Goal: Transaction & Acquisition: Purchase product/service

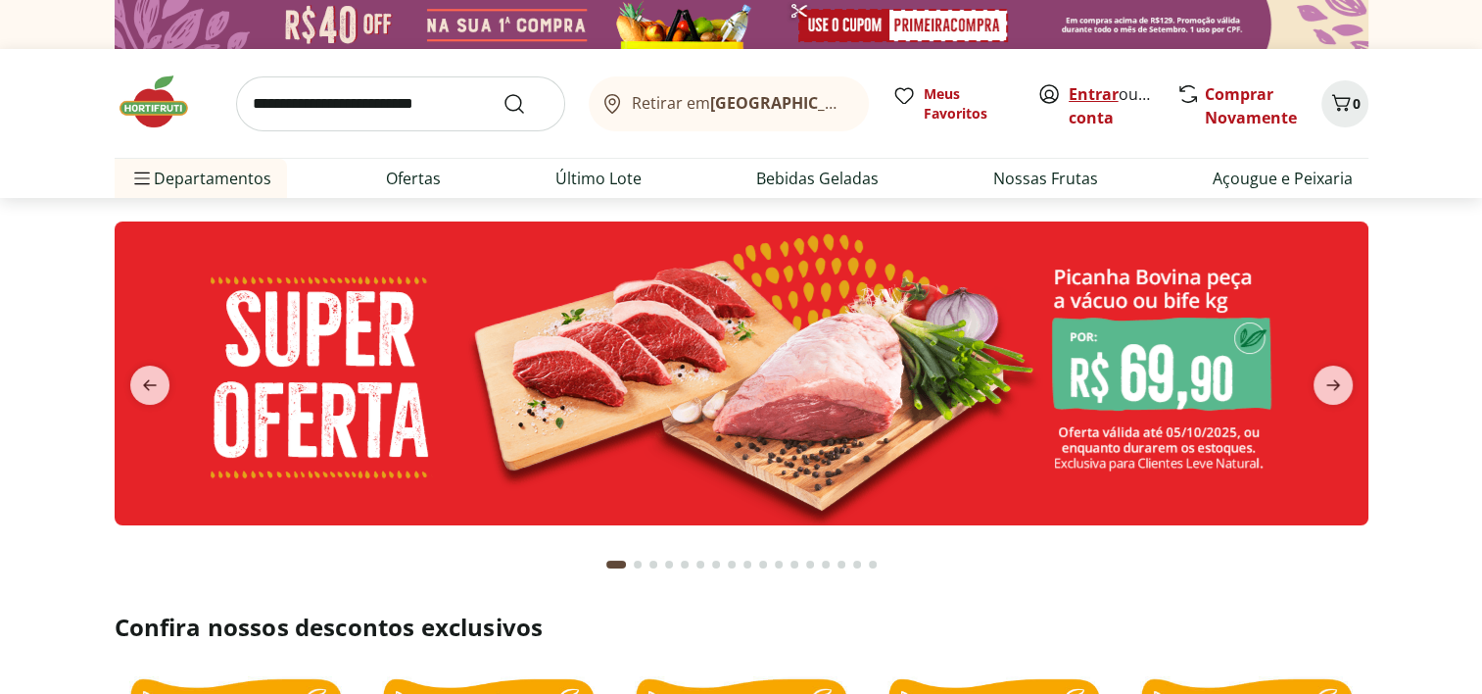
click at [1081, 90] on link "Entrar" at bounding box center [1094, 94] width 50 height 22
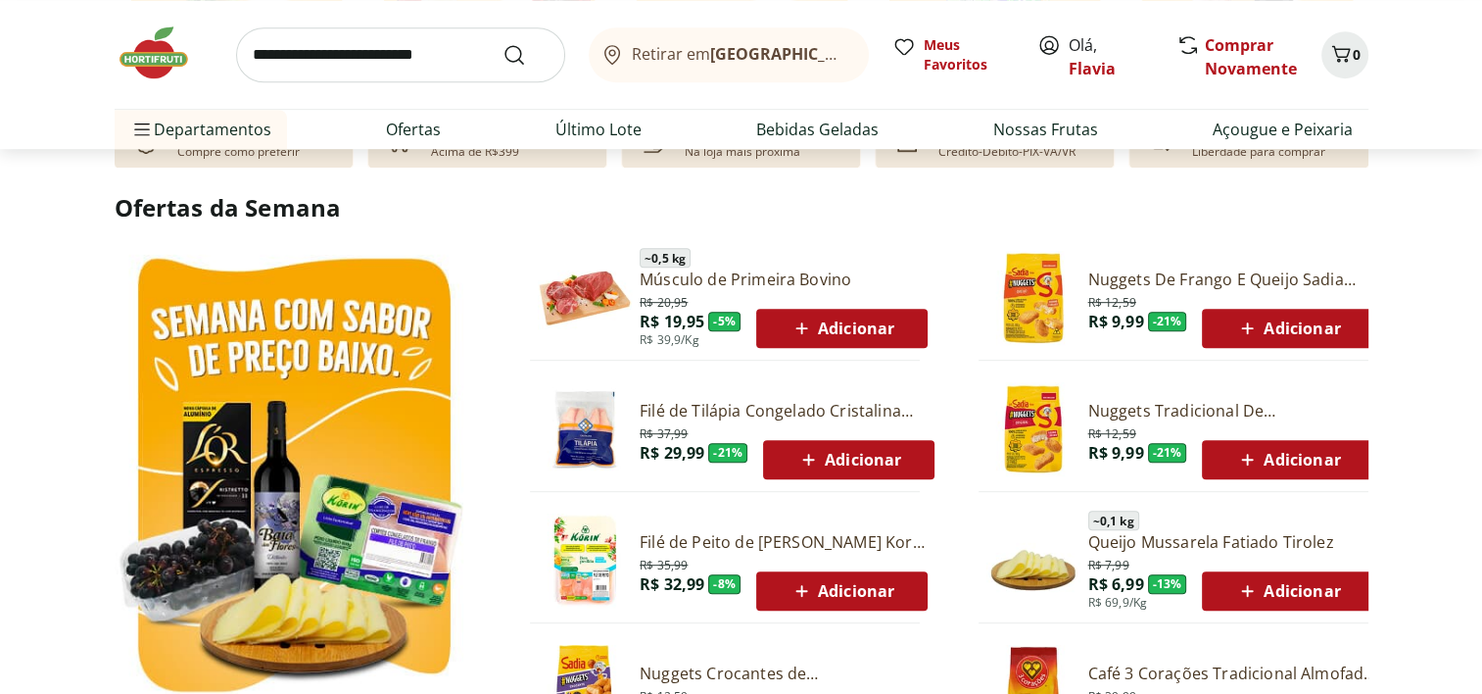
scroll to position [968, 0]
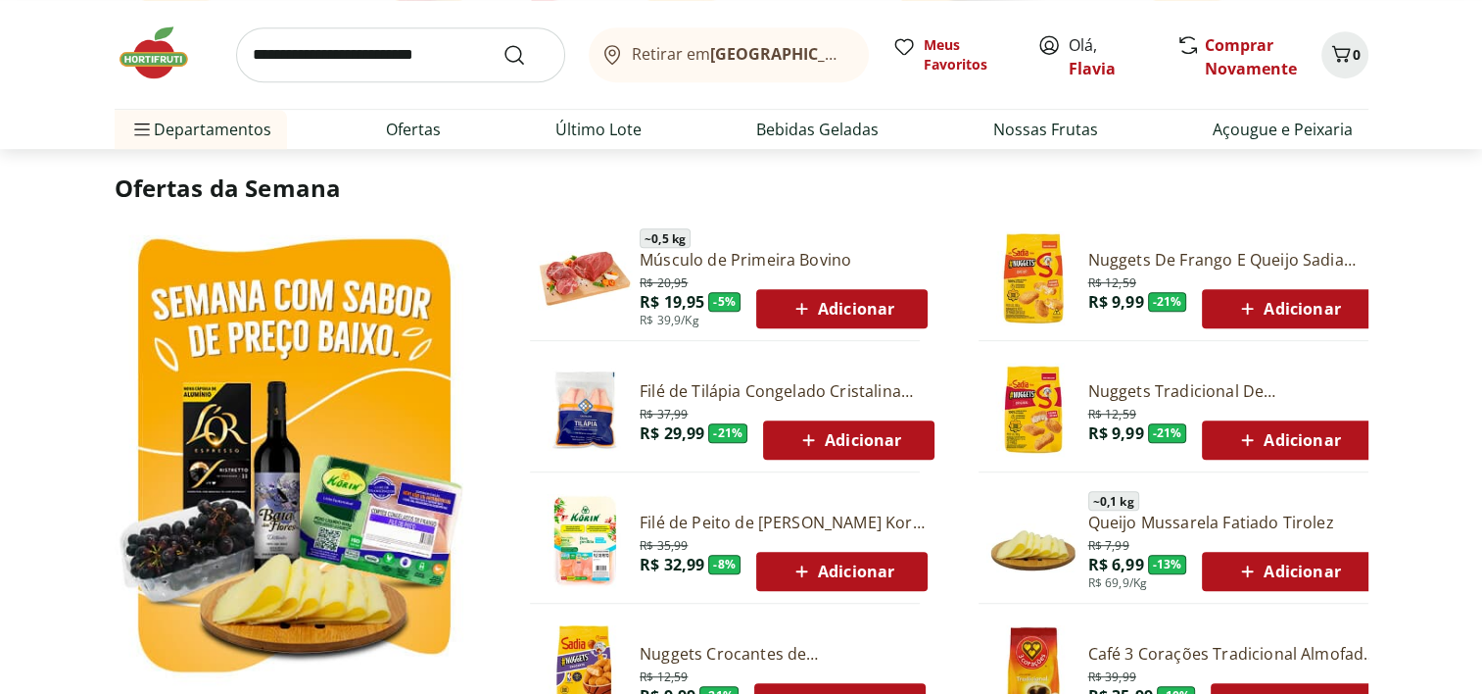
click at [840, 430] on span "Adicionar" at bounding box center [848, 440] width 105 height 24
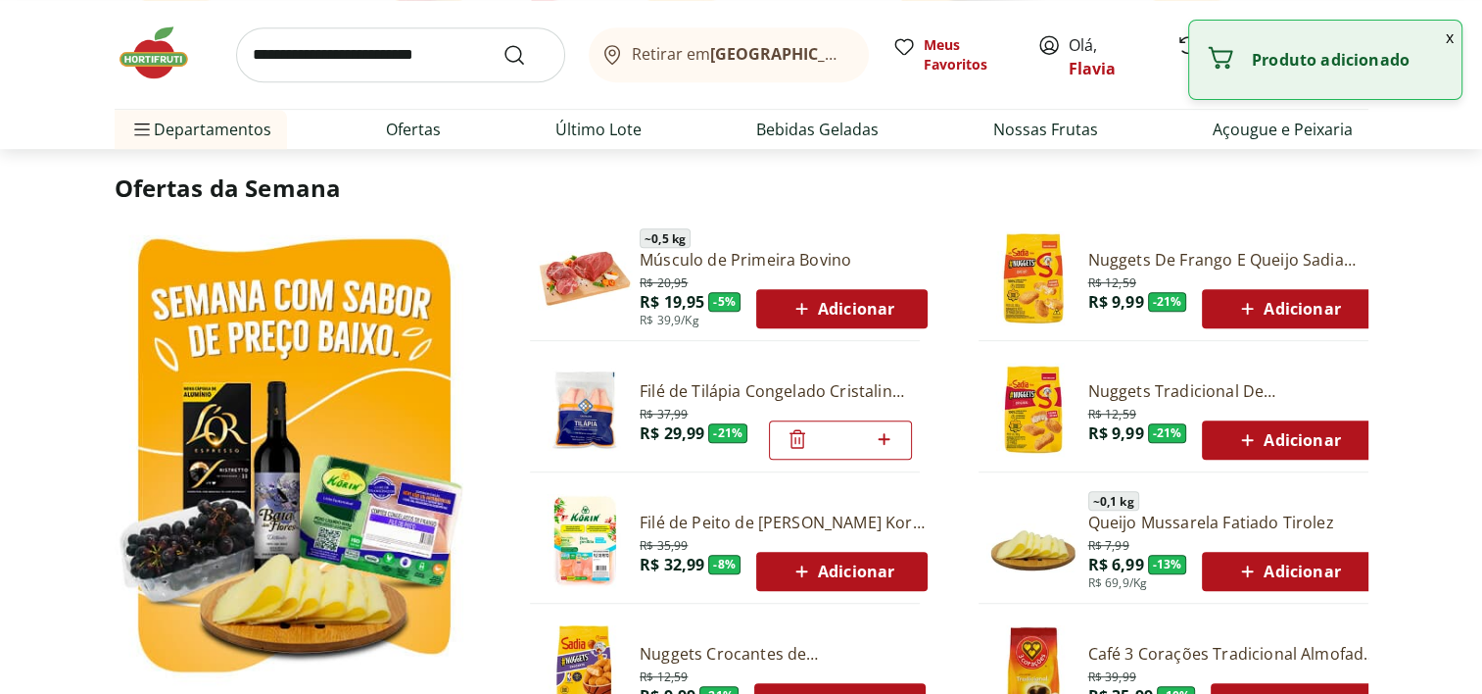
click at [887, 439] on icon at bounding box center [884, 439] width 24 height 24
type input "*"
click at [887, 439] on icon at bounding box center [884, 439] width 24 height 24
type input "*"
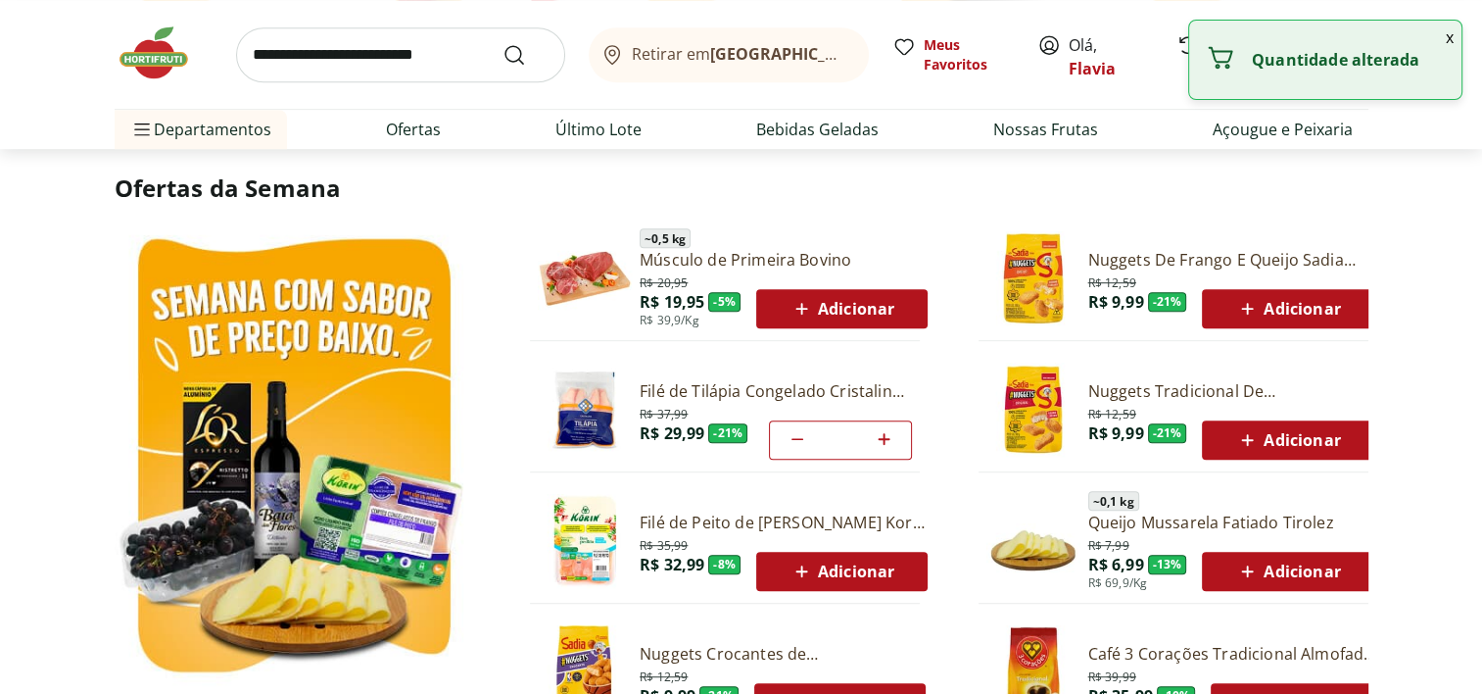
type input "*"
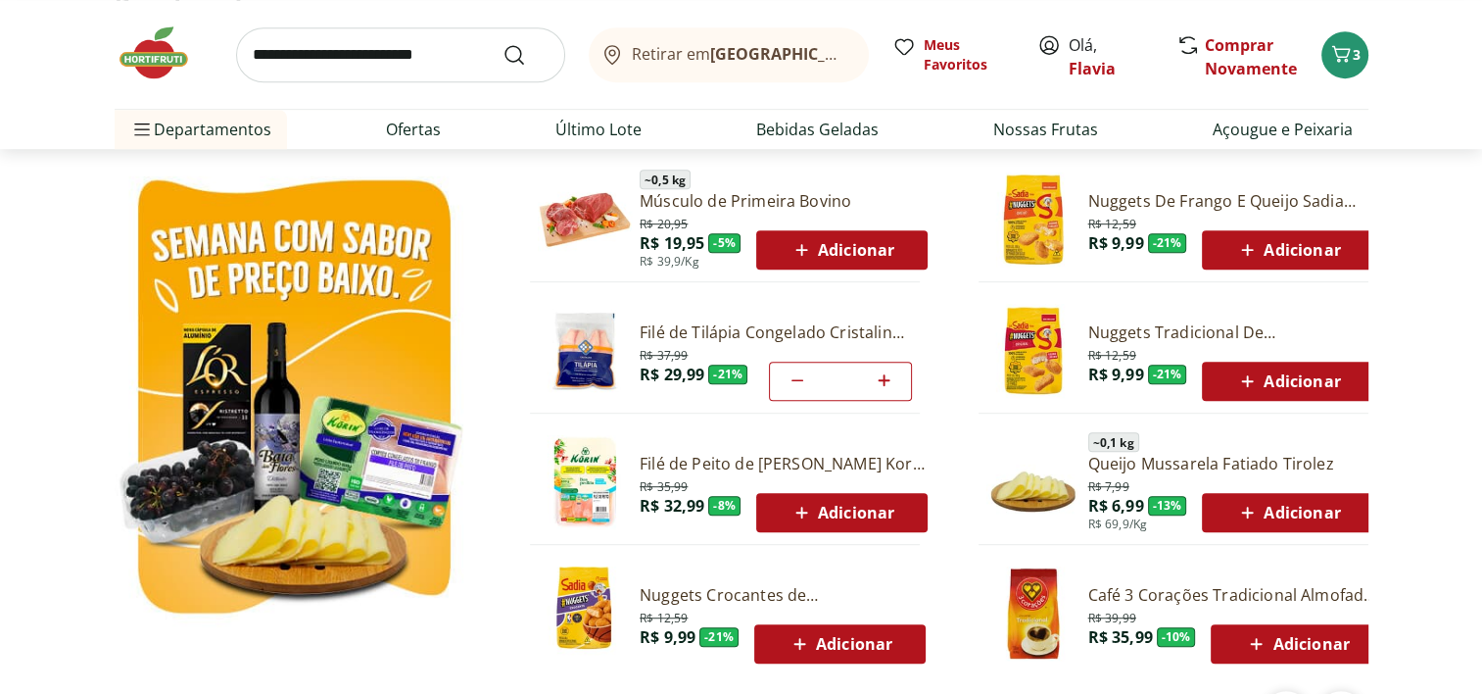
scroll to position [1007, 0]
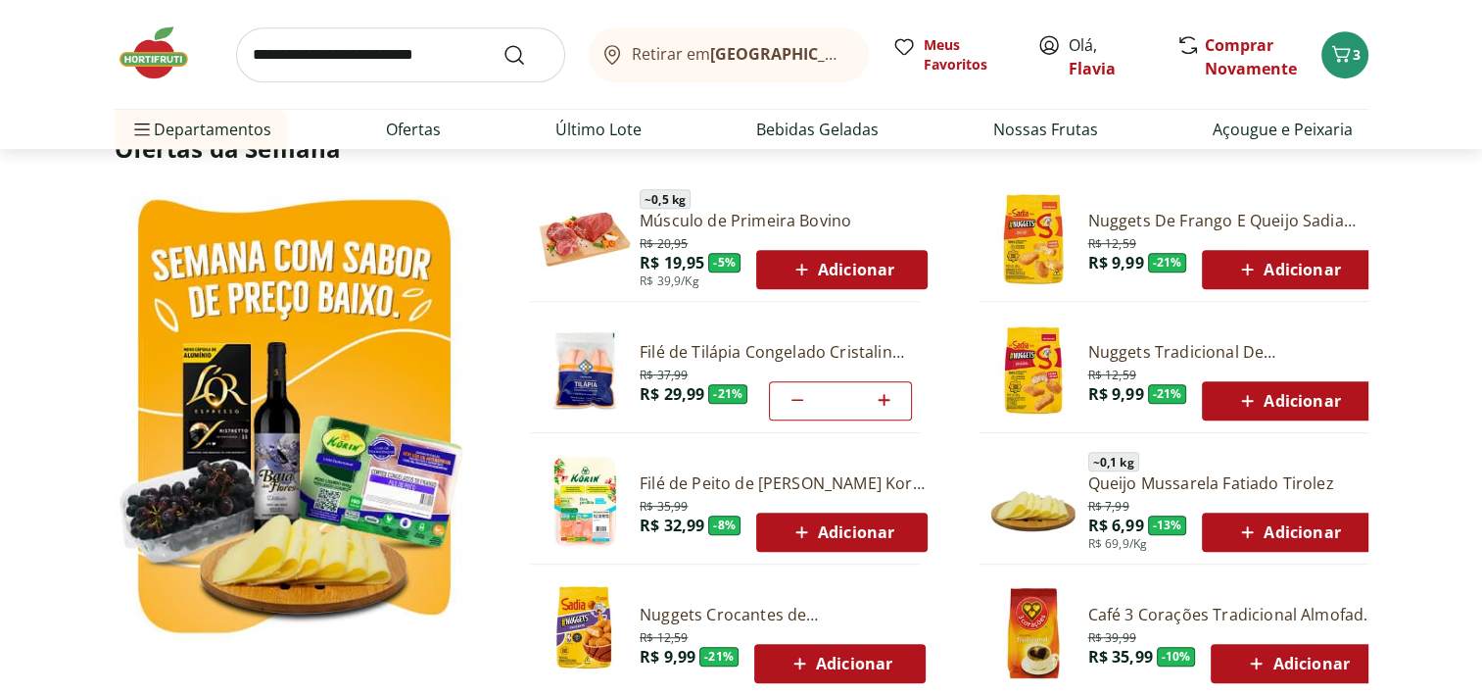
click at [798, 272] on icon at bounding box center [801, 270] width 24 height 24
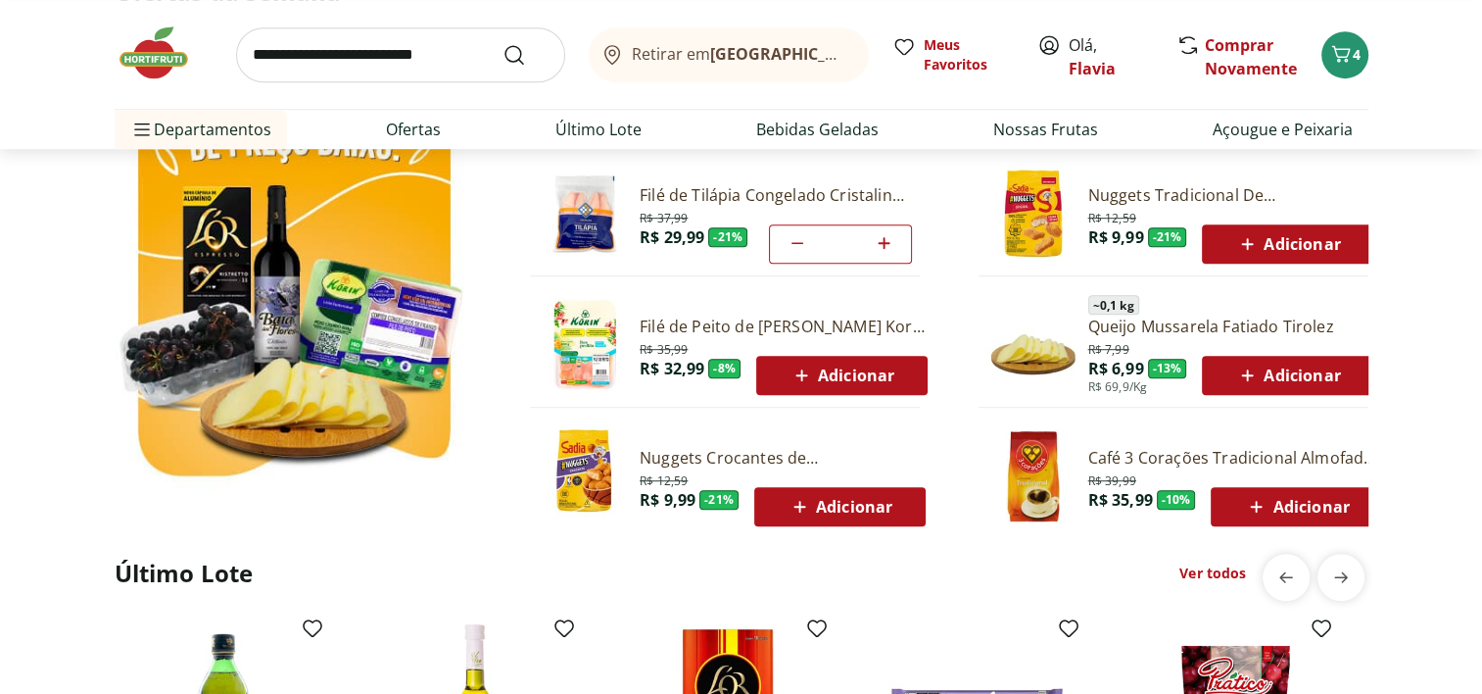
scroll to position [1183, 0]
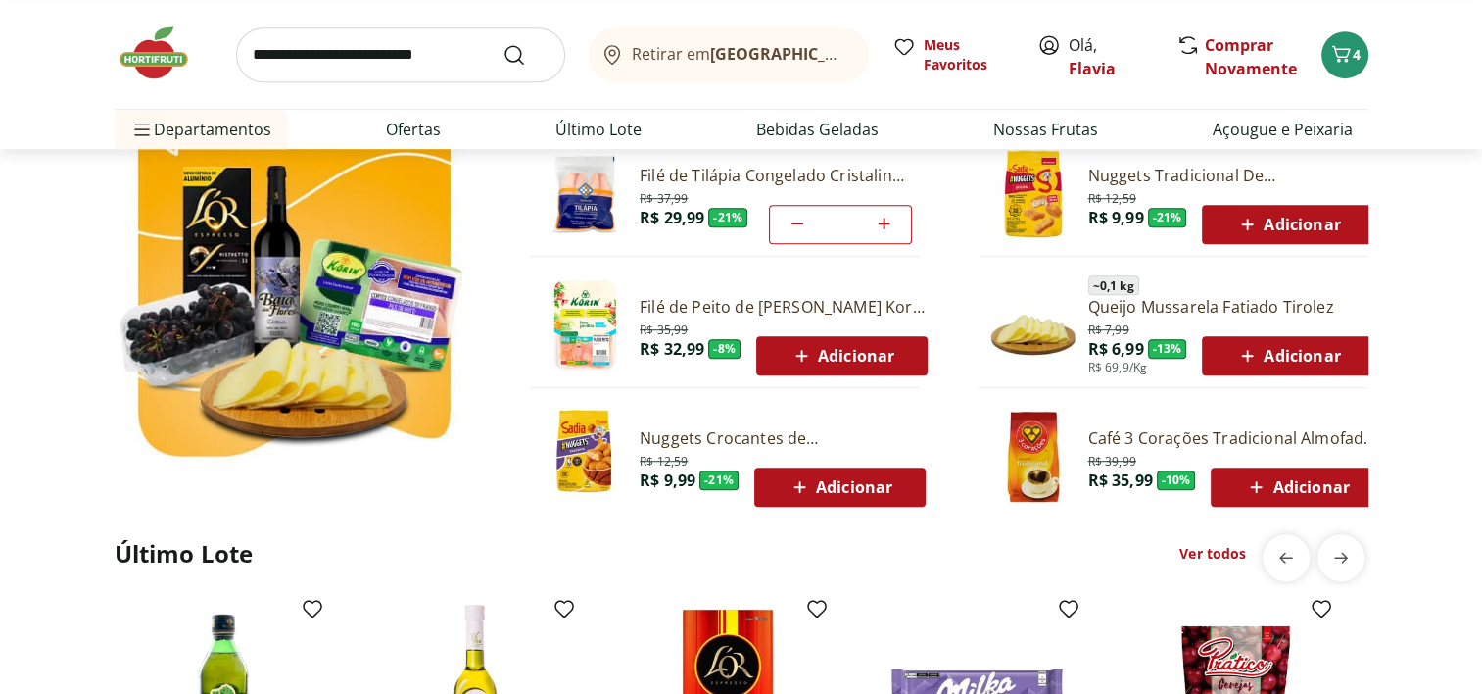
click at [859, 357] on span "Adicionar" at bounding box center [841, 356] width 105 height 24
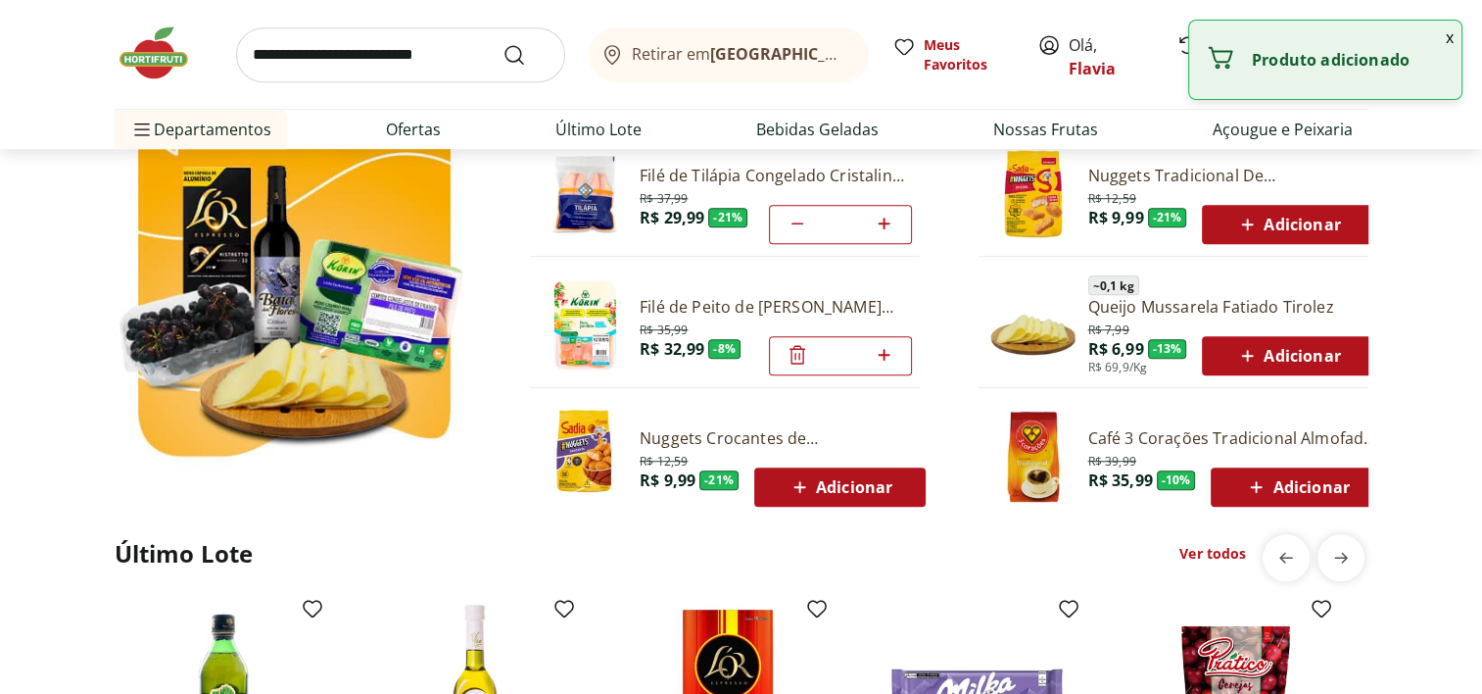
click at [898, 356] on div "*" at bounding box center [840, 355] width 143 height 39
click at [885, 352] on icon at bounding box center [884, 355] width 24 height 24
type input "*"
click at [885, 352] on icon at bounding box center [884, 355] width 24 height 24
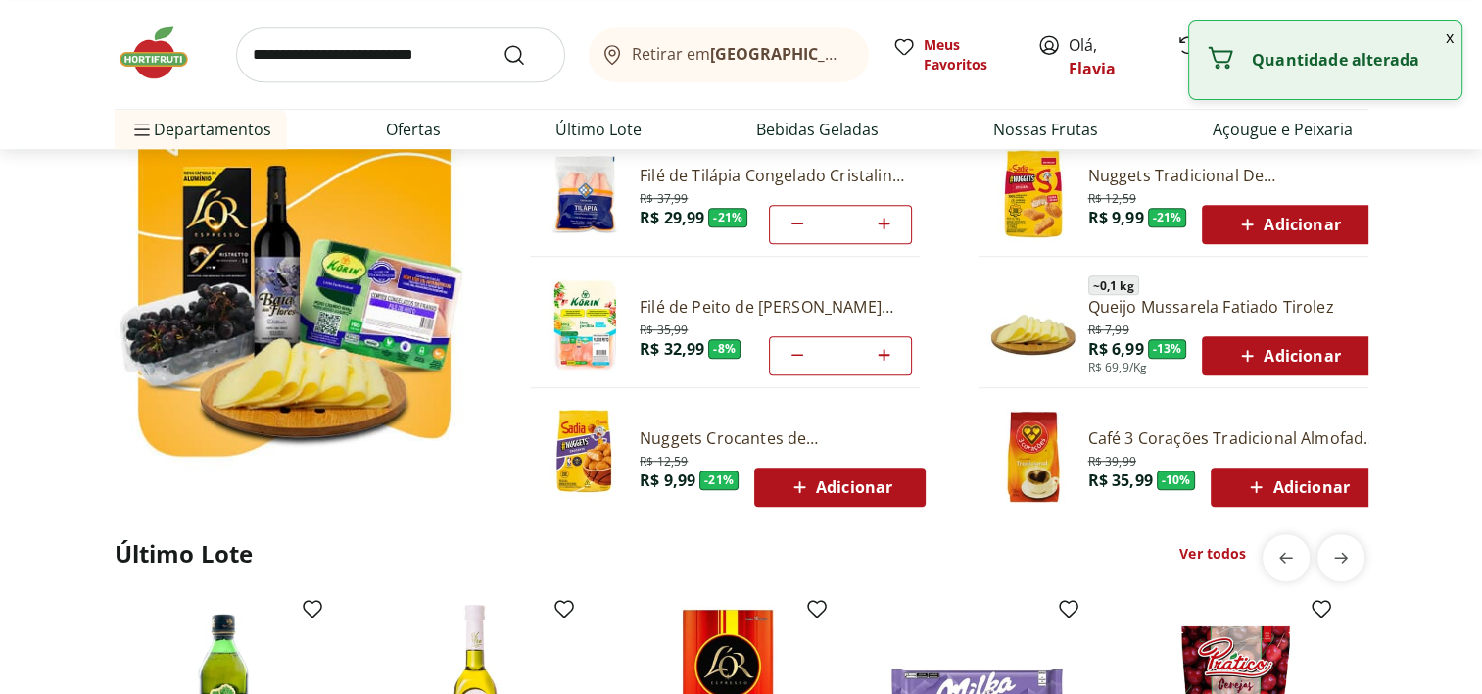
type input "*"
click at [885, 352] on icon at bounding box center [884, 355] width 24 height 24
type input "*"
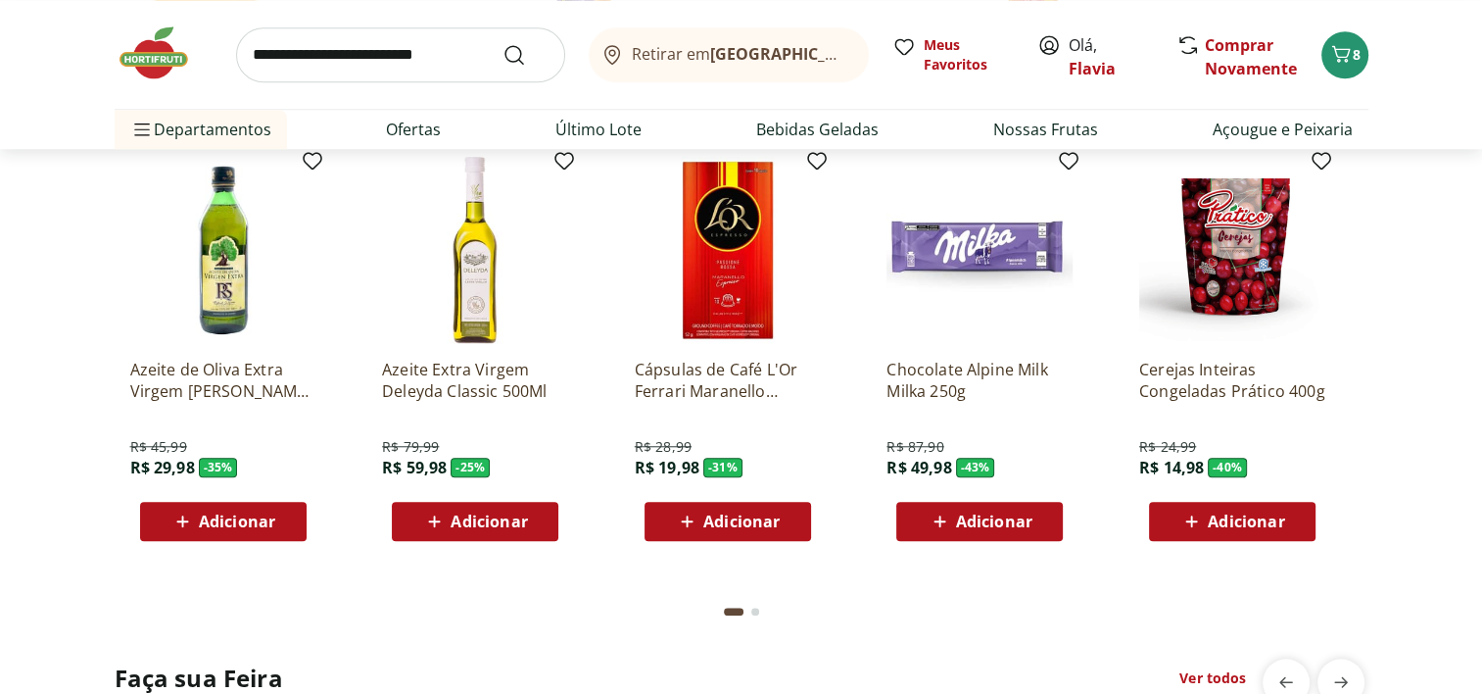
scroll to position [1650, 0]
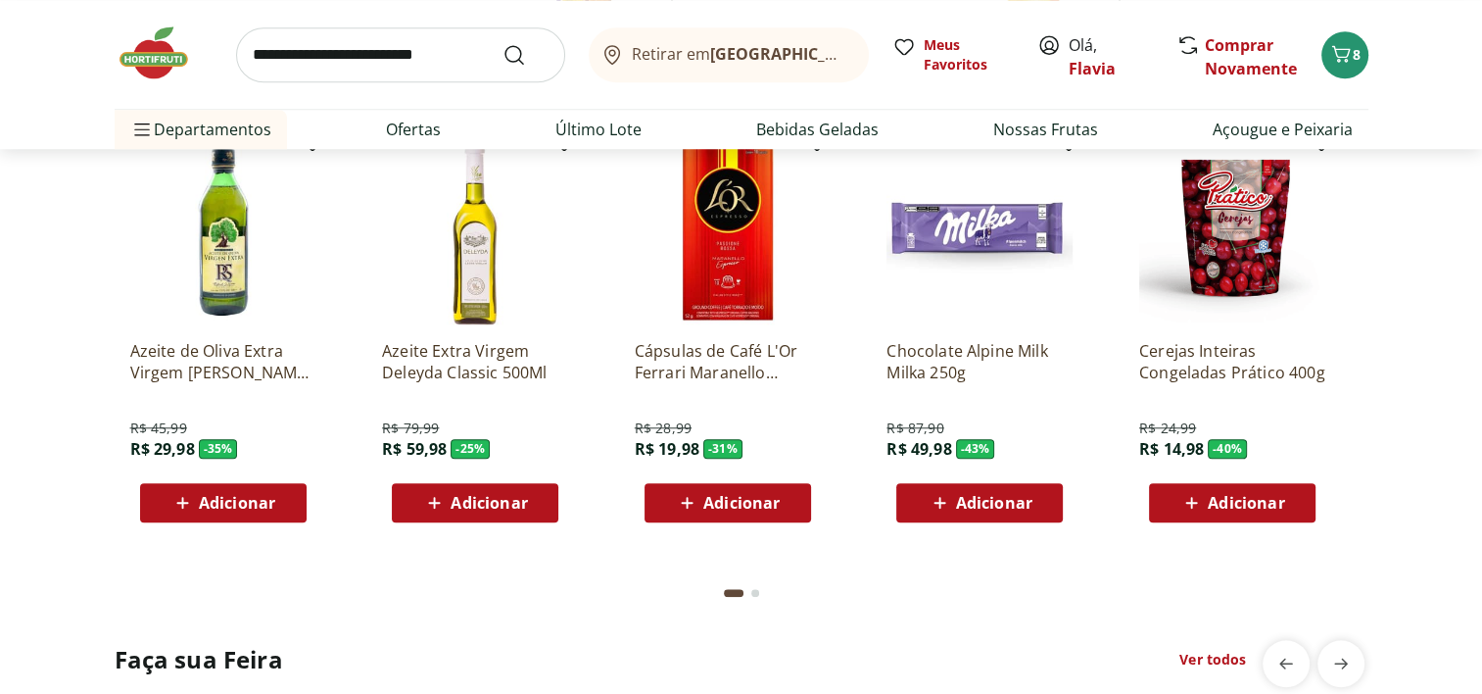
click at [1259, 495] on span "Adicionar" at bounding box center [1246, 503] width 76 height 16
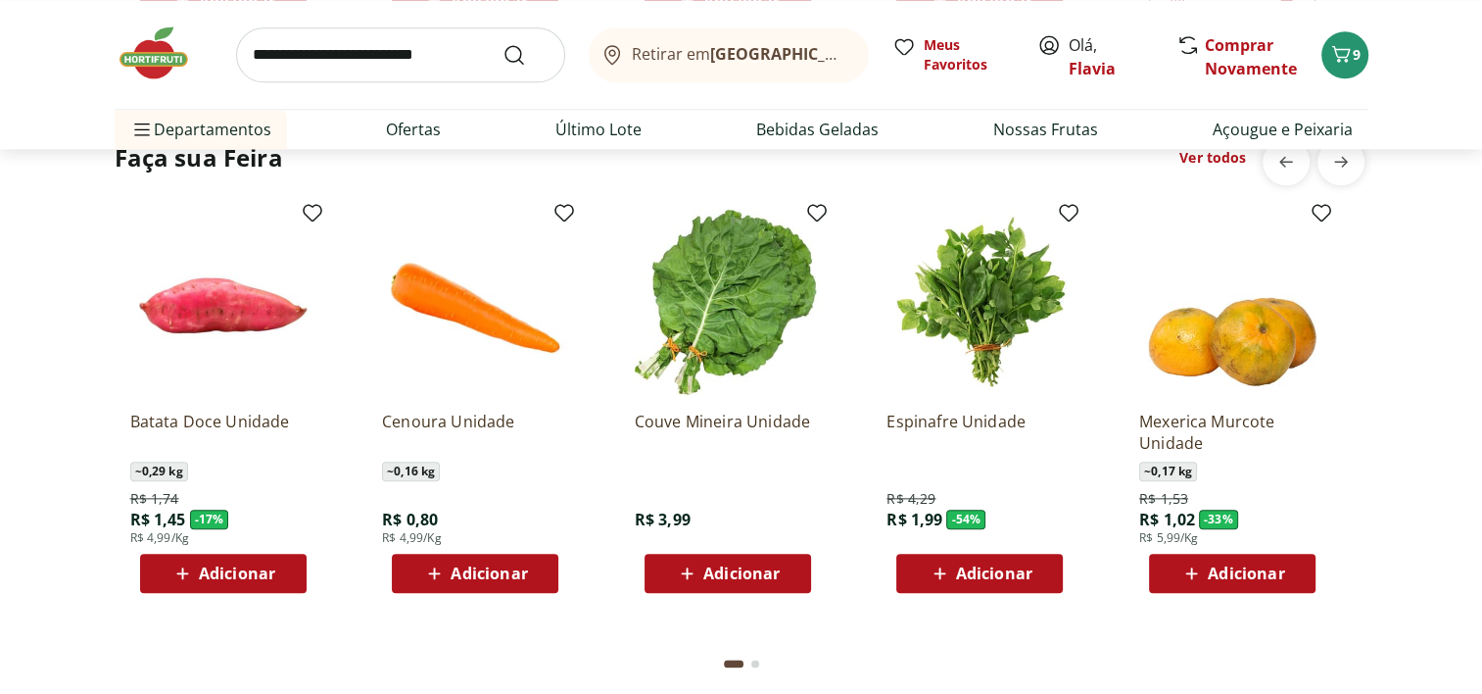
scroll to position [2134, 0]
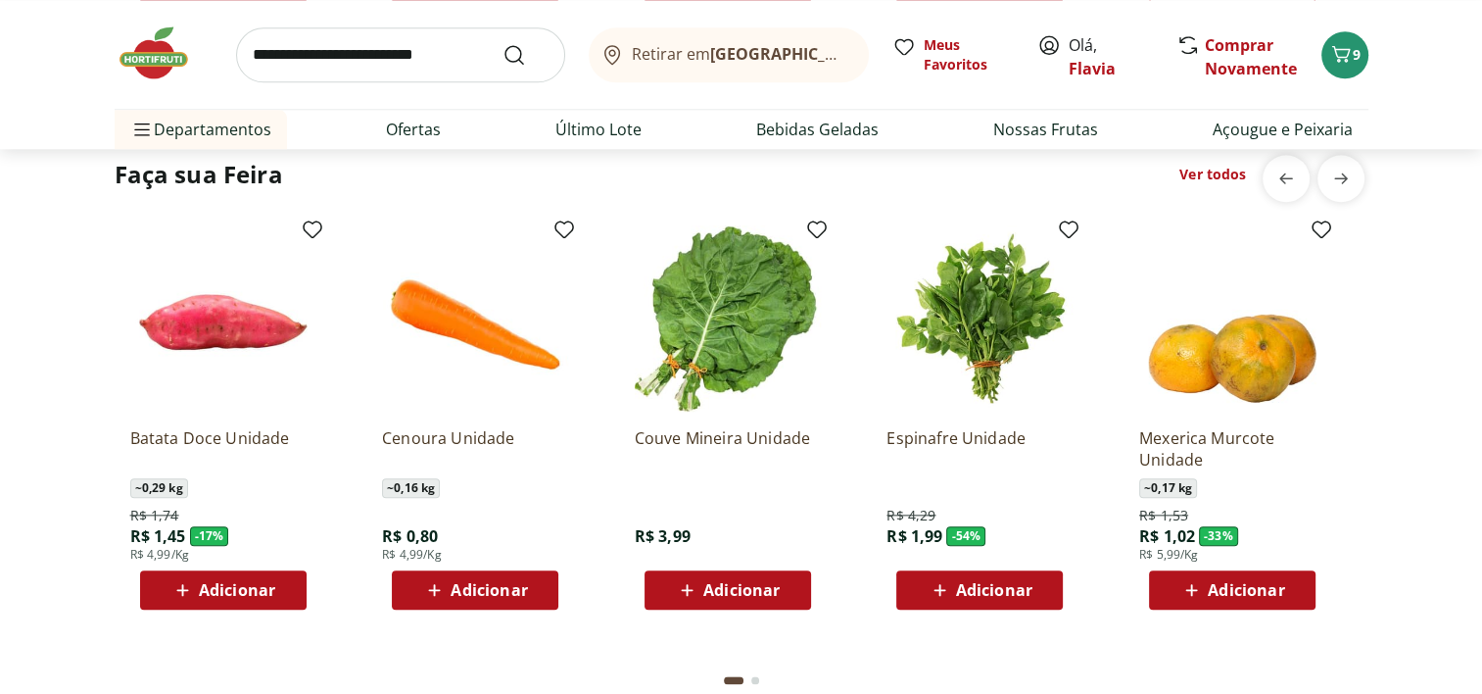
click at [470, 598] on span "Adicionar" at bounding box center [489, 590] width 76 height 16
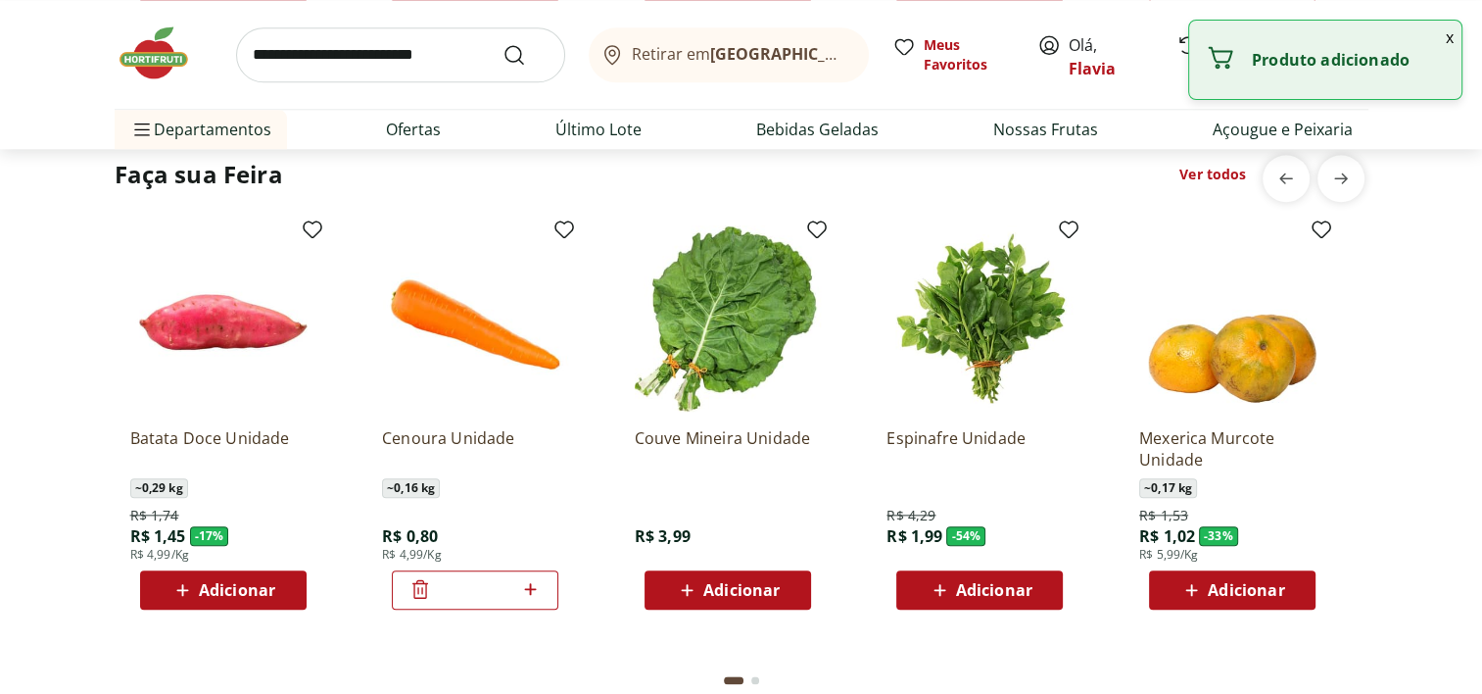
click at [534, 590] on icon at bounding box center [530, 589] width 24 height 24
type input "*"
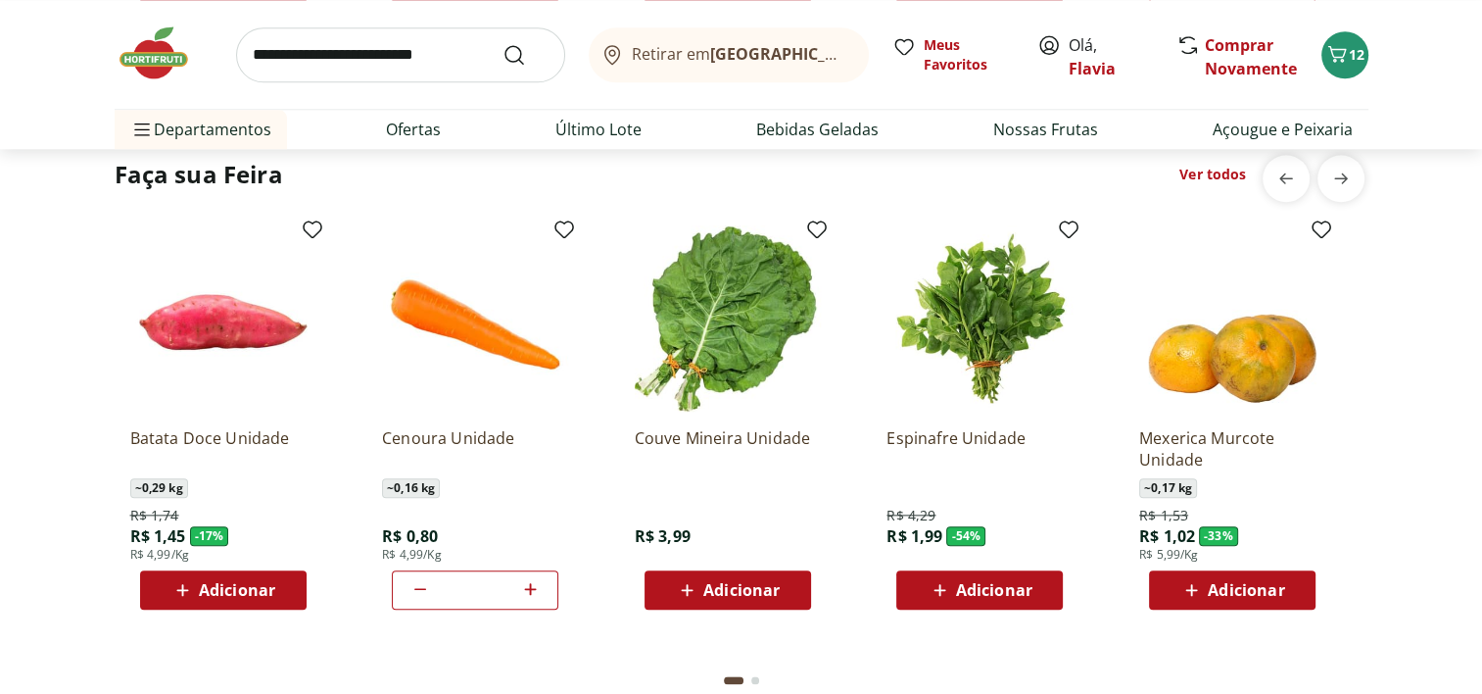
click at [273, 591] on span "Adicionar" at bounding box center [237, 590] width 76 height 16
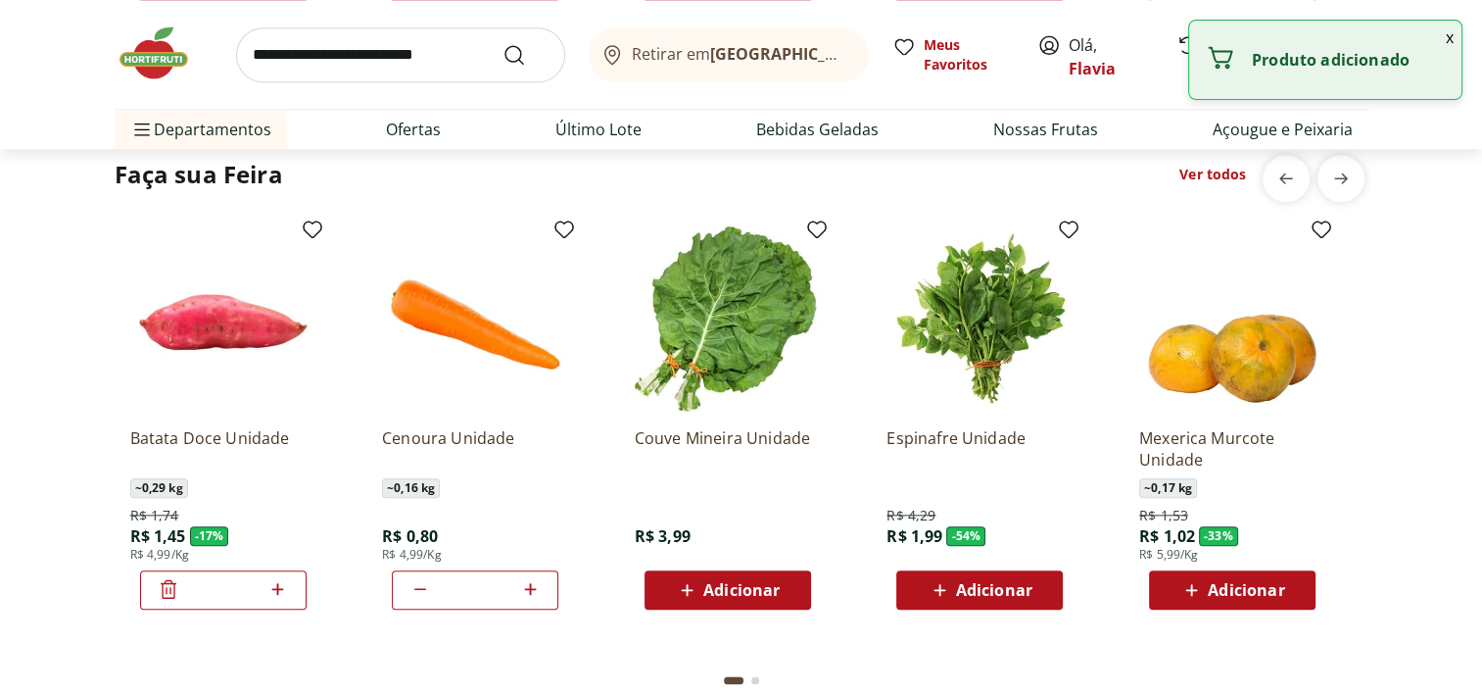
click at [273, 591] on icon at bounding box center [277, 589] width 24 height 24
type input "*"
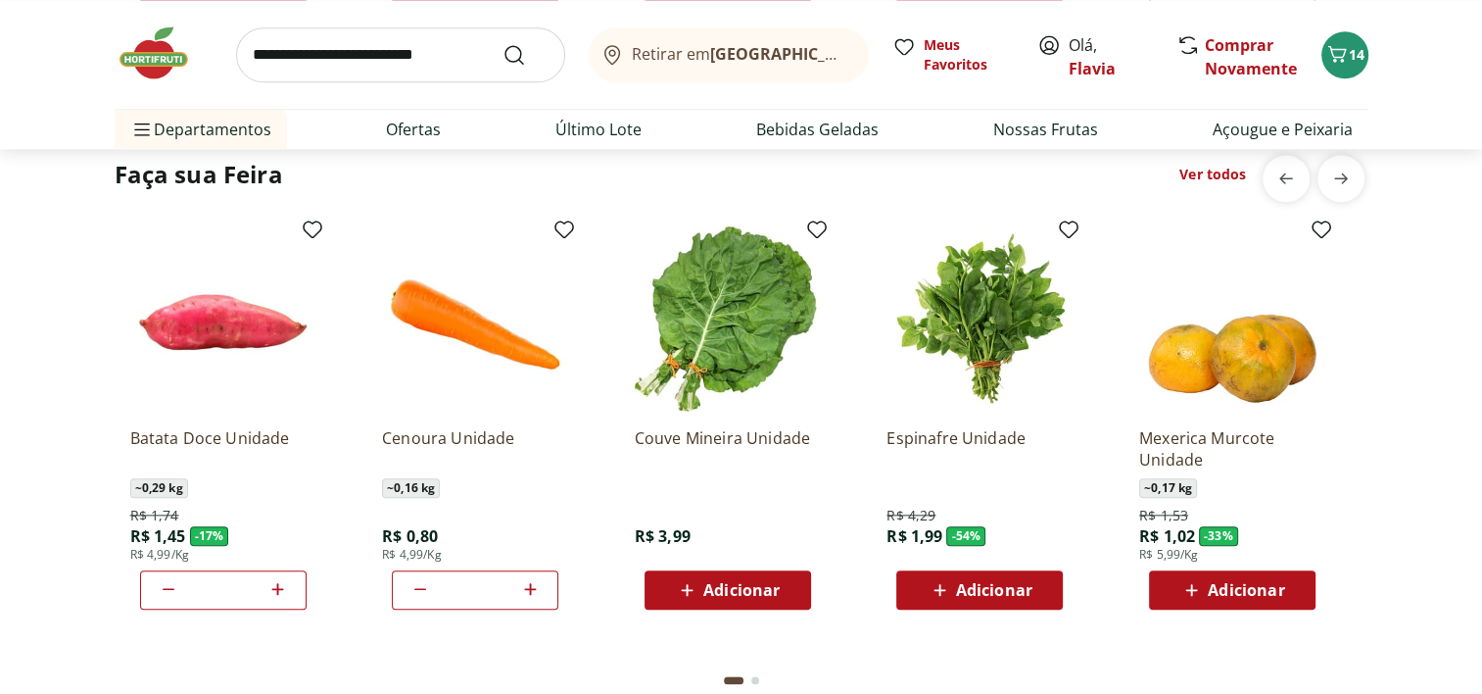
click at [745, 585] on span "Adicionar" at bounding box center [741, 590] width 76 height 16
click at [992, 597] on span "Adicionar" at bounding box center [994, 590] width 76 height 16
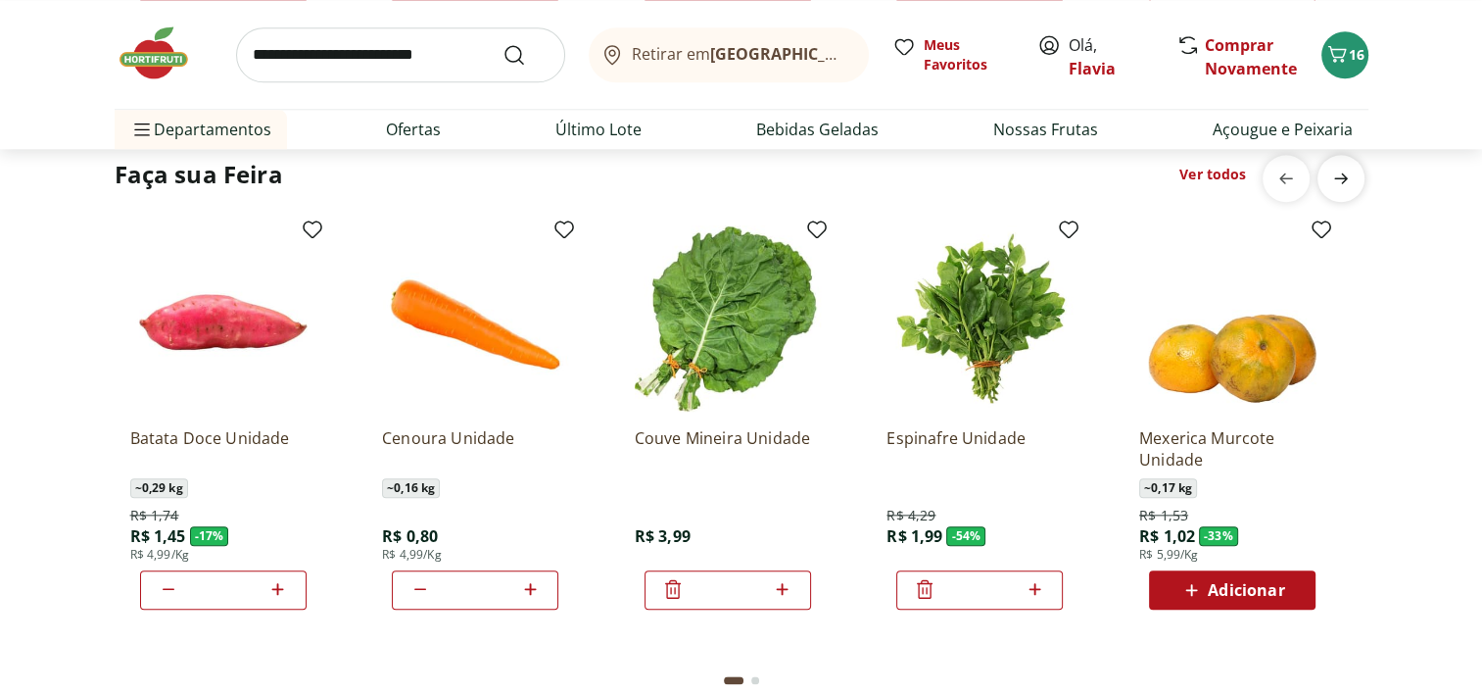
click at [1344, 176] on icon "next" at bounding box center [1341, 177] width 14 height 11
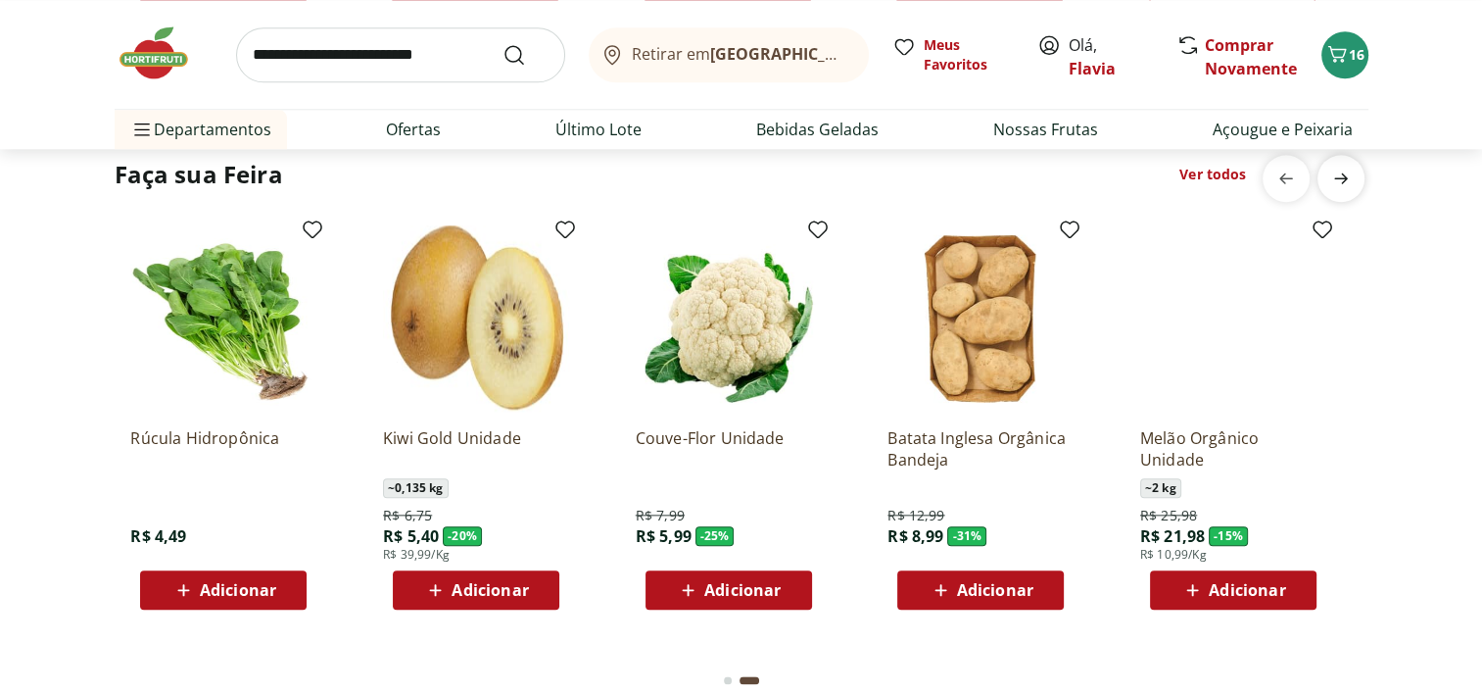
scroll to position [0, 1262]
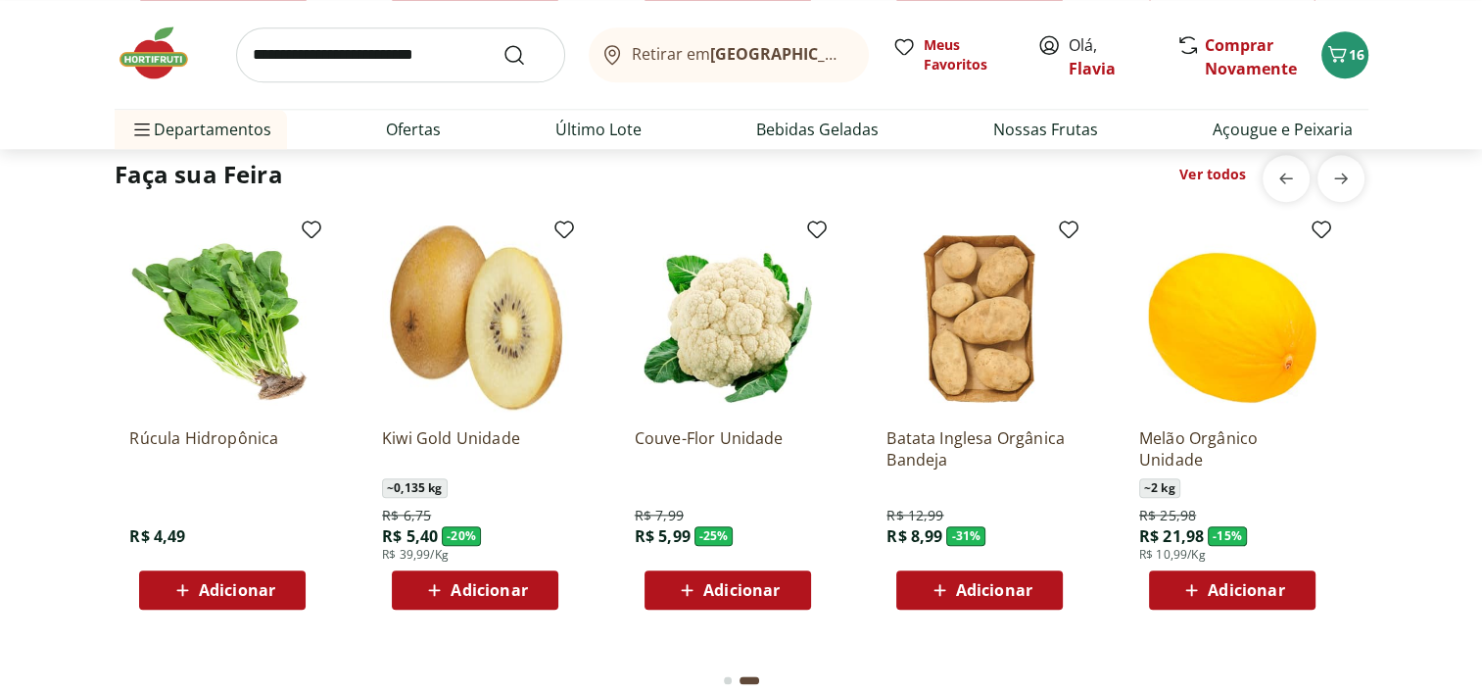
click at [1253, 578] on span "Adicionar" at bounding box center [1231, 590] width 105 height 24
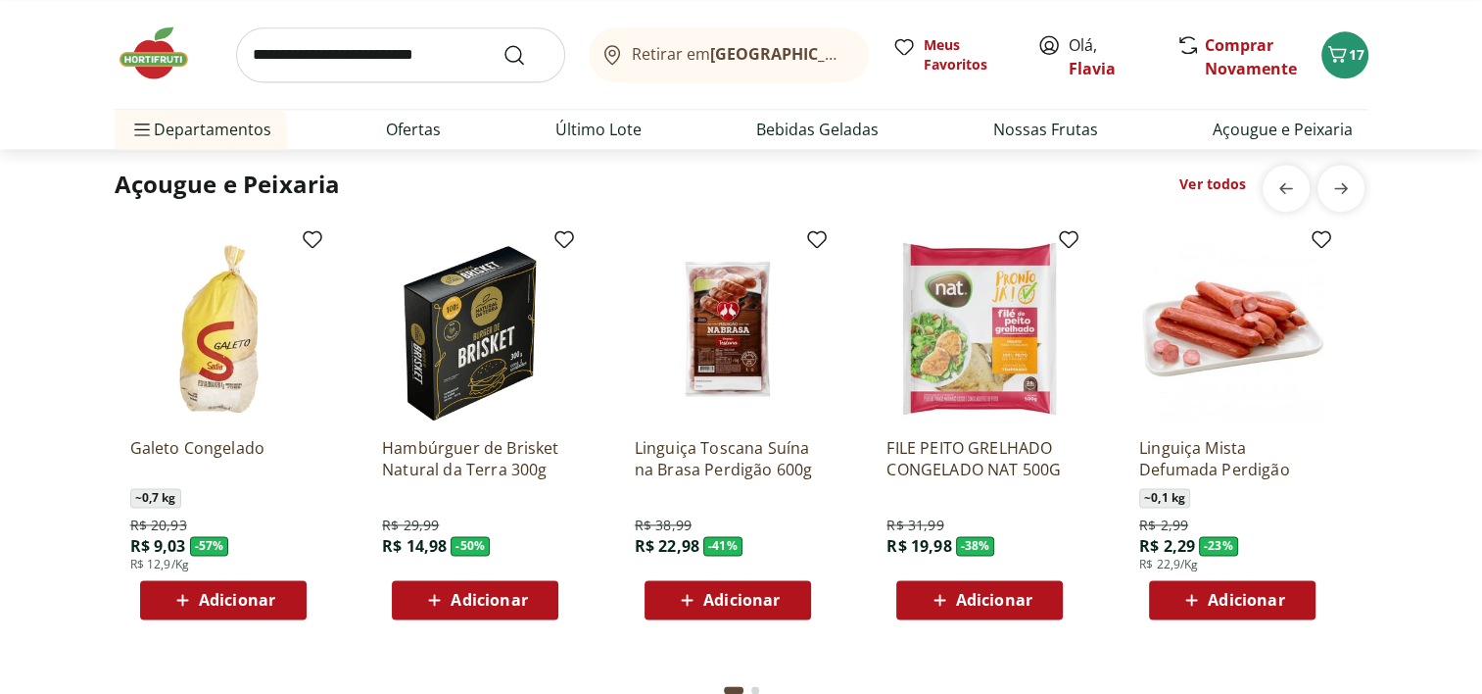
scroll to position [2715, 0]
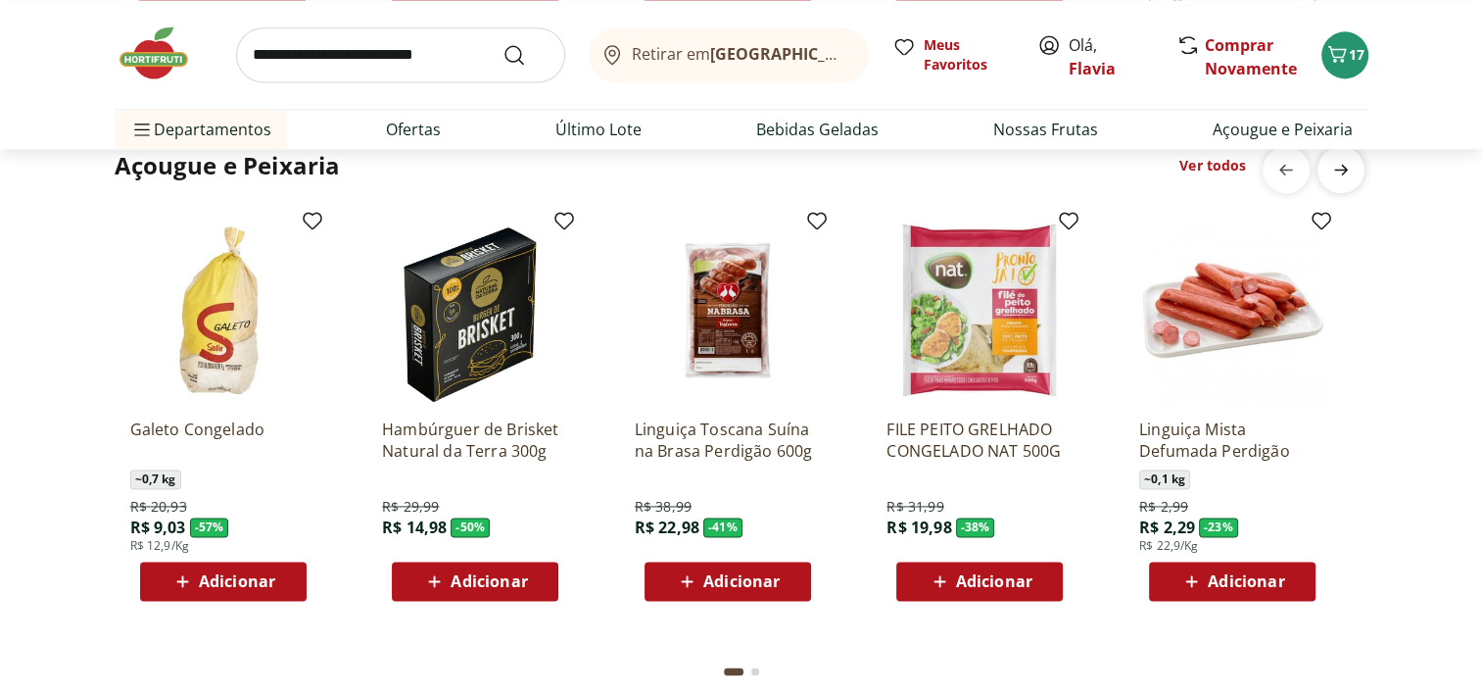
click at [1336, 168] on icon "next" at bounding box center [1341, 169] width 14 height 11
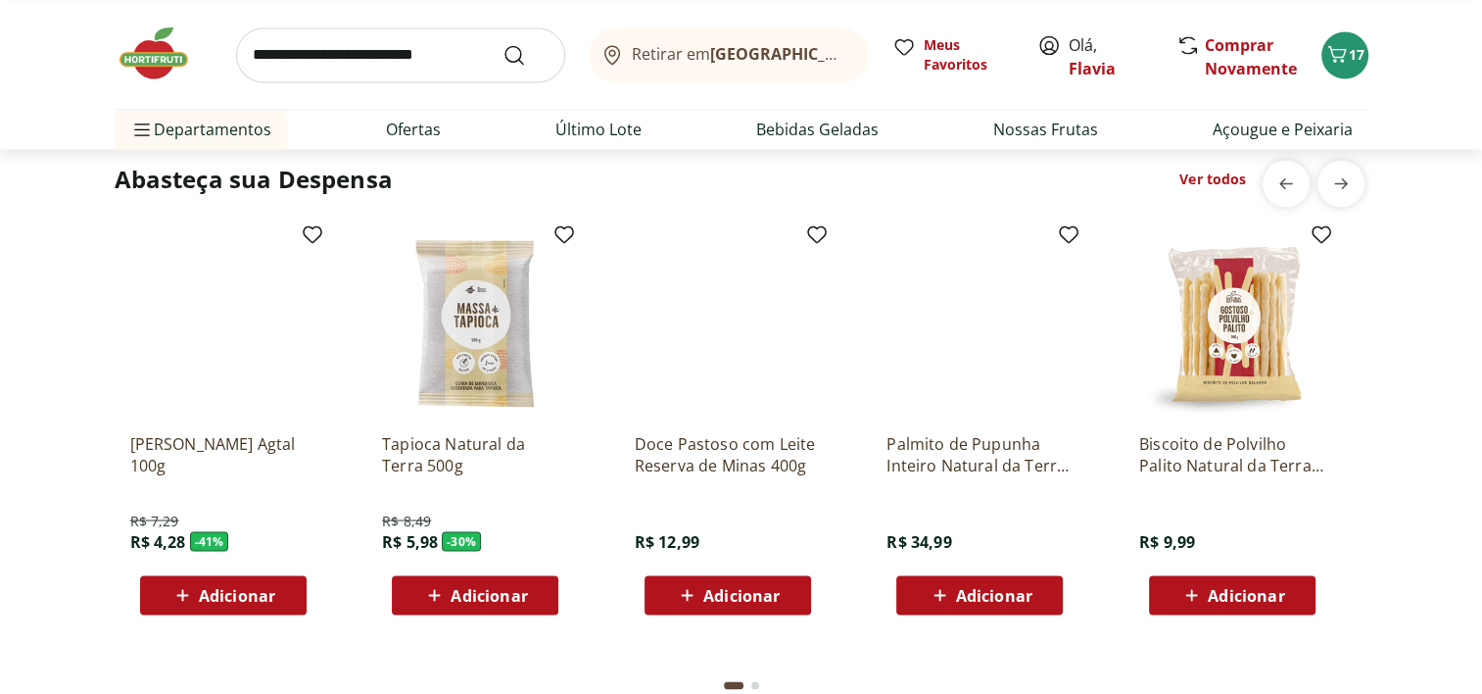
scroll to position [3227, 0]
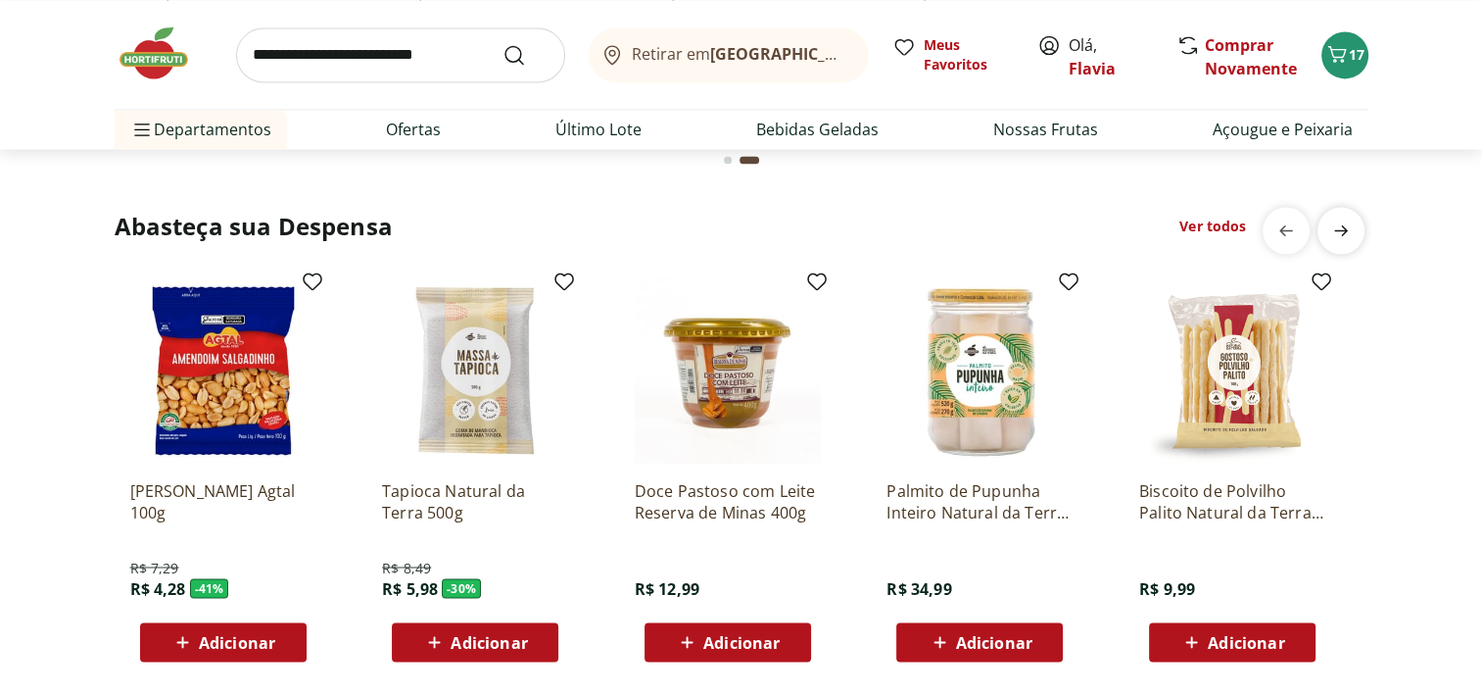
click at [1337, 221] on icon "next" at bounding box center [1341, 230] width 24 height 24
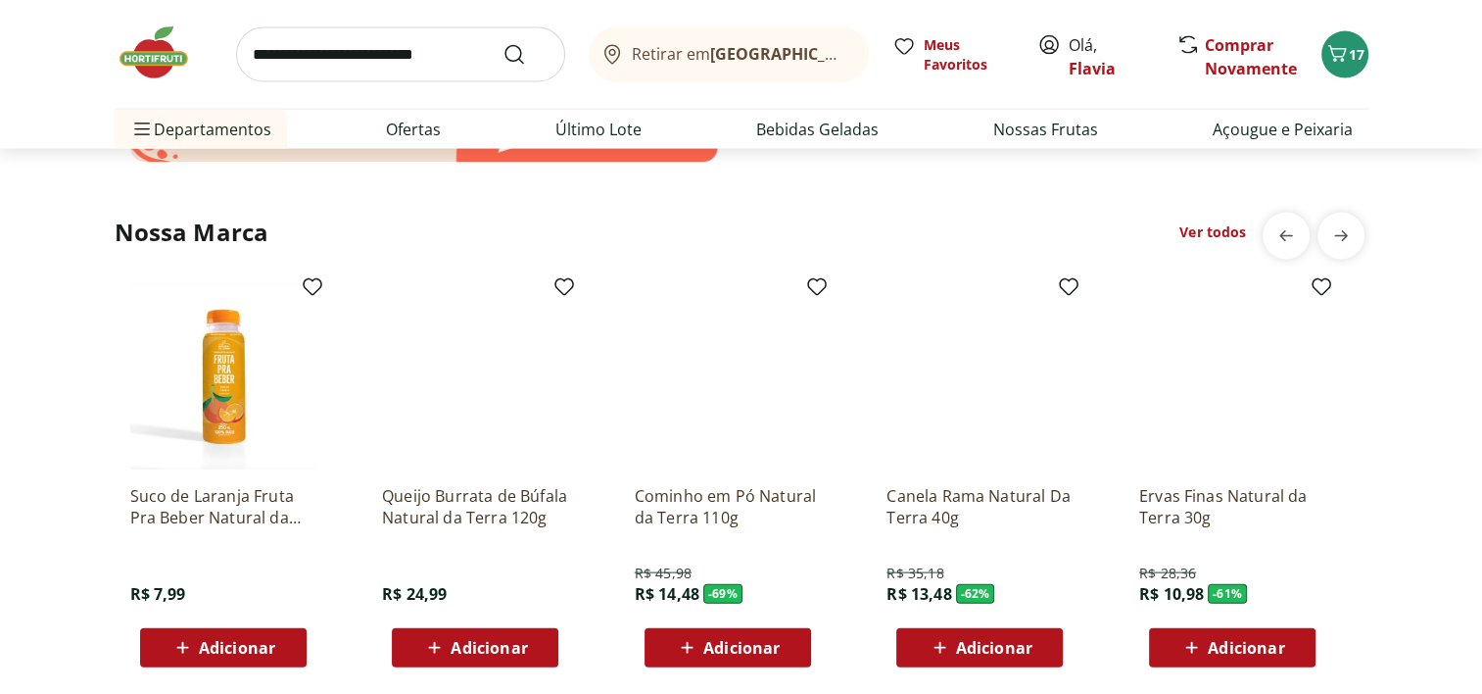
scroll to position [4074, 0]
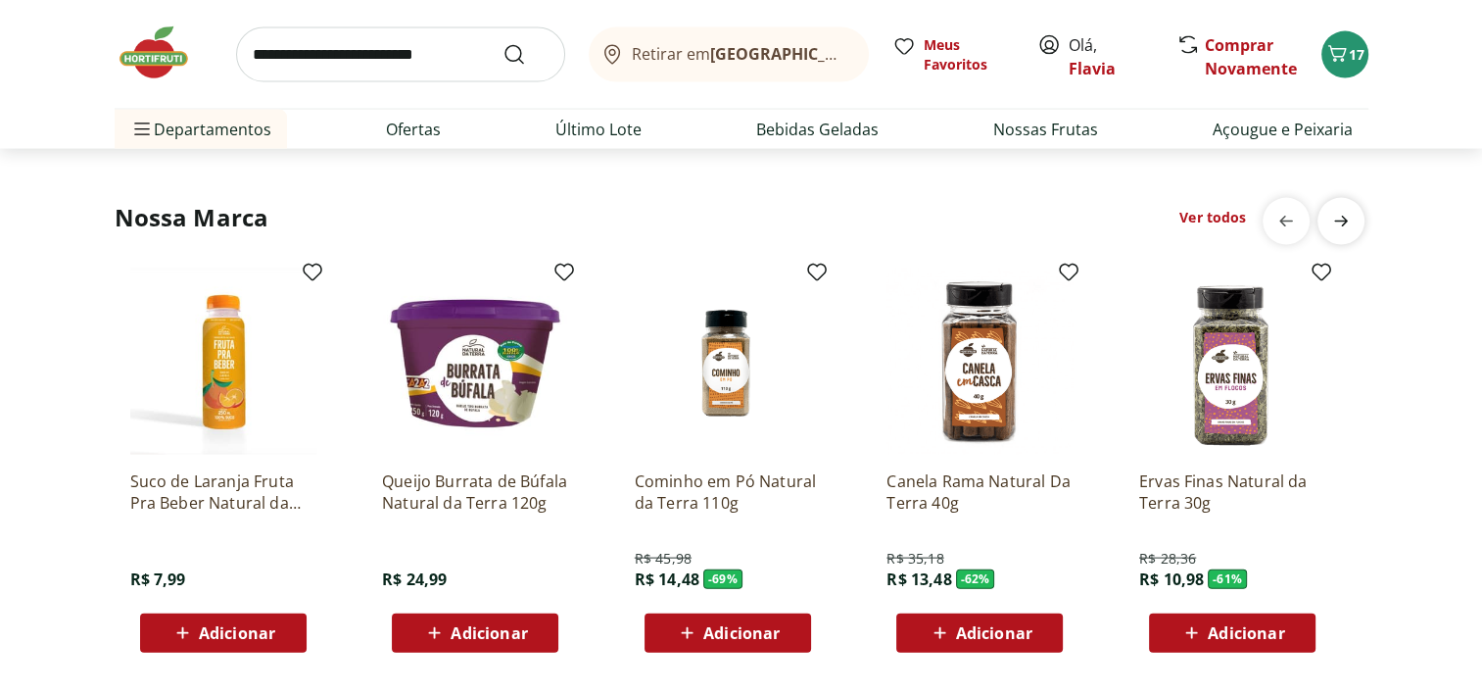
click at [1347, 224] on icon "next" at bounding box center [1341, 222] width 24 height 24
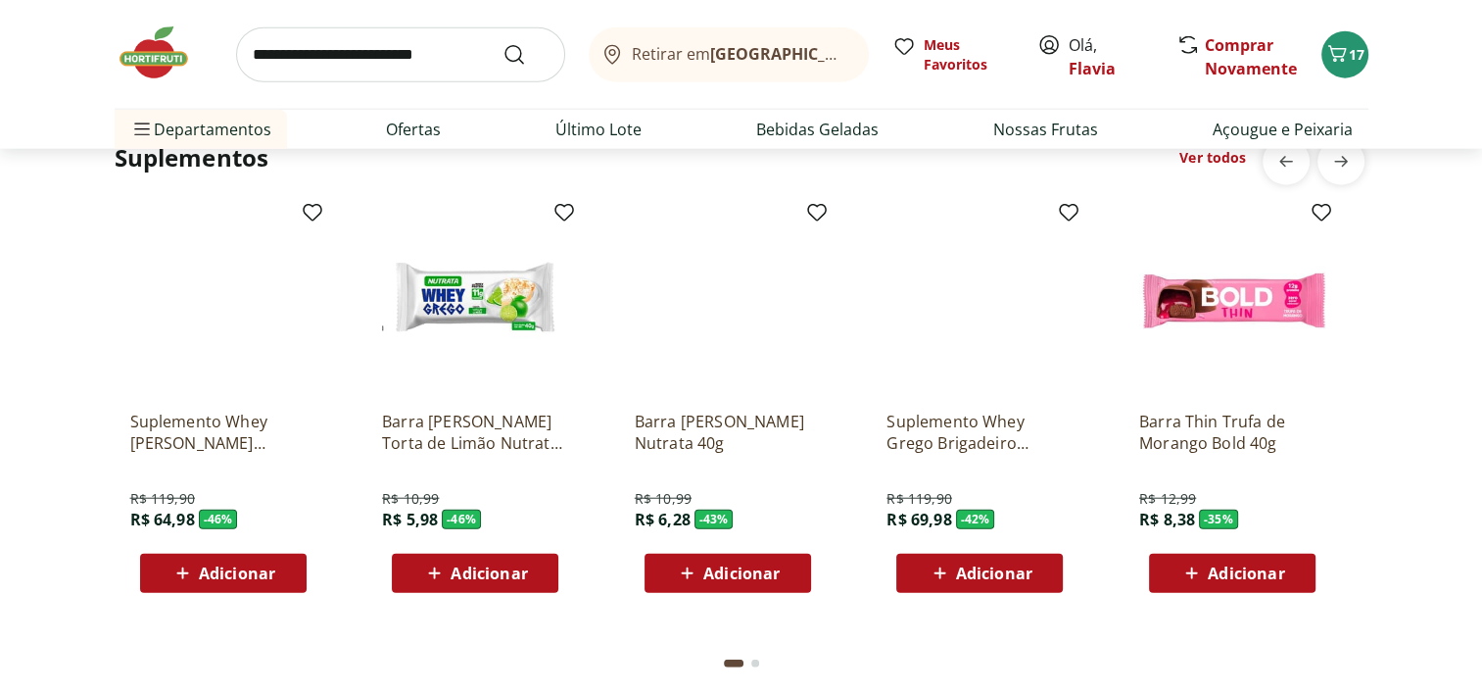
scroll to position [4637, 0]
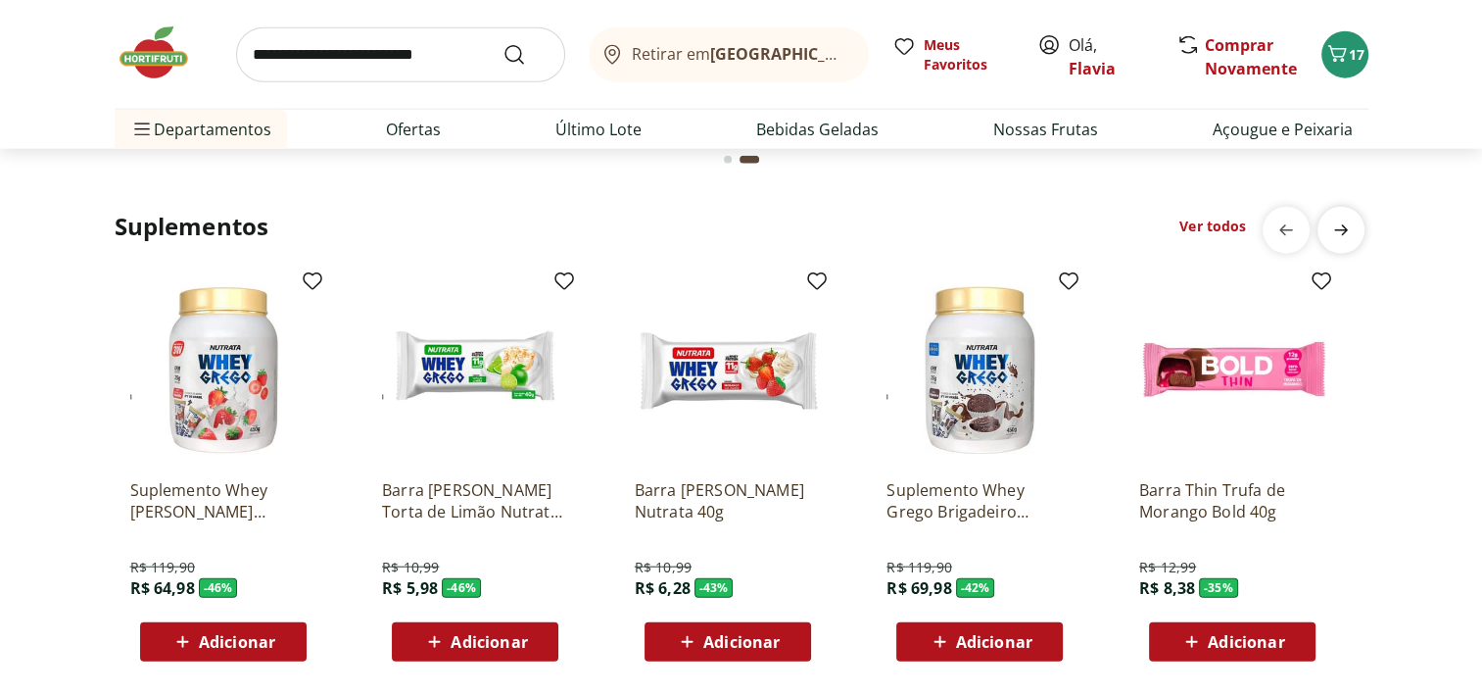
click at [1347, 232] on icon "next" at bounding box center [1341, 230] width 24 height 24
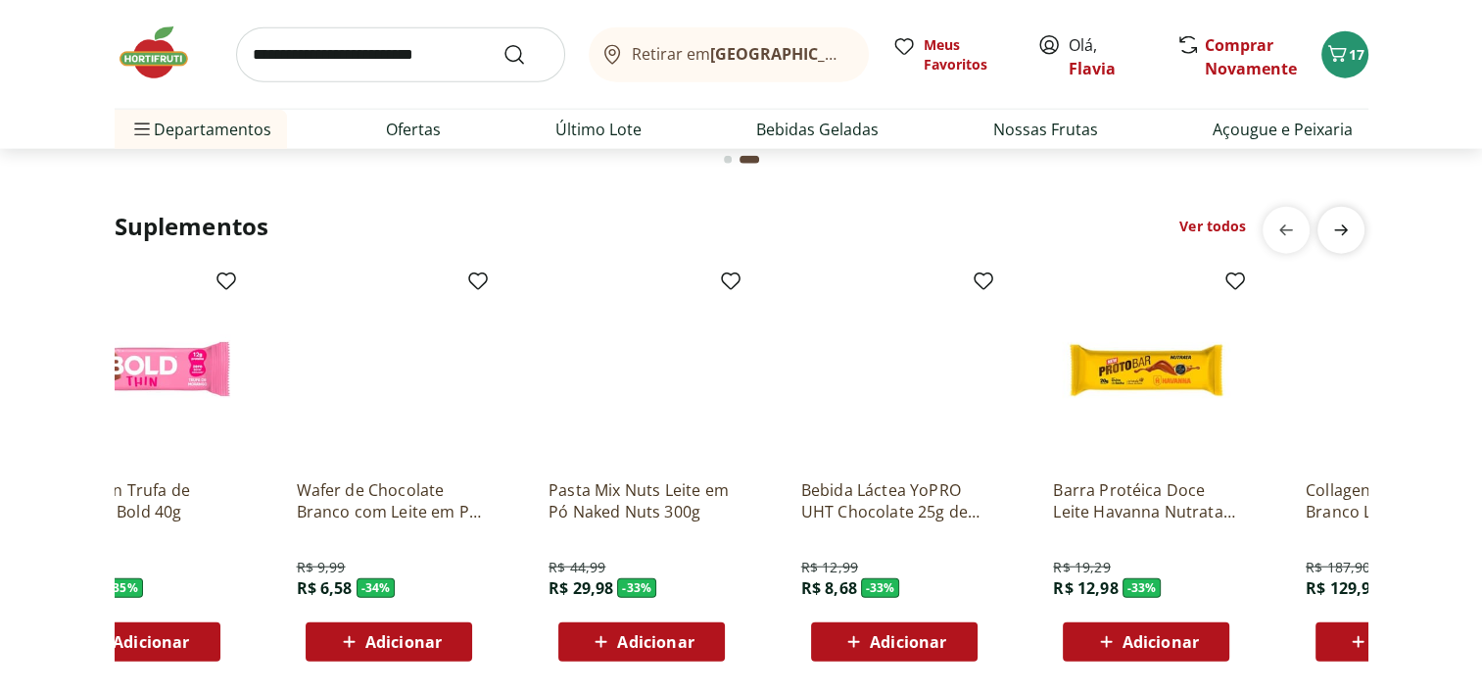
scroll to position [0, 1262]
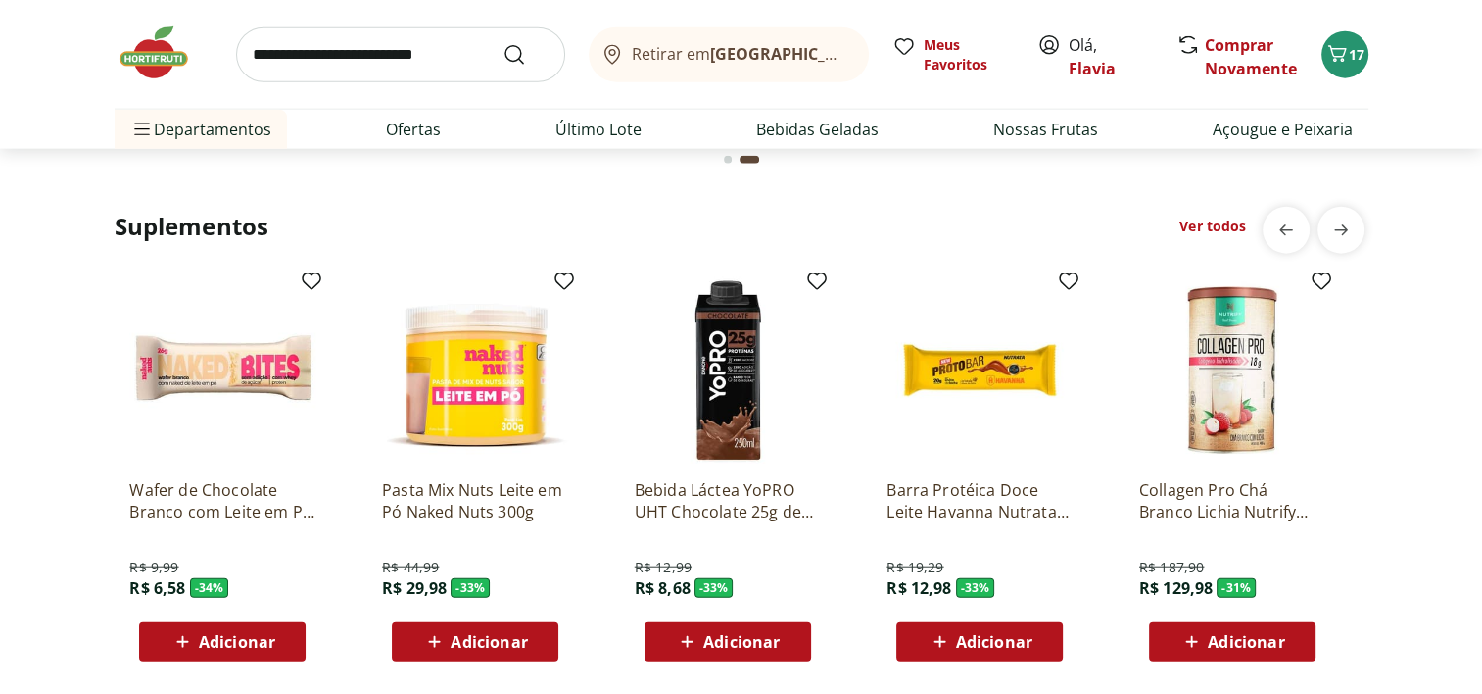
click at [727, 634] on span "Adicionar" at bounding box center [741, 642] width 76 height 16
click at [776, 639] on icon at bounding box center [782, 641] width 24 height 24
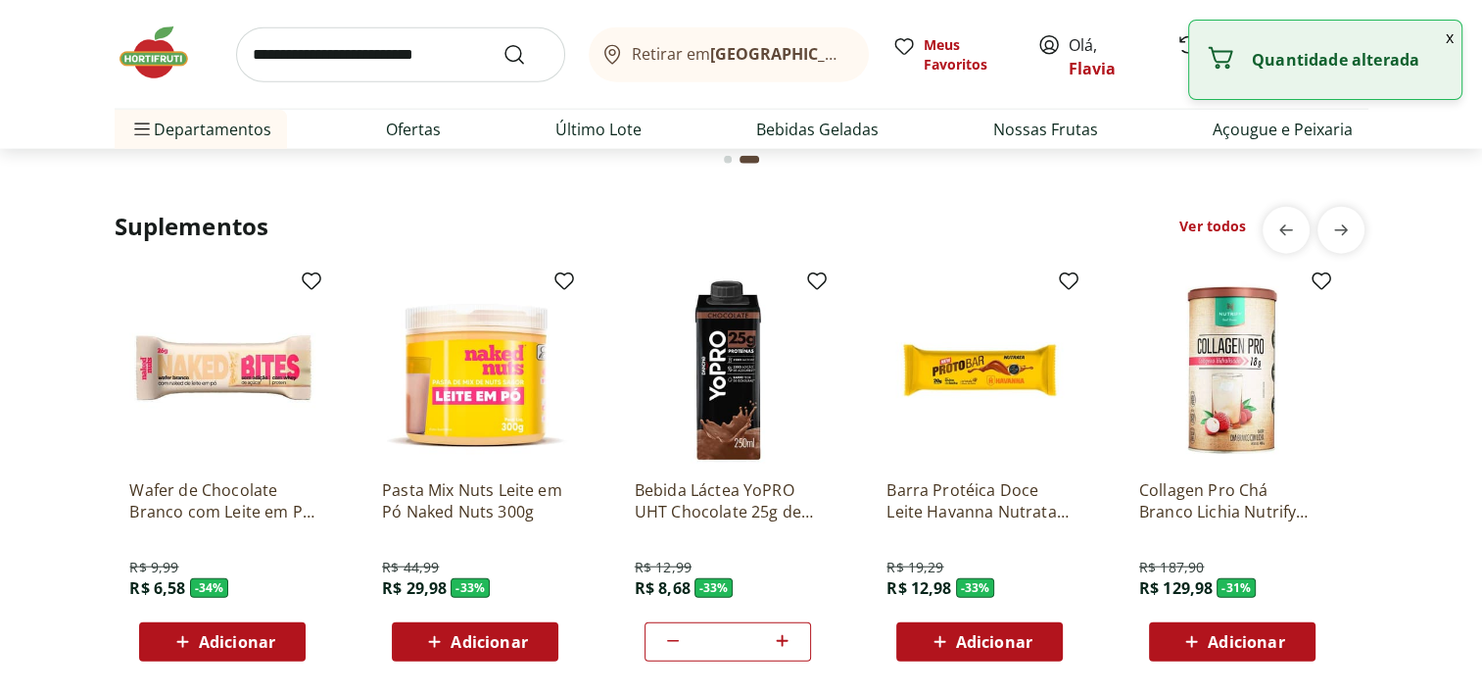
click at [776, 639] on icon at bounding box center [782, 641] width 24 height 24
type input "*"
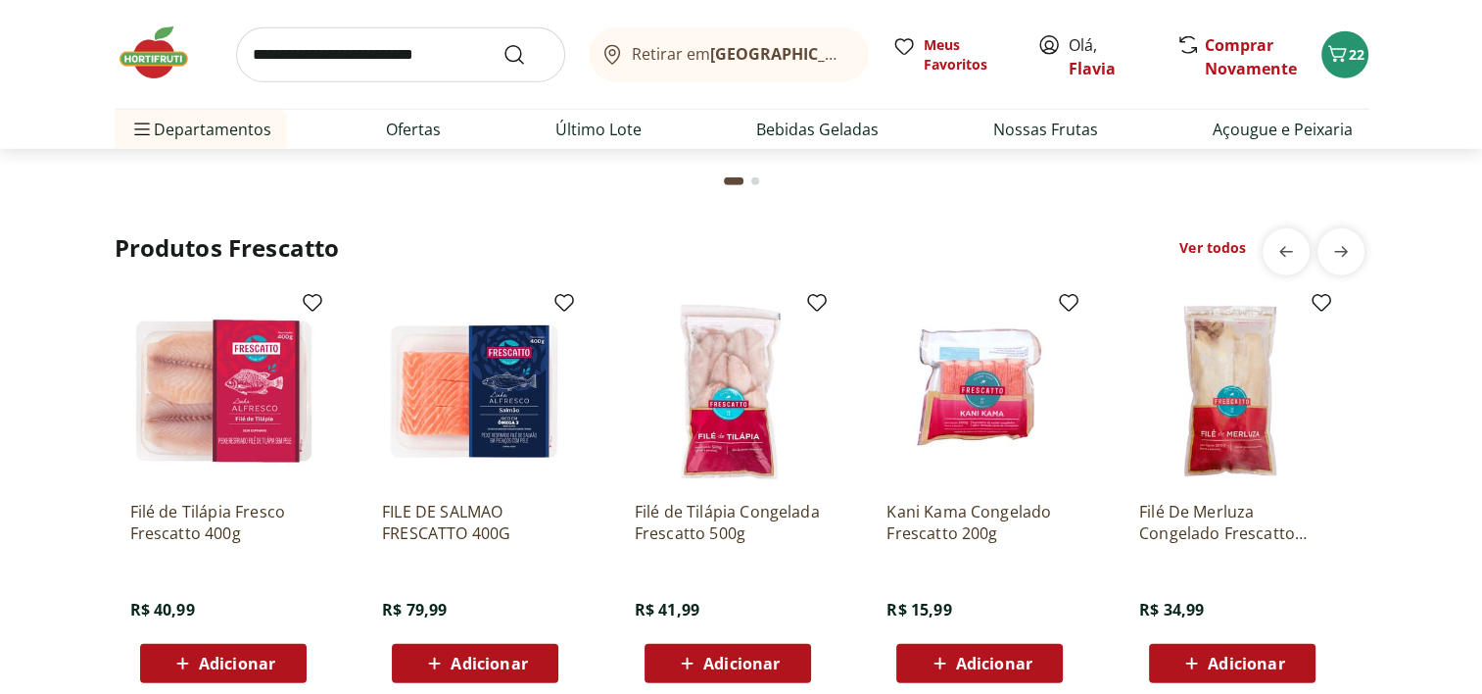
scroll to position [5771, 0]
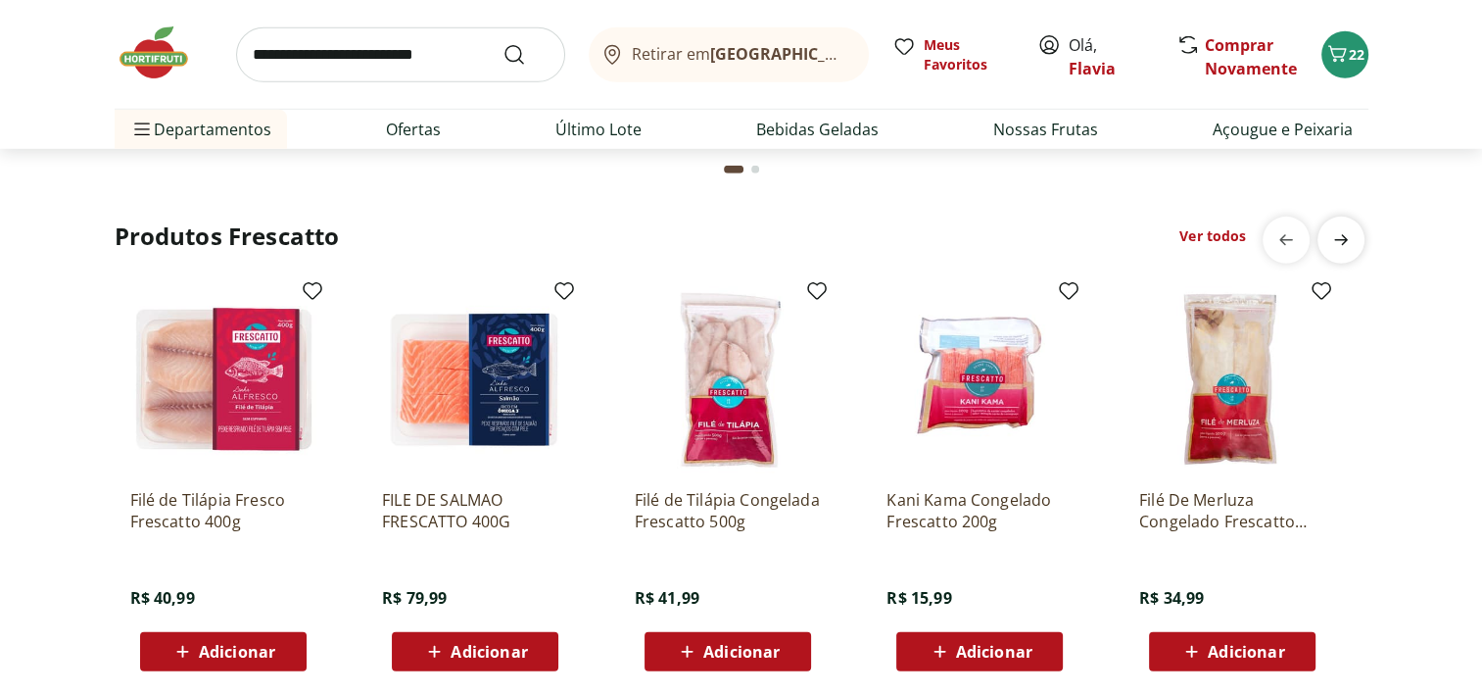
click at [1342, 240] on icon "next" at bounding box center [1341, 240] width 24 height 24
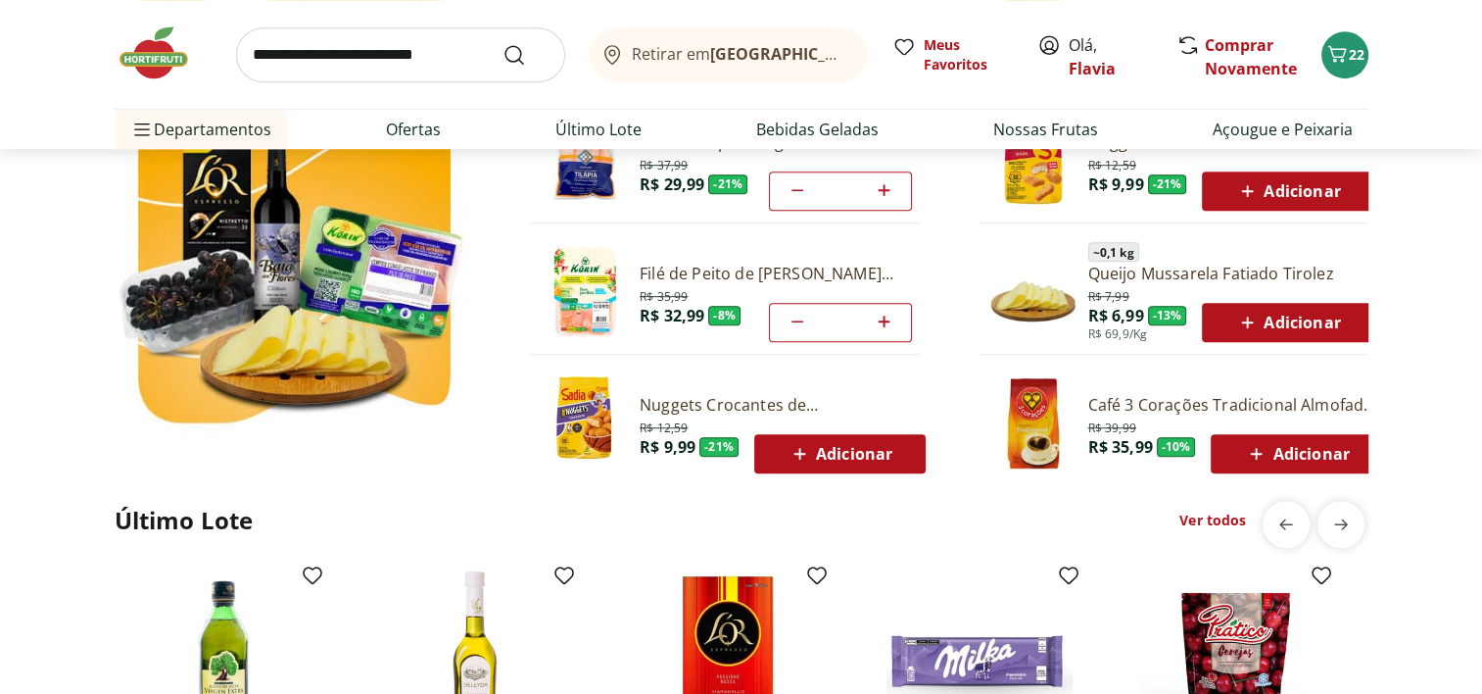
scroll to position [1246, 0]
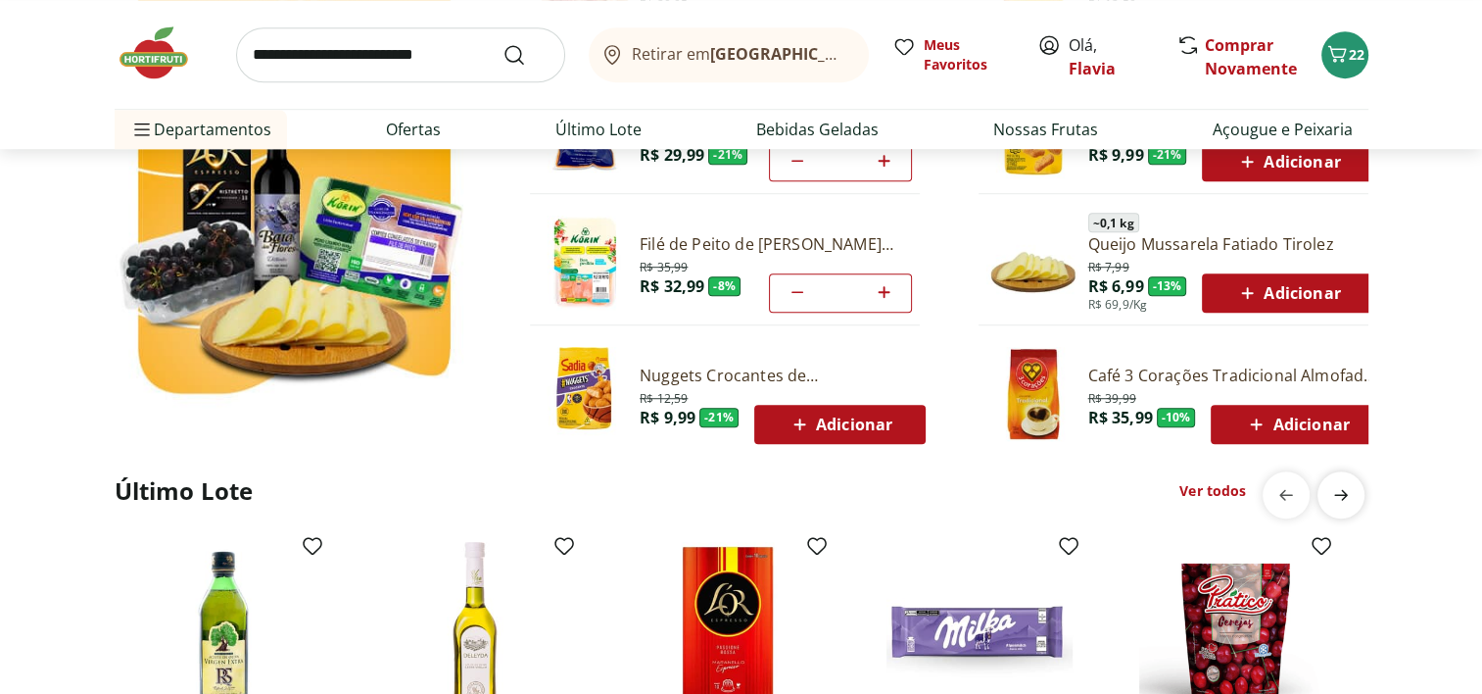
click at [1339, 491] on icon "next" at bounding box center [1341, 495] width 24 height 24
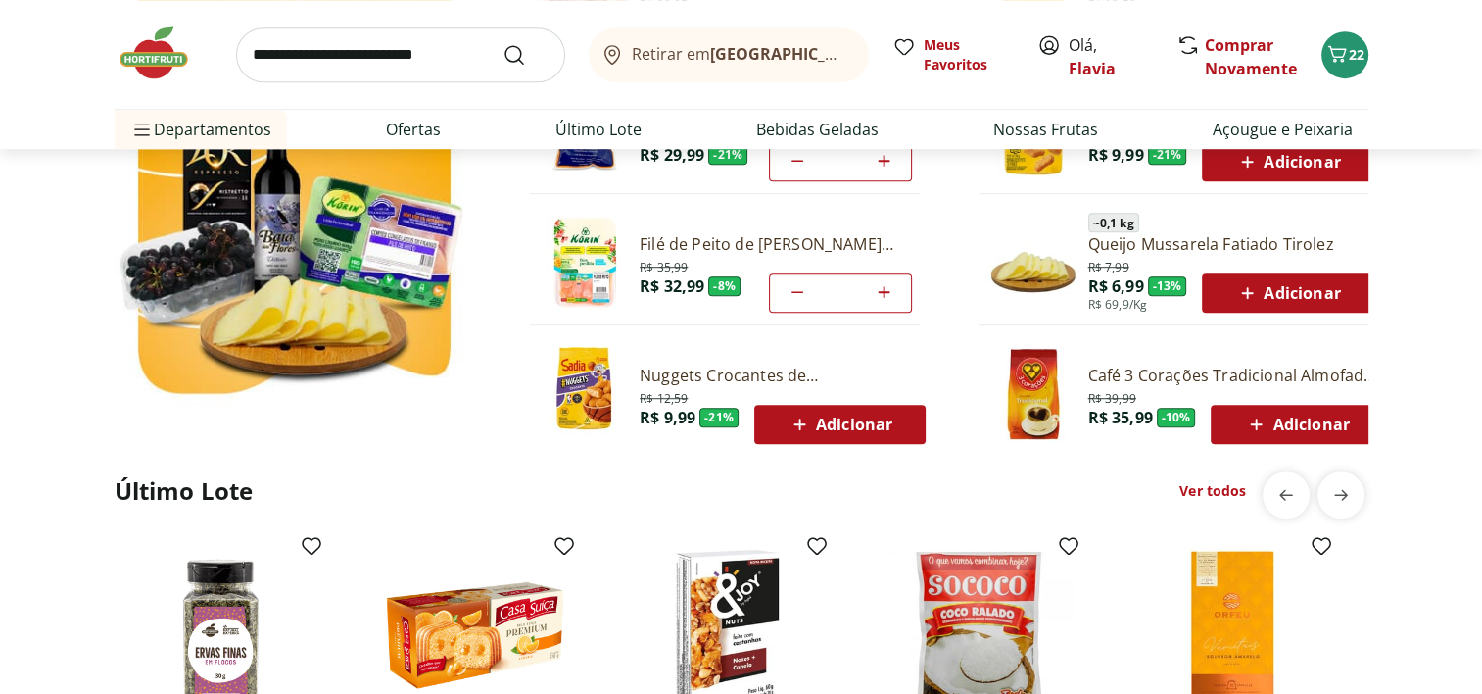
scroll to position [0, 0]
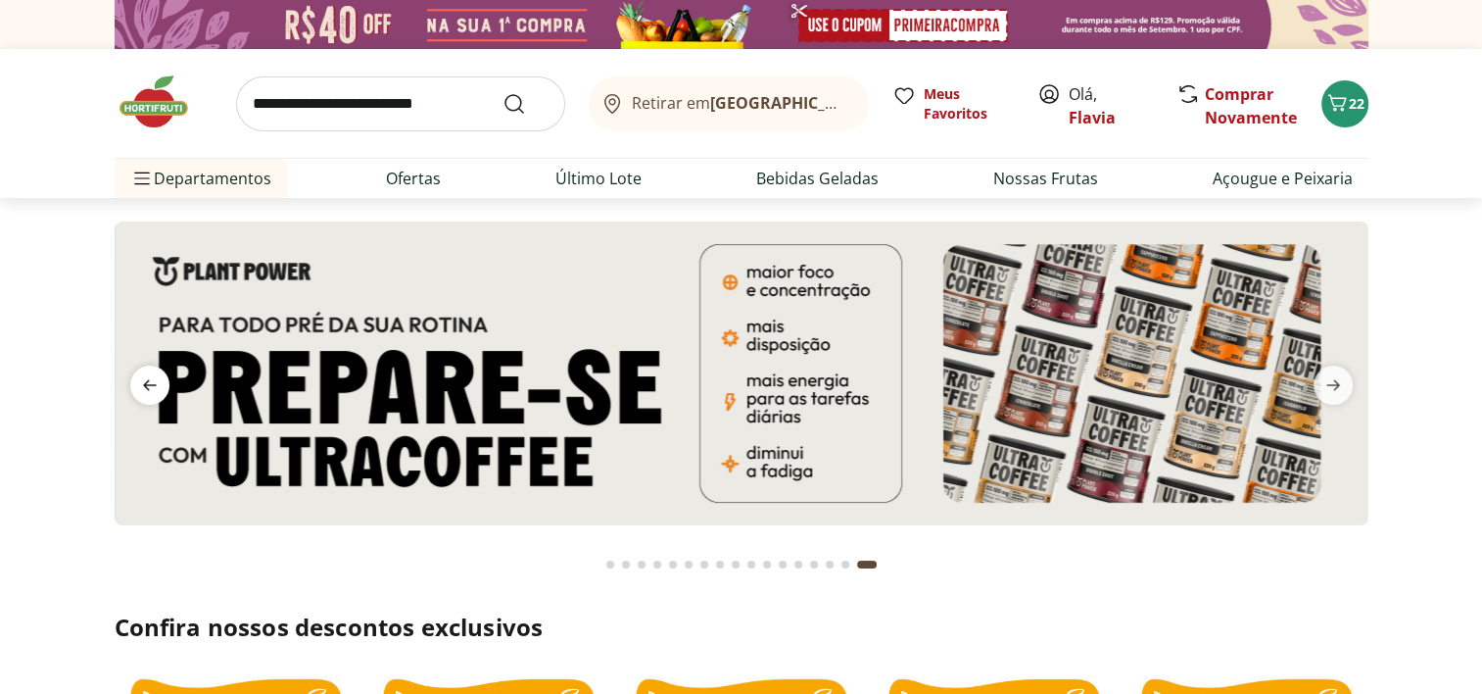
click at [147, 389] on icon "previous" at bounding box center [150, 385] width 14 height 11
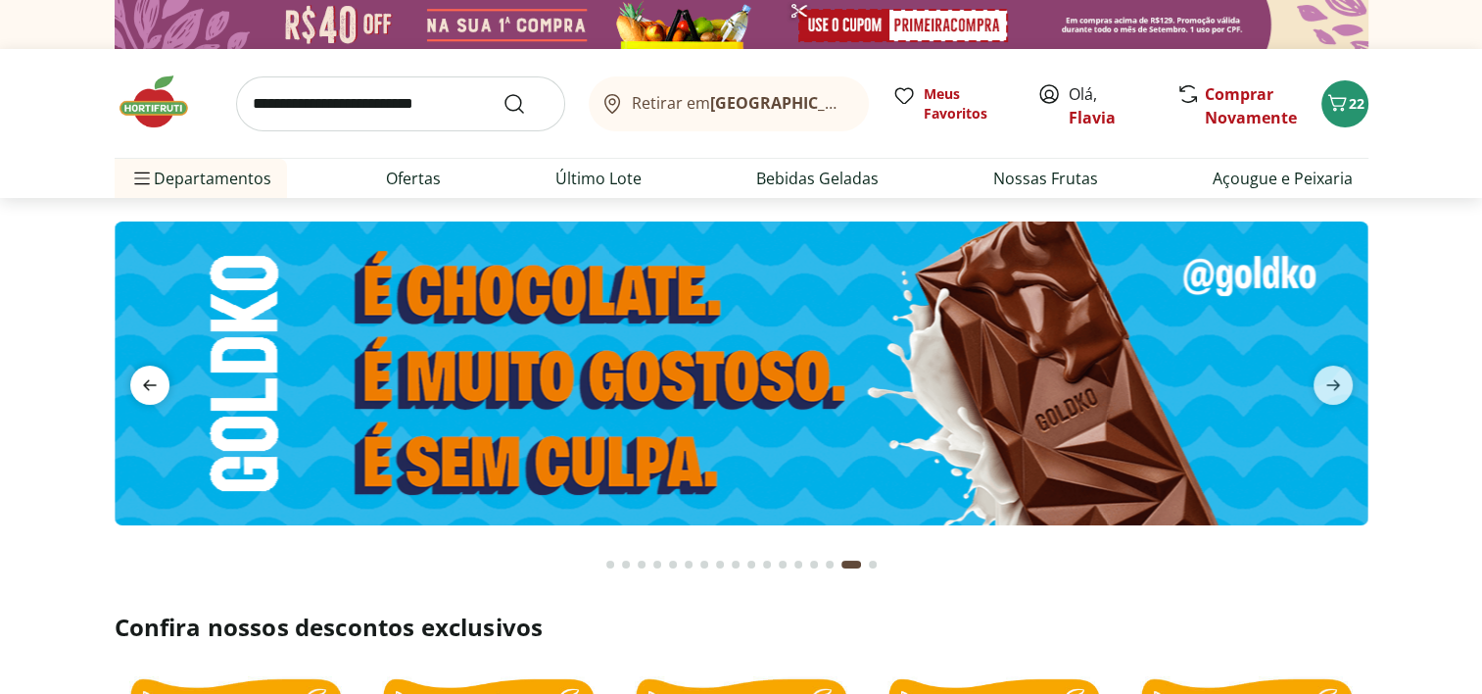
click at [147, 389] on icon "previous" at bounding box center [150, 385] width 14 height 11
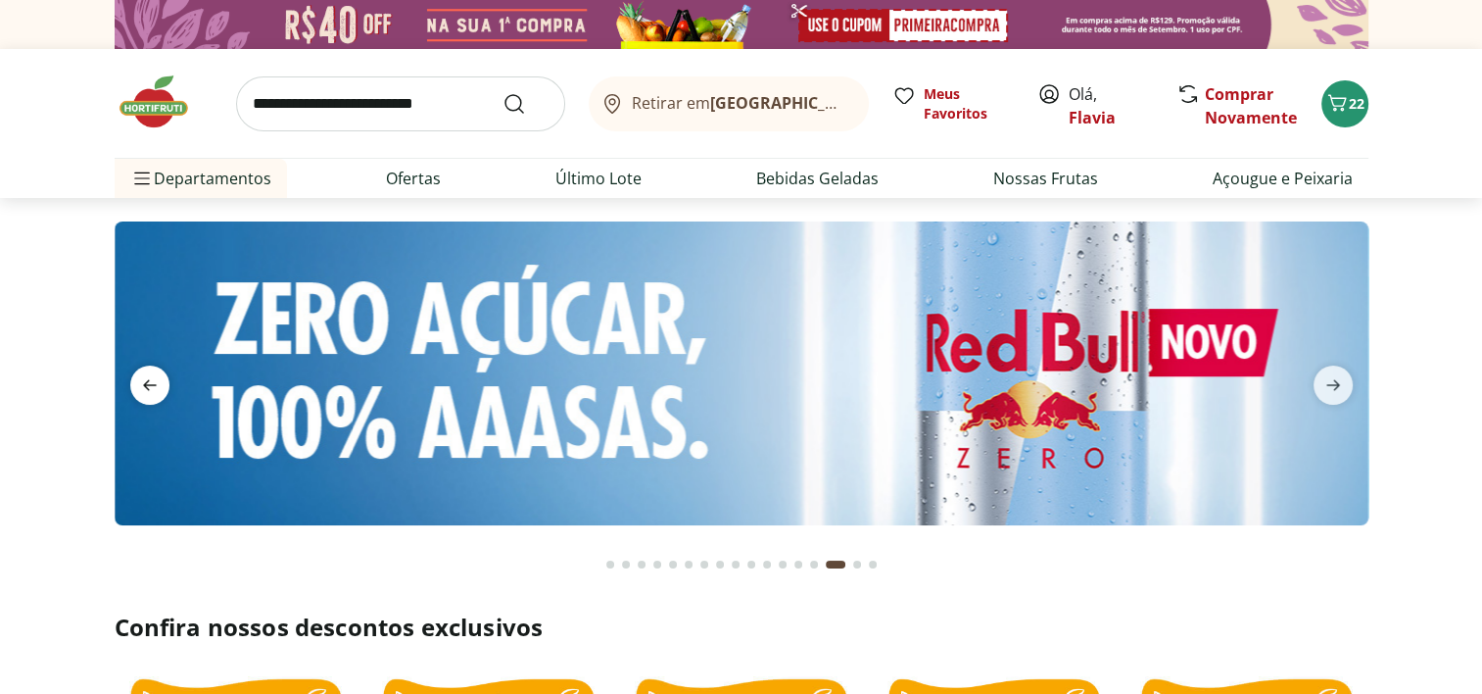
click at [147, 389] on icon "previous" at bounding box center [150, 385] width 14 height 11
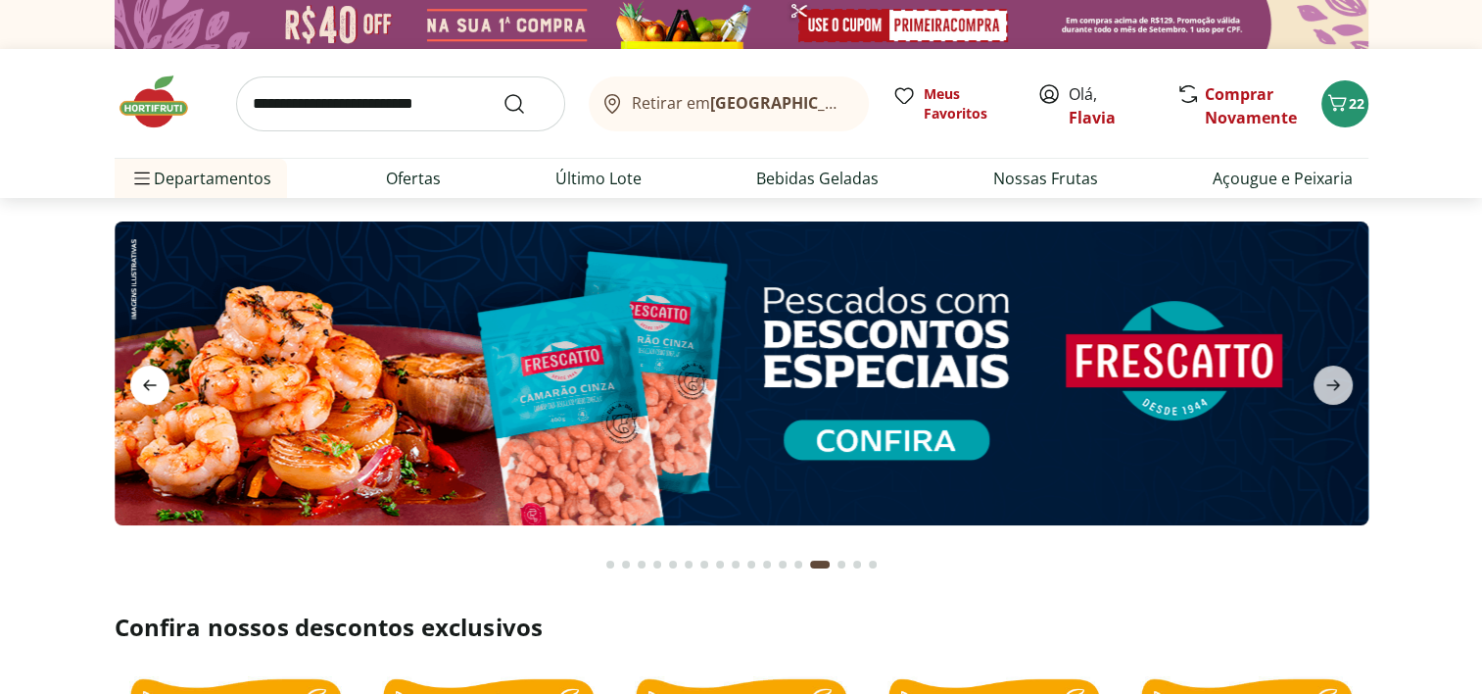
click at [147, 389] on icon "previous" at bounding box center [150, 385] width 14 height 11
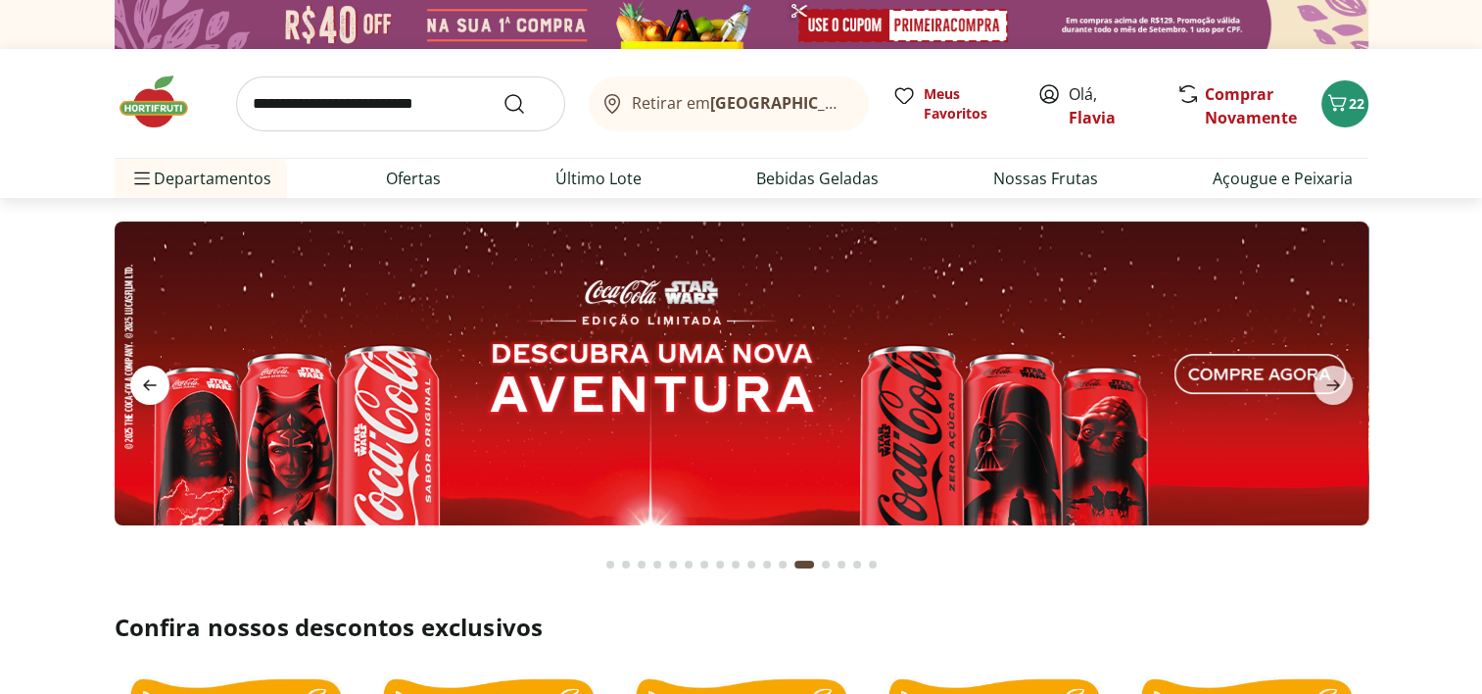
click at [147, 389] on icon "previous" at bounding box center [150, 385] width 14 height 11
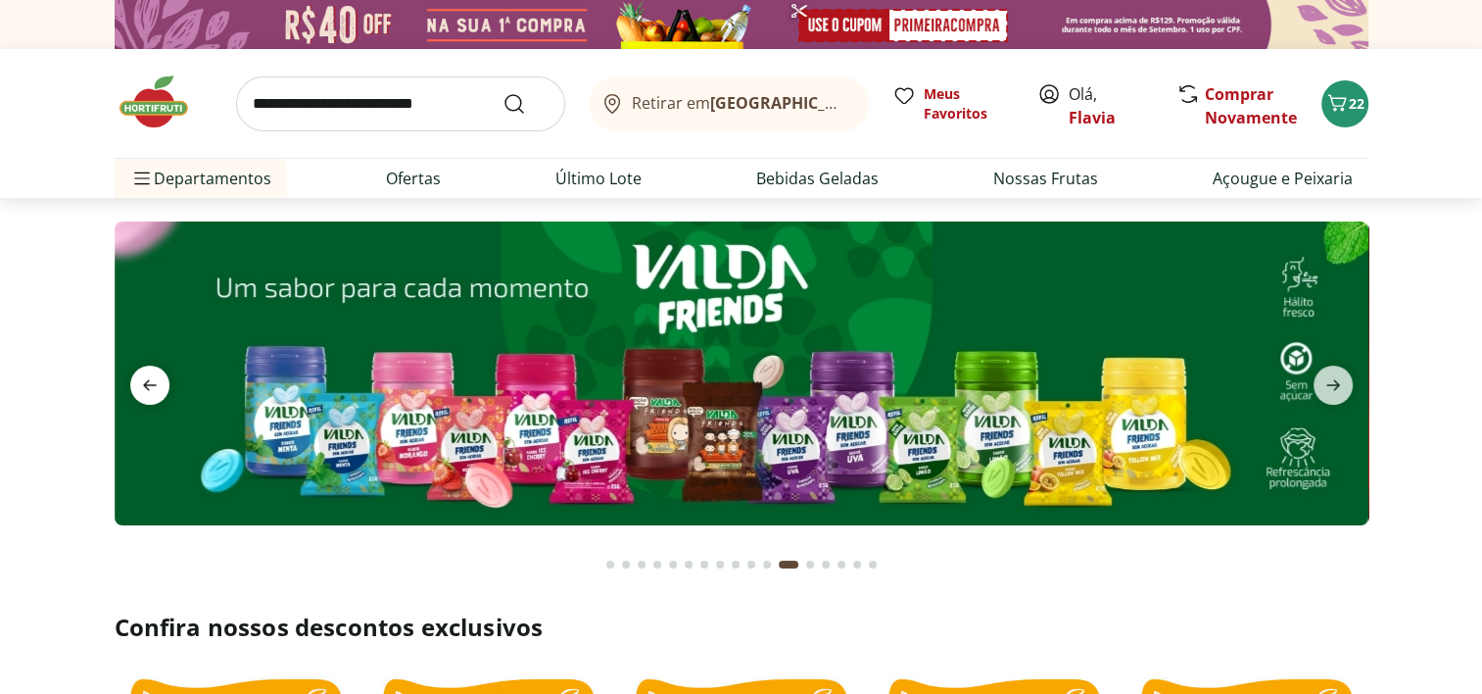
click at [147, 389] on icon "previous" at bounding box center [150, 385] width 14 height 11
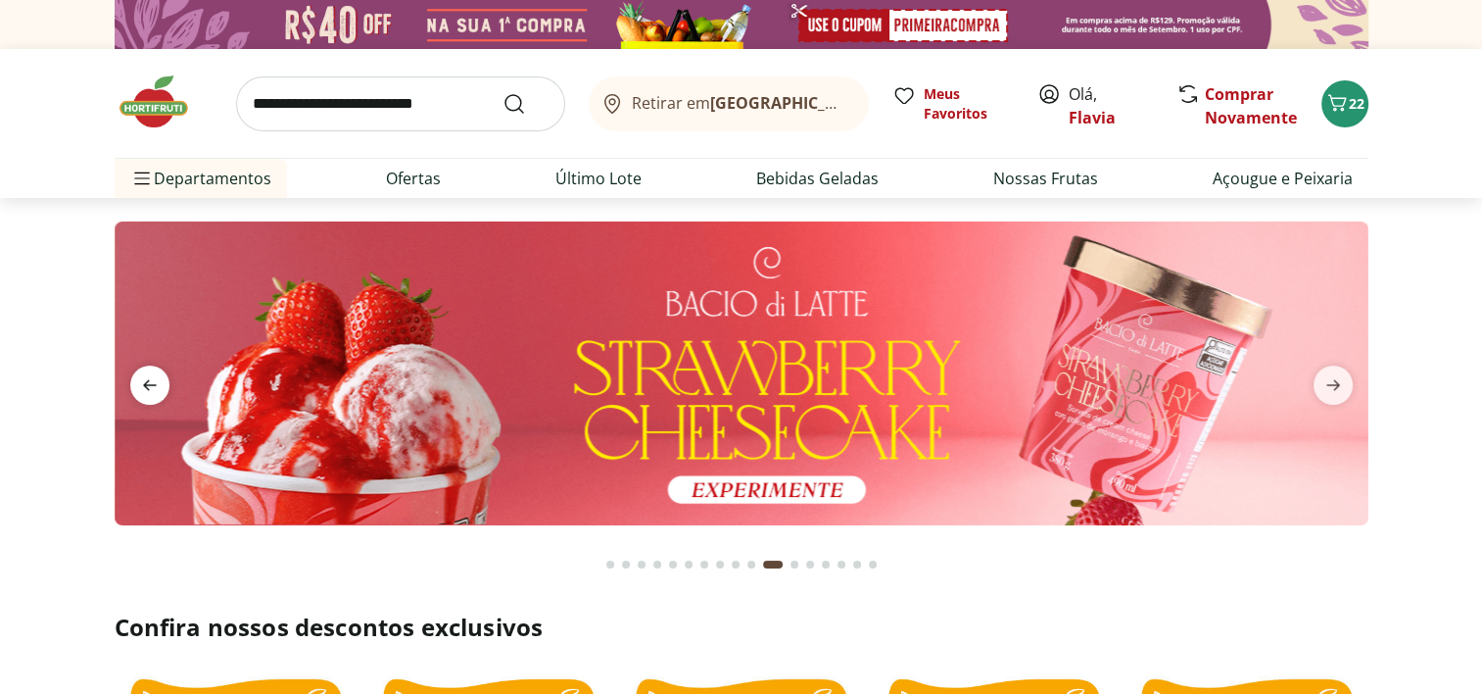
click at [147, 389] on icon "previous" at bounding box center [150, 385] width 14 height 11
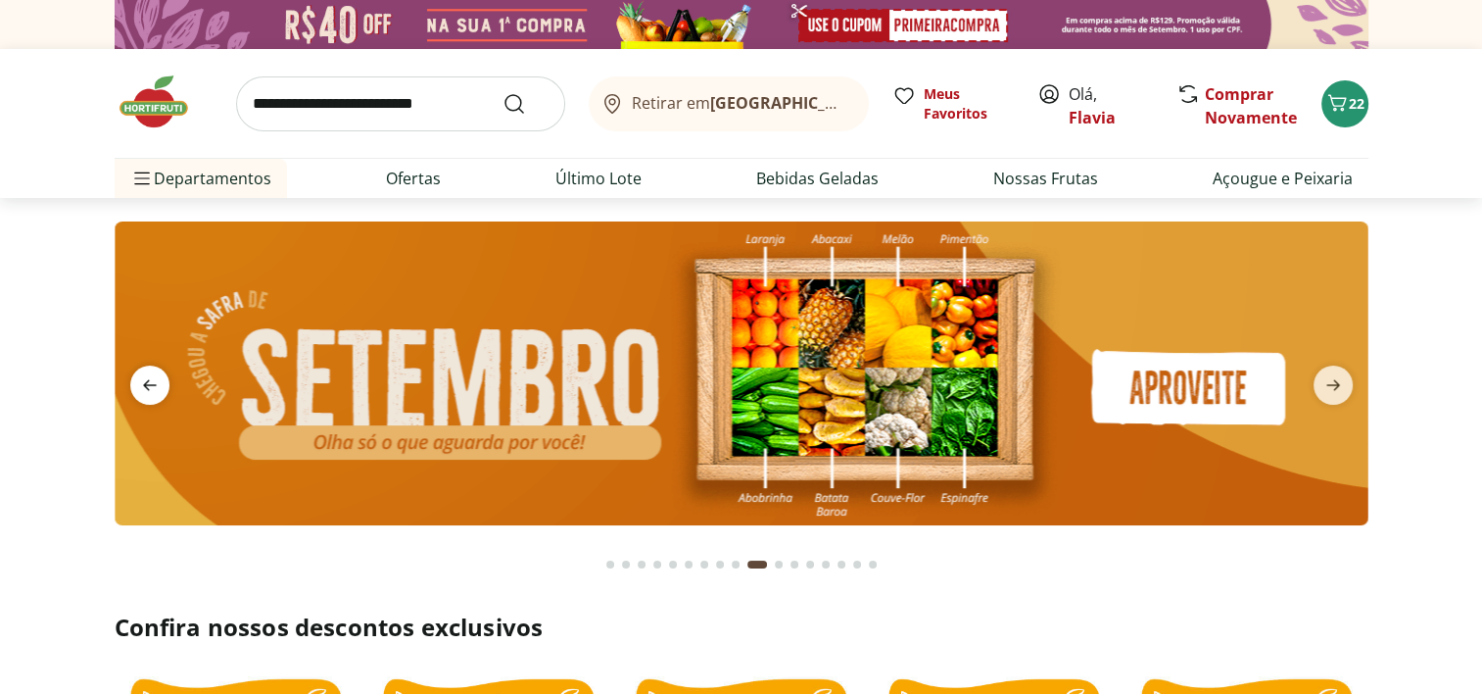
click at [147, 389] on icon "previous" at bounding box center [150, 385] width 14 height 11
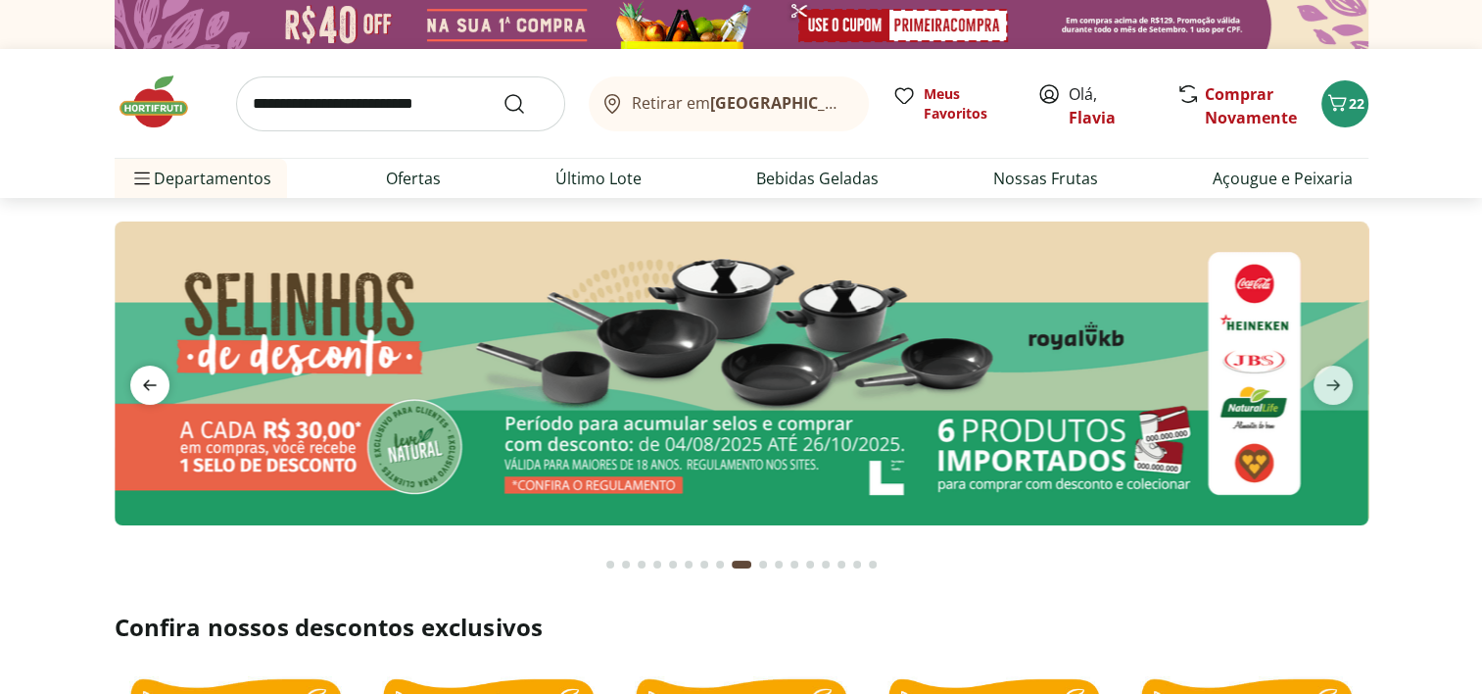
click at [147, 389] on icon "previous" at bounding box center [150, 385] width 14 height 11
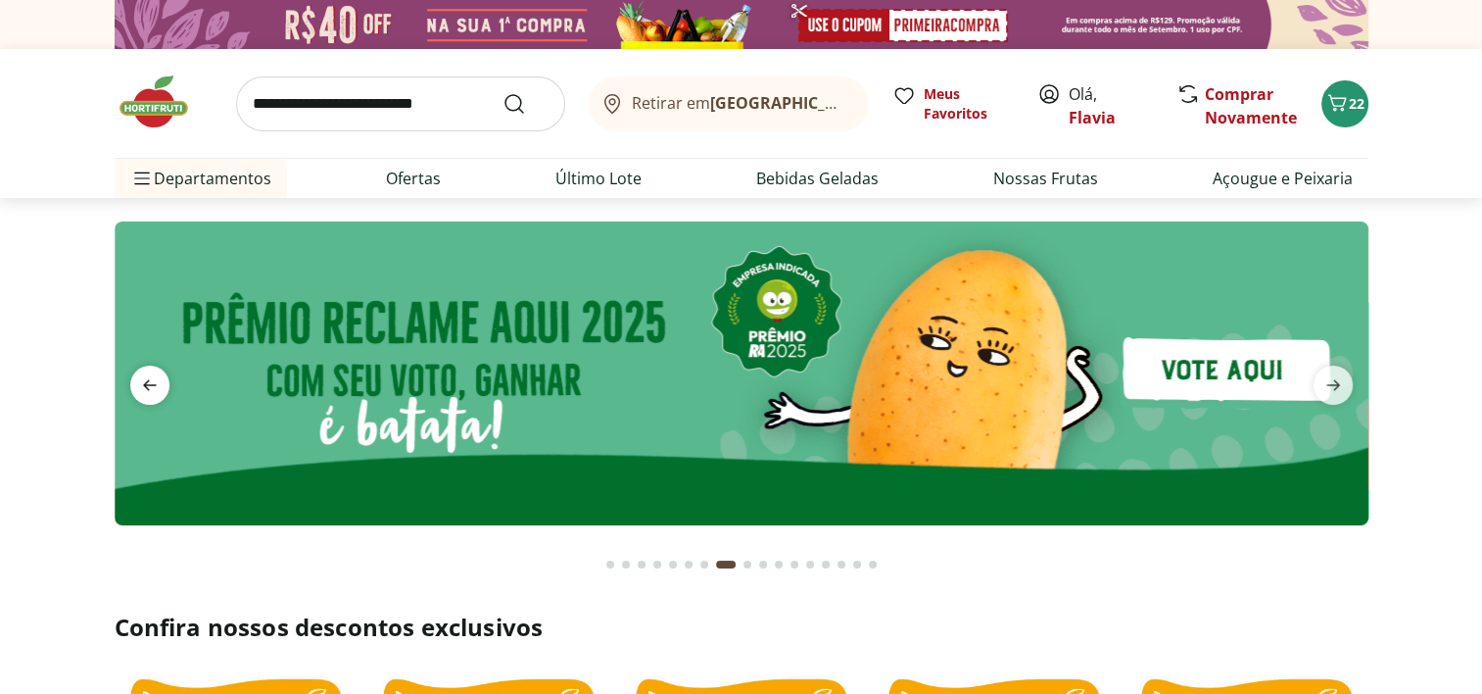
click at [147, 389] on icon "previous" at bounding box center [150, 385] width 14 height 11
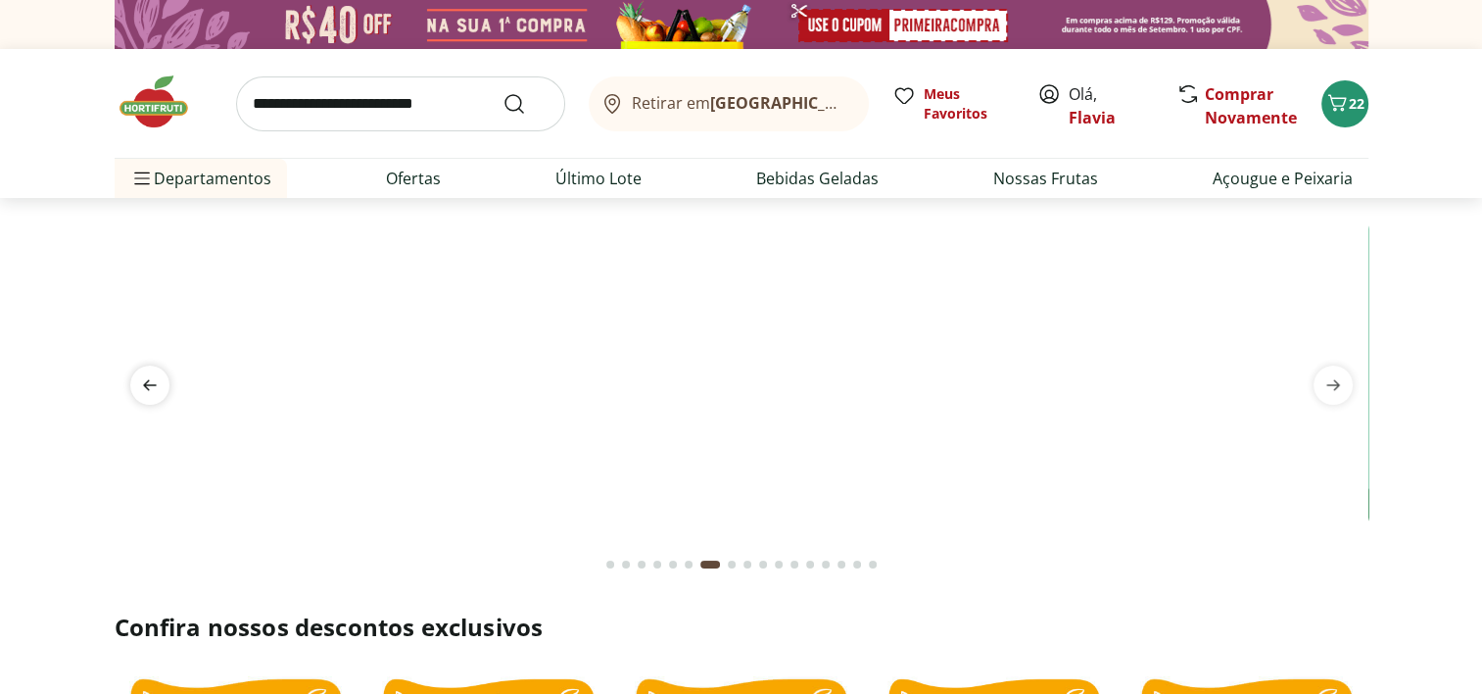
click at [147, 389] on icon "previous" at bounding box center [150, 385] width 14 height 11
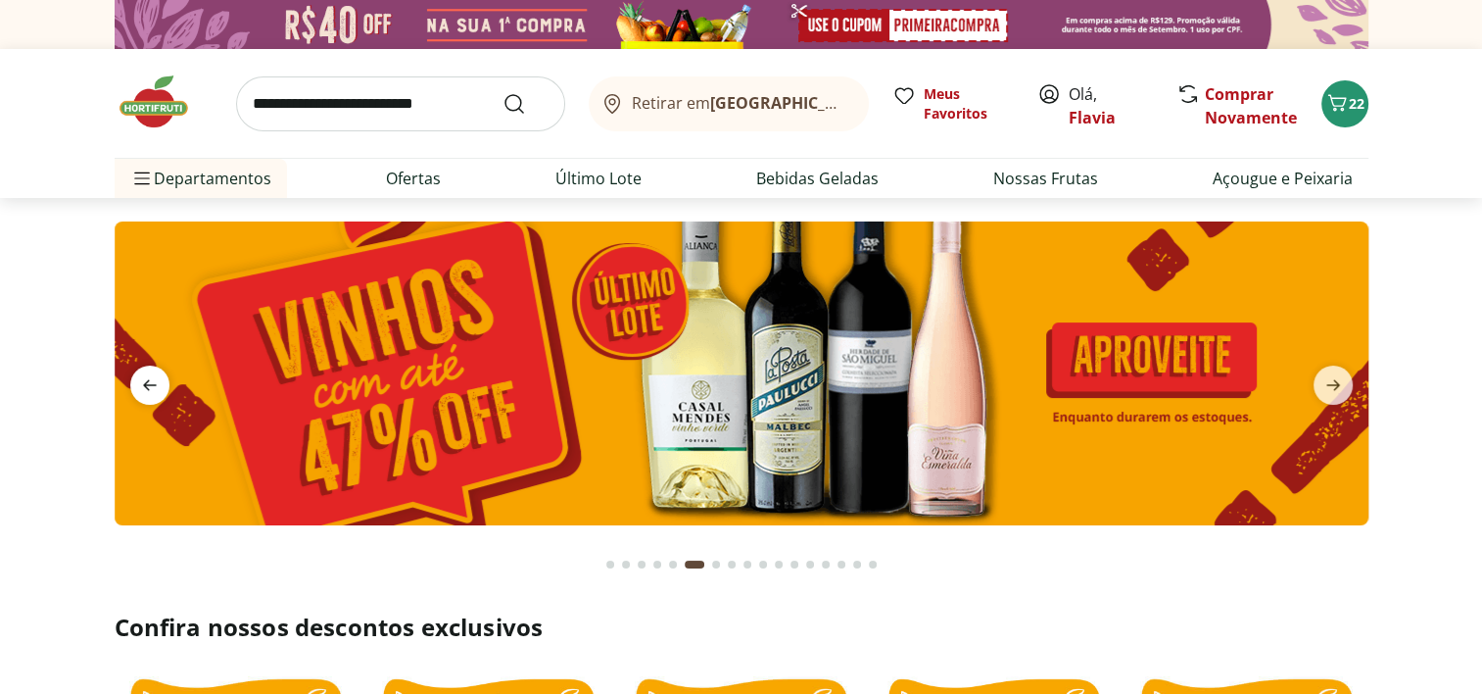
click at [147, 389] on icon "previous" at bounding box center [150, 385] width 14 height 11
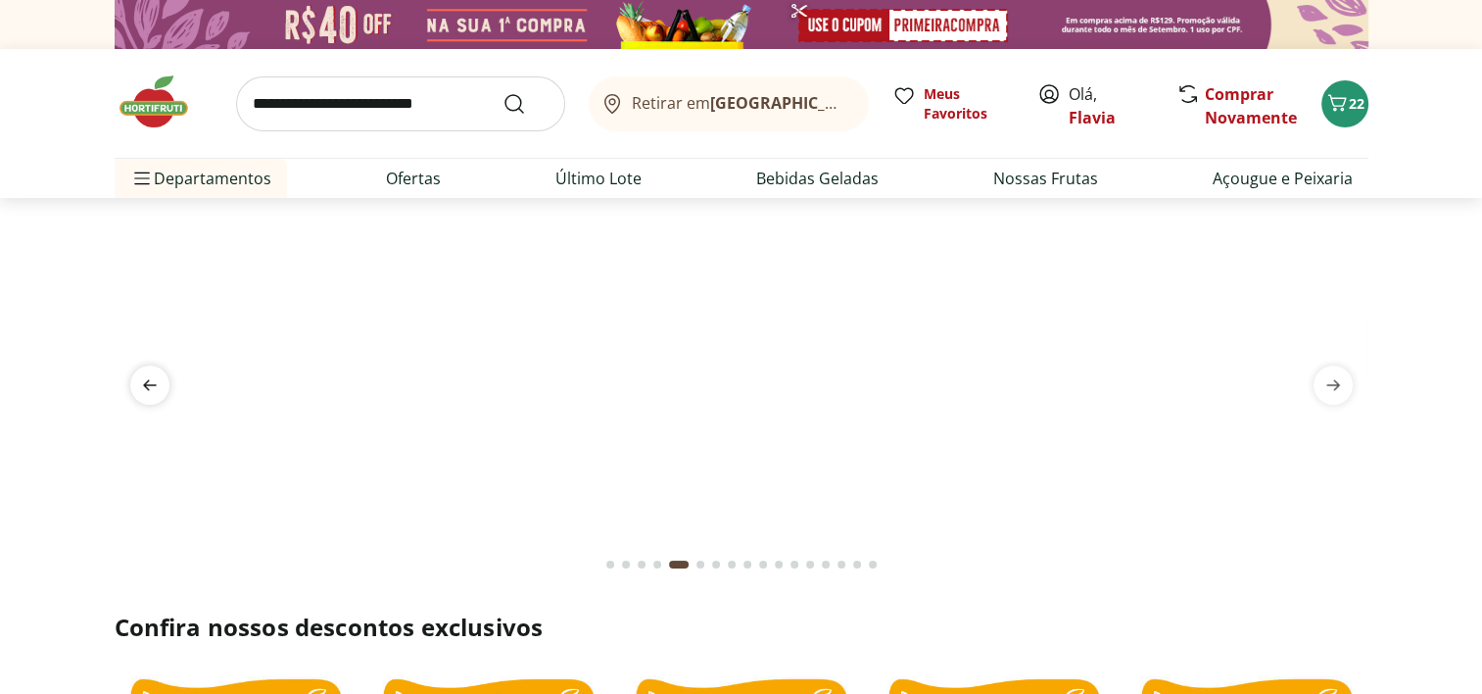
click at [147, 389] on icon "previous" at bounding box center [150, 385] width 14 height 11
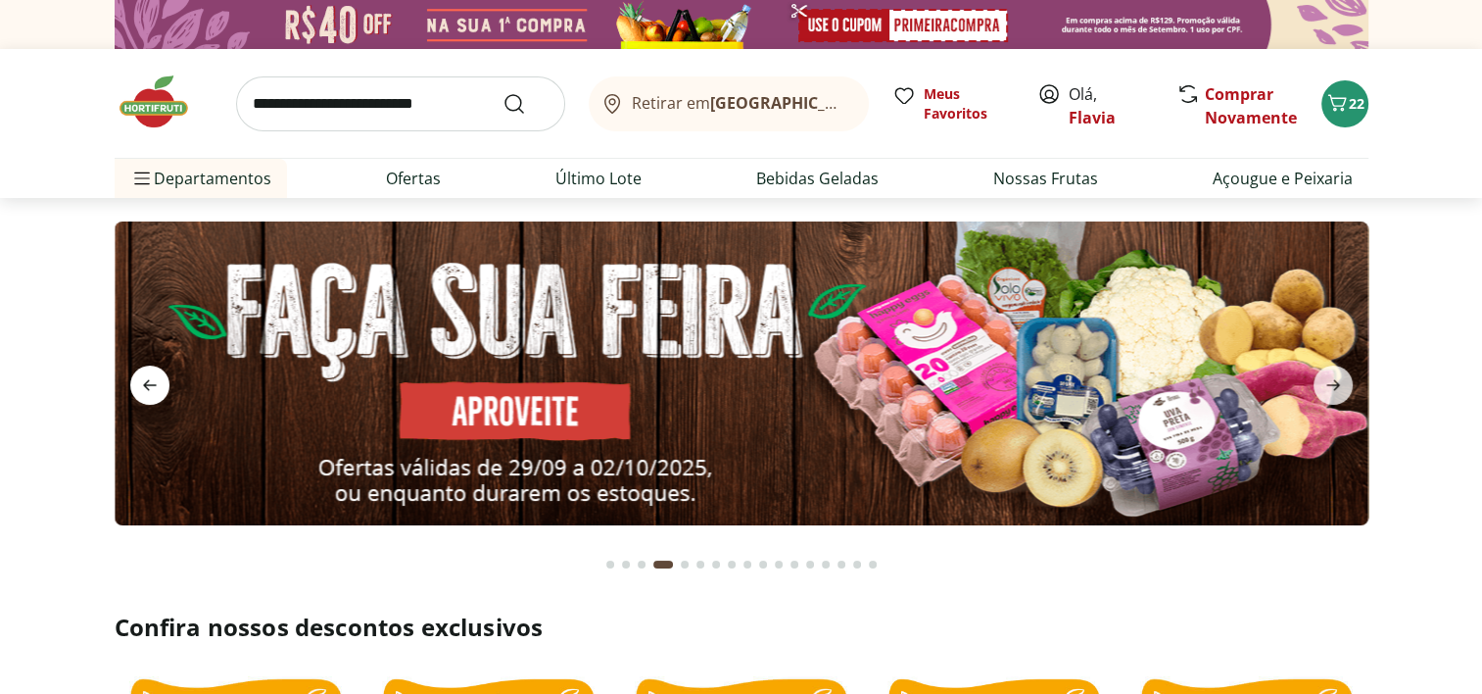
click at [147, 389] on icon "previous" at bounding box center [150, 385] width 14 height 11
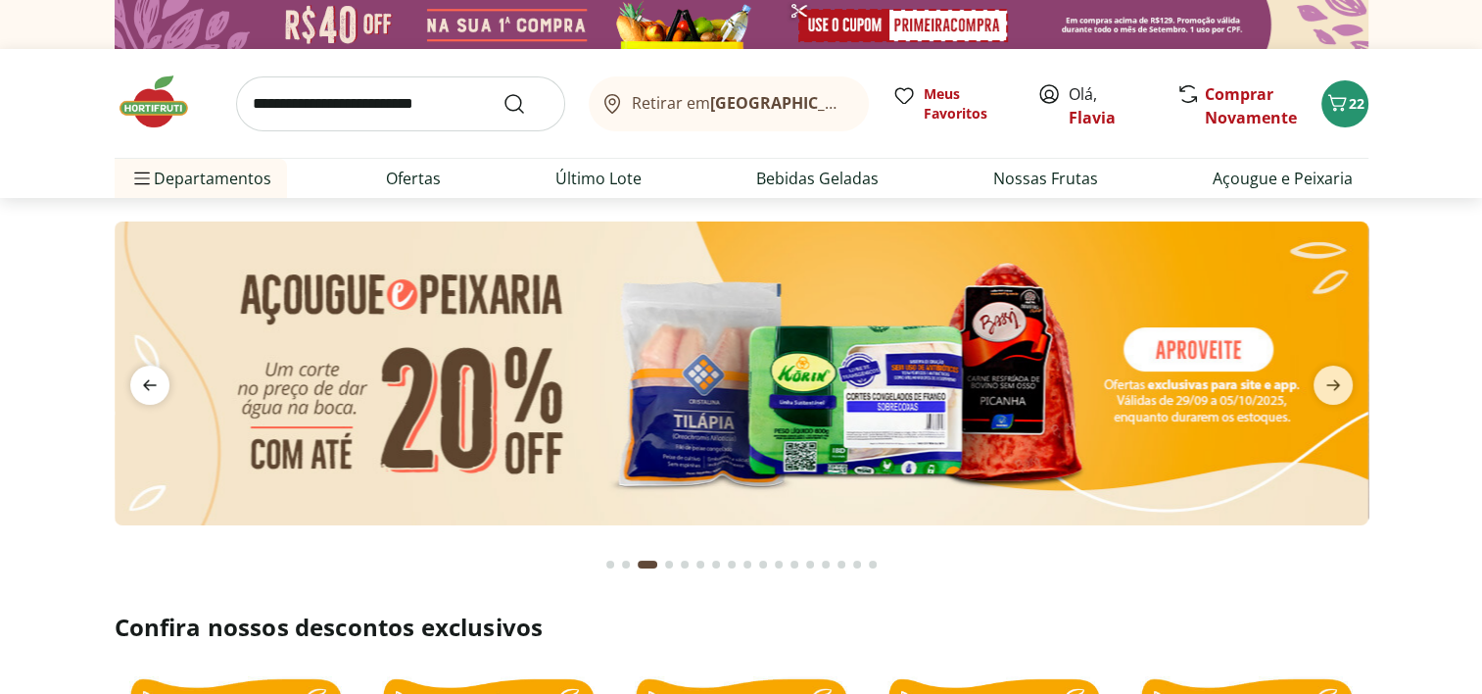
click at [147, 389] on icon "previous" at bounding box center [150, 385] width 14 height 11
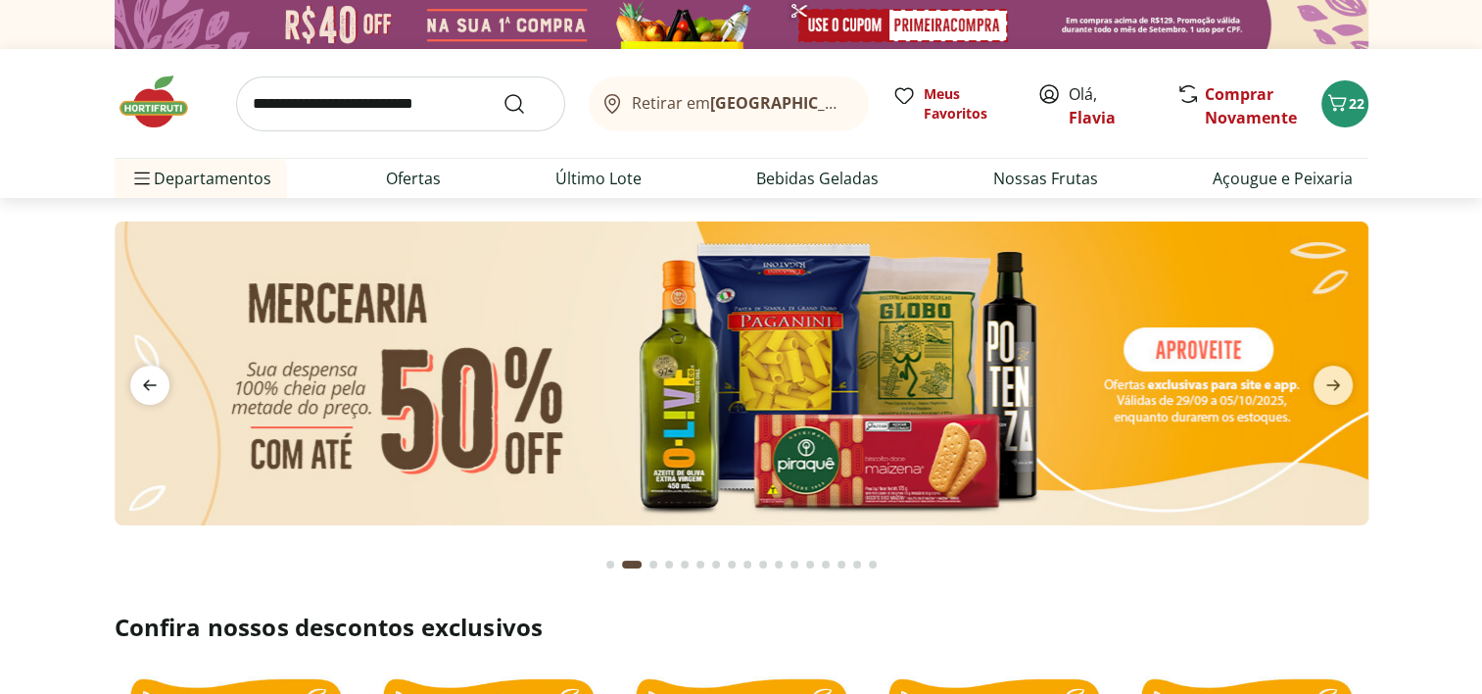
click at [147, 389] on icon "previous" at bounding box center [150, 385] width 14 height 11
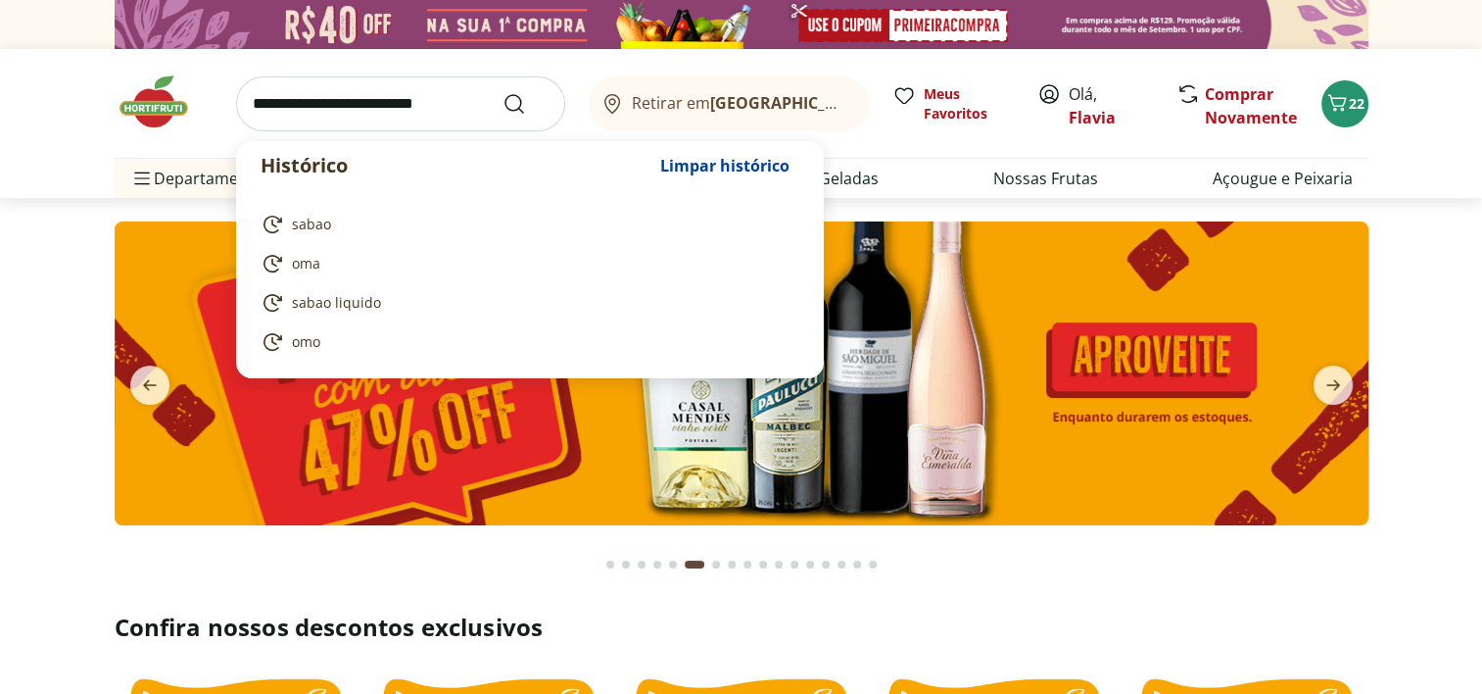
click at [255, 95] on input "search" at bounding box center [400, 103] width 329 height 55
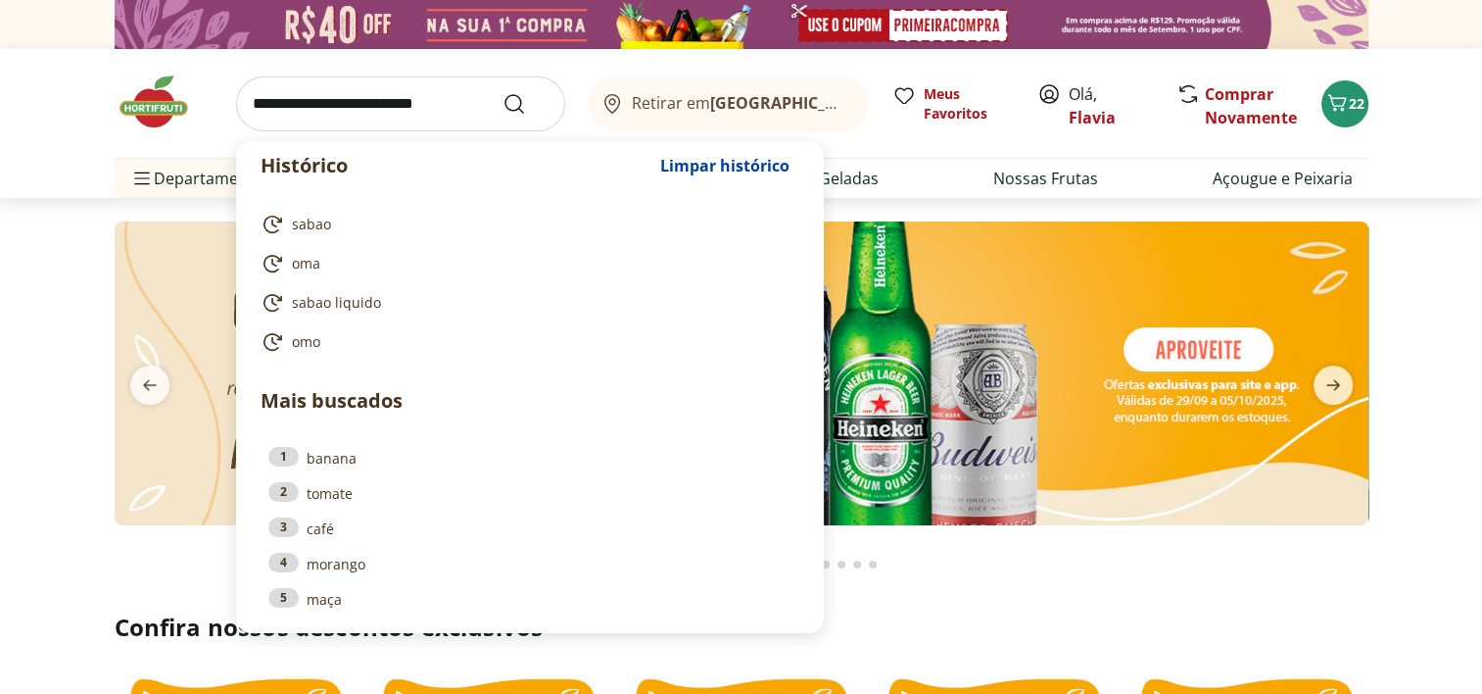
click at [255, 95] on input "search" at bounding box center [400, 103] width 329 height 55
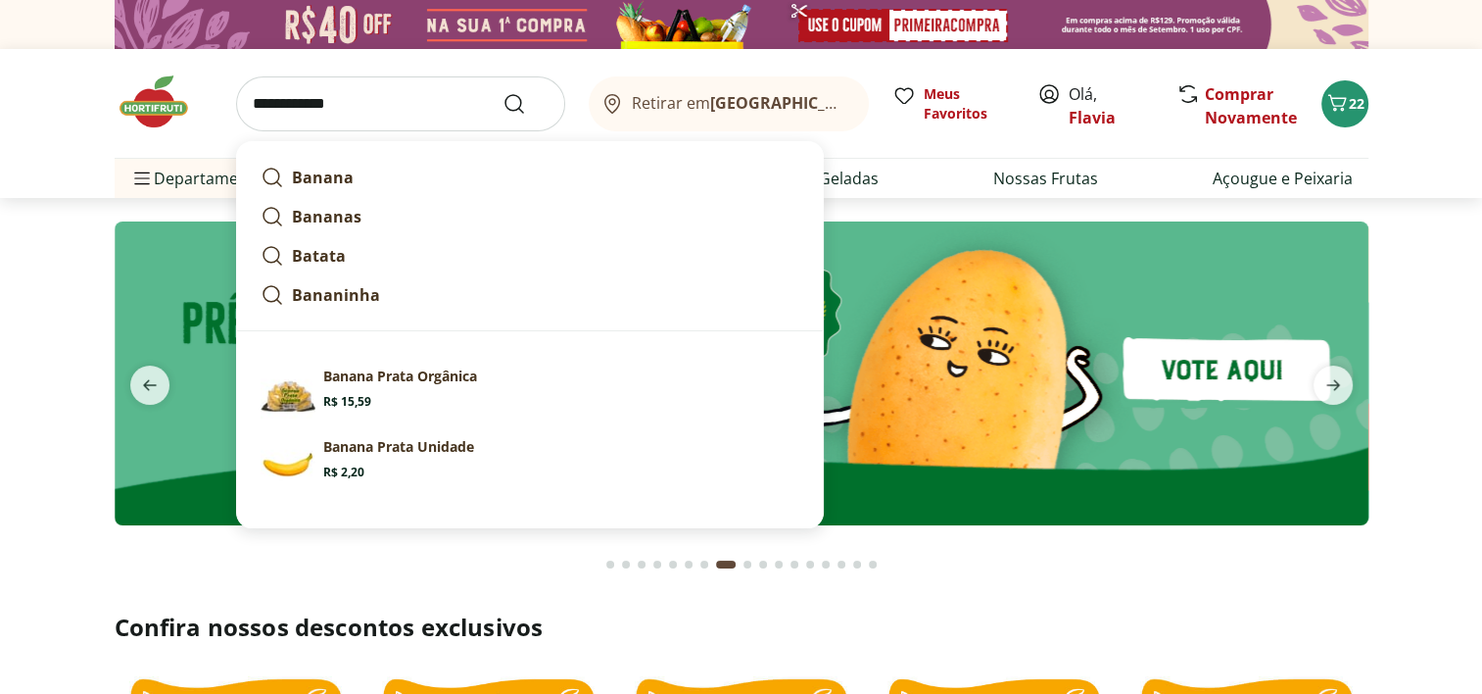
type input "**********"
click at [502, 92] on button "Submit Search" at bounding box center [525, 104] width 47 height 24
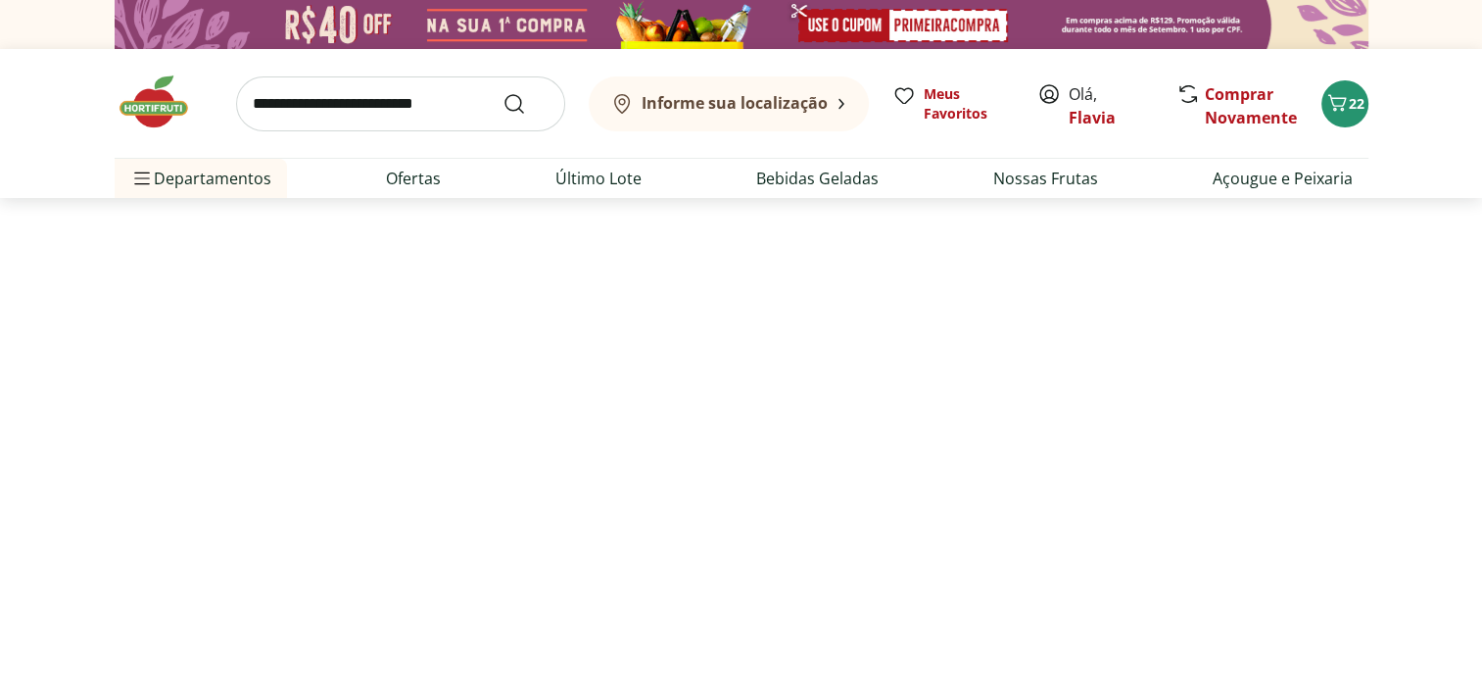
select select "**********"
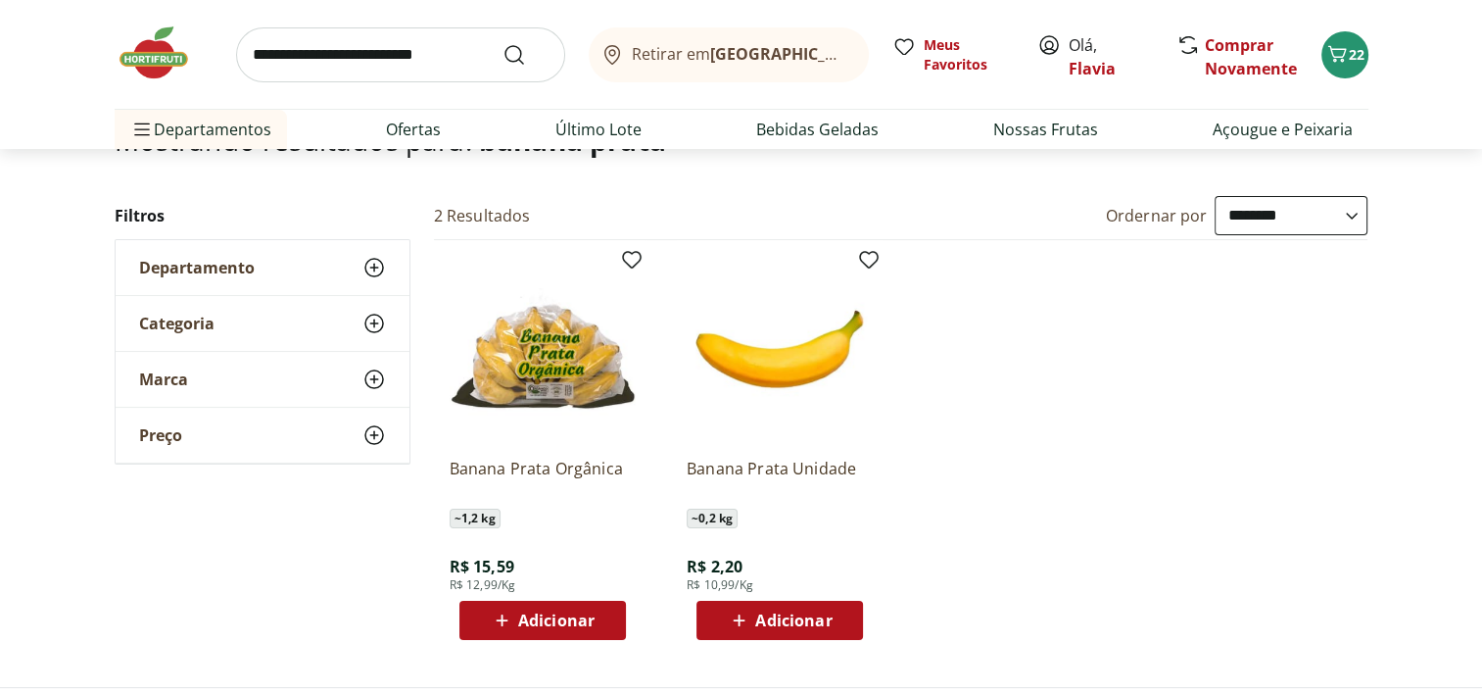
scroll to position [157, 0]
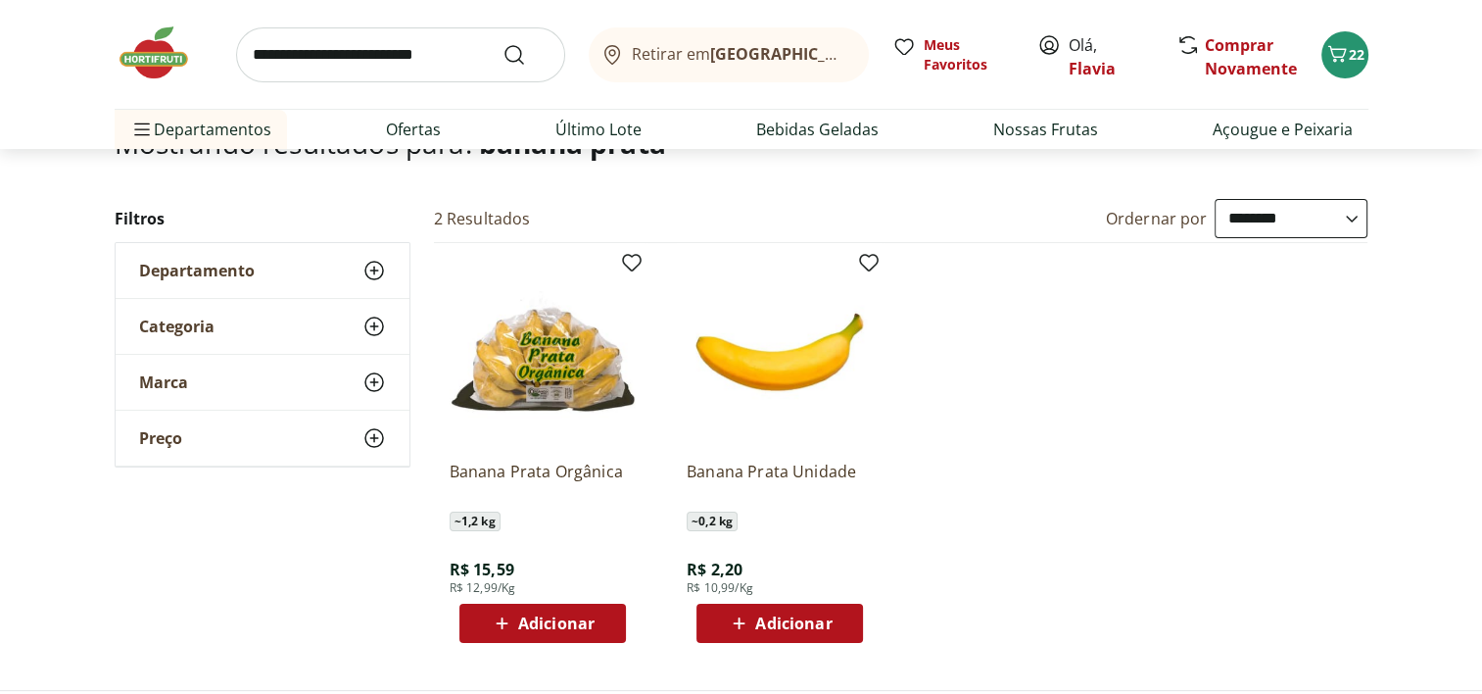
click at [789, 619] on span "Adicionar" at bounding box center [793, 623] width 76 height 16
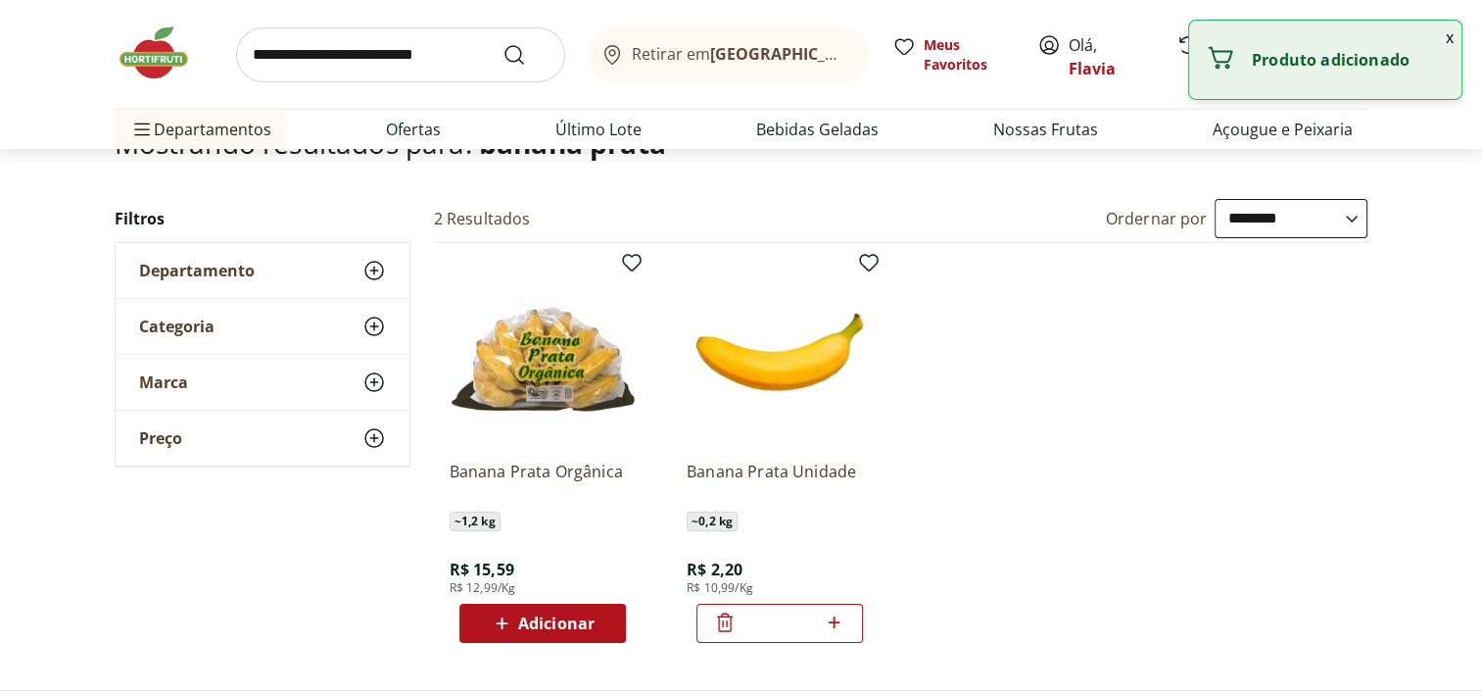
click at [833, 623] on icon at bounding box center [834, 622] width 24 height 24
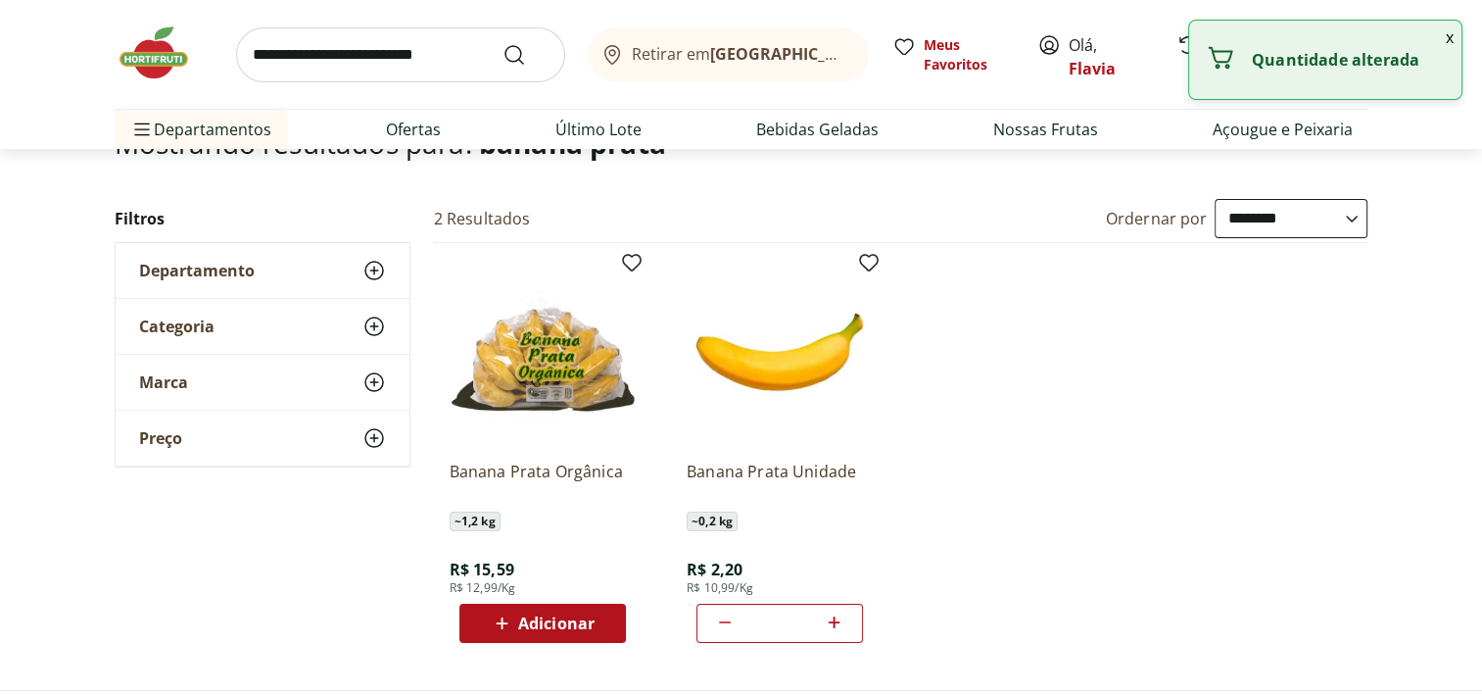
click at [833, 623] on icon at bounding box center [834, 622] width 24 height 24
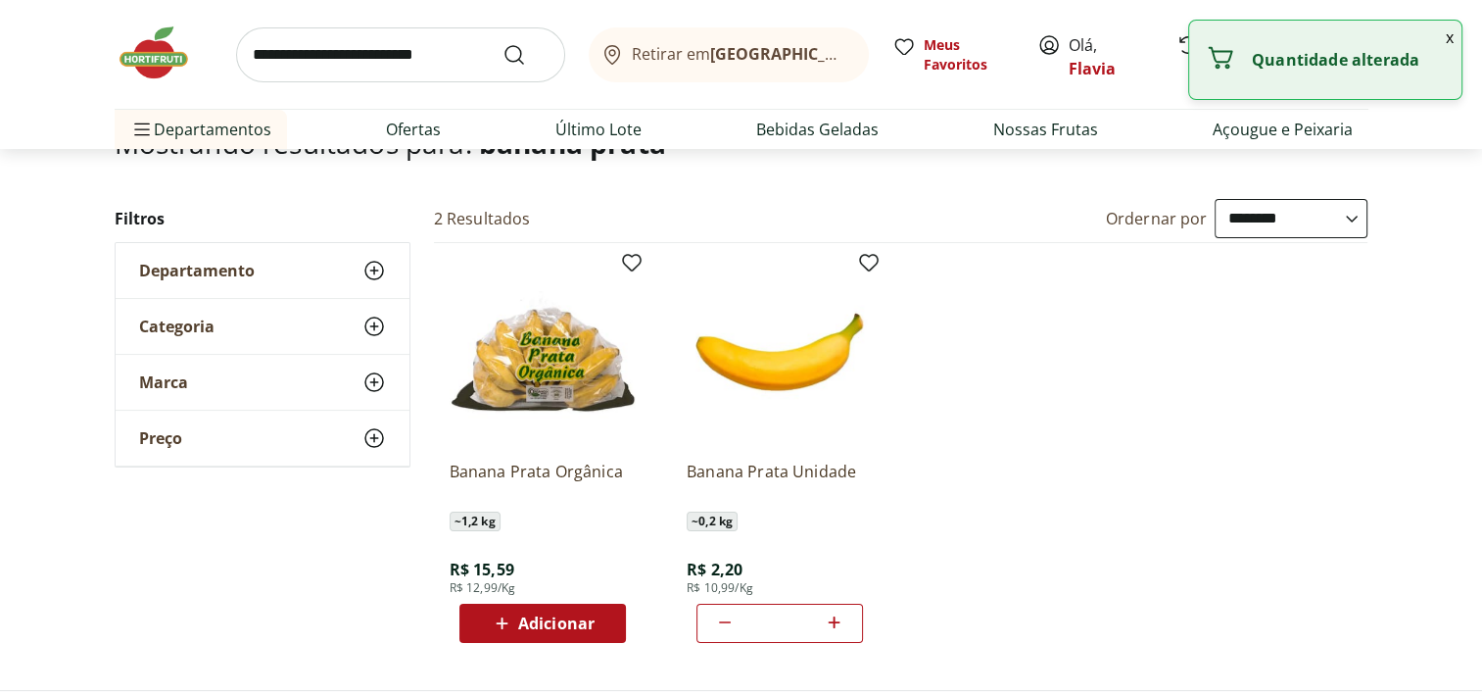
click at [833, 623] on icon at bounding box center [834, 622] width 24 height 24
type input "**"
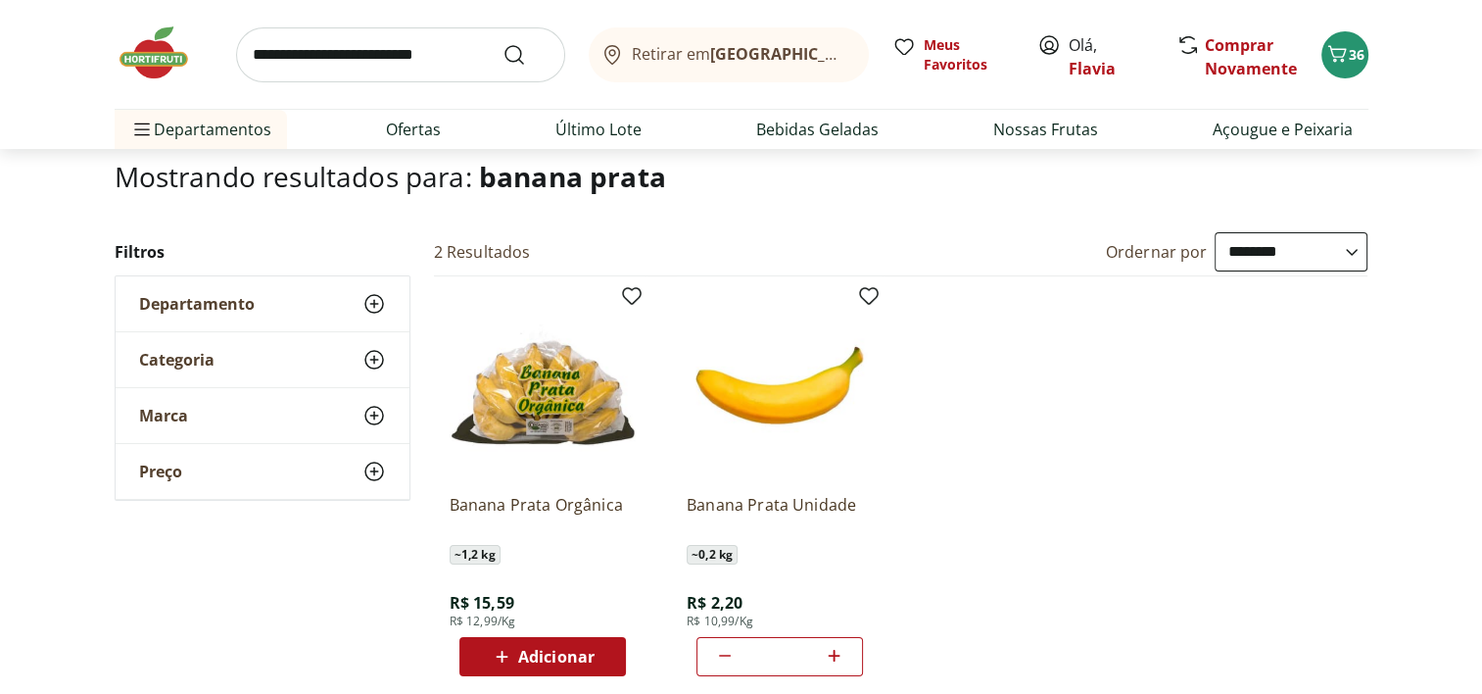
scroll to position [0, 0]
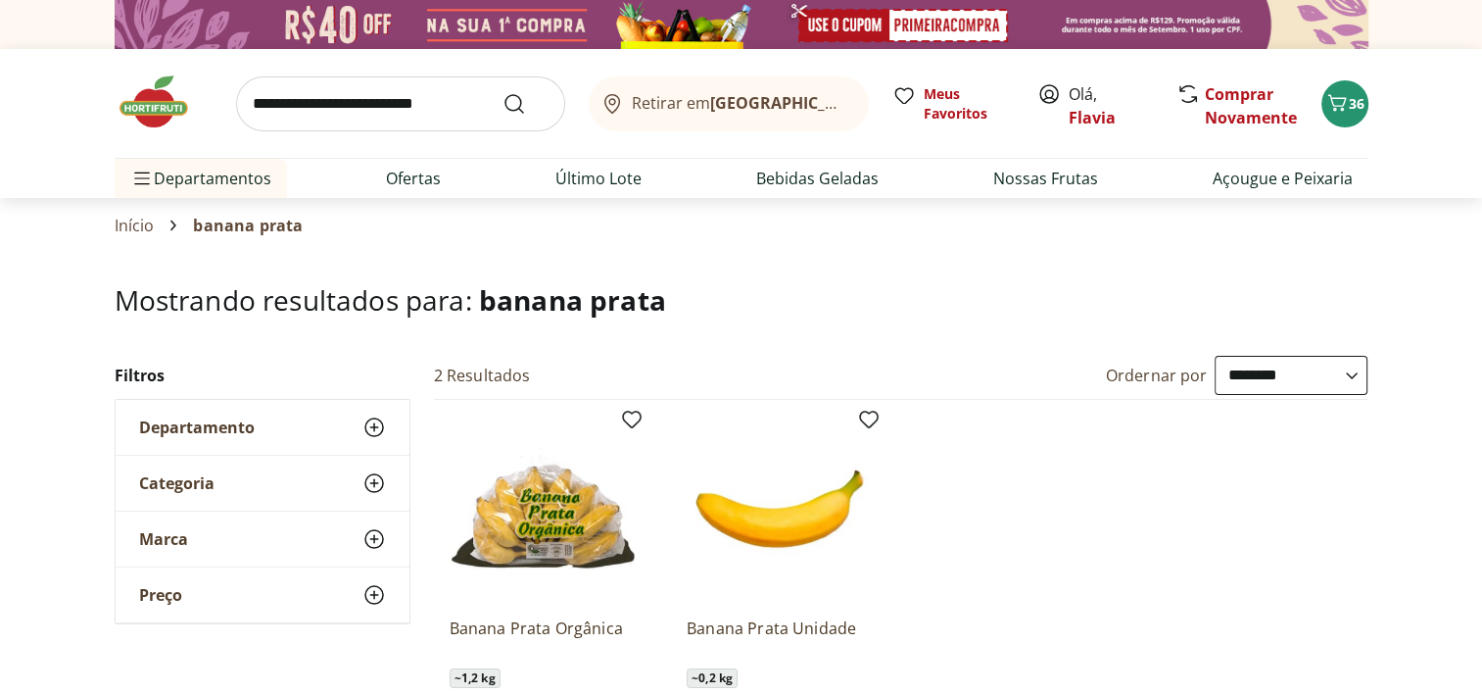
click at [408, 114] on input "search" at bounding box center [400, 103] width 329 height 55
type input "**********"
click at [502, 92] on button "Submit Search" at bounding box center [525, 104] width 47 height 24
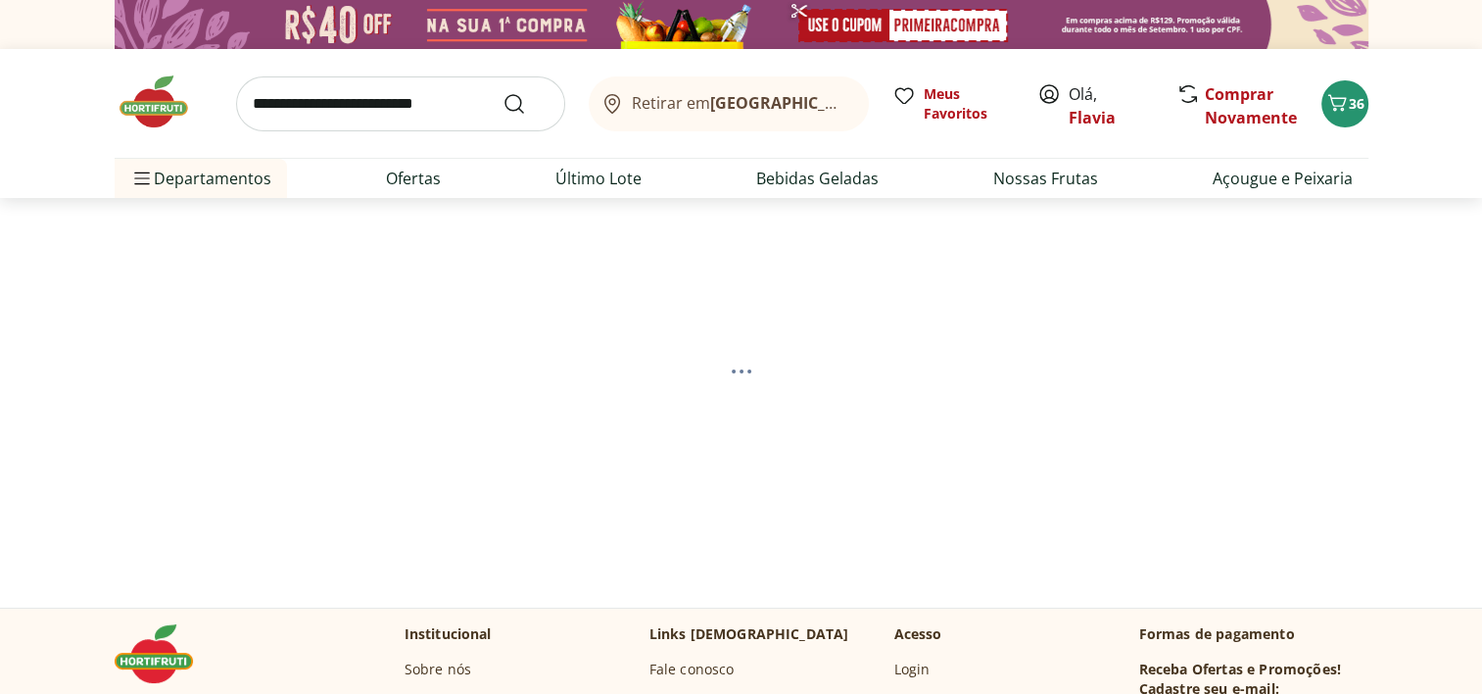
select select "**********"
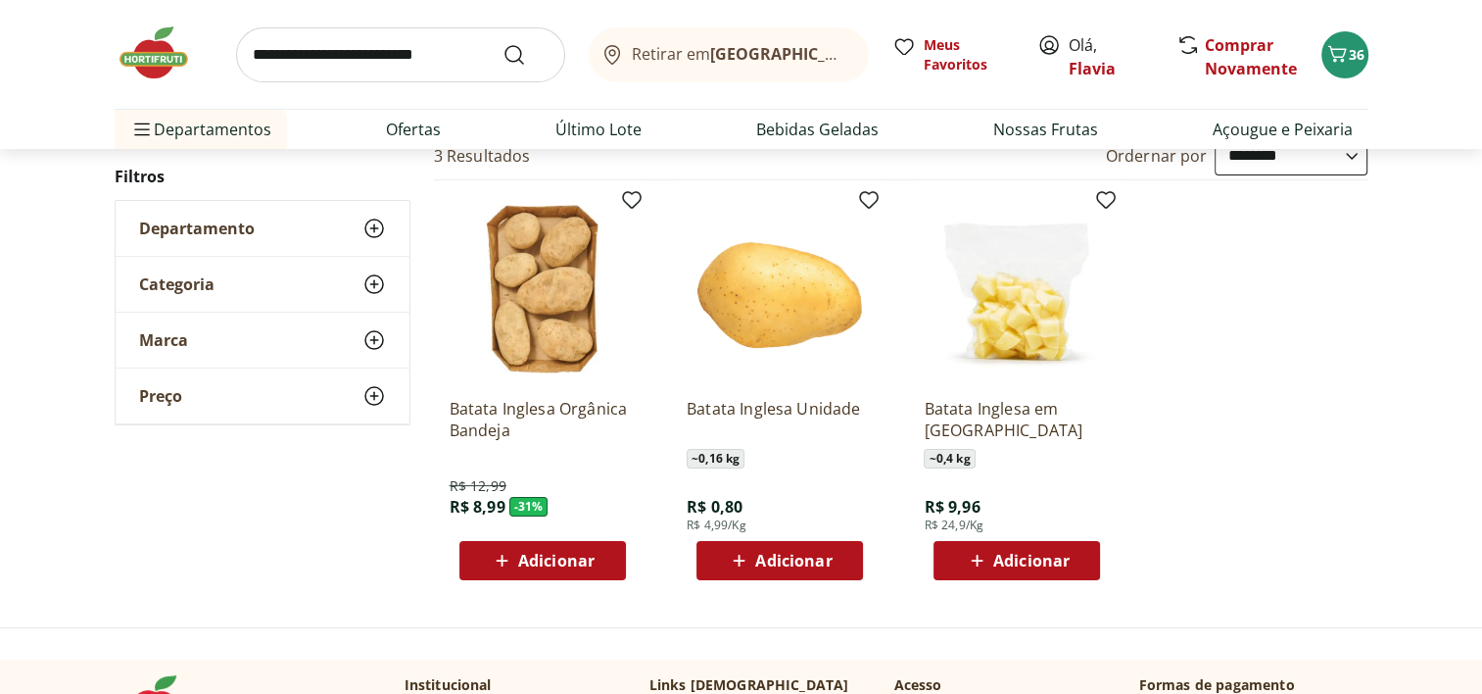
scroll to position [243, 0]
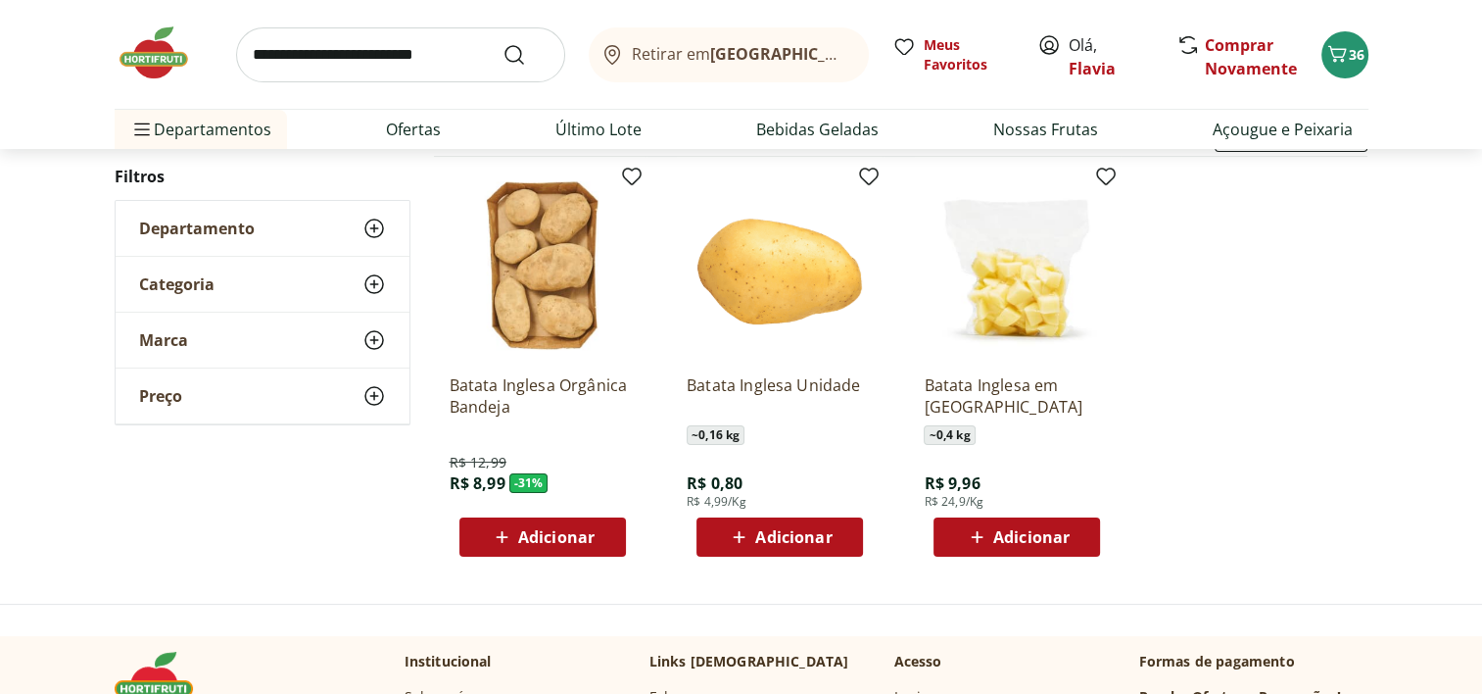
click at [782, 545] on span "Adicionar" at bounding box center [793, 537] width 76 height 16
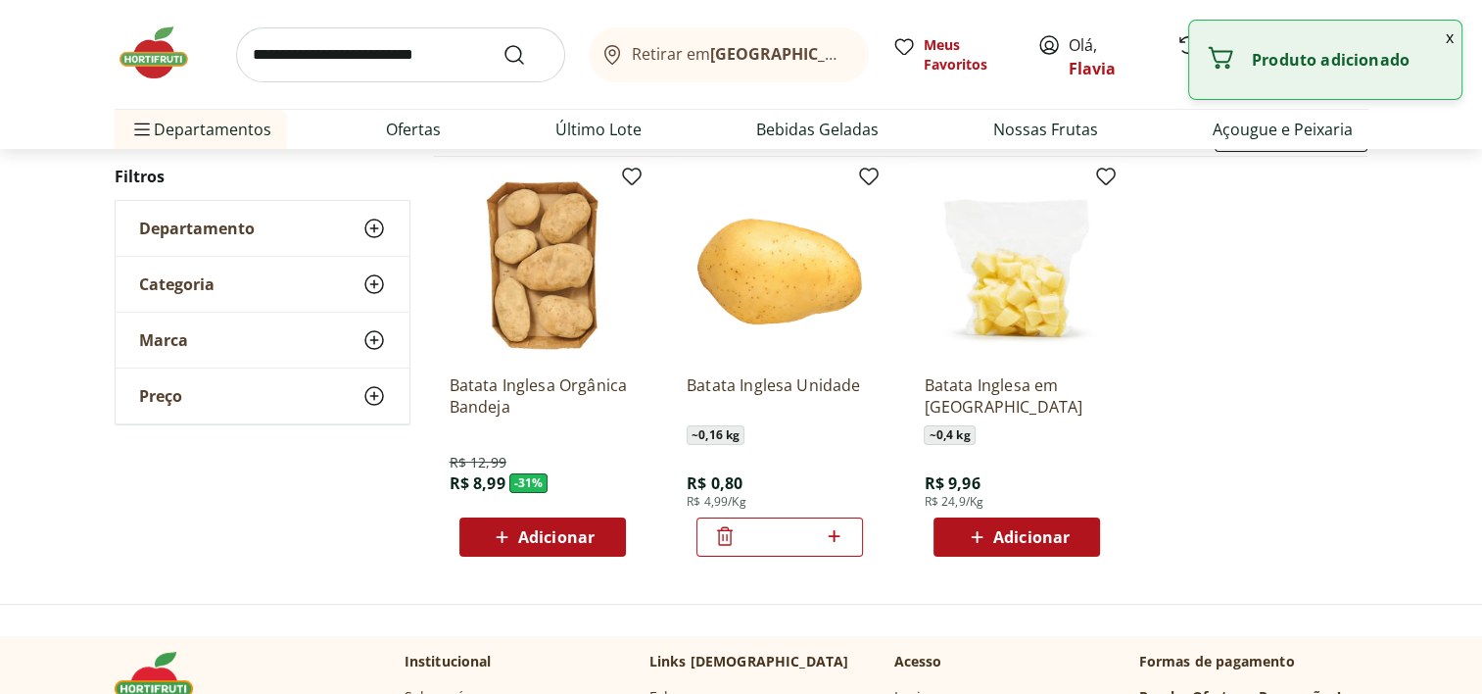
click at [837, 533] on icon at bounding box center [834, 536] width 24 height 24
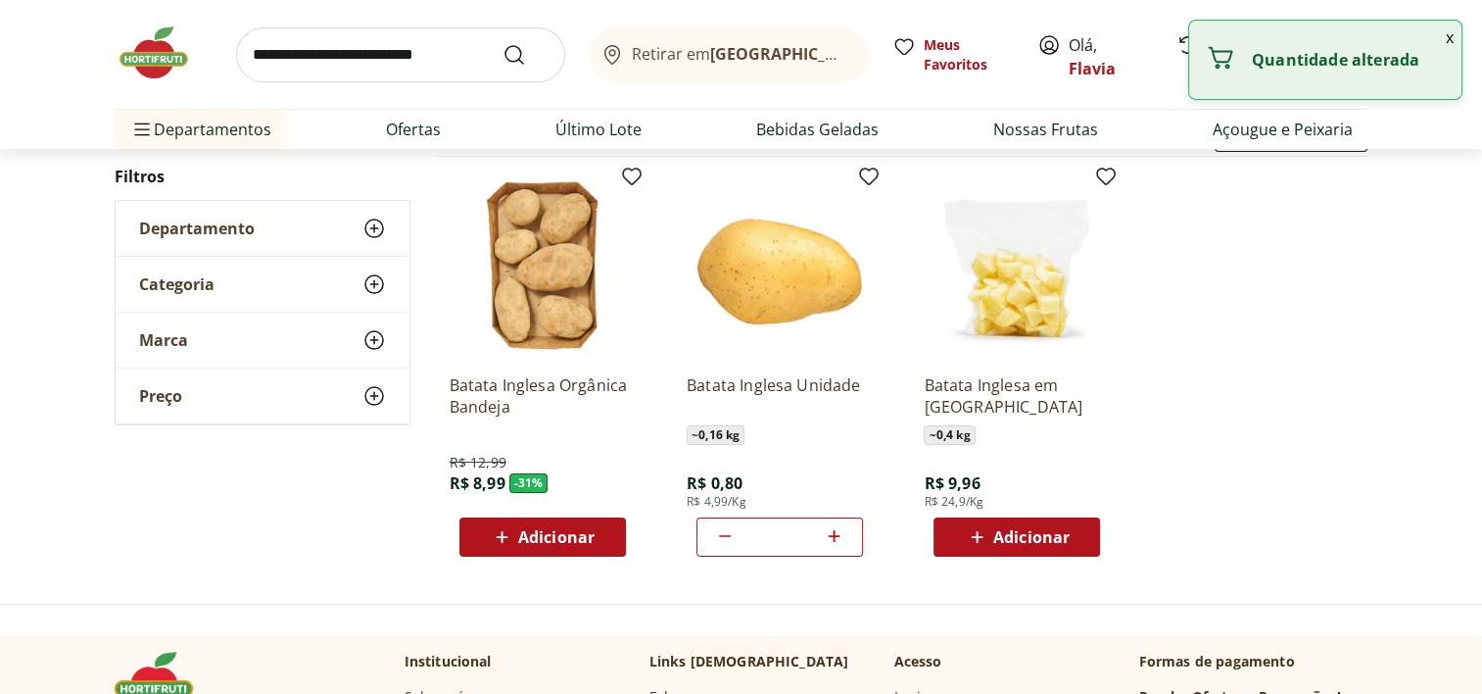
click at [837, 533] on icon at bounding box center [834, 536] width 24 height 24
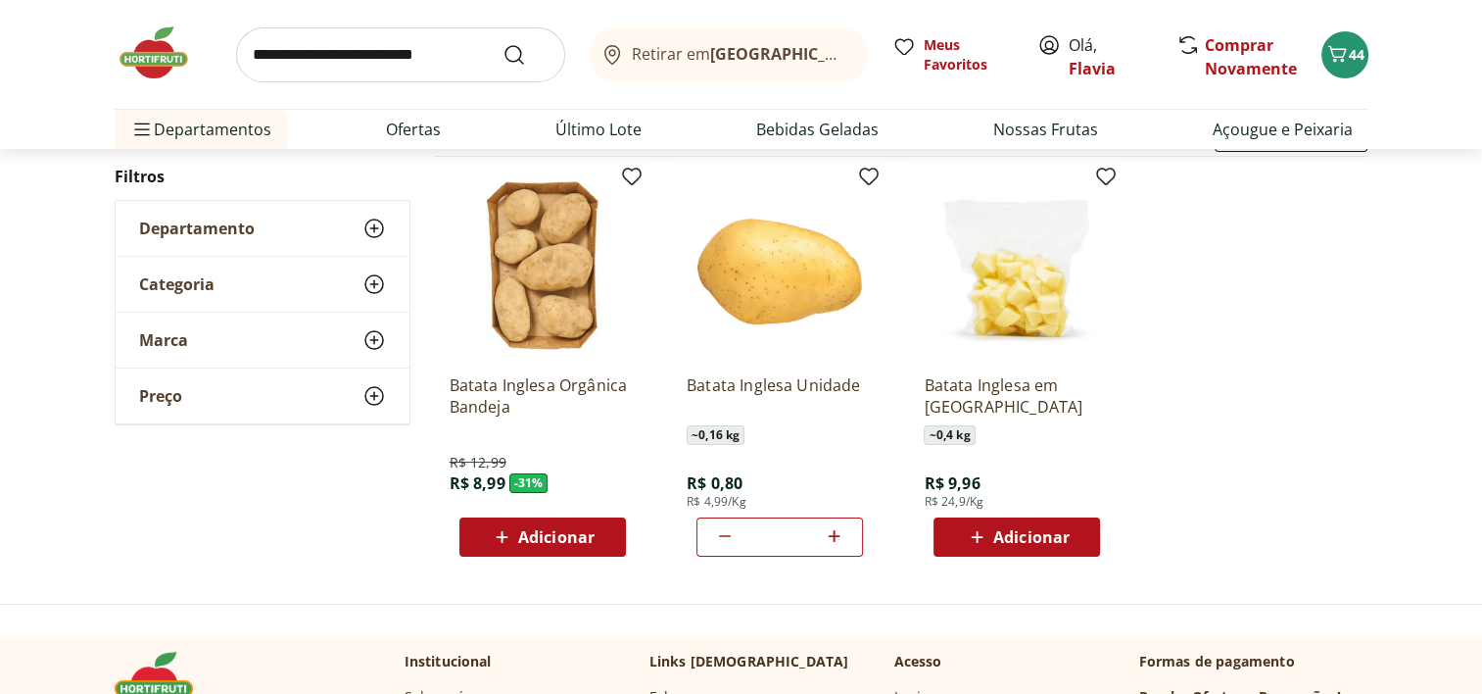
click at [837, 533] on icon at bounding box center [834, 536] width 24 height 24
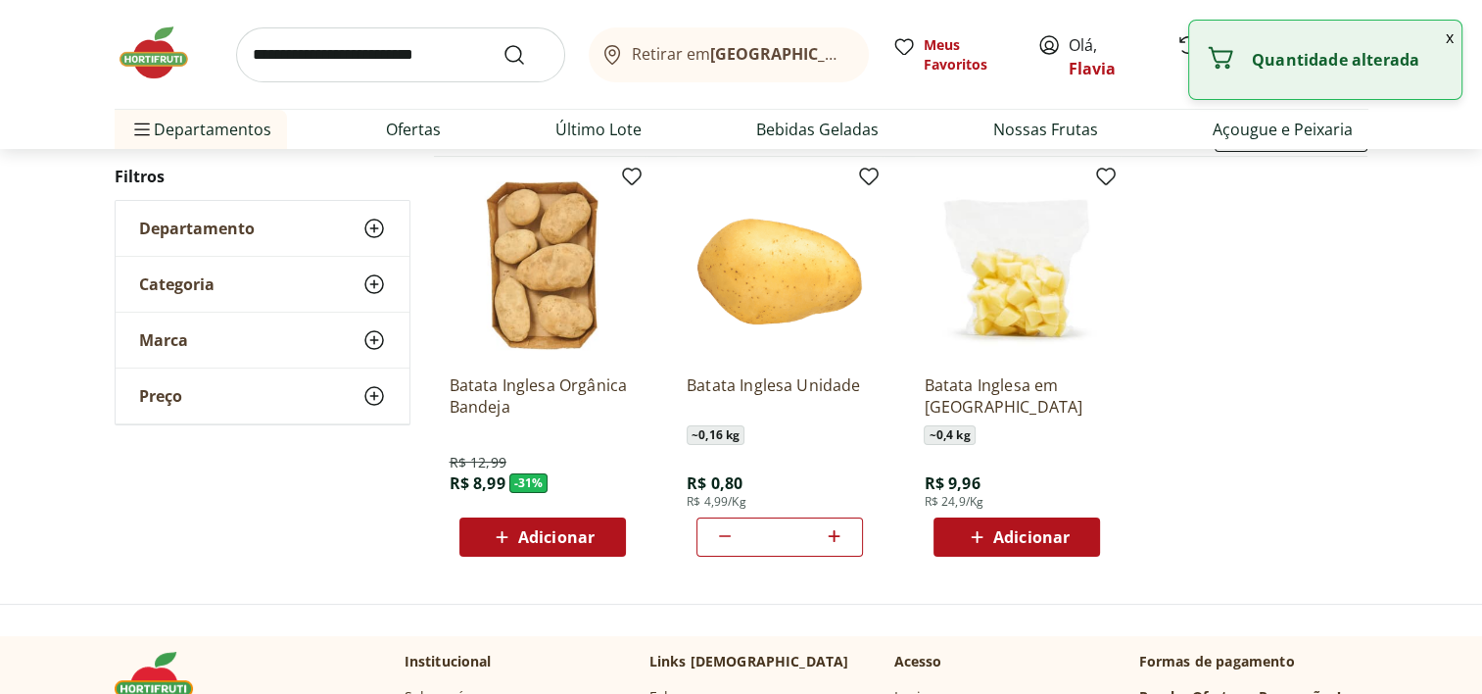
click at [837, 533] on icon at bounding box center [834, 536] width 24 height 24
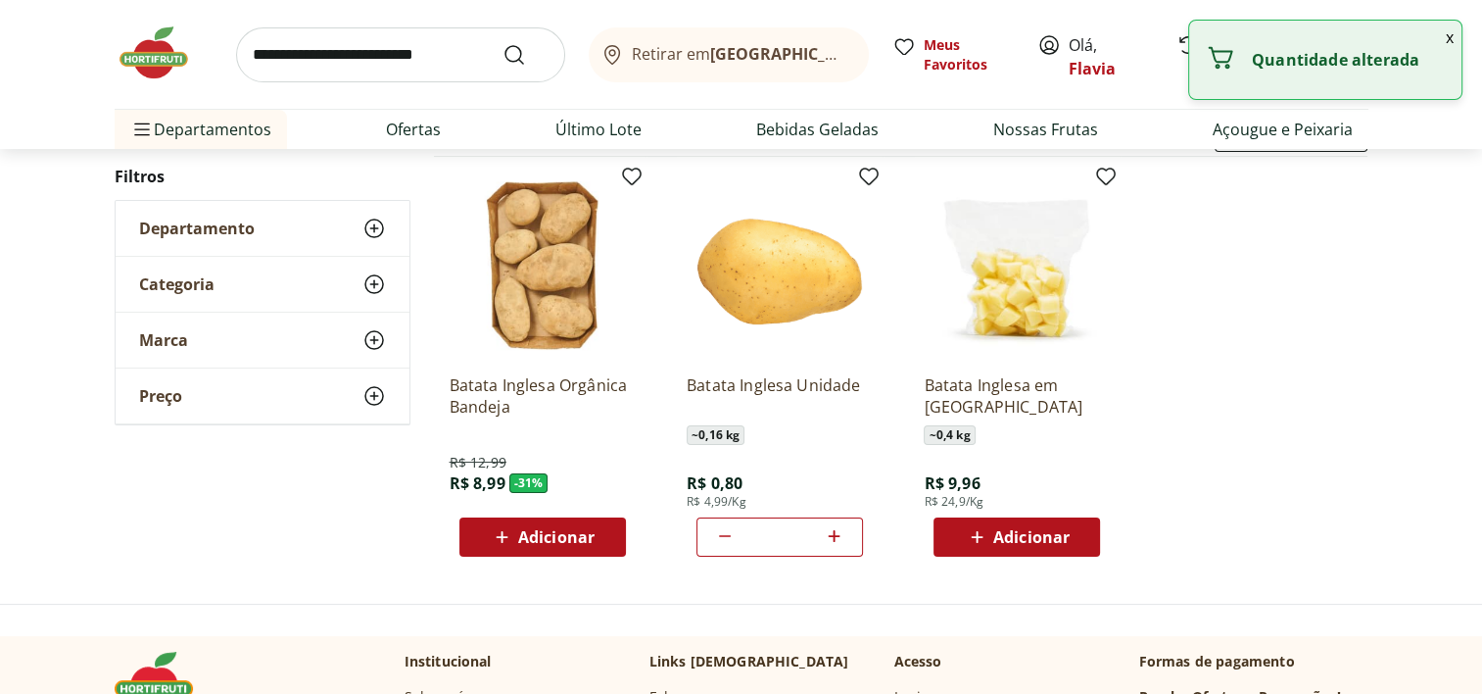
click at [837, 533] on icon at bounding box center [834, 536] width 24 height 24
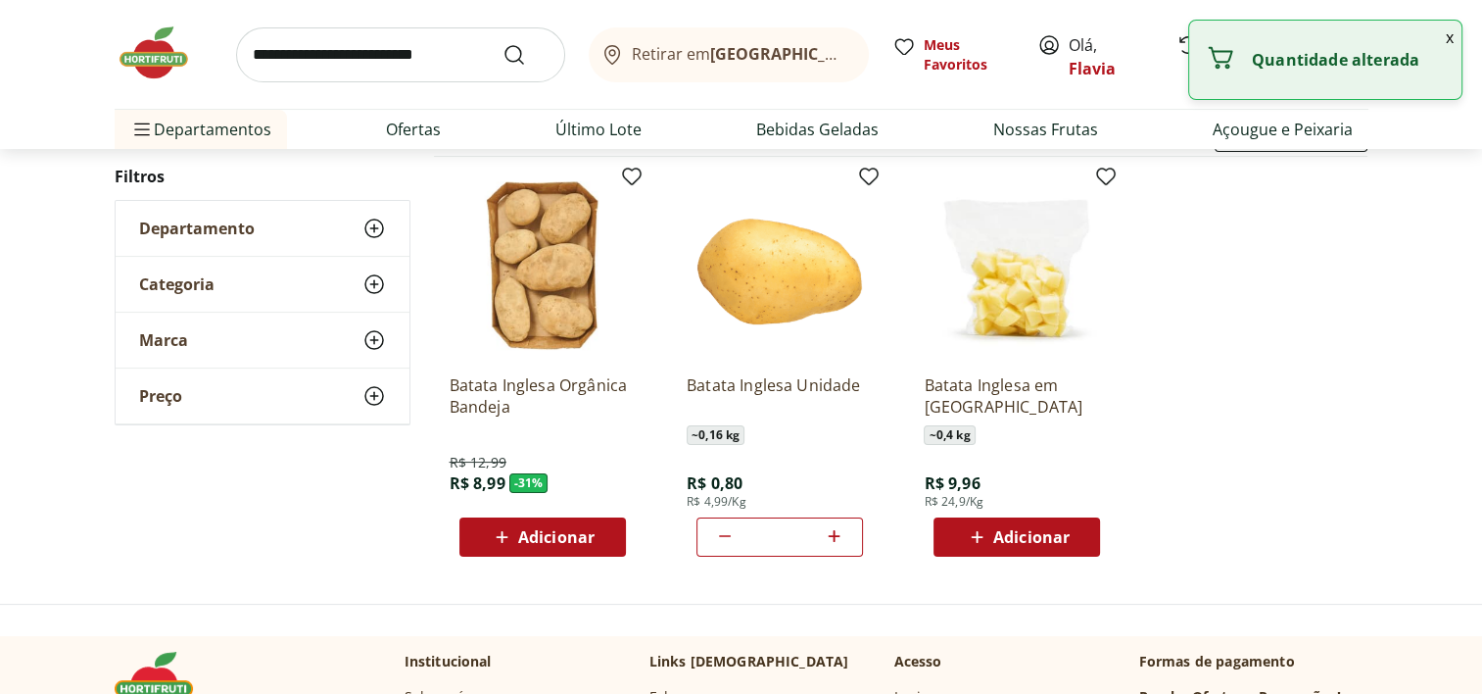
click at [837, 533] on icon at bounding box center [834, 536] width 24 height 24
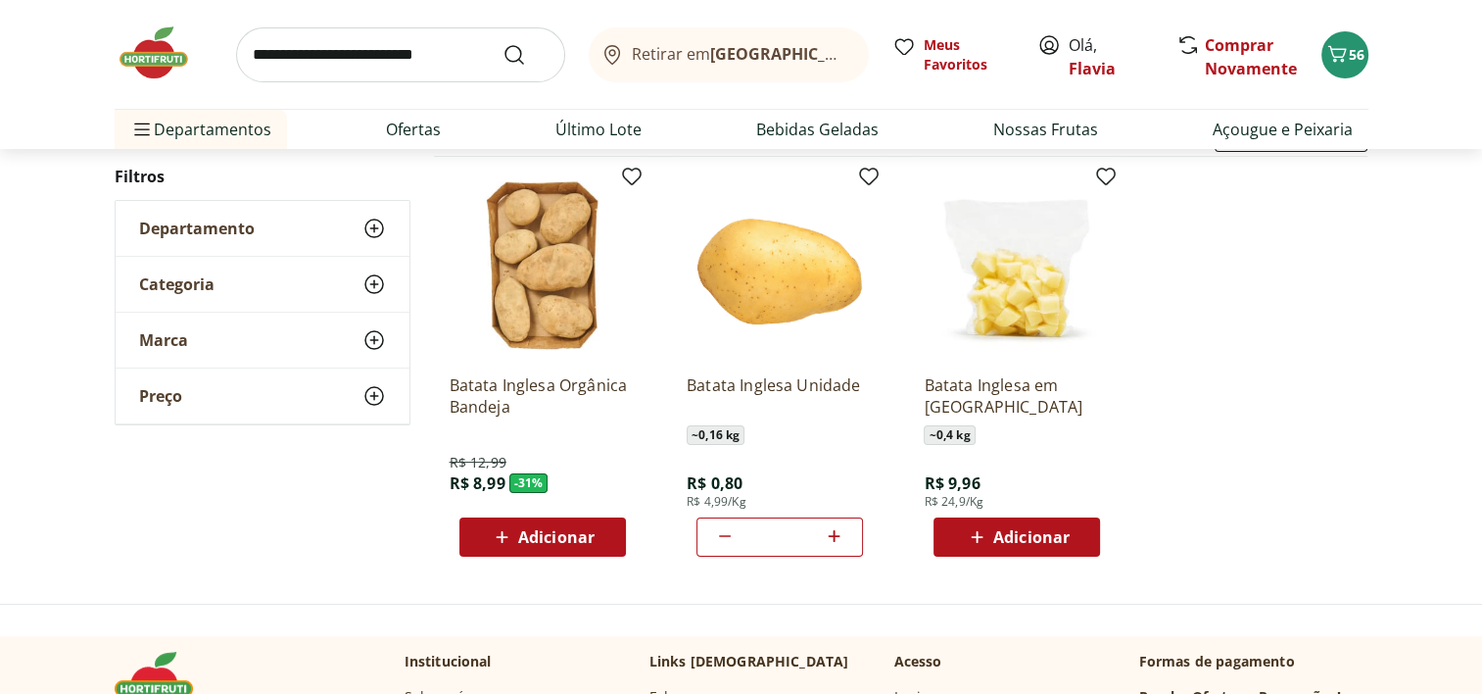
click at [837, 533] on icon at bounding box center [834, 536] width 24 height 24
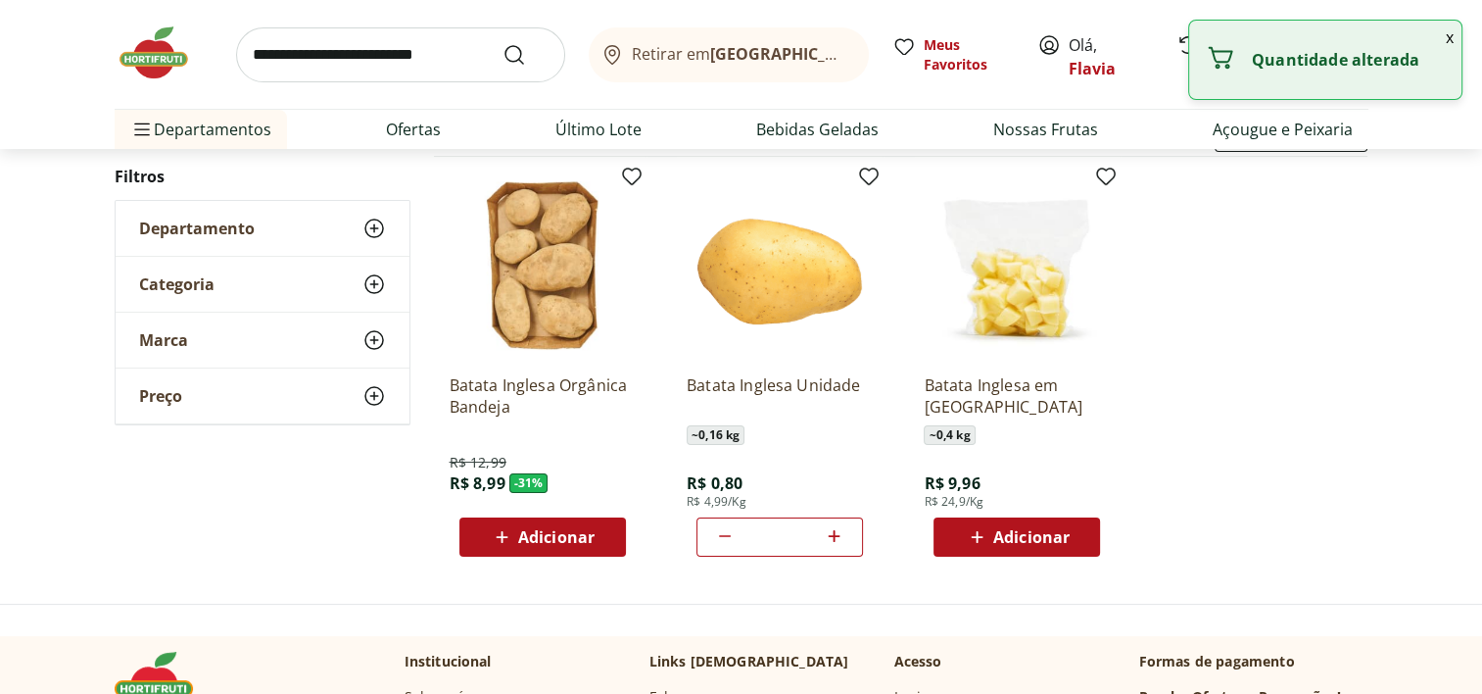
click at [837, 533] on icon at bounding box center [834, 536] width 24 height 24
type input "**"
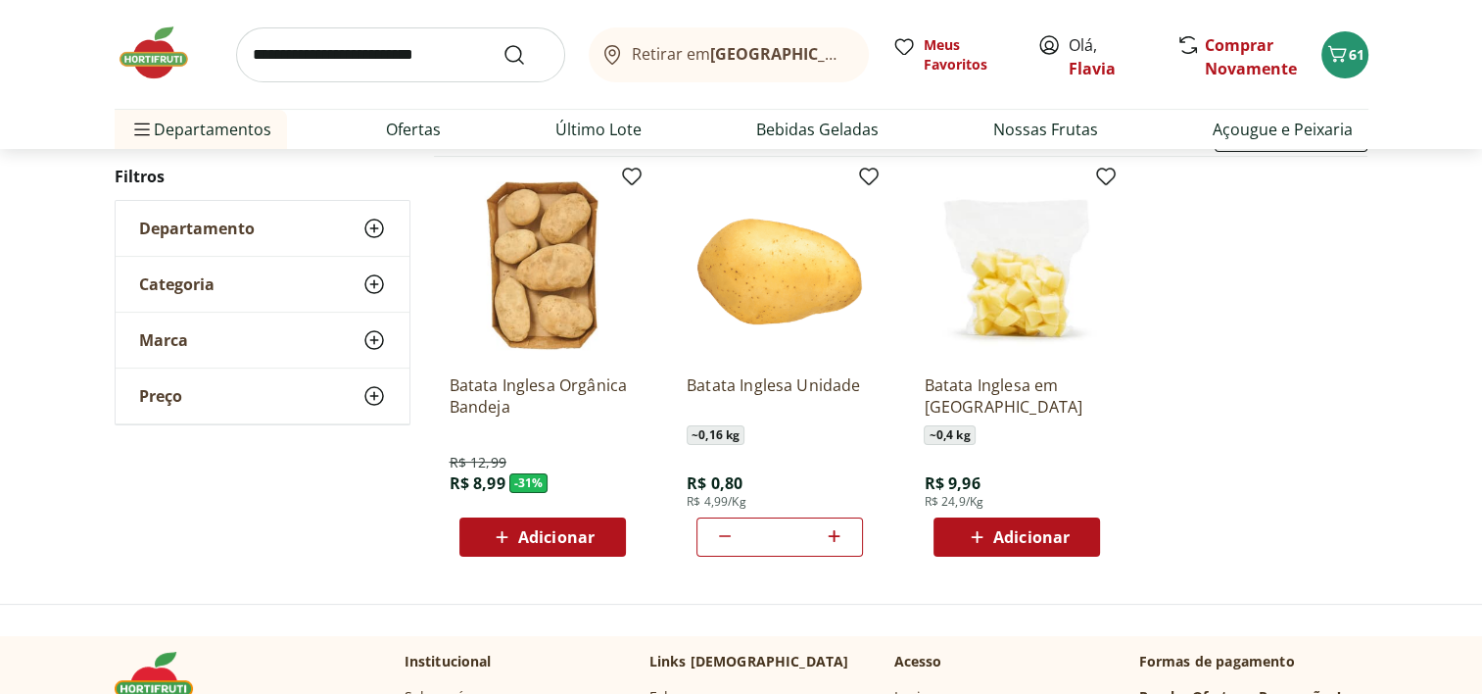
click at [334, 51] on input "search" at bounding box center [400, 54] width 329 height 55
type input "******"
click at [502, 43] on button "Submit Search" at bounding box center [525, 55] width 47 height 24
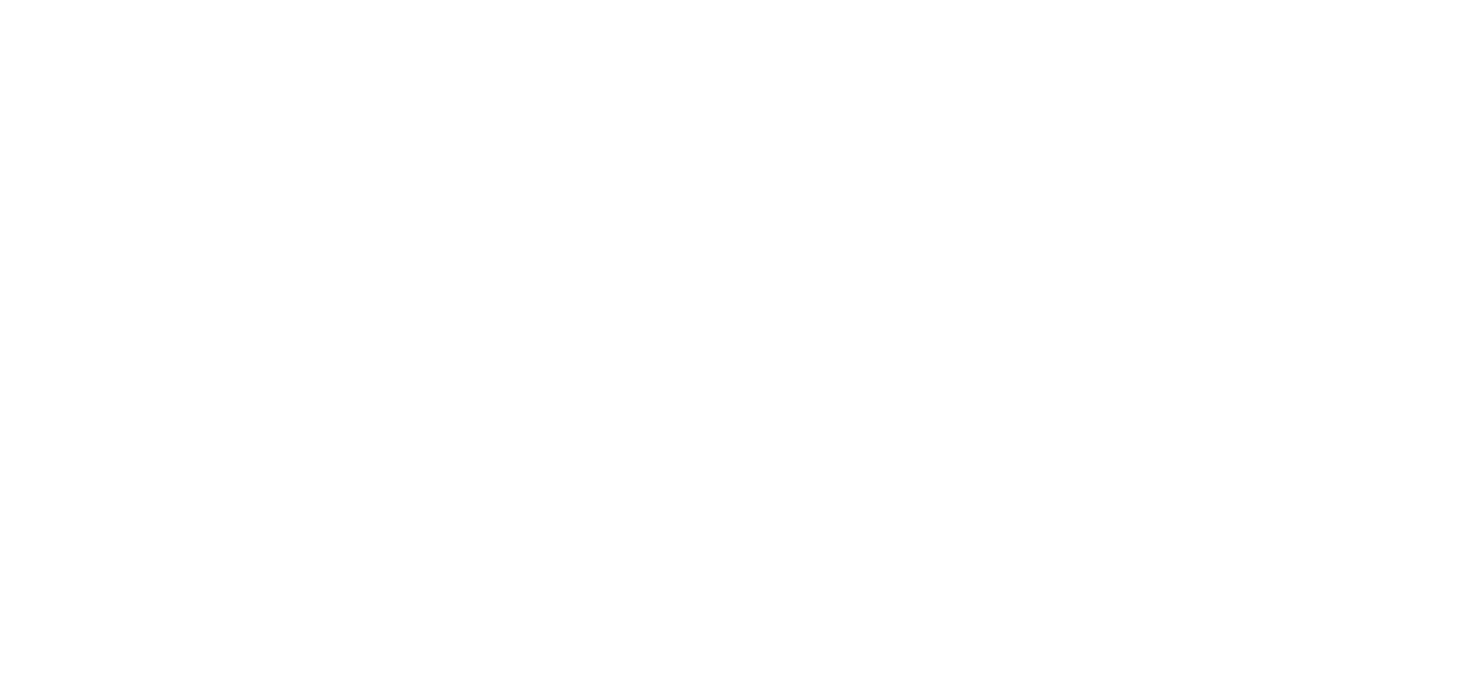
select select "**********"
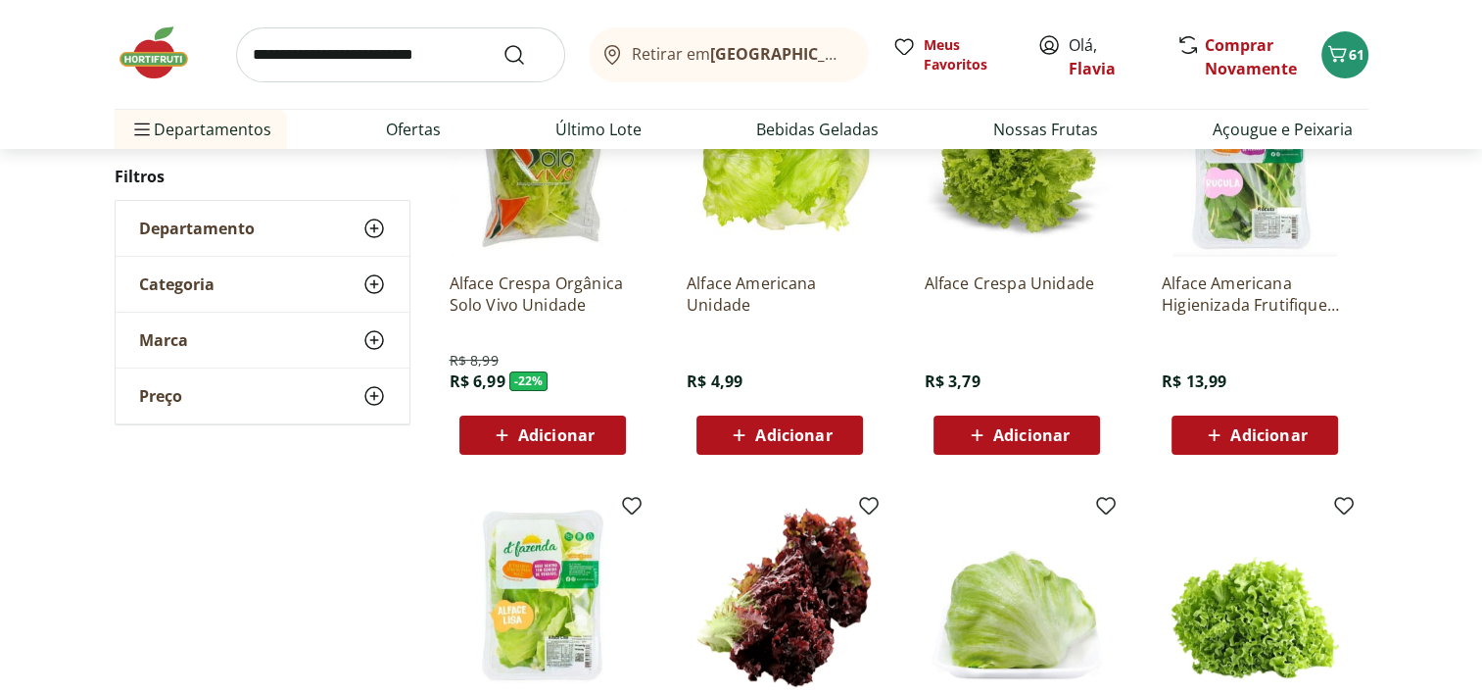
scroll to position [363, 0]
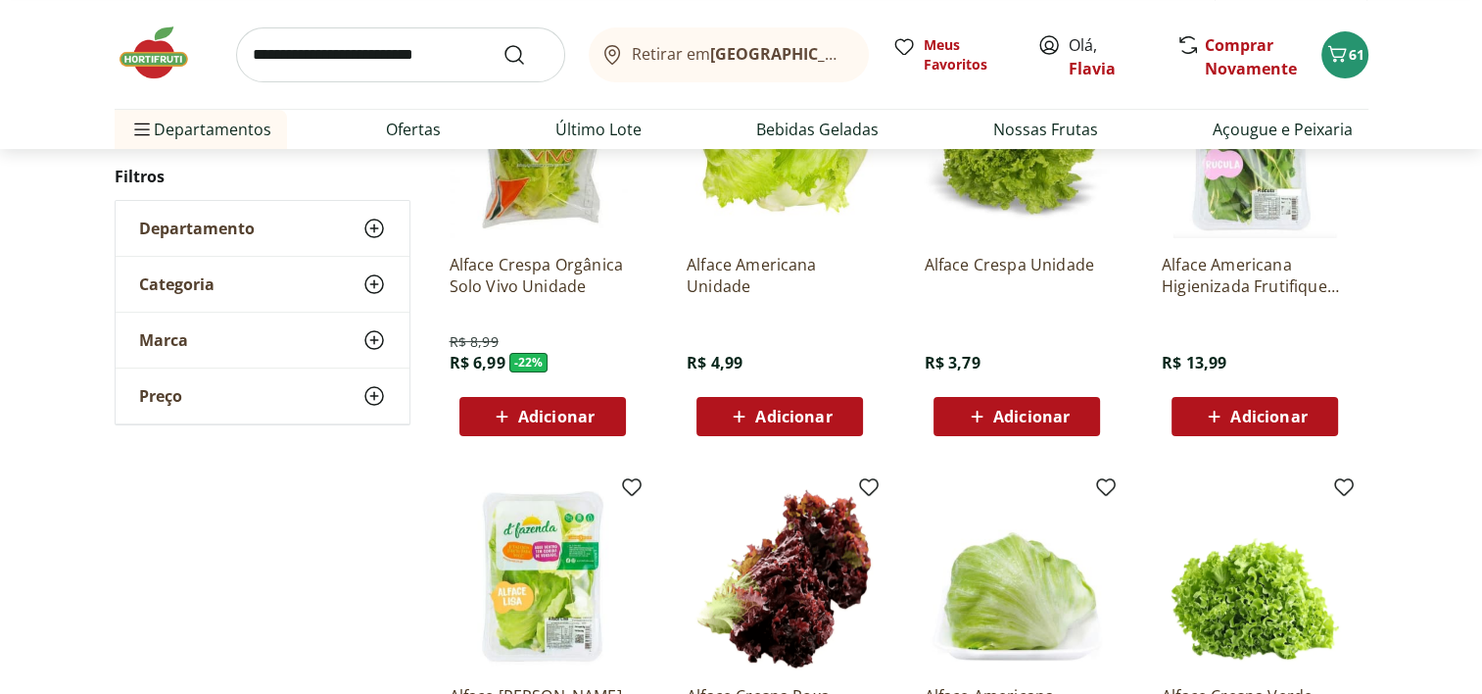
click at [1015, 424] on span "Adicionar" at bounding box center [1031, 416] width 76 height 16
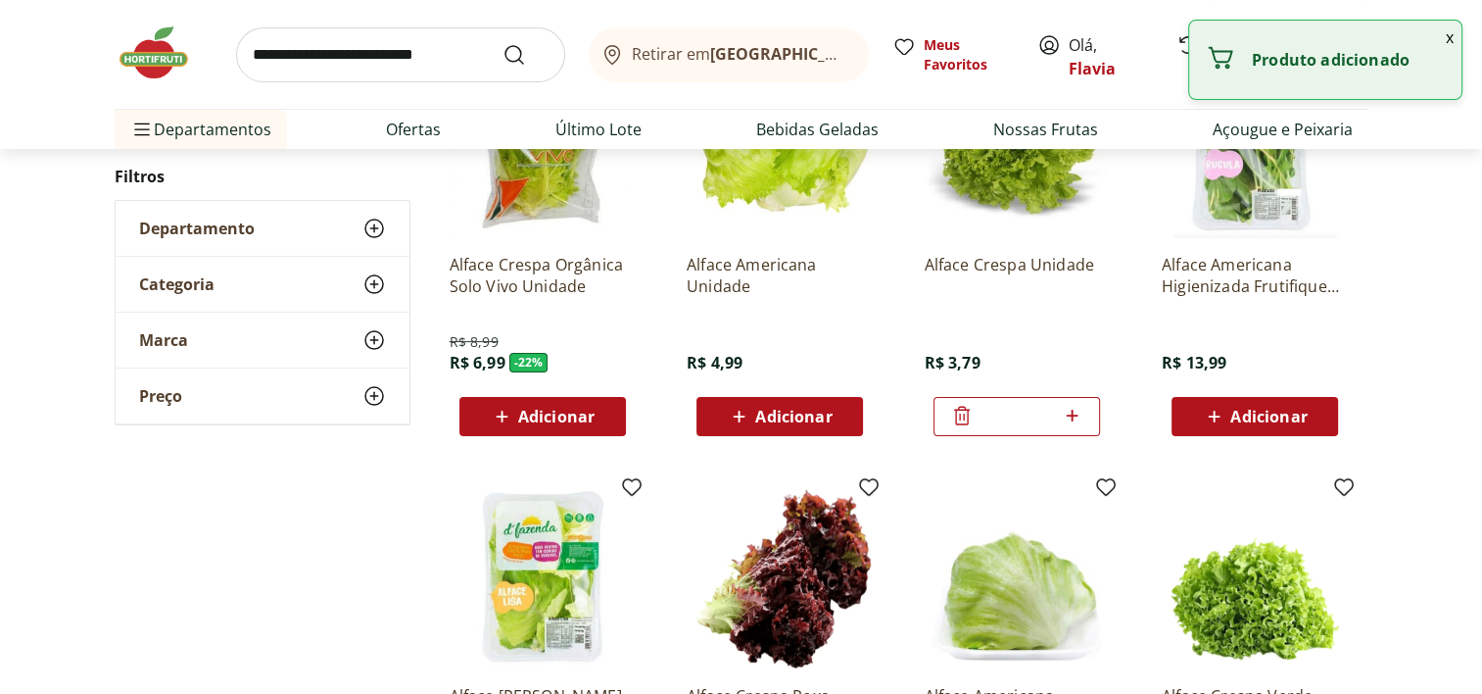
click at [298, 52] on input "search" at bounding box center [400, 54] width 329 height 55
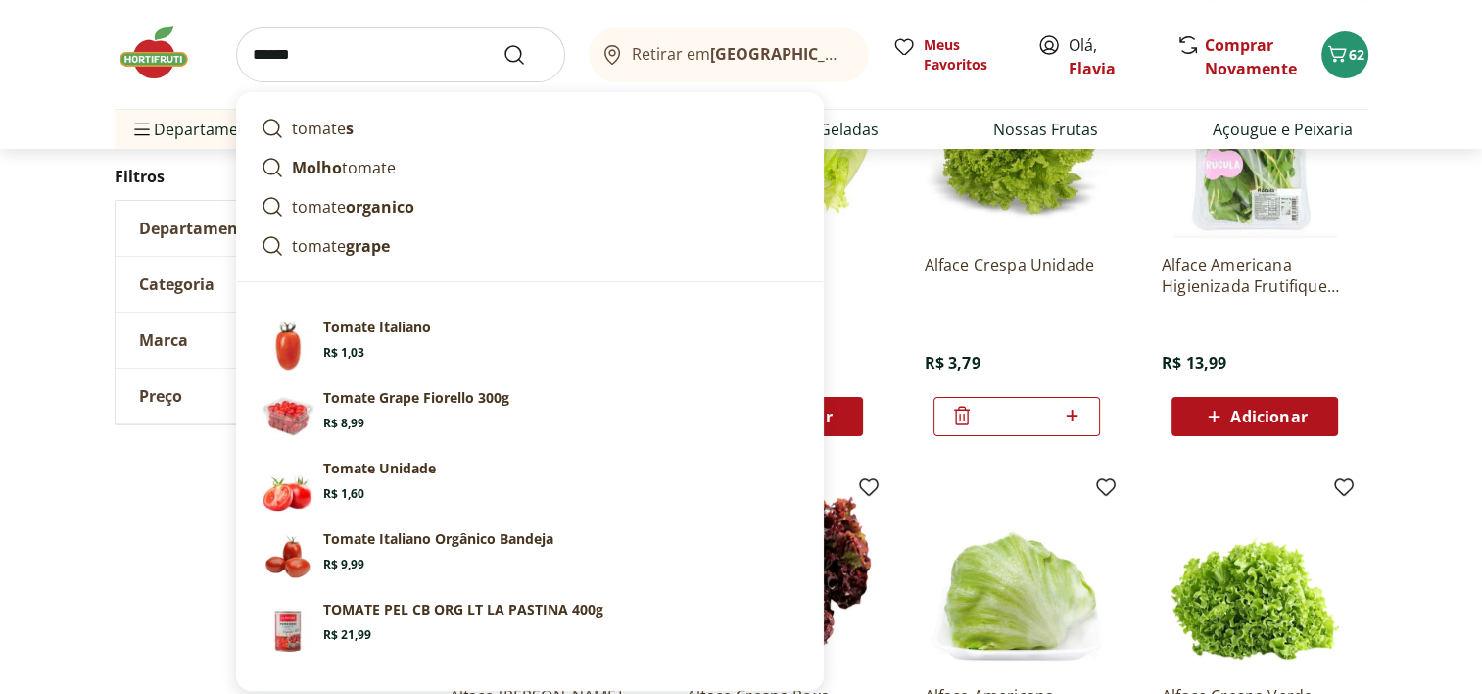
type input "******"
click at [502, 43] on button "Submit Search" at bounding box center [525, 55] width 47 height 24
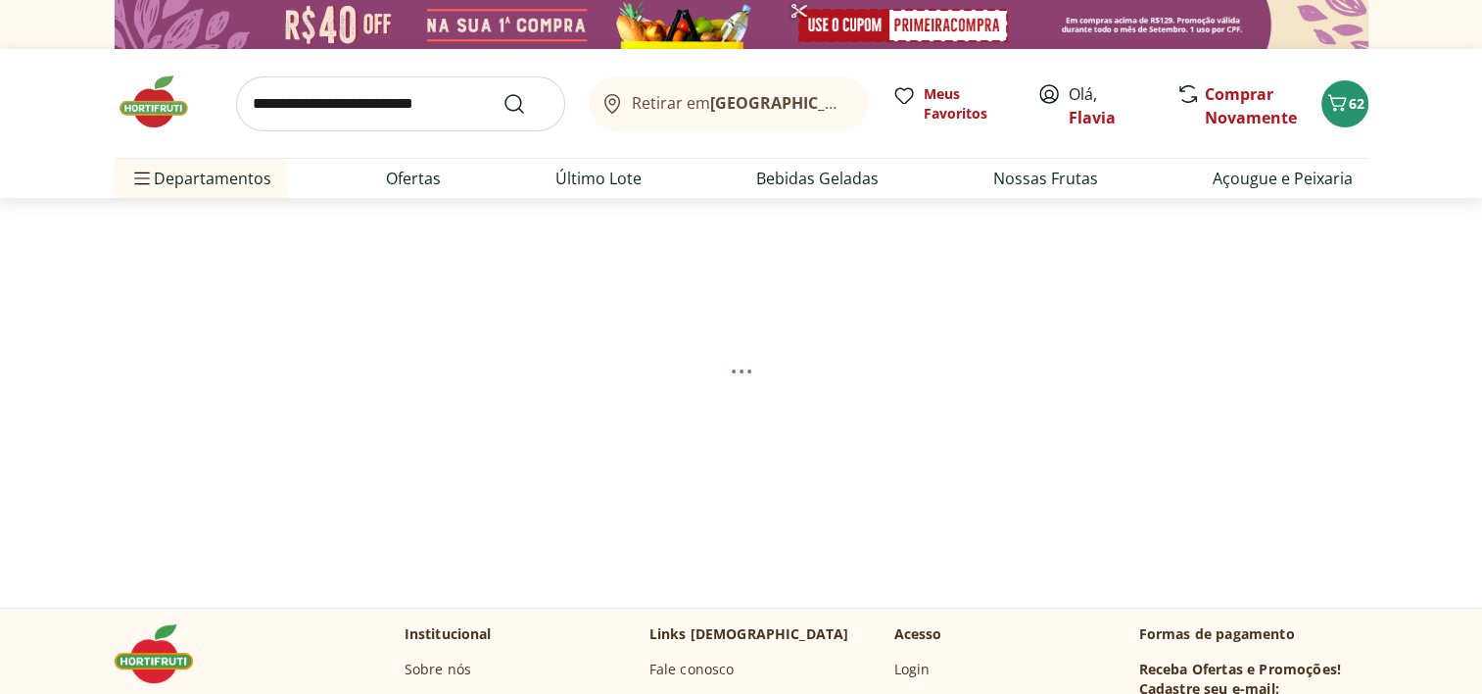
select select "**********"
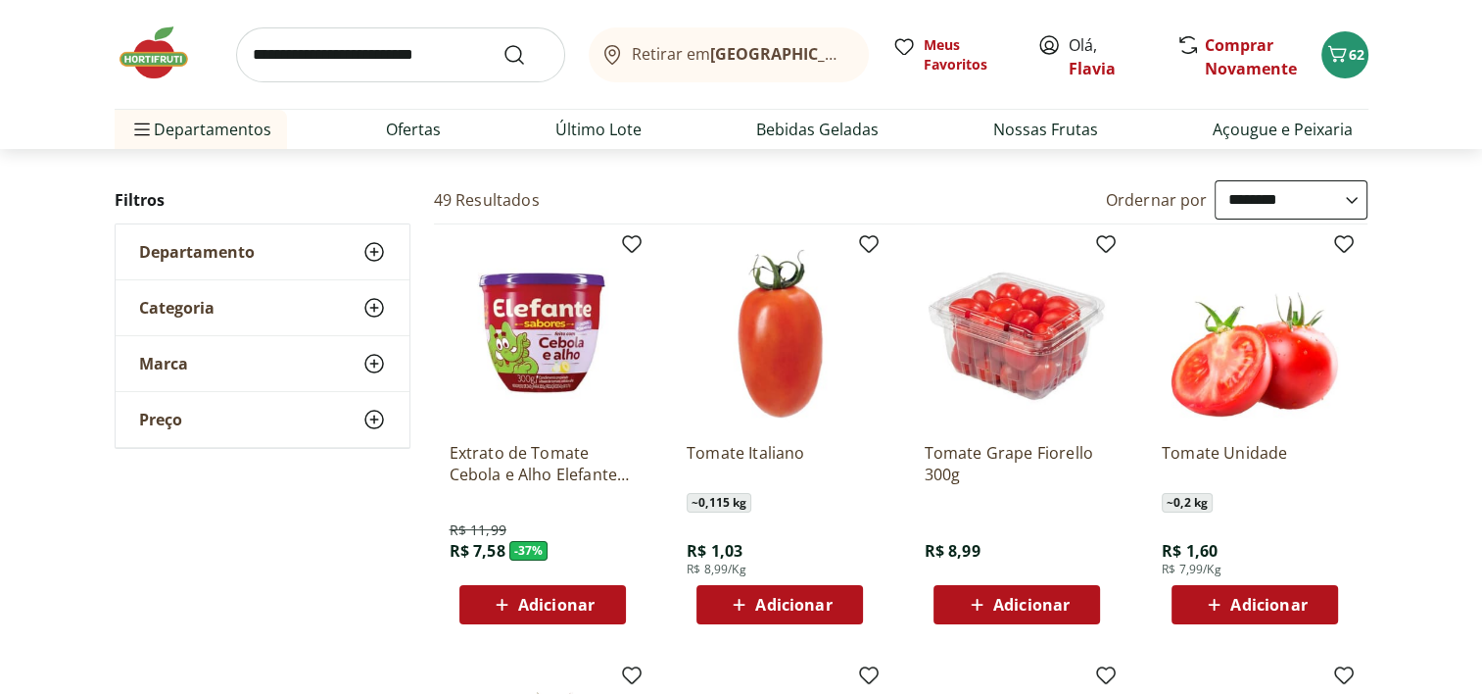
scroll to position [206, 0]
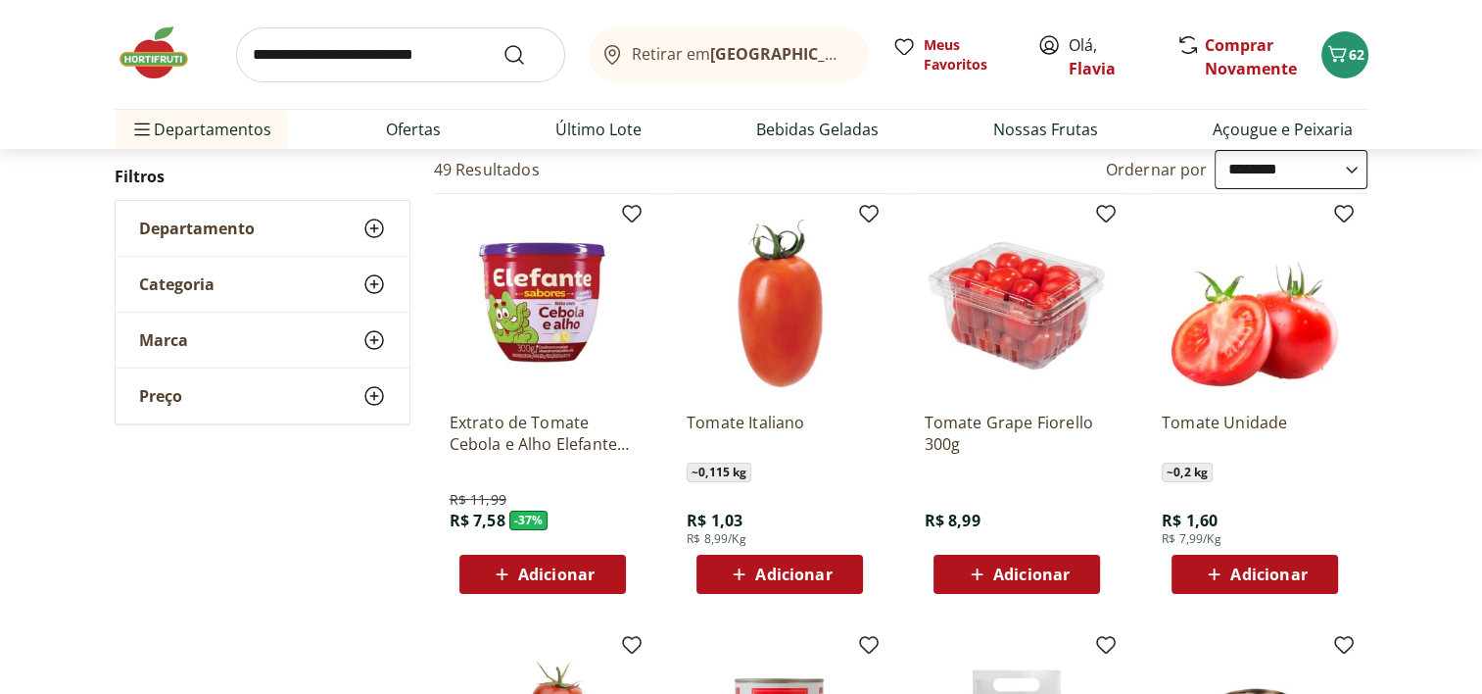
click at [1282, 581] on span "Adicionar" at bounding box center [1268, 574] width 76 height 16
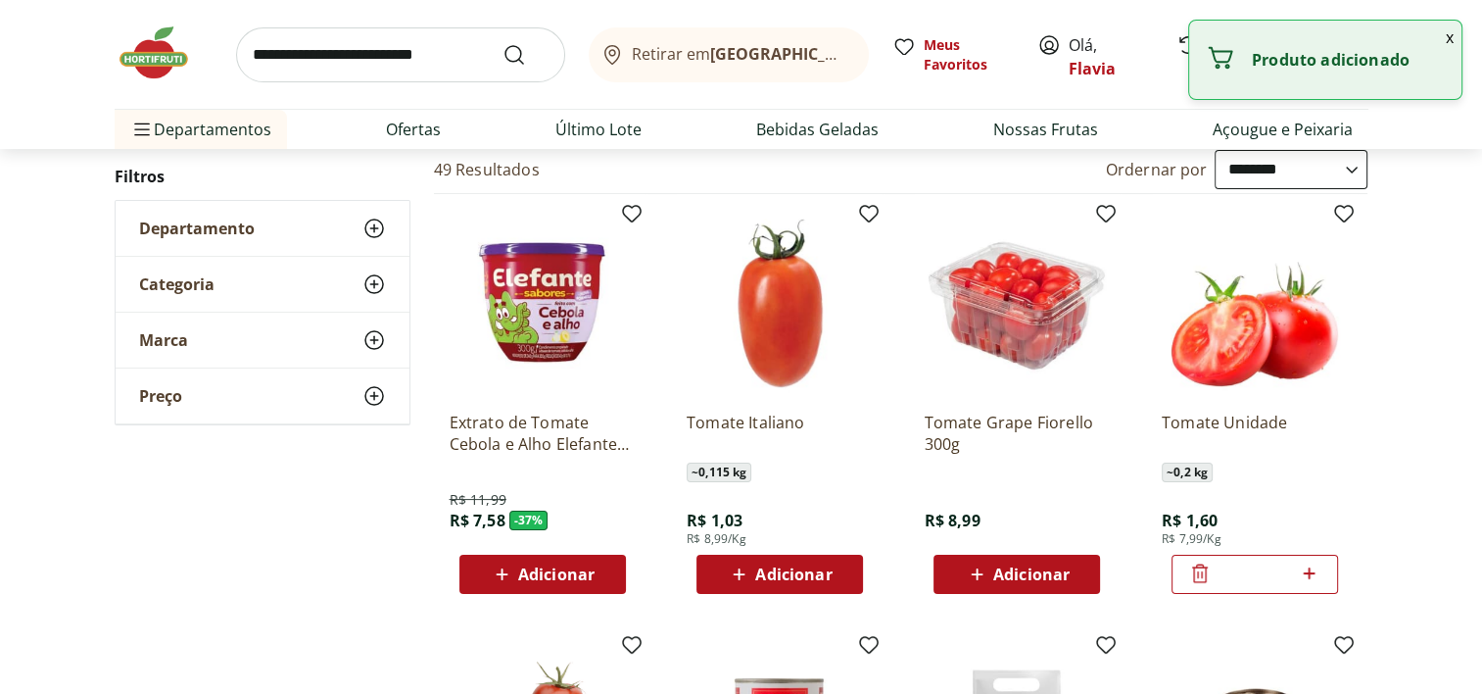
click at [1312, 572] on icon at bounding box center [1309, 573] width 24 height 24
type input "*"
click at [439, 61] on input "search" at bounding box center [400, 54] width 329 height 55
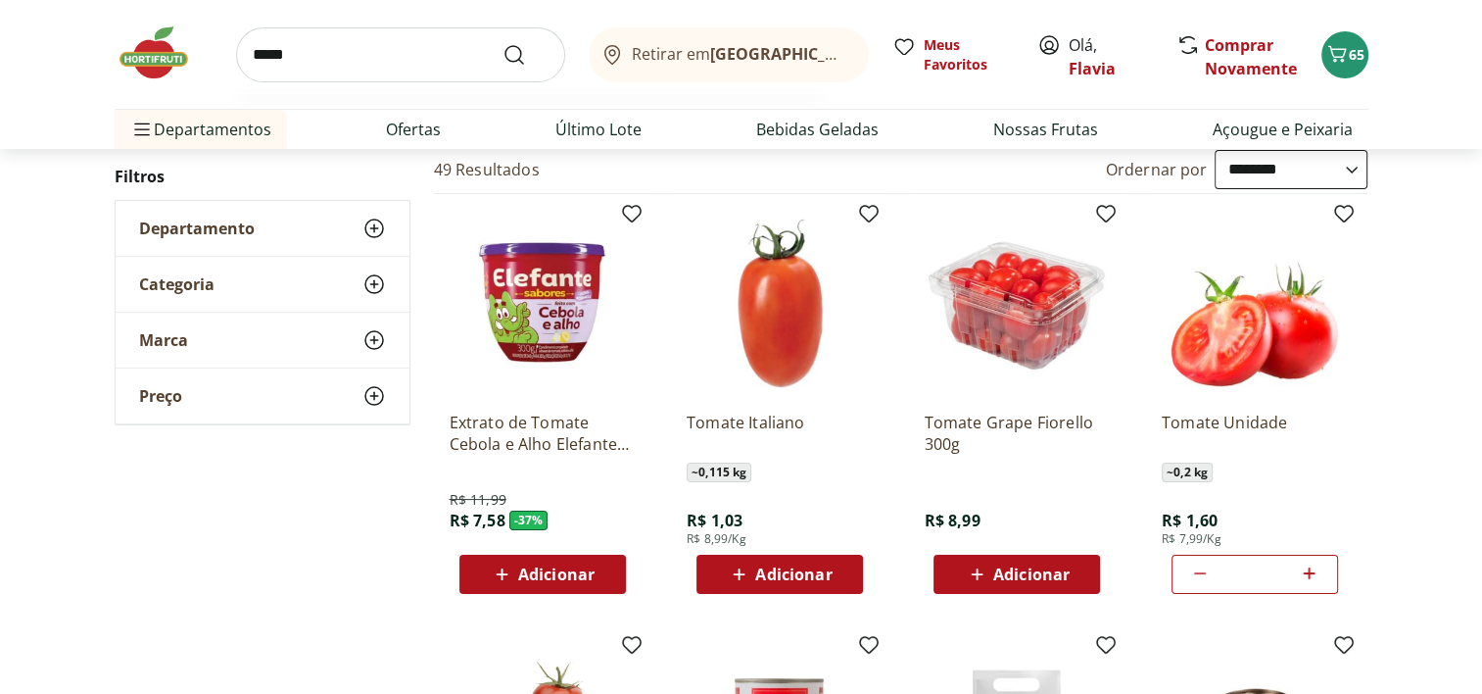
type input "*****"
click at [502, 43] on button "Submit Search" at bounding box center [525, 55] width 47 height 24
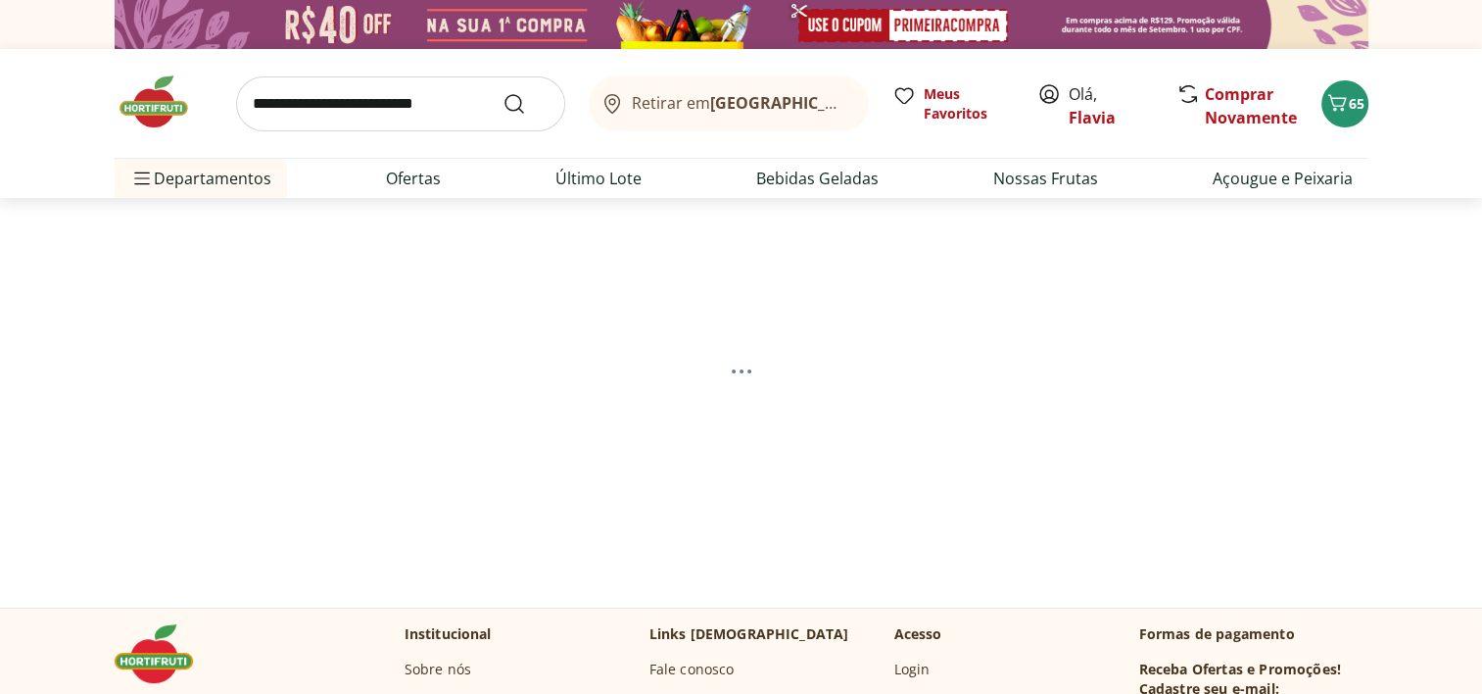
select select "**********"
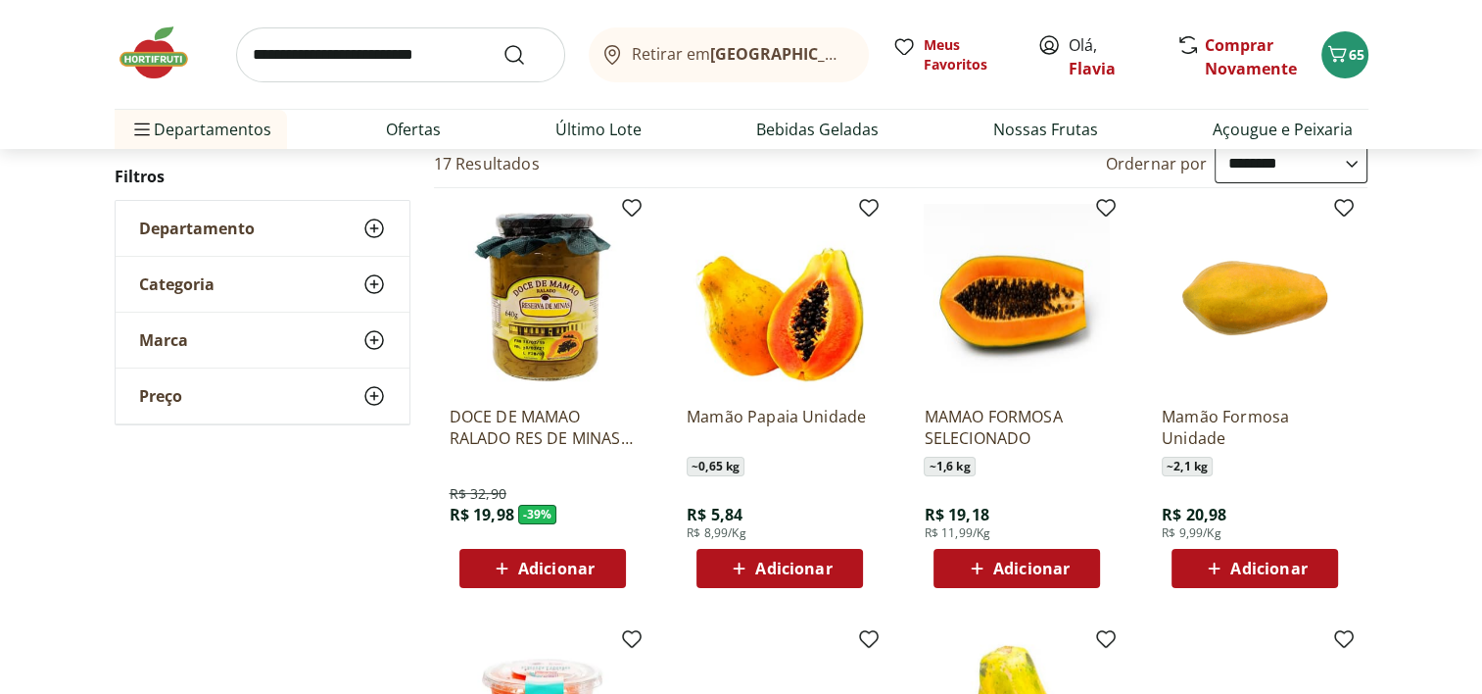
scroll to position [236, 0]
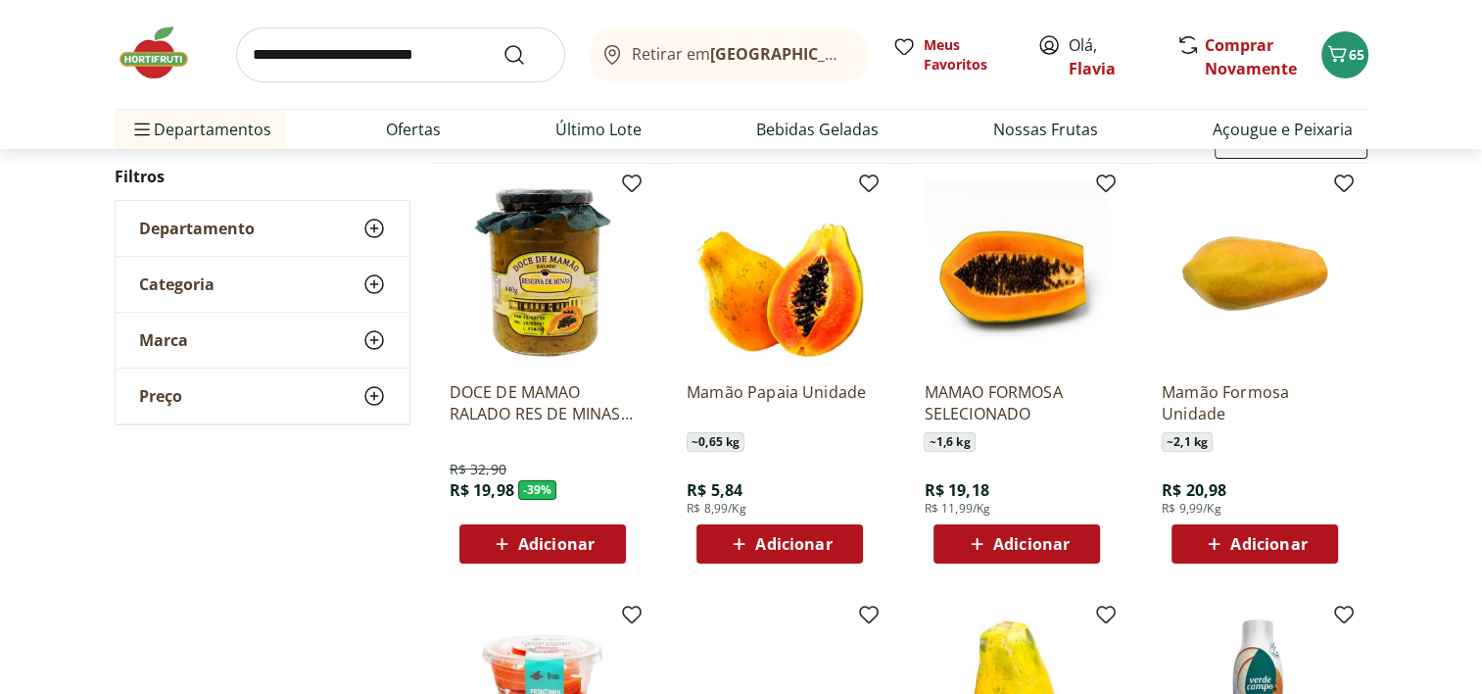
click at [783, 550] on span "Adicionar" at bounding box center [793, 544] width 76 height 16
click at [837, 543] on icon at bounding box center [834, 543] width 24 height 24
type input "*"
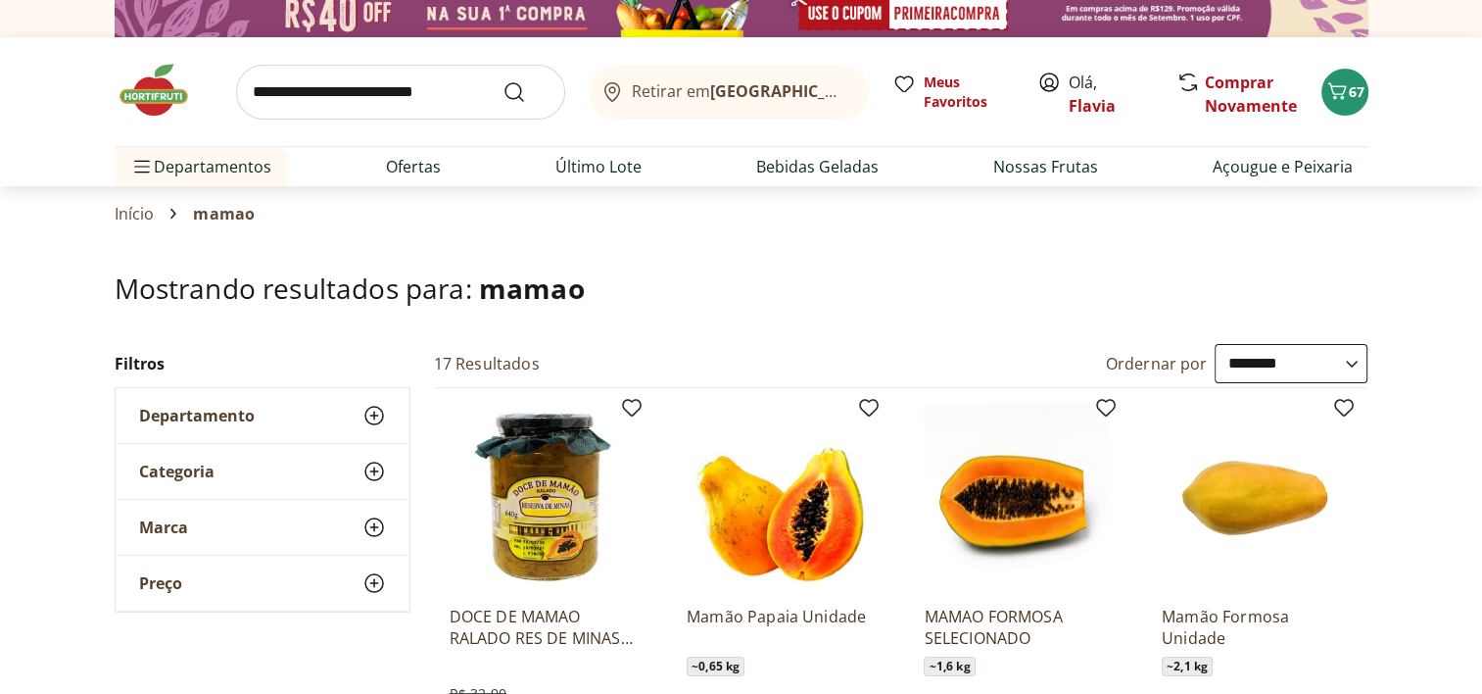
scroll to position [0, 0]
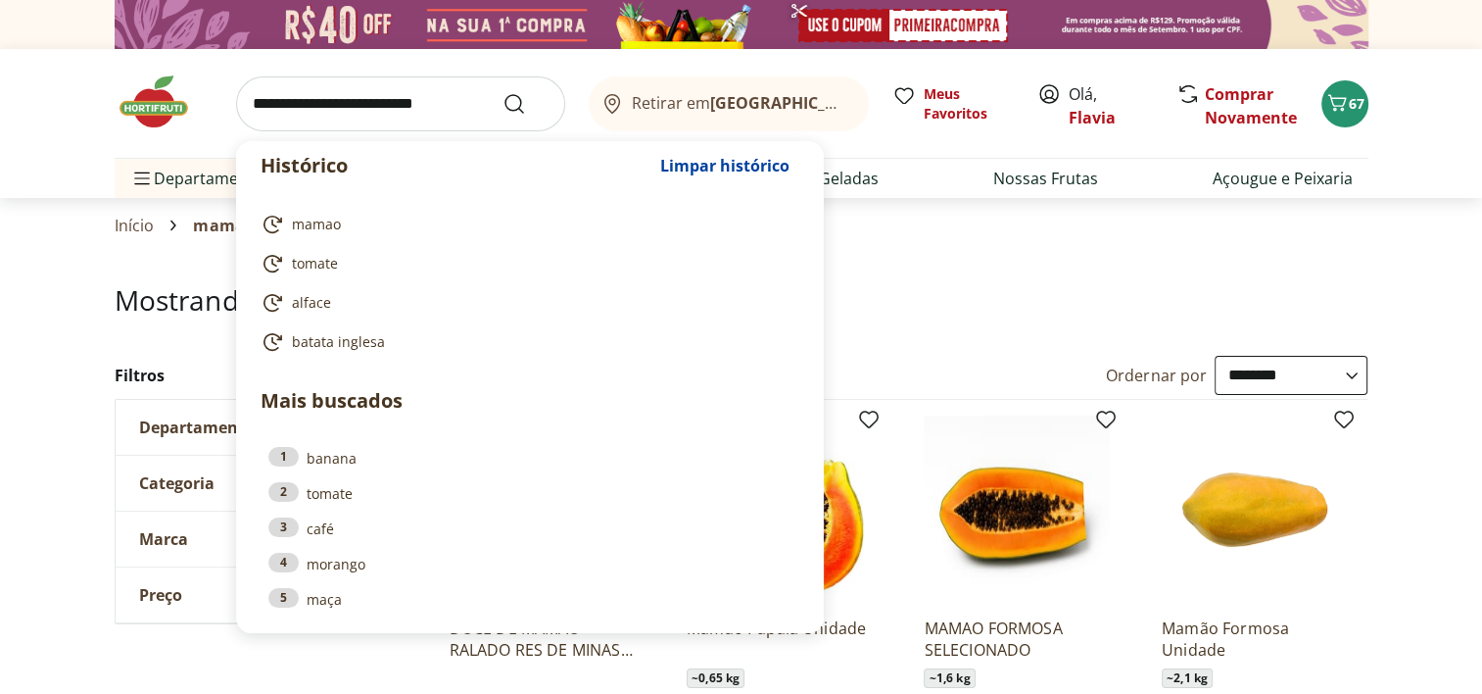
click at [412, 110] on input "search" at bounding box center [400, 103] width 329 height 55
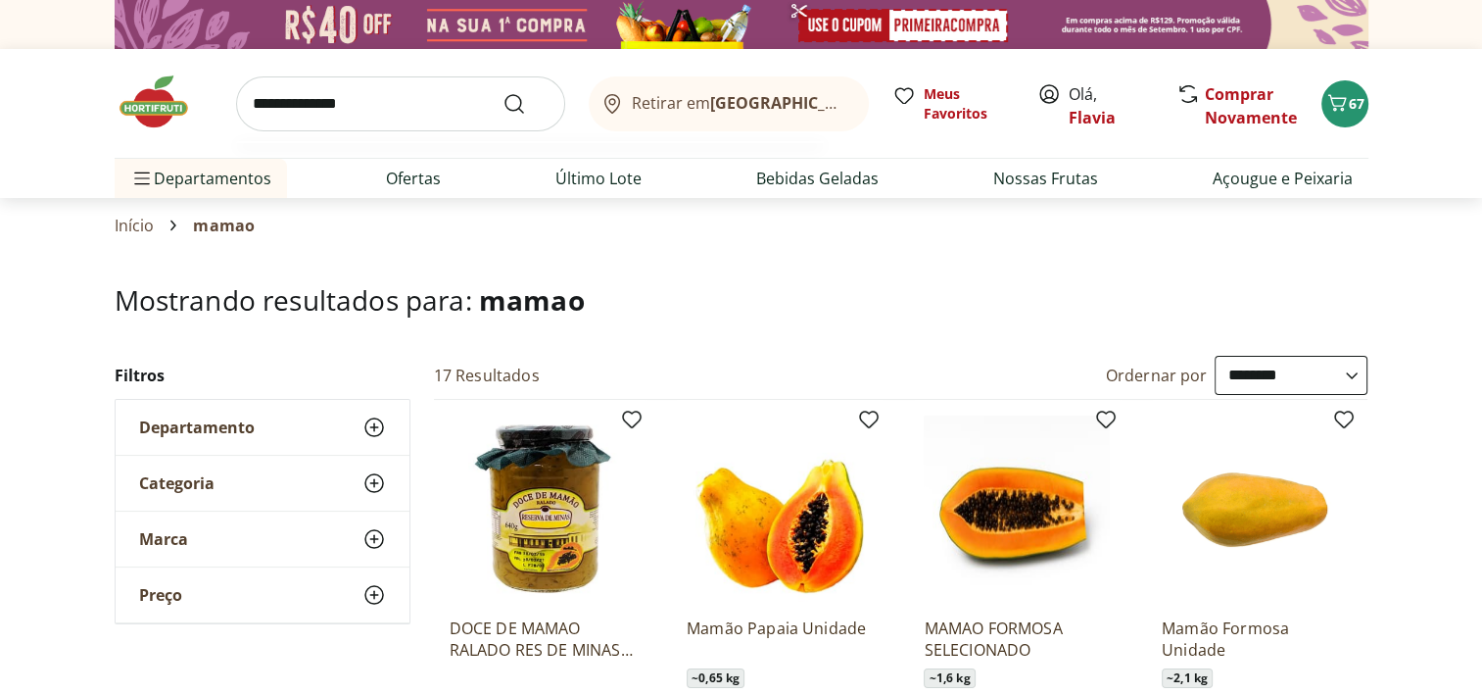
type input "**********"
click at [502, 92] on button "Submit Search" at bounding box center [525, 104] width 47 height 24
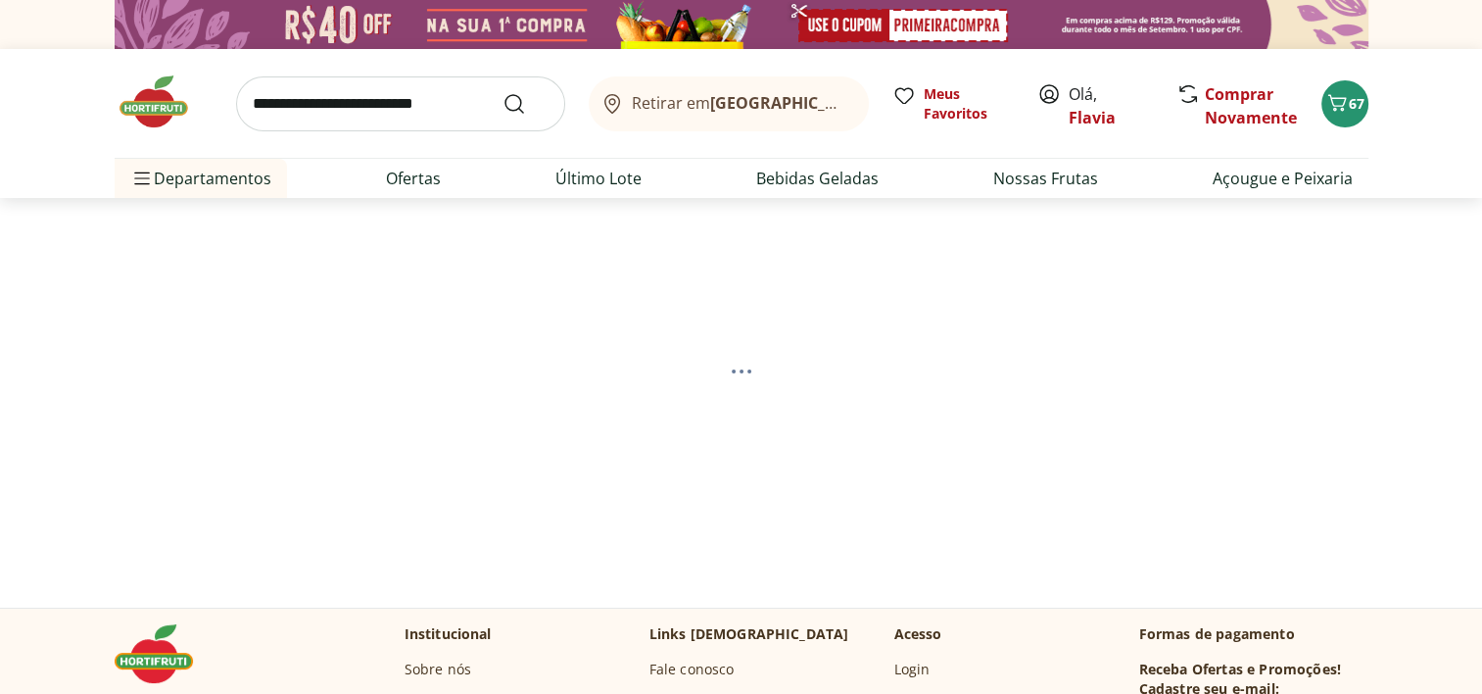
select select "**********"
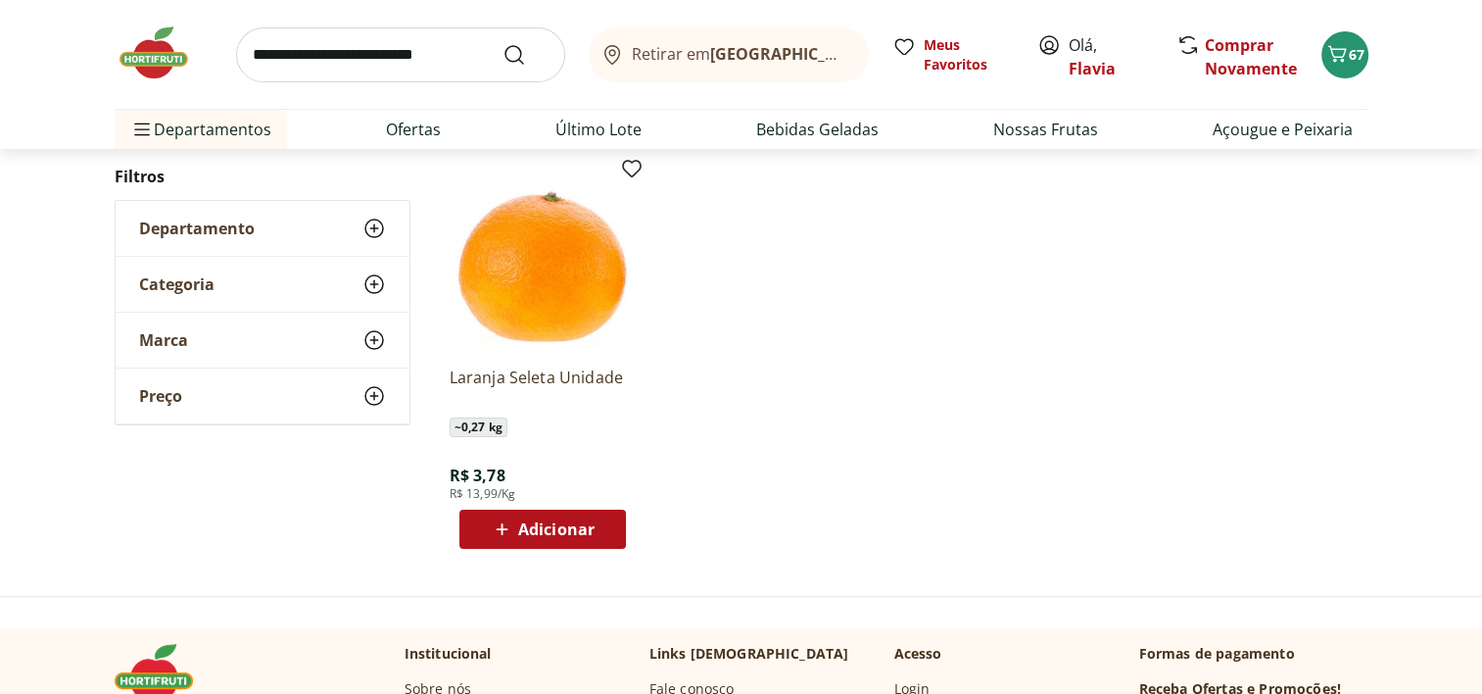
scroll to position [260, 0]
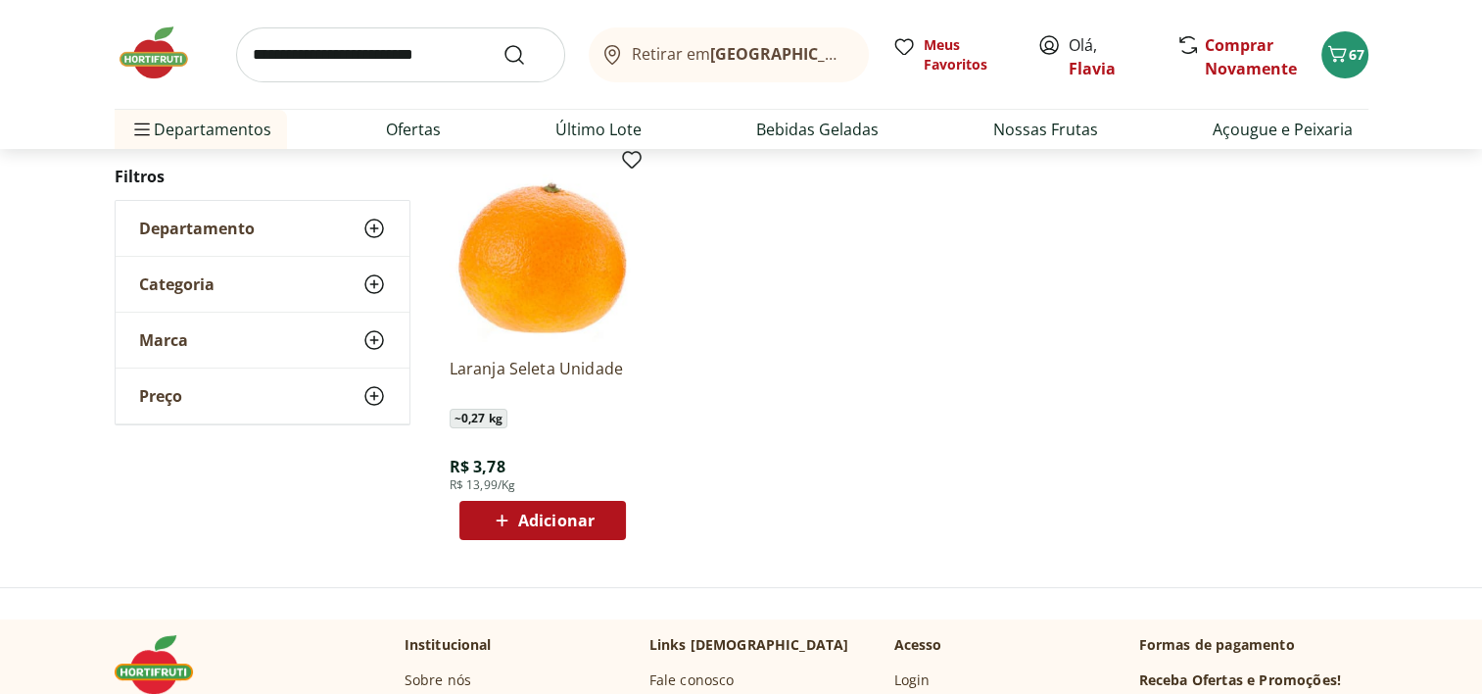
click at [537, 518] on span "Adicionar" at bounding box center [556, 520] width 76 height 16
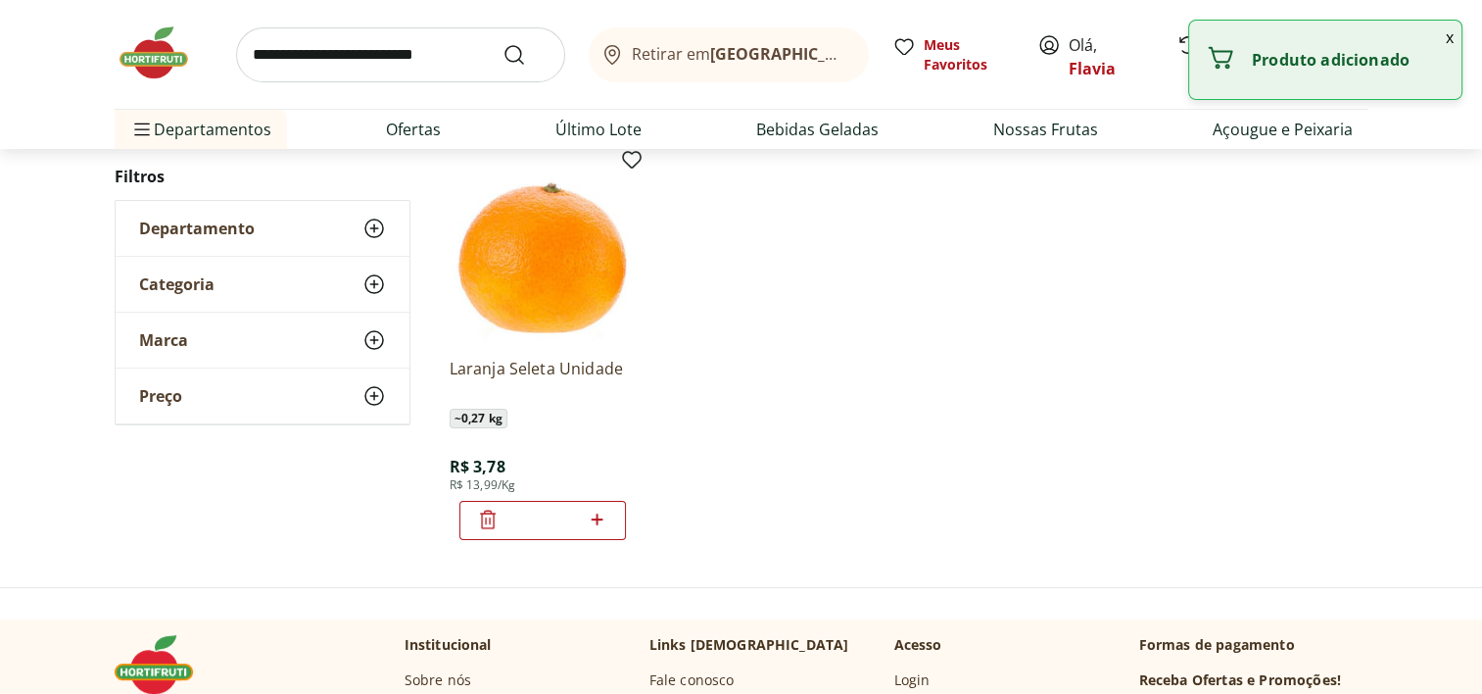
click at [592, 517] on icon at bounding box center [598, 519] width 12 height 12
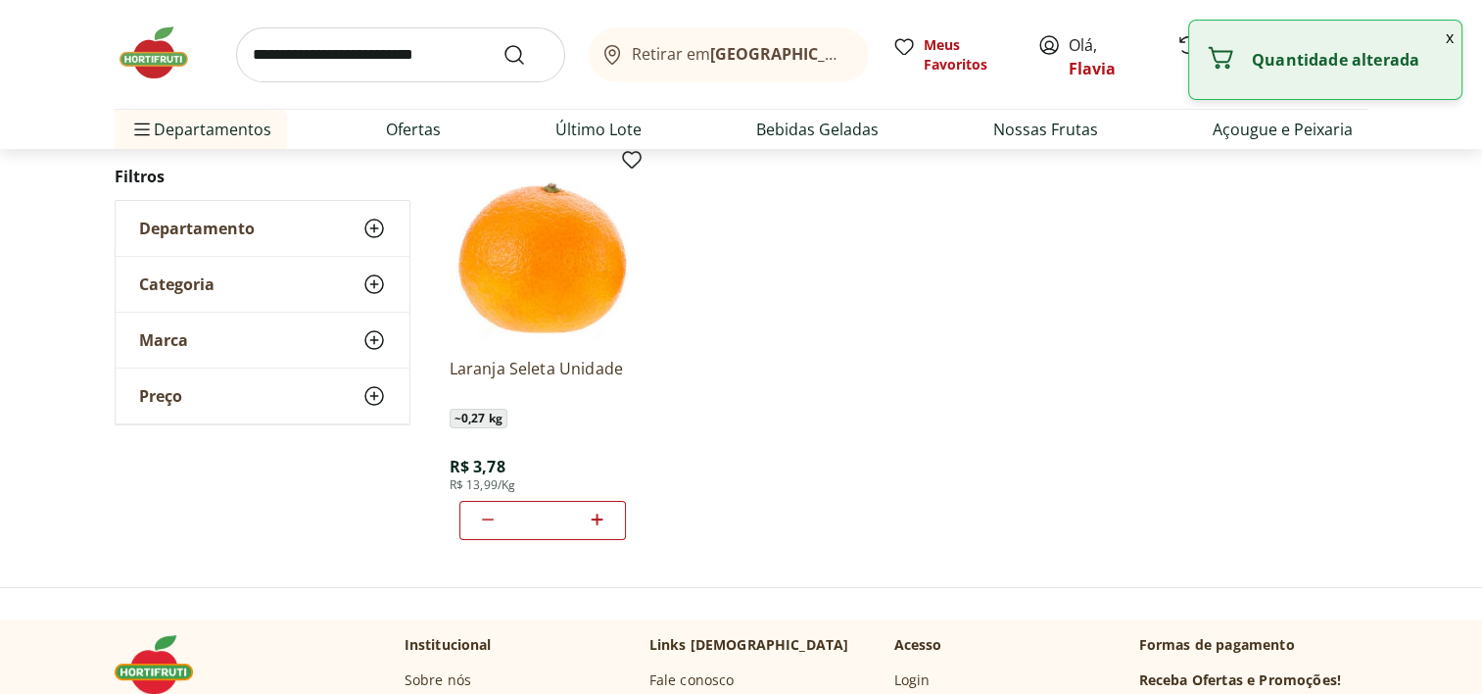
click at [592, 517] on icon at bounding box center [598, 519] width 12 height 12
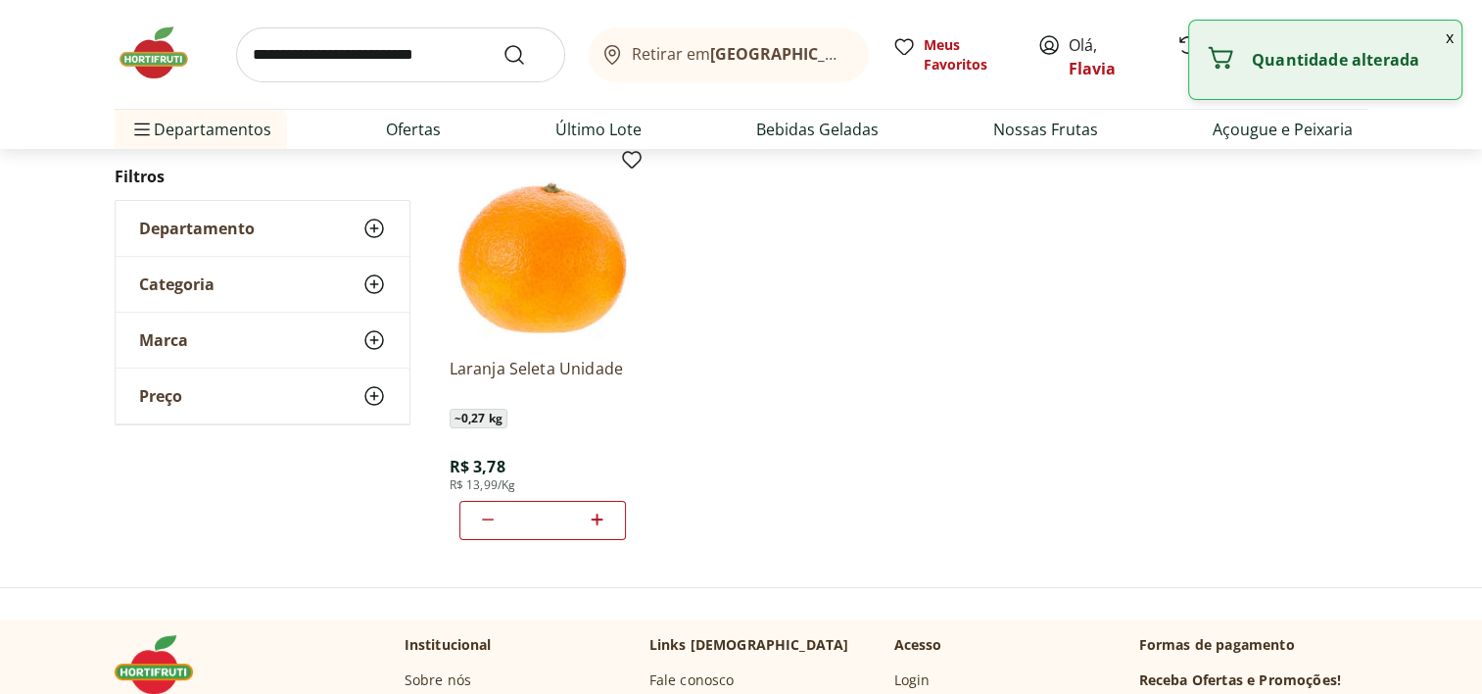
click at [592, 517] on icon at bounding box center [598, 519] width 12 height 12
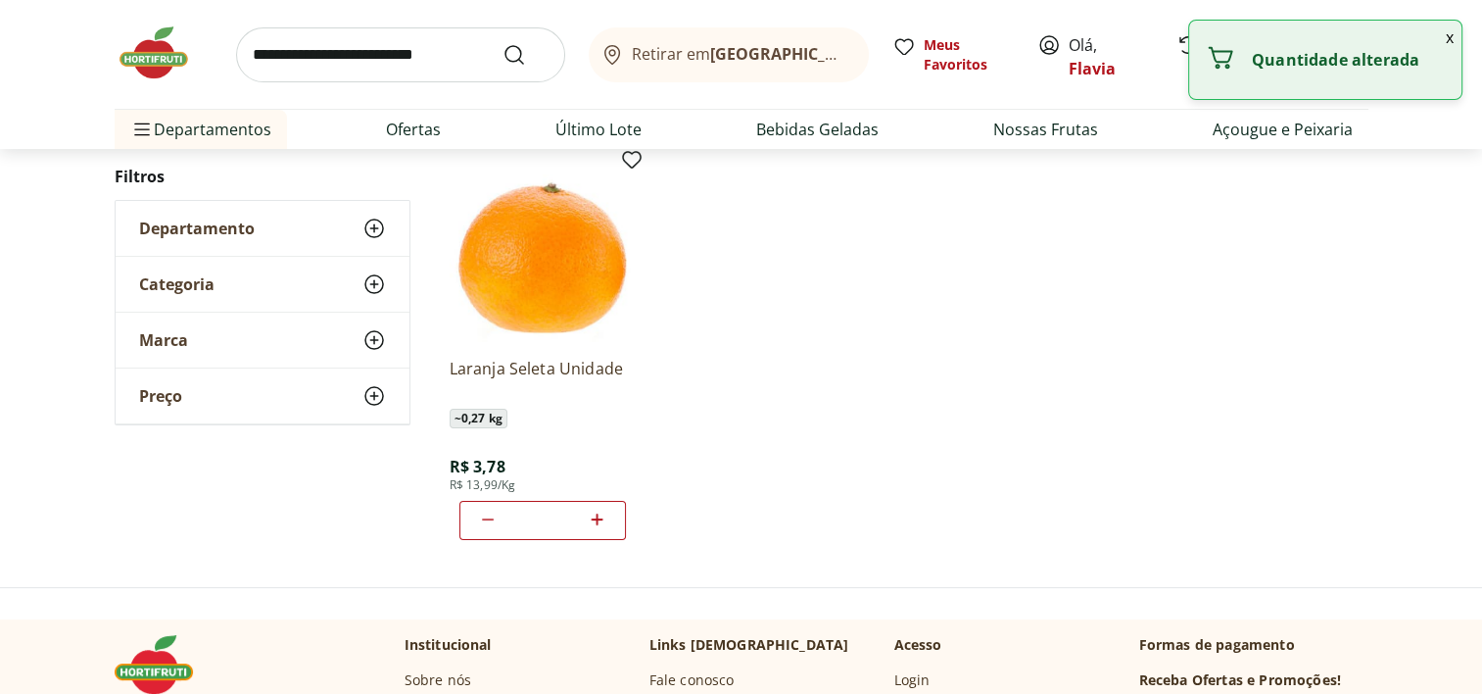
click at [592, 517] on icon at bounding box center [598, 519] width 12 height 12
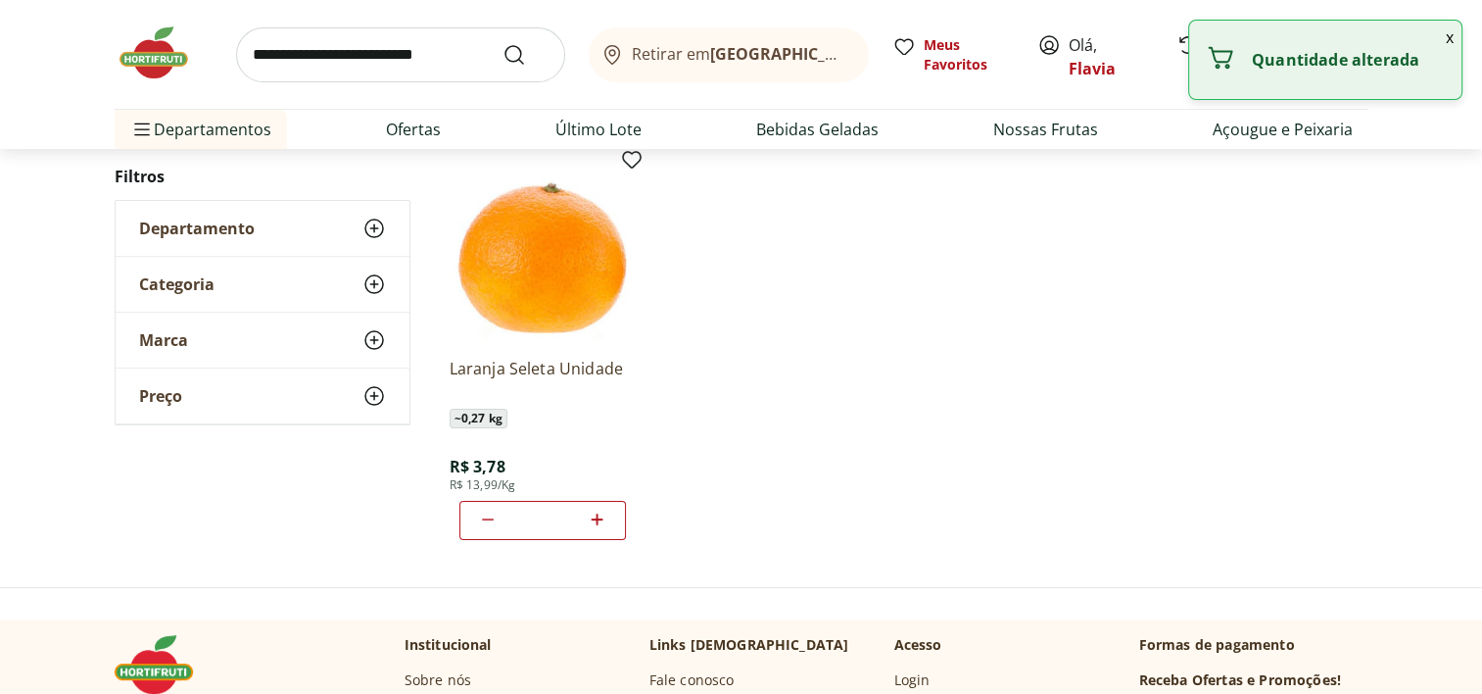
click at [592, 517] on icon at bounding box center [598, 519] width 12 height 12
type input "**"
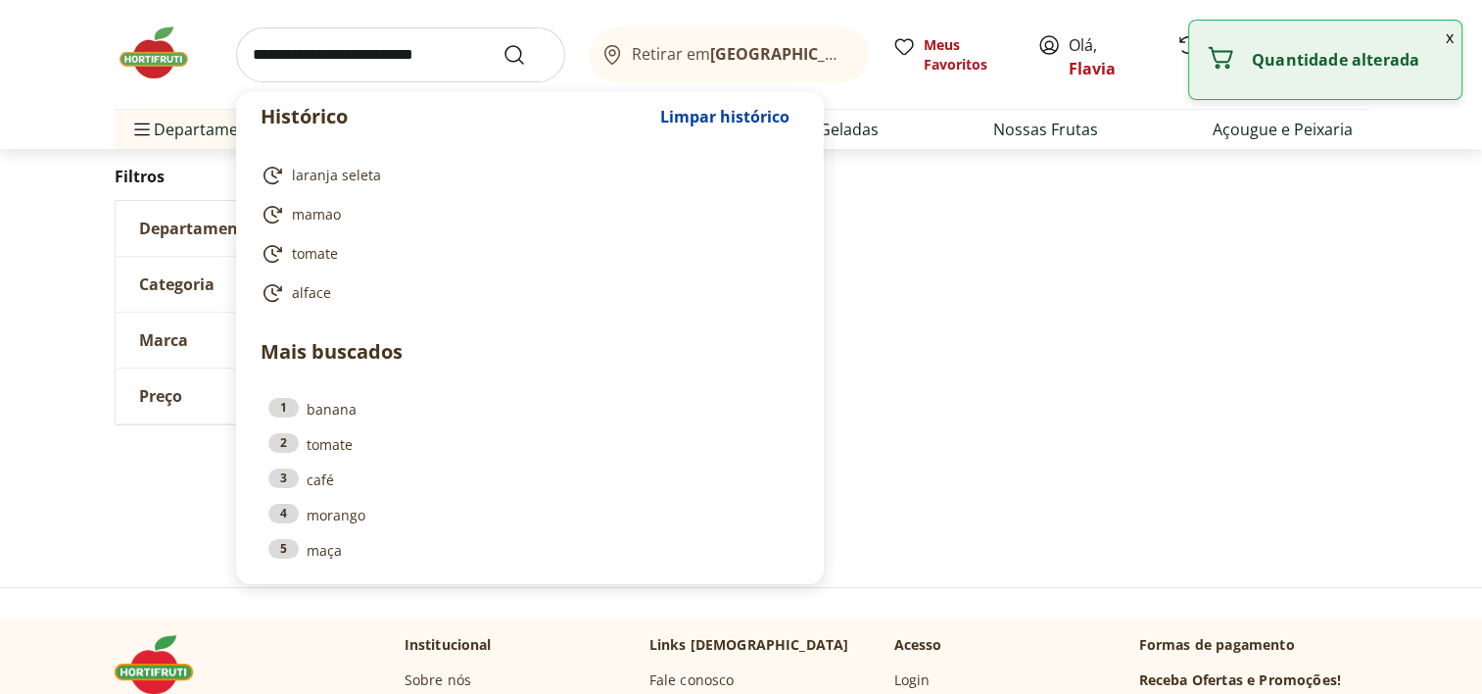
click at [372, 56] on input "search" at bounding box center [400, 54] width 329 height 55
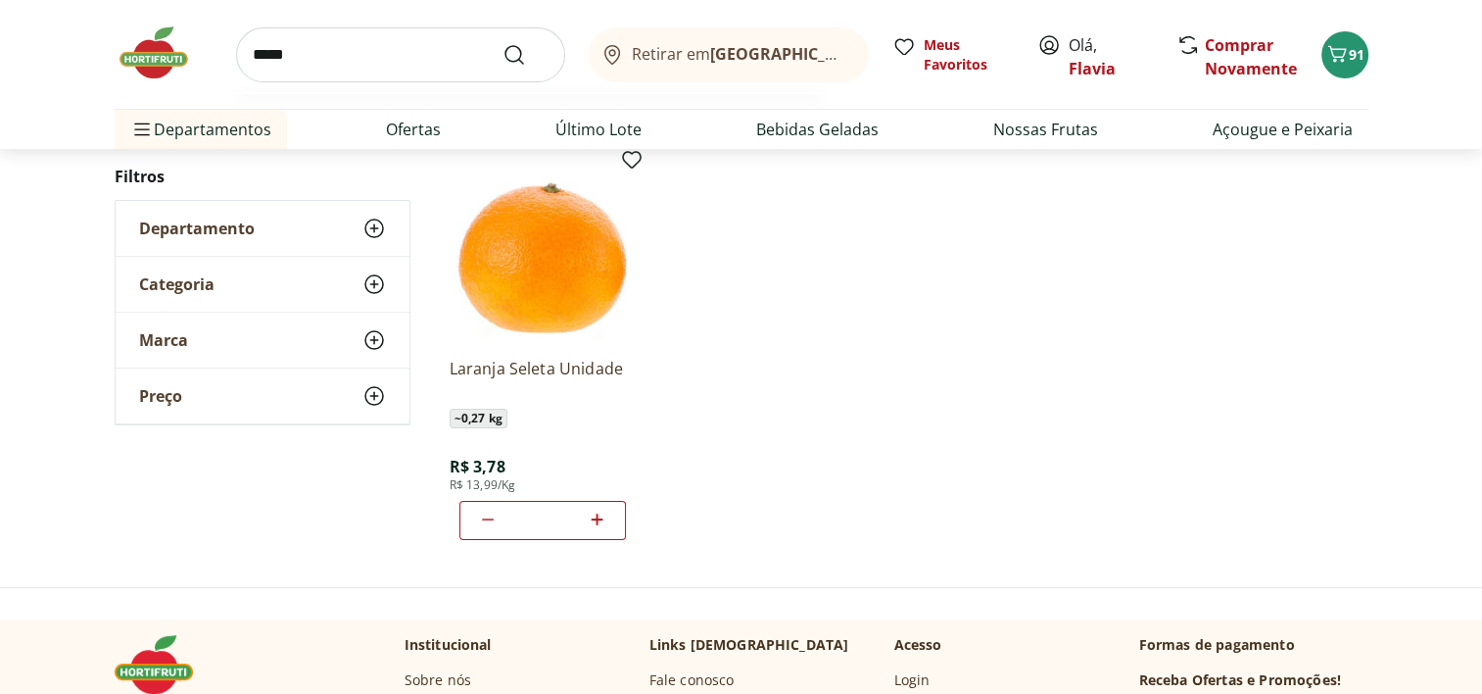
type input "*****"
click at [502, 43] on button "Submit Search" at bounding box center [525, 55] width 47 height 24
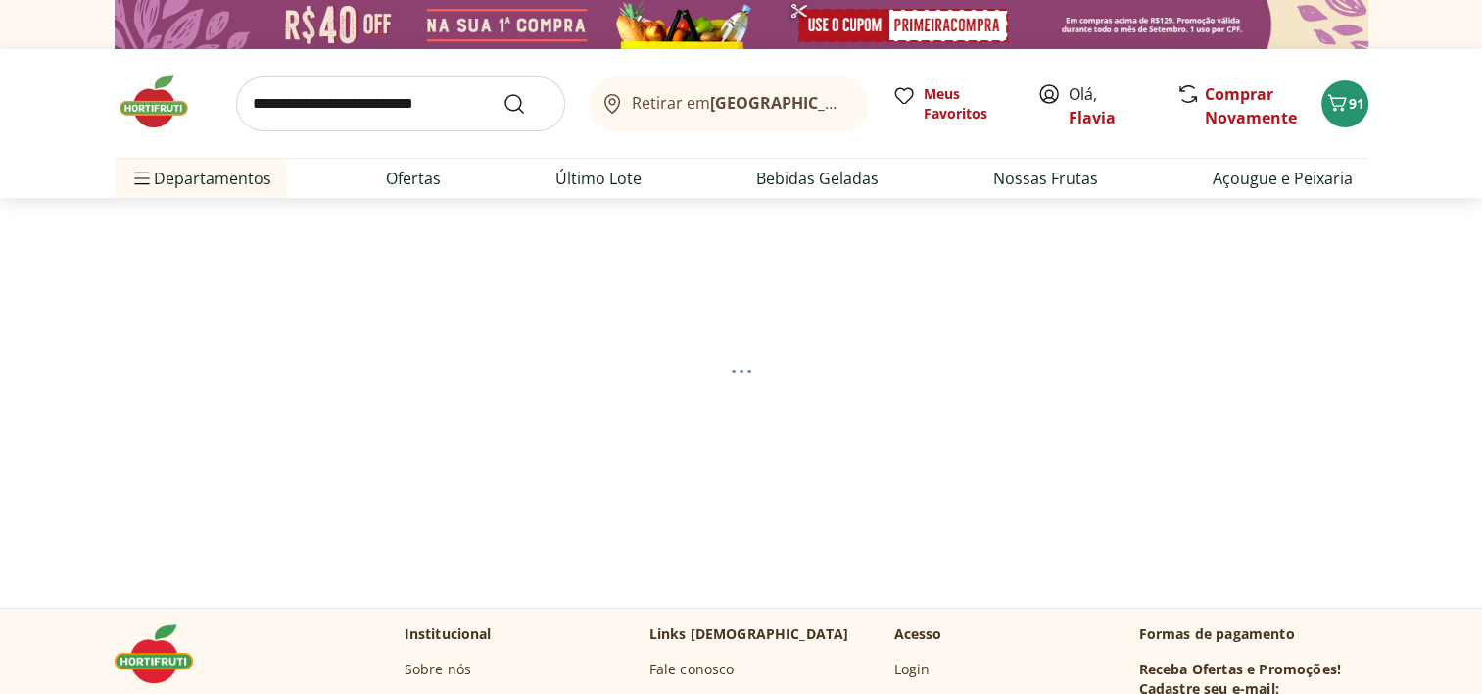
select select "**********"
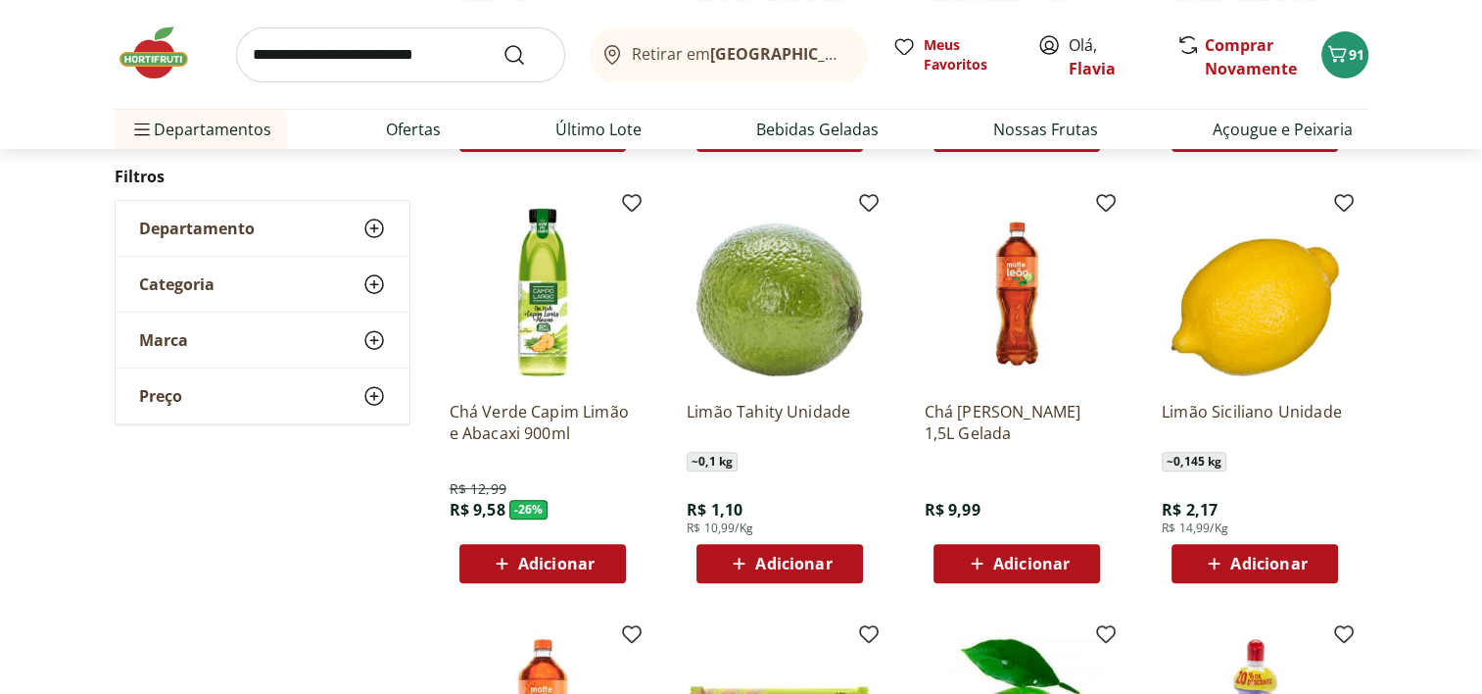
scroll to position [654, 0]
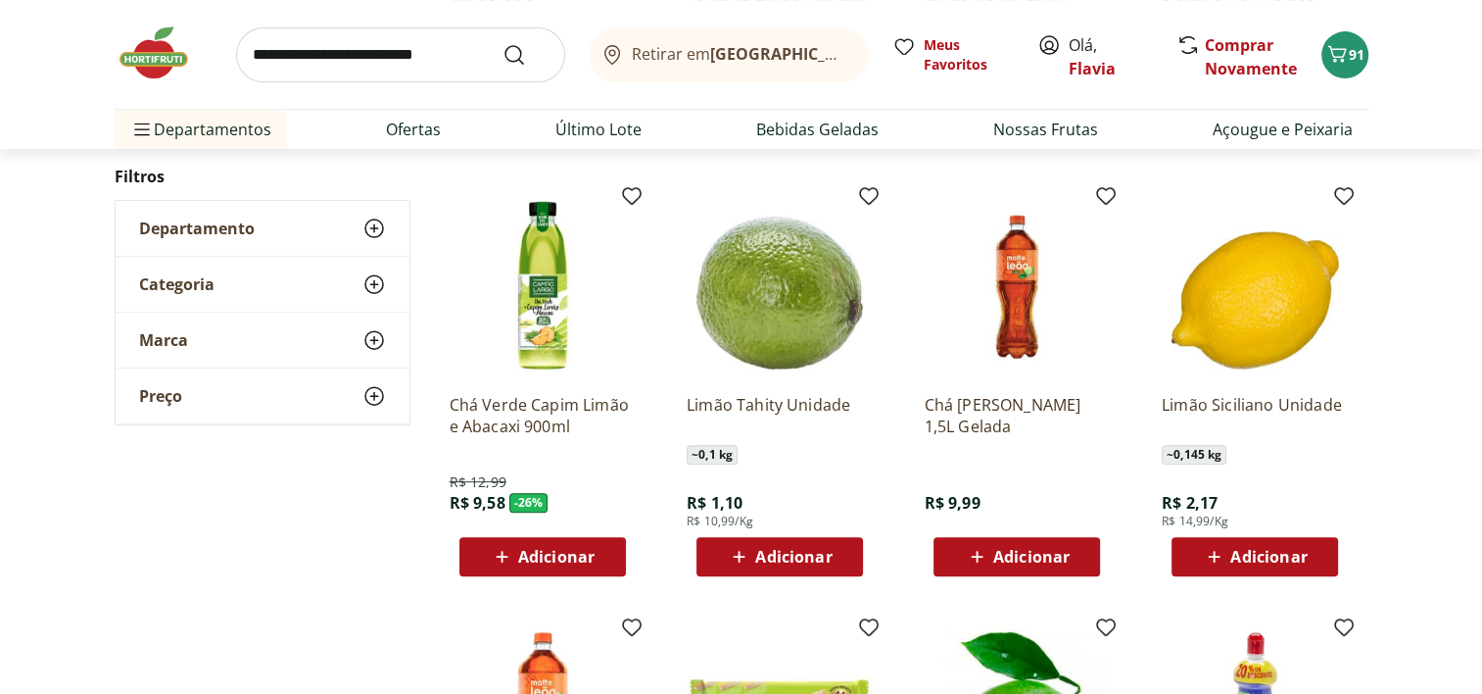
click at [831, 549] on span "Adicionar" at bounding box center [793, 557] width 76 height 16
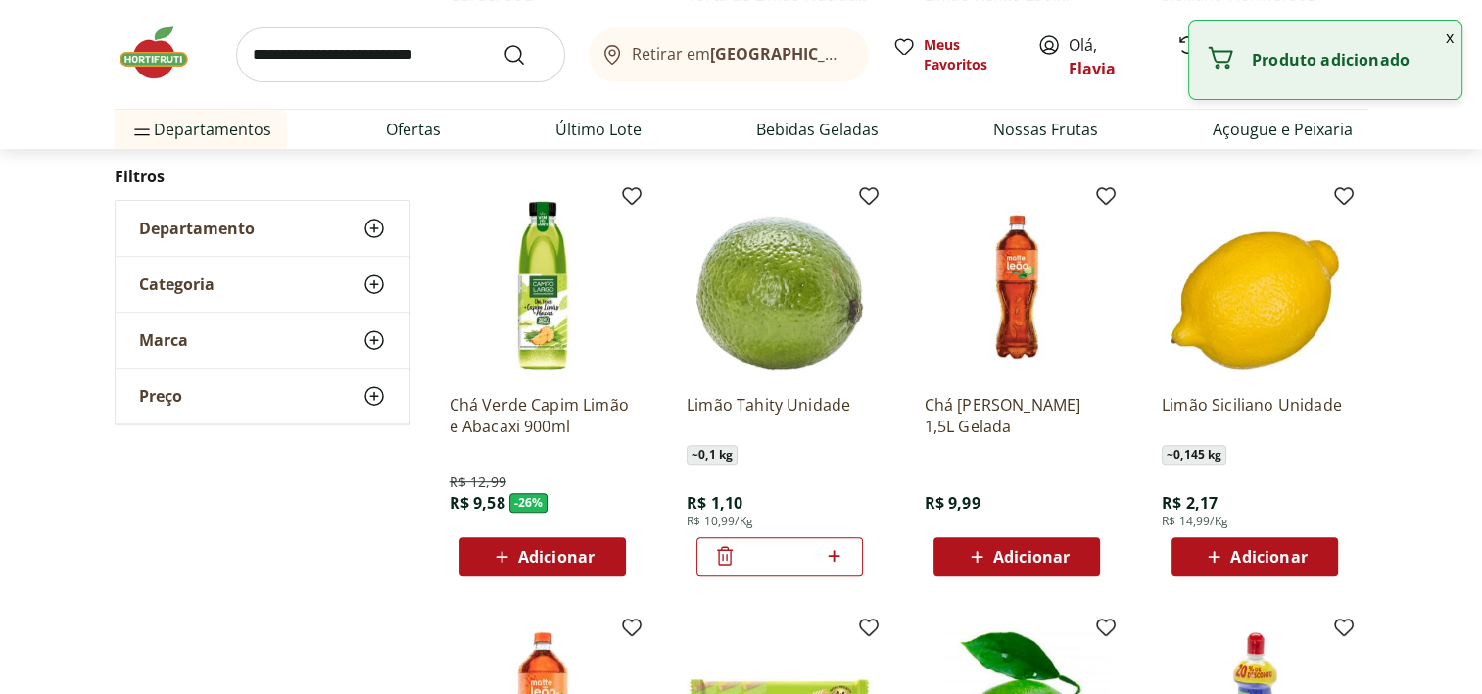
click at [841, 550] on icon at bounding box center [834, 556] width 24 height 24
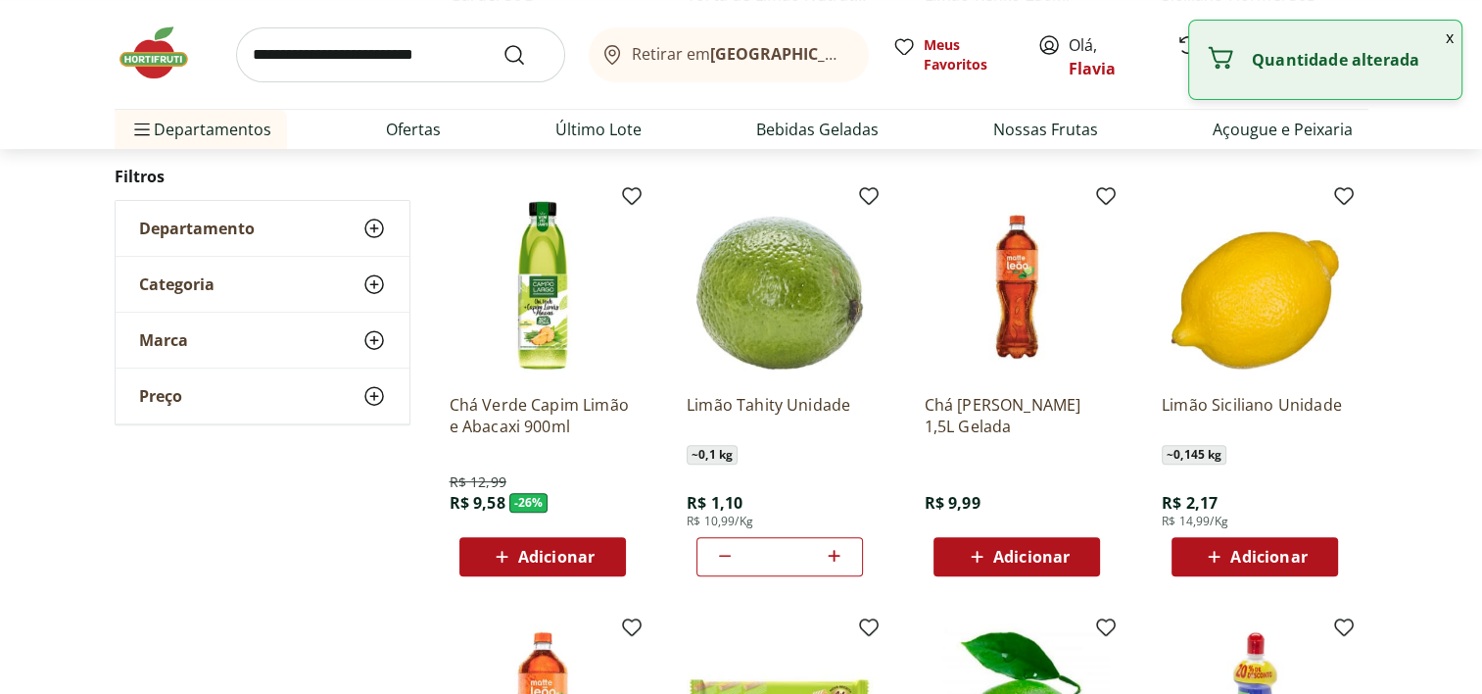
click at [841, 550] on icon at bounding box center [834, 556] width 24 height 24
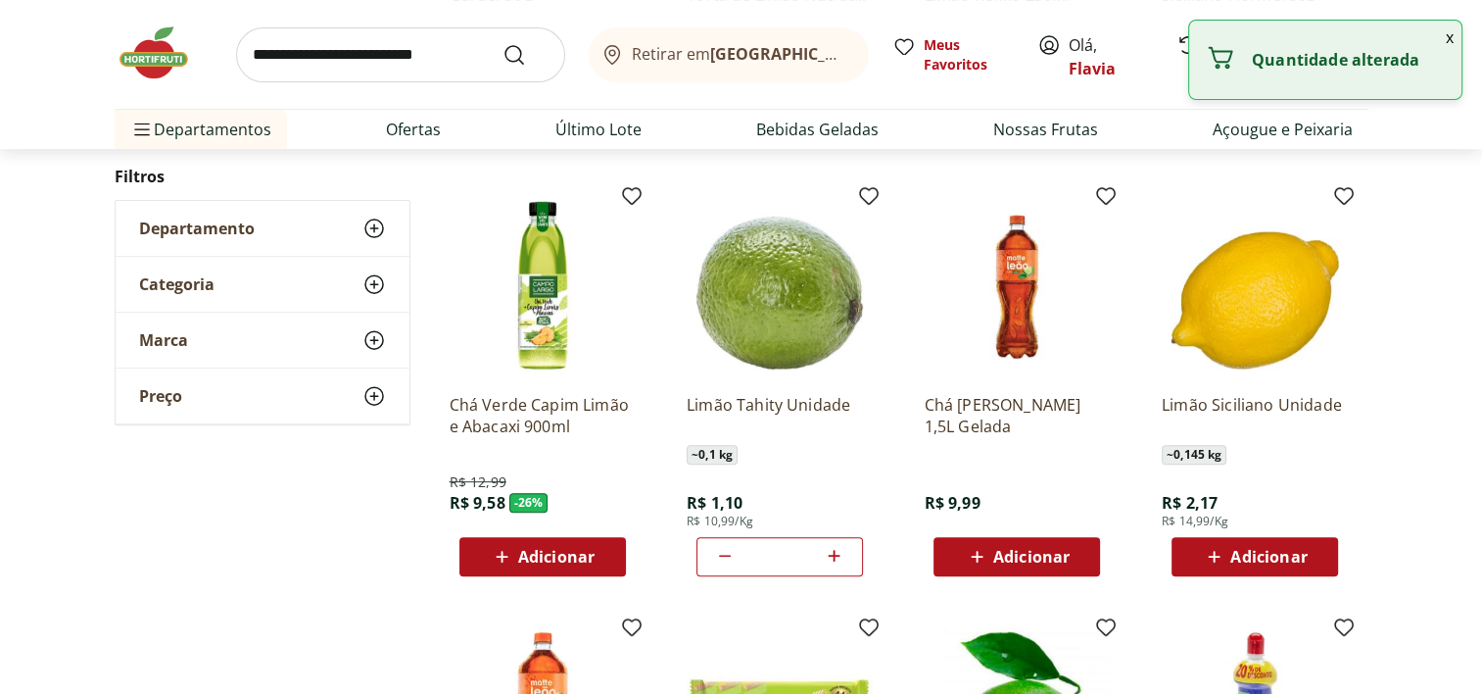
click at [841, 550] on icon at bounding box center [834, 556] width 24 height 24
type input "**"
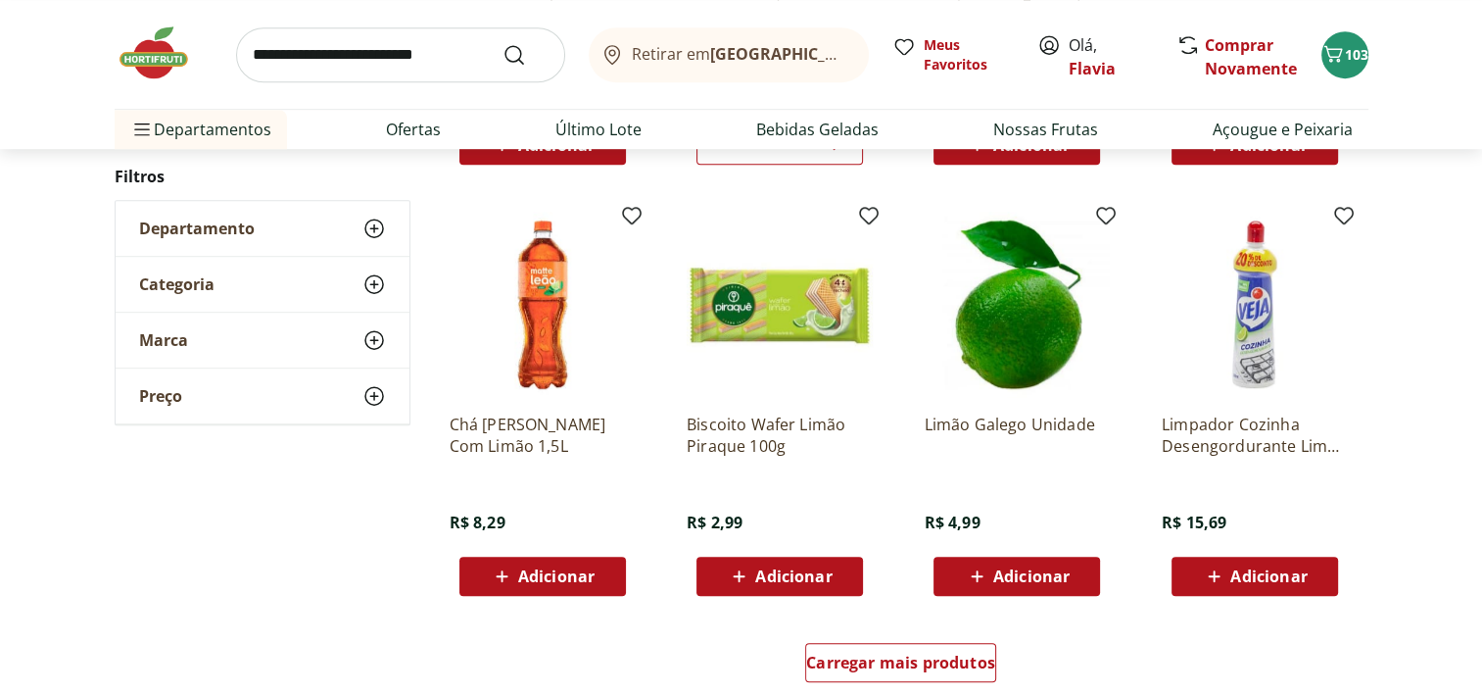
scroll to position [1115, 0]
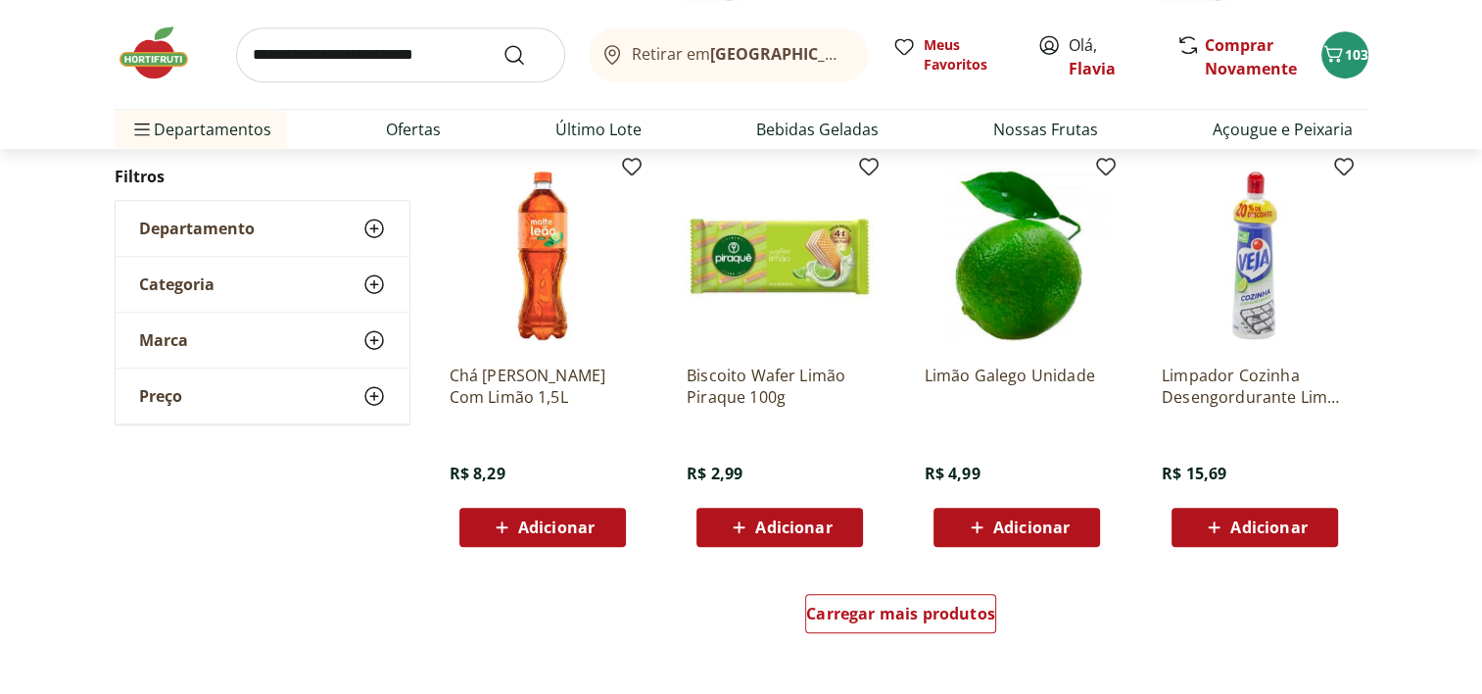
click at [556, 530] on span "Adicionar" at bounding box center [556, 527] width 76 height 16
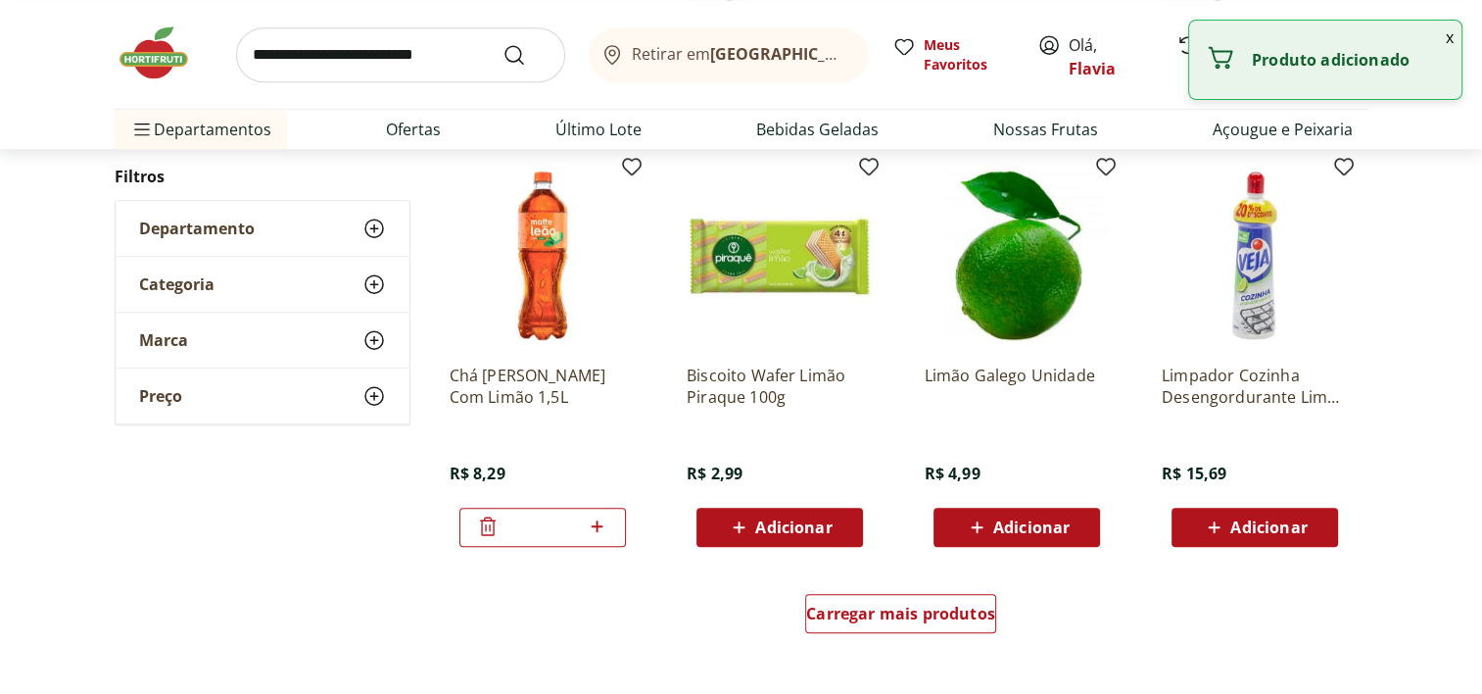
click at [592, 530] on icon at bounding box center [597, 526] width 24 height 24
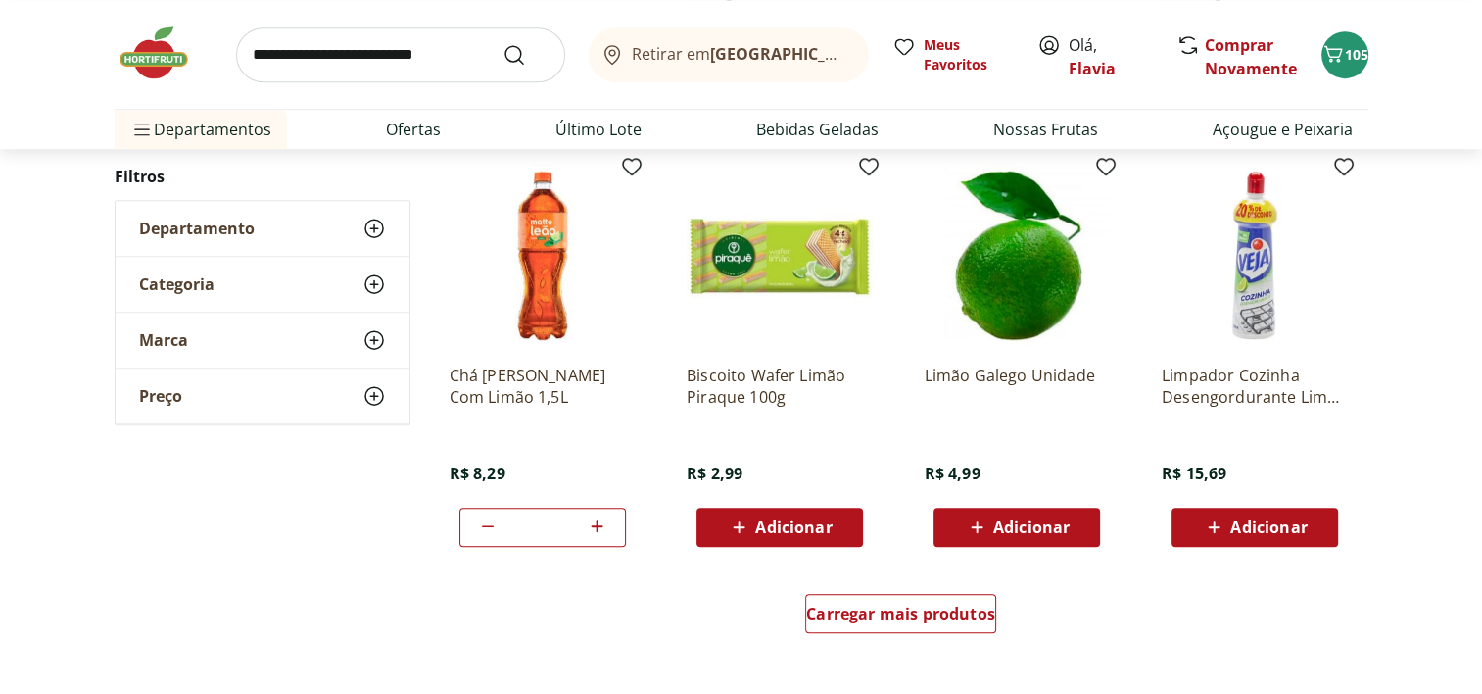
click at [604, 521] on icon at bounding box center [597, 526] width 24 height 24
type input "*"
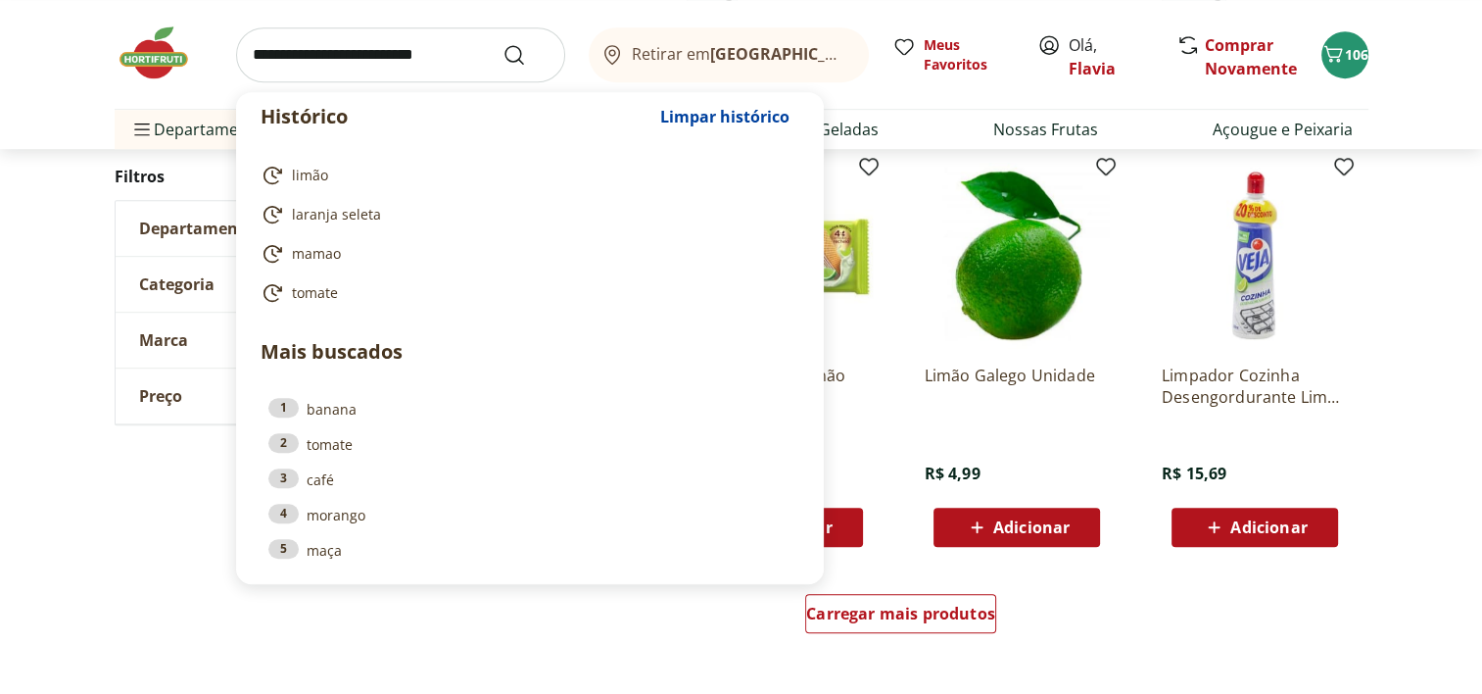
click at [425, 59] on input "search" at bounding box center [400, 54] width 329 height 55
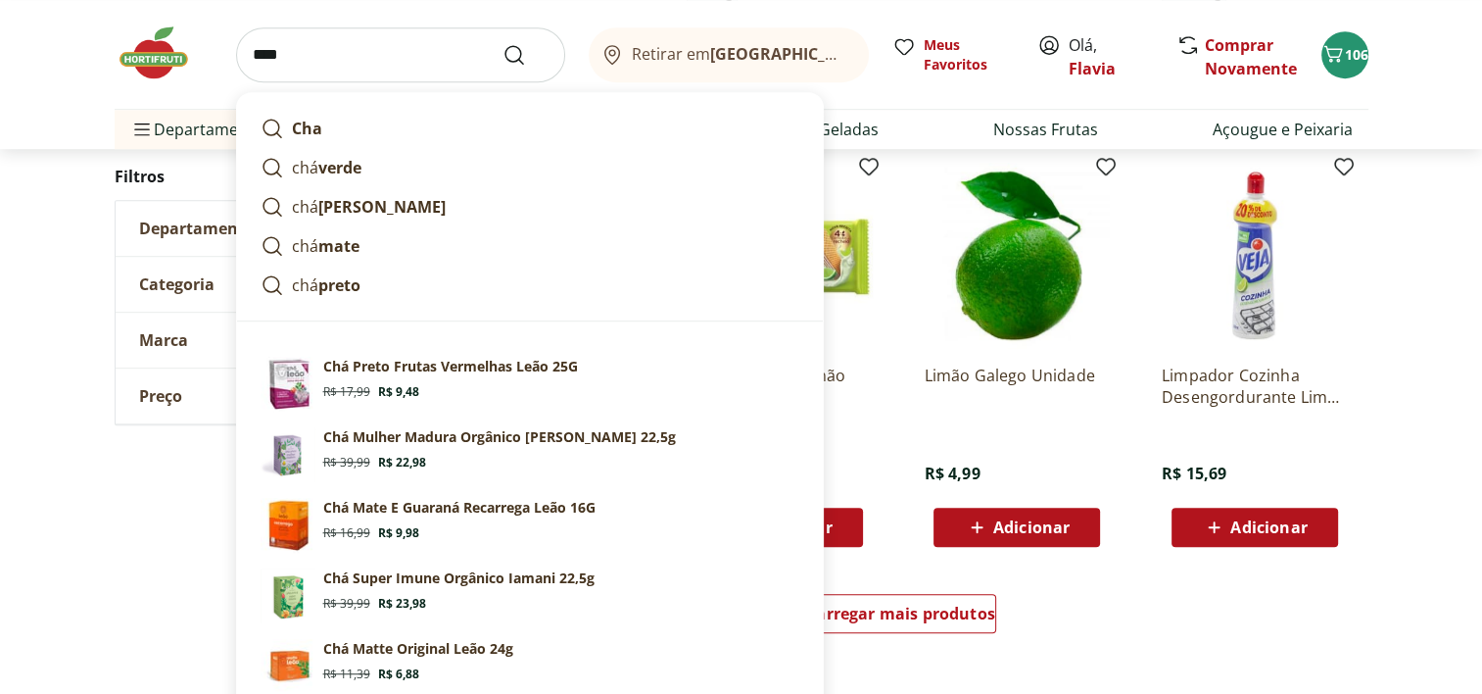
type input "***"
click at [502, 43] on button "Submit Search" at bounding box center [525, 55] width 47 height 24
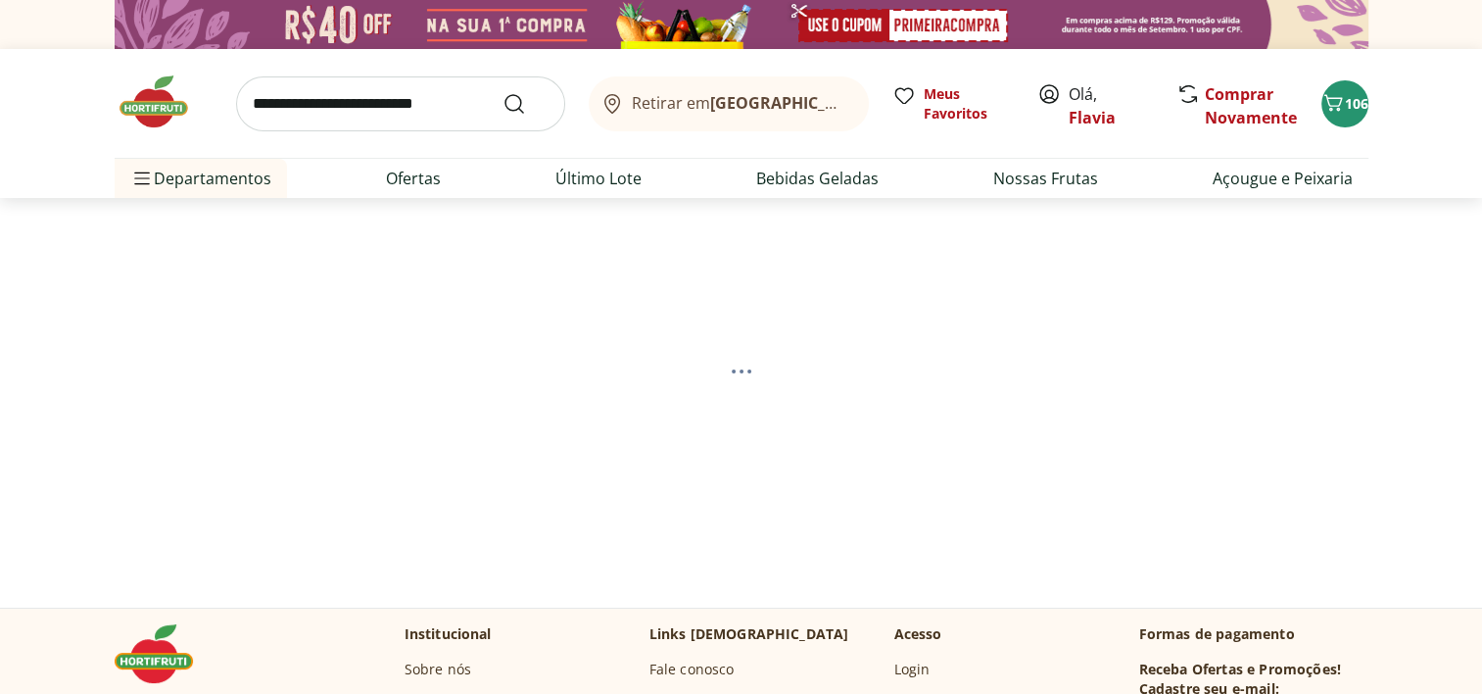
select select "**********"
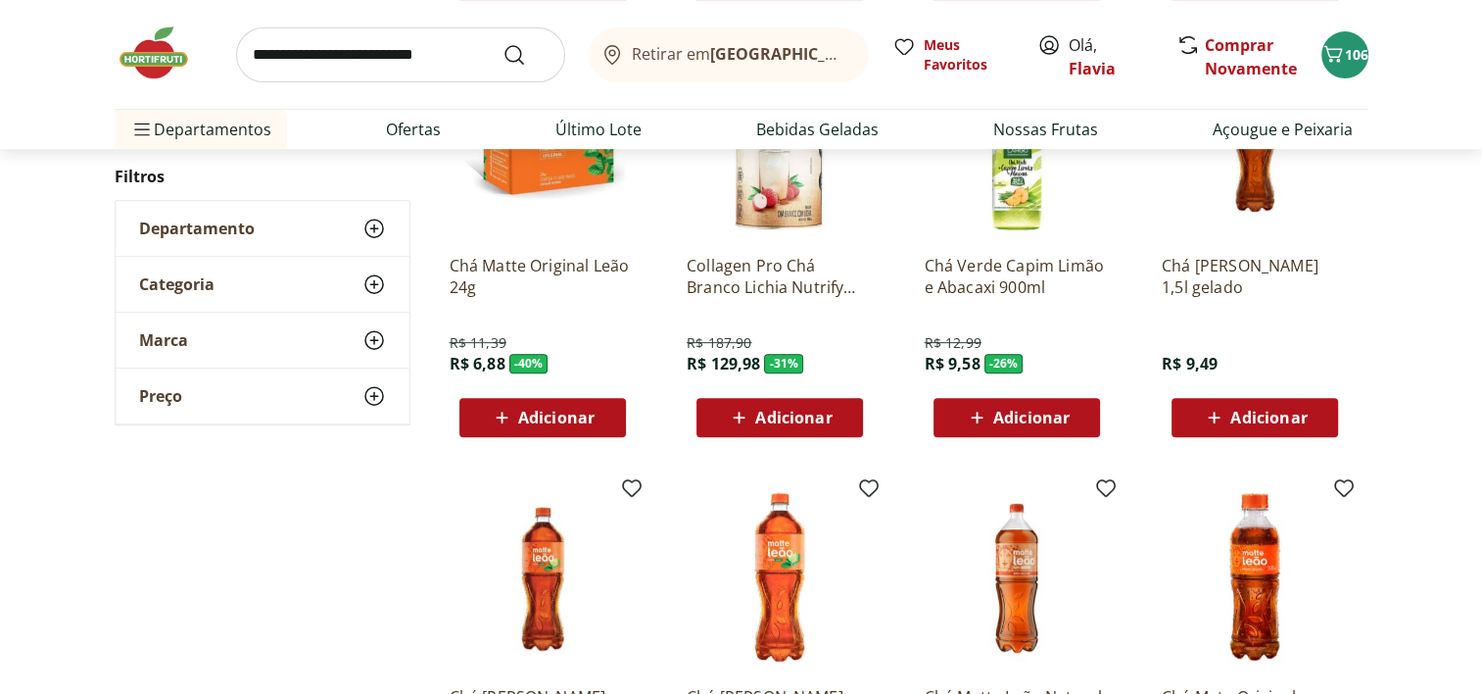
scroll to position [818, 0]
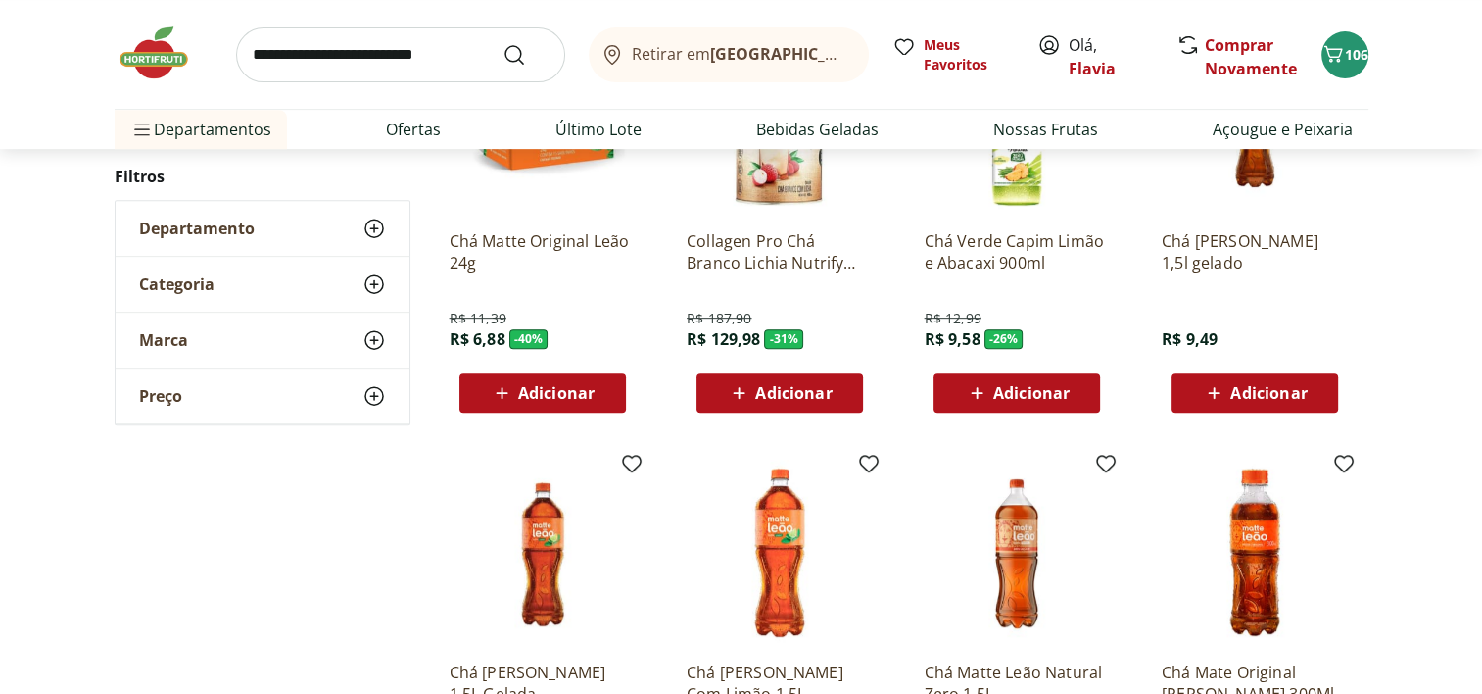
click at [1014, 400] on span "Adicionar" at bounding box center [1031, 393] width 76 height 16
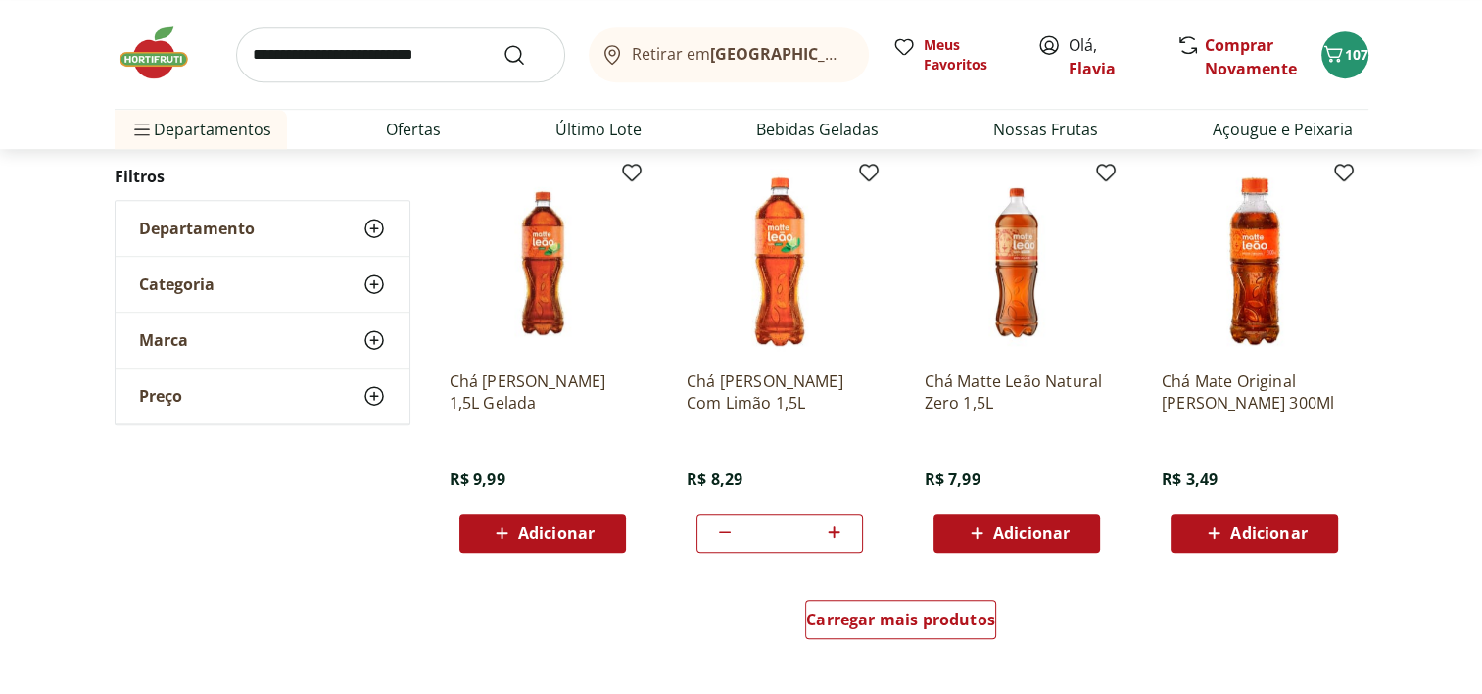
scroll to position [1126, 0]
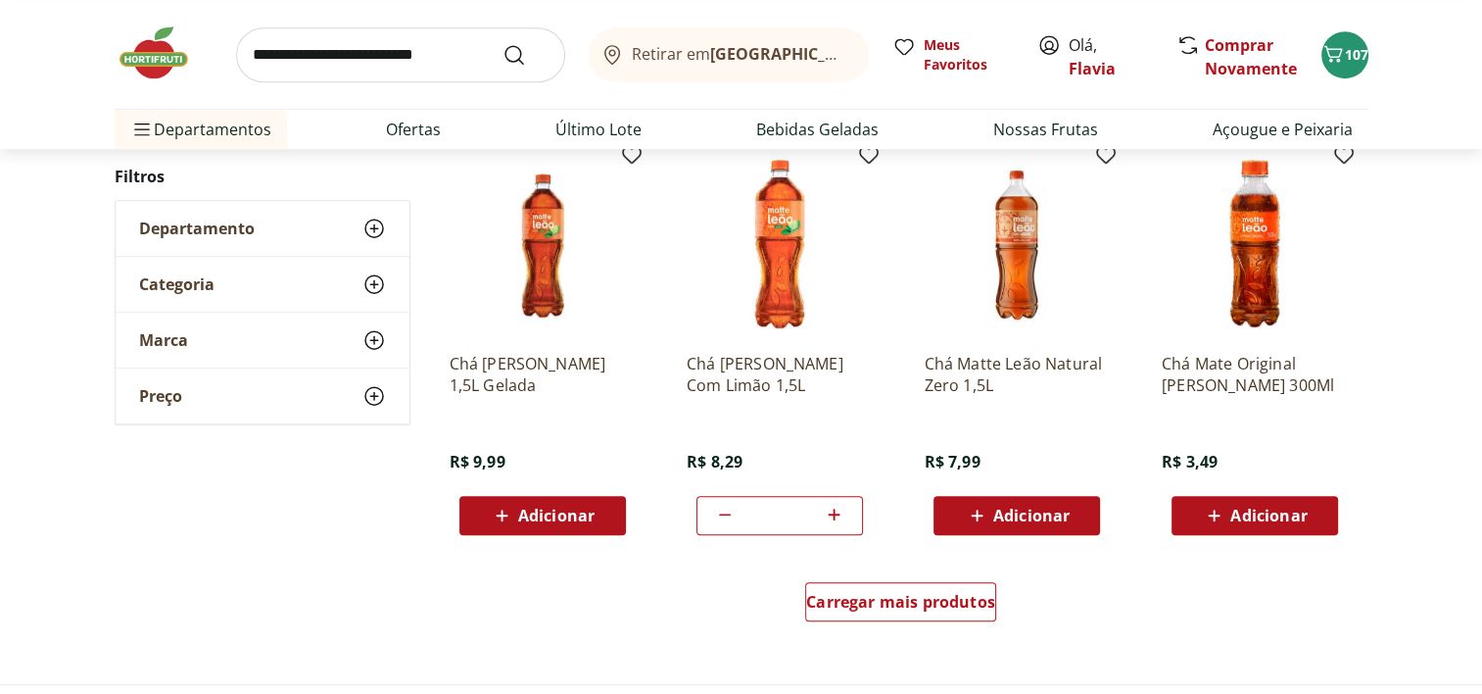
click at [1050, 516] on span "Adicionar" at bounding box center [1031, 515] width 76 height 16
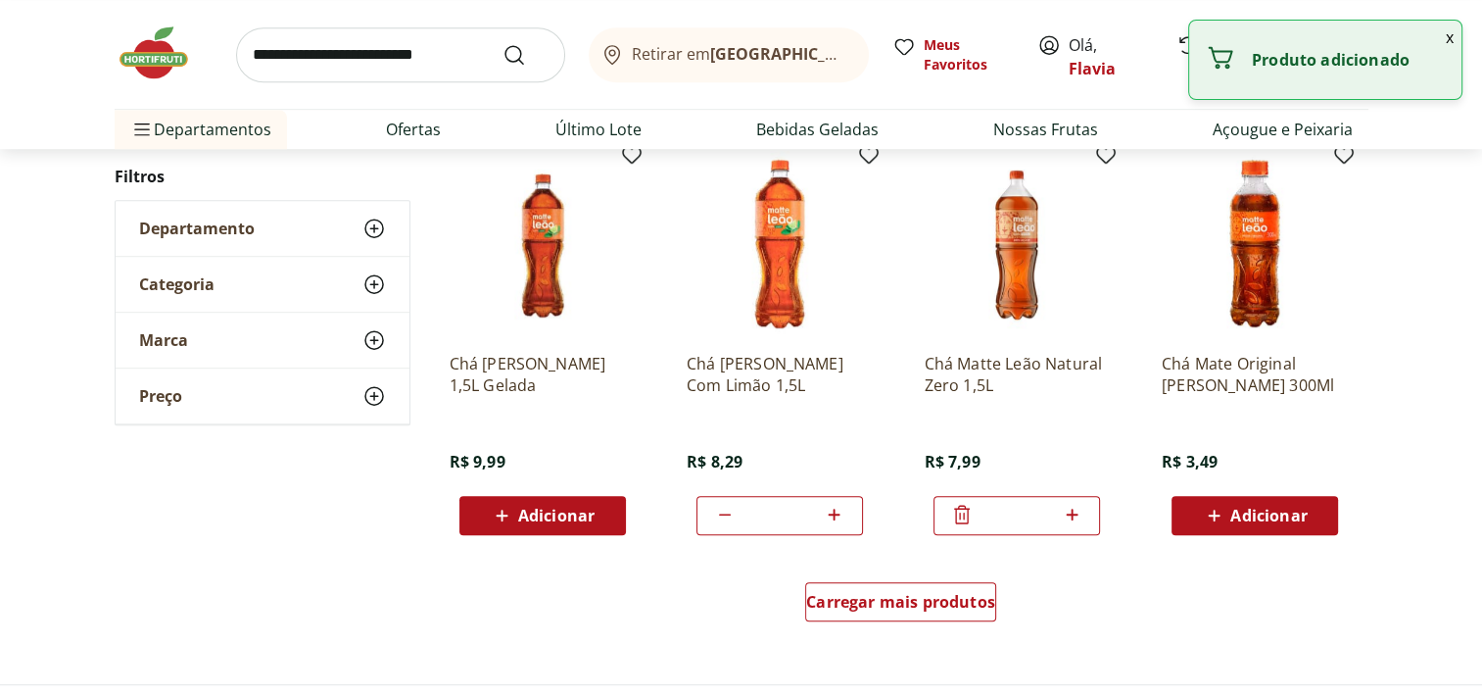
click at [1078, 517] on icon at bounding box center [1072, 514] width 24 height 24
type input "*"
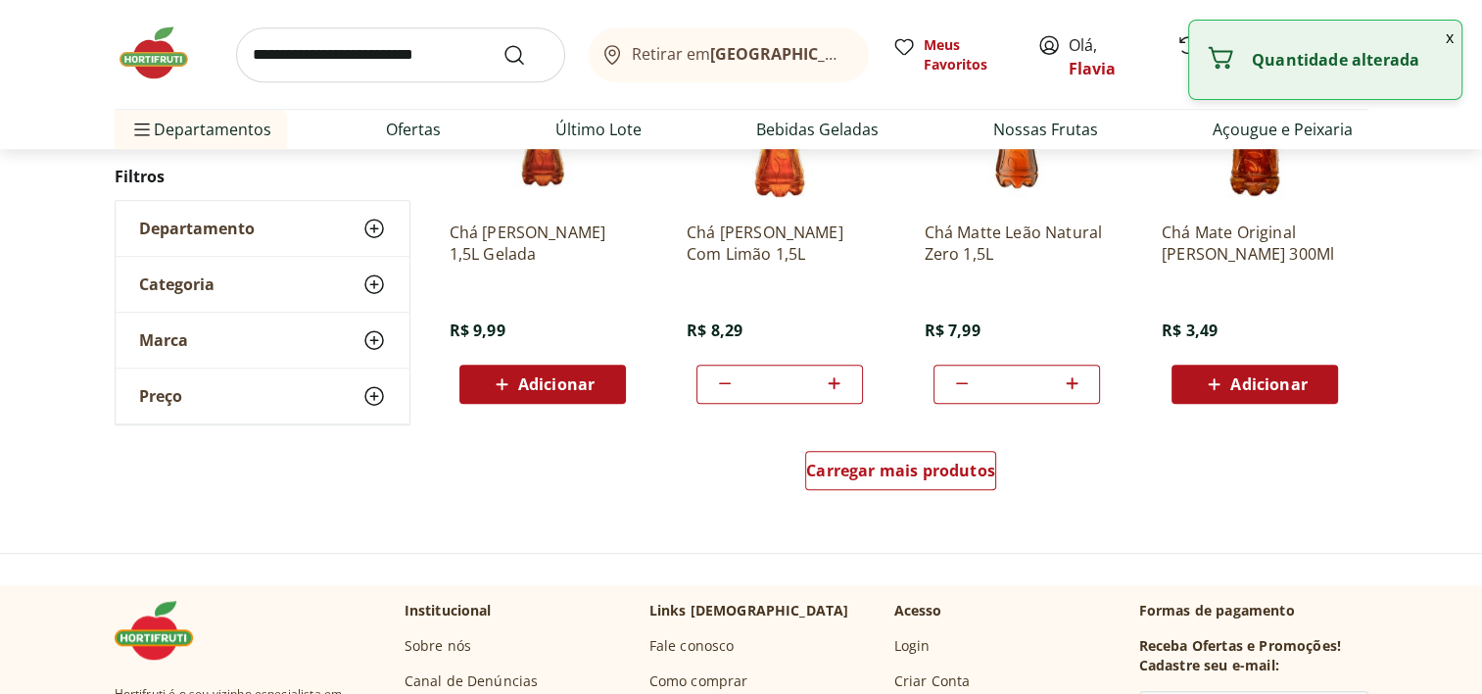
scroll to position [1277, 0]
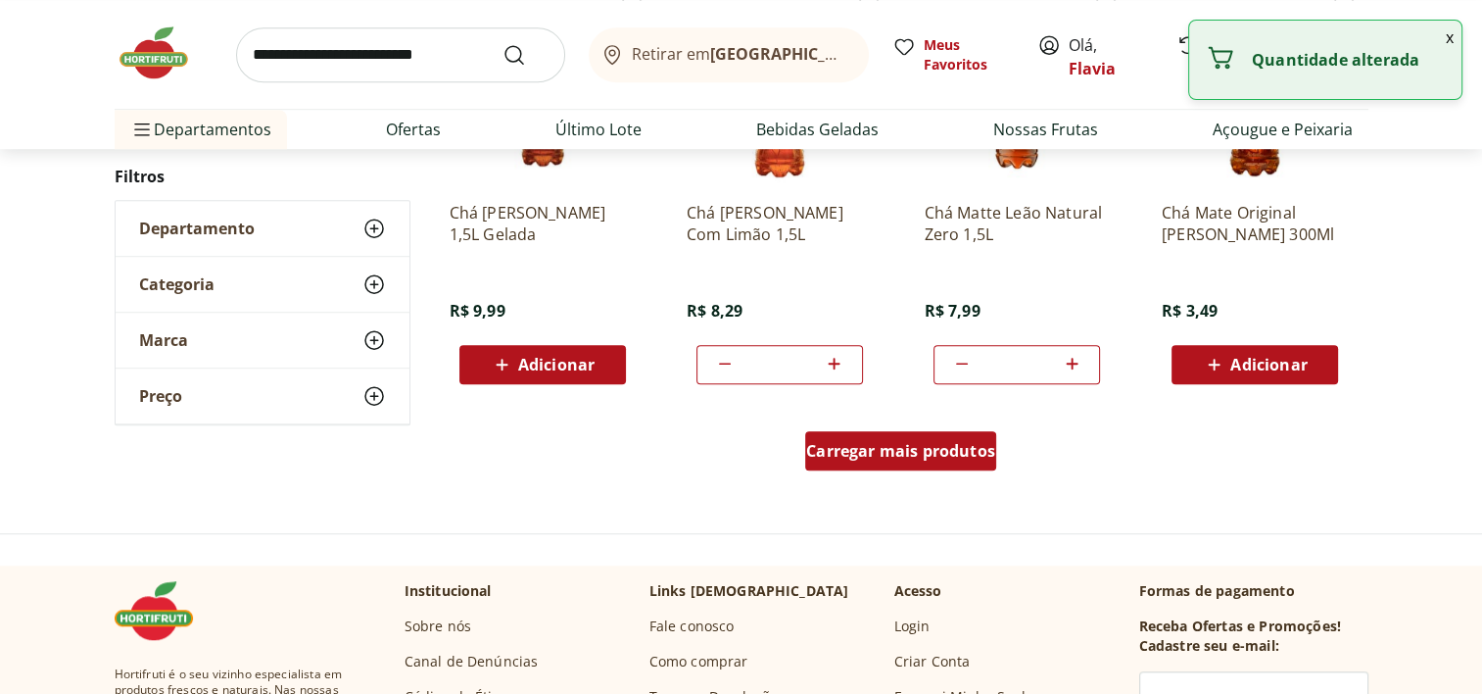
click at [960, 459] on div "Carregar mais produtos" at bounding box center [900, 450] width 191 height 39
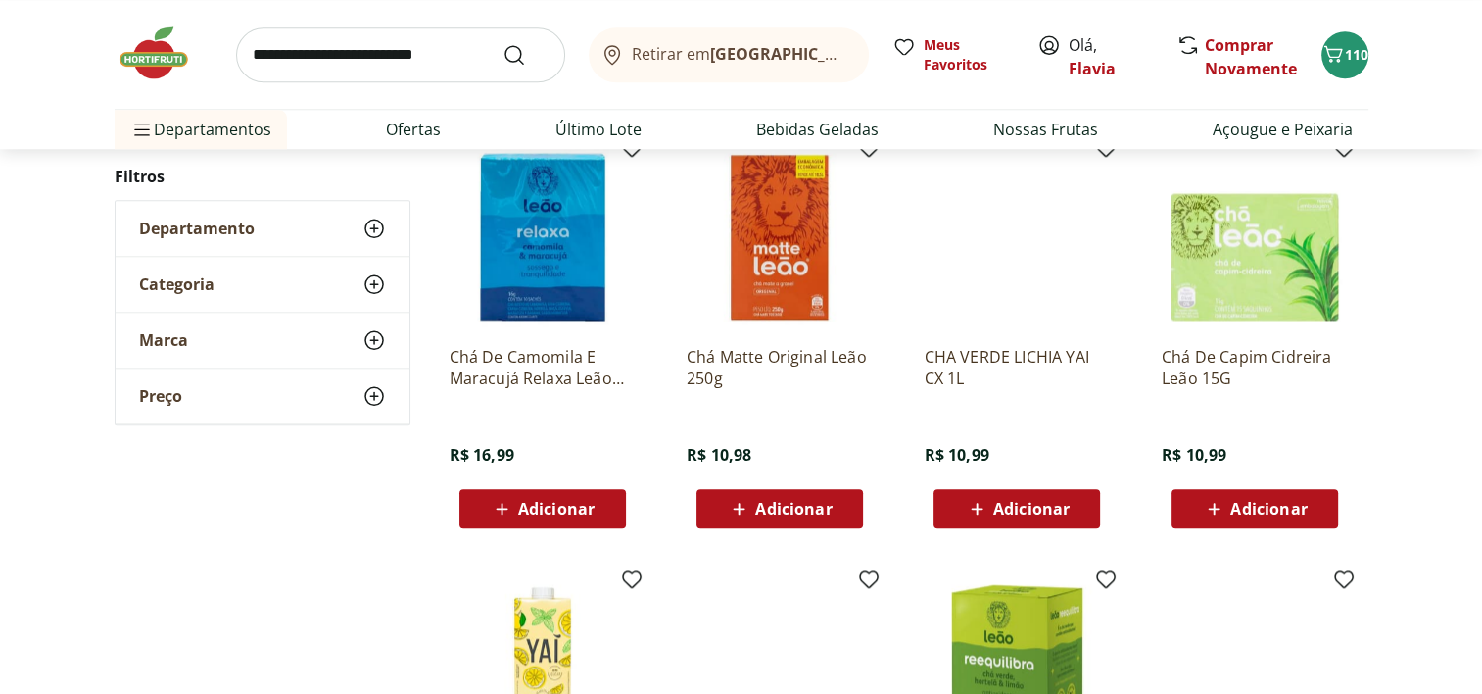
scroll to position [1997, 0]
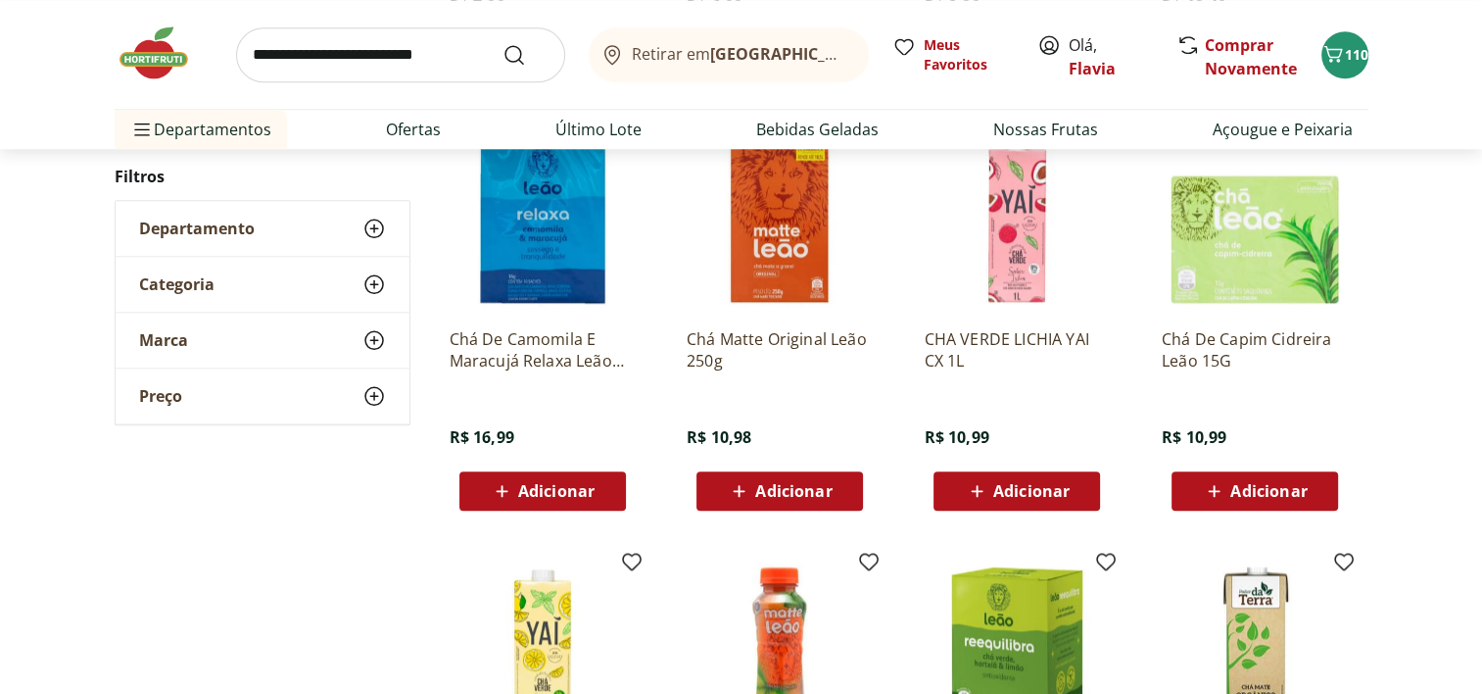
click at [1010, 500] on span "Adicionar" at bounding box center [1017, 491] width 105 height 24
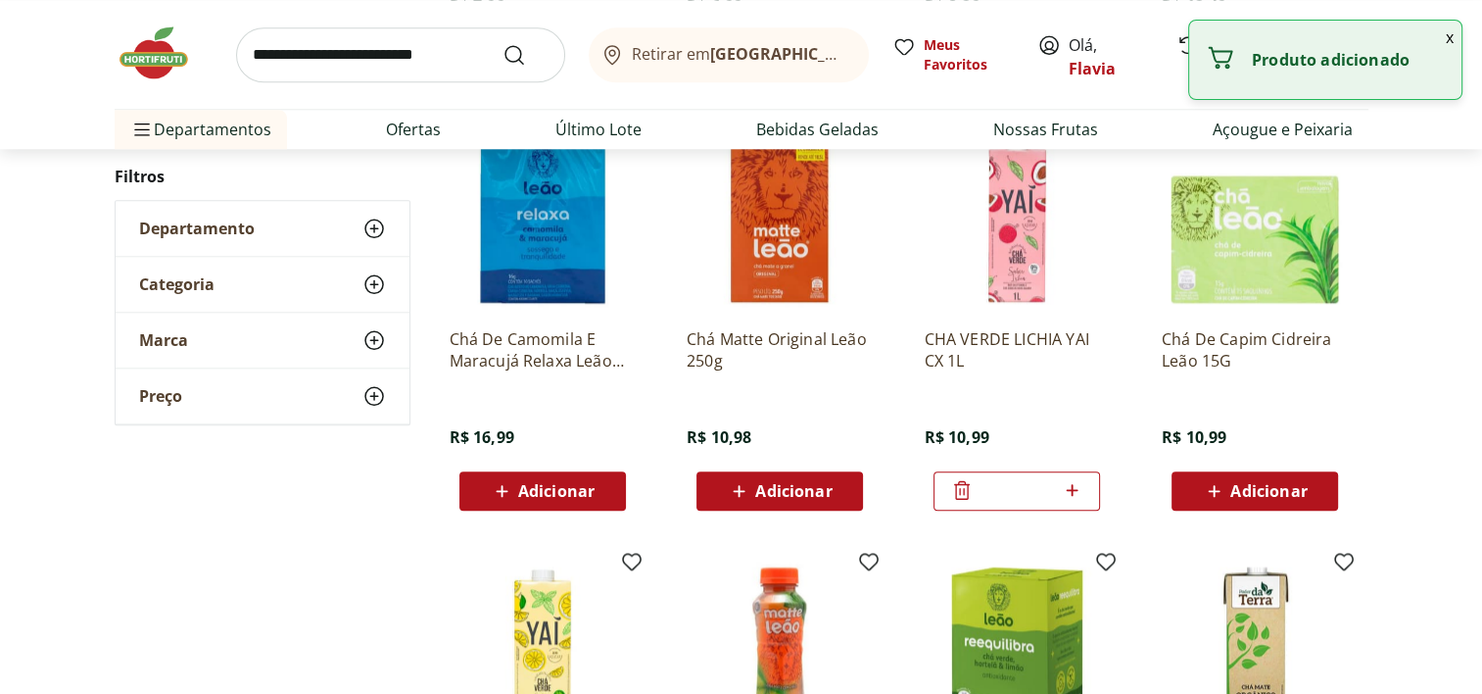
click at [1070, 494] on icon at bounding box center [1072, 490] width 24 height 24
type input "*"
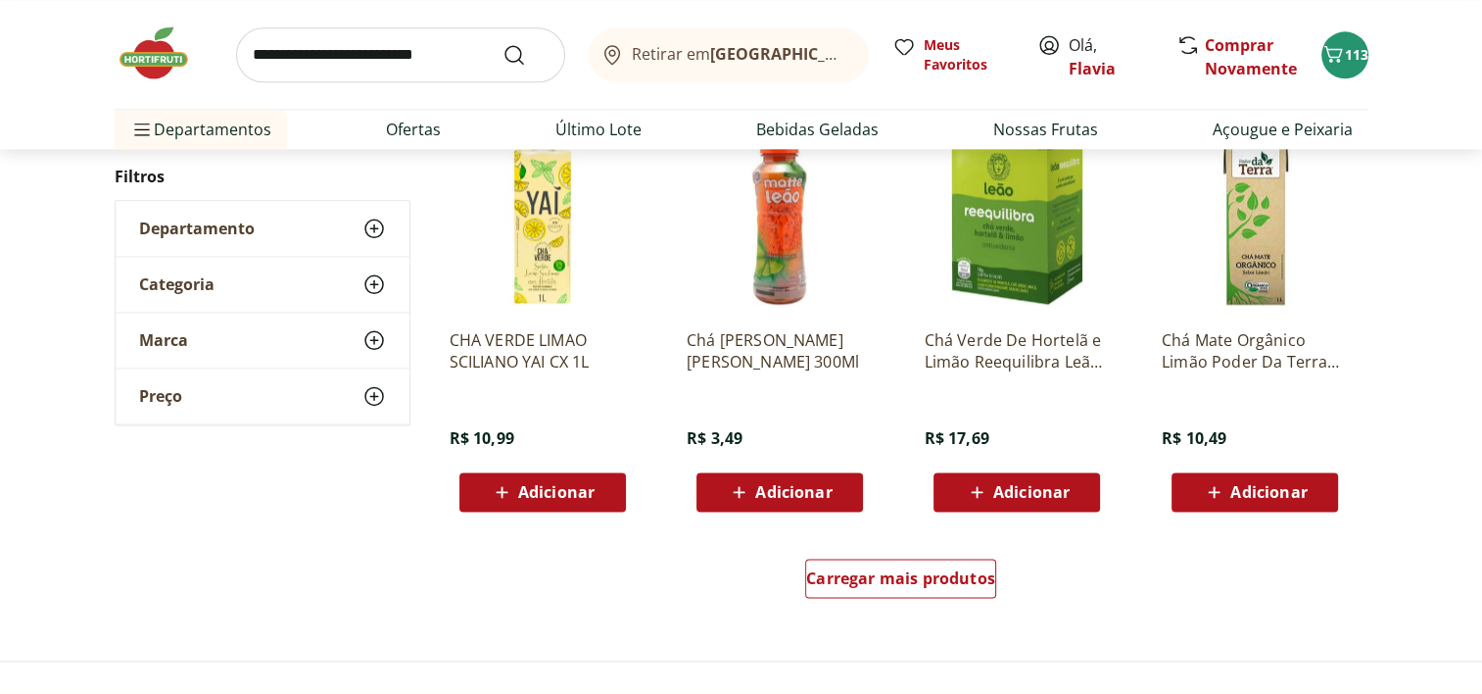
scroll to position [2438, 0]
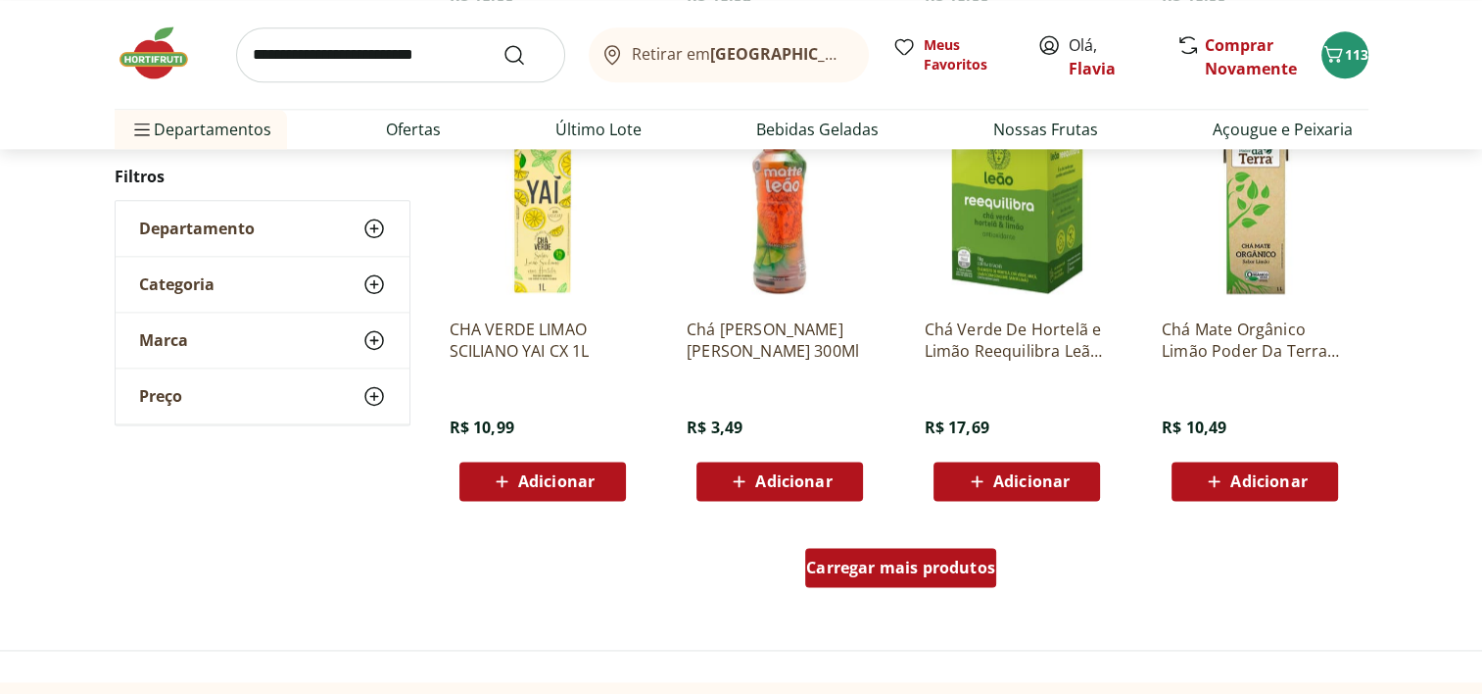
click at [932, 578] on div "Carregar mais produtos" at bounding box center [900, 567] width 191 height 39
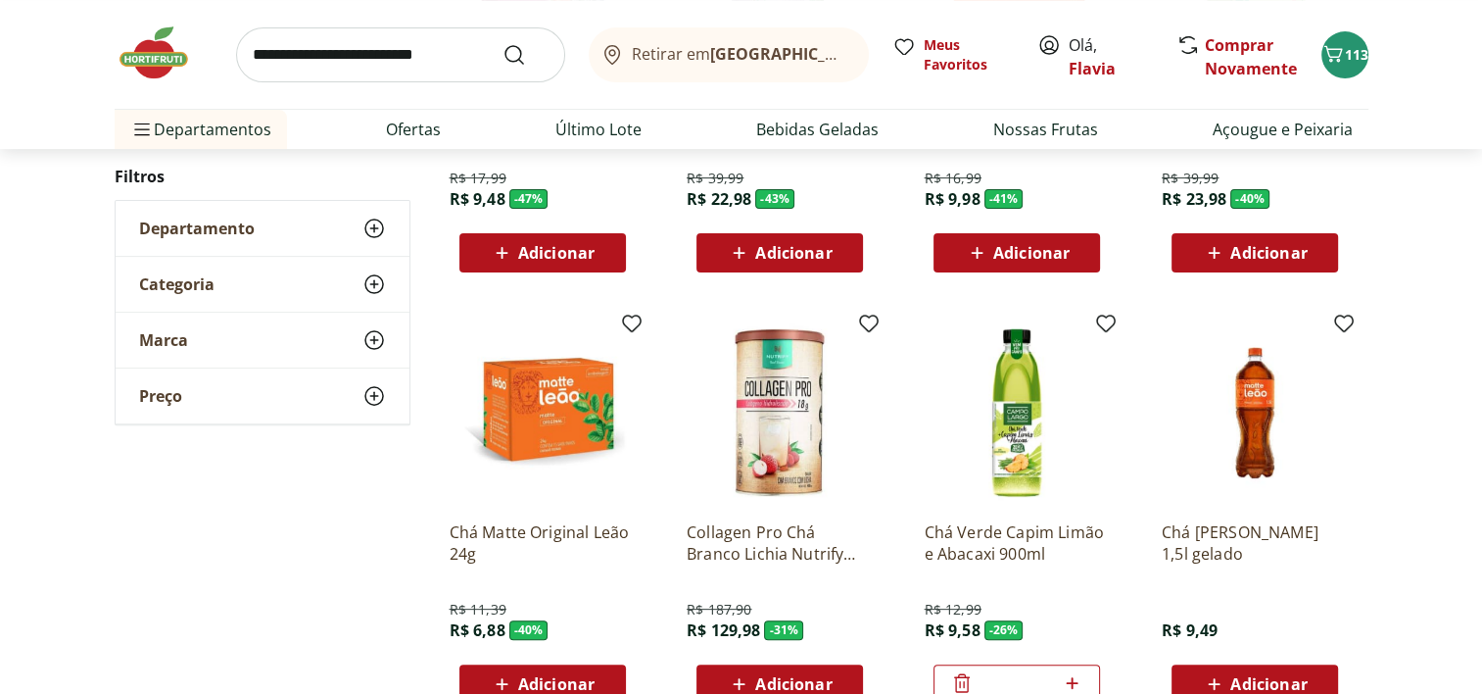
scroll to position [478, 0]
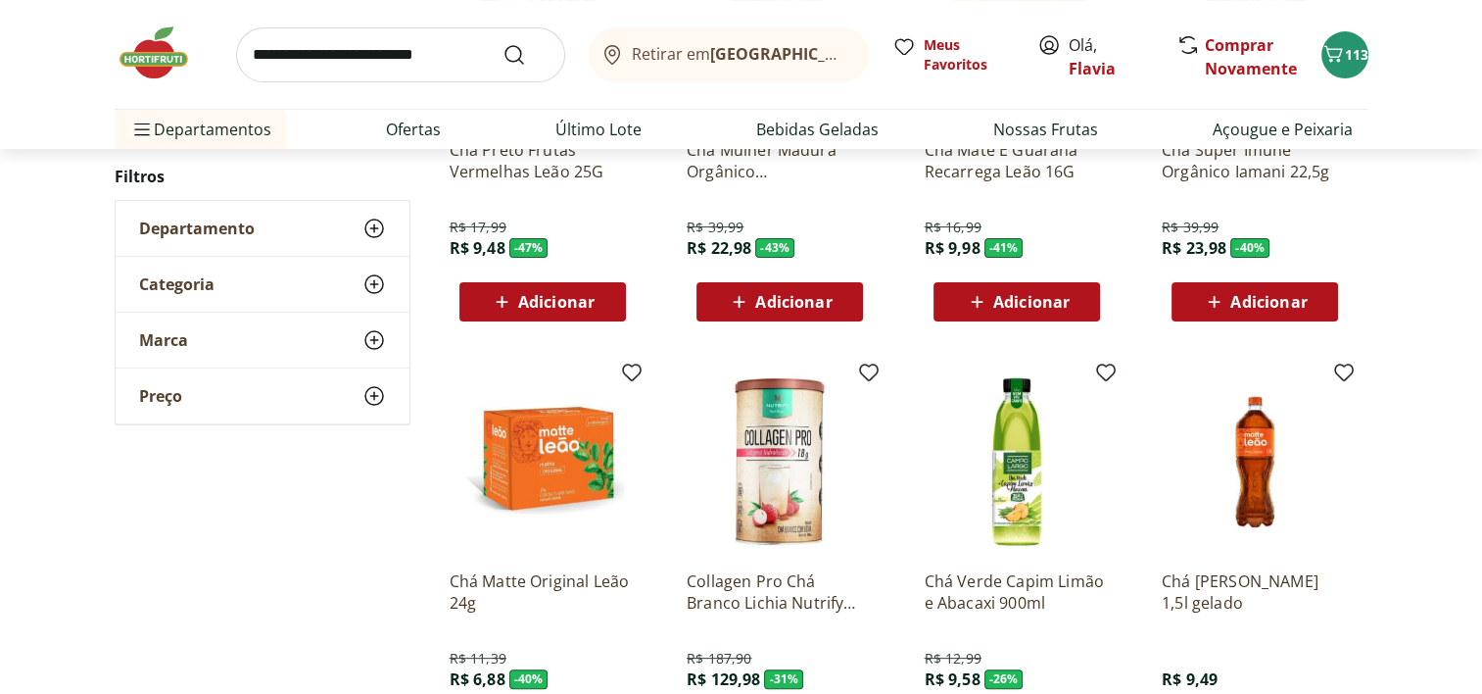
click at [390, 46] on input "search" at bounding box center [400, 54] width 329 height 55
type input "**********"
click at [502, 43] on button "Submit Search" at bounding box center [525, 55] width 47 height 24
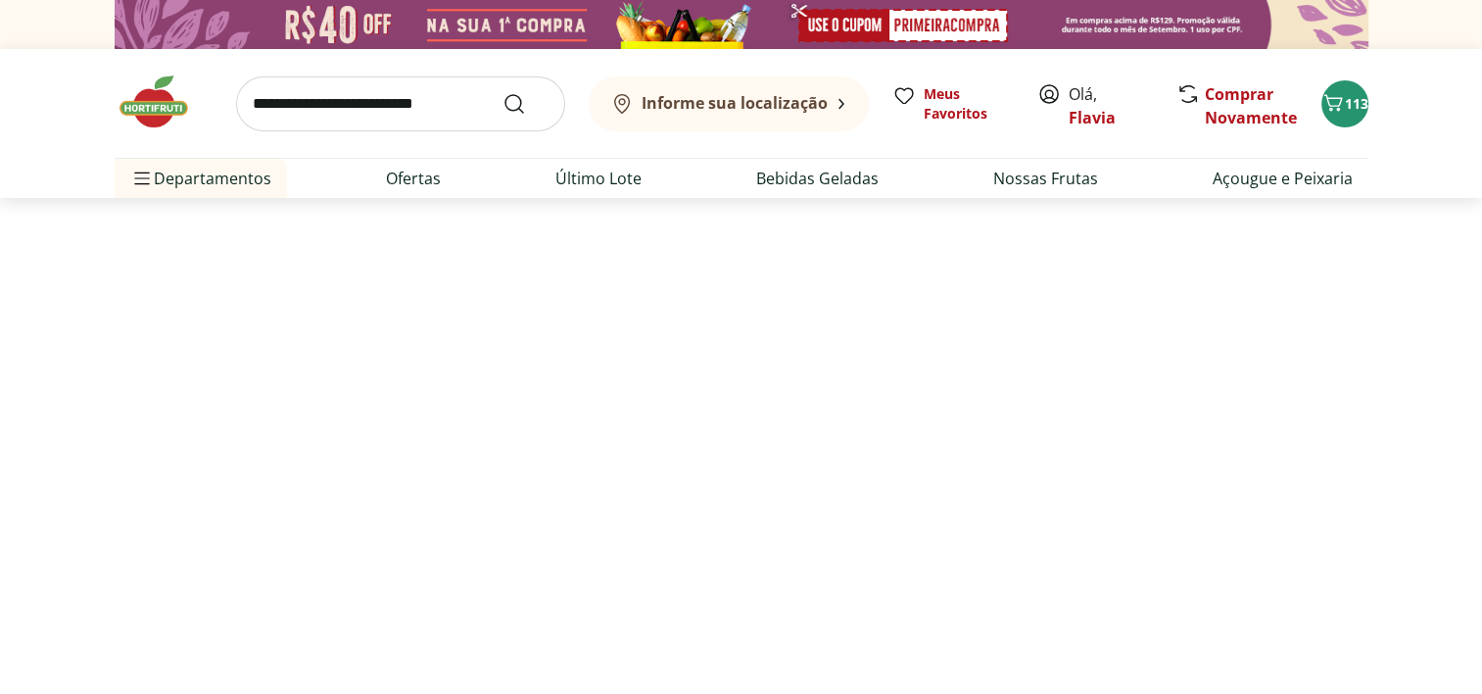
select select "**********"
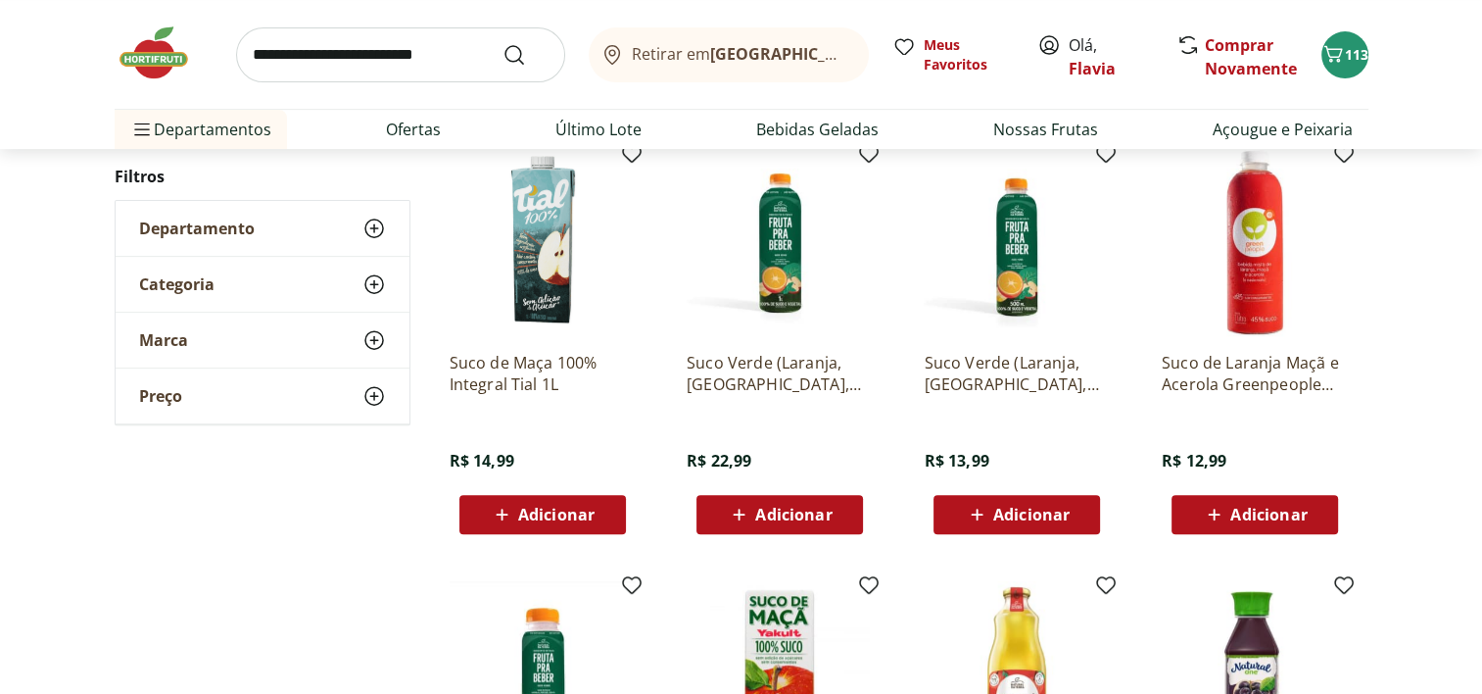
scroll to position [685, 0]
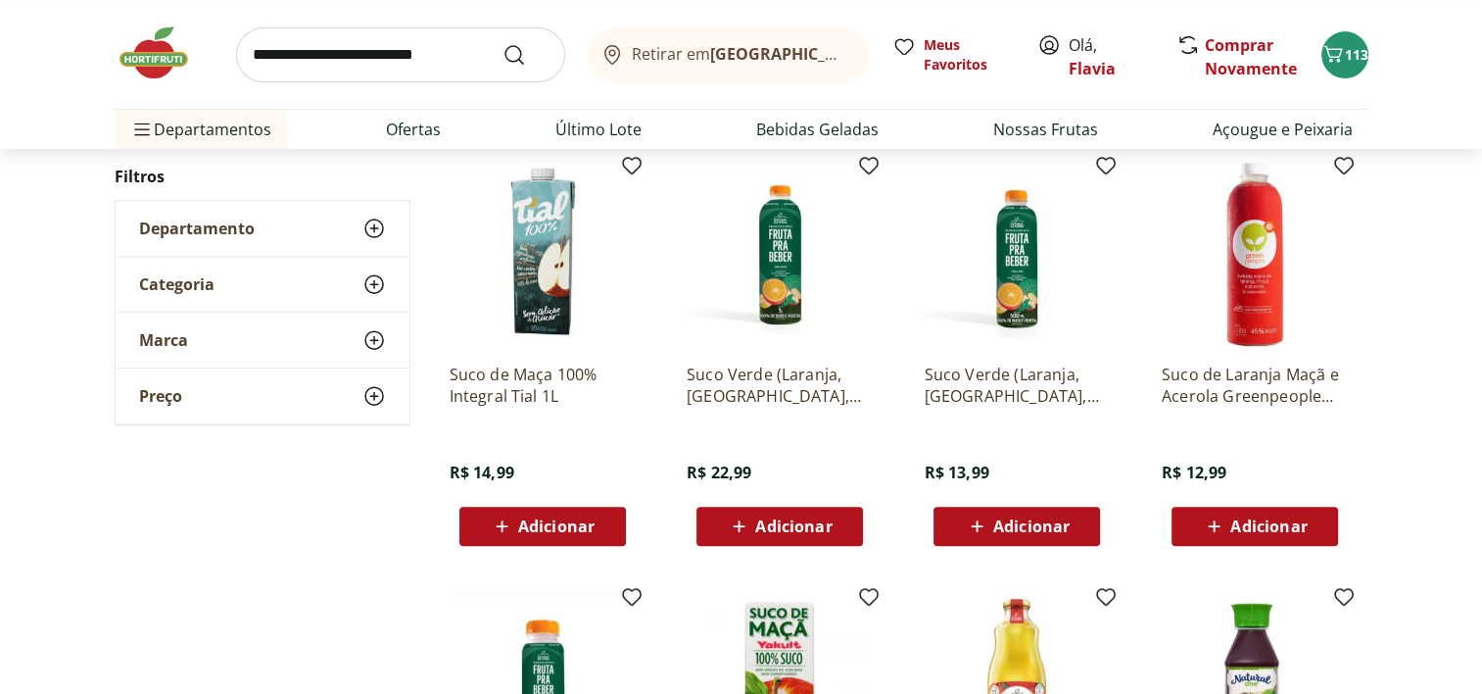
click at [1315, 389] on p "Suco de Laranja Maçã e Acerola Greenpeople 500ml" at bounding box center [1255, 384] width 186 height 43
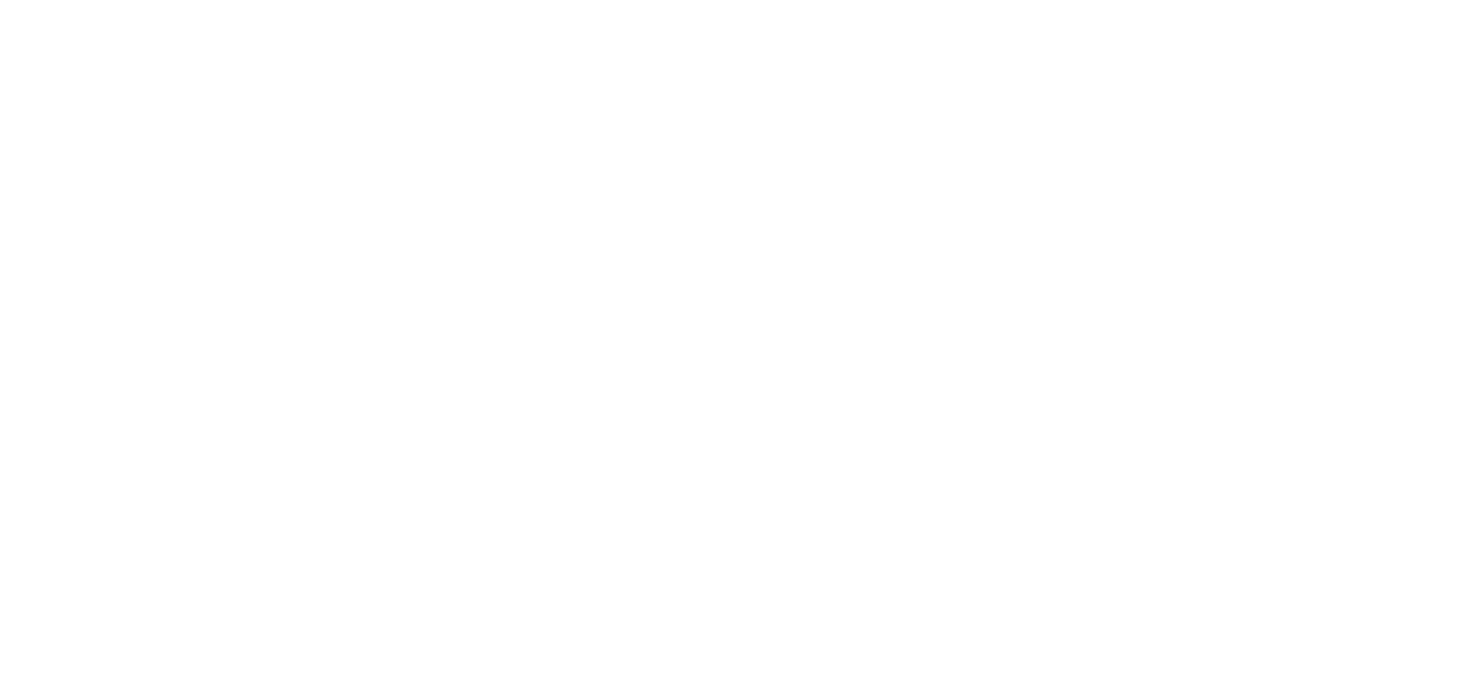
scroll to position [685, 0]
select select "**********"
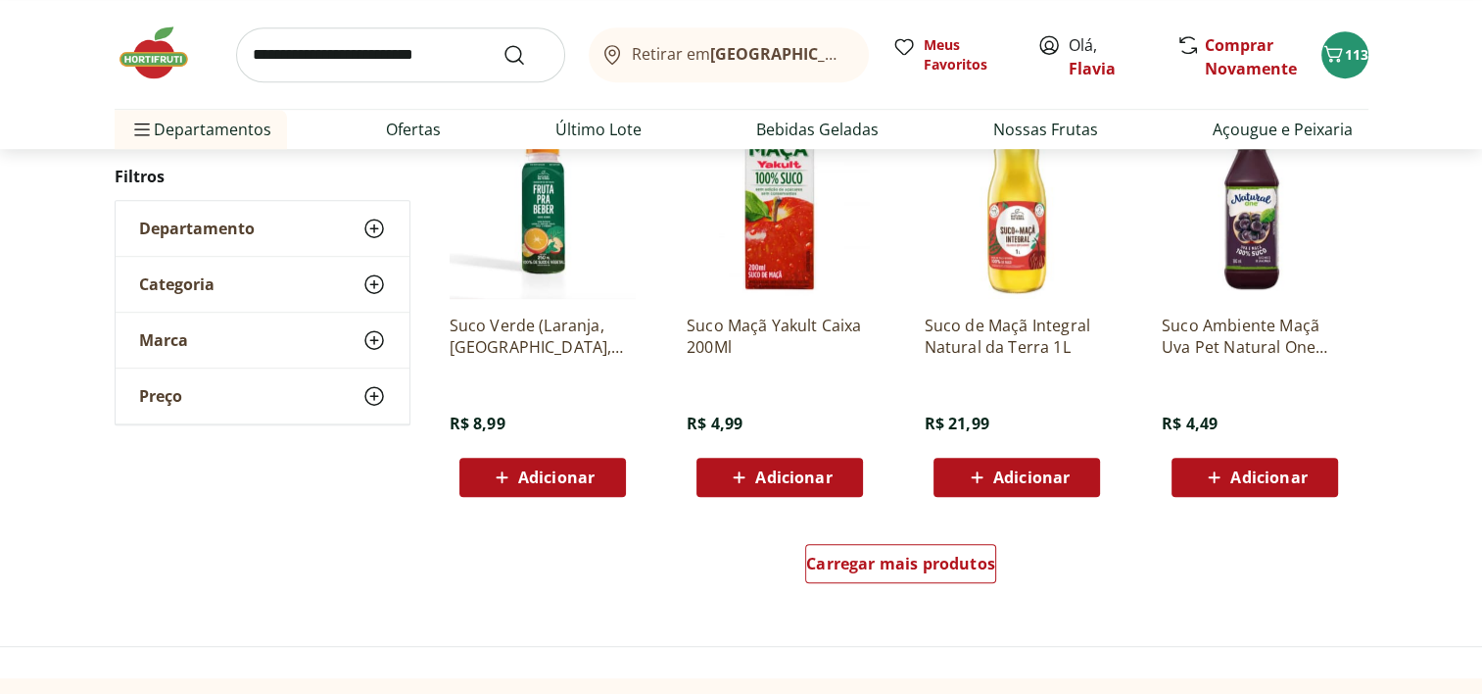
scroll to position [1172, 0]
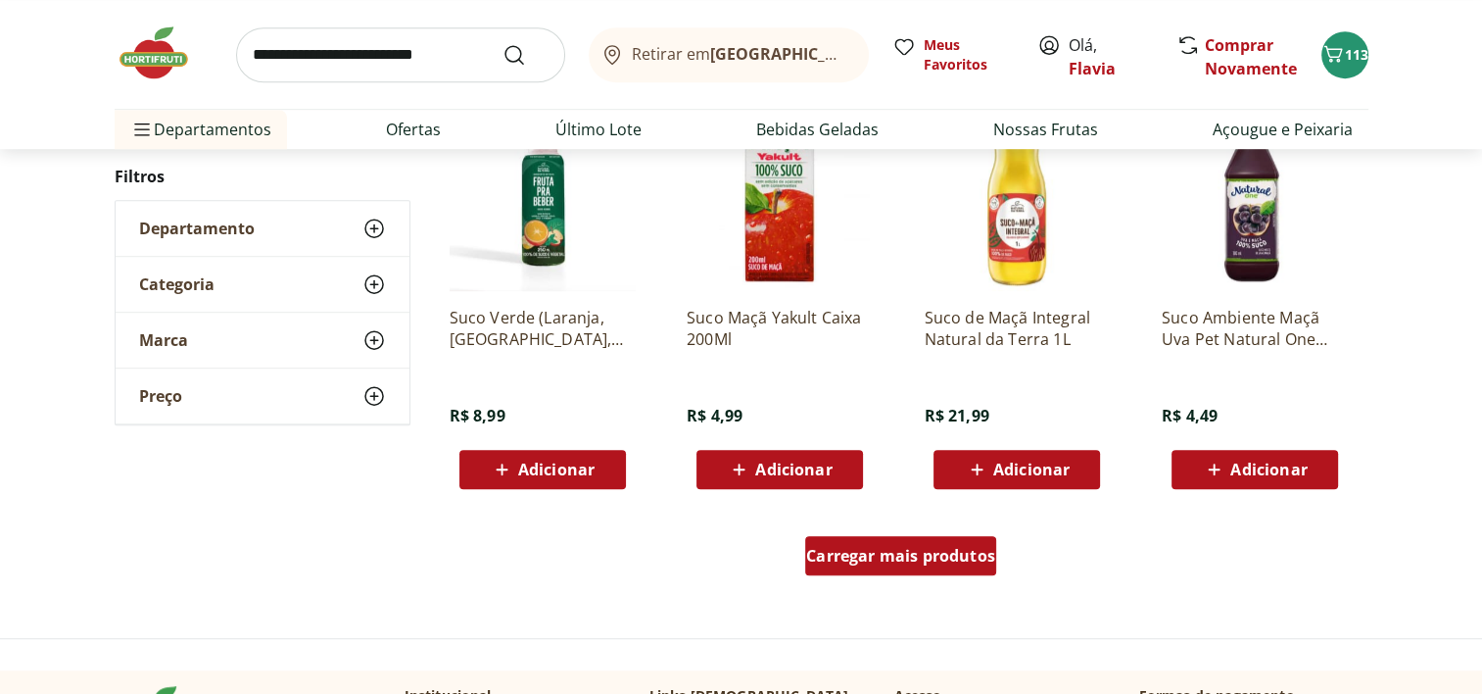
click at [976, 548] on span "Carregar mais produtos" at bounding box center [900, 556] width 189 height 16
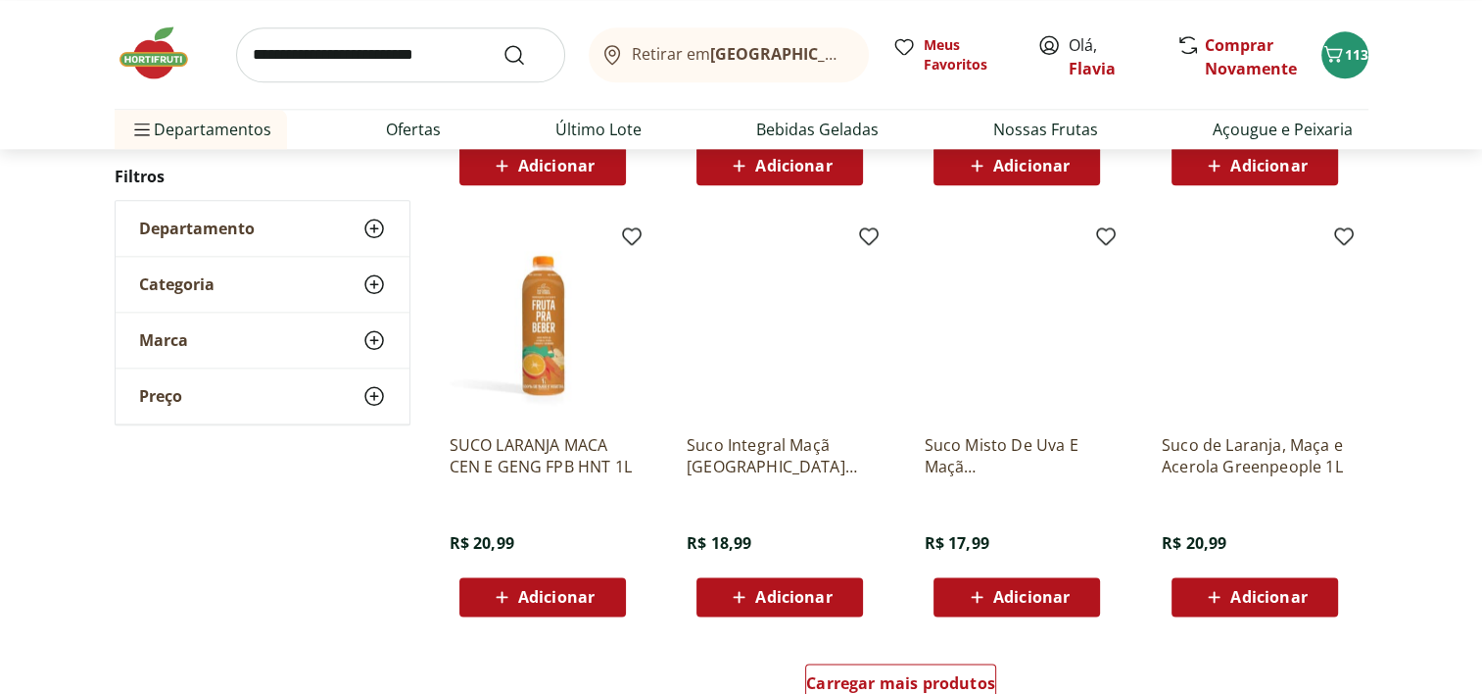
scroll to position [2327, 0]
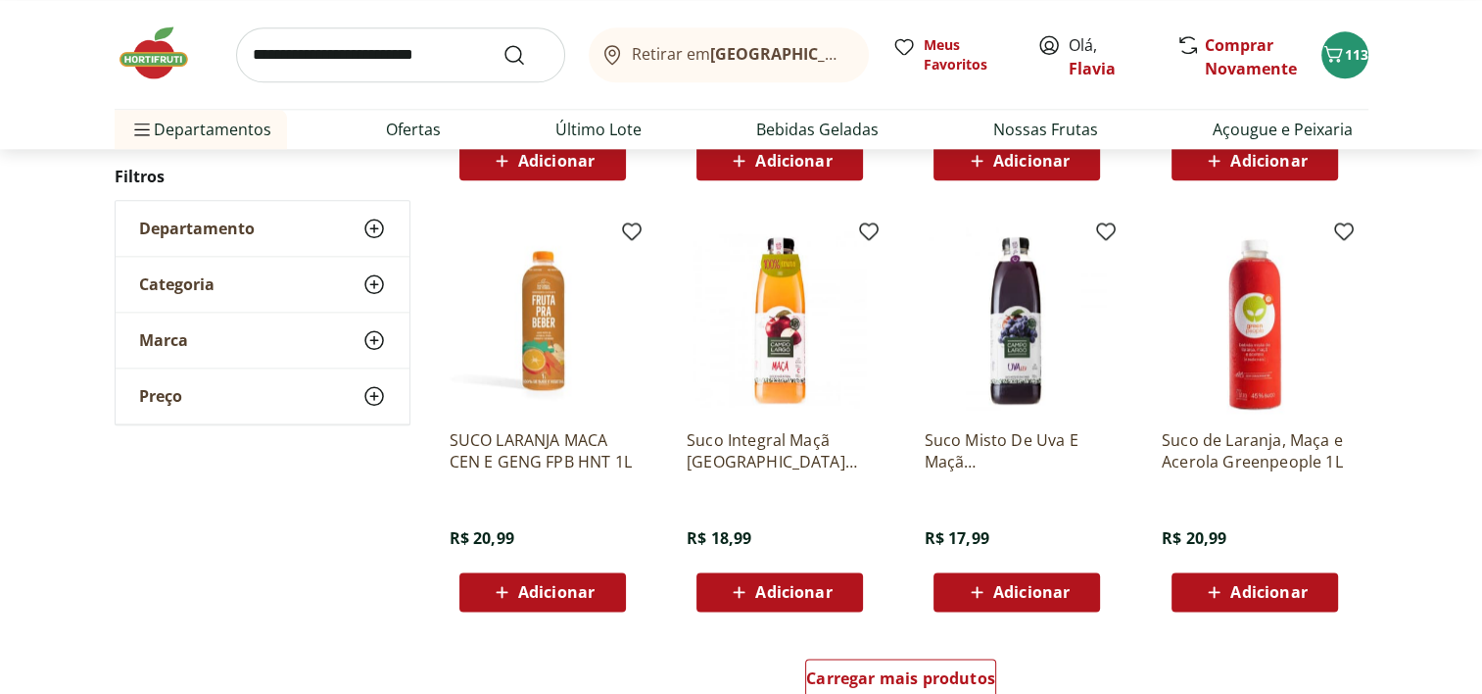
click at [751, 586] on icon at bounding box center [739, 592] width 24 height 24
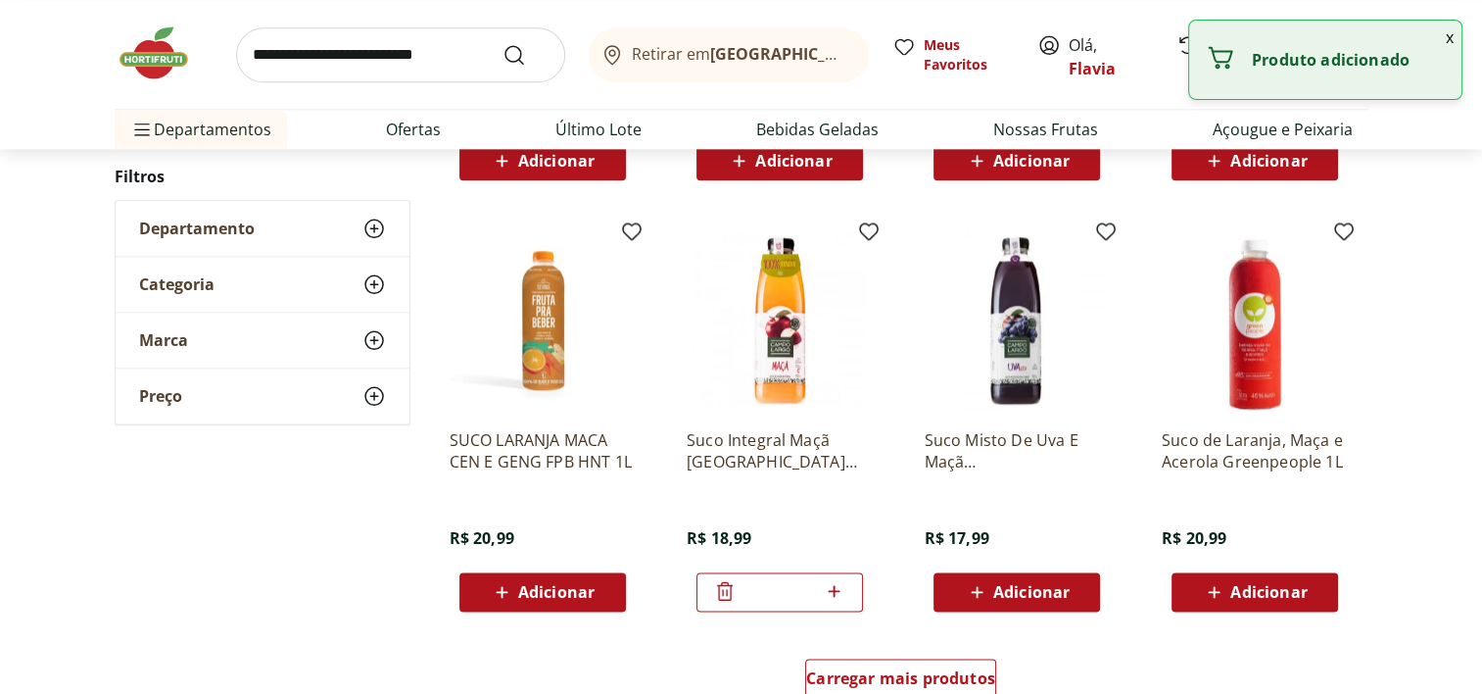
click at [836, 591] on icon at bounding box center [834, 591] width 24 height 24
type input "*"
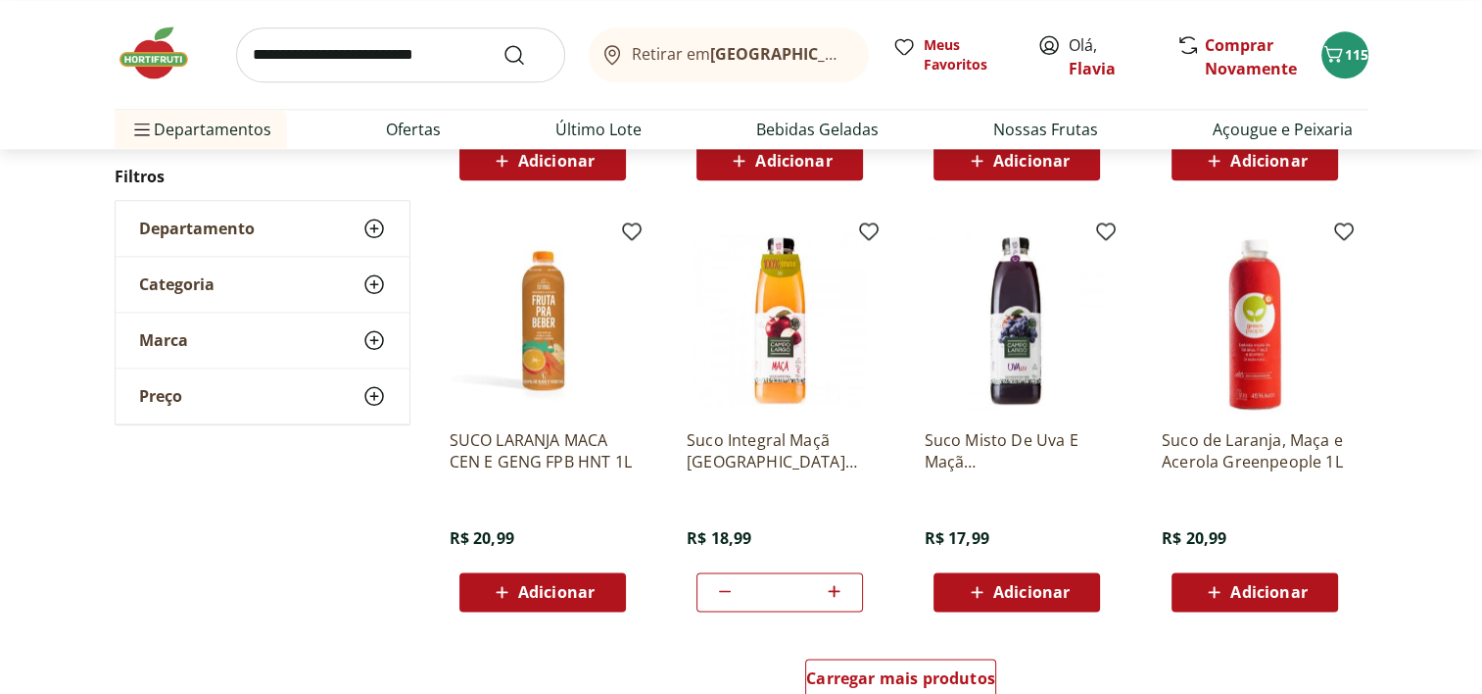
click at [1220, 593] on icon at bounding box center [1214, 592] width 24 height 24
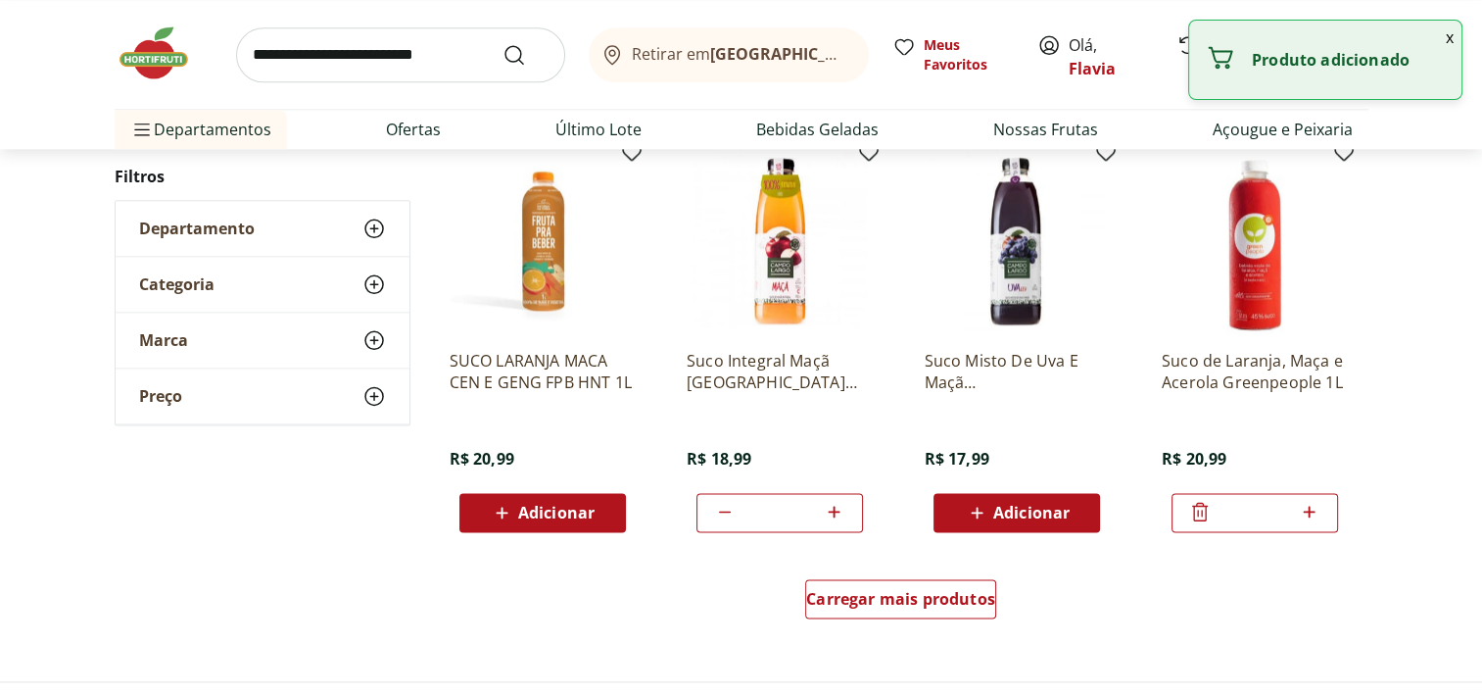
scroll to position [2418, 0]
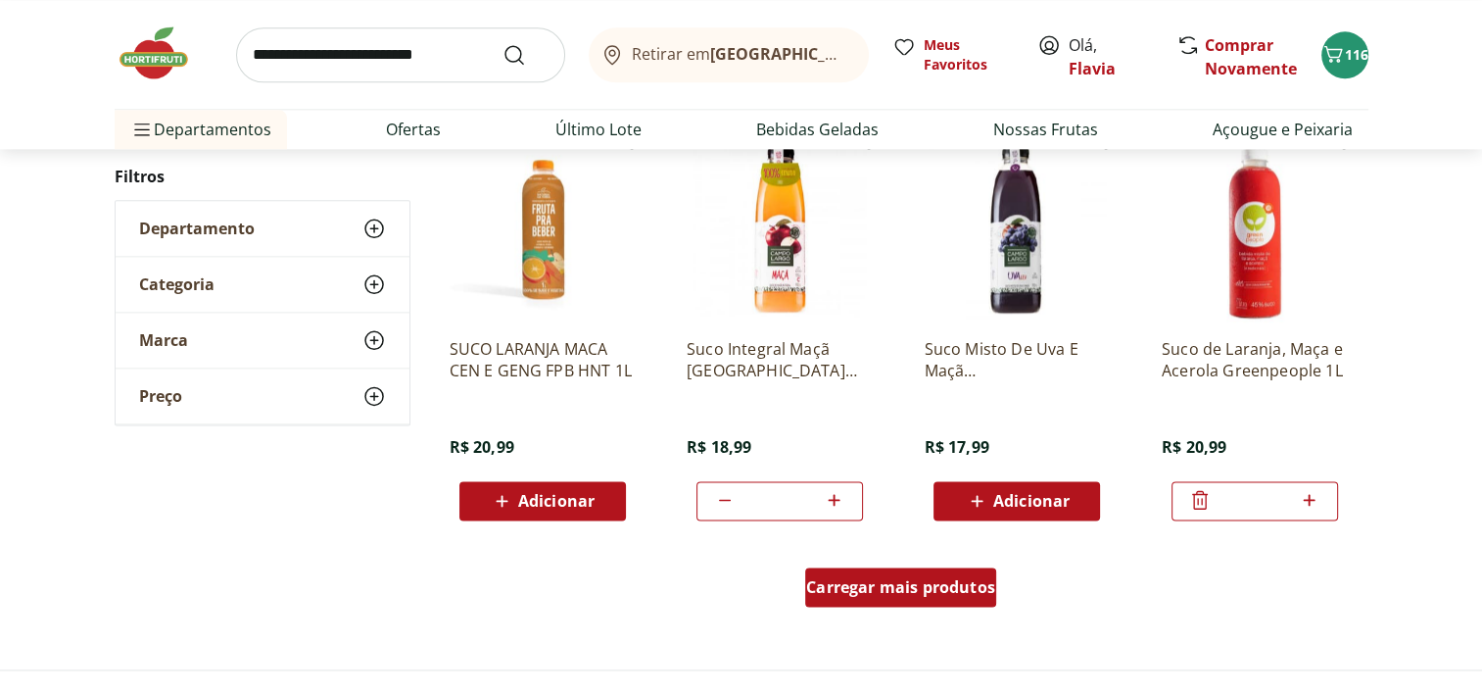
click at [900, 599] on div "Carregar mais produtos" at bounding box center [900, 586] width 191 height 39
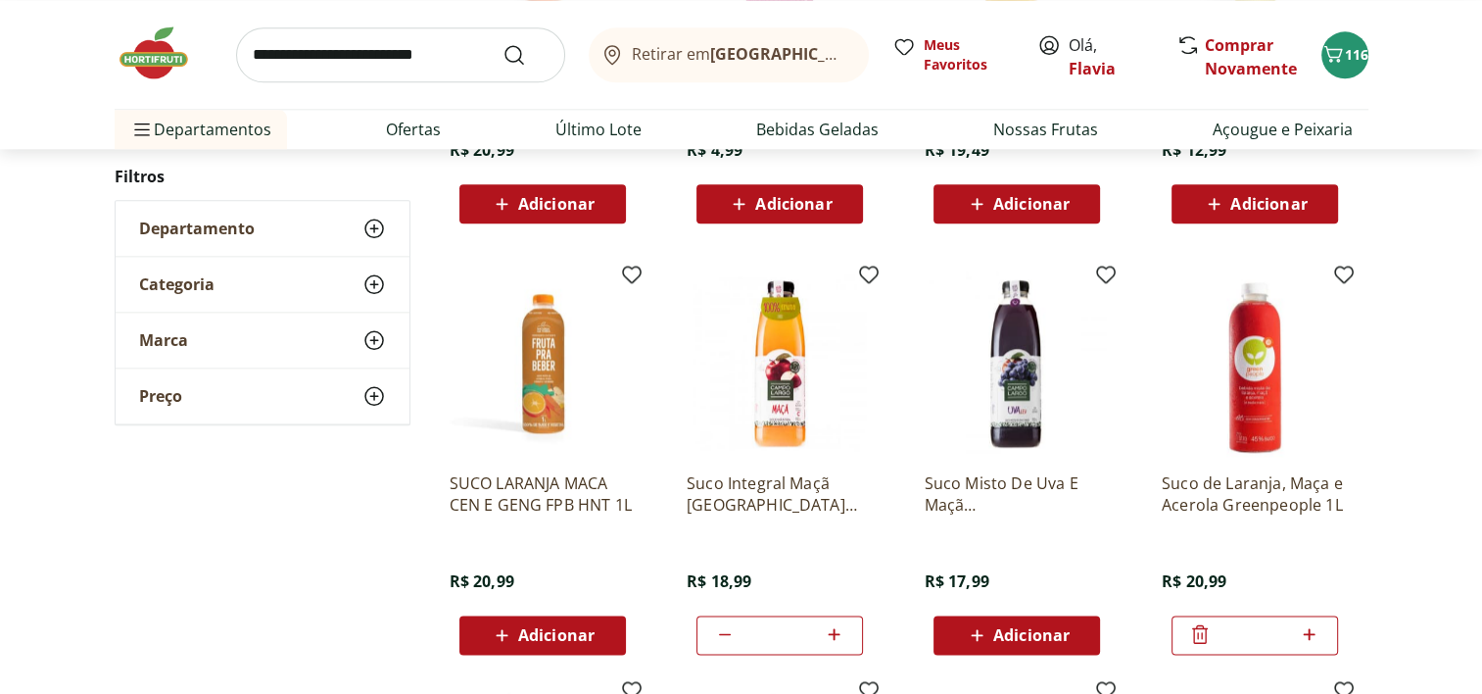
scroll to position [2333, 0]
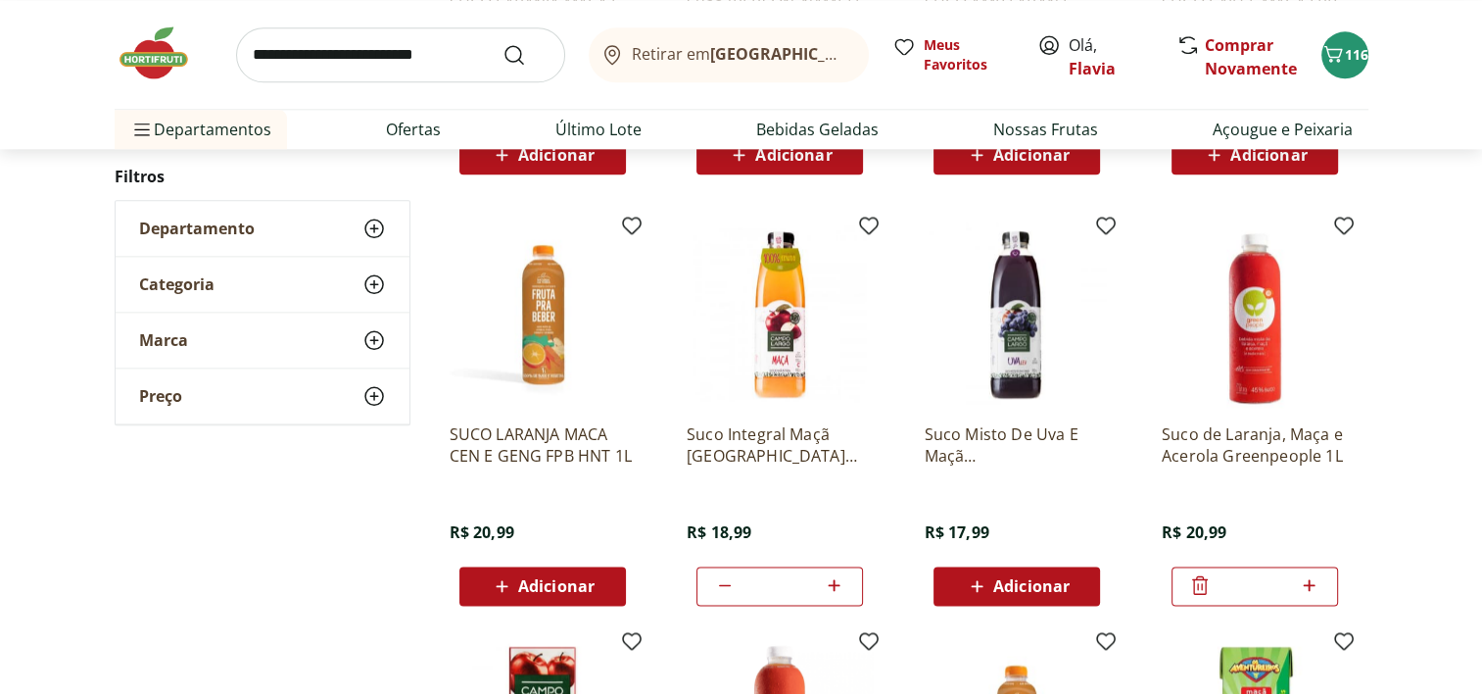
click at [1007, 603] on div "Suco Misto De Uva E Maçã Campo Largo Garrafa 900Ml R$ 17,99 Adicionar" at bounding box center [1016, 413] width 217 height 415
click at [1024, 592] on span "Adicionar" at bounding box center [1031, 586] width 76 height 16
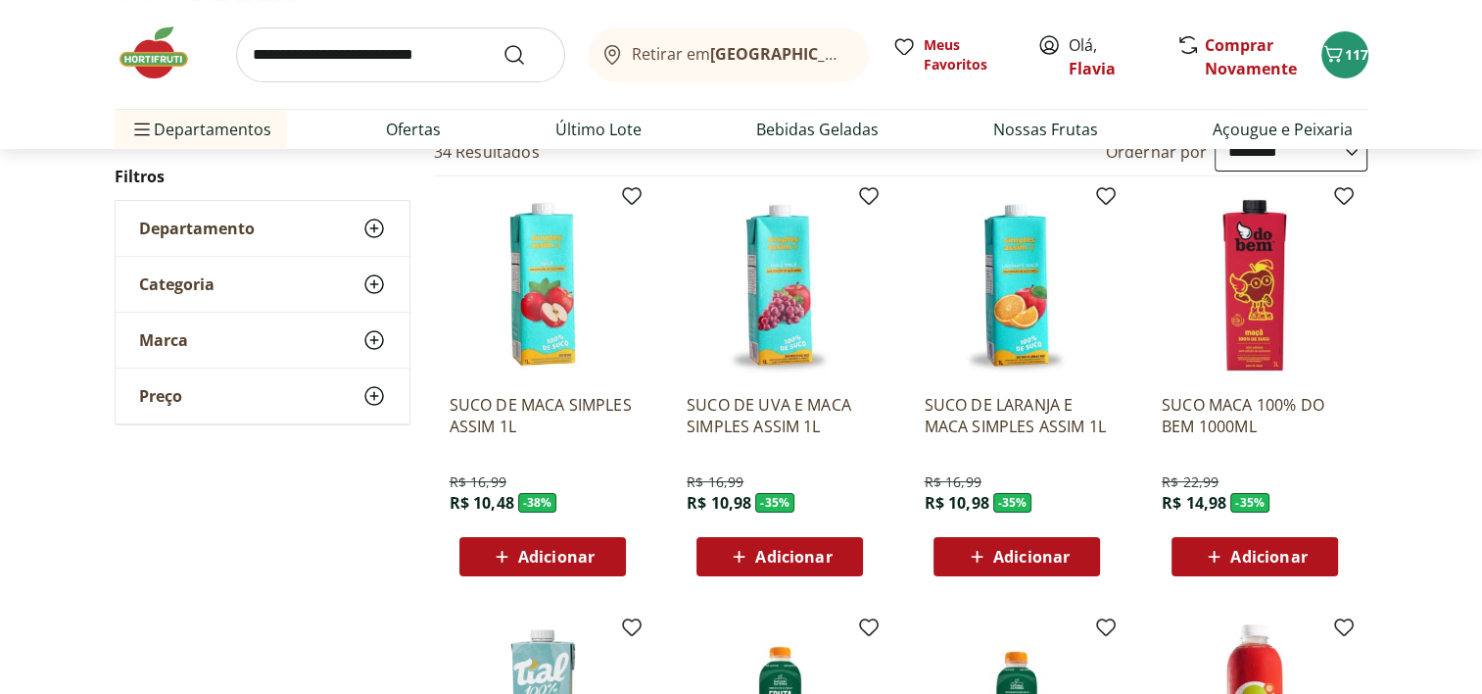
scroll to position [0, 0]
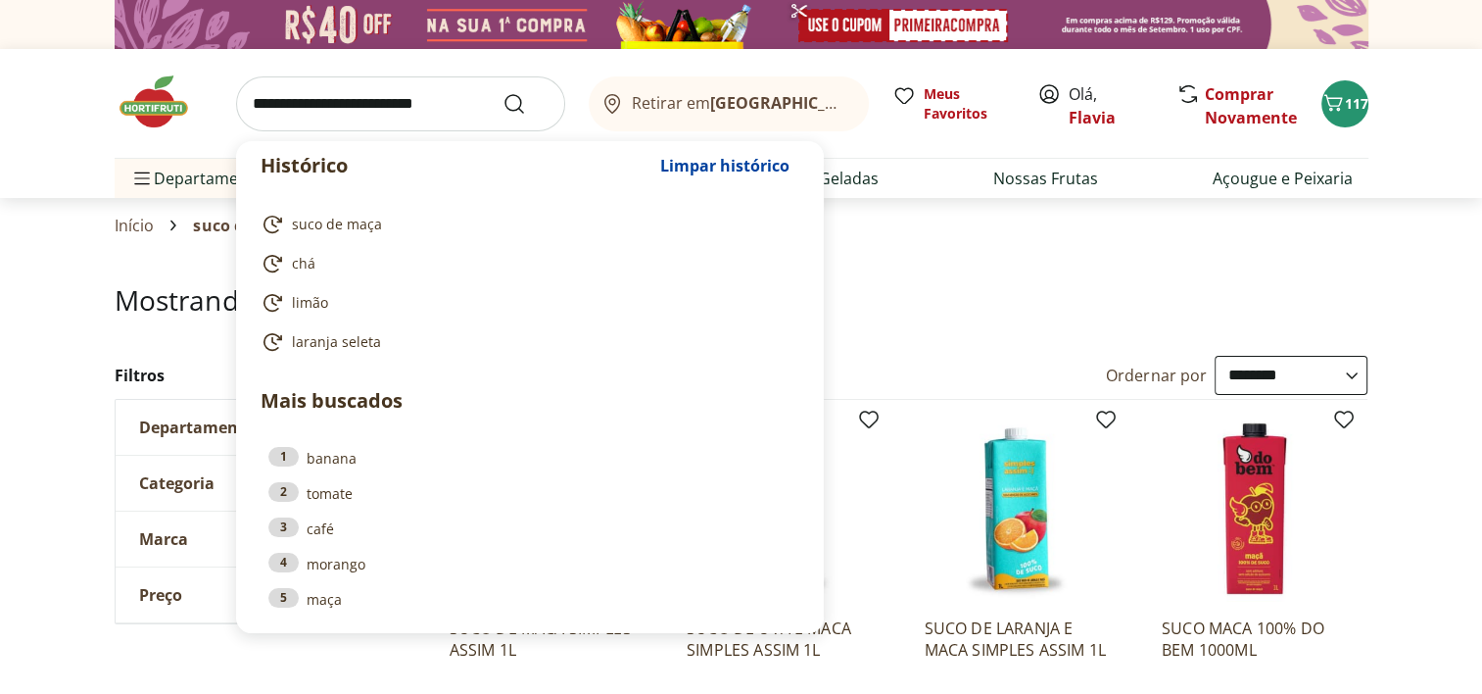
click at [303, 103] on input "search" at bounding box center [400, 103] width 329 height 55
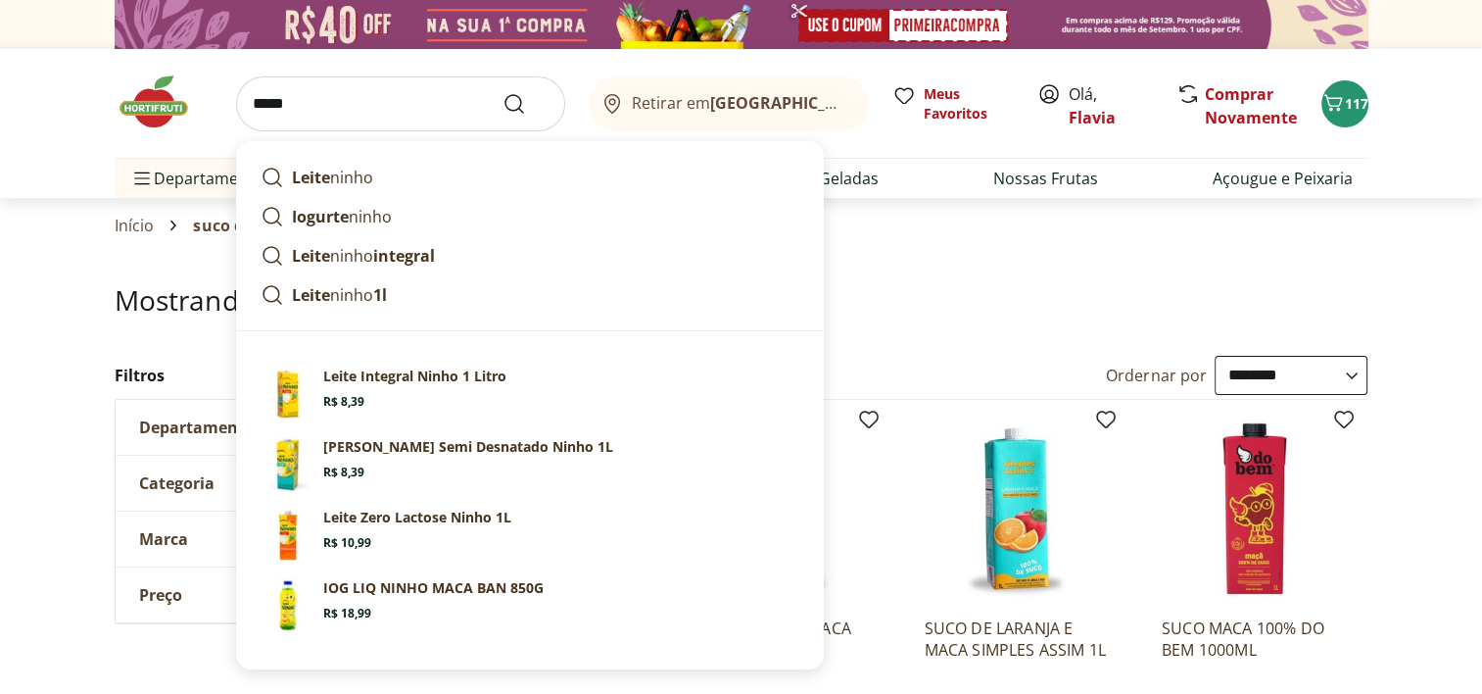
type input "*****"
click at [502, 92] on button "Submit Search" at bounding box center [525, 104] width 47 height 24
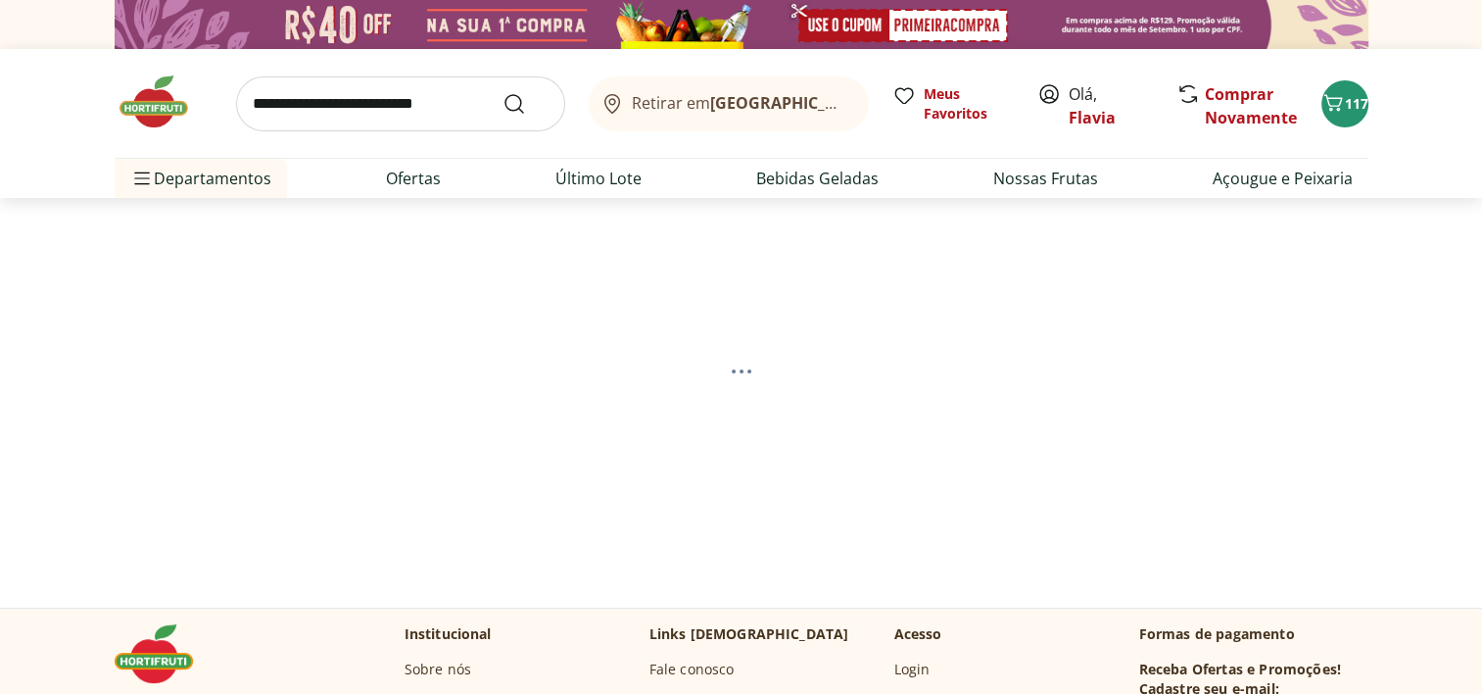
select select "**********"
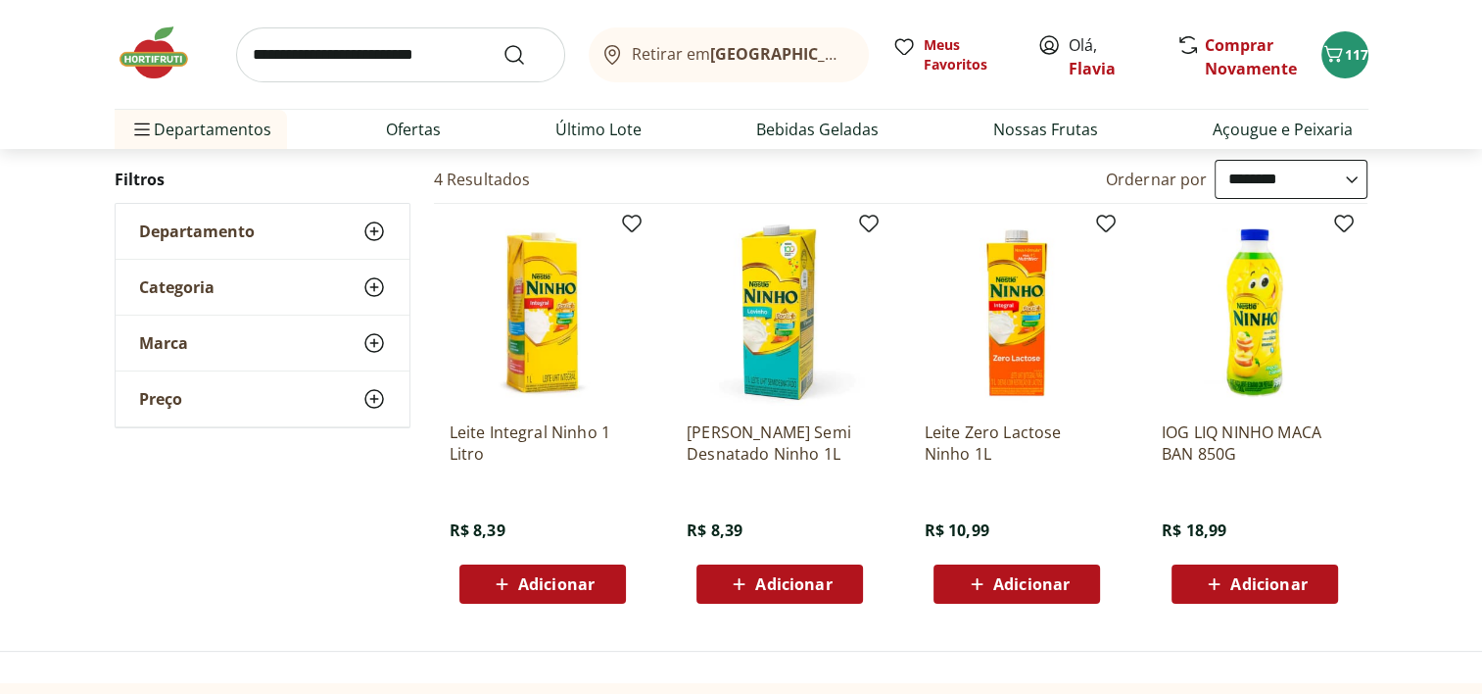
scroll to position [200, 0]
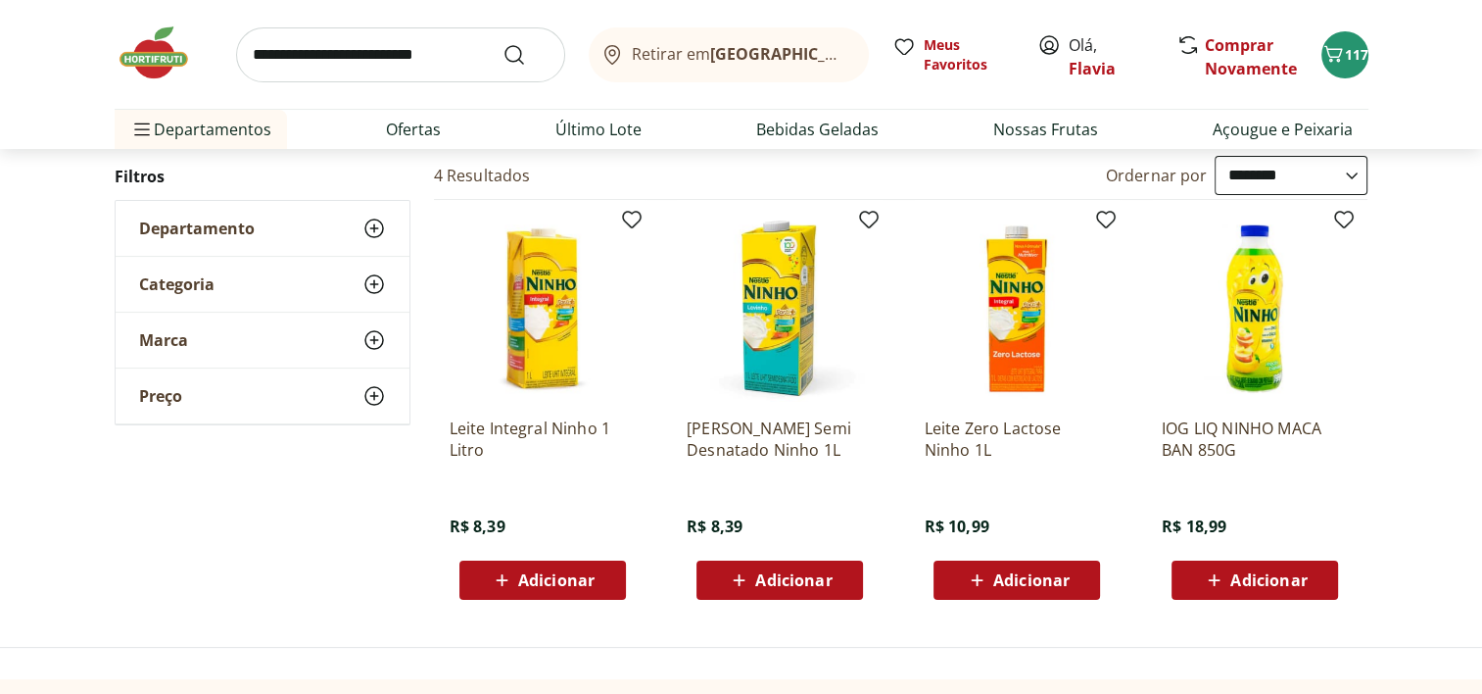
click at [763, 572] on span "Adicionar" at bounding box center [793, 580] width 76 height 16
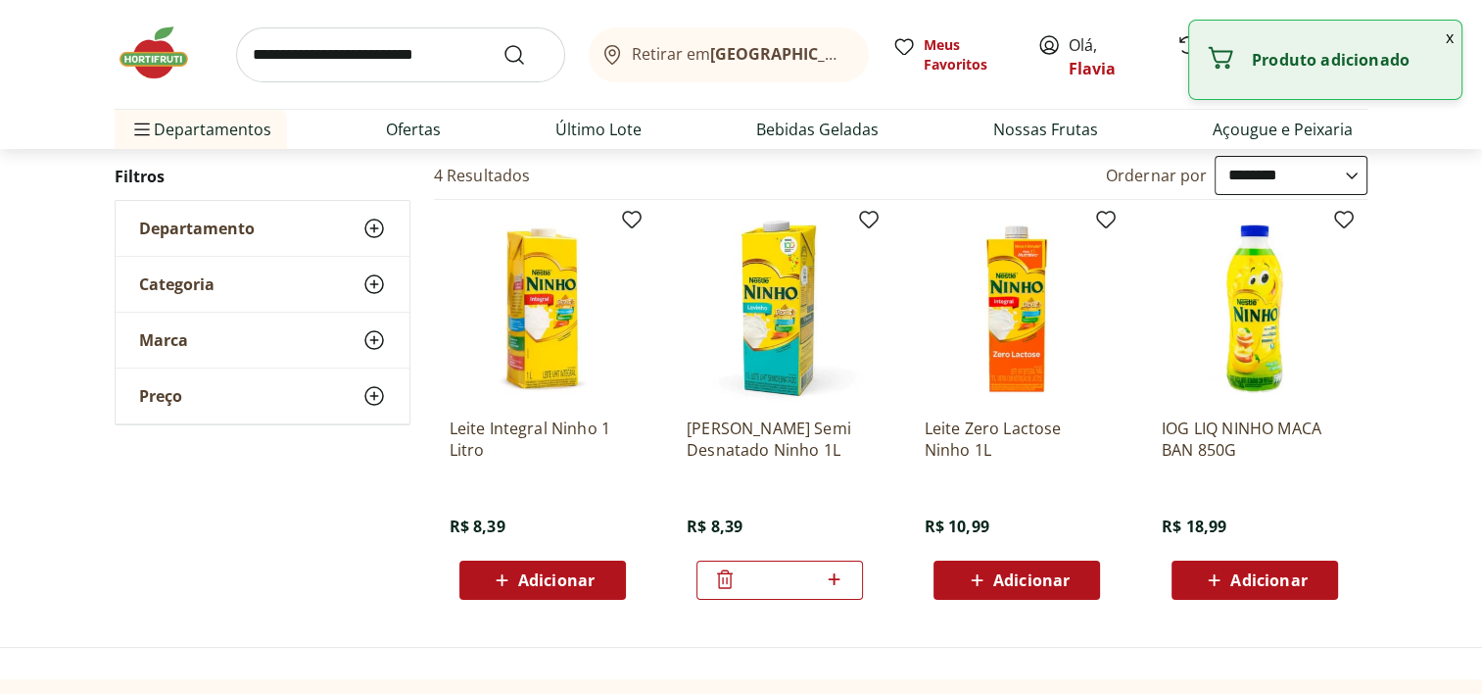
click at [837, 584] on icon at bounding box center [834, 579] width 24 height 24
type input "*"
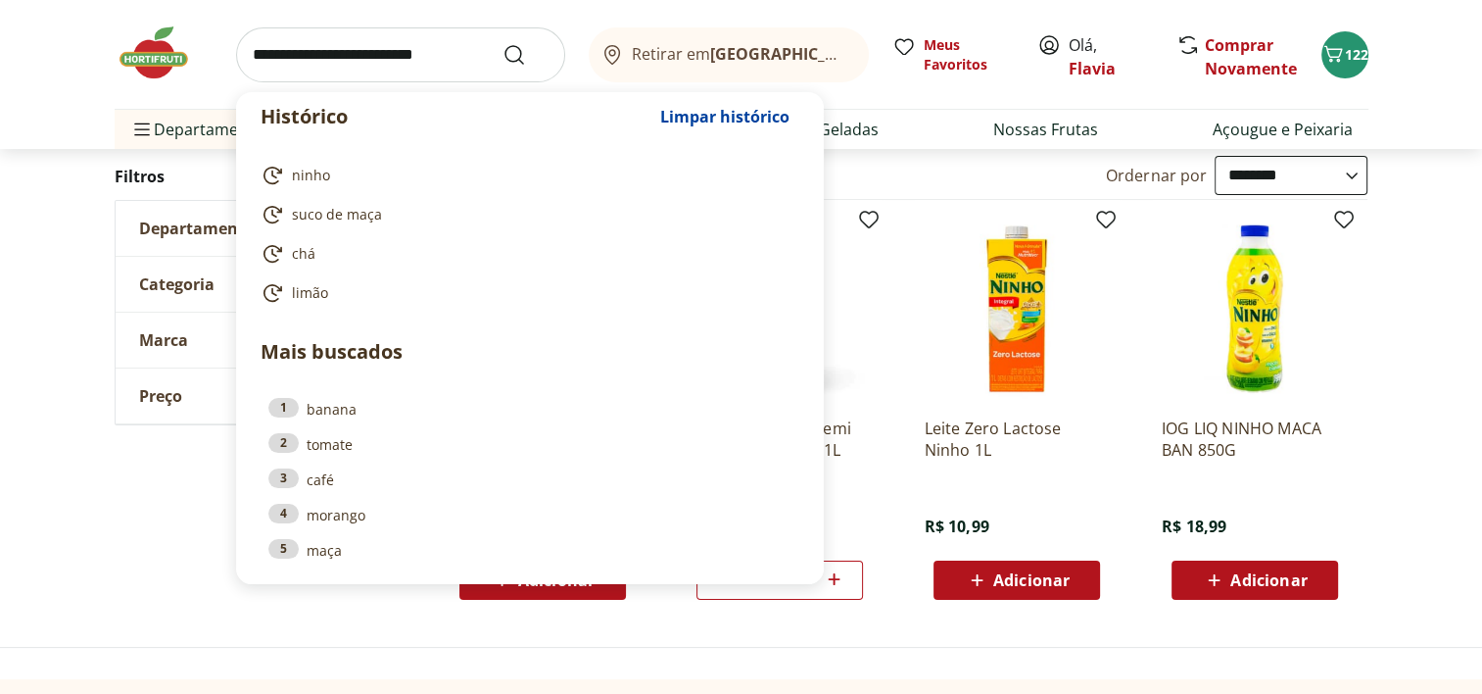
click at [424, 59] on input "search" at bounding box center [400, 54] width 329 height 55
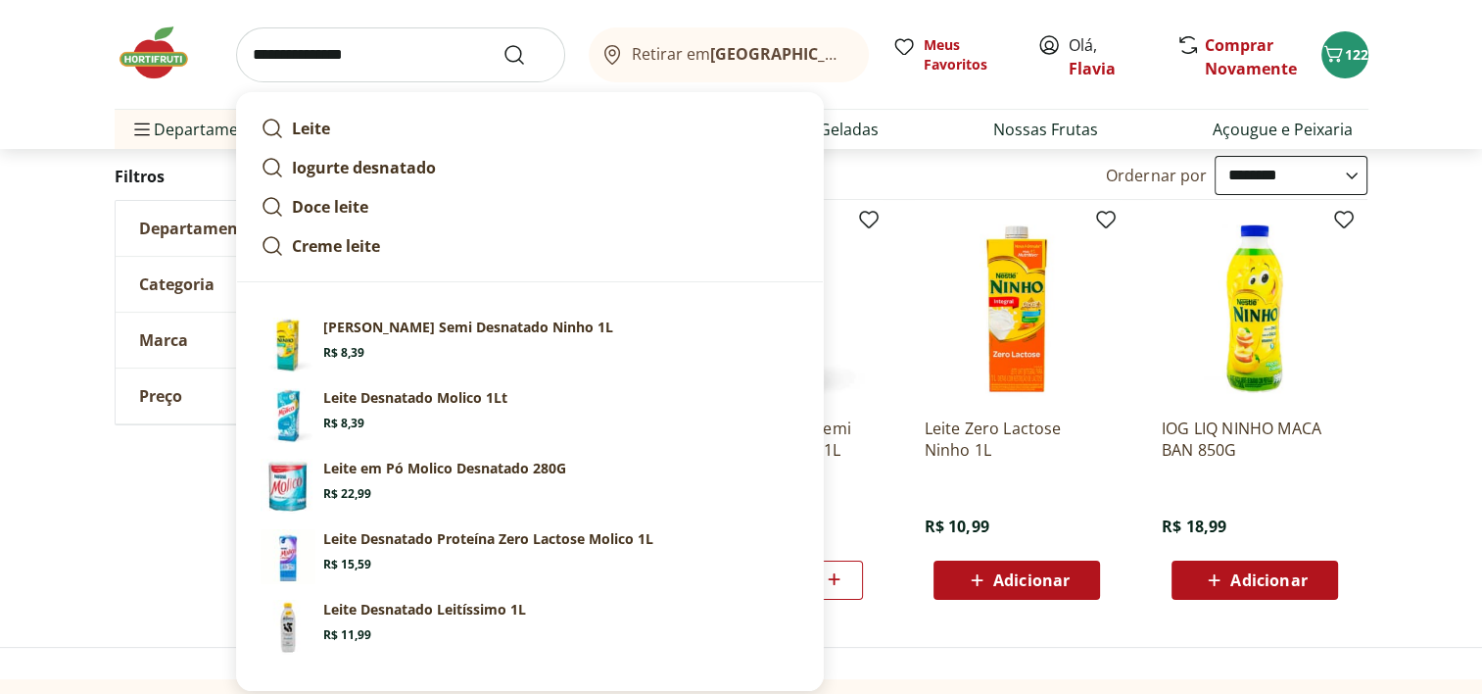
type input "**********"
click at [502, 43] on button "Submit Search" at bounding box center [525, 55] width 47 height 24
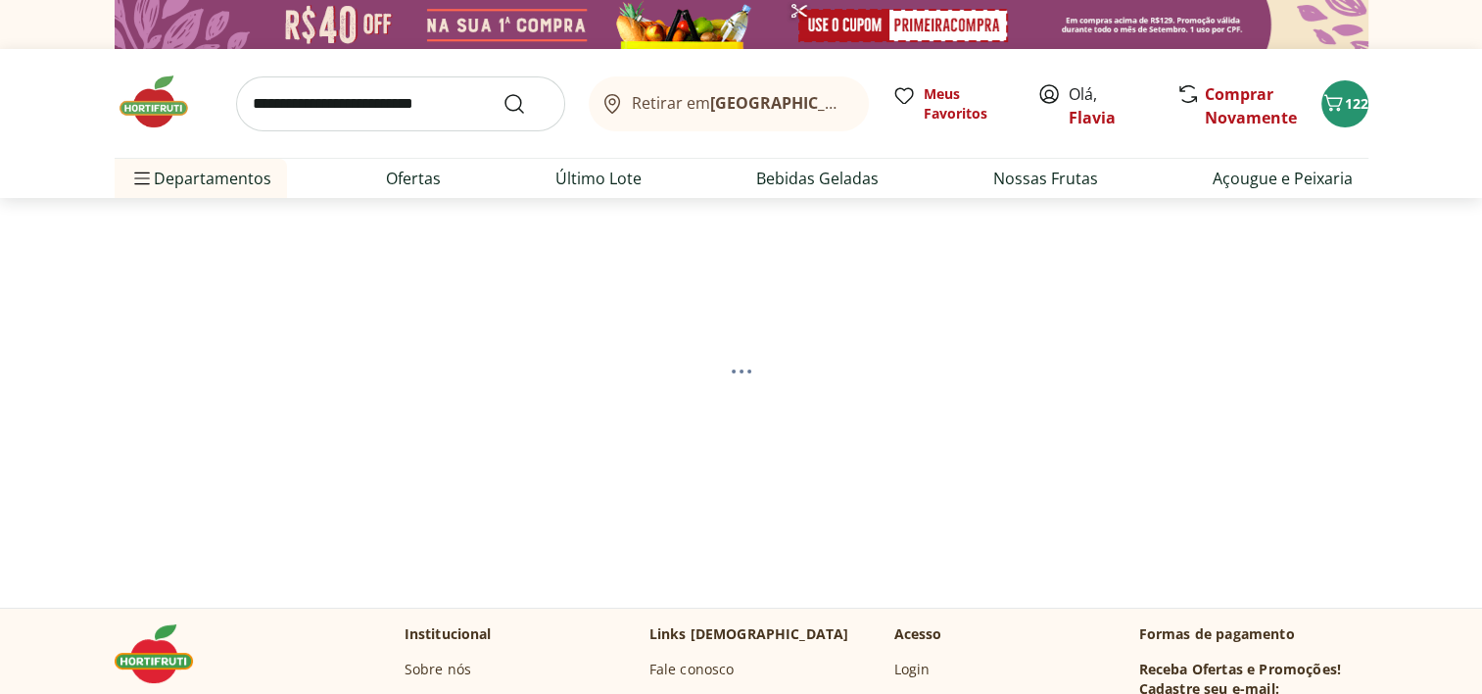
select select "**********"
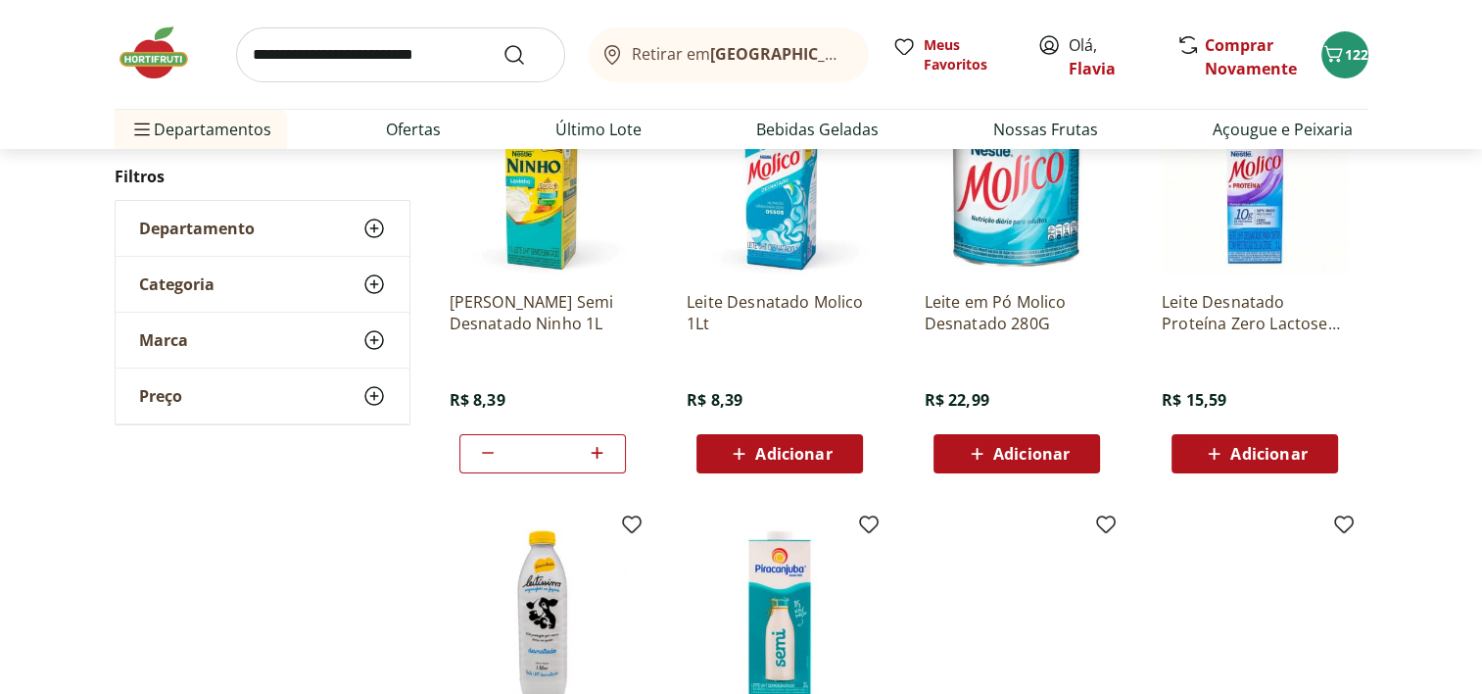
scroll to position [309, 0]
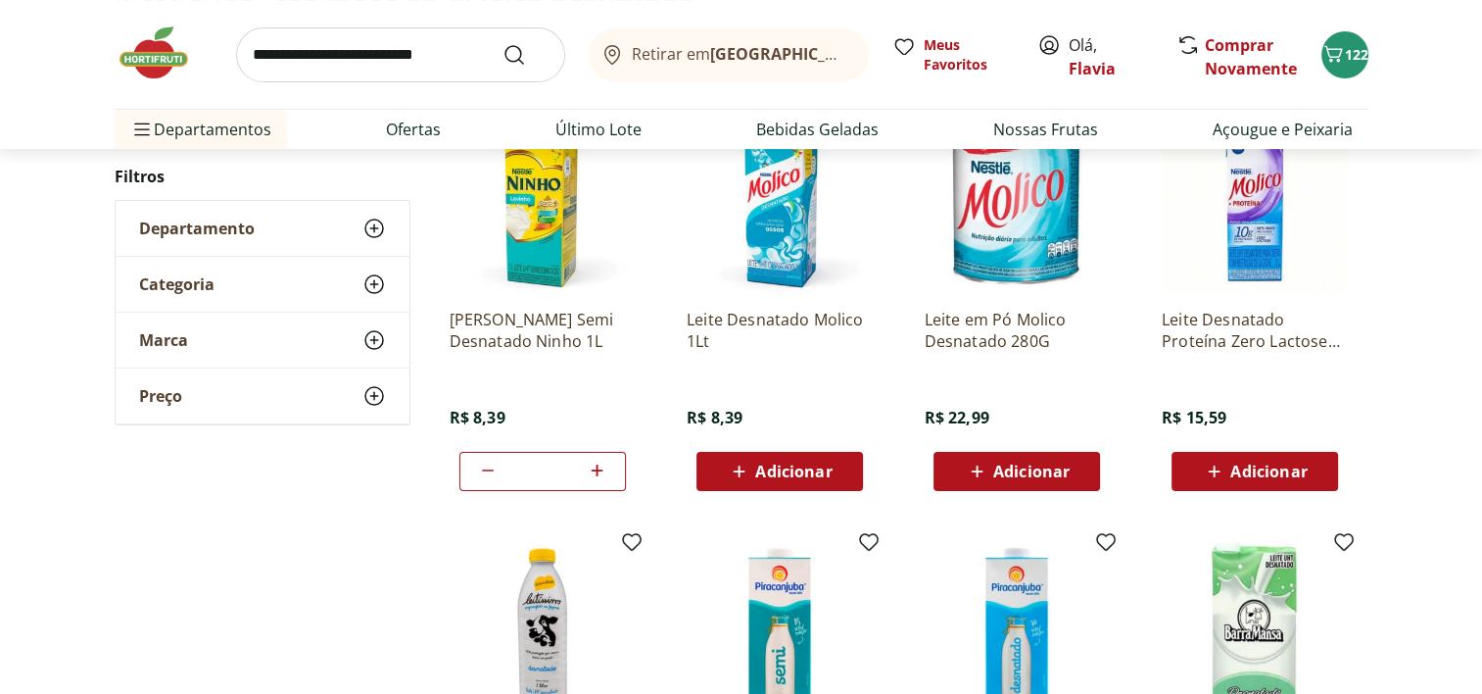
click at [768, 468] on span "Adicionar" at bounding box center [793, 471] width 76 height 16
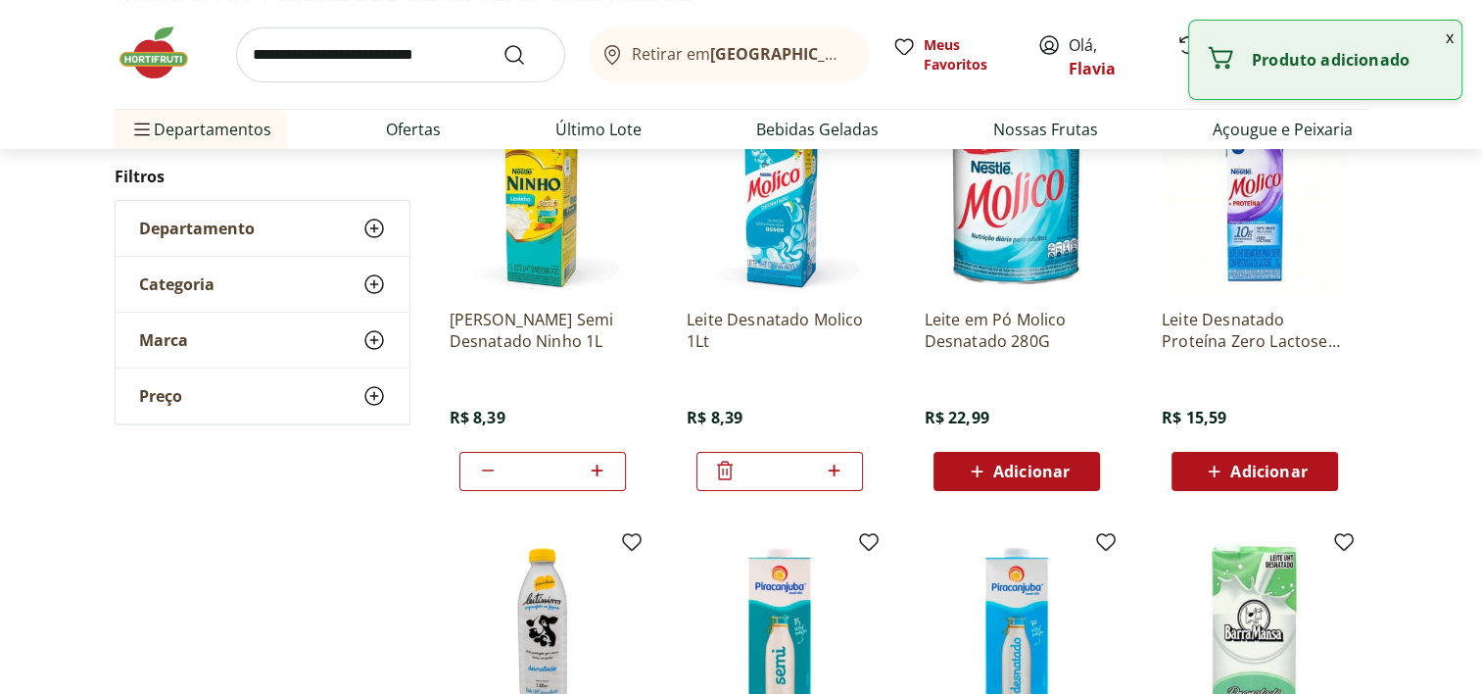
click at [839, 465] on icon at bounding box center [834, 470] width 24 height 24
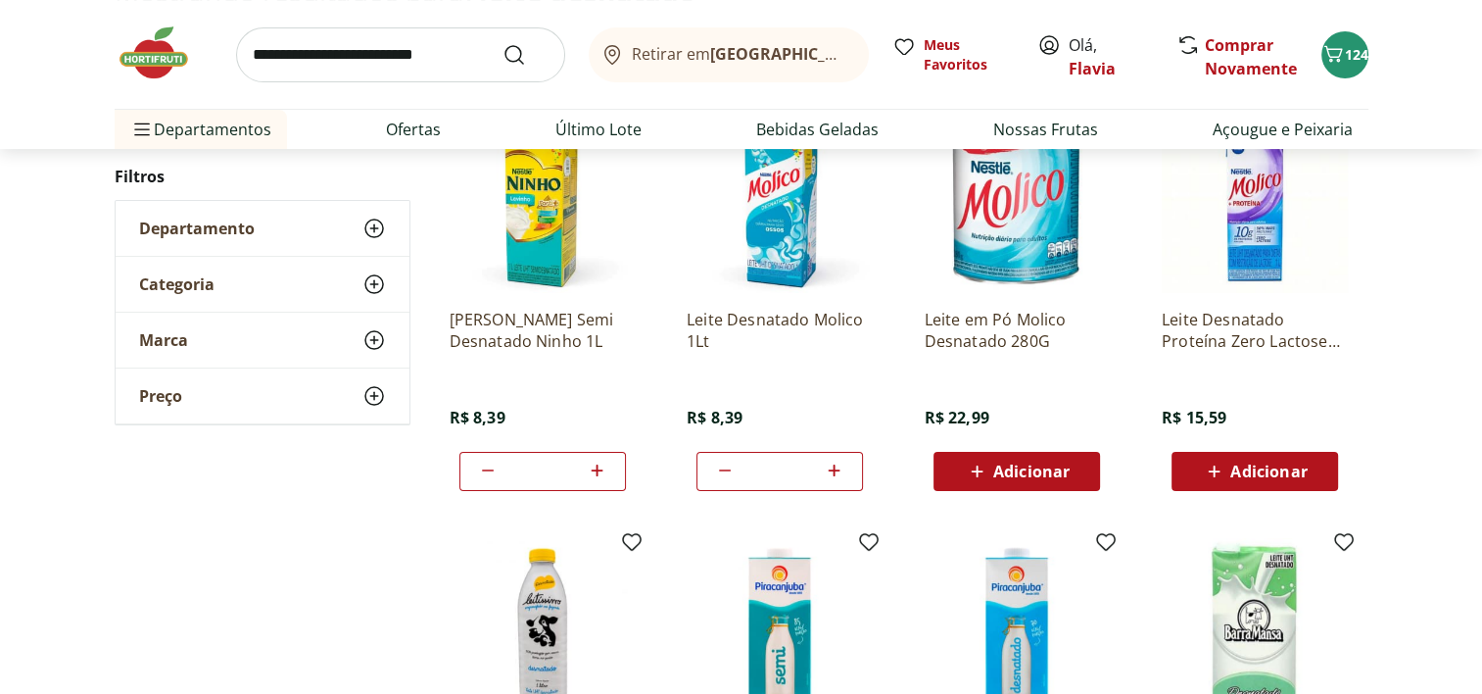
click at [839, 465] on icon at bounding box center [834, 470] width 24 height 24
type input "*"
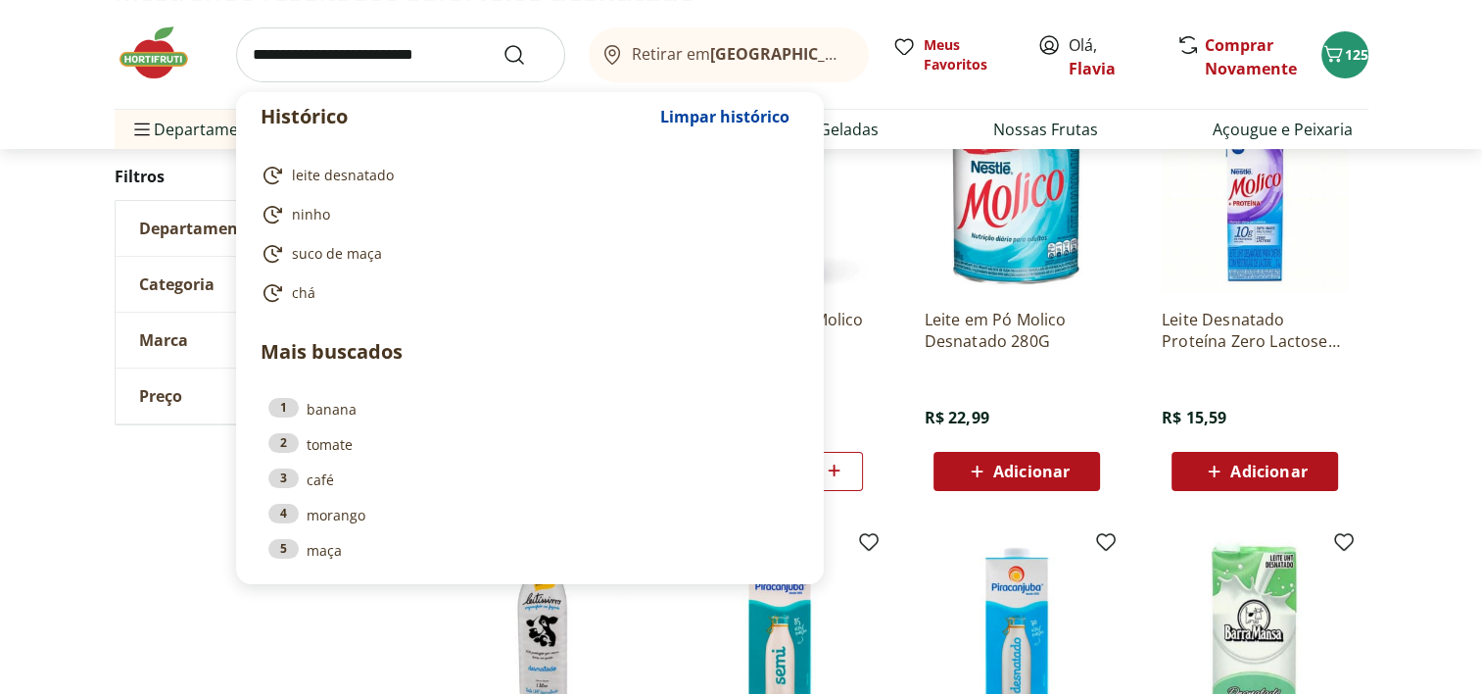
click at [373, 59] on input "search" at bounding box center [400, 54] width 329 height 55
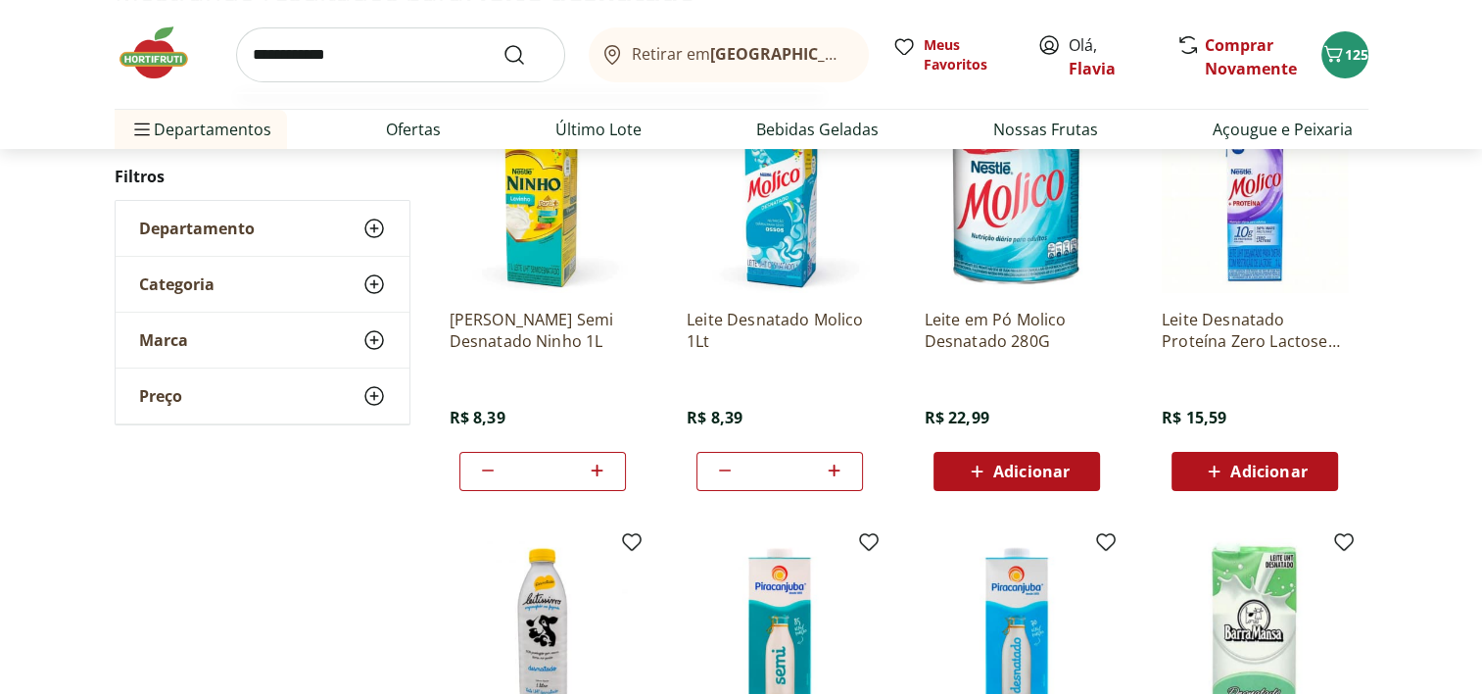
type input "**********"
click at [502, 43] on button "Submit Search" at bounding box center [525, 55] width 47 height 24
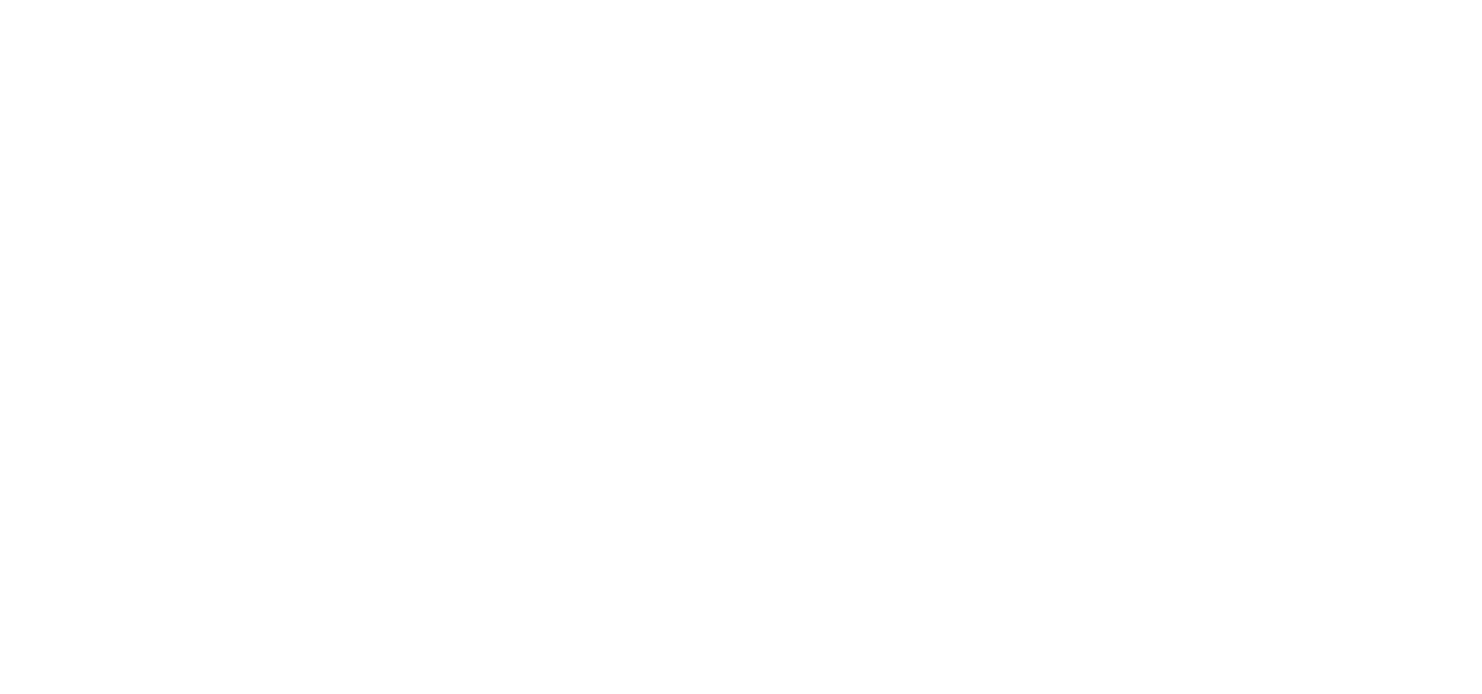
select select "**********"
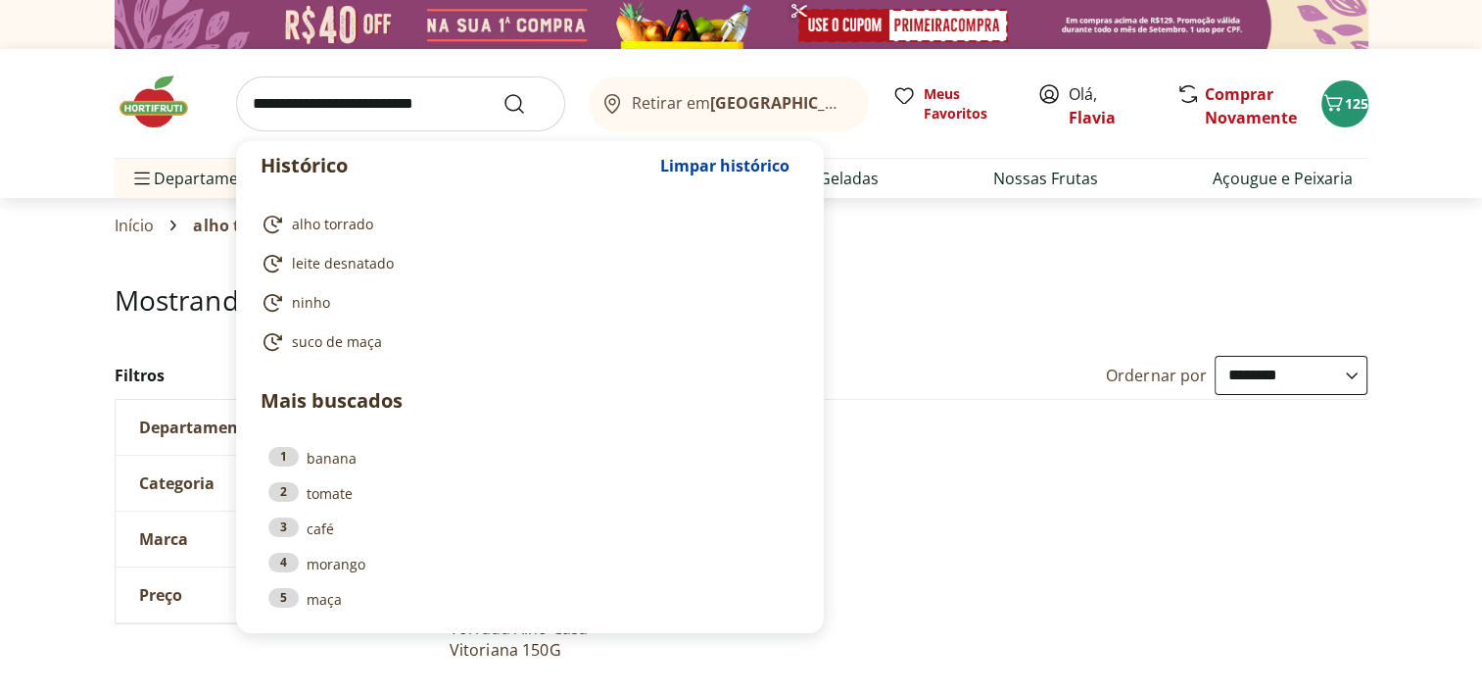
click at [458, 101] on input "search" at bounding box center [400, 103] width 329 height 55
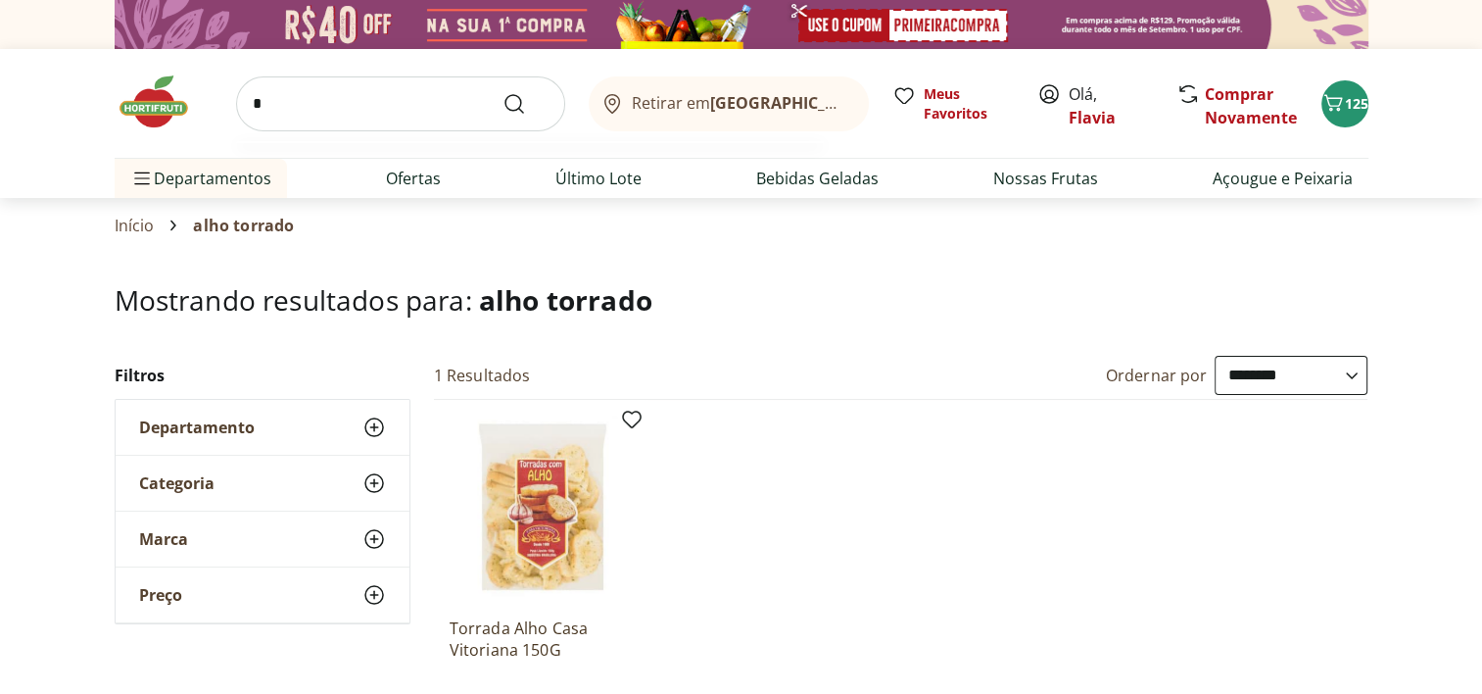
type input "**"
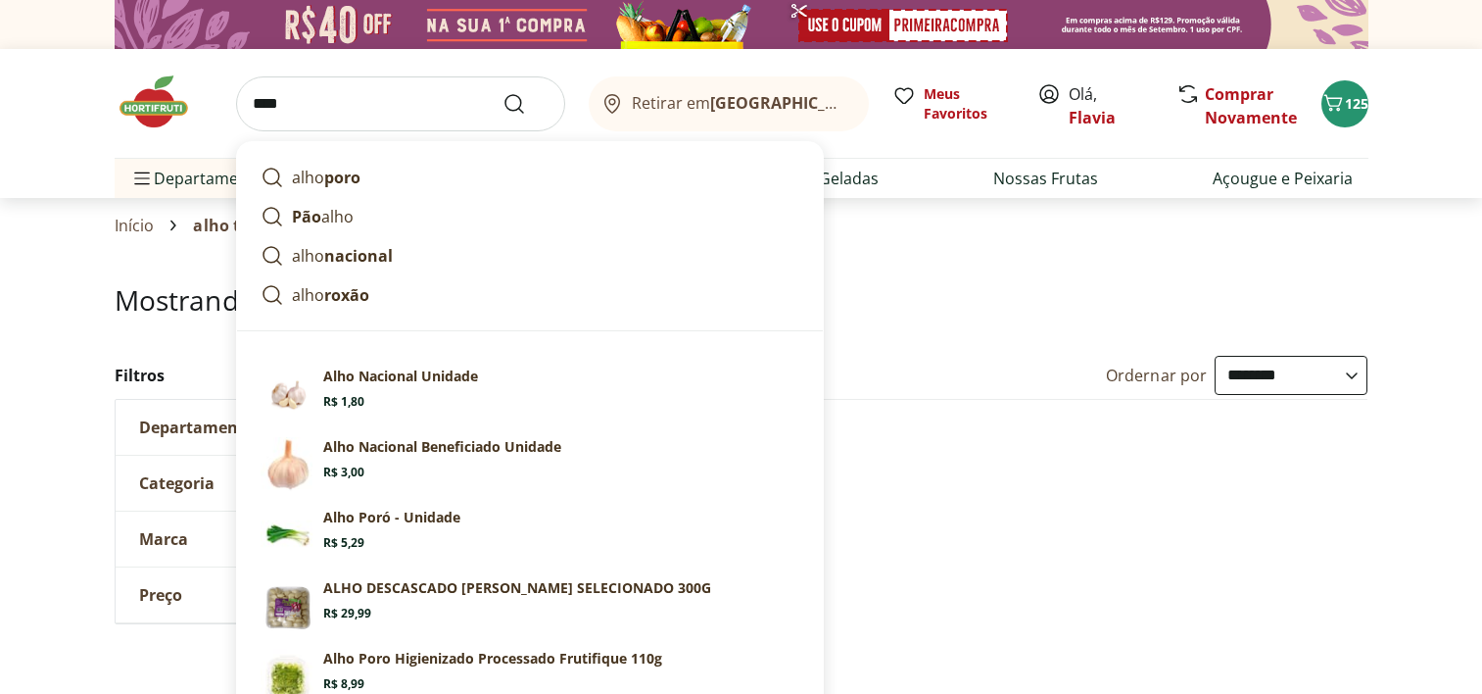
select select "**********"
type input "****"
click at [502, 92] on button "Submit Search" at bounding box center [525, 104] width 47 height 24
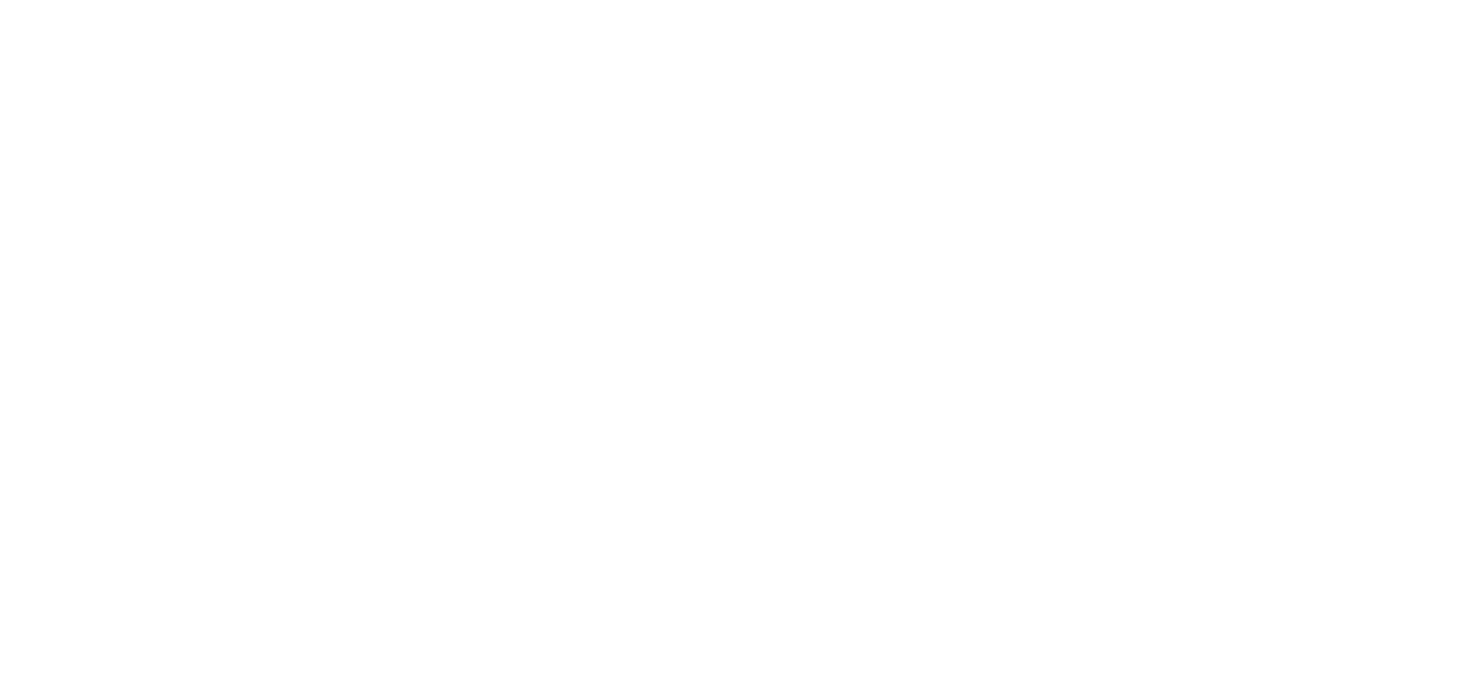
select select "**********"
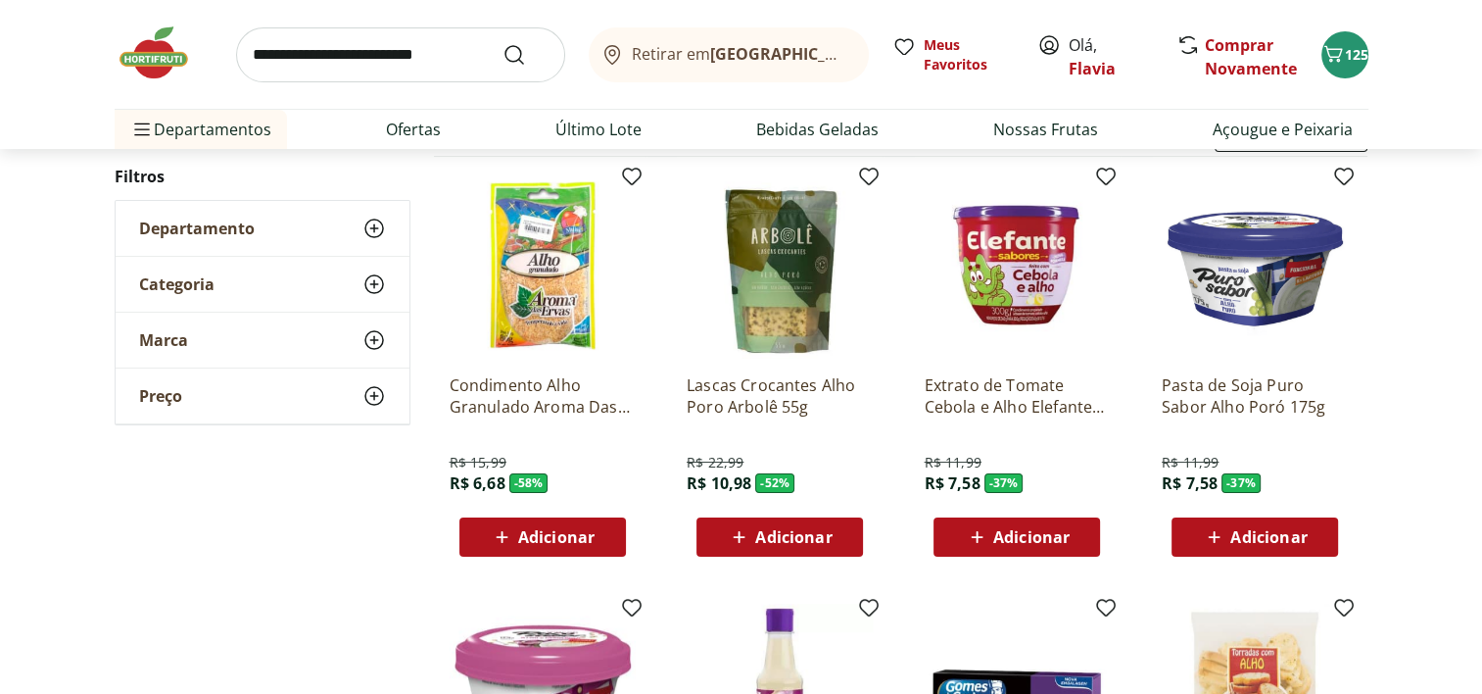
scroll to position [255, 0]
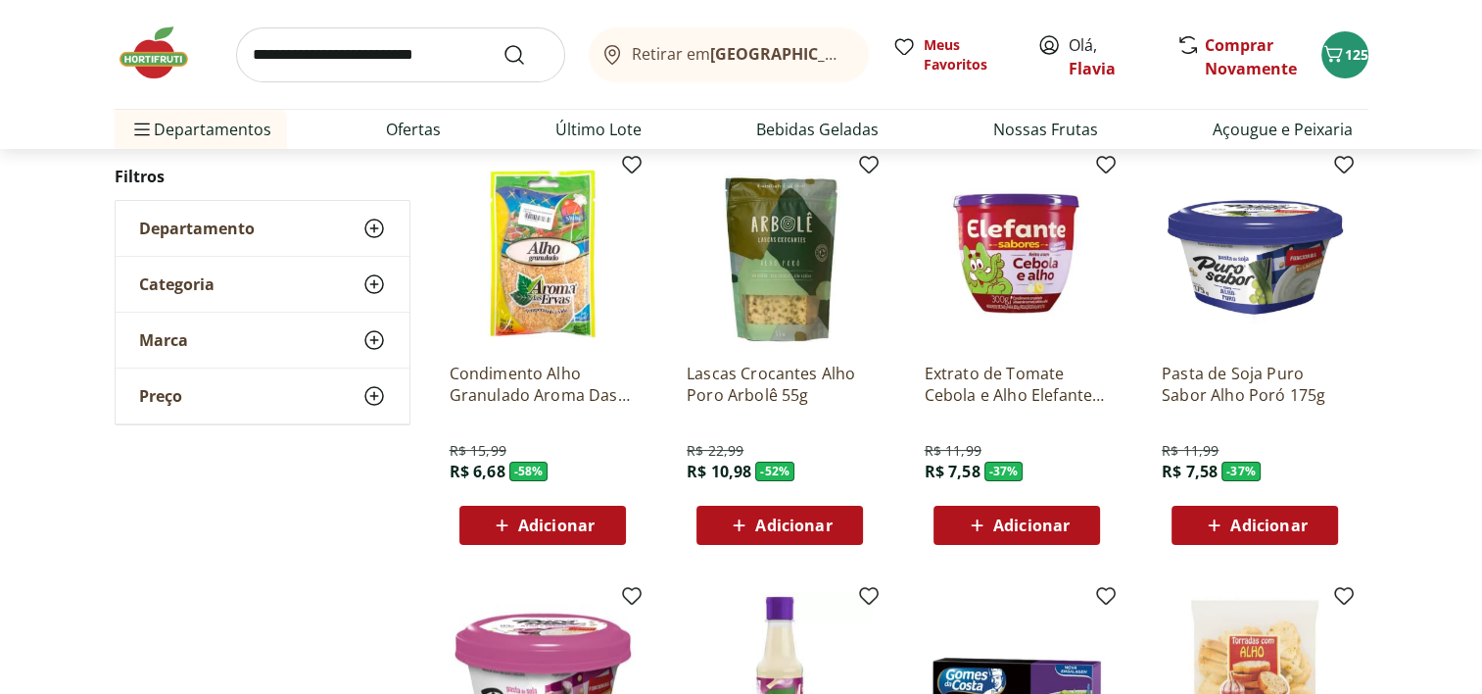
click at [518, 537] on div "Adicionar" at bounding box center [542, 524] width 135 height 35
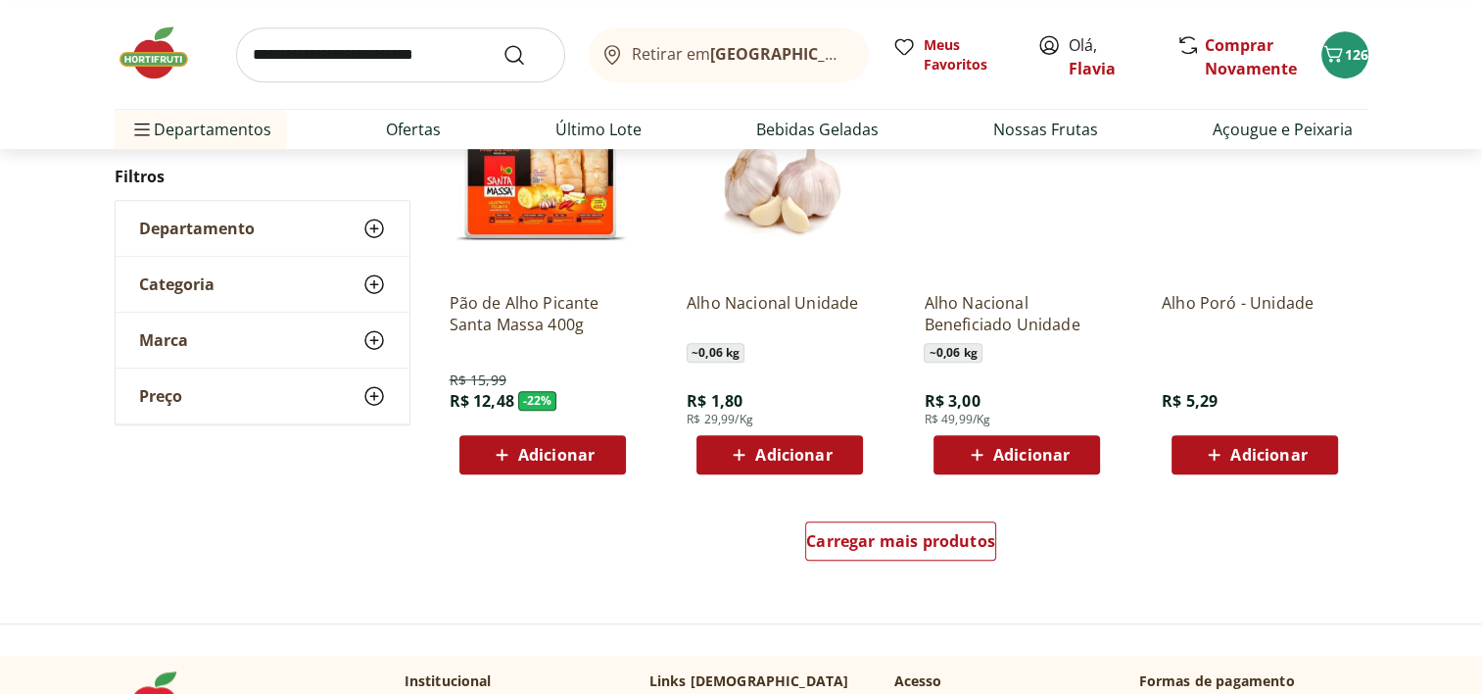
scroll to position [1199, 0]
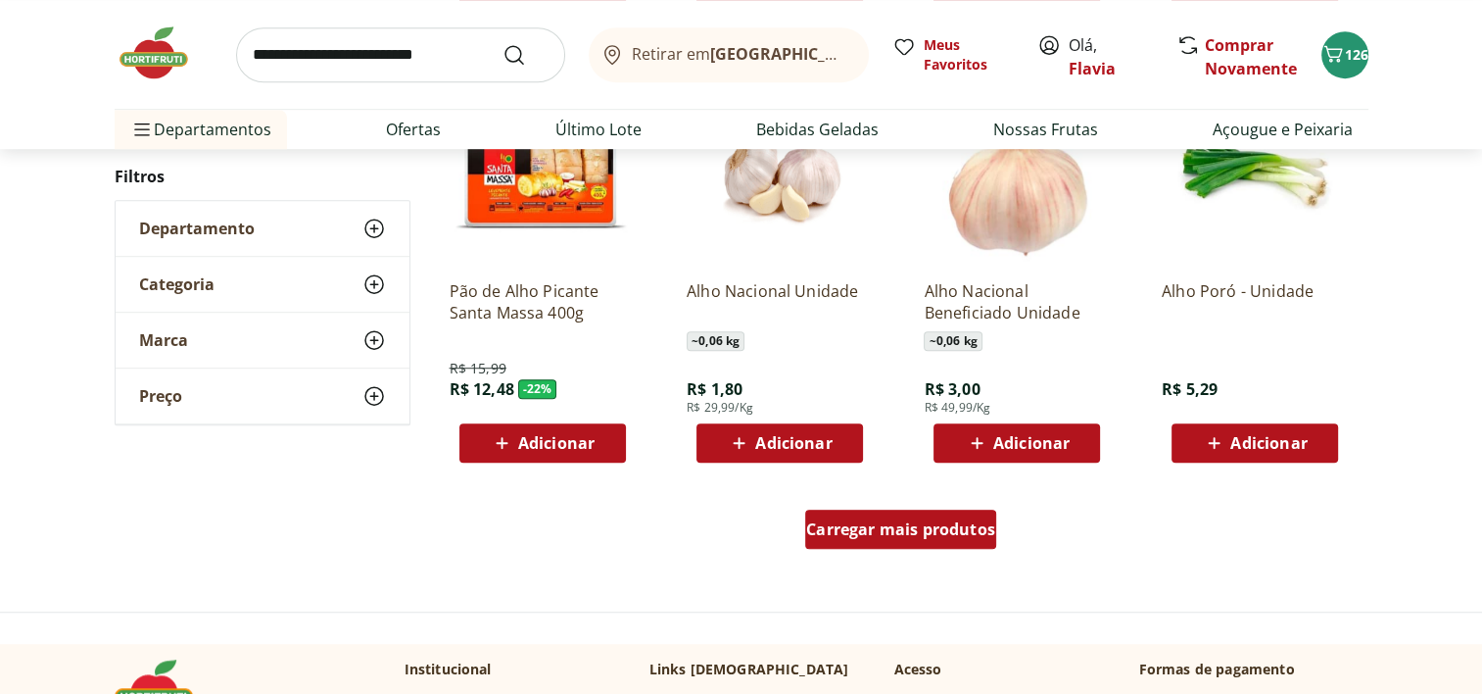
click at [966, 529] on span "Carregar mais produtos" at bounding box center [900, 529] width 189 height 16
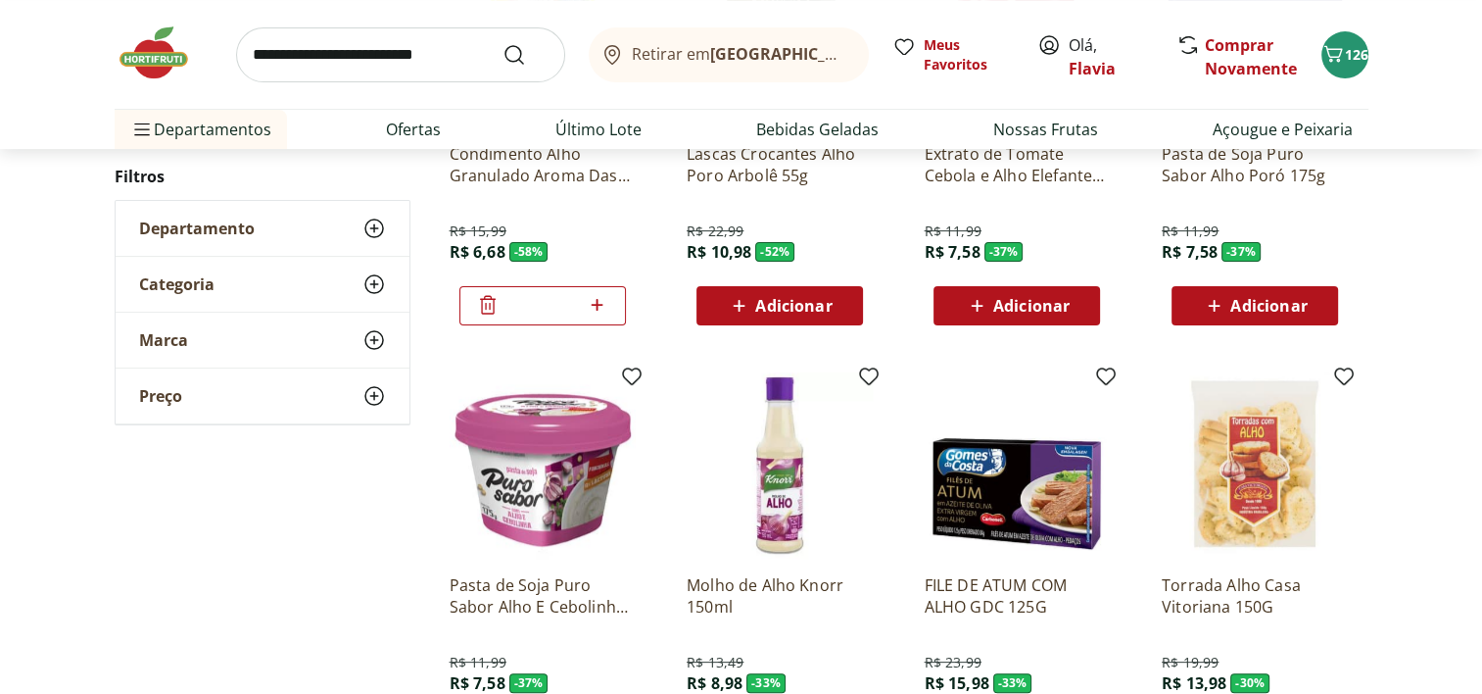
scroll to position [389, 0]
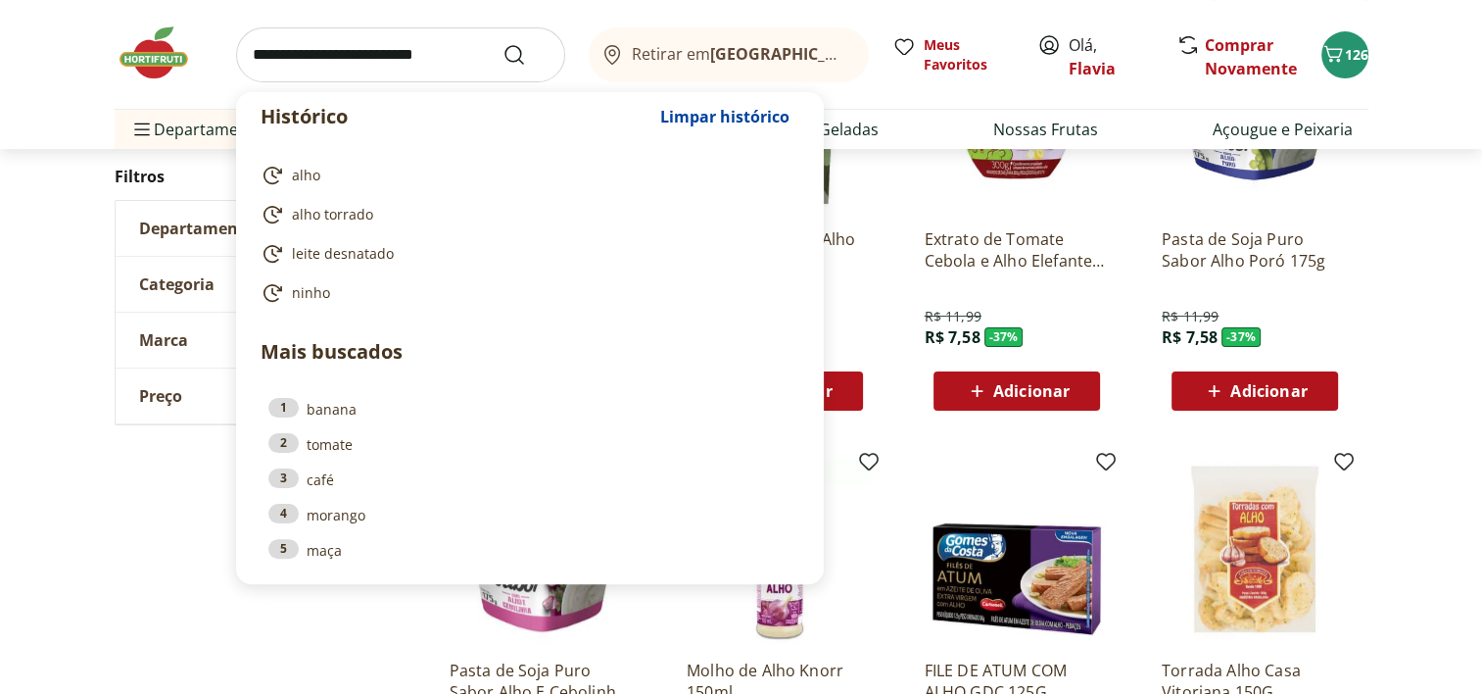
click at [439, 63] on input "search" at bounding box center [400, 54] width 329 height 55
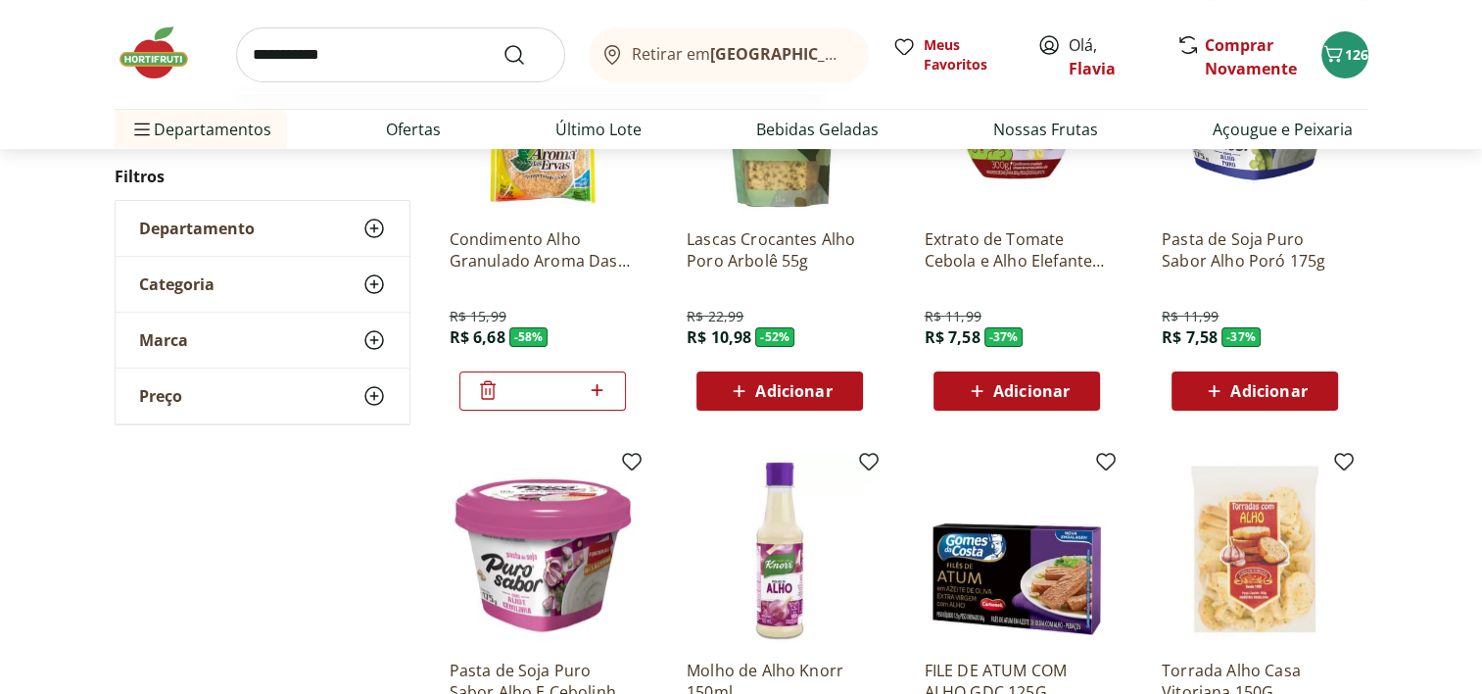
type input "**********"
click at [502, 43] on button "Submit Search" at bounding box center [525, 55] width 47 height 24
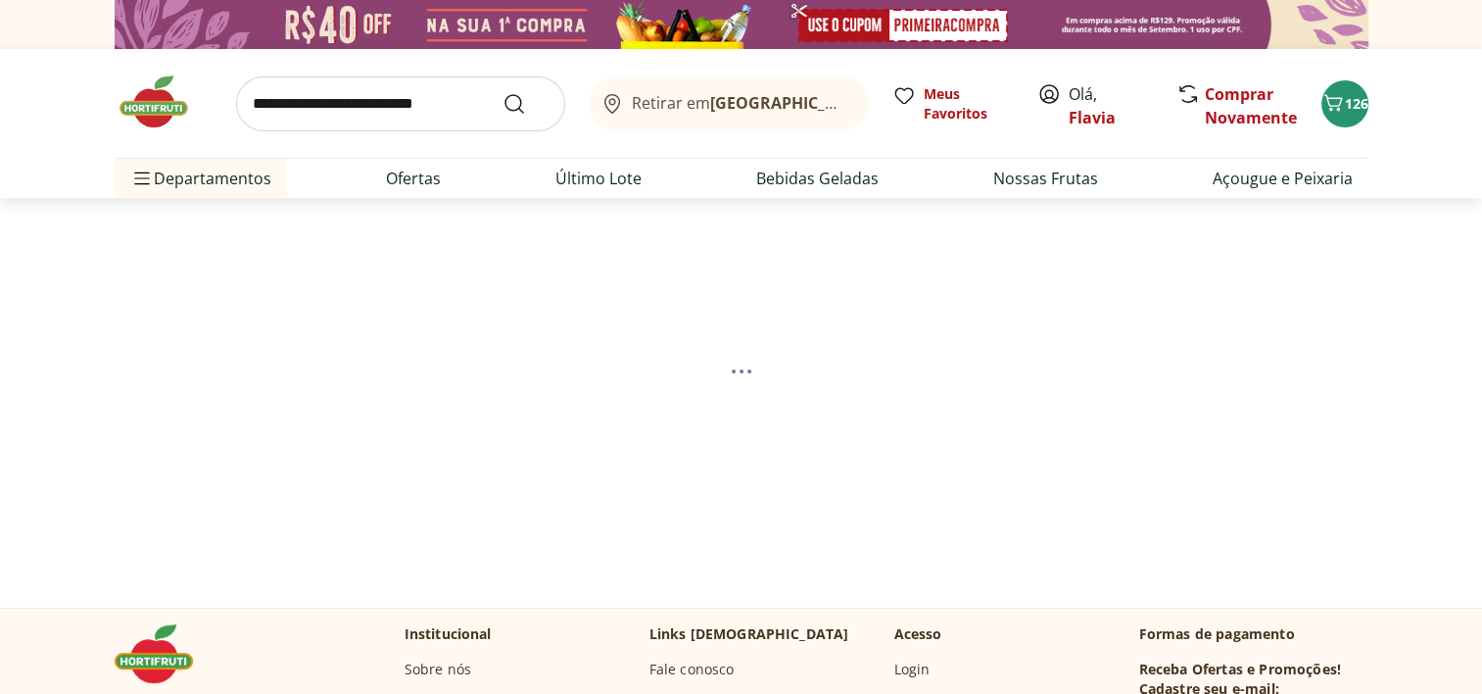
select select "**********"
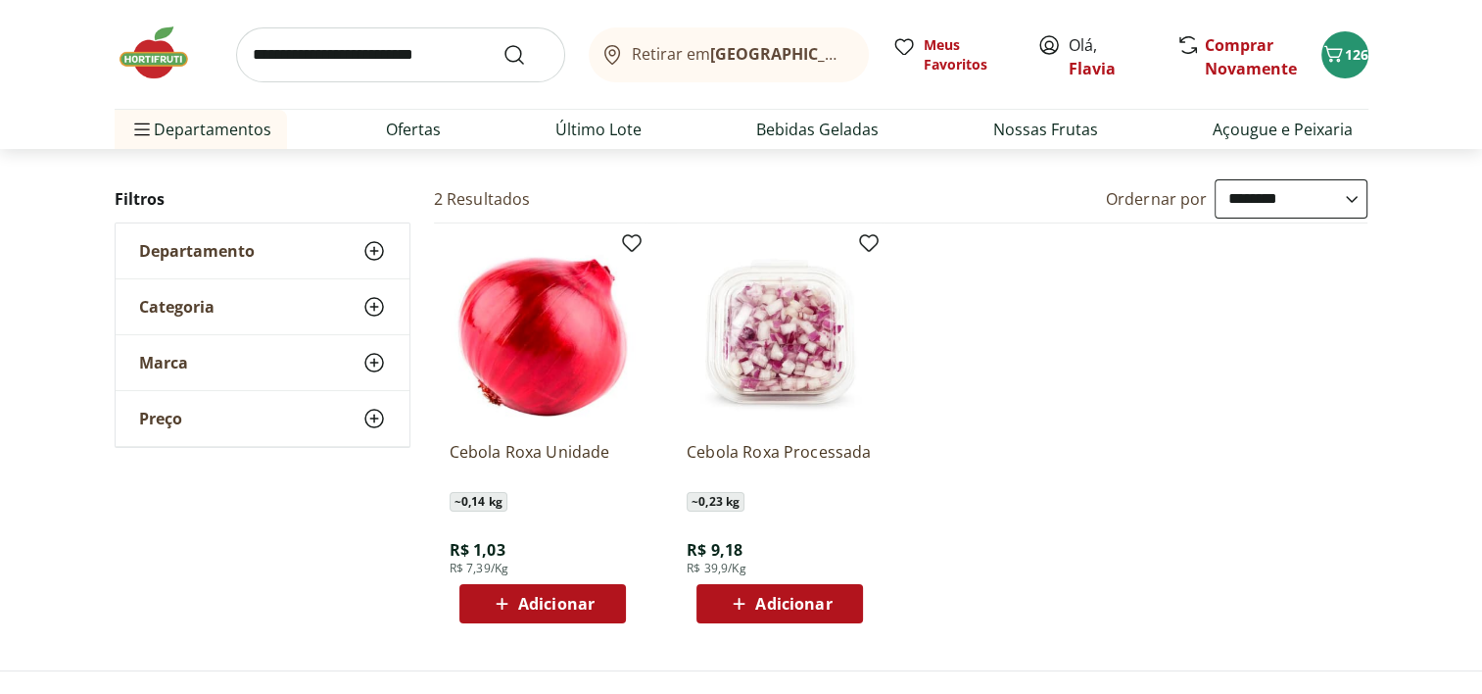
scroll to position [181, 0]
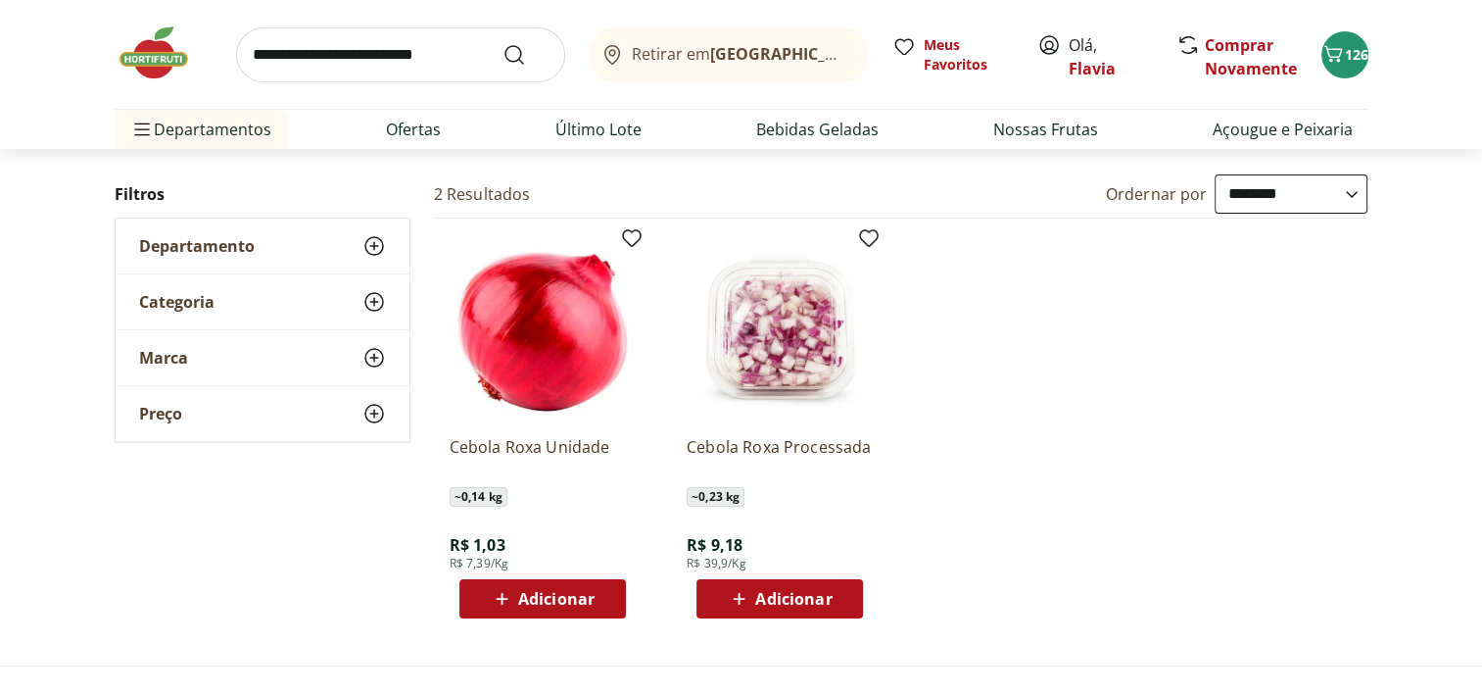
click at [566, 607] on span "Adicionar" at bounding box center [542, 599] width 105 height 24
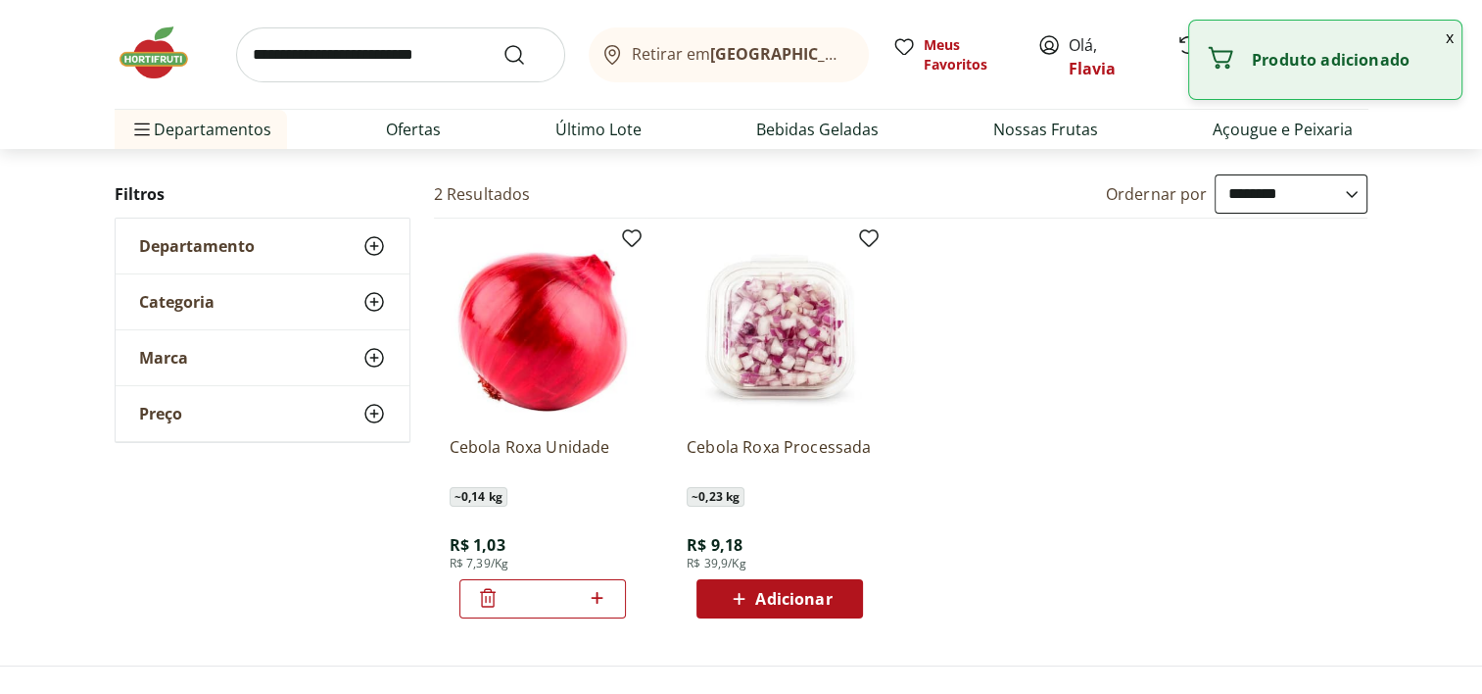
click at [595, 598] on icon at bounding box center [597, 598] width 24 height 24
type input "*"
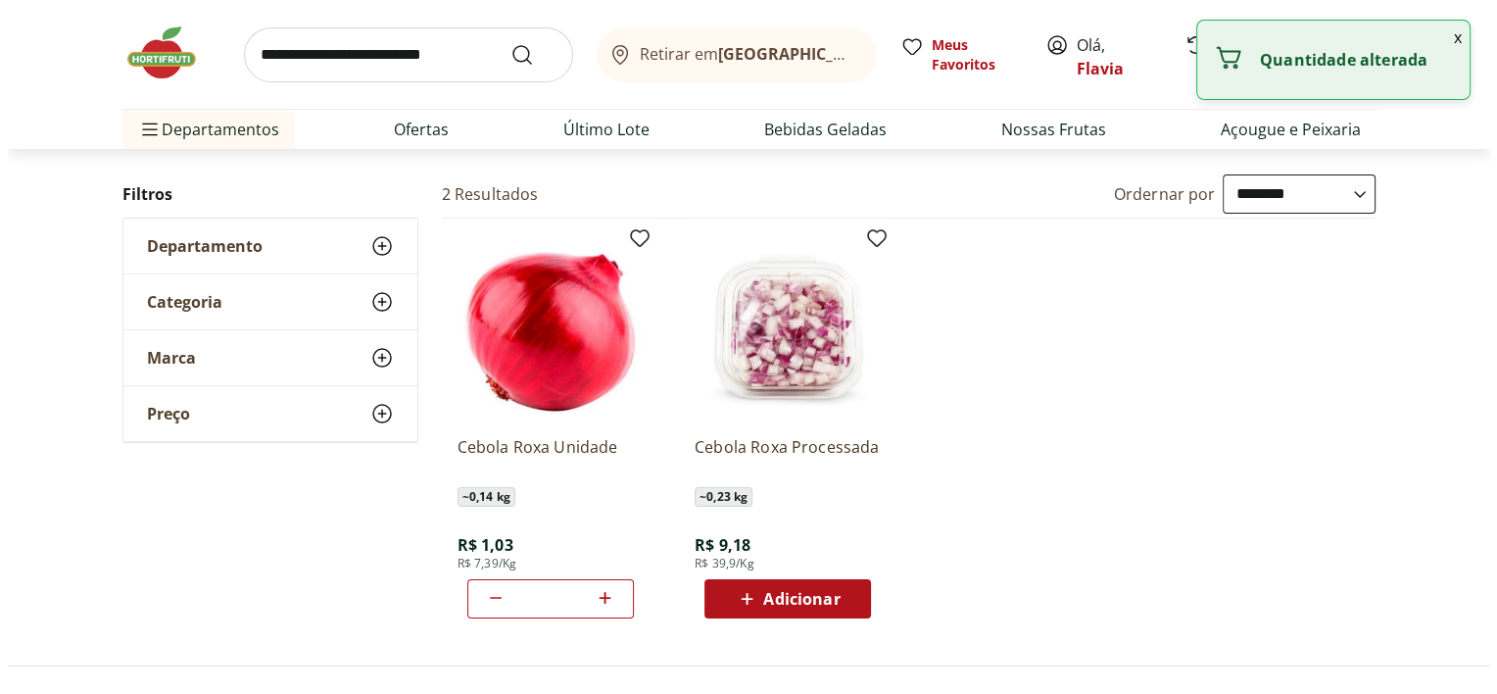
scroll to position [0, 0]
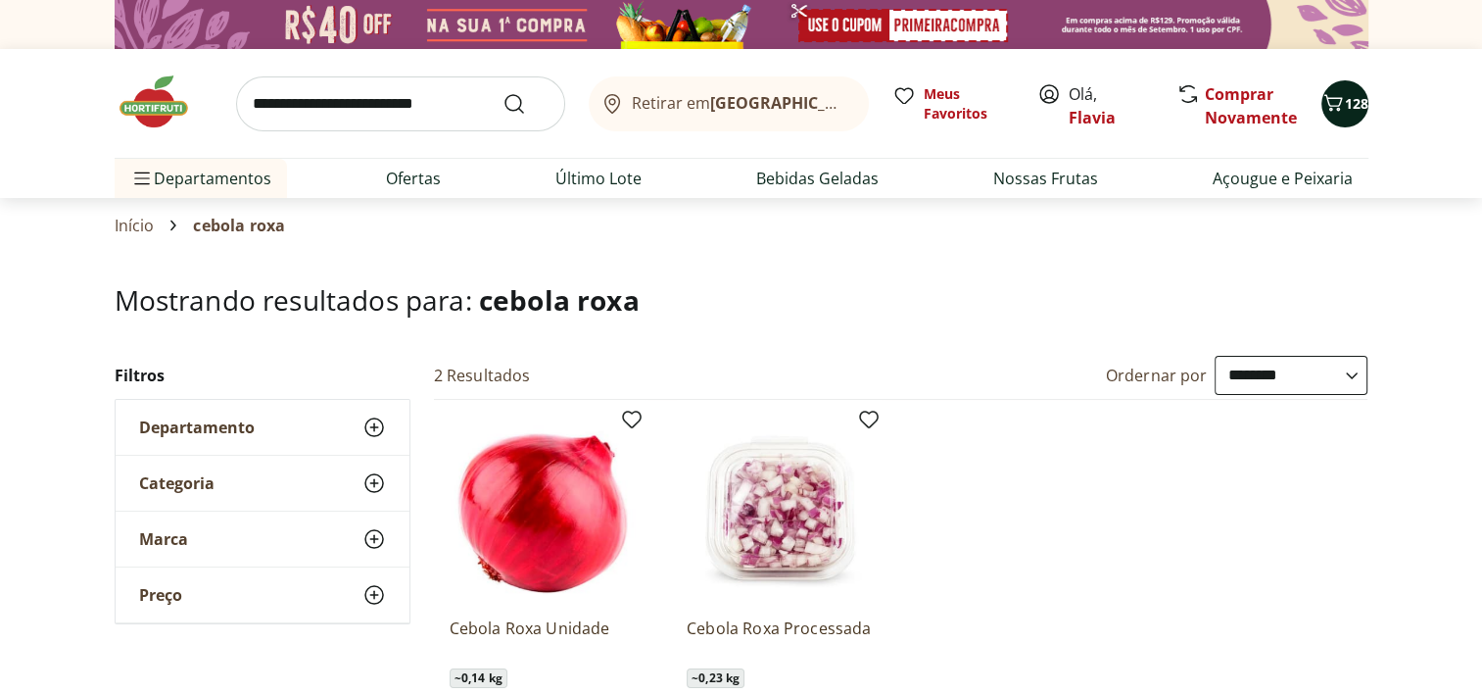
click at [1349, 106] on span "128" at bounding box center [1357, 103] width 24 height 19
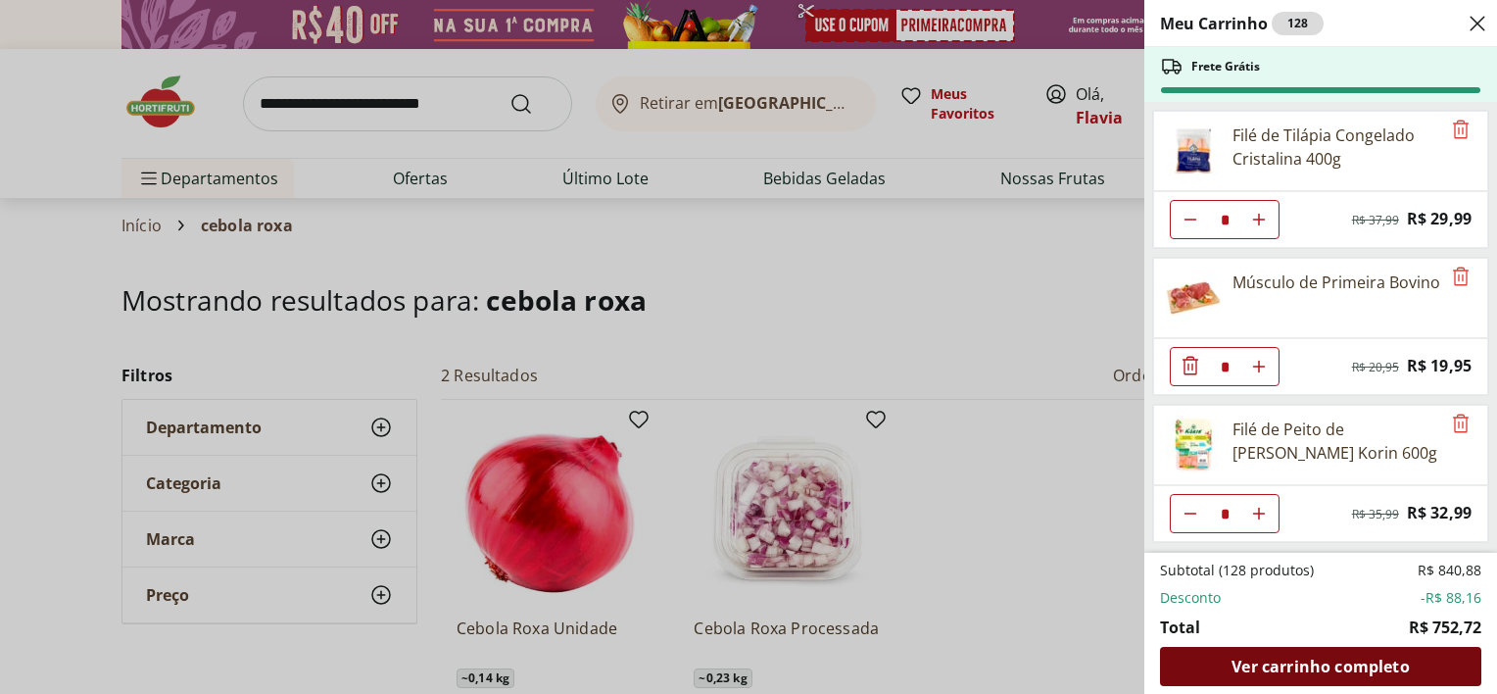
click at [1362, 678] on div "Ver carrinho completo" at bounding box center [1320, 665] width 321 height 39
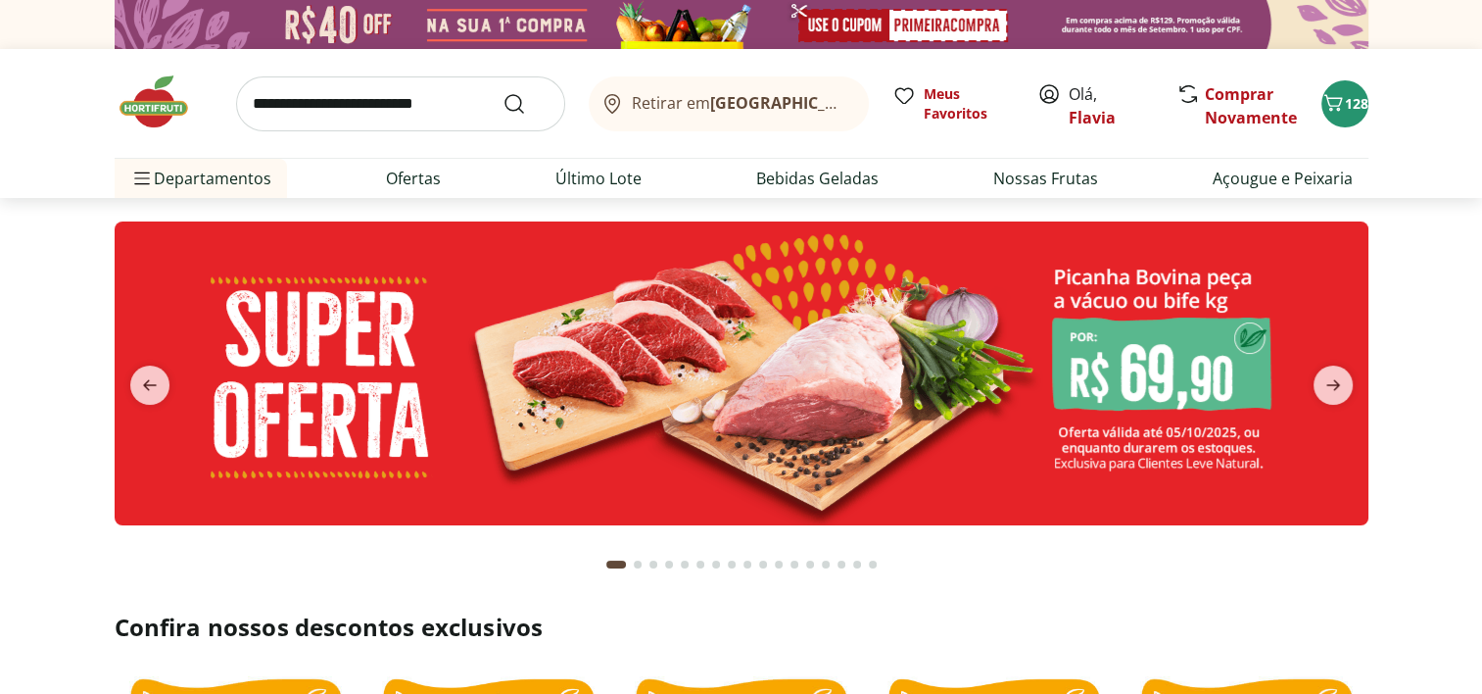
click at [424, 110] on input "search" at bounding box center [400, 103] width 329 height 55
type input "**********"
click at [502, 92] on button "Submit Search" at bounding box center [525, 104] width 47 height 24
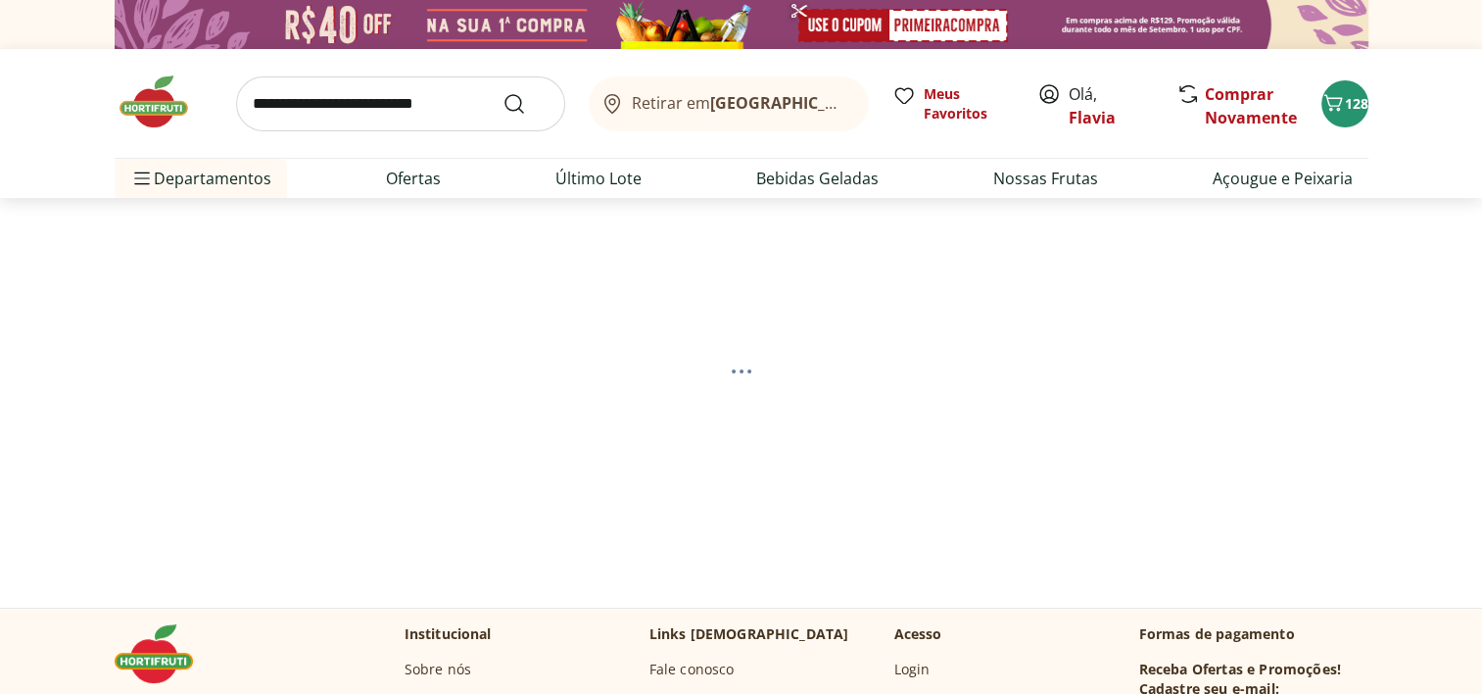
select select "**********"
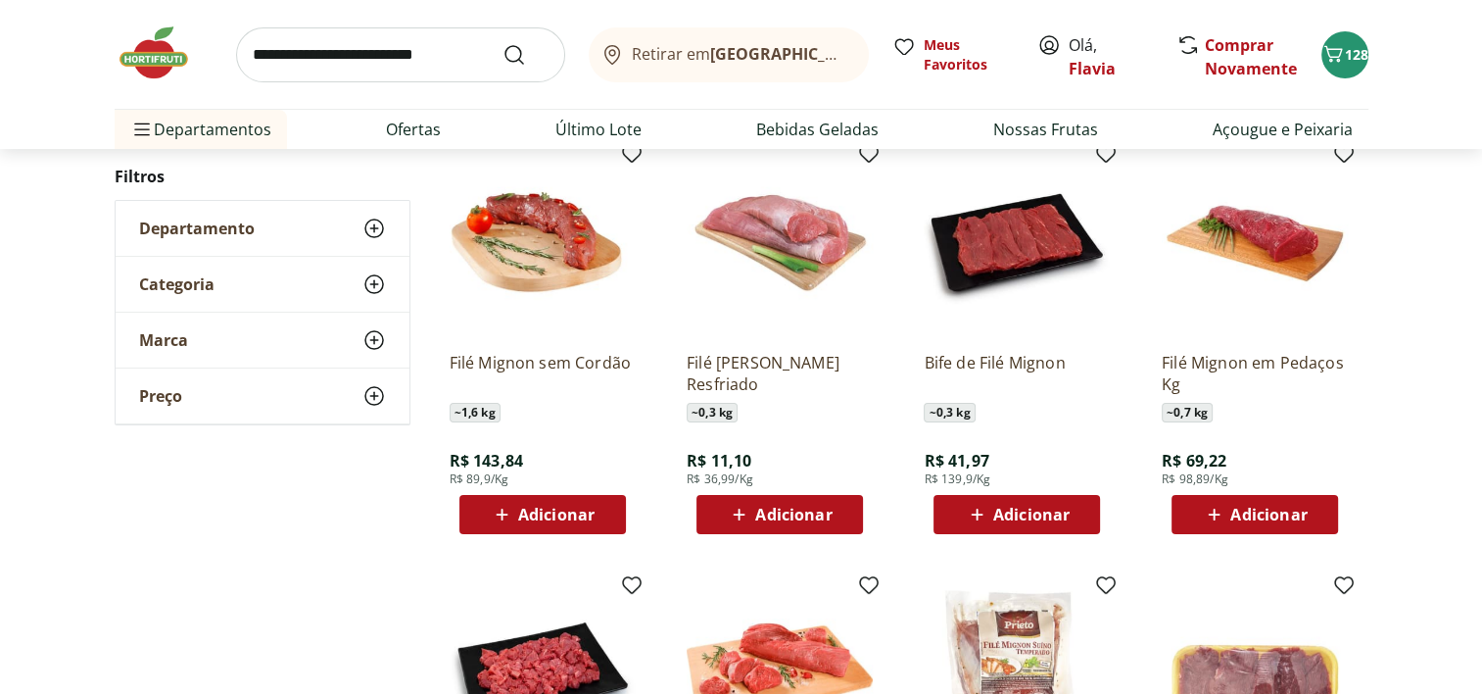
scroll to position [341, 0]
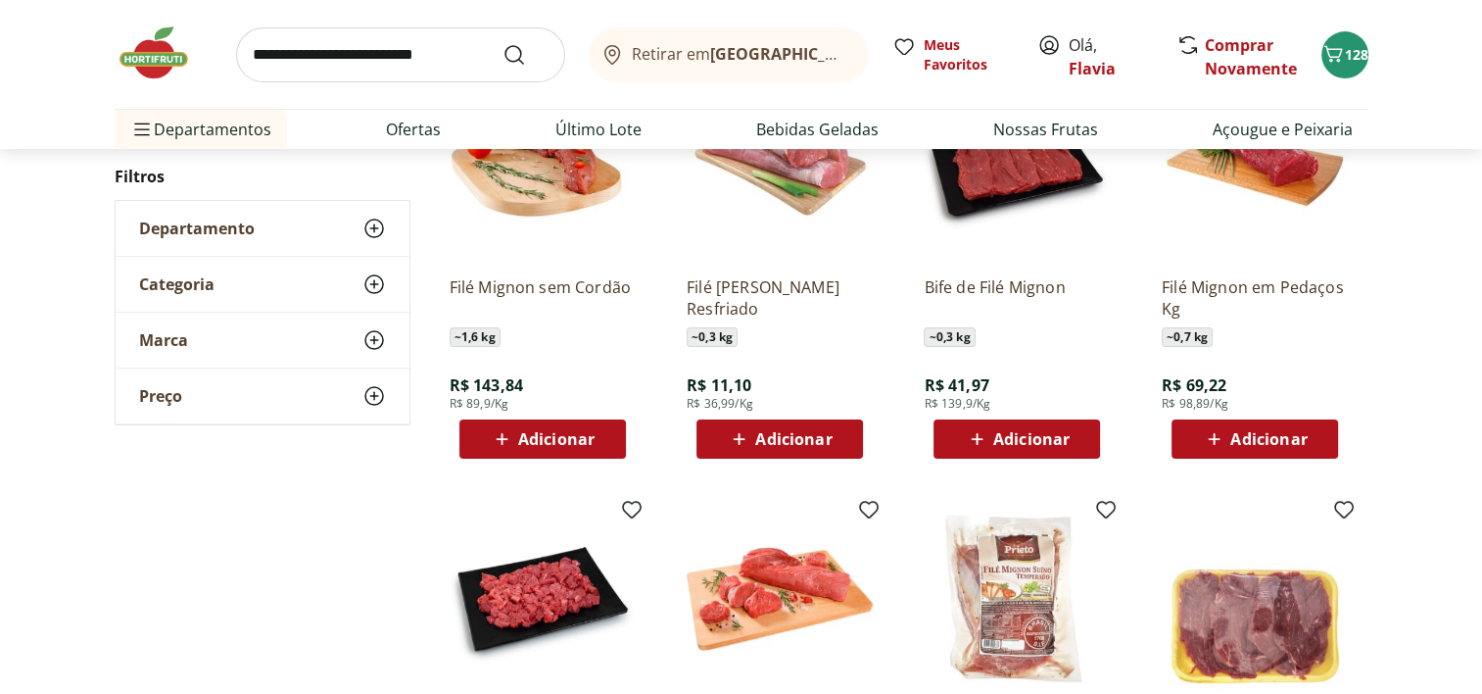
click at [533, 434] on span "Adicionar" at bounding box center [556, 439] width 76 height 16
click at [597, 439] on icon at bounding box center [598, 438] width 12 height 12
type input "*"
click at [421, 47] on input "search" at bounding box center [400, 54] width 329 height 55
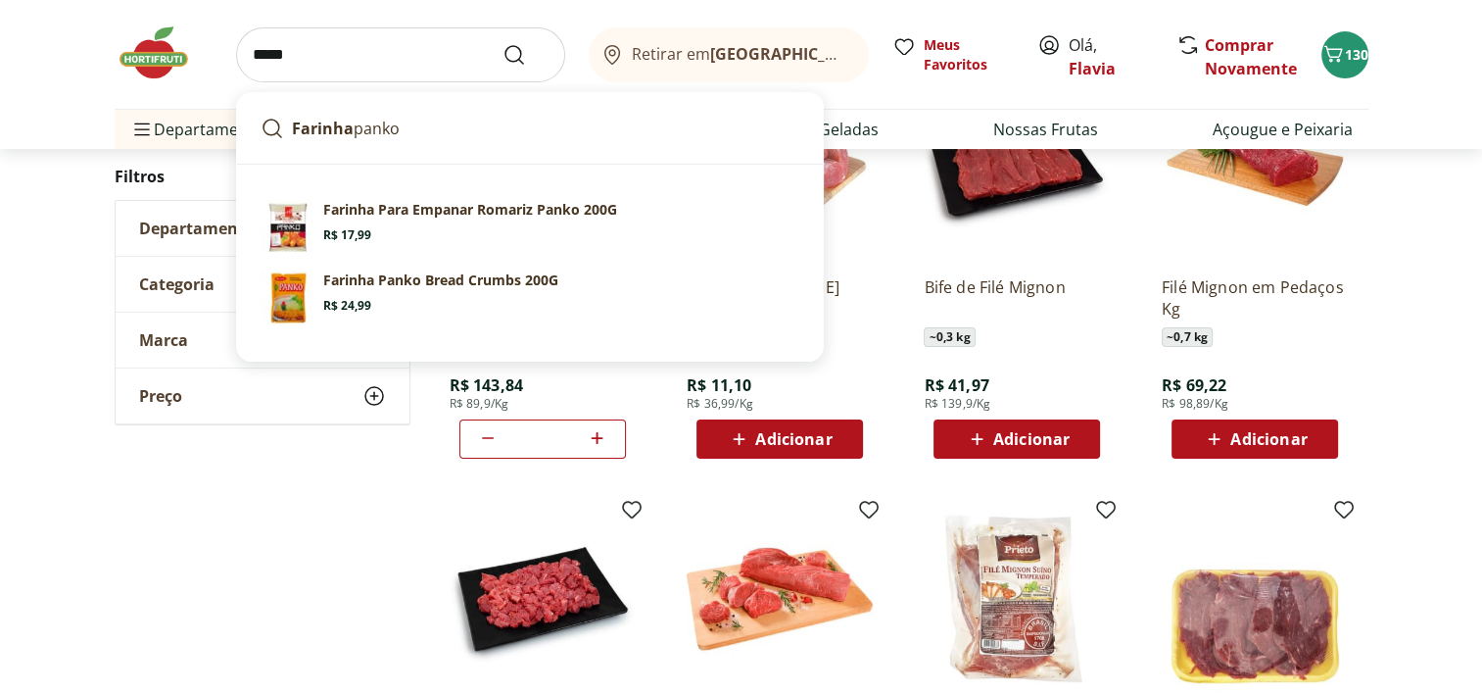
type input "*****"
click at [502, 43] on button "Submit Search" at bounding box center [525, 55] width 47 height 24
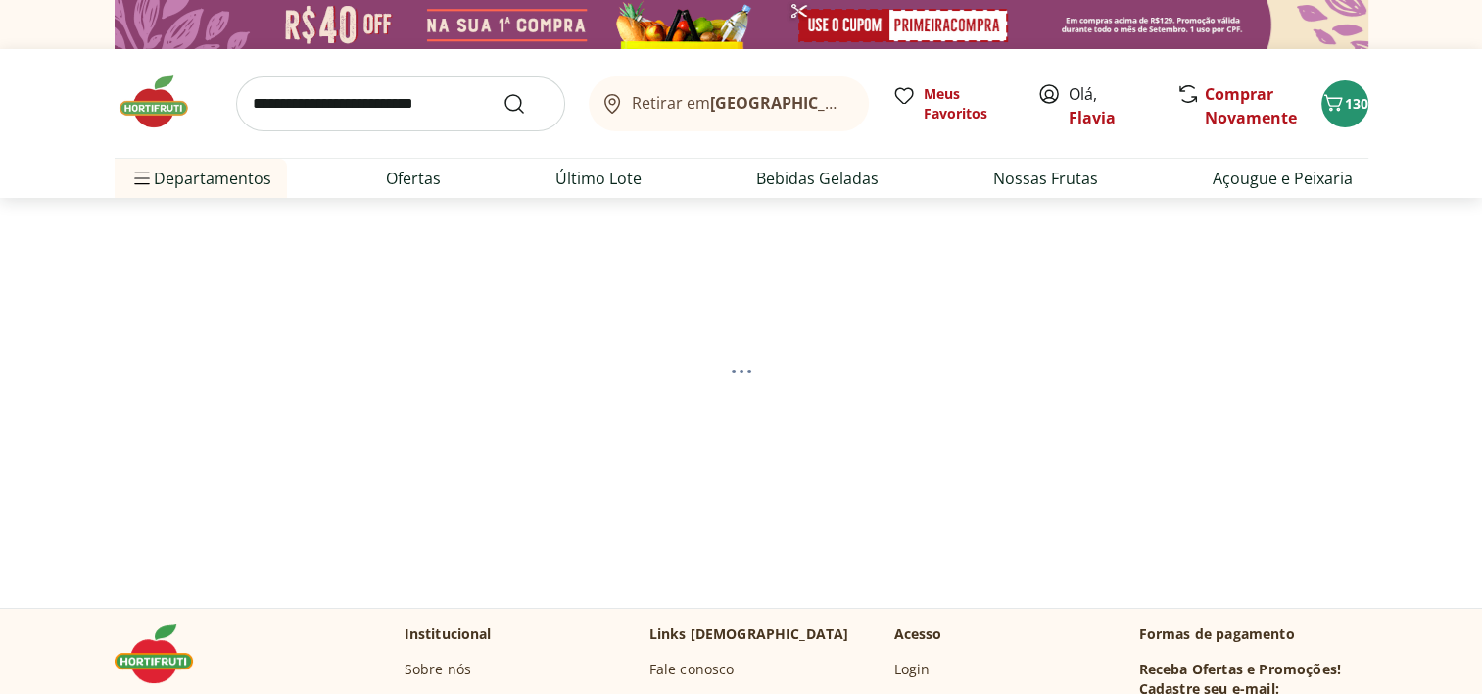
select select "**********"
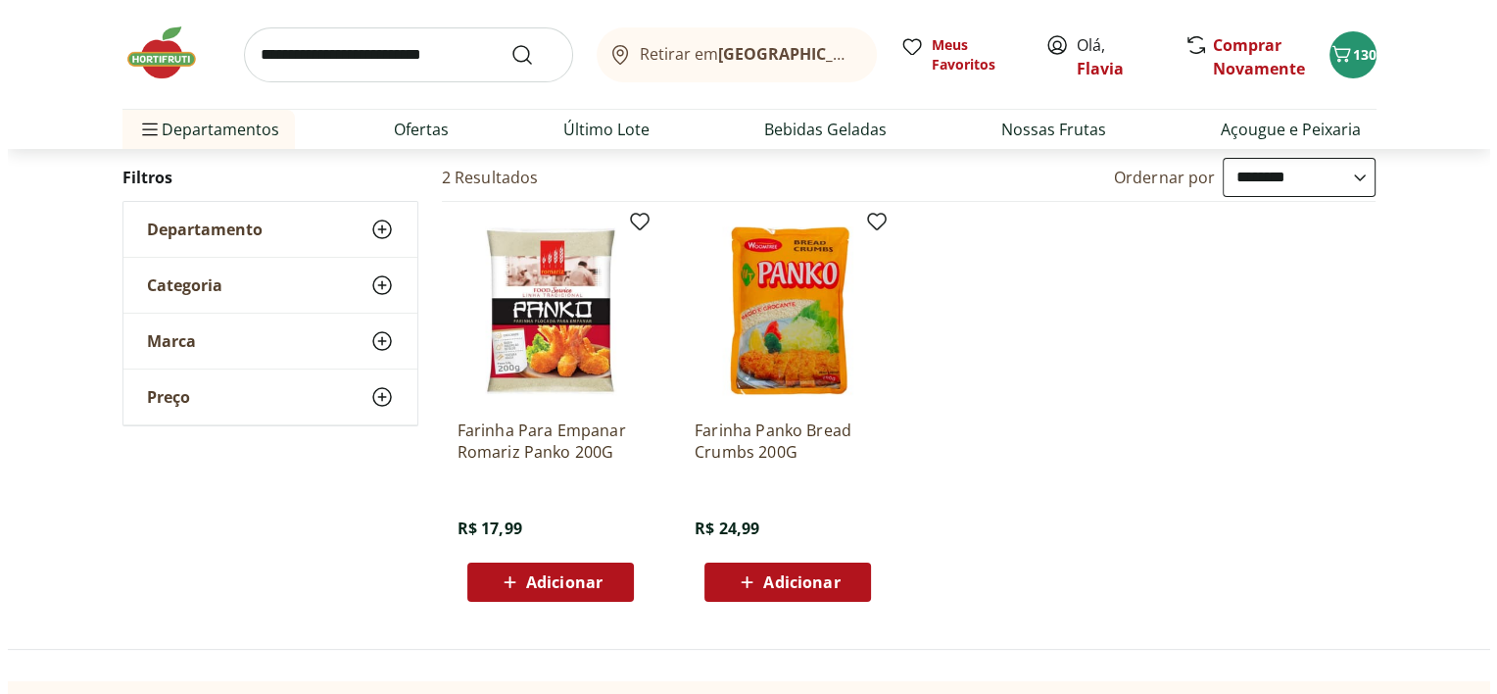
scroll to position [210, 0]
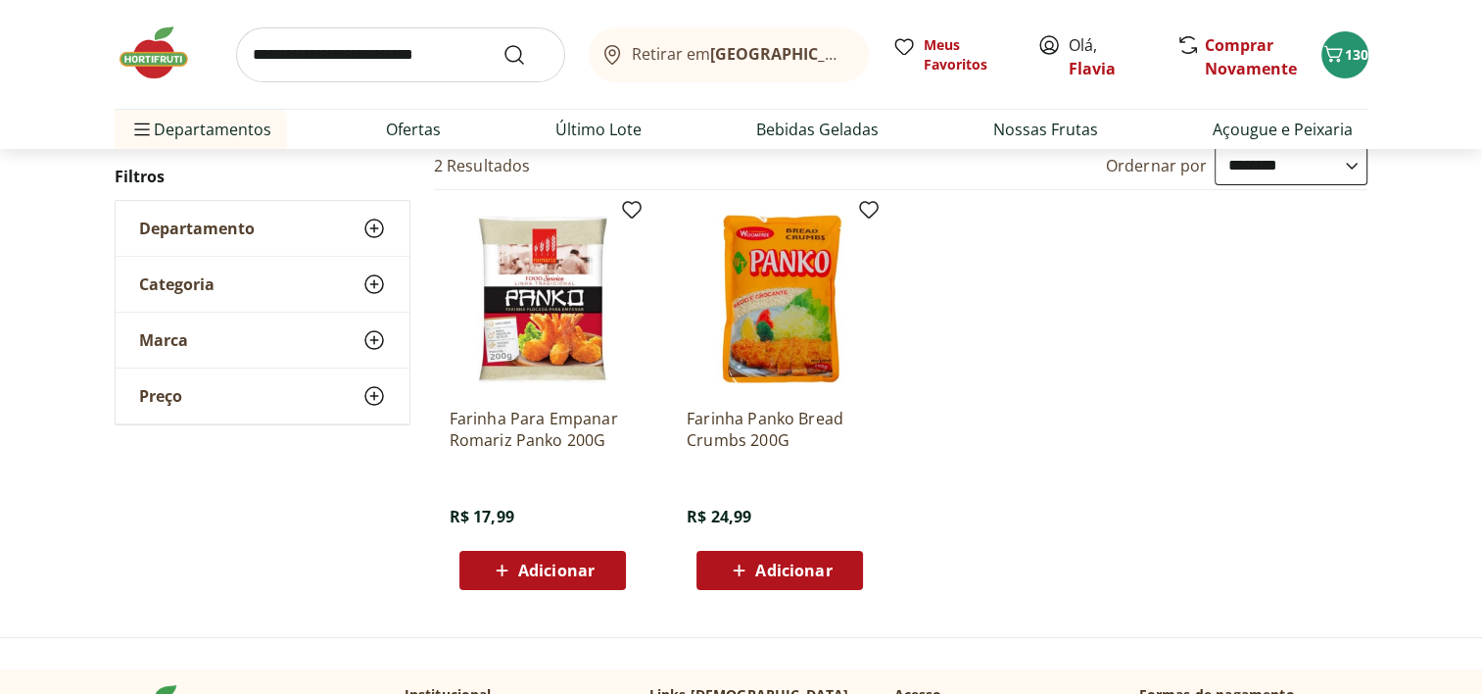
click at [560, 562] on span "Adicionar" at bounding box center [556, 570] width 76 height 16
click at [594, 565] on icon at bounding box center [597, 569] width 24 height 24
type input "*"
click at [1350, 55] on span "132" at bounding box center [1357, 54] width 24 height 19
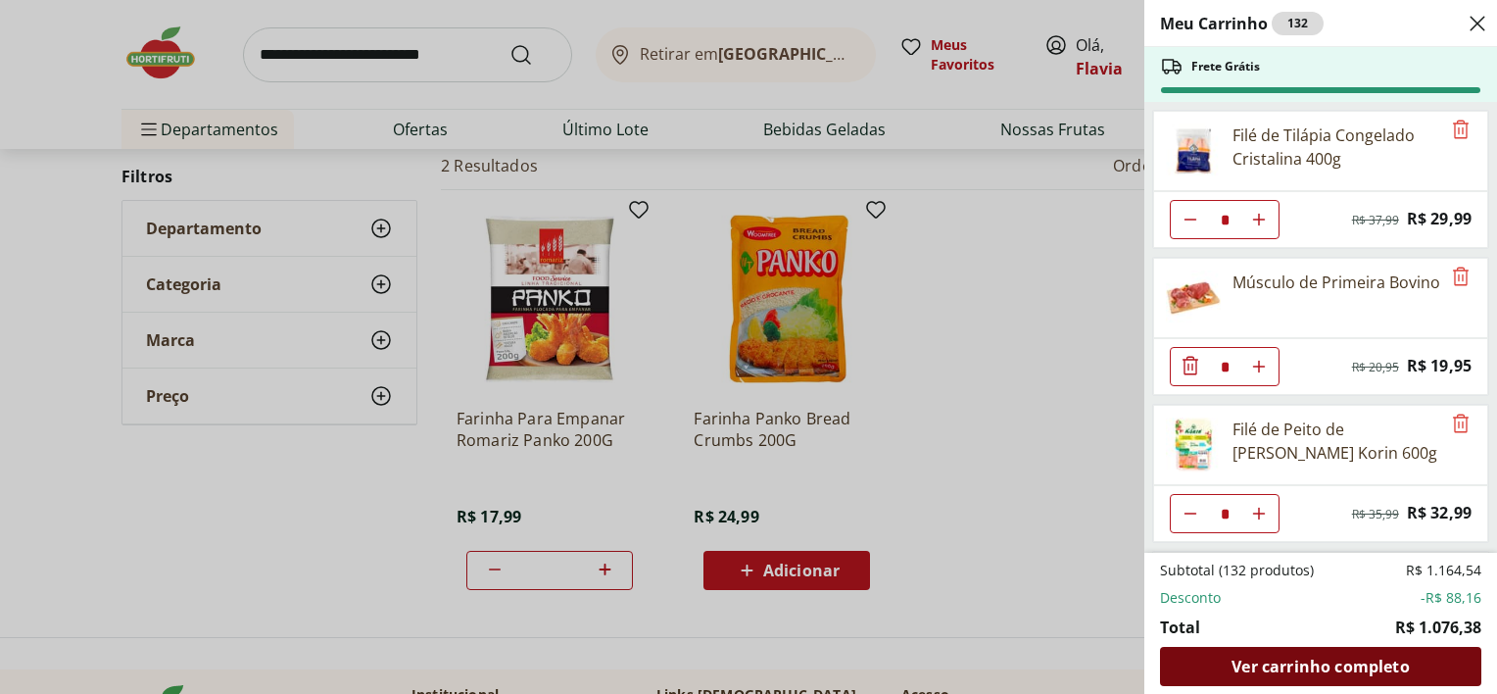
click at [1289, 661] on span "Ver carrinho completo" at bounding box center [1319, 666] width 177 height 16
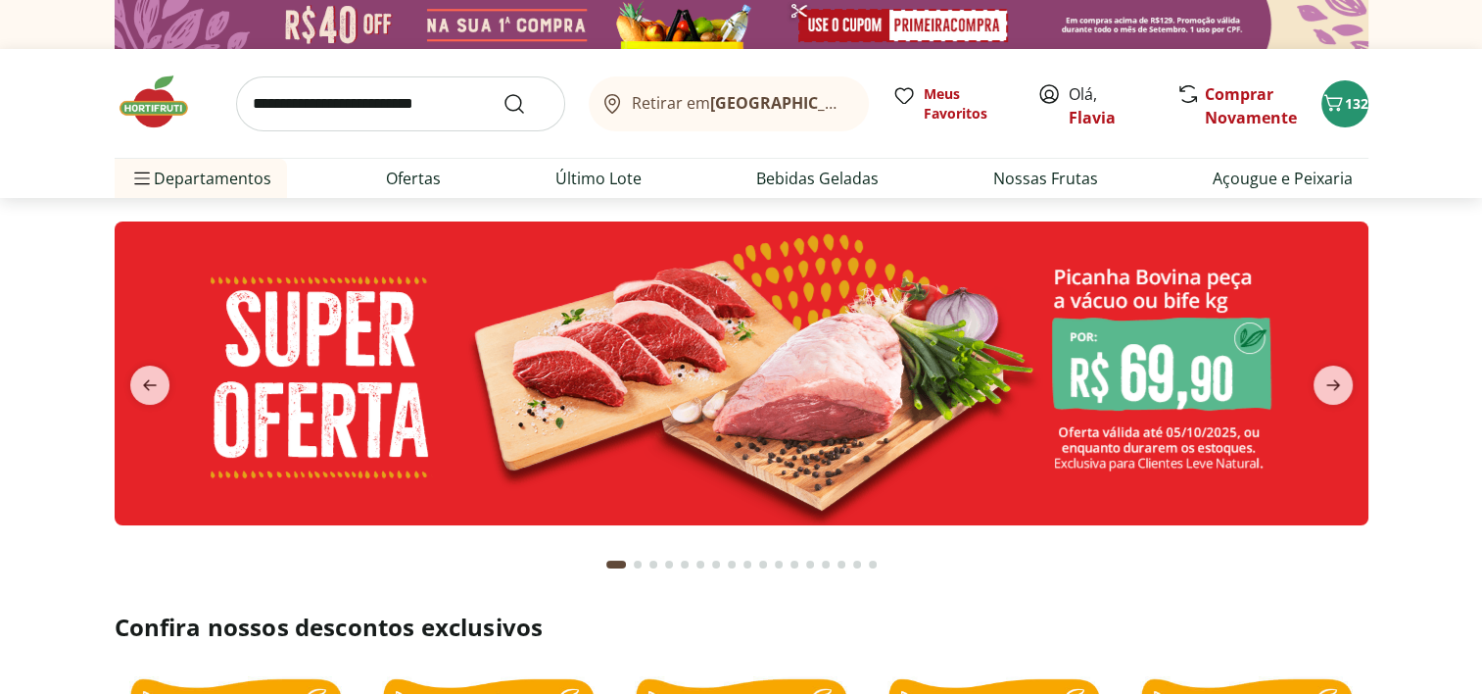
click at [449, 110] on input "search" at bounding box center [400, 103] width 329 height 55
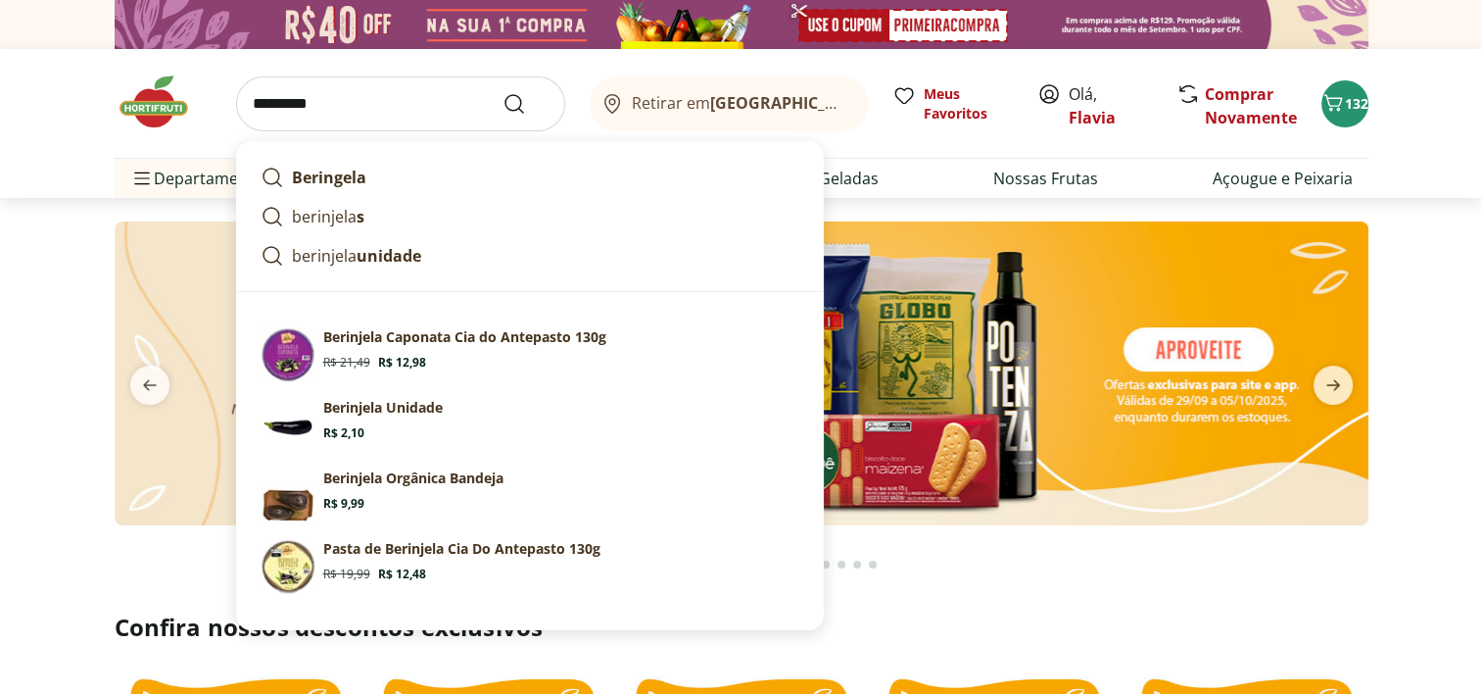
type input "*********"
click at [502, 92] on button "Submit Search" at bounding box center [525, 104] width 47 height 24
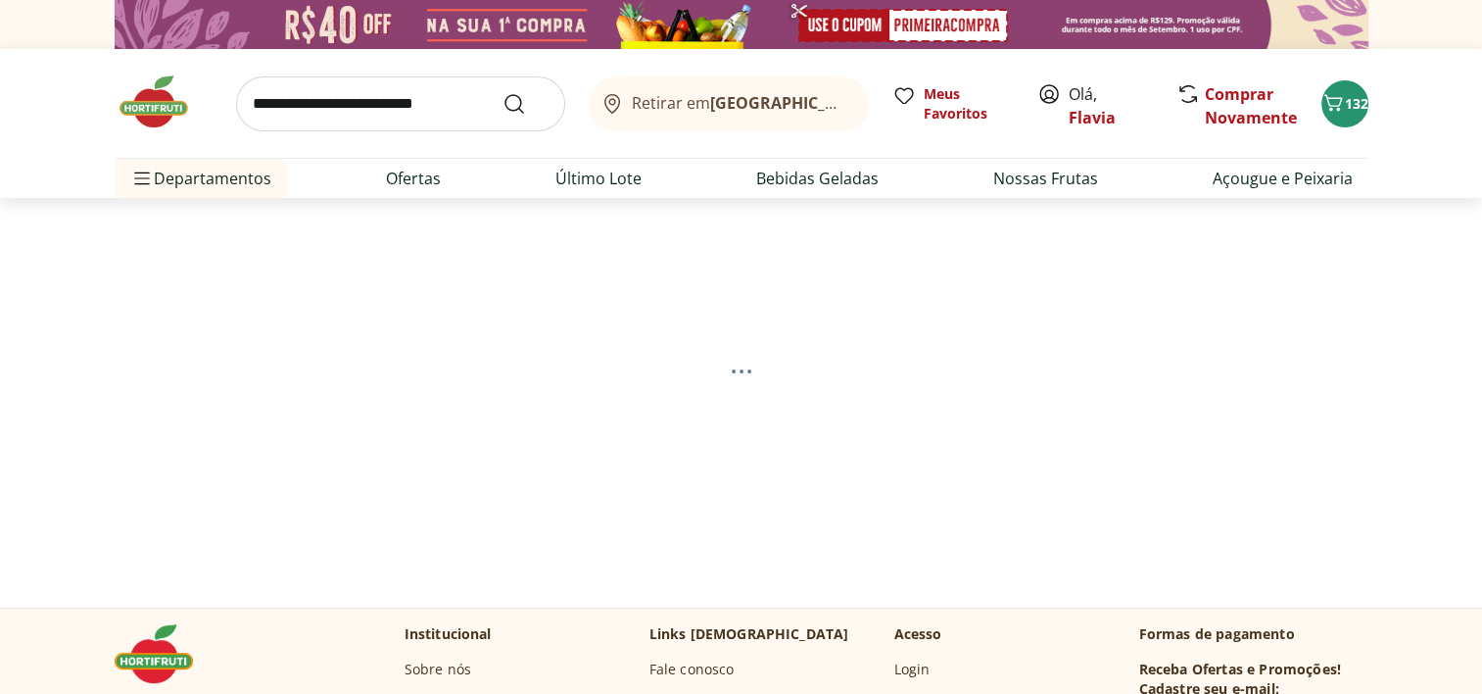
select select "**********"
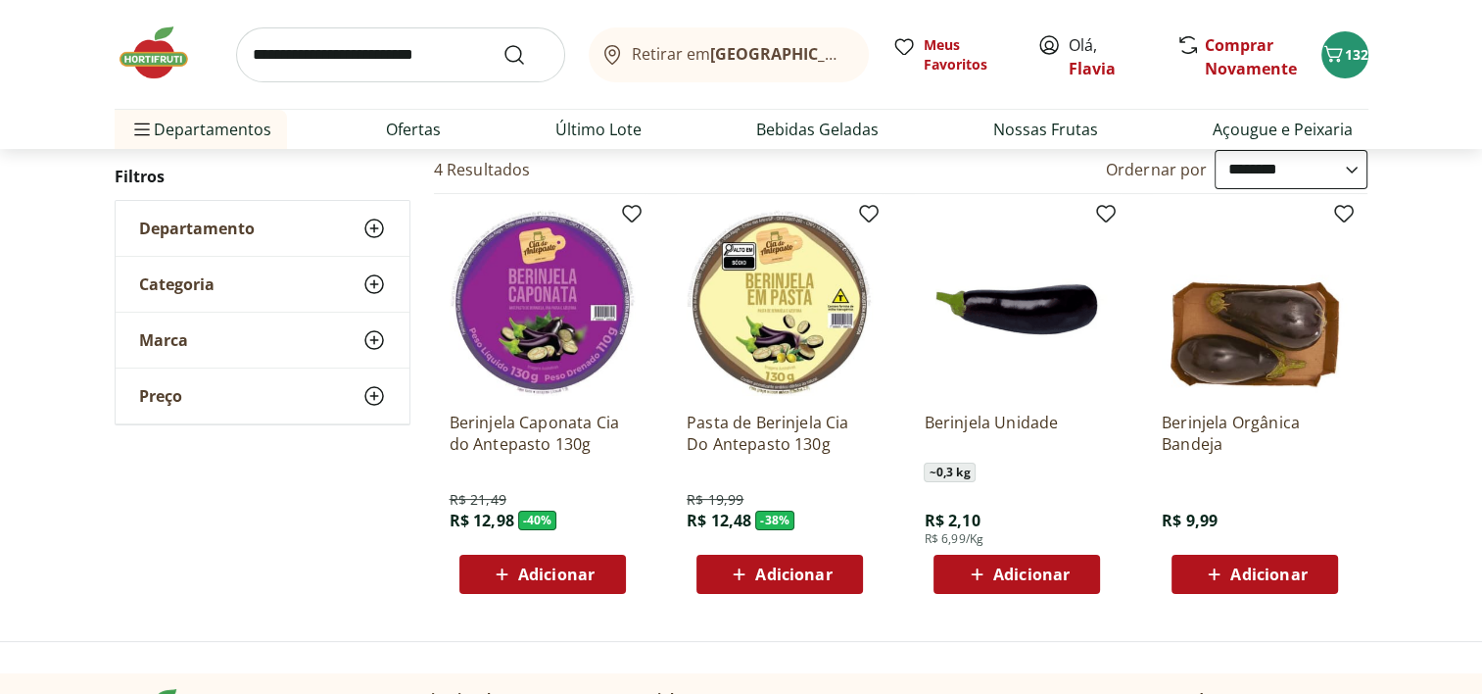
scroll to position [231, 0]
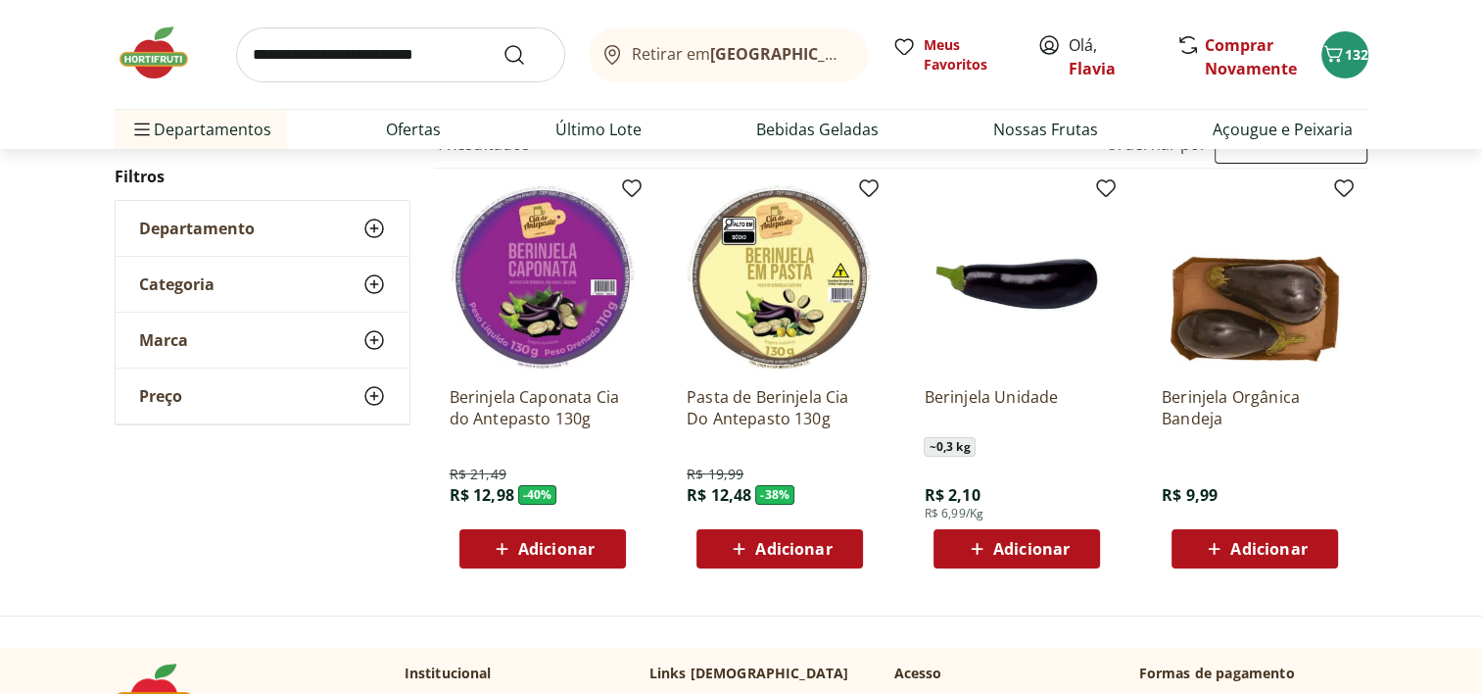
click at [1069, 548] on span "Adicionar" at bounding box center [1031, 549] width 76 height 16
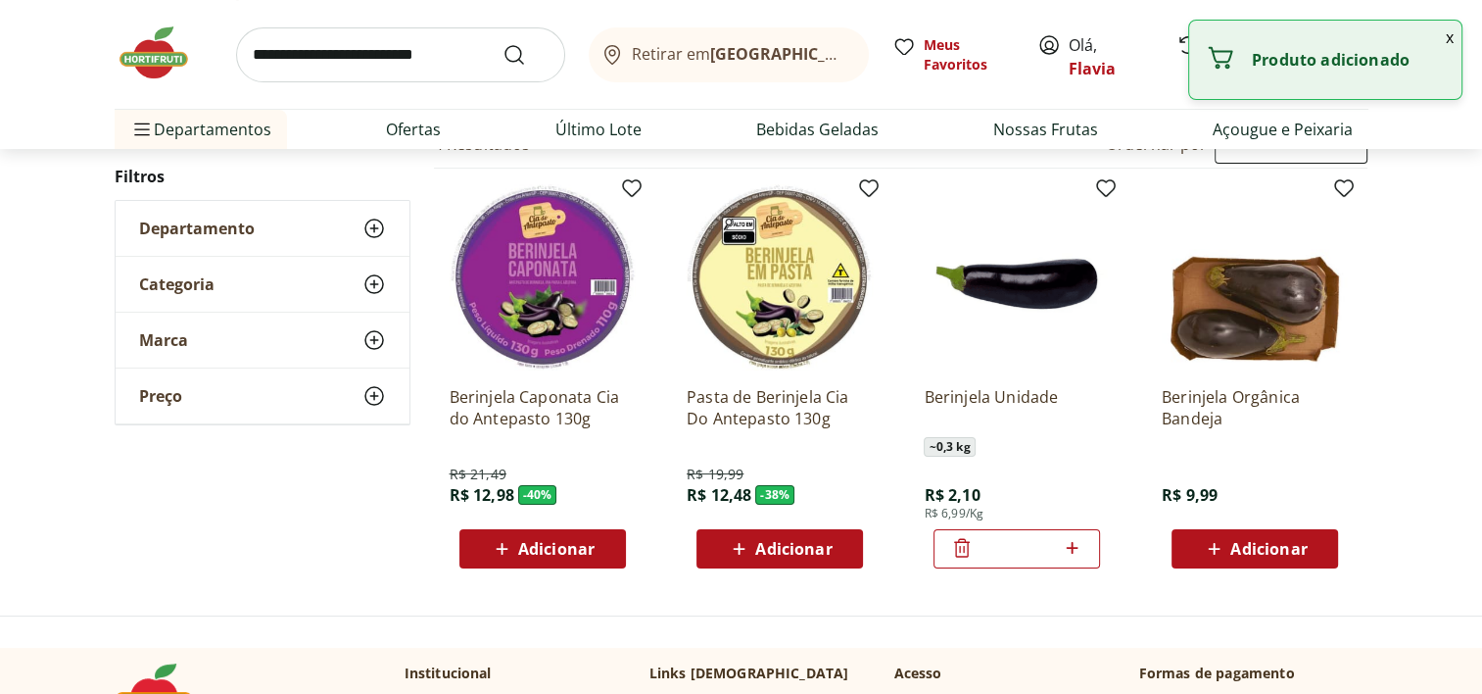
click at [1084, 552] on div "*" at bounding box center [1016, 548] width 167 height 39
click at [1077, 546] on icon at bounding box center [1072, 548] width 24 height 24
type input "*"
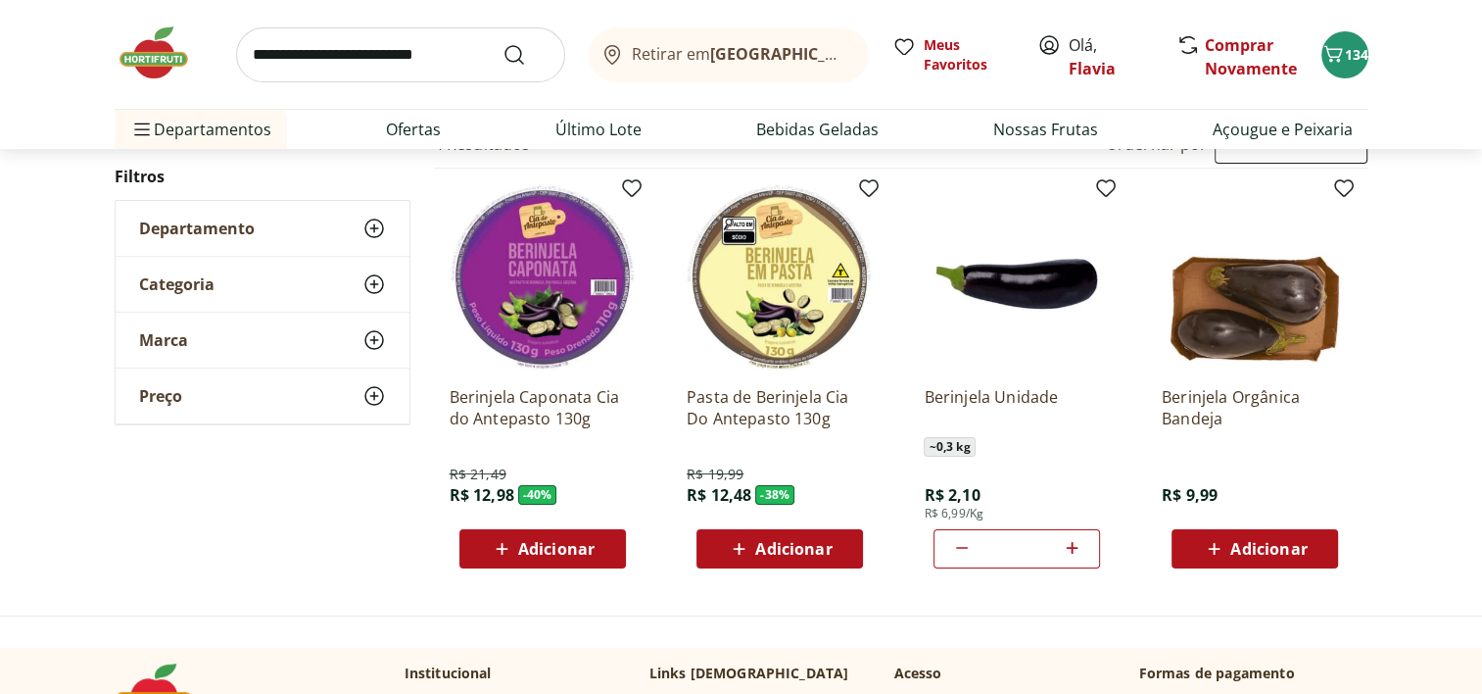
click at [365, 52] on input "search" at bounding box center [400, 54] width 329 height 55
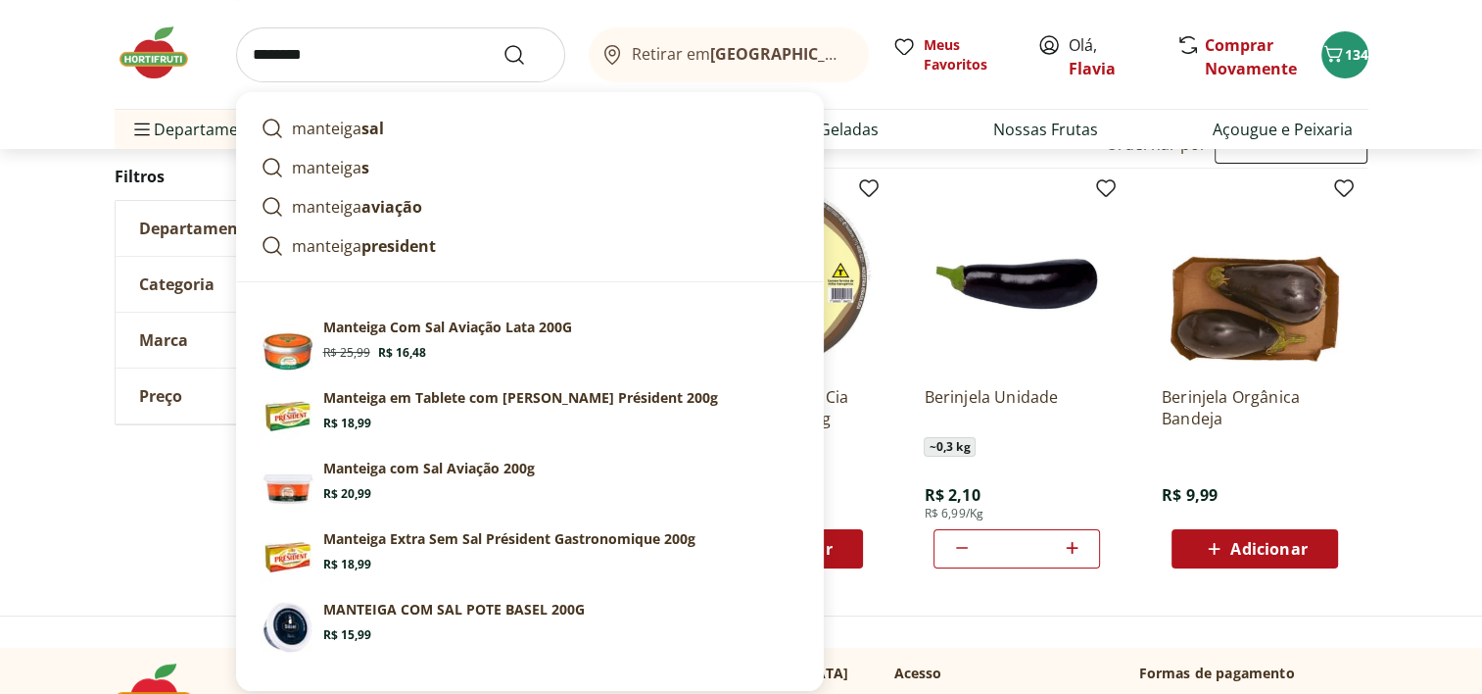
type input "********"
click at [502, 43] on button "Submit Search" at bounding box center [525, 55] width 47 height 24
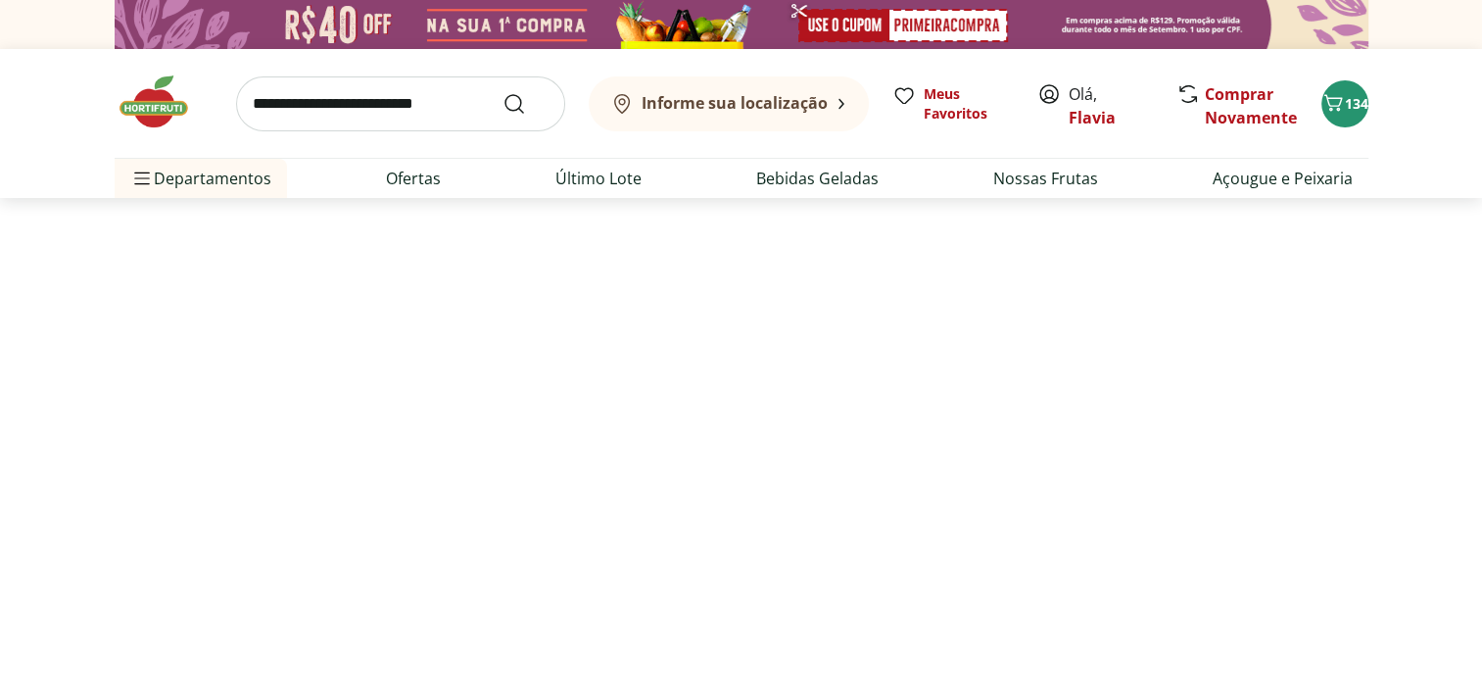
select select "**********"
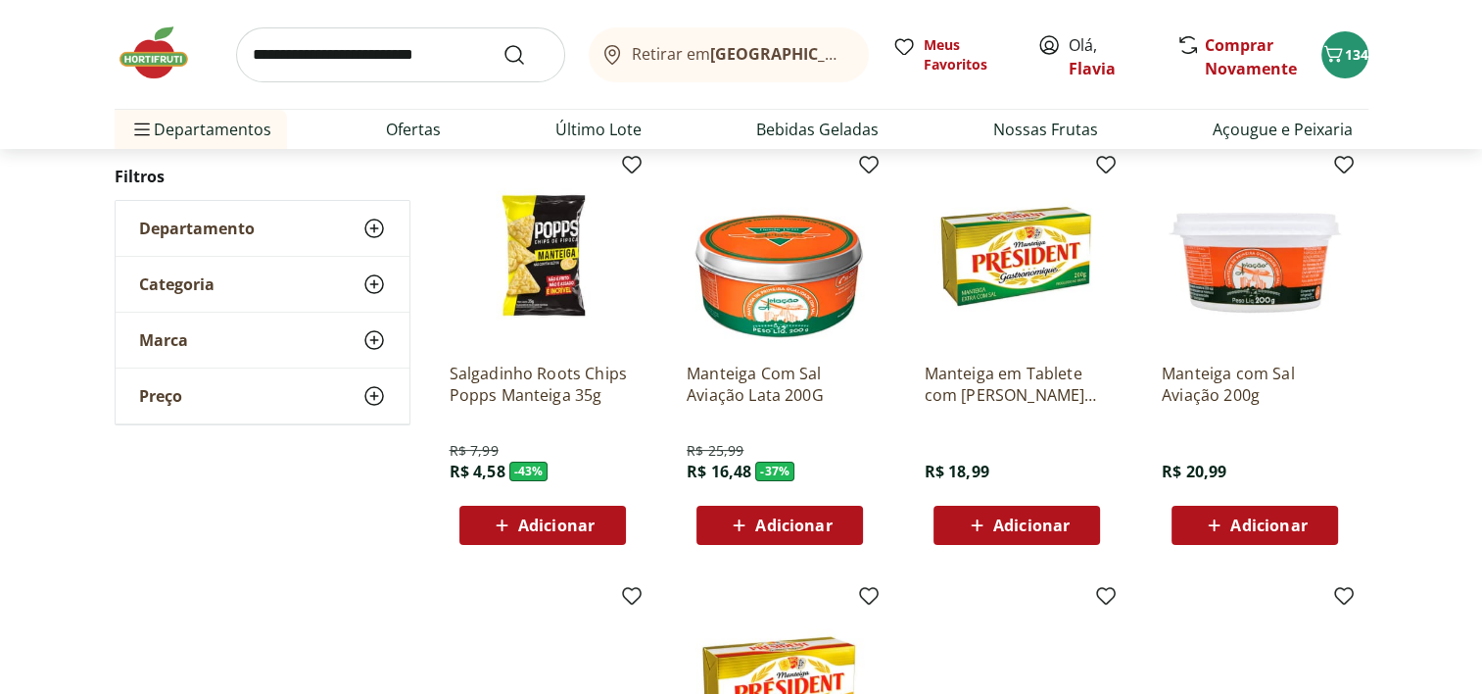
scroll to position [206, 0]
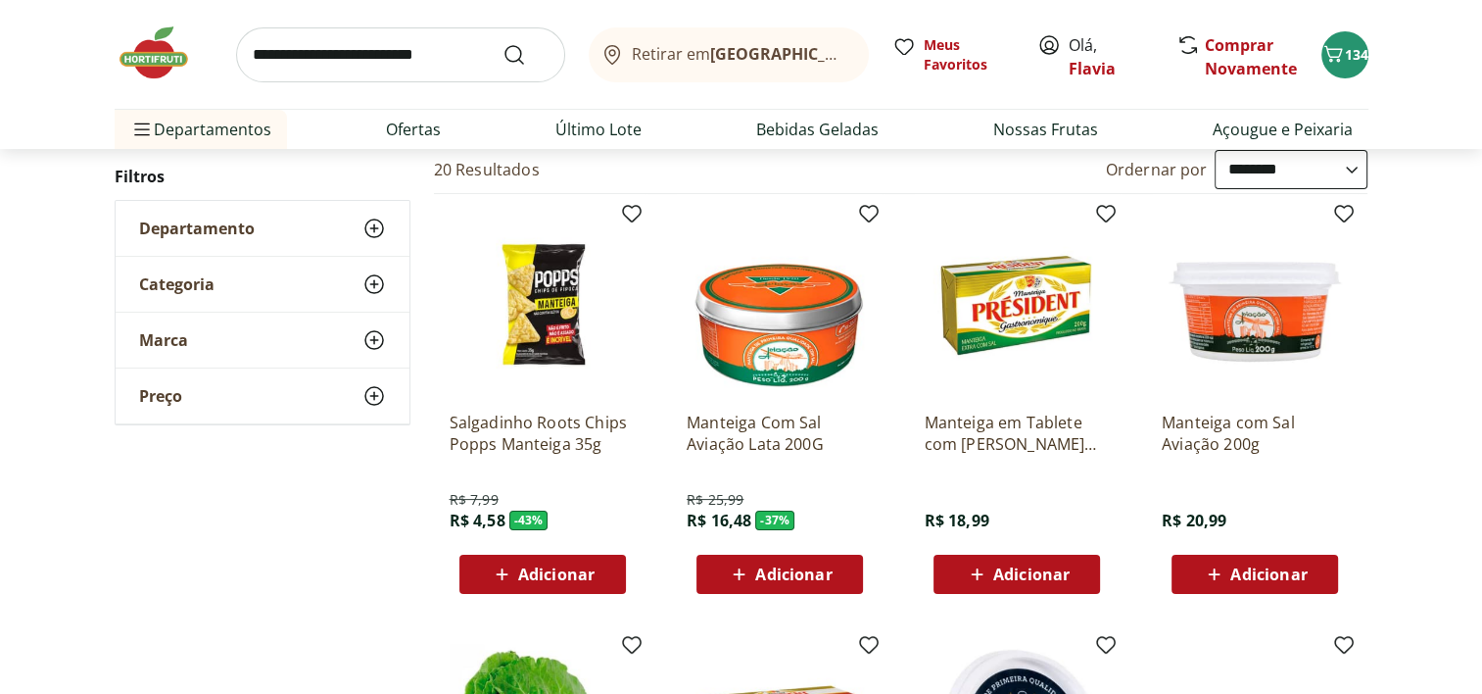
click at [765, 585] on div "Adicionar" at bounding box center [779, 573] width 135 height 35
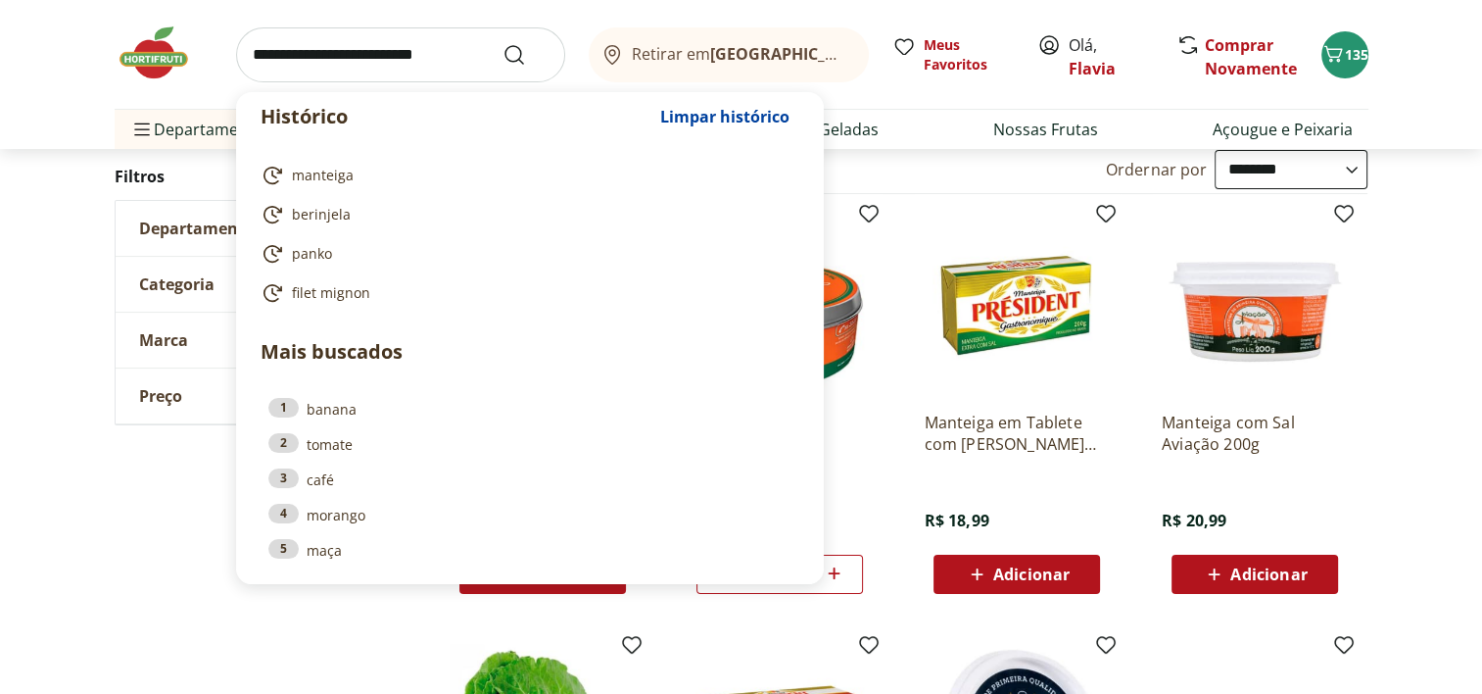
click at [302, 48] on input "search" at bounding box center [400, 54] width 329 height 55
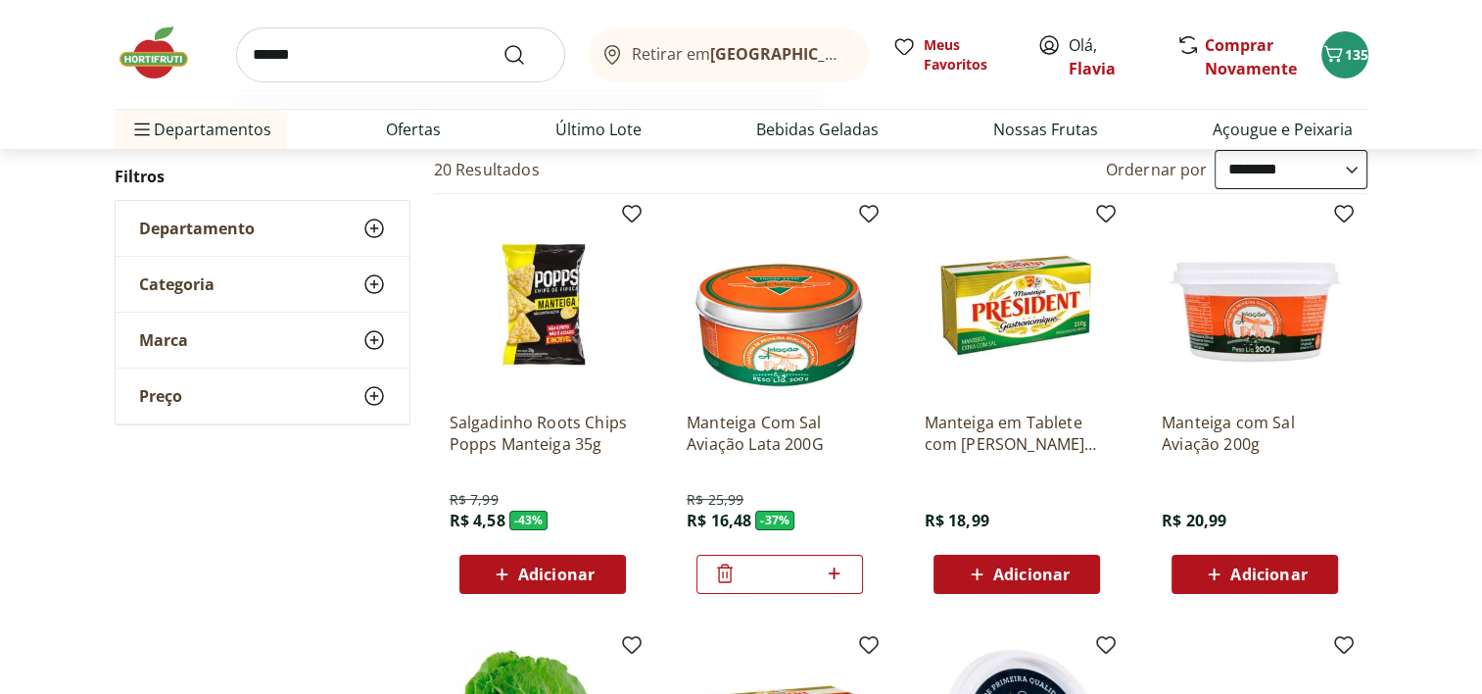
type input "******"
click at [502, 43] on button "Submit Search" at bounding box center [525, 55] width 47 height 24
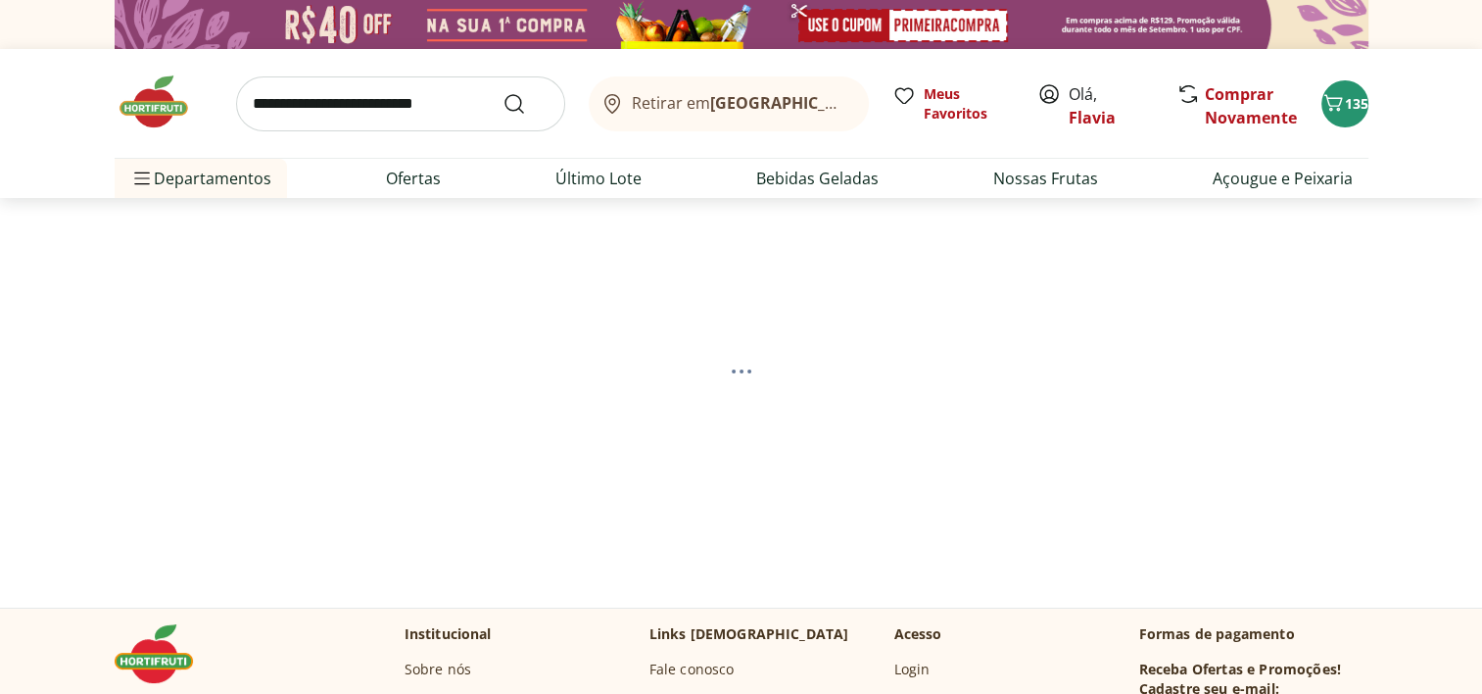
select select "**********"
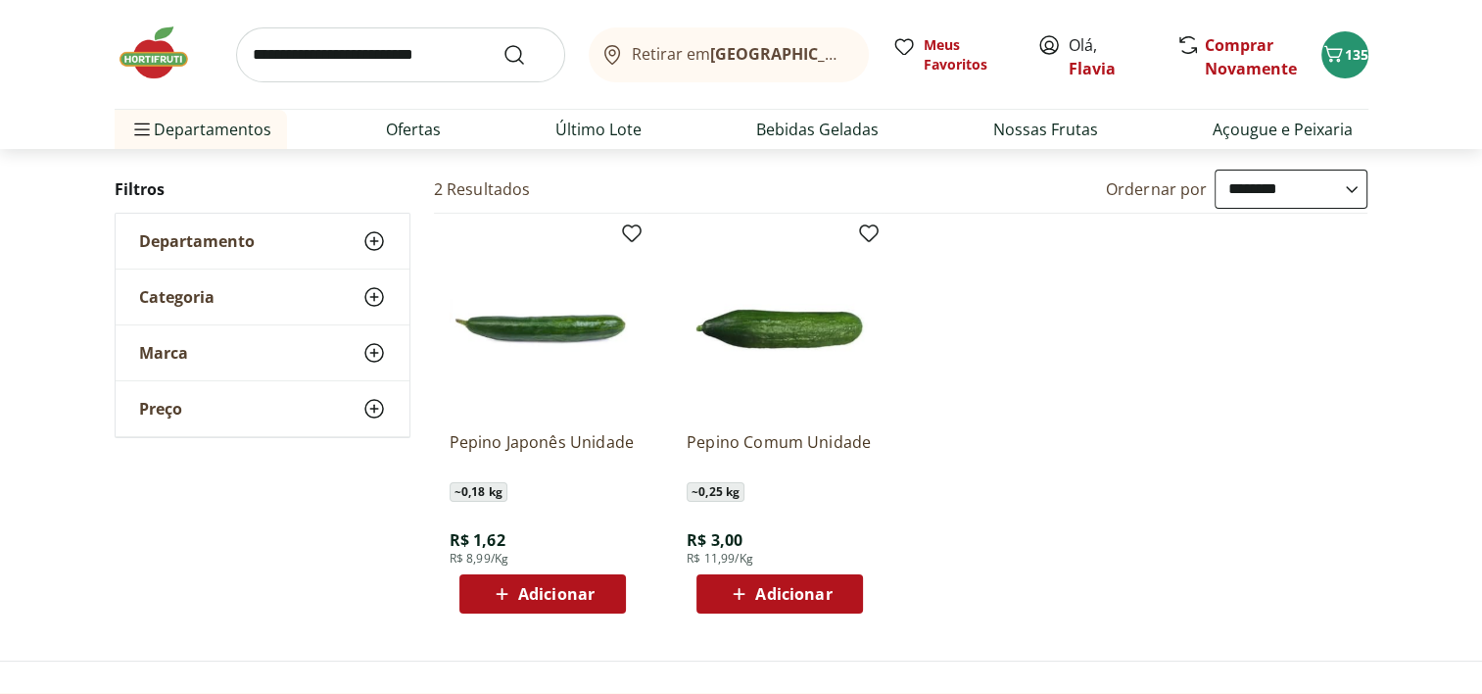
scroll to position [189, 0]
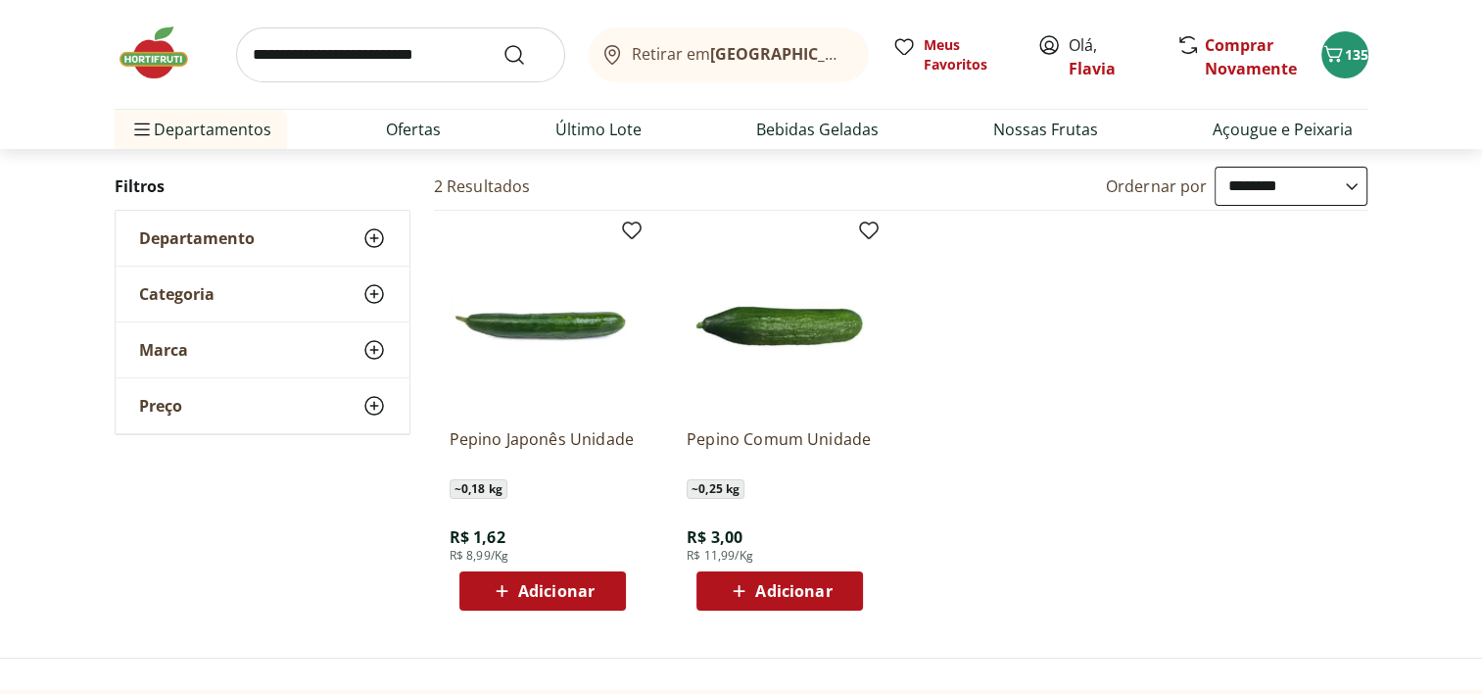
click at [836, 603] on div "Adicionar" at bounding box center [779, 590] width 135 height 35
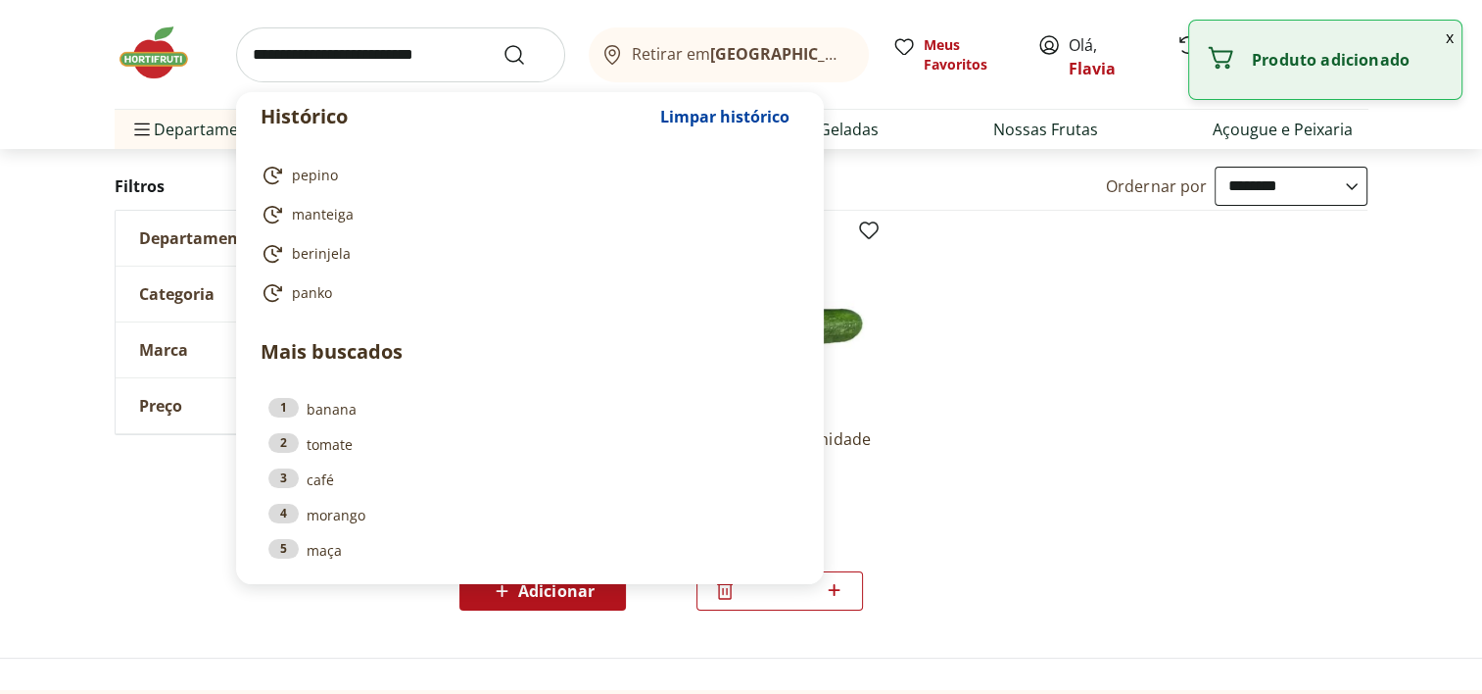
click at [377, 59] on input "search" at bounding box center [400, 54] width 329 height 55
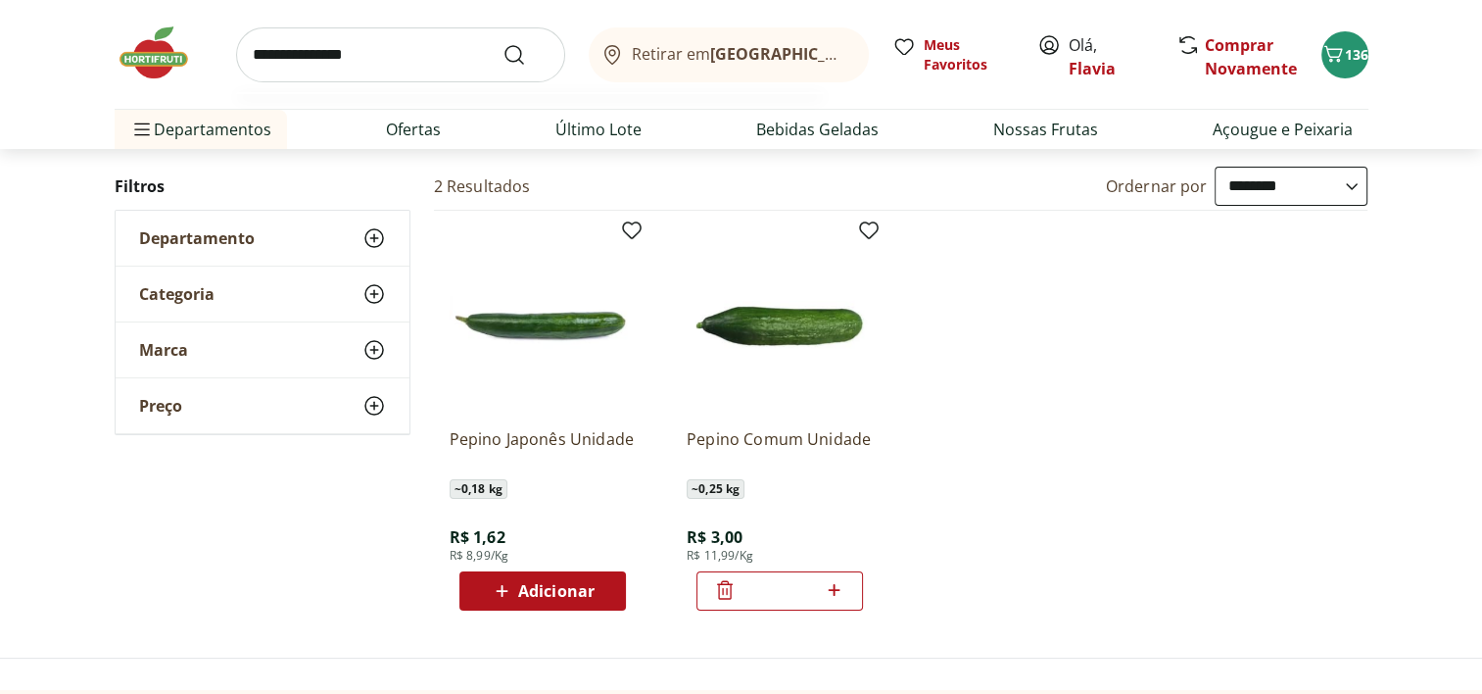
type input "**********"
click at [502, 43] on button "Submit Search" at bounding box center [525, 55] width 47 height 24
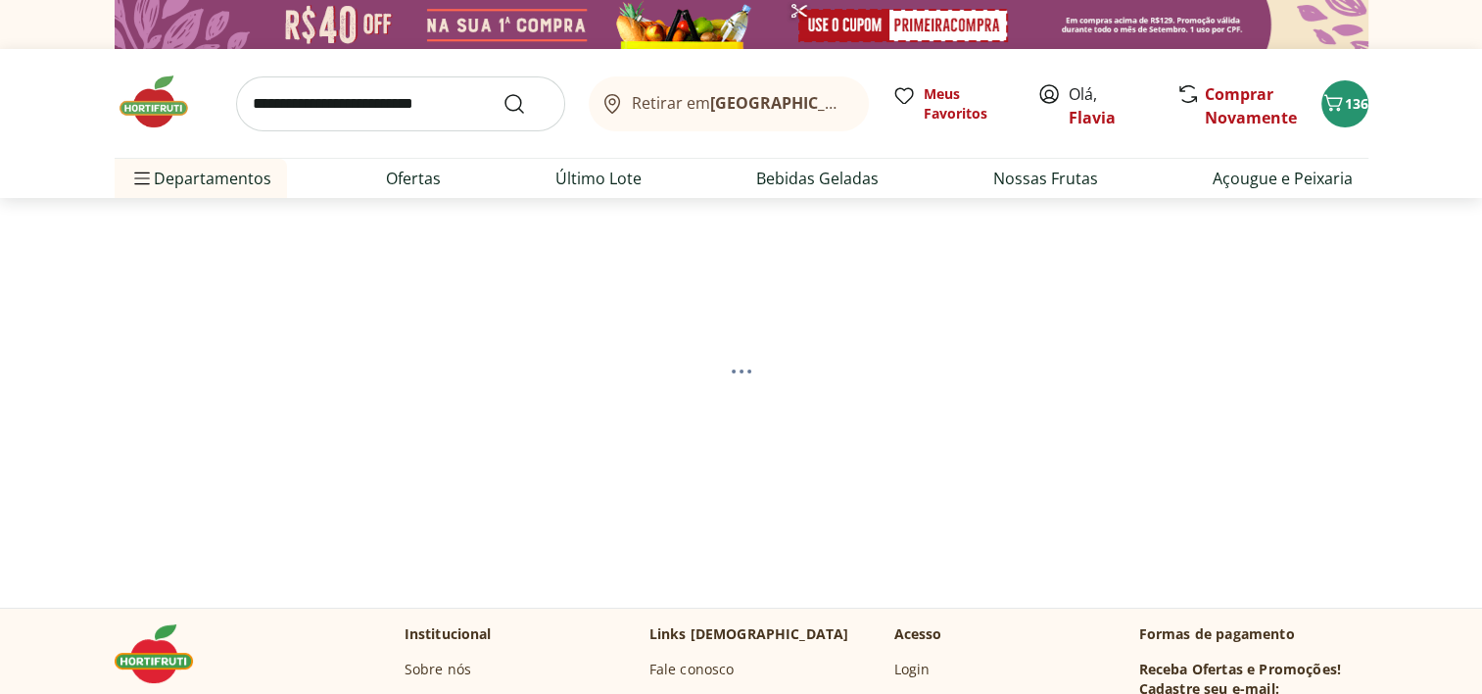
select select "**********"
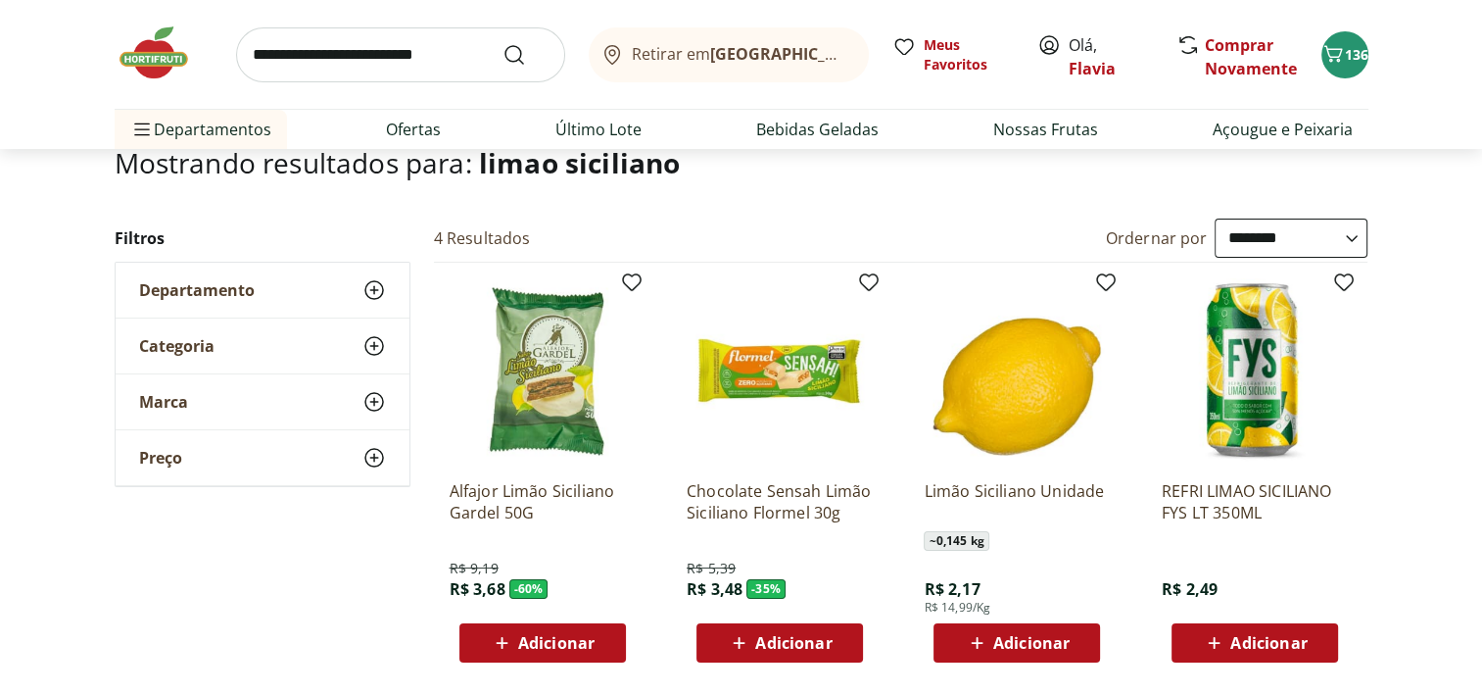
scroll to position [180, 0]
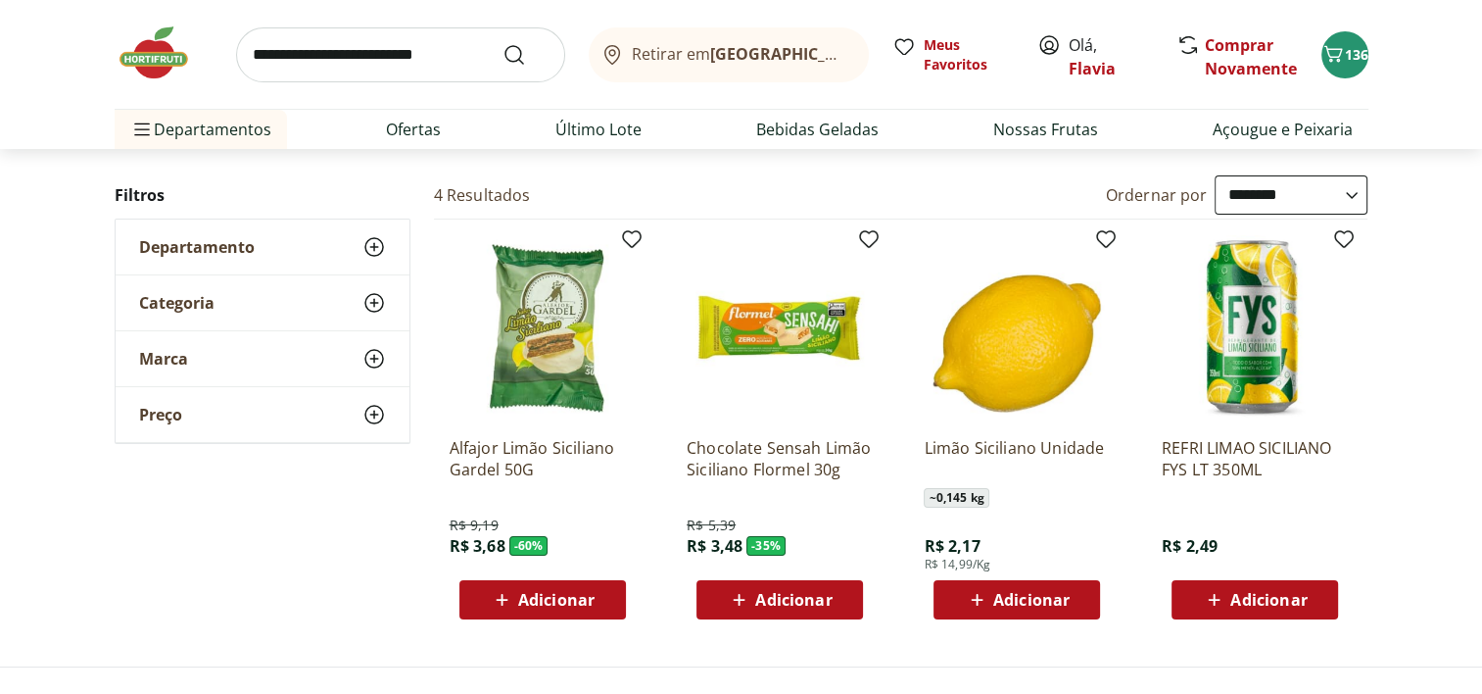
click at [1058, 598] on span "Adicionar" at bounding box center [1031, 600] width 76 height 16
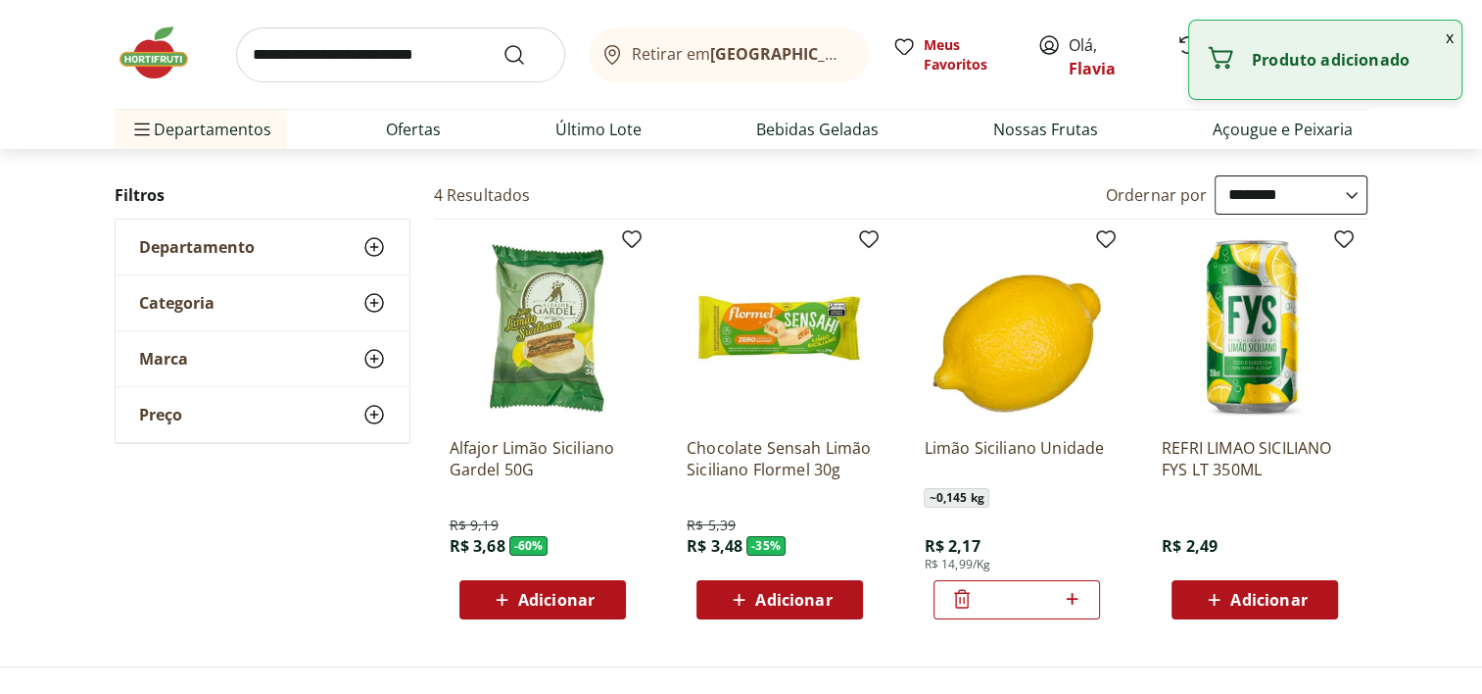
scroll to position [0, 0]
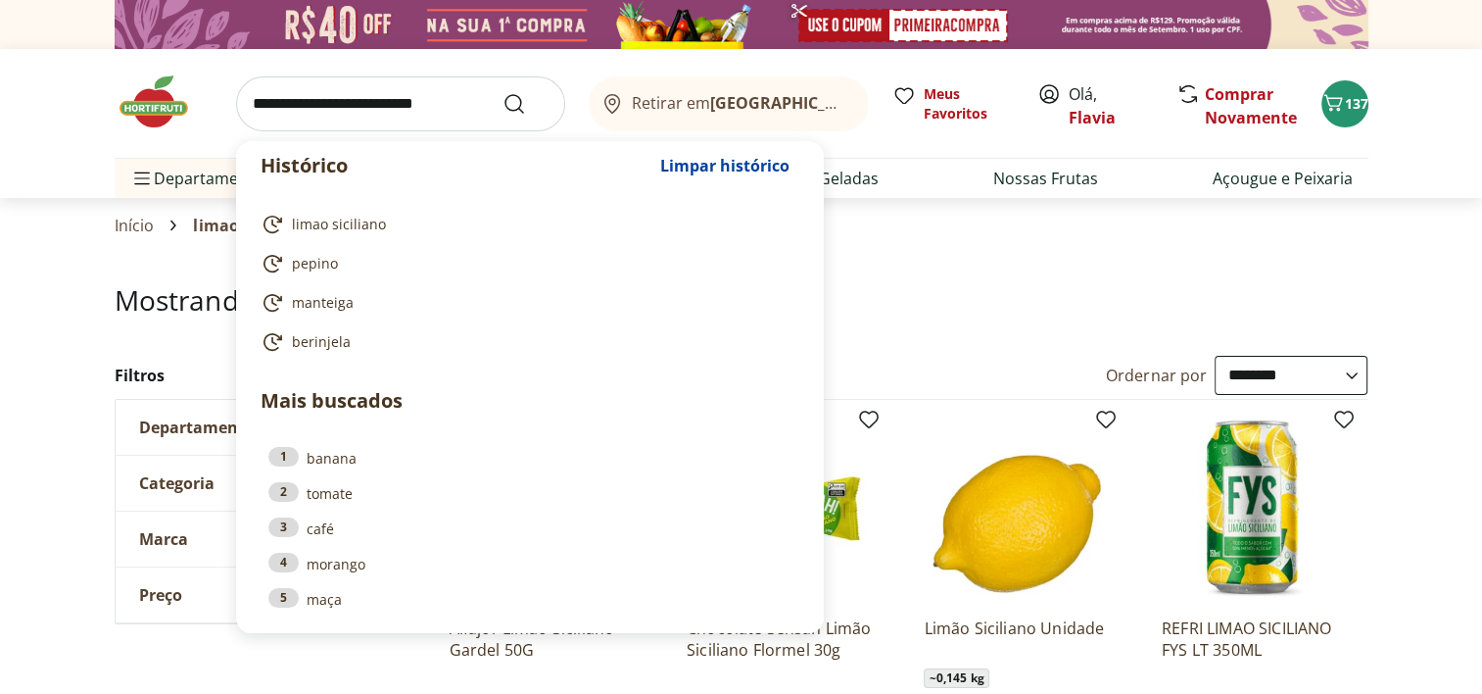
click at [267, 102] on input "search" at bounding box center [400, 103] width 329 height 55
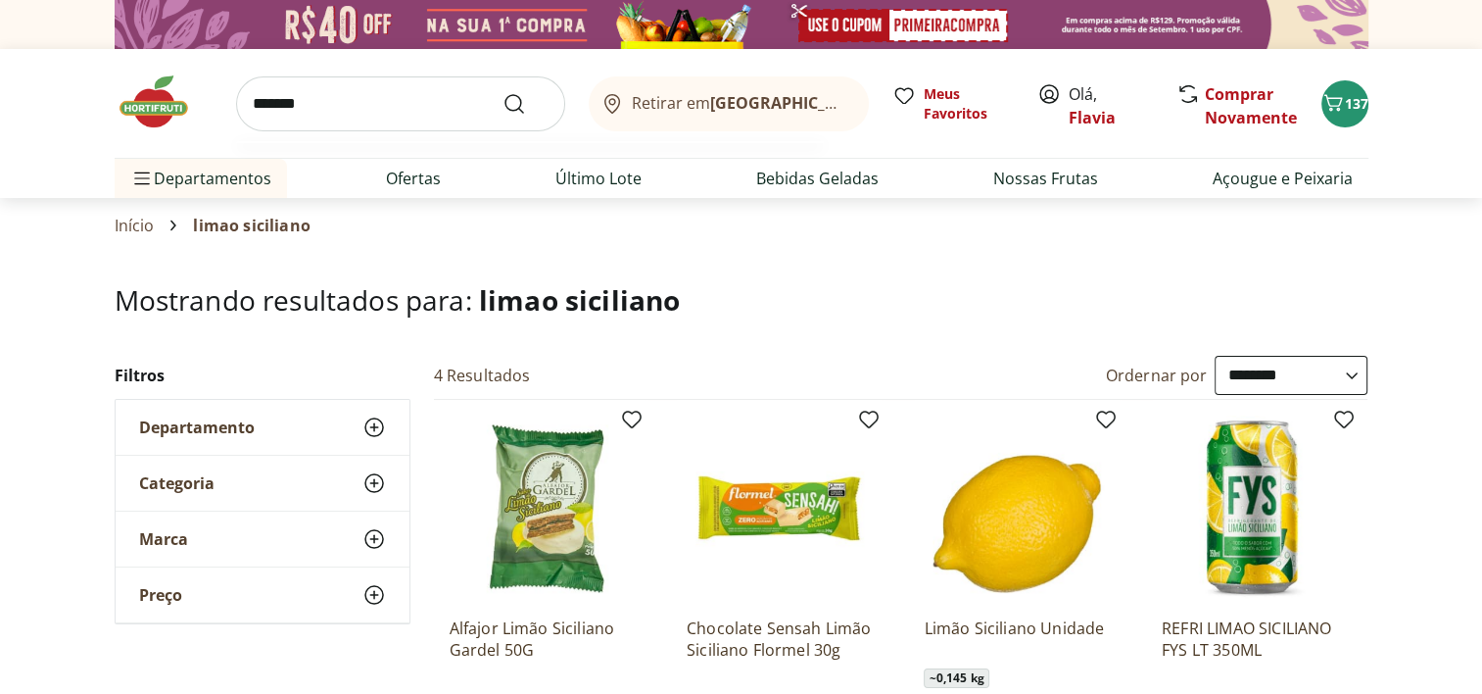
type input "*******"
click at [502, 92] on button "Submit Search" at bounding box center [525, 104] width 47 height 24
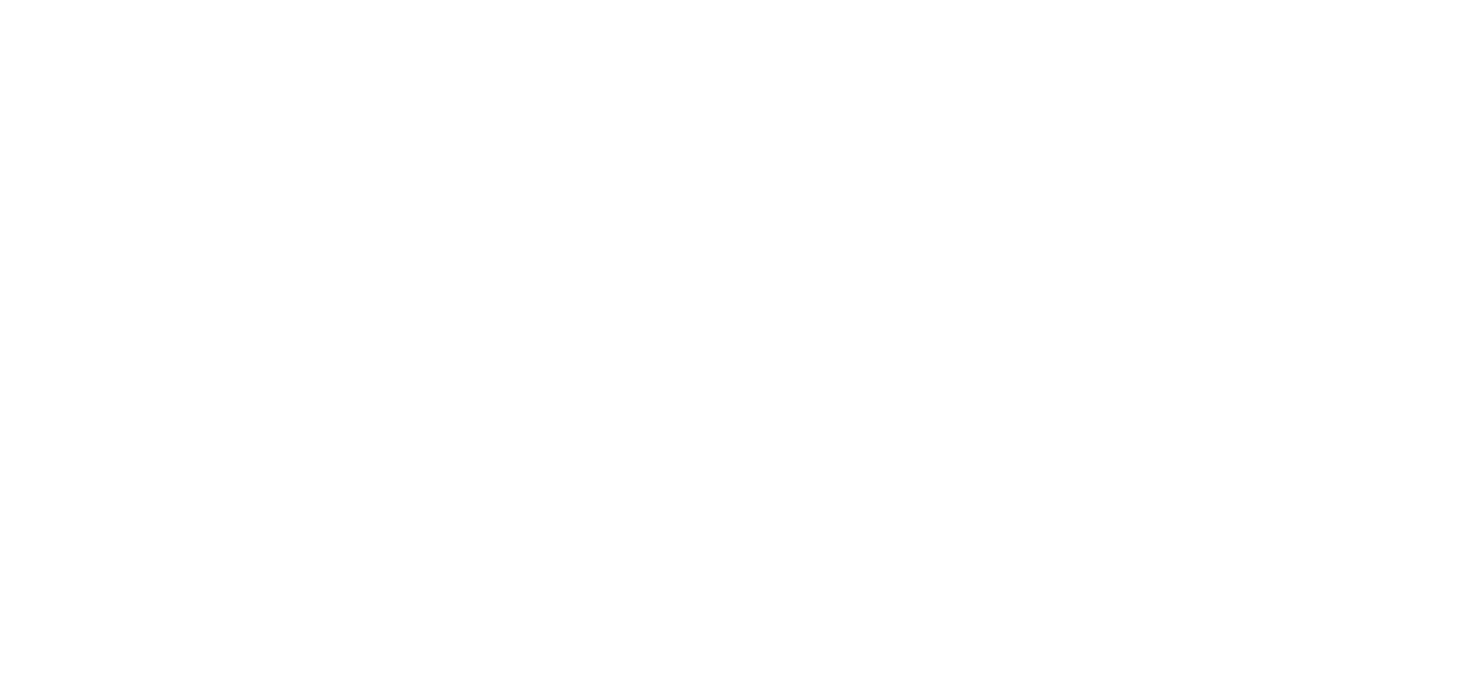
select select "**********"
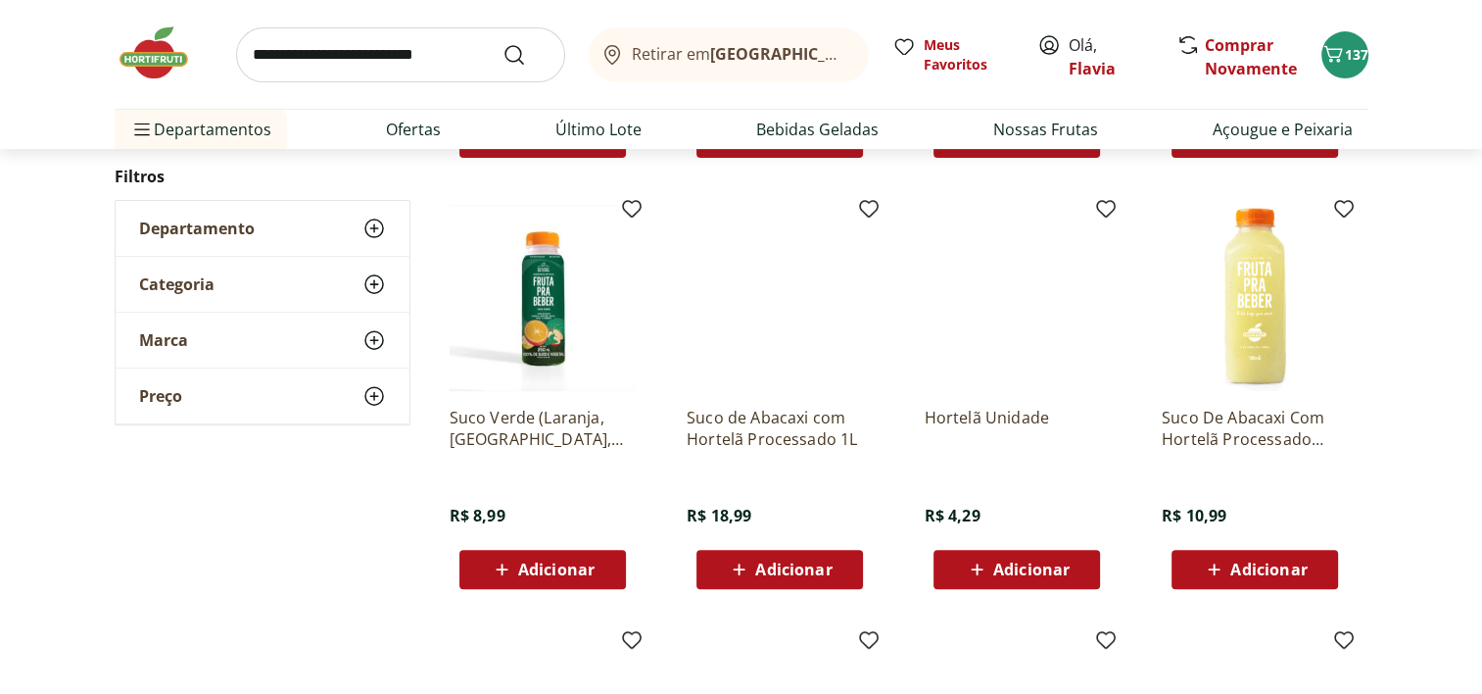
scroll to position [683, 0]
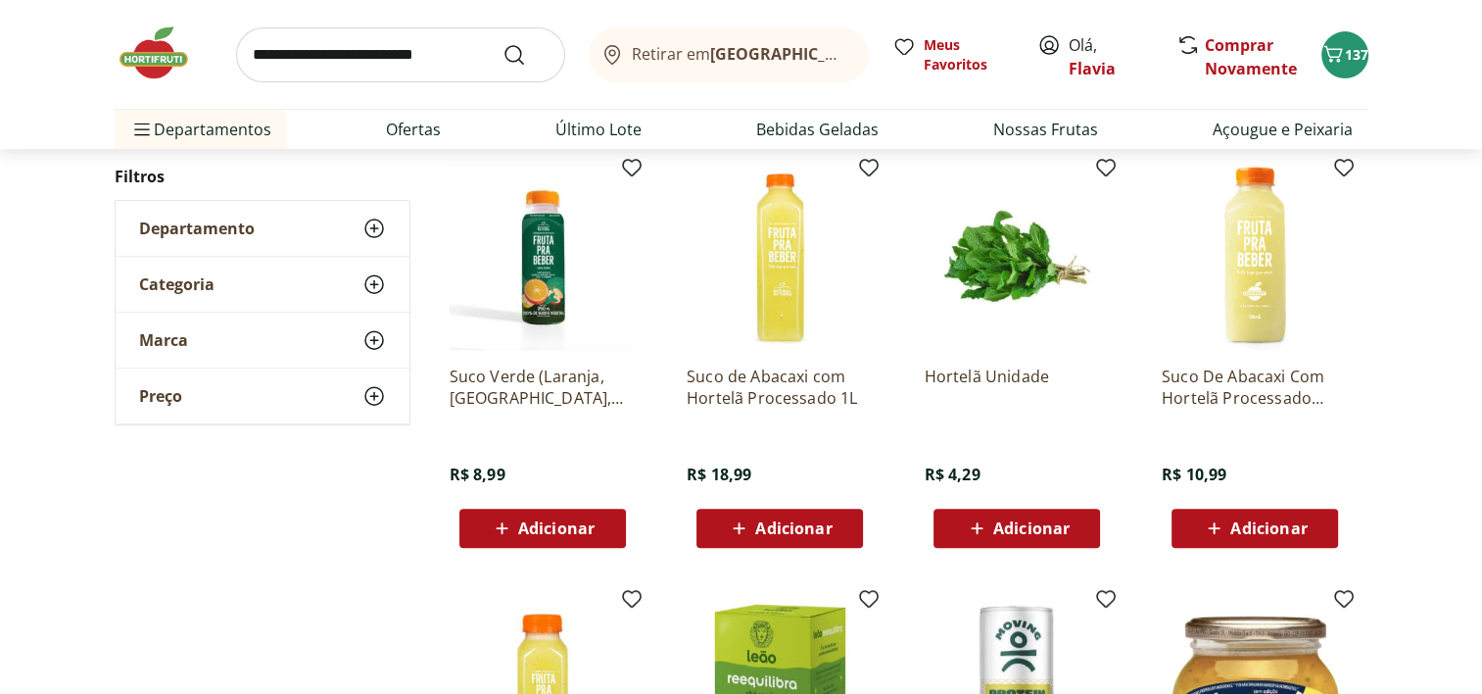
click at [1051, 539] on div "Adicionar" at bounding box center [1016, 527] width 135 height 35
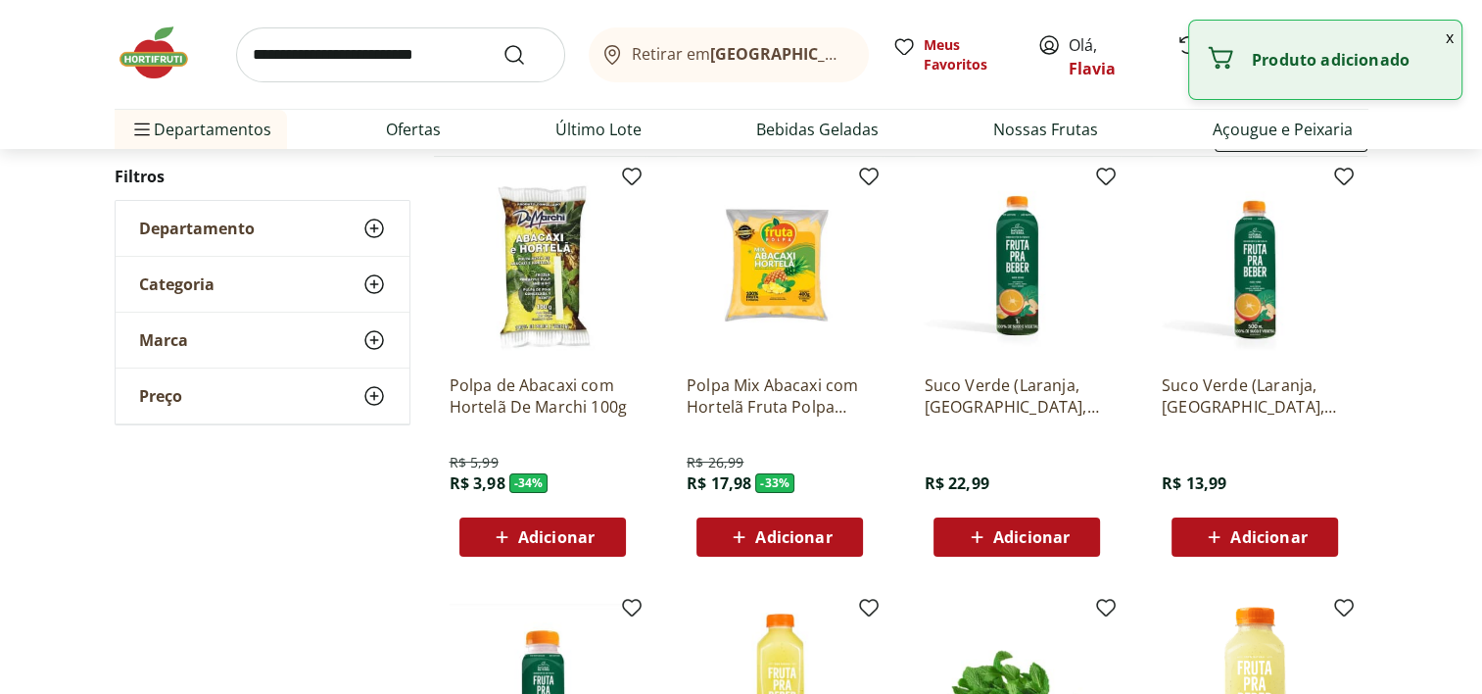
scroll to position [0, 0]
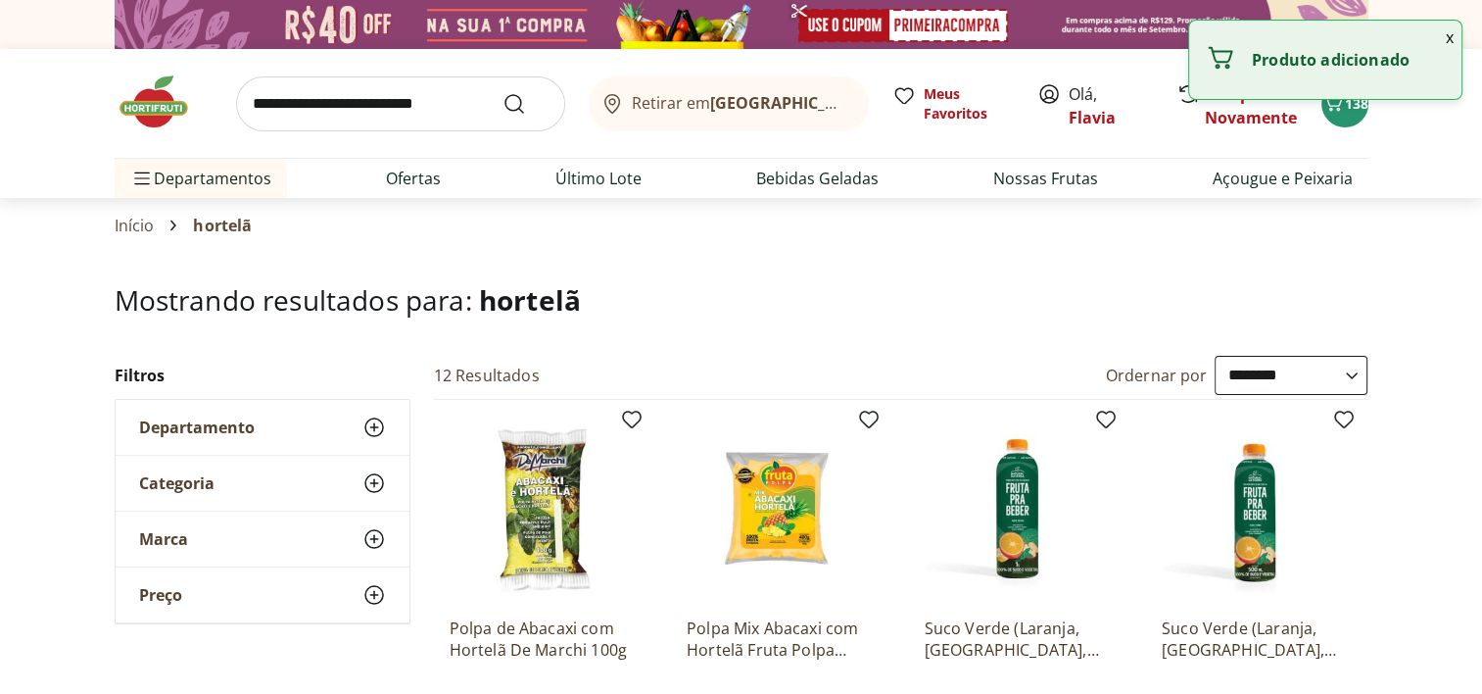
click at [415, 102] on input "search" at bounding box center [400, 103] width 329 height 55
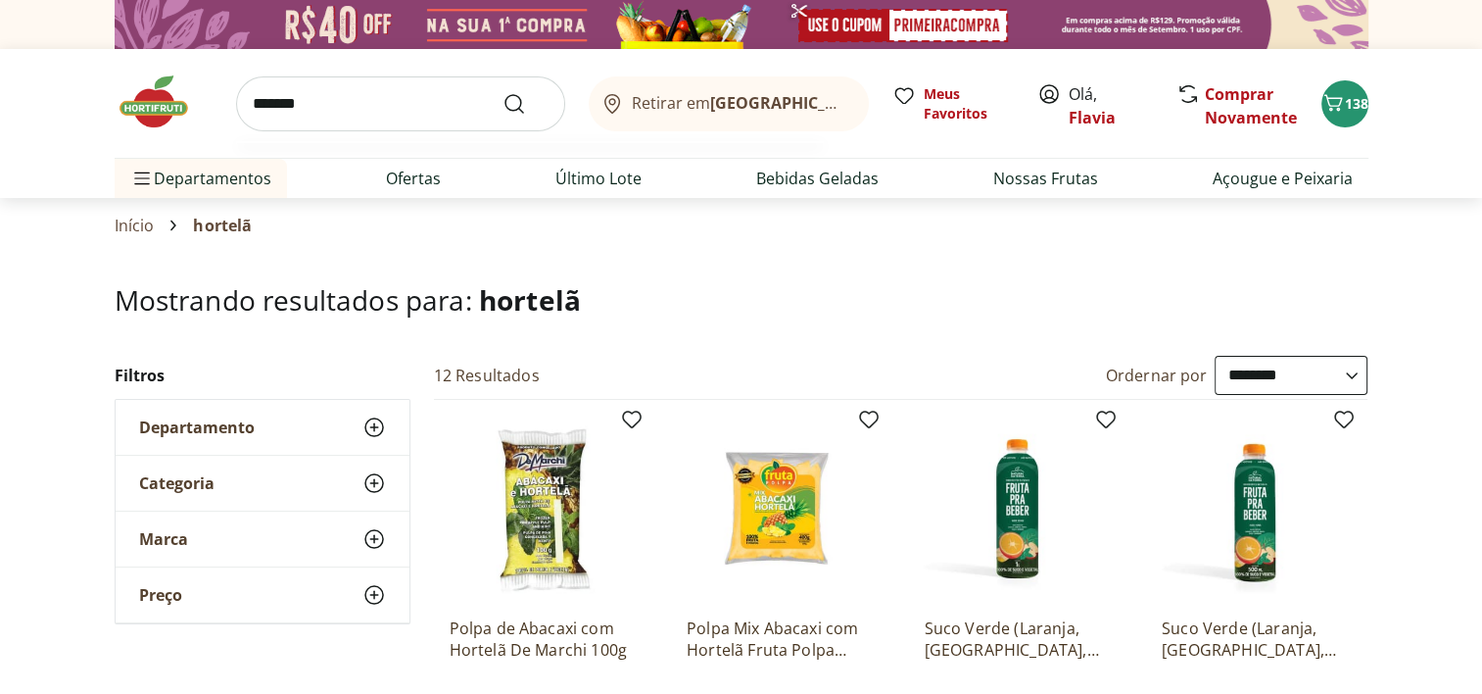
type input "*******"
click at [502, 92] on button "Submit Search" at bounding box center [525, 104] width 47 height 24
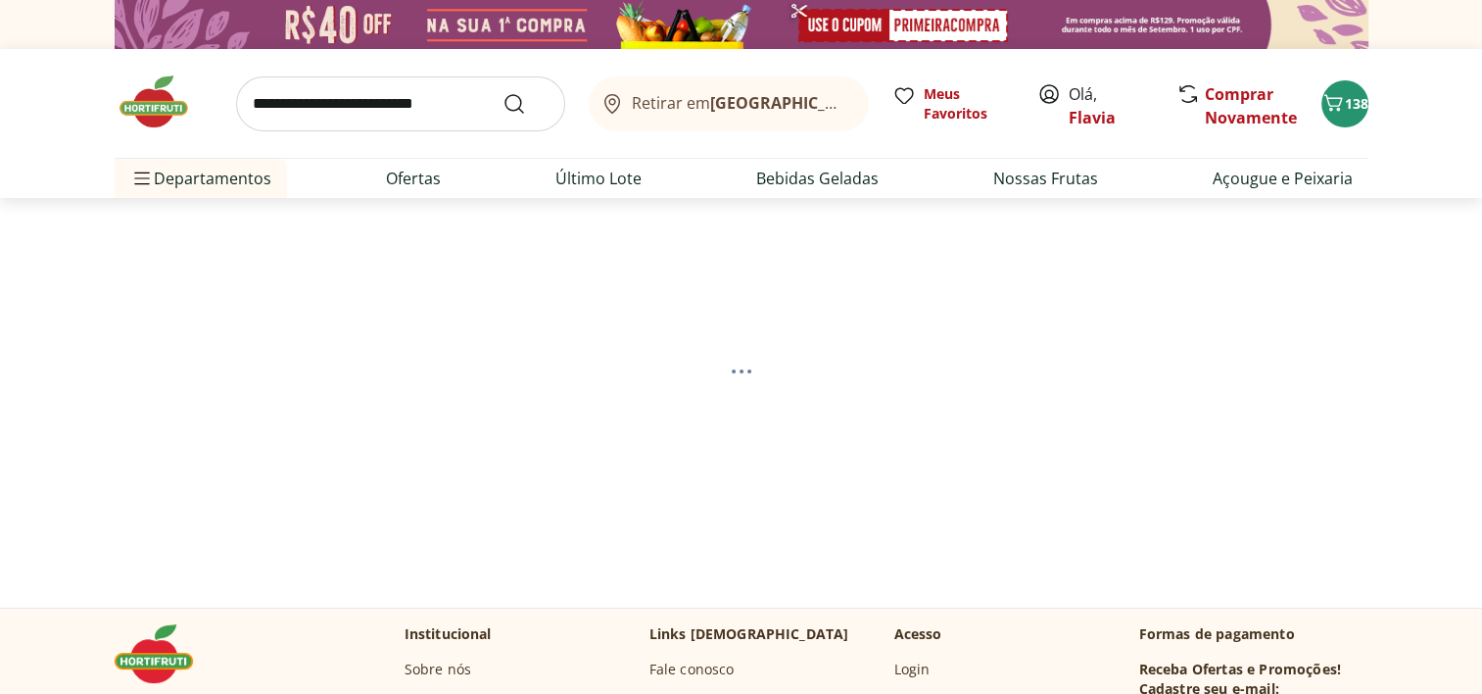
select select "**********"
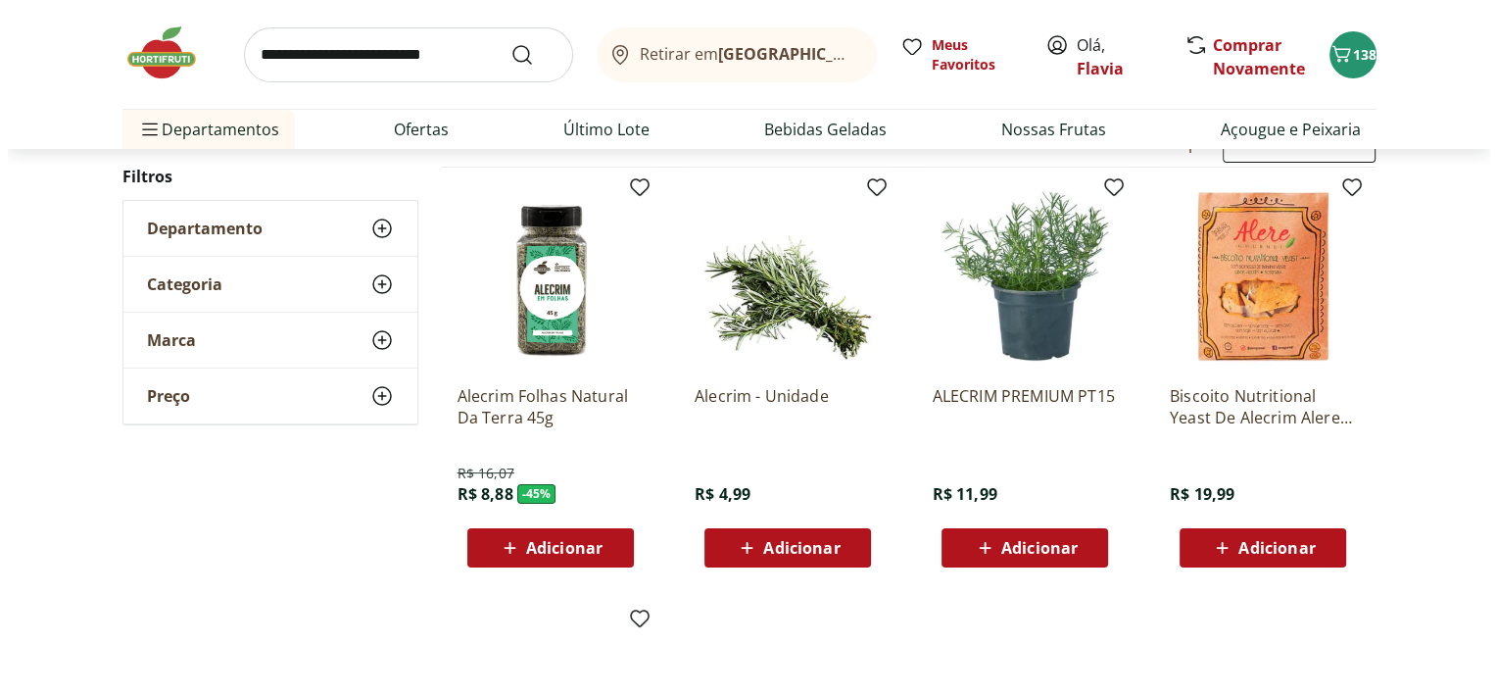
scroll to position [249, 0]
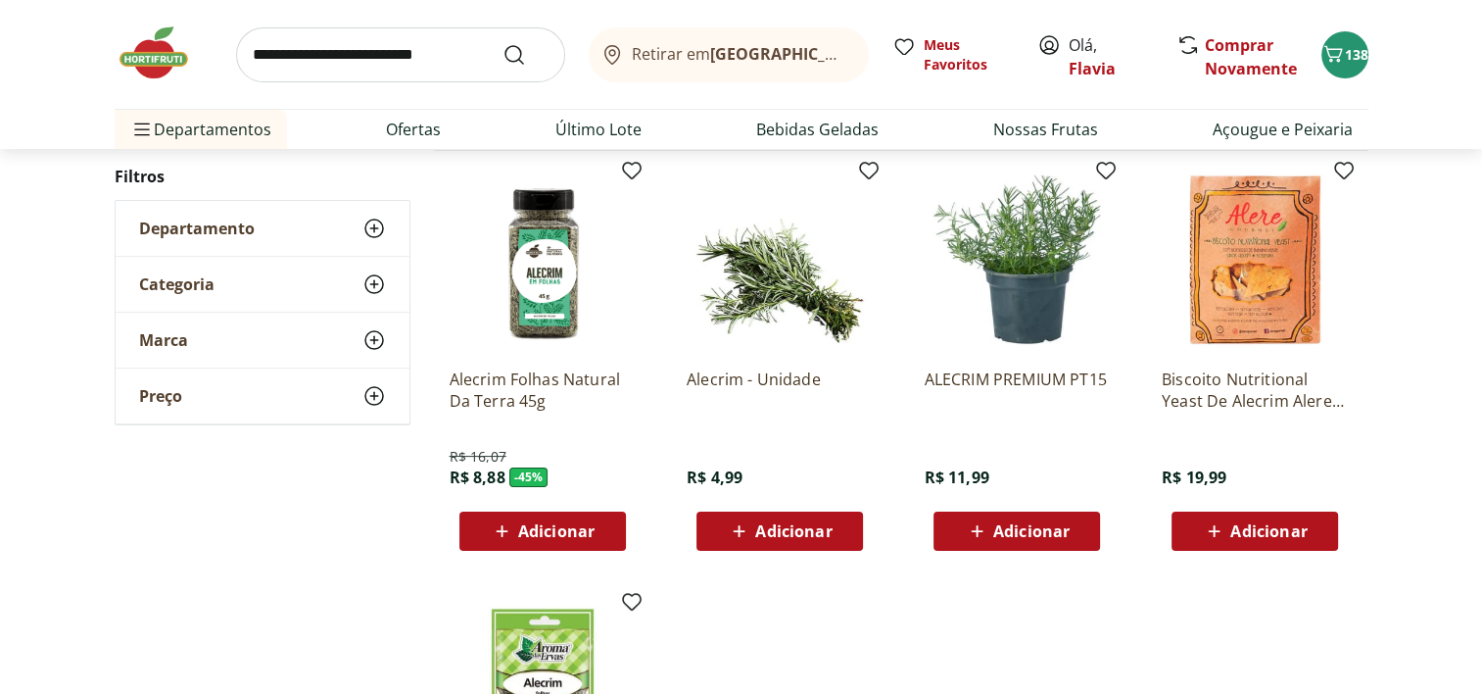
click at [791, 529] on span "Adicionar" at bounding box center [793, 531] width 76 height 16
click at [1336, 63] on icon "Carrinho" at bounding box center [1333, 54] width 24 height 24
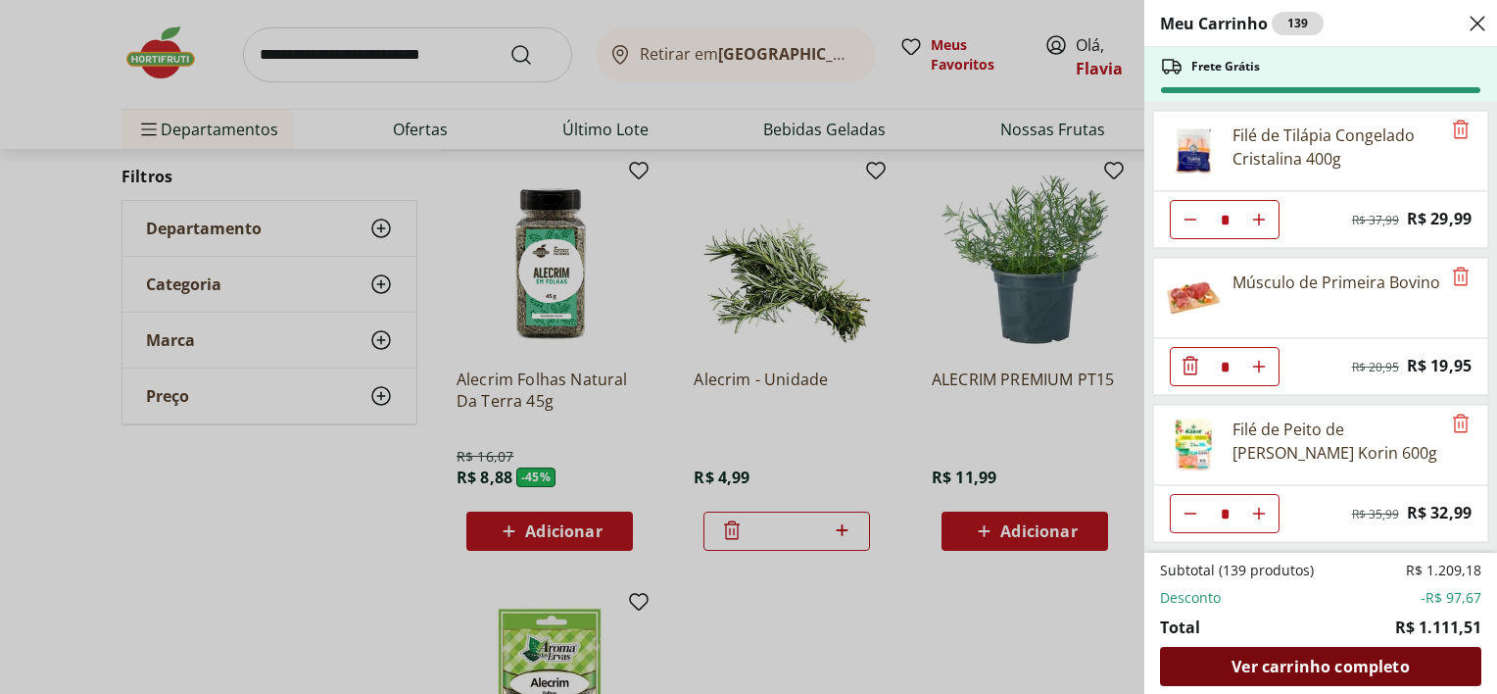
click at [1344, 665] on span "Ver carrinho completo" at bounding box center [1319, 666] width 177 height 16
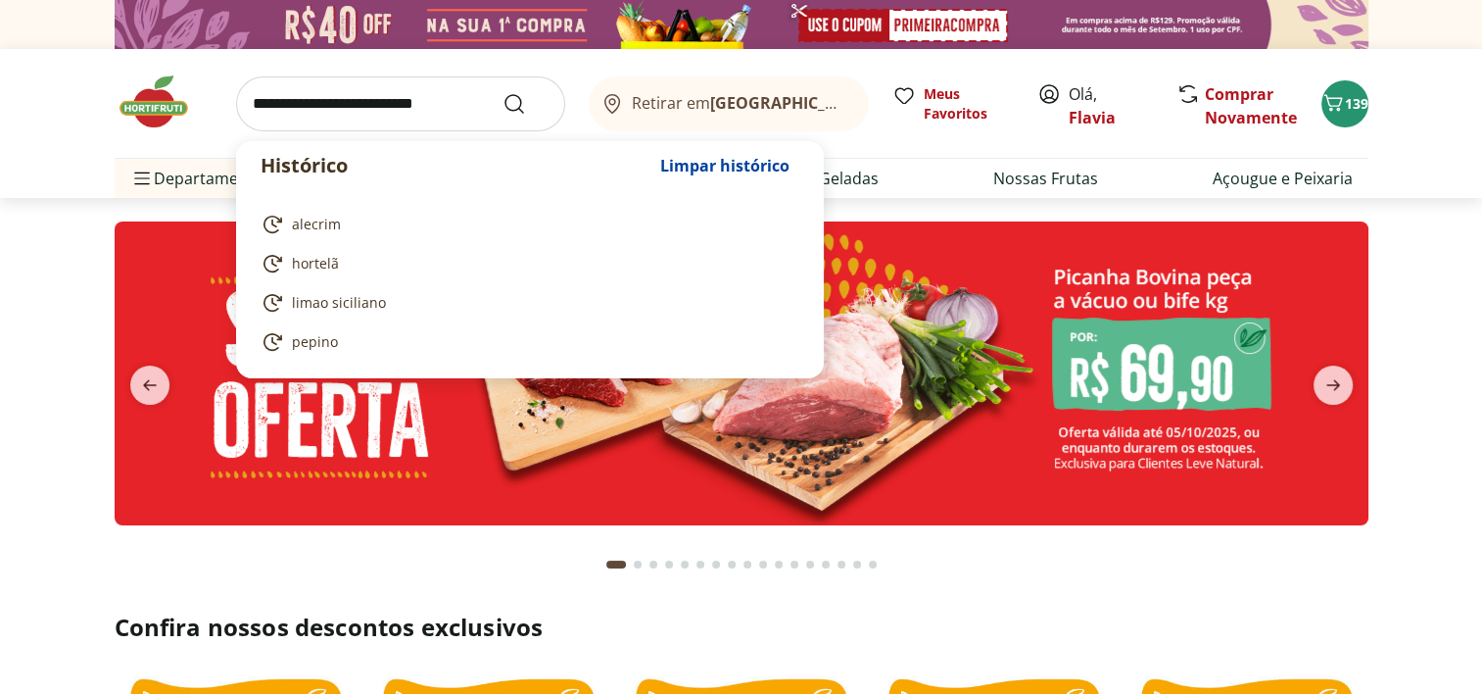
click at [376, 91] on input "search" at bounding box center [400, 103] width 329 height 55
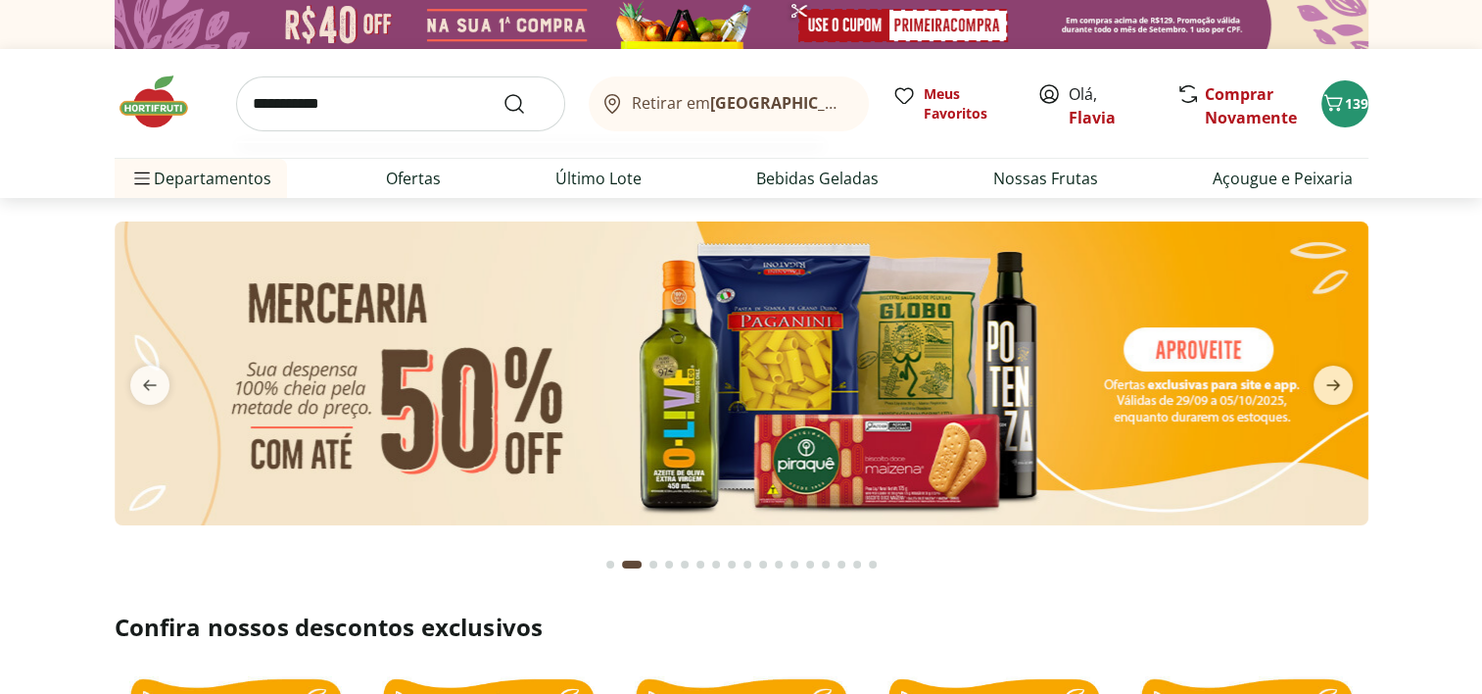
type input "**********"
click at [502, 92] on button "Submit Search" at bounding box center [525, 104] width 47 height 24
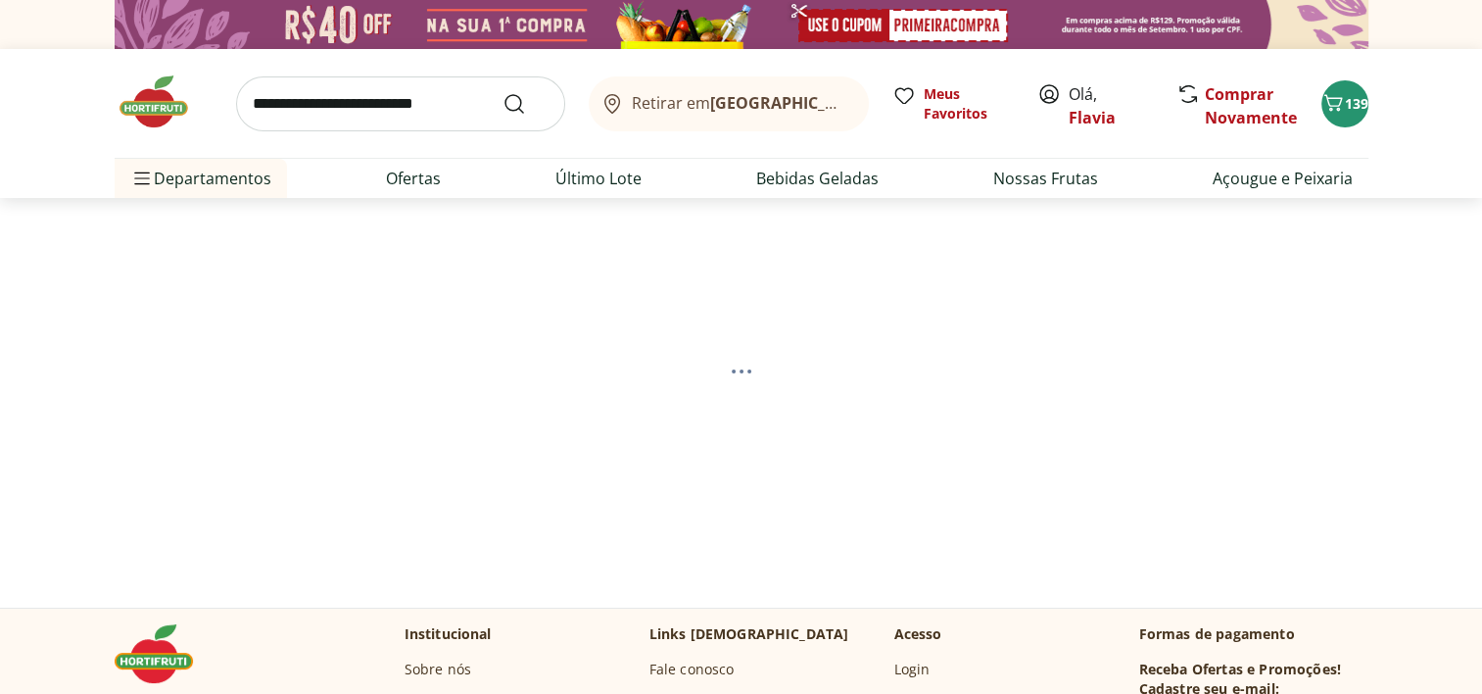
select select "**********"
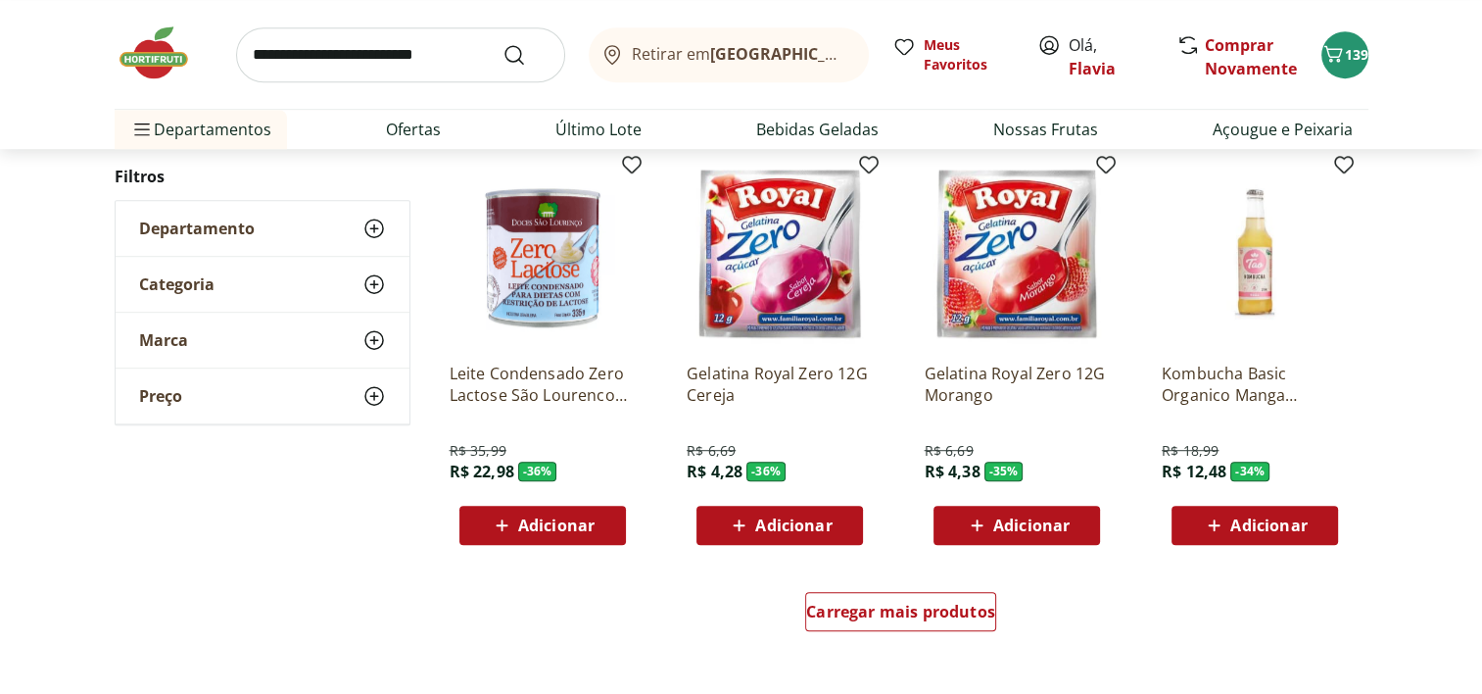
scroll to position [1137, 0]
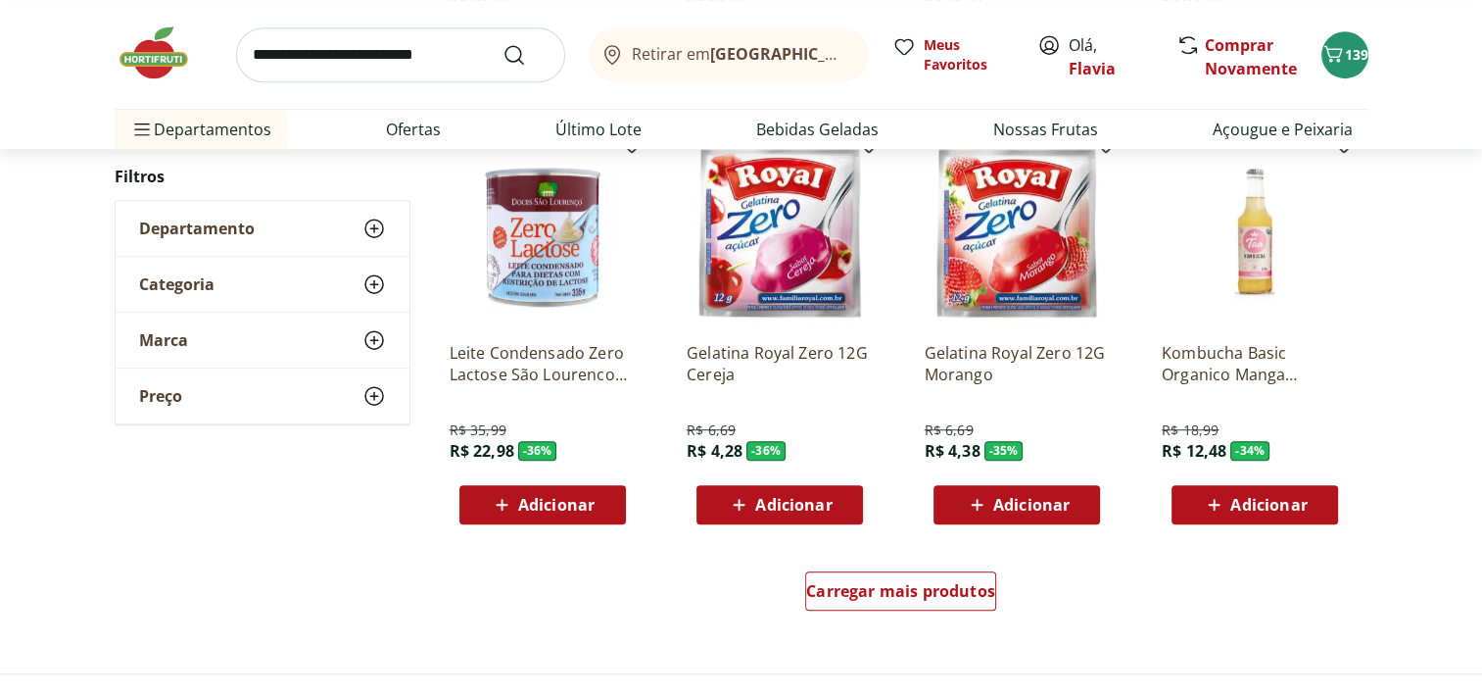
click at [1052, 507] on span "Adicionar" at bounding box center [1031, 505] width 76 height 16
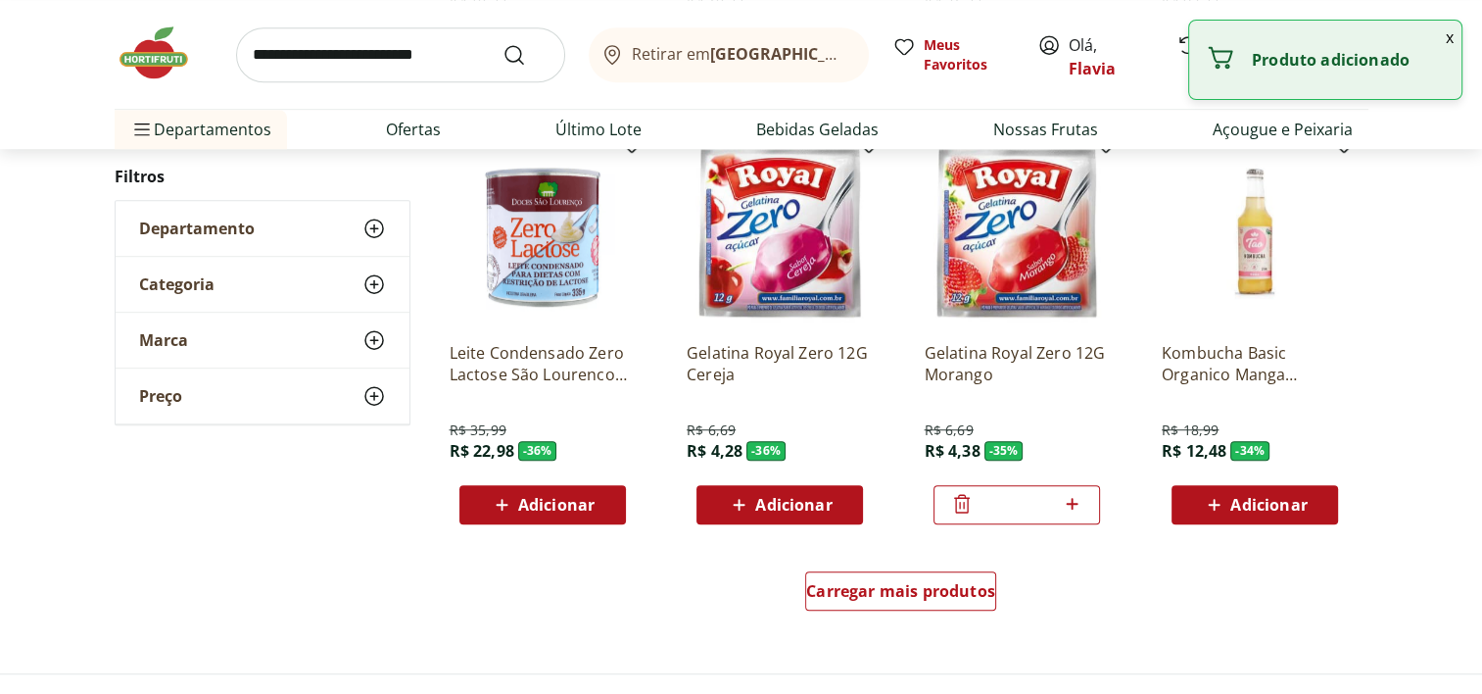
click at [1077, 502] on icon at bounding box center [1072, 504] width 12 height 12
type input "*"
click at [848, 503] on button "Adicionar" at bounding box center [779, 504] width 167 height 39
click at [837, 501] on icon at bounding box center [834, 504] width 24 height 24
type input "*"
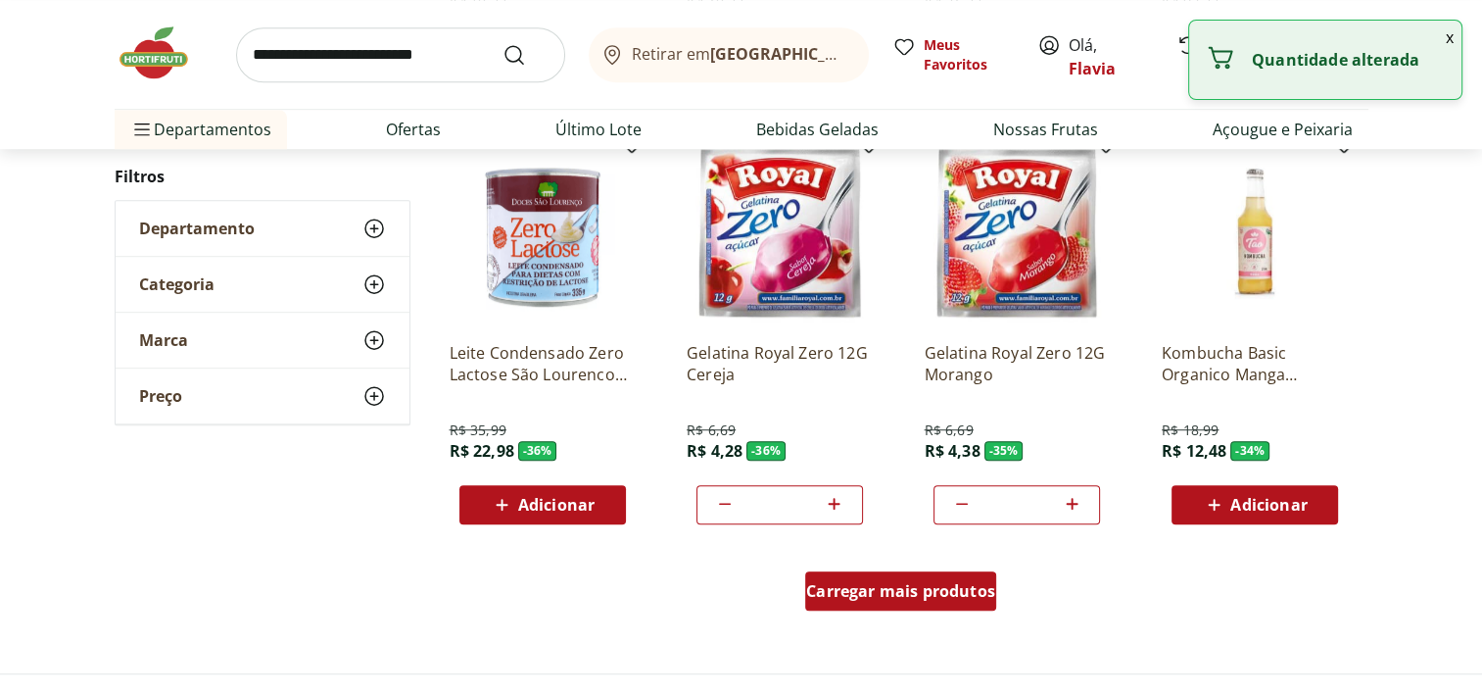
click at [882, 592] on span "Carregar mais produtos" at bounding box center [900, 591] width 189 height 16
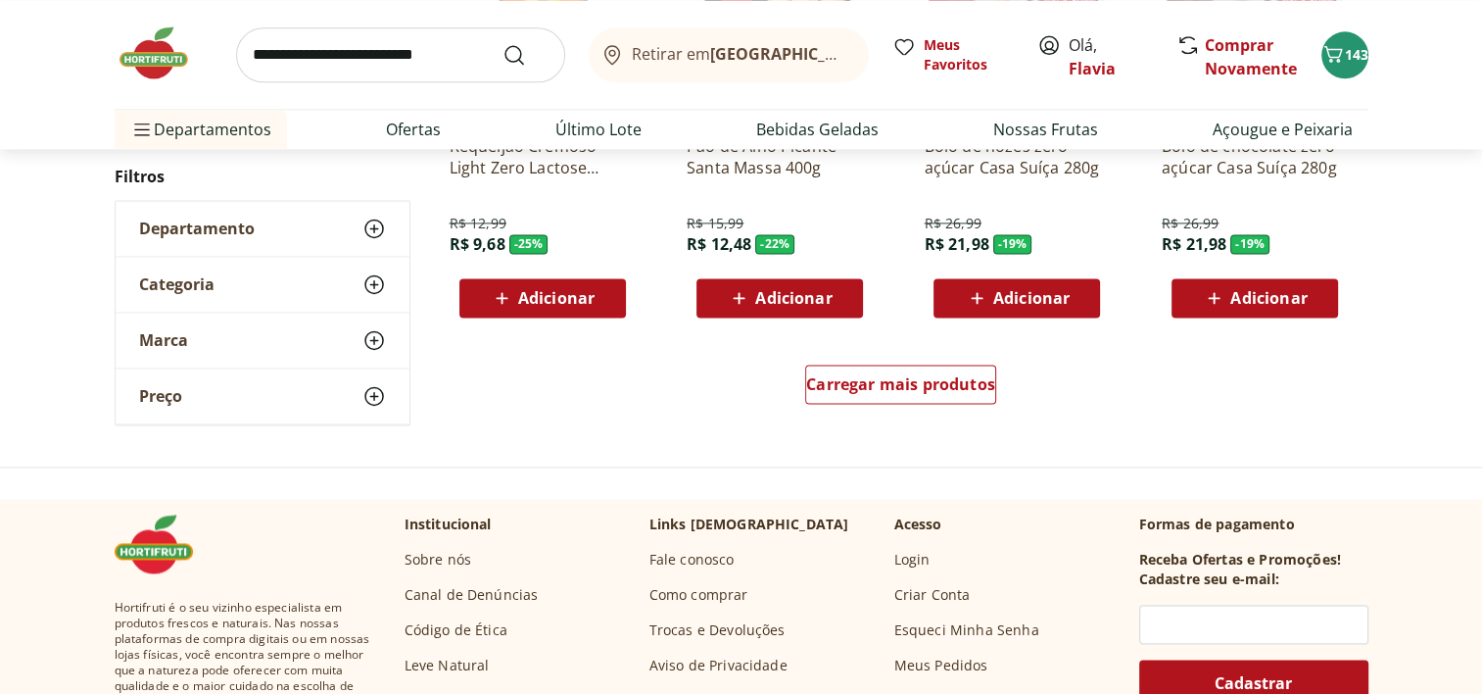
scroll to position [2660, 0]
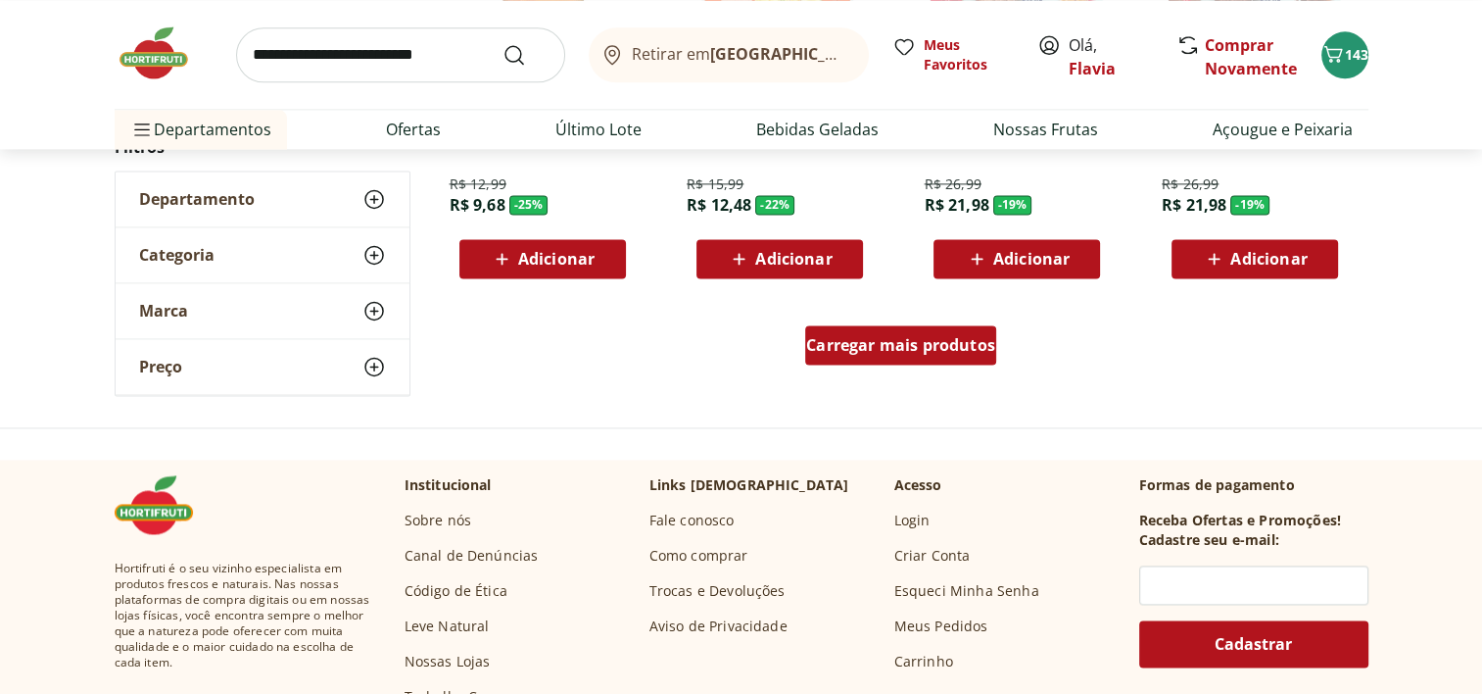
click at [929, 356] on div "Carregar mais produtos" at bounding box center [900, 344] width 191 height 39
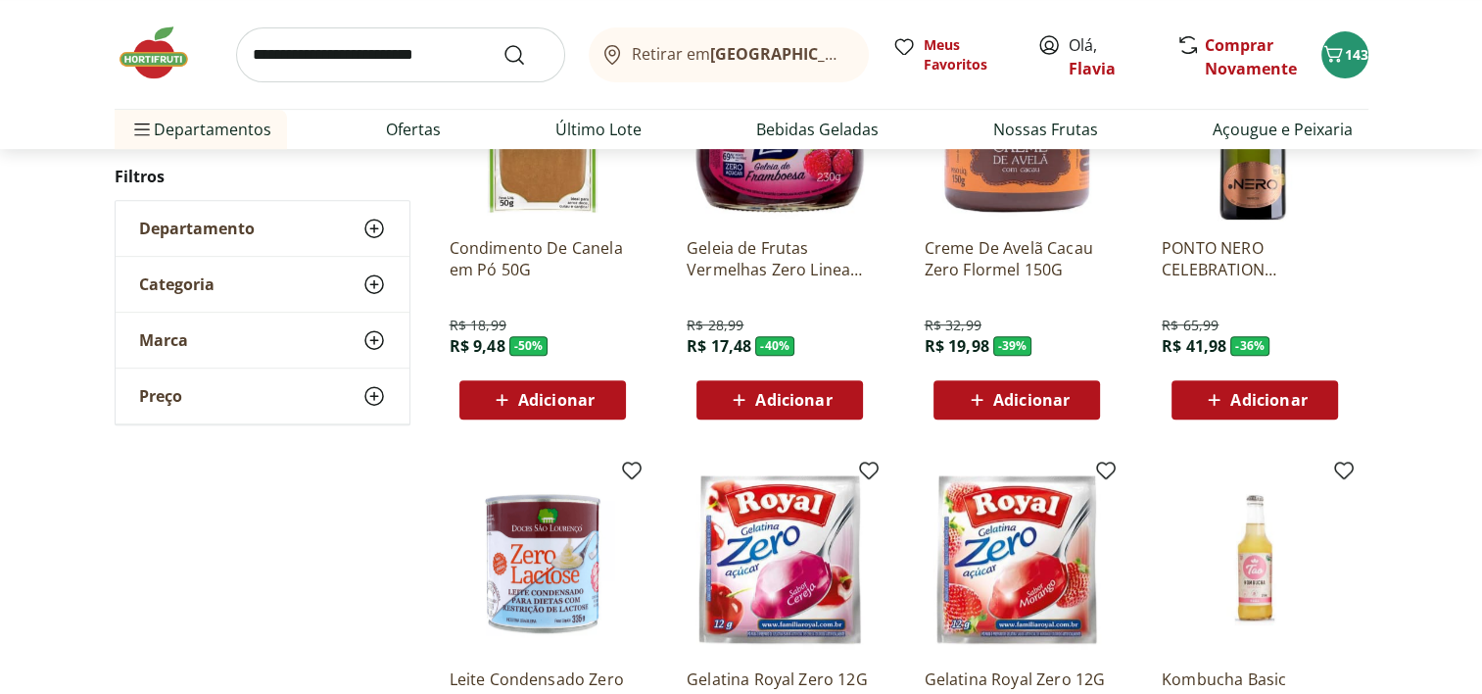
scroll to position [0, 0]
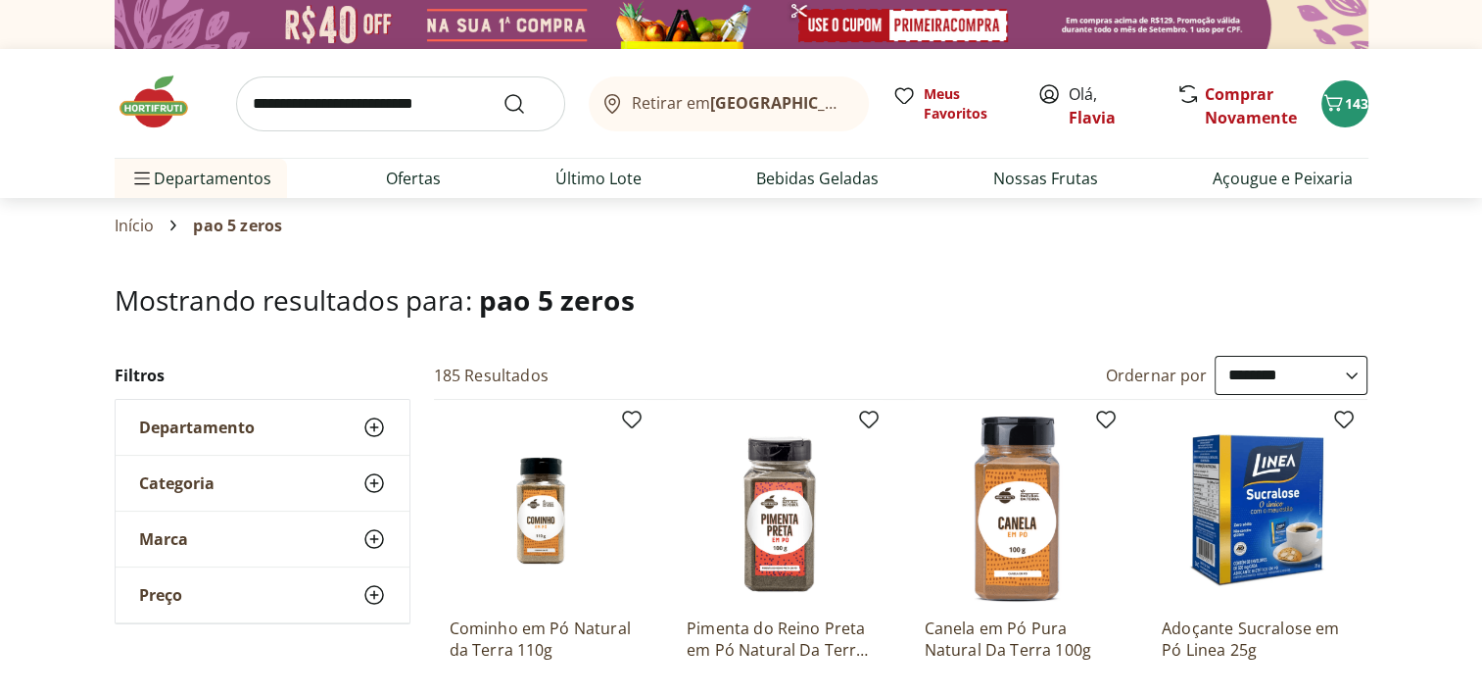
click at [433, 91] on input "search" at bounding box center [400, 103] width 329 height 55
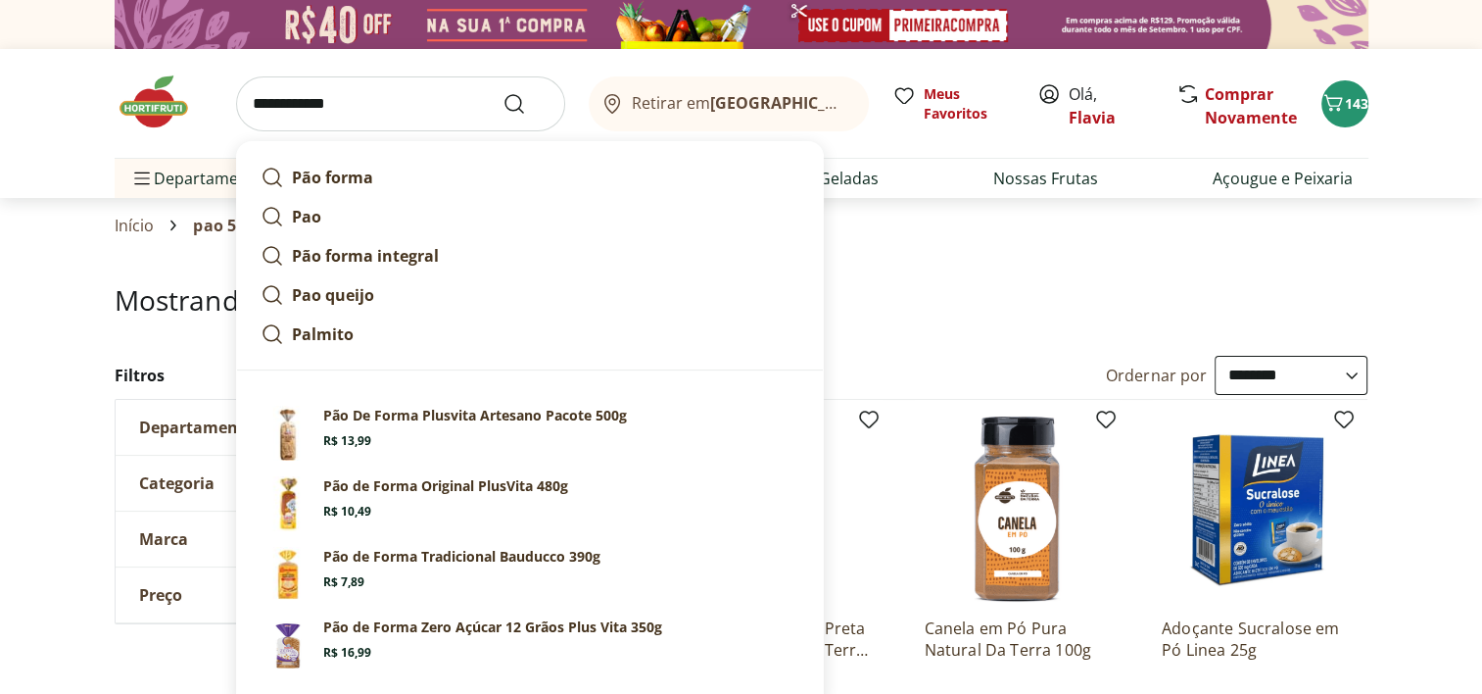
type input "**********"
click at [502, 92] on button "Submit Search" at bounding box center [525, 104] width 47 height 24
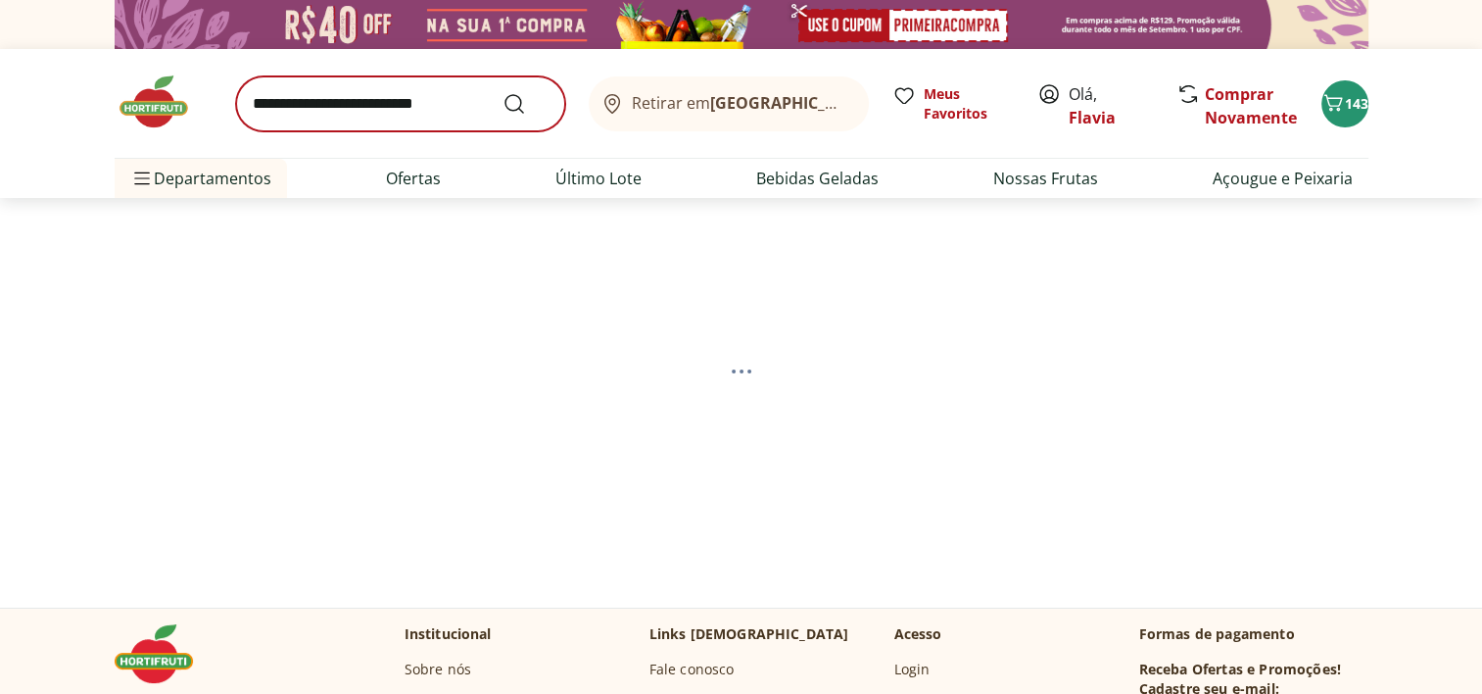
select select "**********"
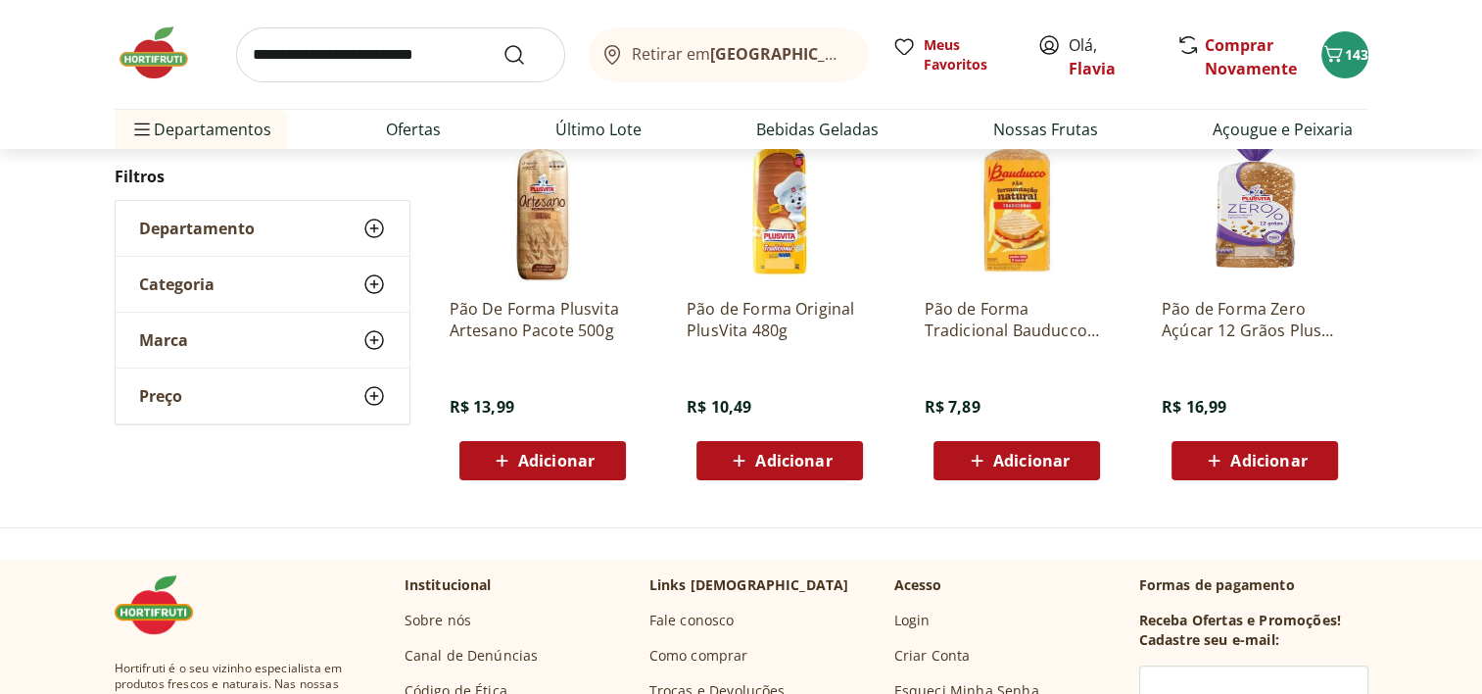
scroll to position [337, 0]
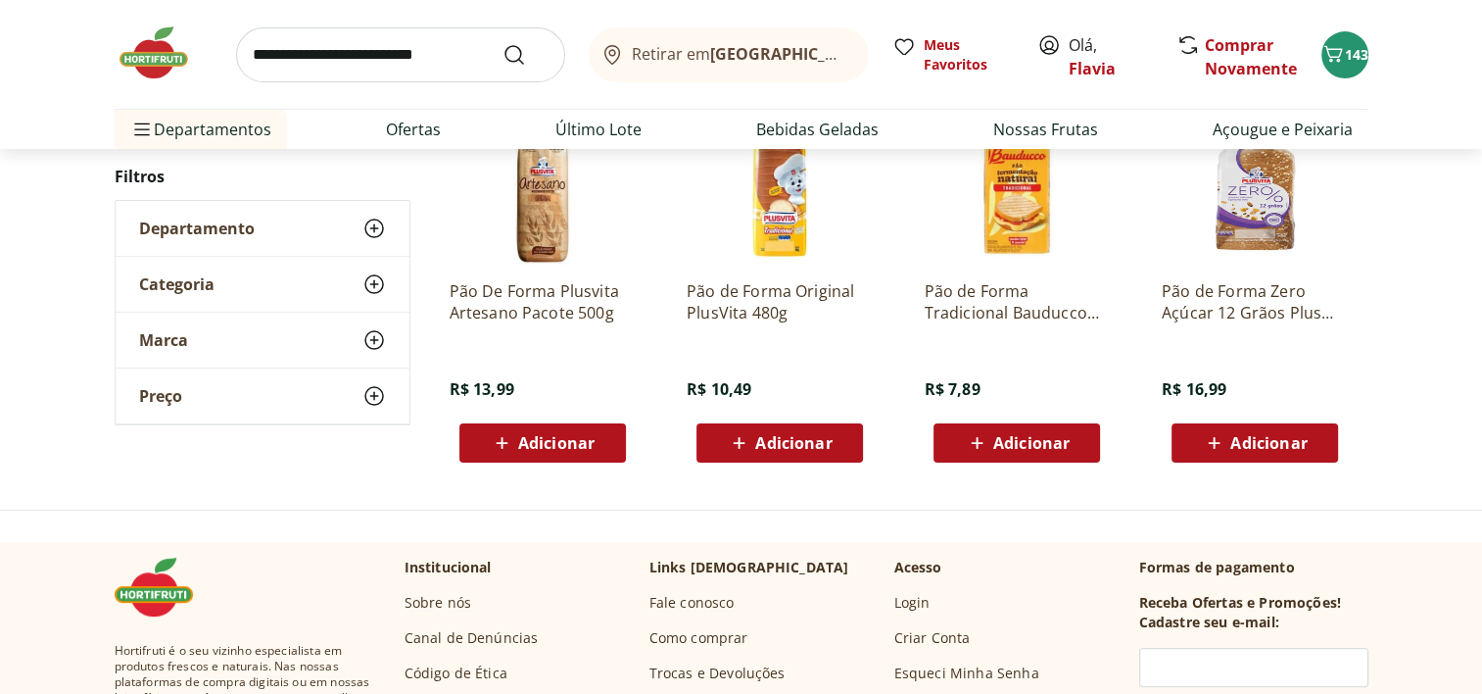
click at [1229, 431] on span "Adicionar" at bounding box center [1254, 443] width 105 height 24
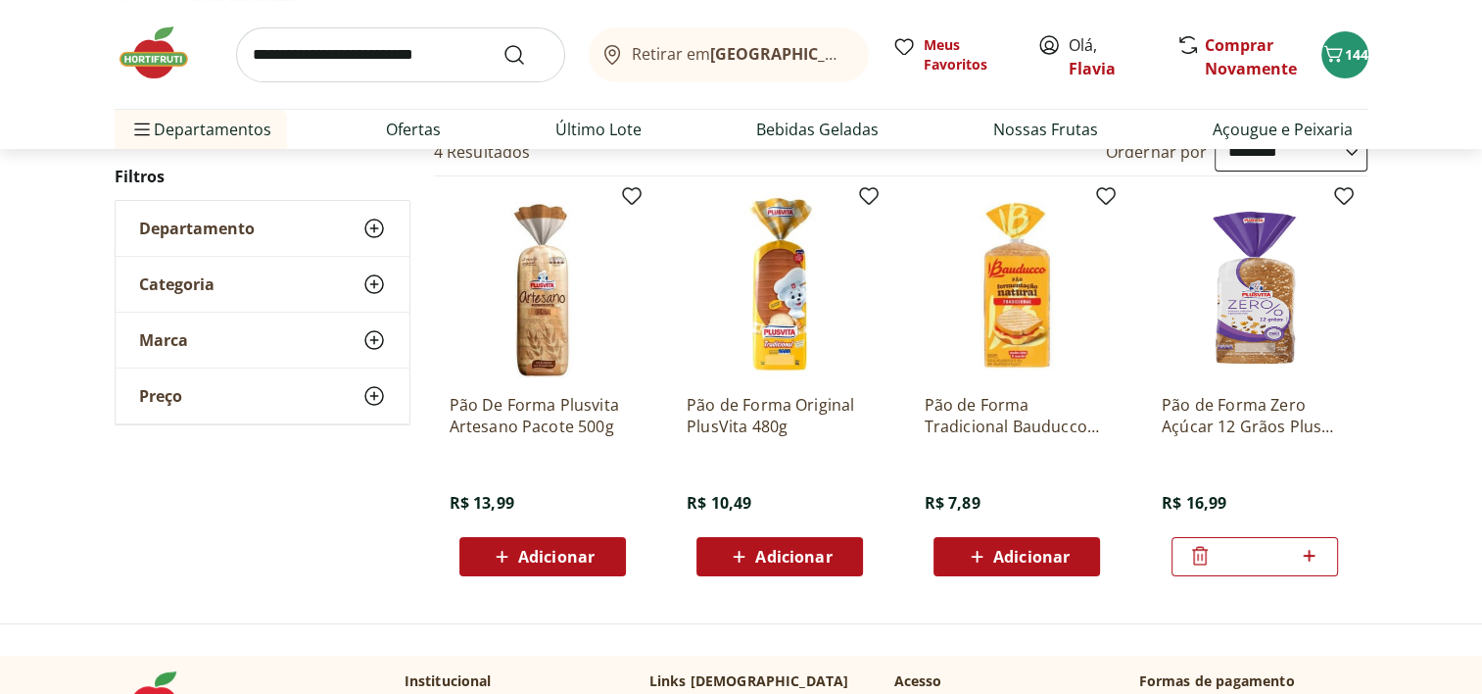
scroll to position [177, 0]
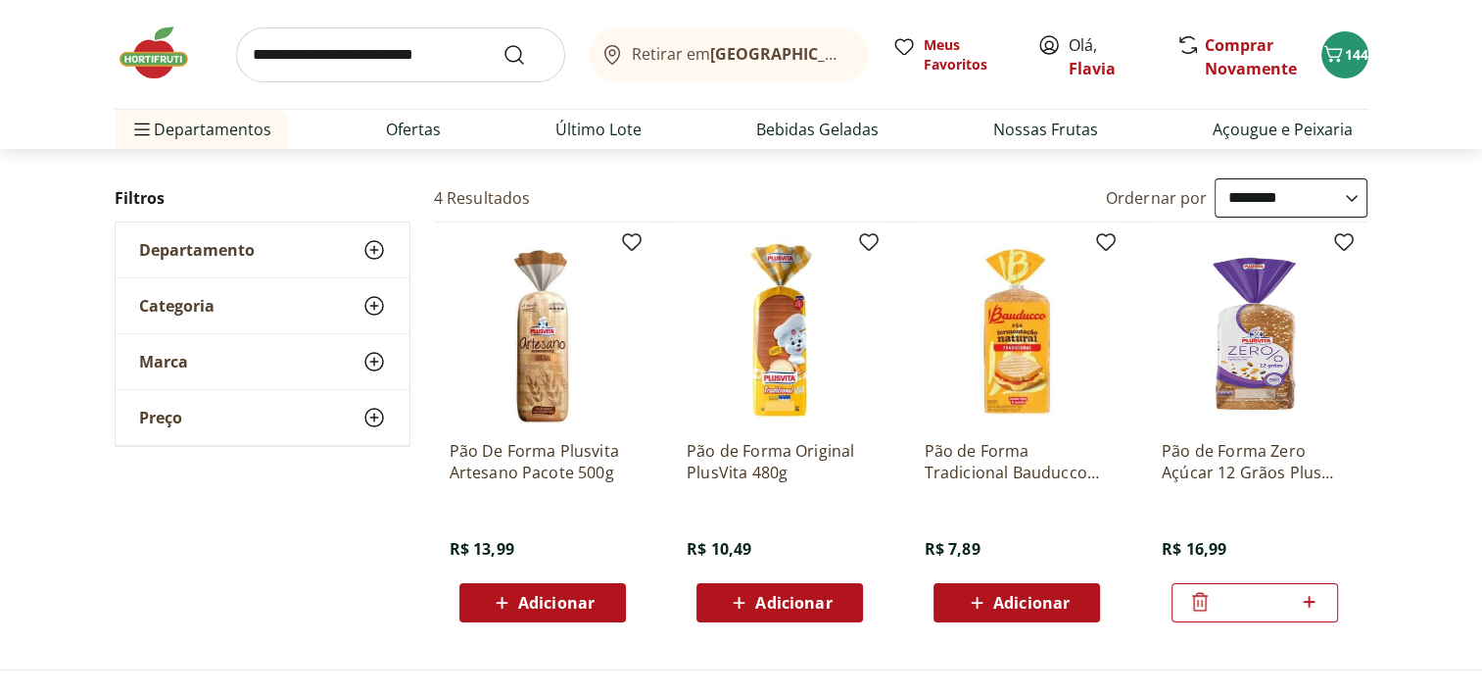
click at [353, 49] on input "search" at bounding box center [400, 54] width 329 height 55
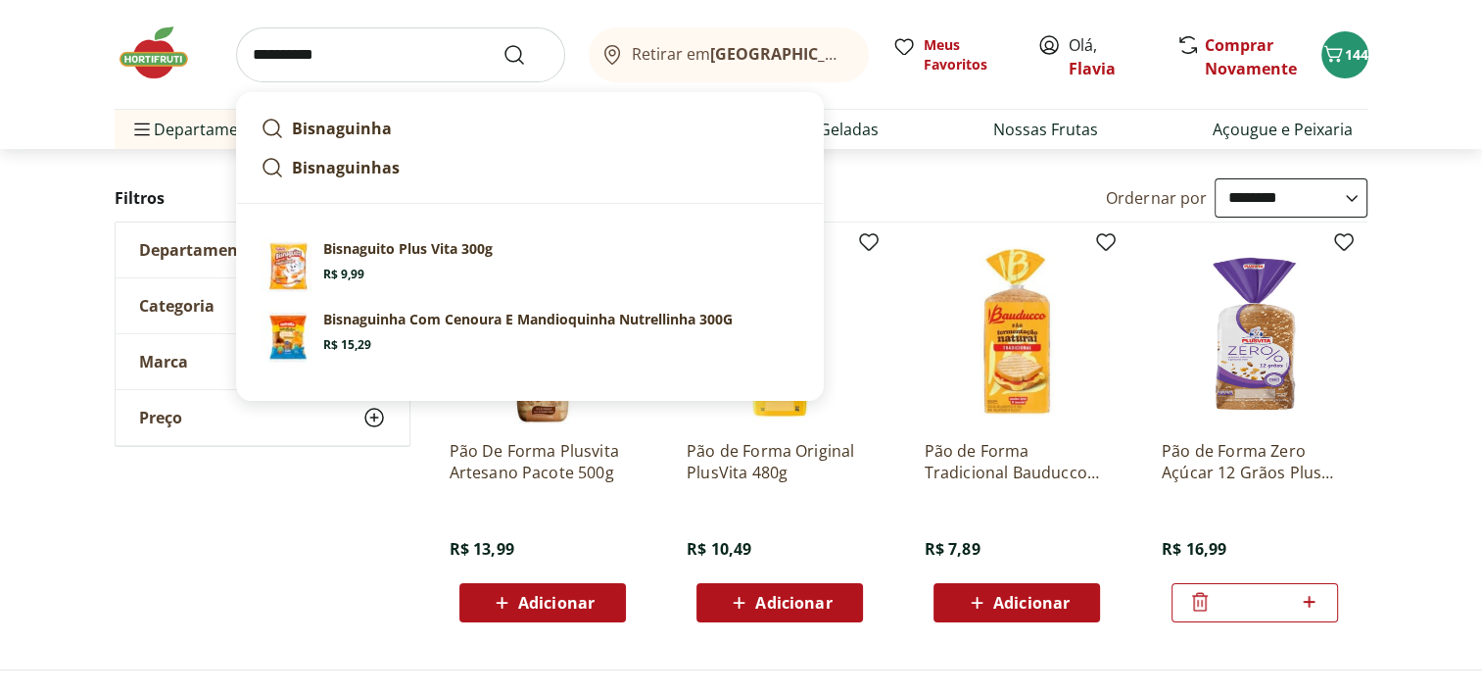
type input "**********"
click at [502, 43] on button "Submit Search" at bounding box center [525, 55] width 47 height 24
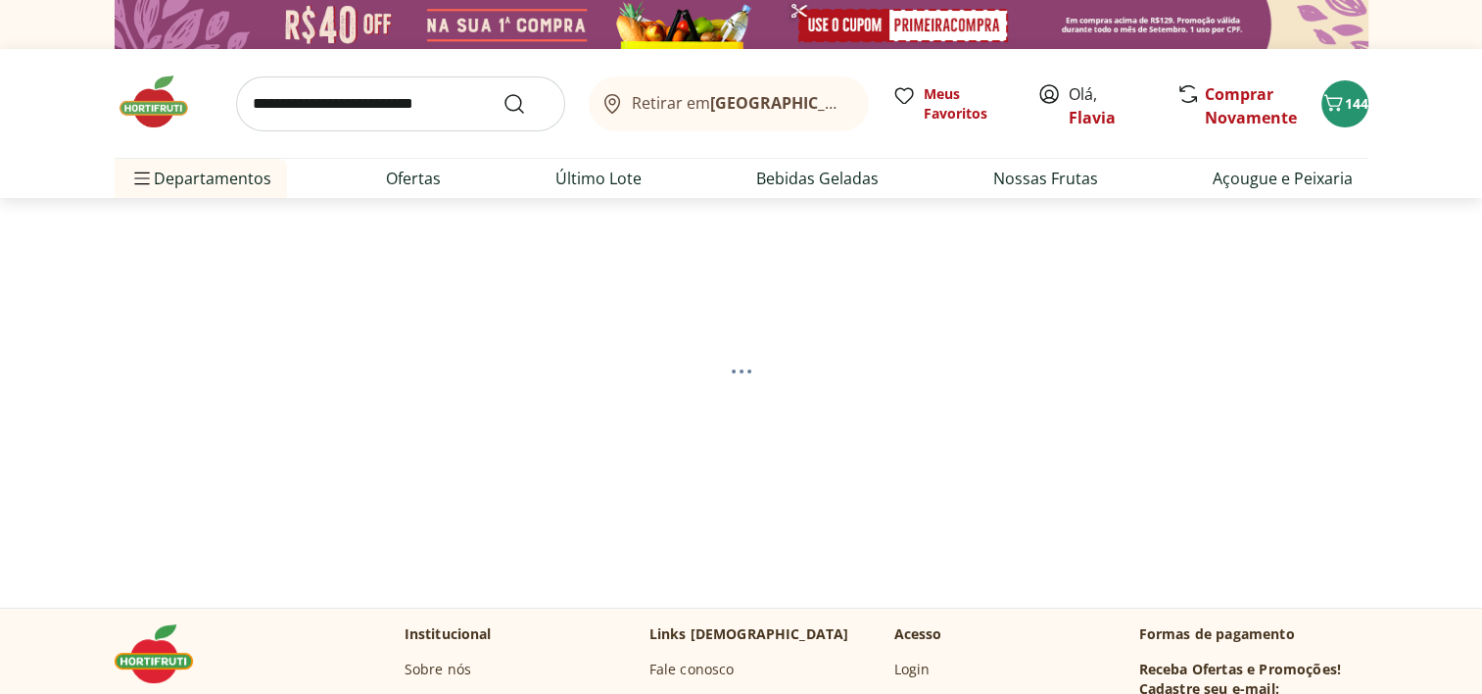
select select "**********"
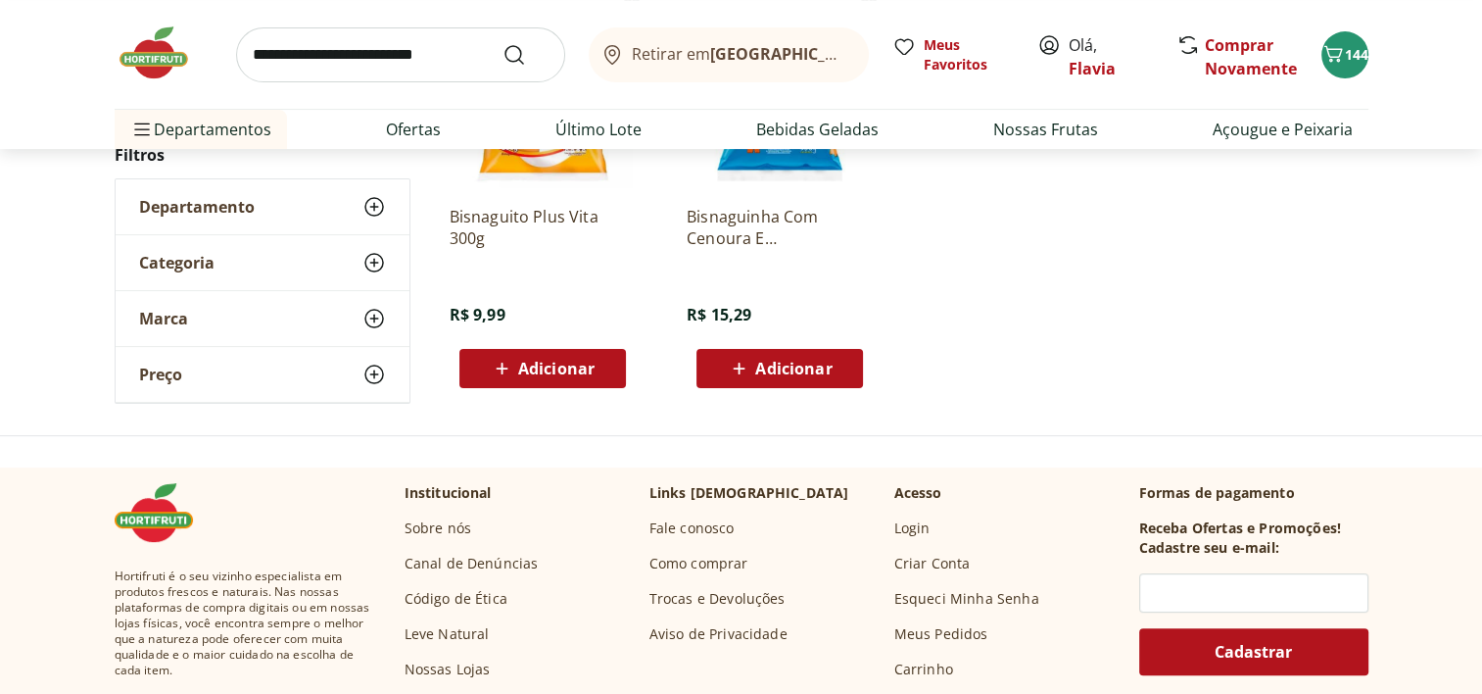
scroll to position [400, 0]
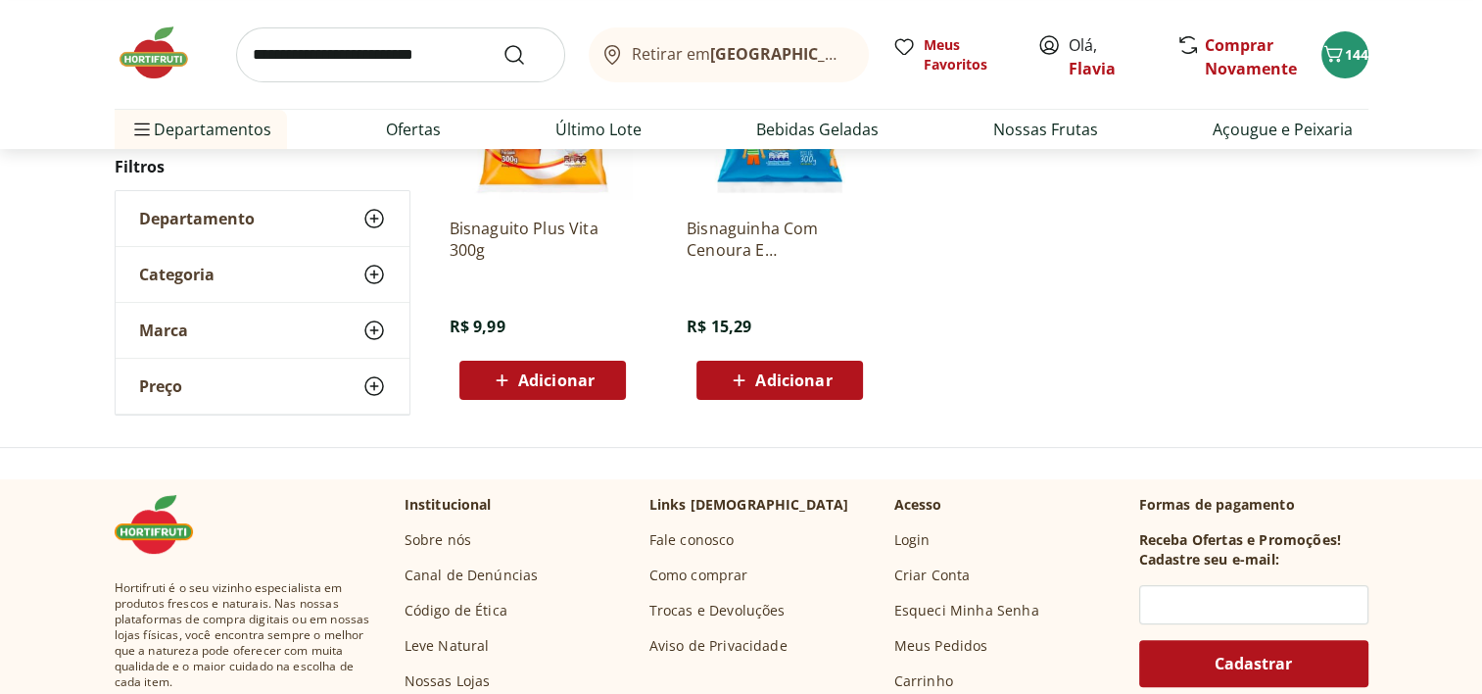
click at [537, 372] on span "Adicionar" at bounding box center [556, 380] width 76 height 16
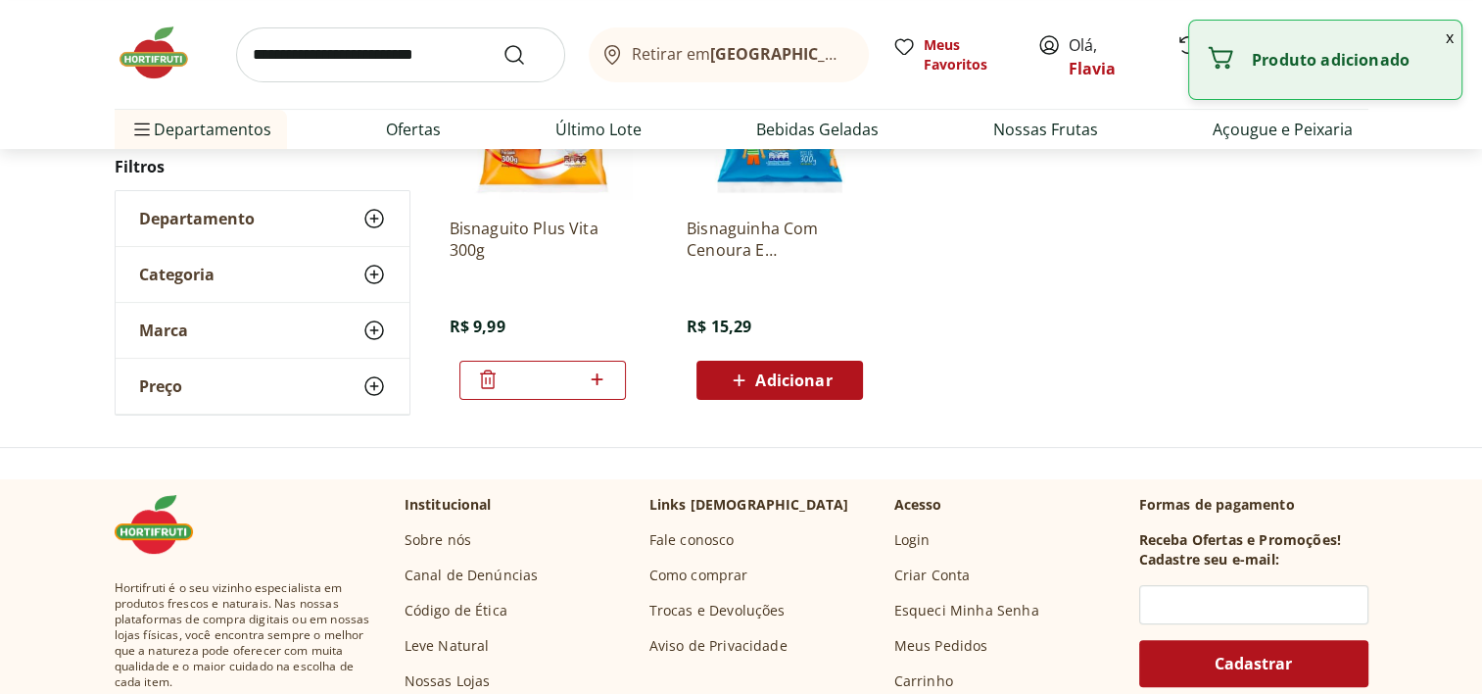
click at [596, 373] on icon at bounding box center [598, 379] width 12 height 12
type input "*"
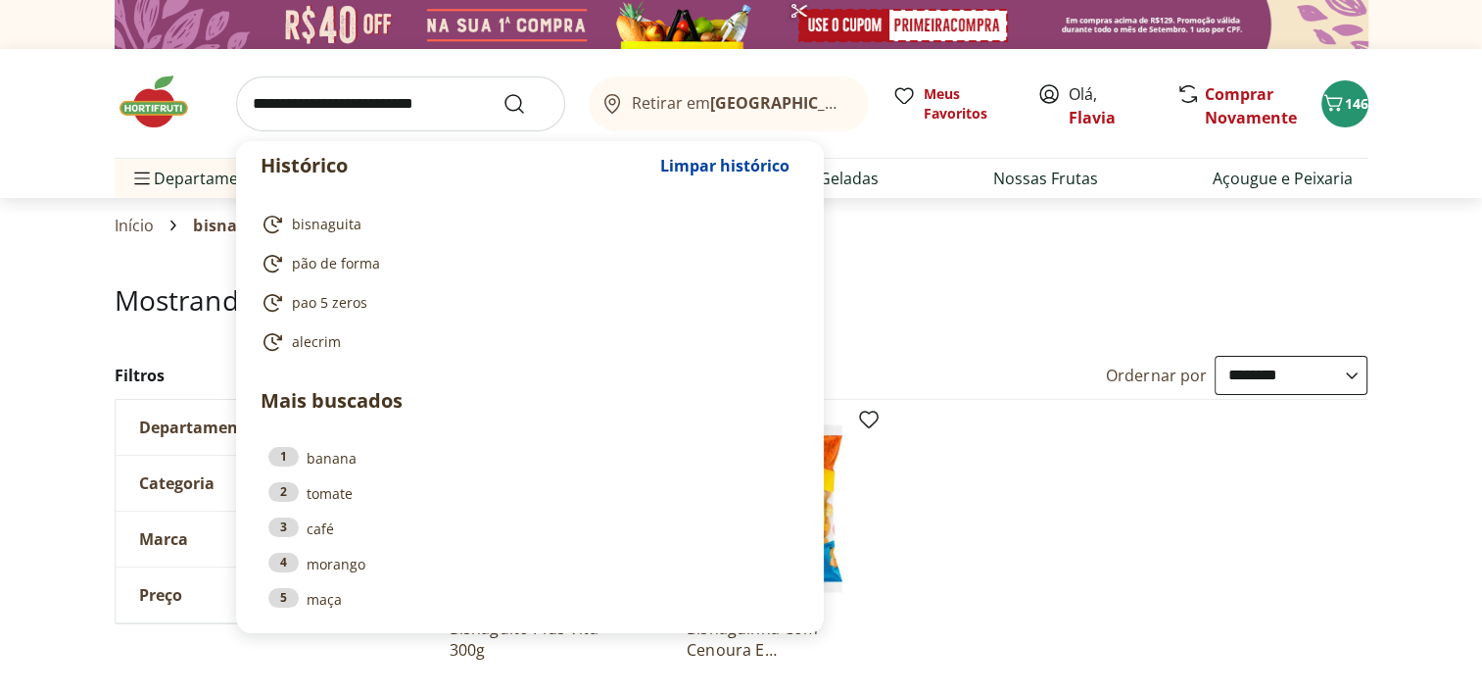
click at [373, 105] on input "search" at bounding box center [400, 103] width 329 height 55
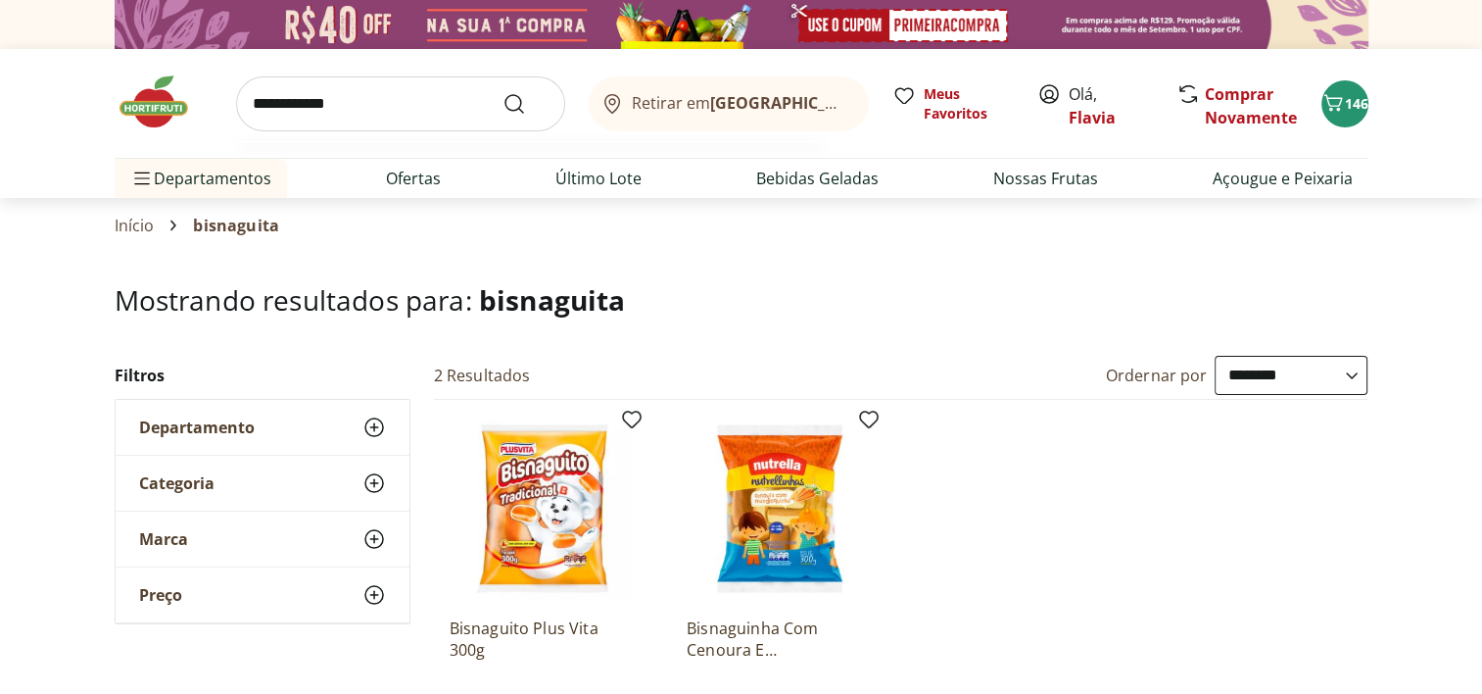
type input "**********"
click at [502, 92] on button "Submit Search" at bounding box center [525, 104] width 47 height 24
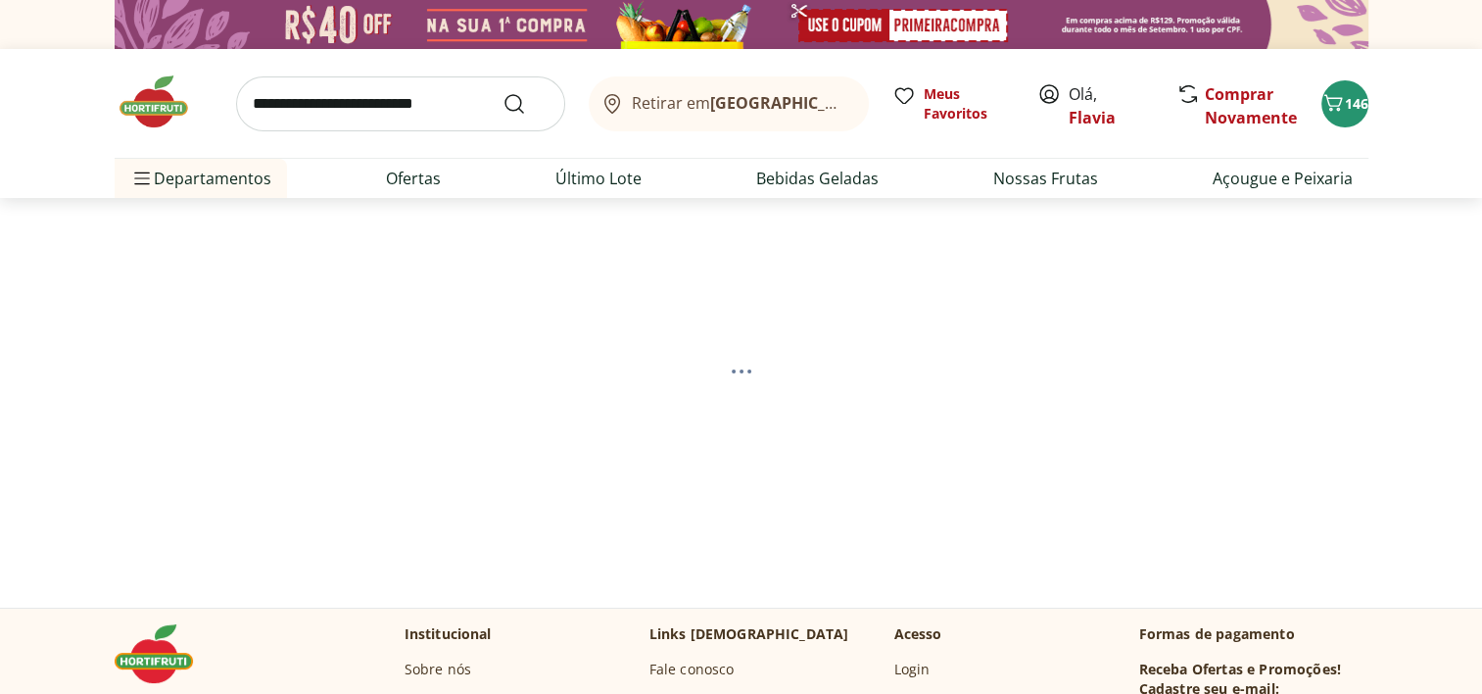
select select "**********"
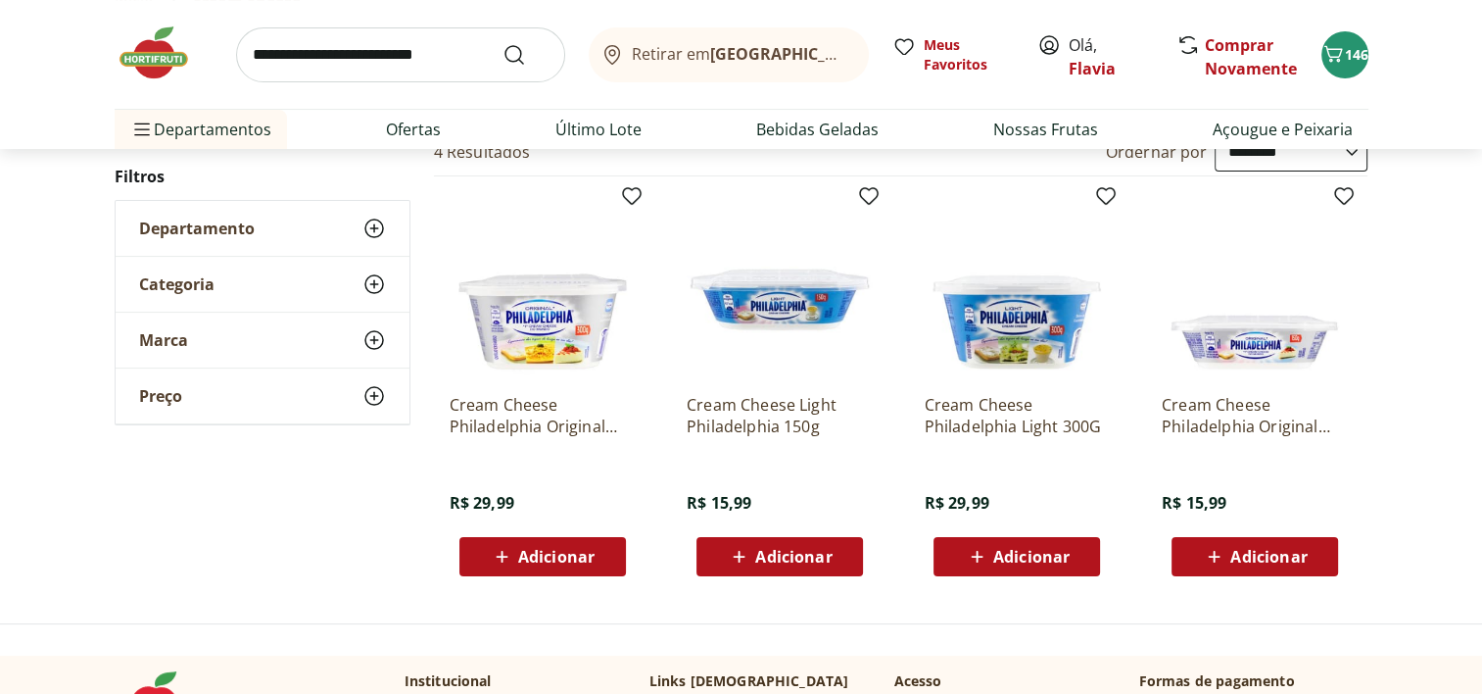
scroll to position [233, 0]
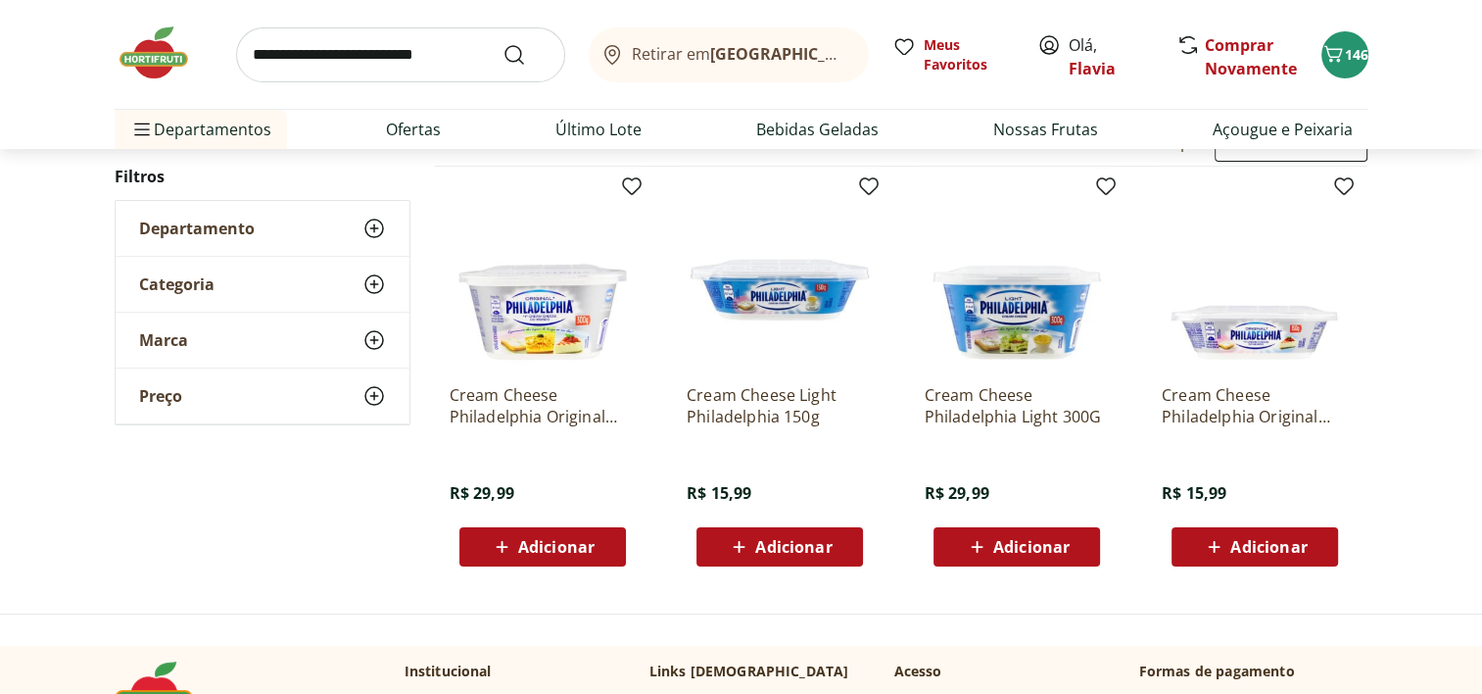
click at [1068, 531] on div "Adicionar" at bounding box center [1016, 546] width 135 height 35
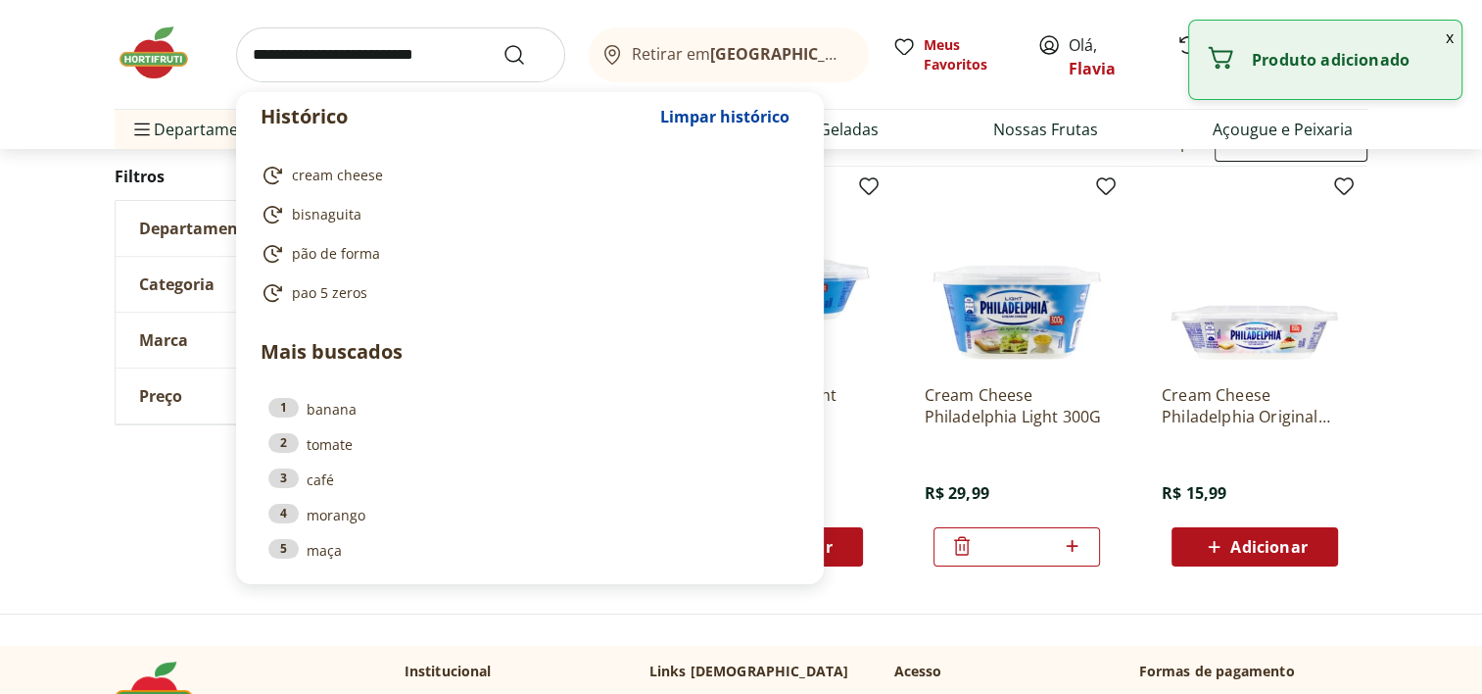
click at [378, 59] on input "search" at bounding box center [400, 54] width 329 height 55
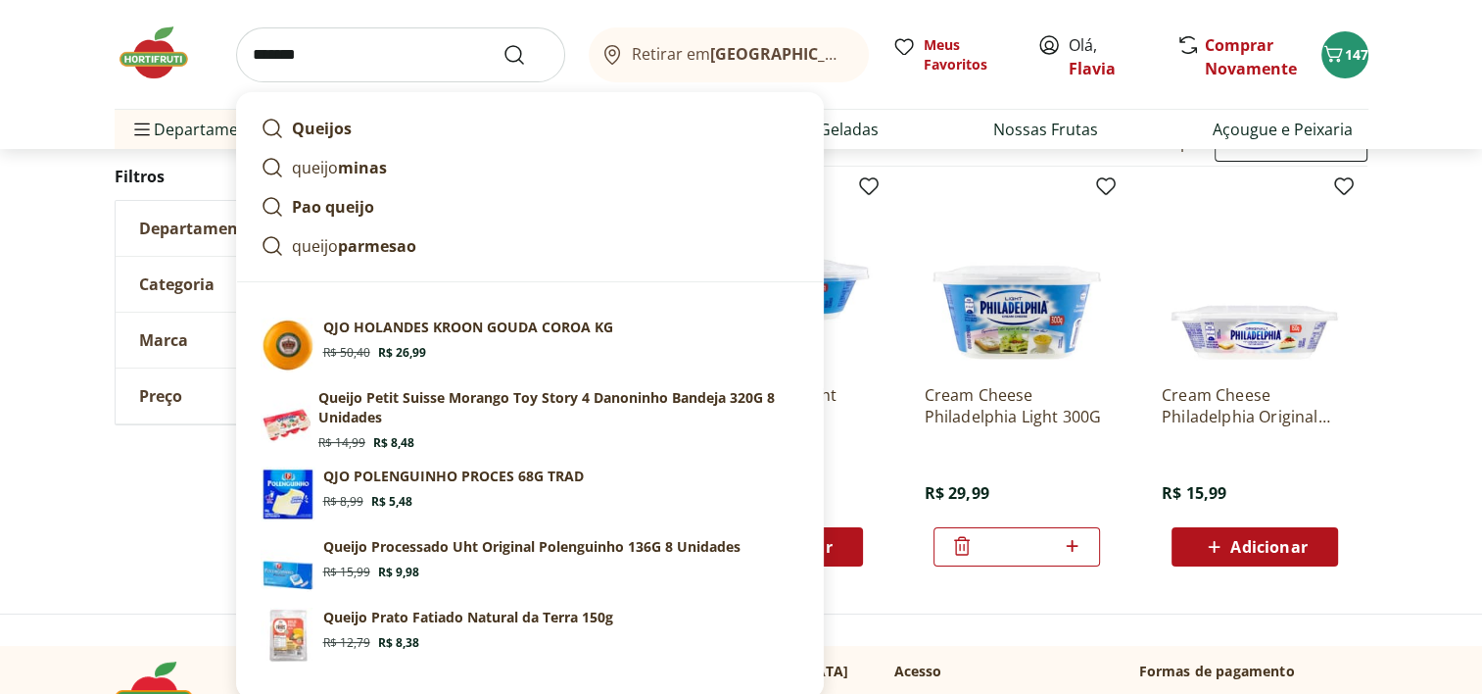
type input "******"
click at [502, 43] on button "Submit Search" at bounding box center [525, 55] width 47 height 24
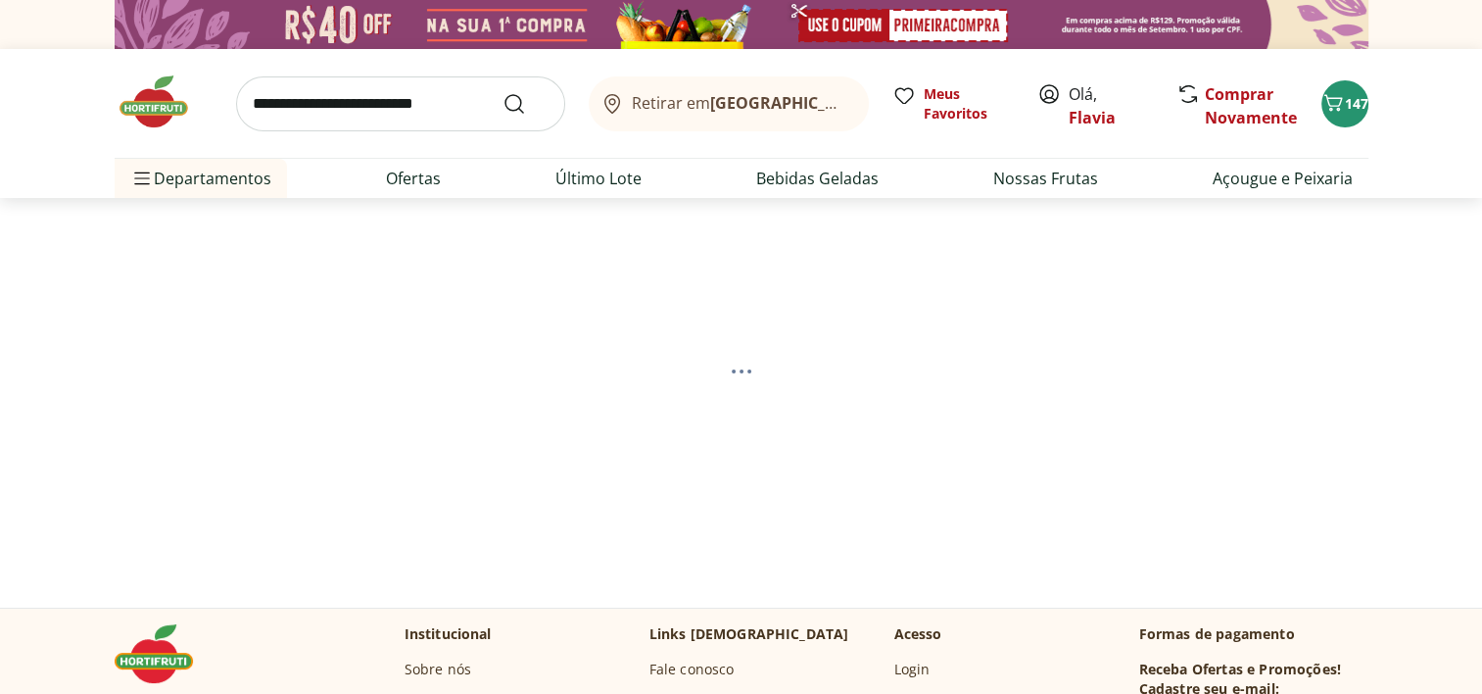
select select "**********"
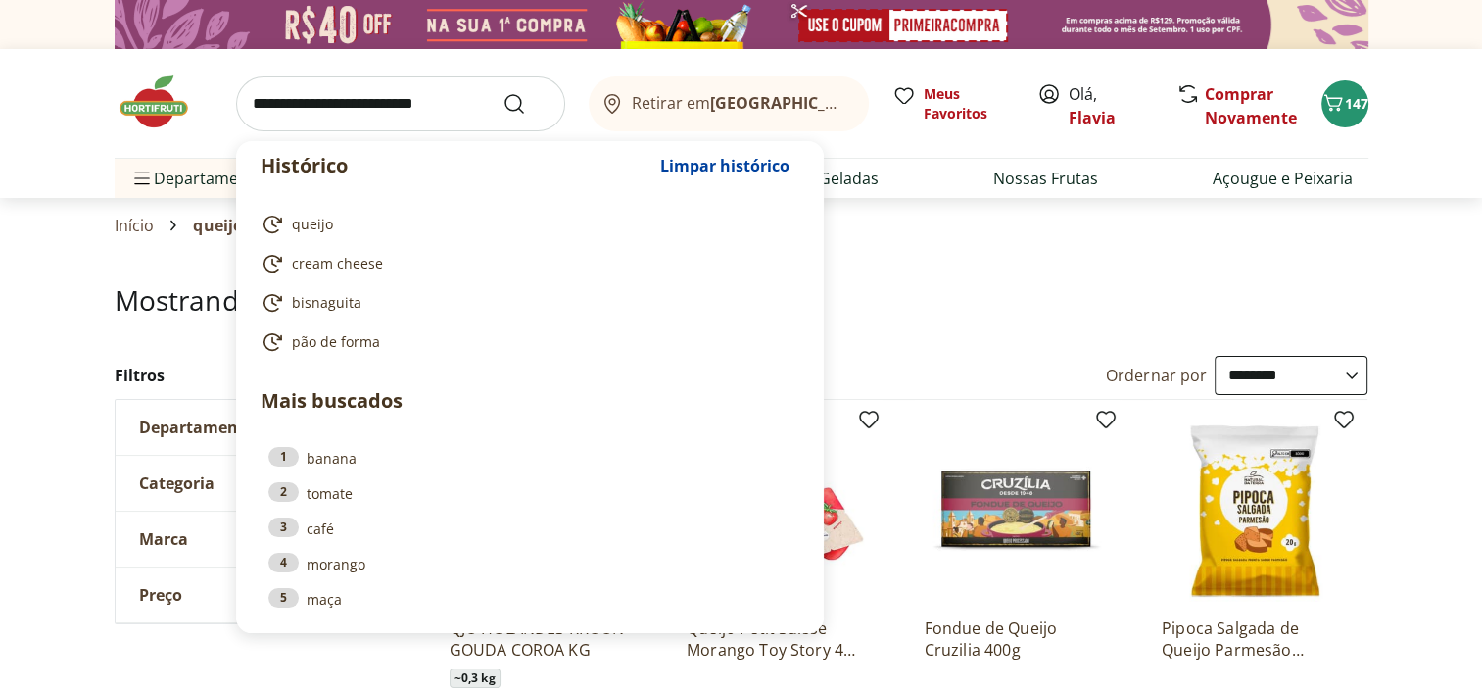
click at [382, 80] on input "search" at bounding box center [400, 103] width 329 height 55
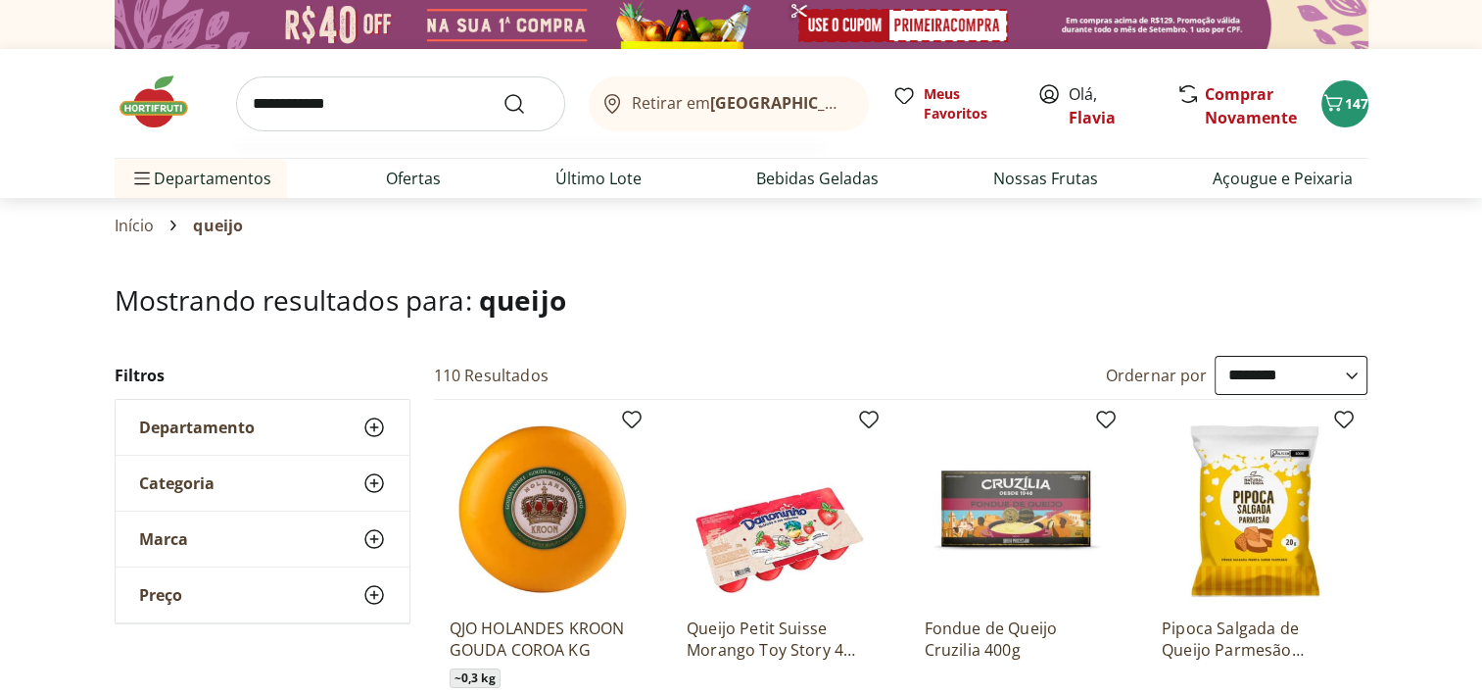
type input "**********"
click at [502, 92] on button "Submit Search" at bounding box center [525, 104] width 47 height 24
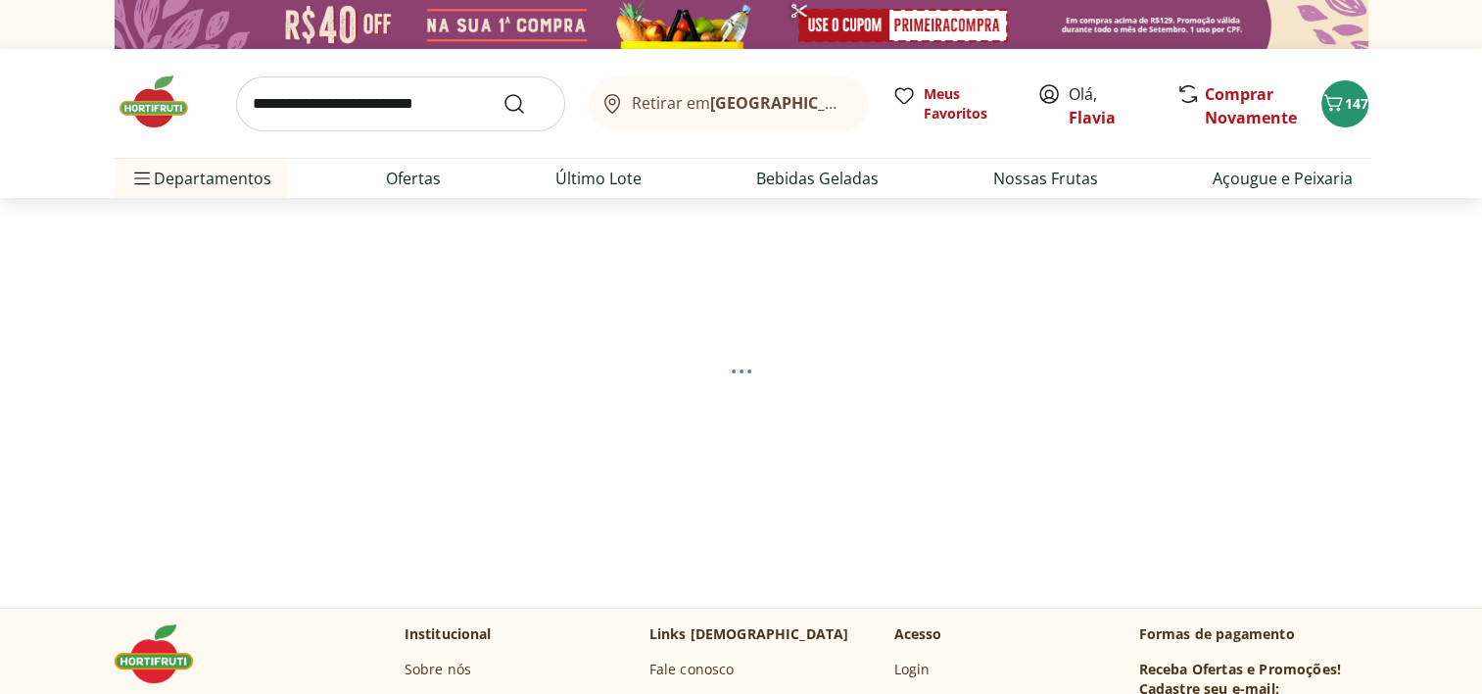
select select "**********"
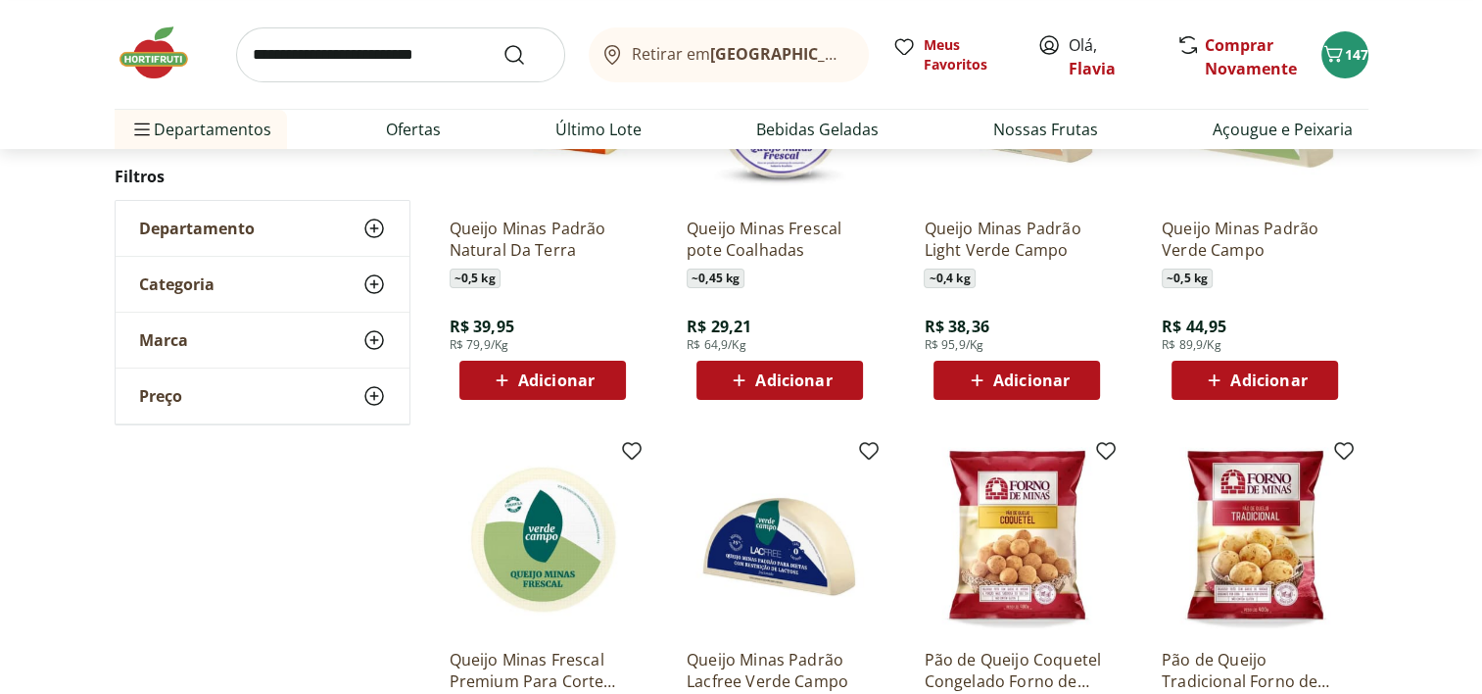
scroll to position [430, 0]
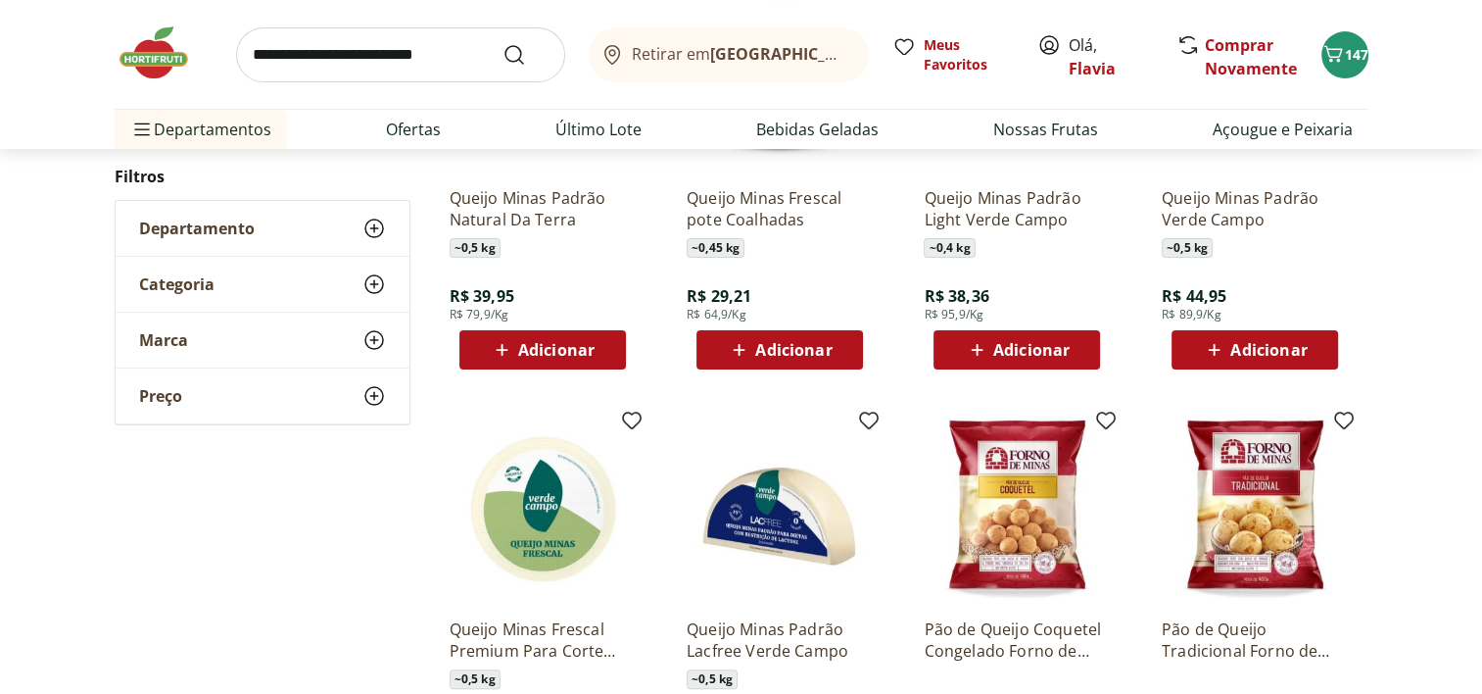
click at [1029, 349] on span "Adicionar" at bounding box center [1031, 350] width 76 height 16
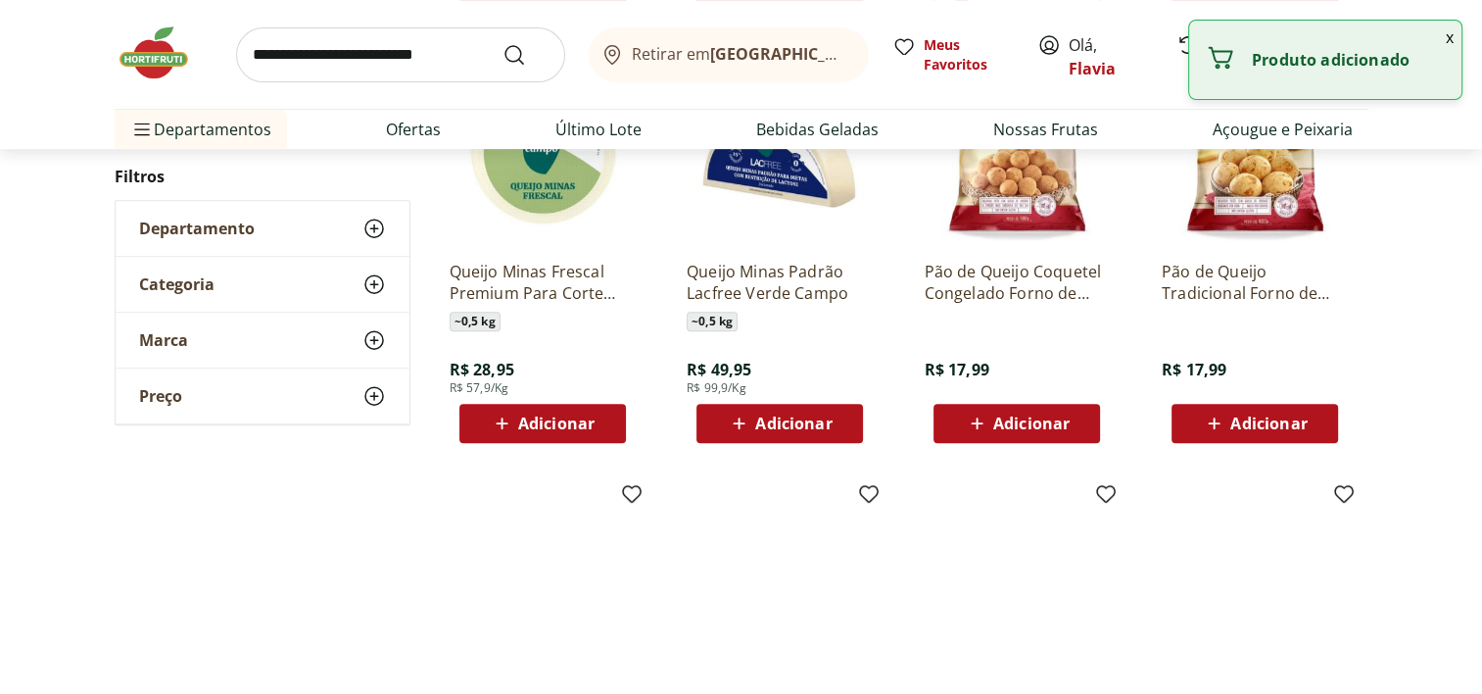
scroll to position [793, 0]
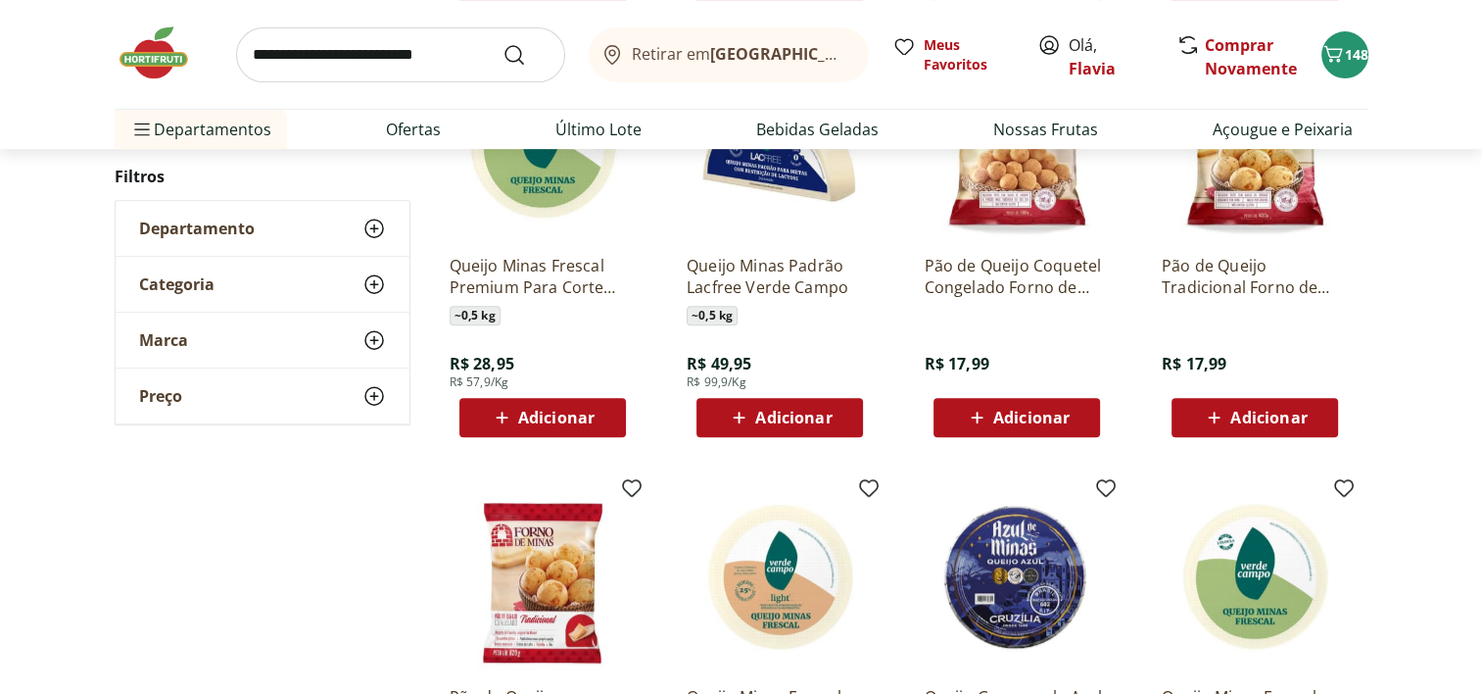
click at [789, 421] on span "Adicionar" at bounding box center [793, 417] width 76 height 16
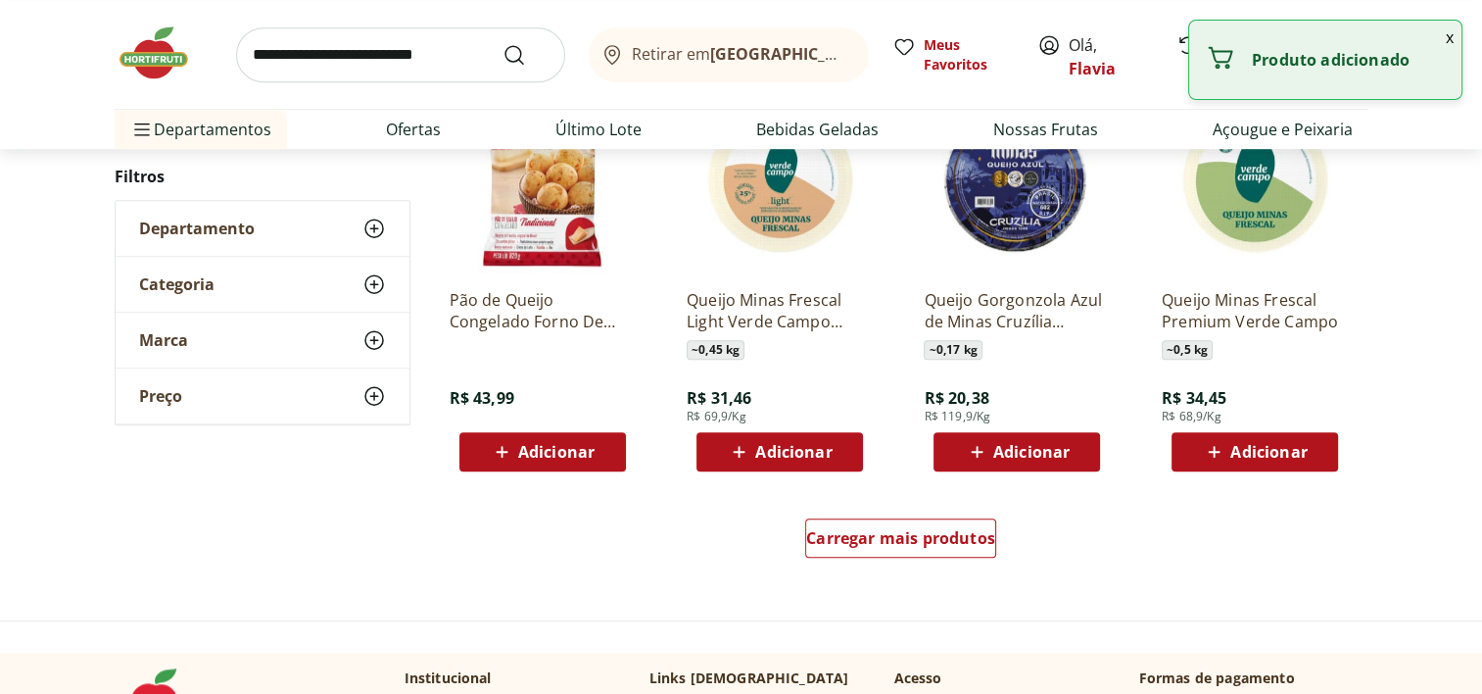
scroll to position [1202, 0]
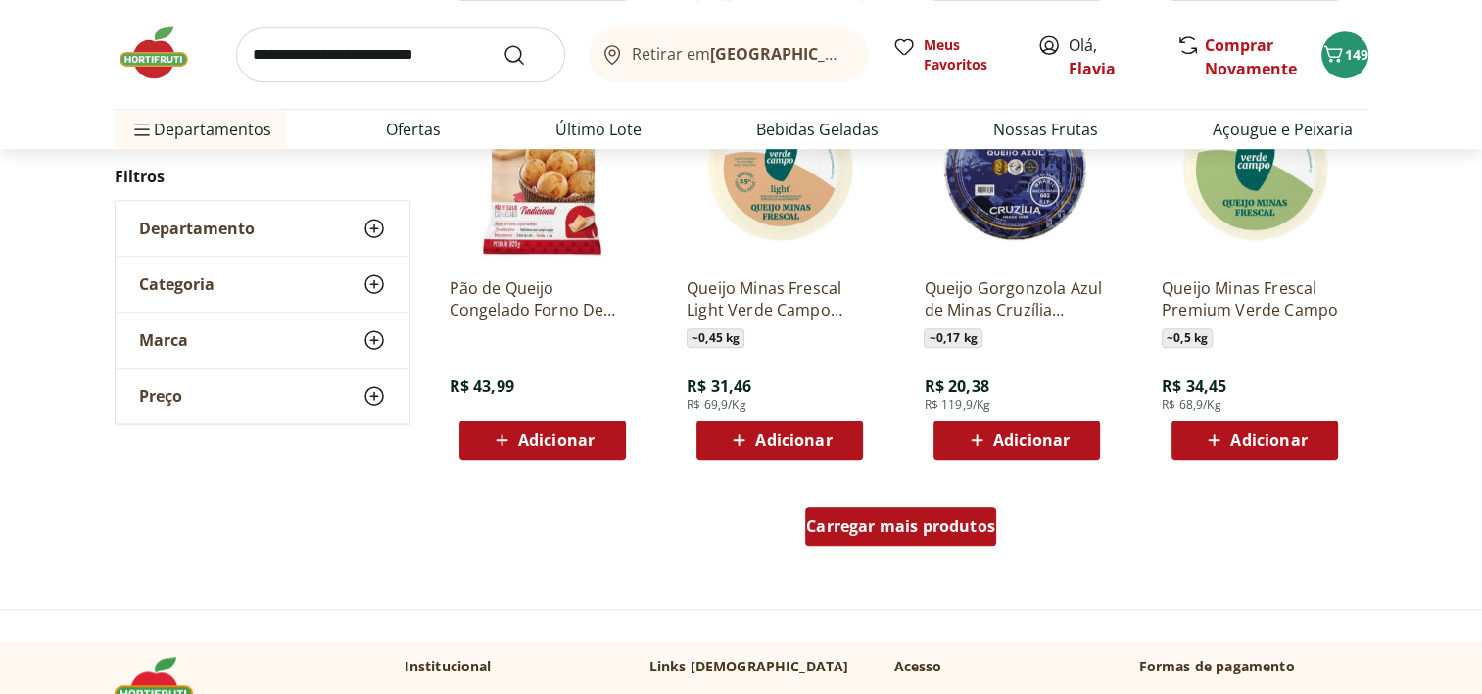
click at [888, 541] on div "Carregar mais produtos" at bounding box center [900, 525] width 191 height 39
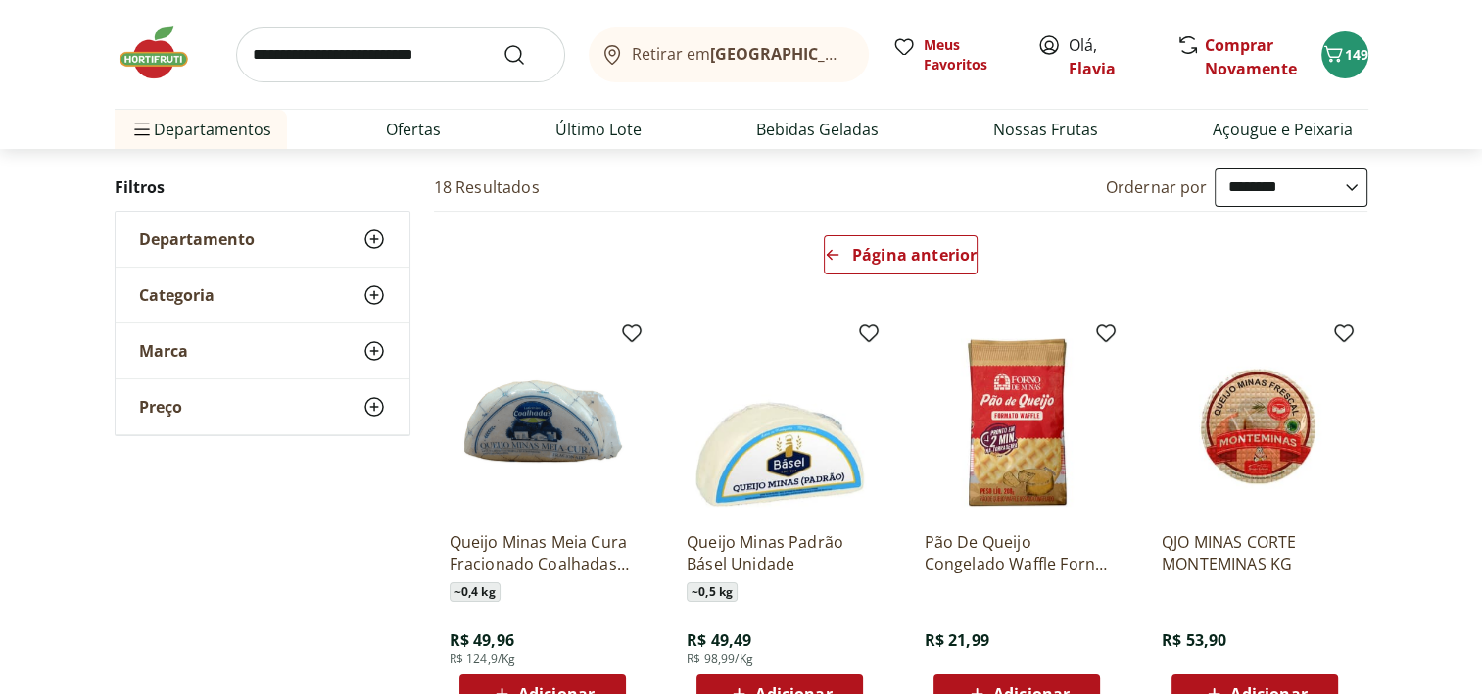
scroll to position [184, 0]
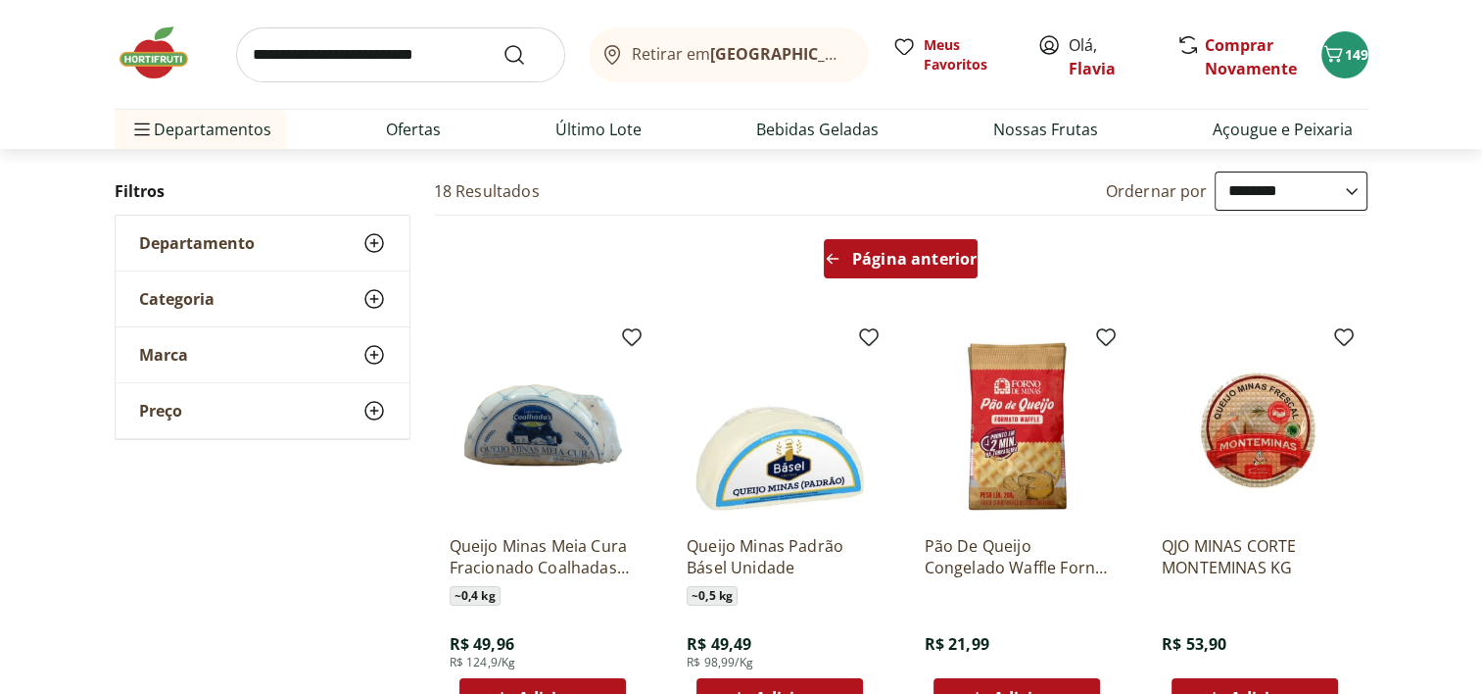
click at [926, 252] on span "Página anterior" at bounding box center [914, 259] width 124 height 16
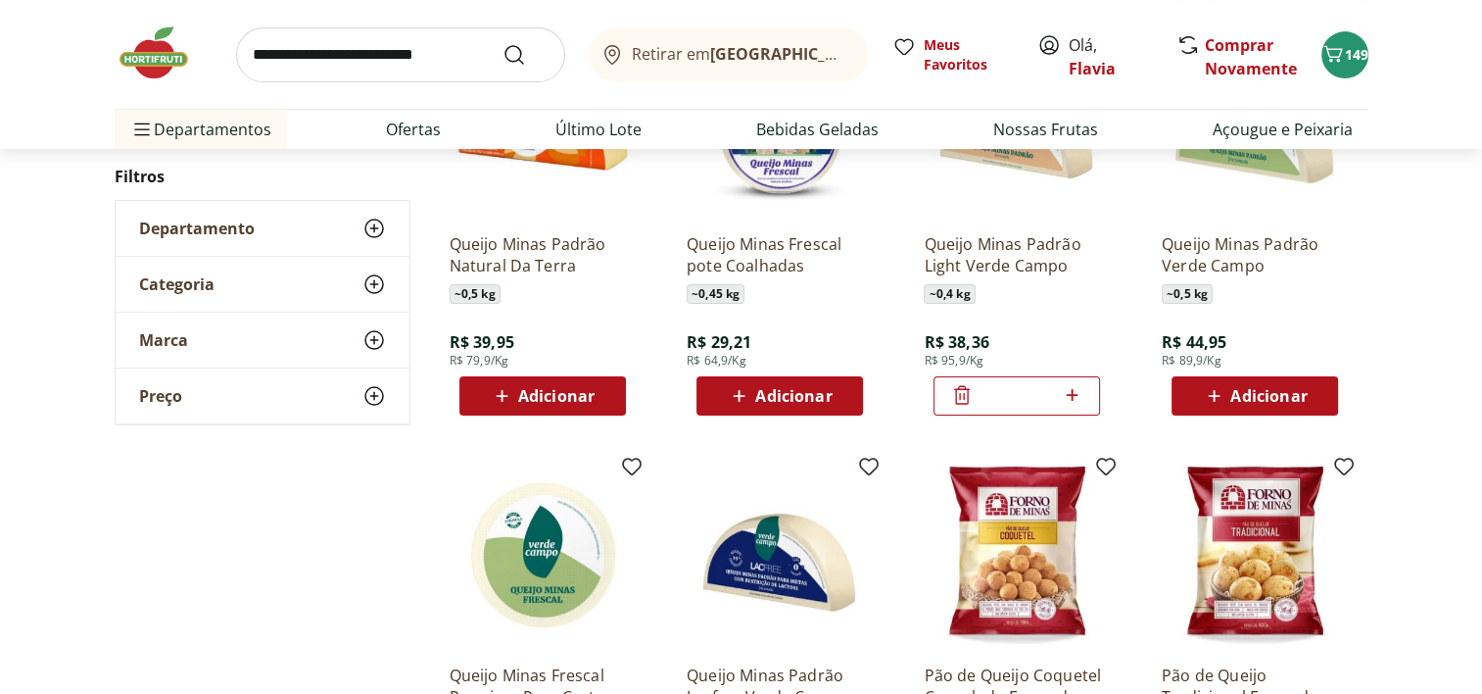
scroll to position [364, 0]
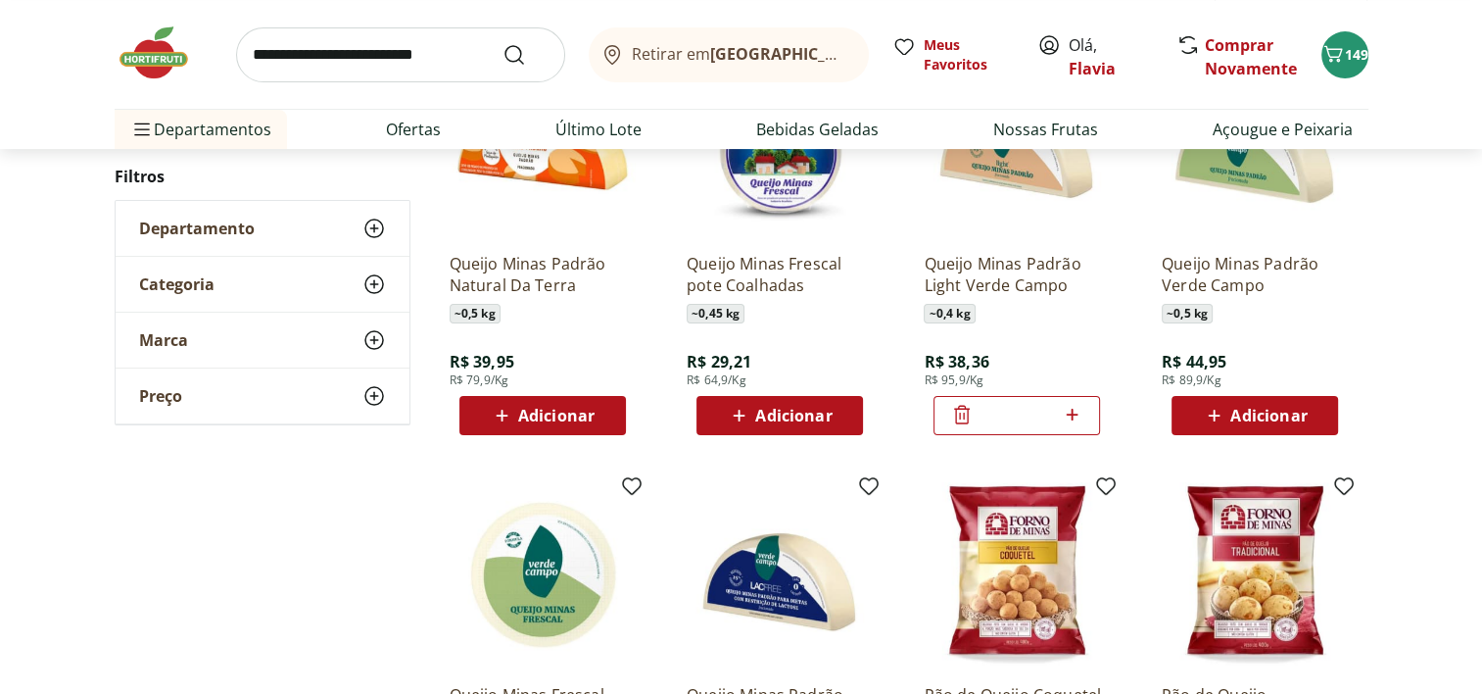
click at [967, 409] on icon at bounding box center [962, 415] width 24 height 24
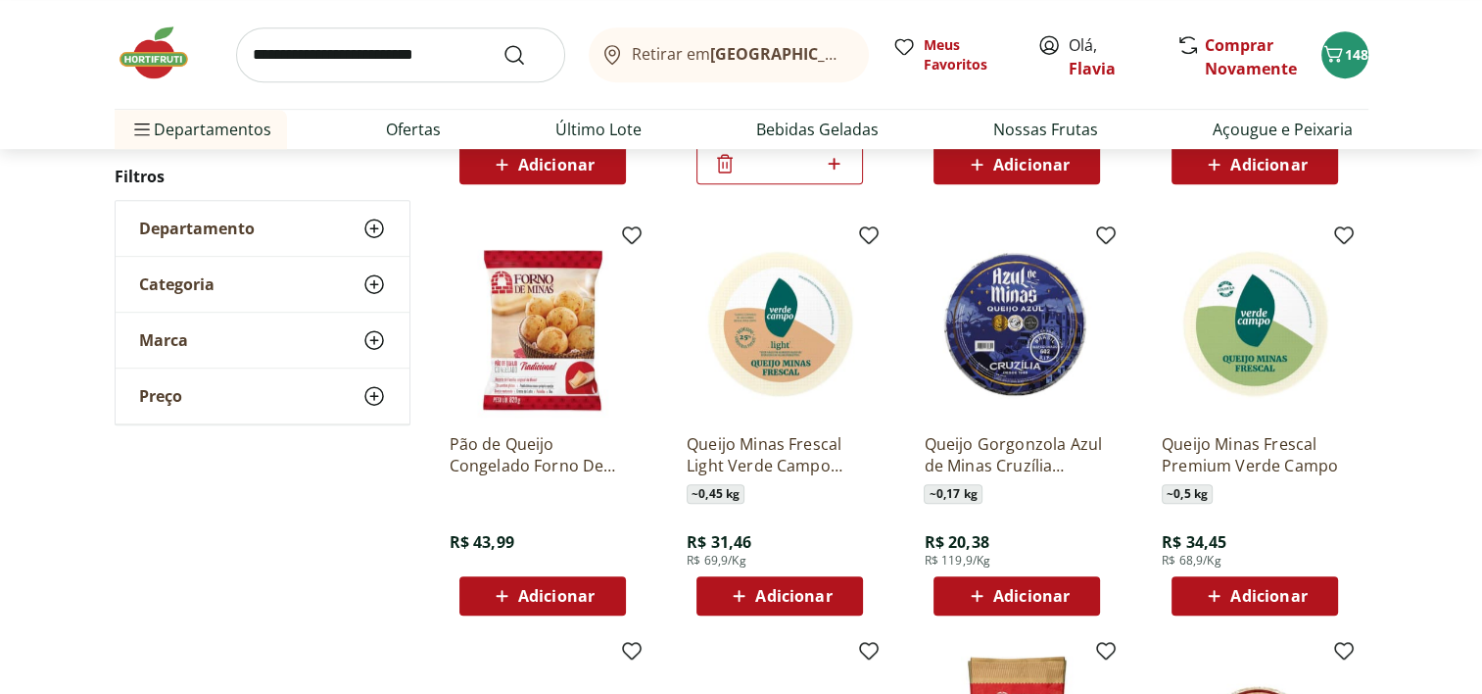
scroll to position [1051, 0]
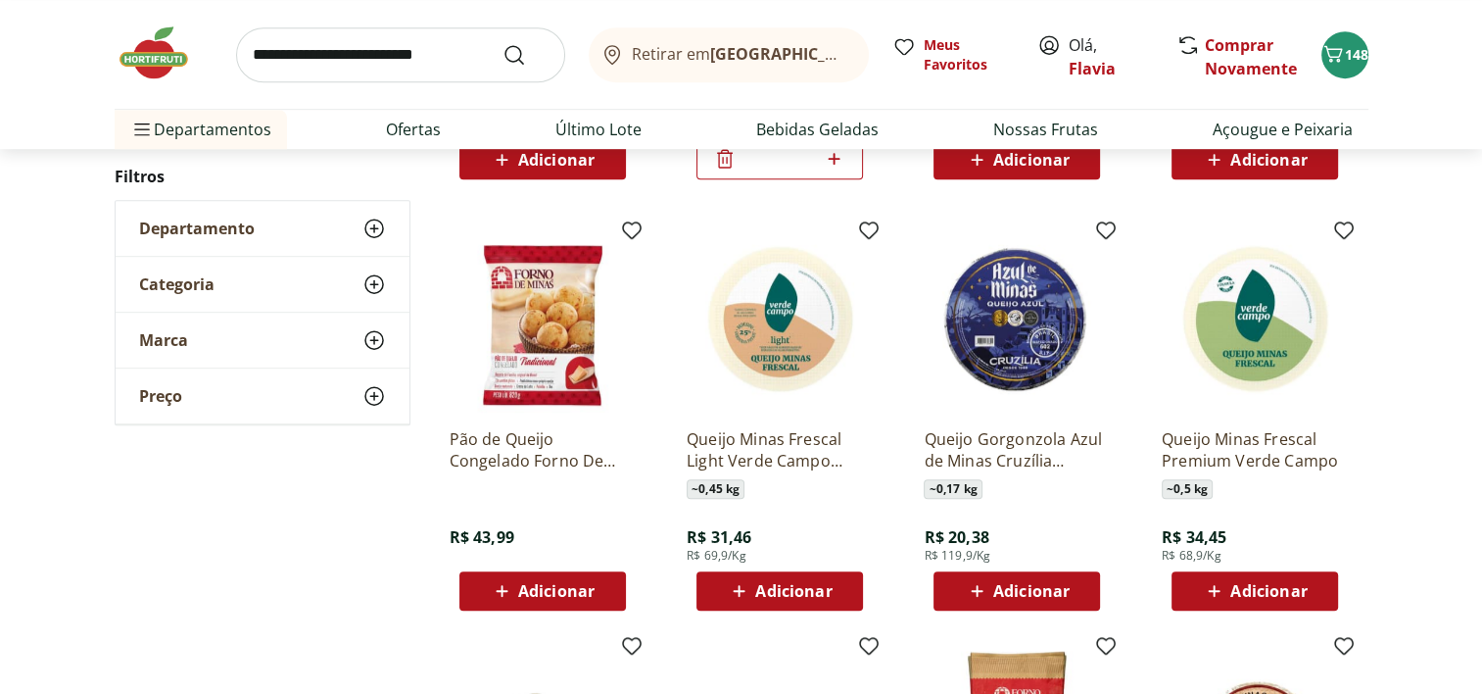
click at [799, 583] on span "Adicionar" at bounding box center [793, 591] width 76 height 16
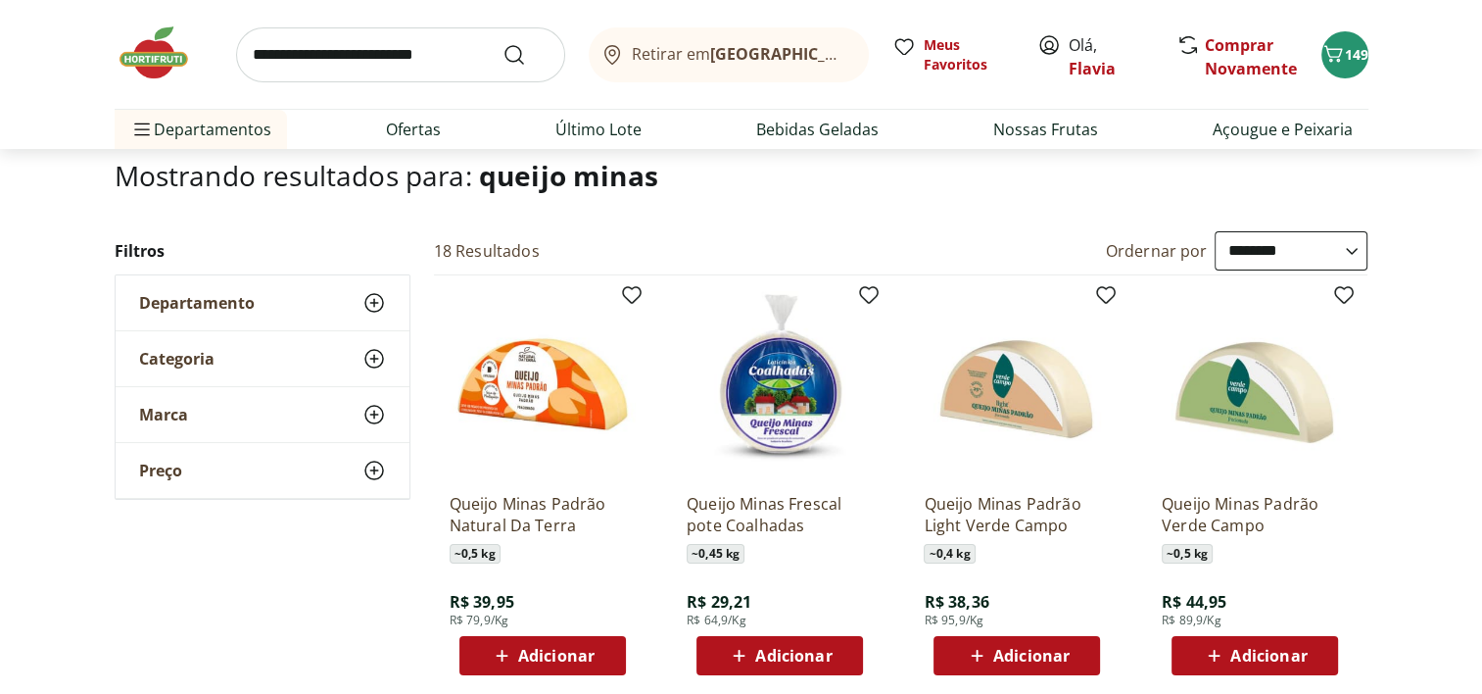
scroll to position [0, 0]
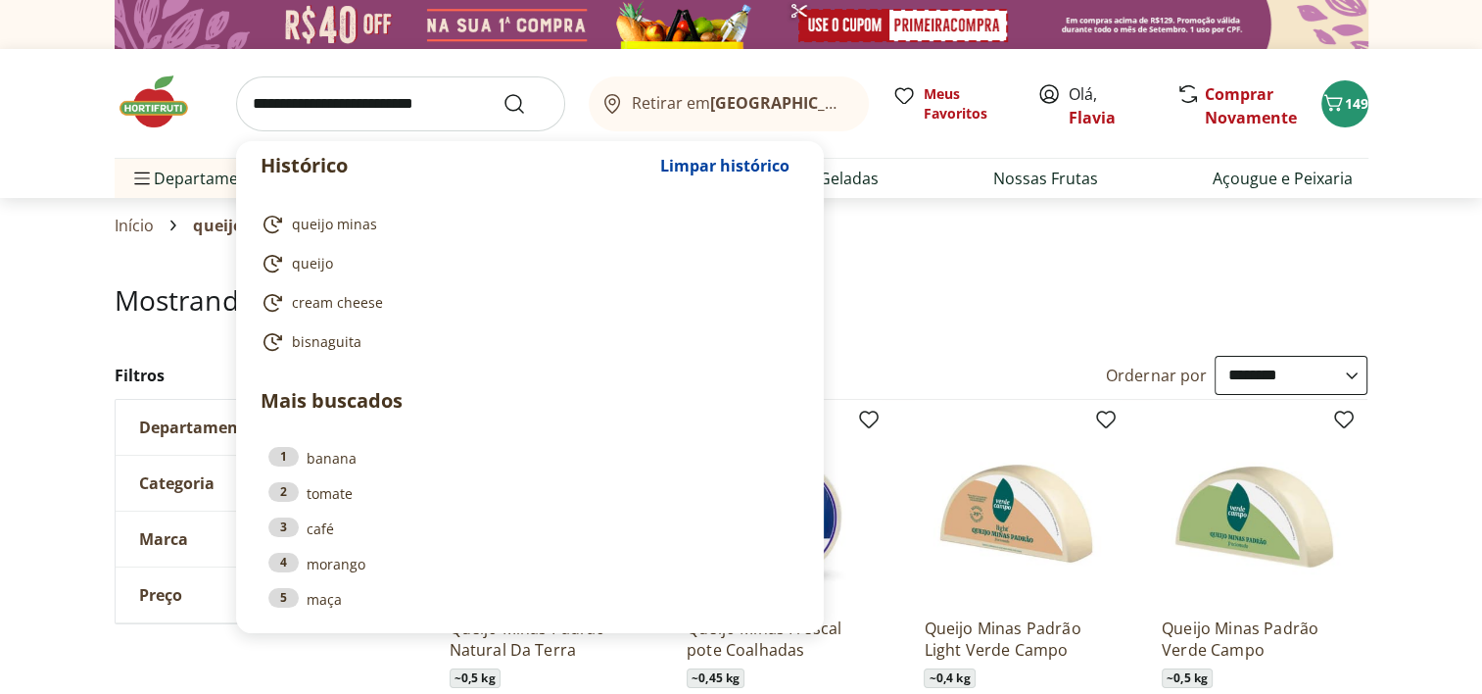
click at [451, 98] on input "search" at bounding box center [400, 103] width 329 height 55
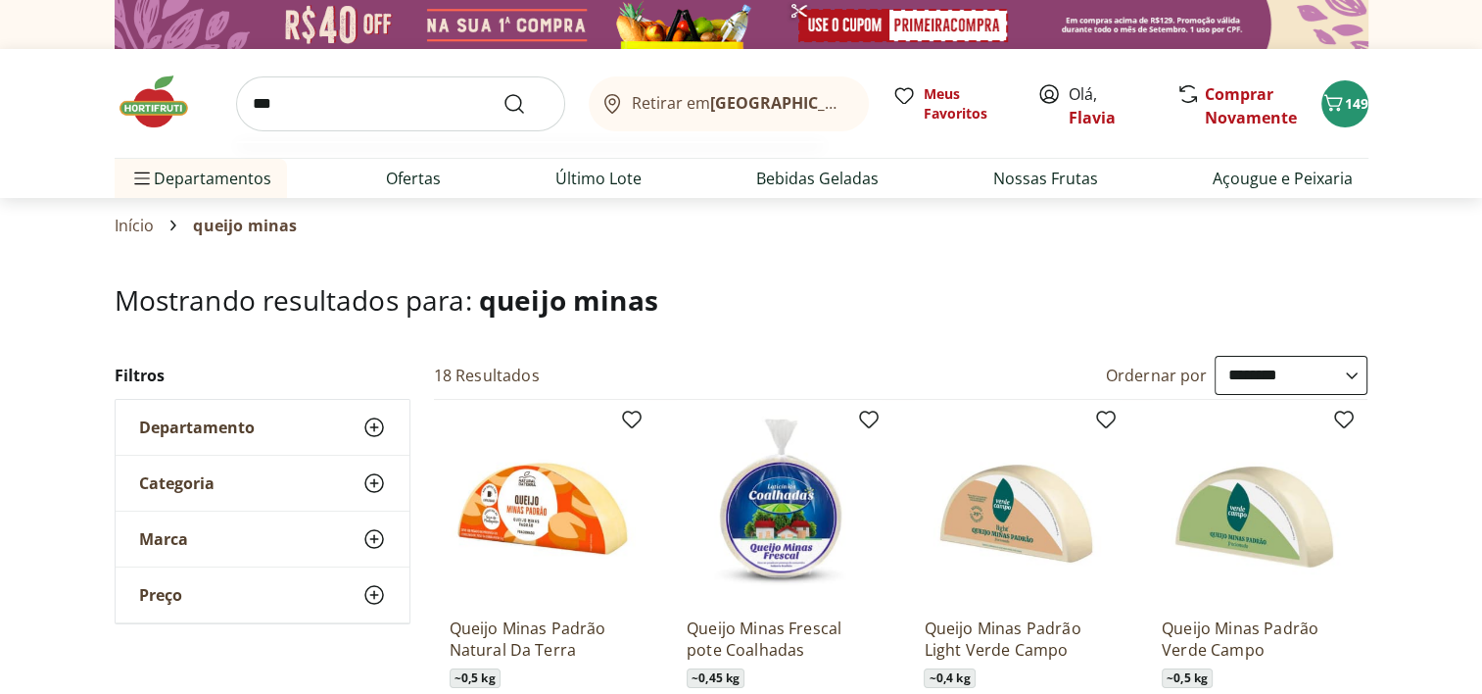
type input "***"
click at [502, 92] on button "Submit Search" at bounding box center [525, 104] width 47 height 24
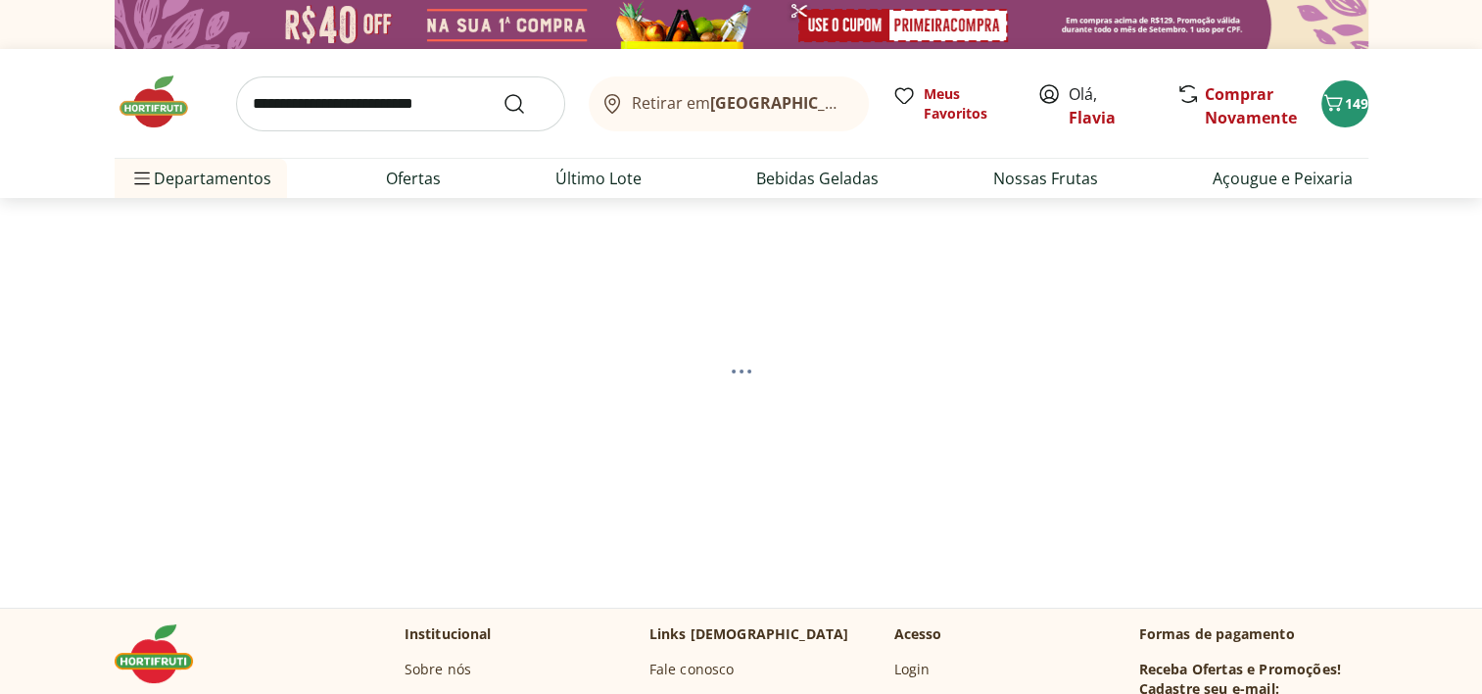
select select "**********"
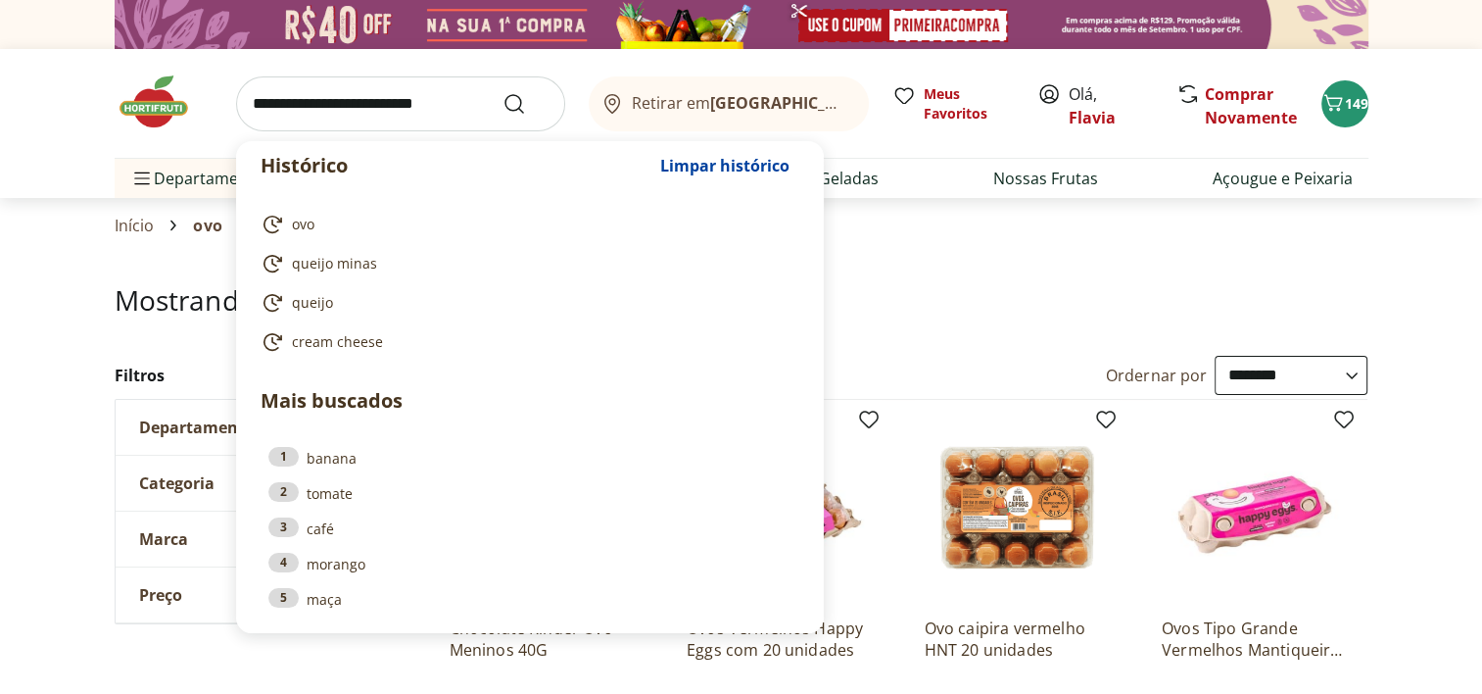
click at [451, 98] on input "search" at bounding box center [400, 103] width 329 height 55
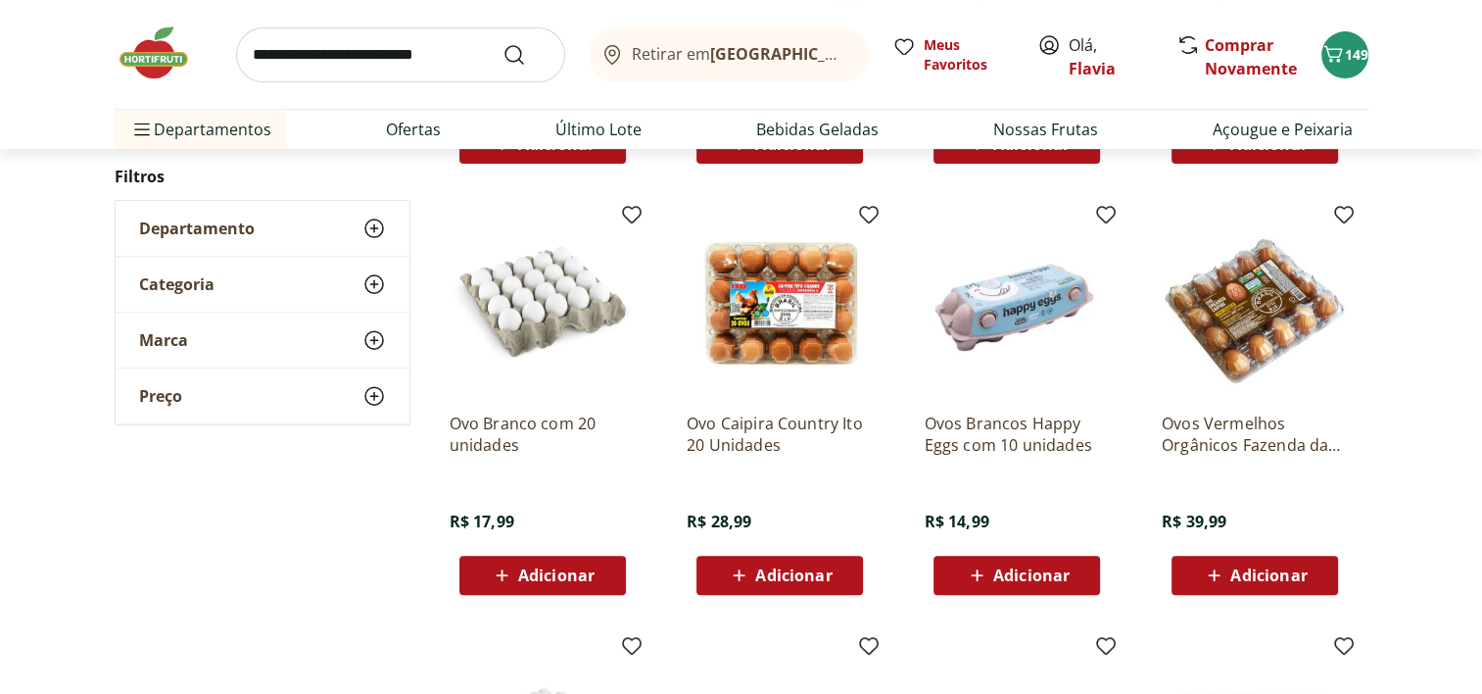
scroll to position [647, 0]
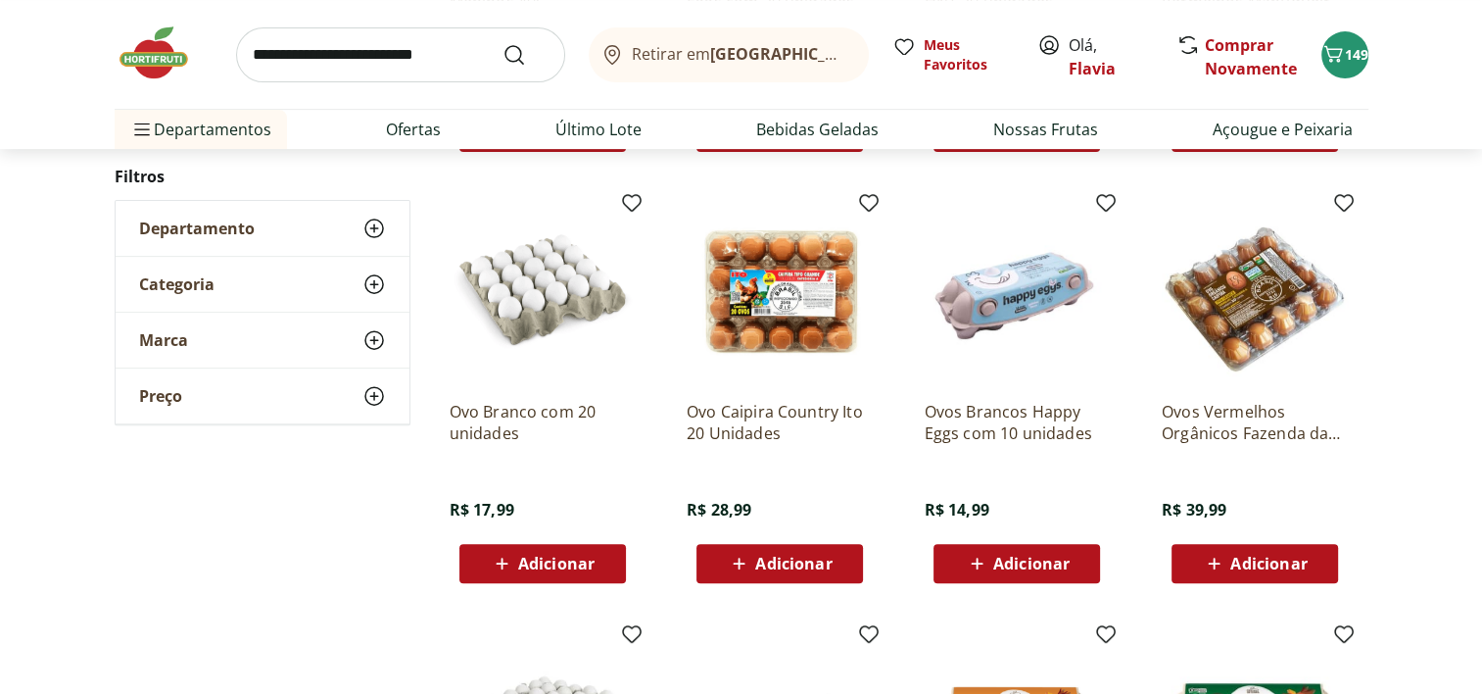
click at [573, 577] on div "Adicionar" at bounding box center [542, 563] width 135 height 35
click at [397, 65] on input "search" at bounding box center [400, 54] width 329 height 55
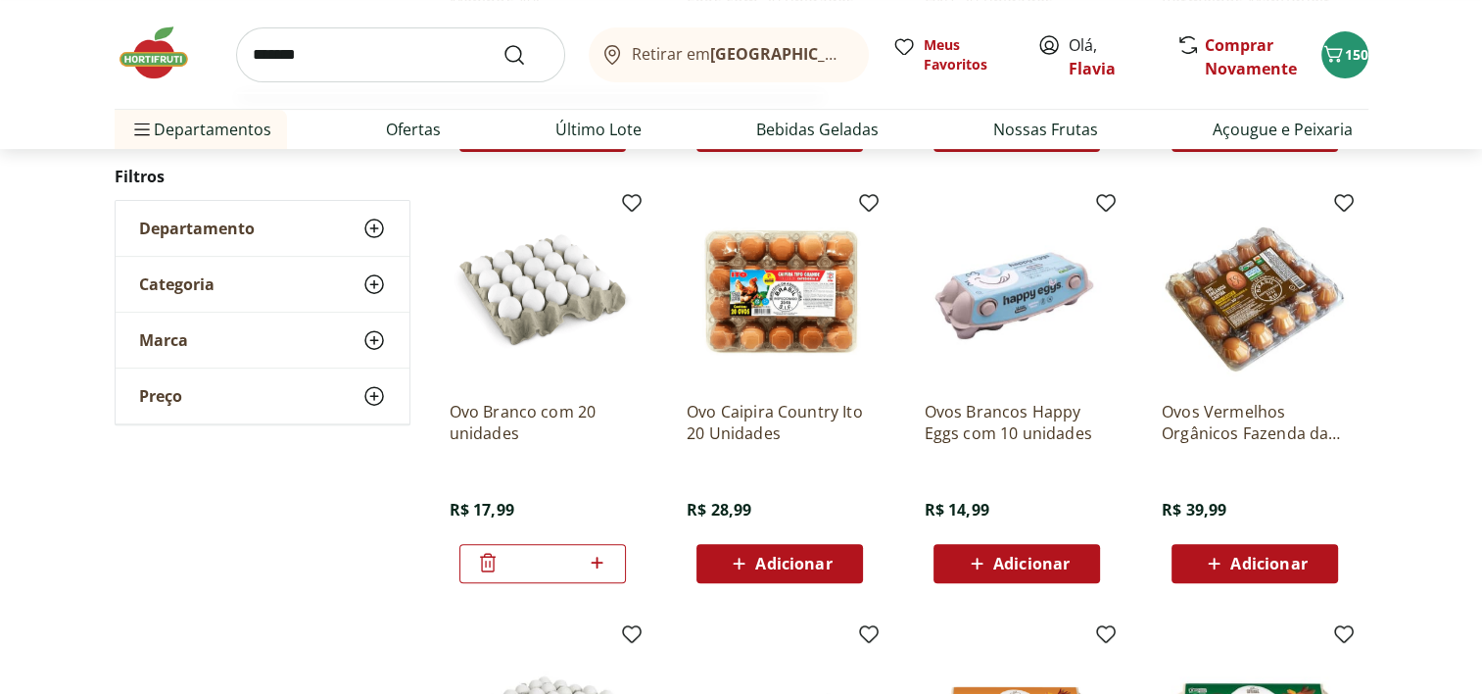
type input "*******"
click at [502, 43] on button "Submit Search" at bounding box center [525, 55] width 47 height 24
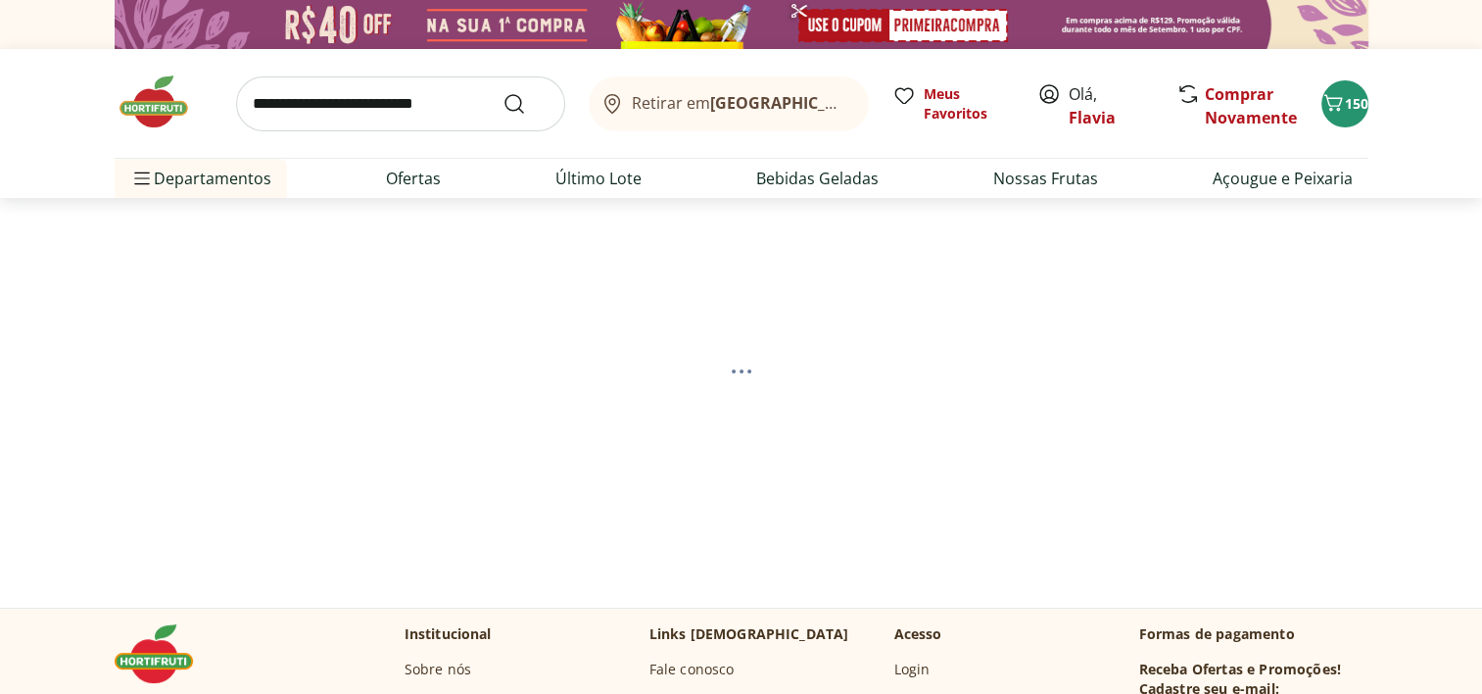
select select "**********"
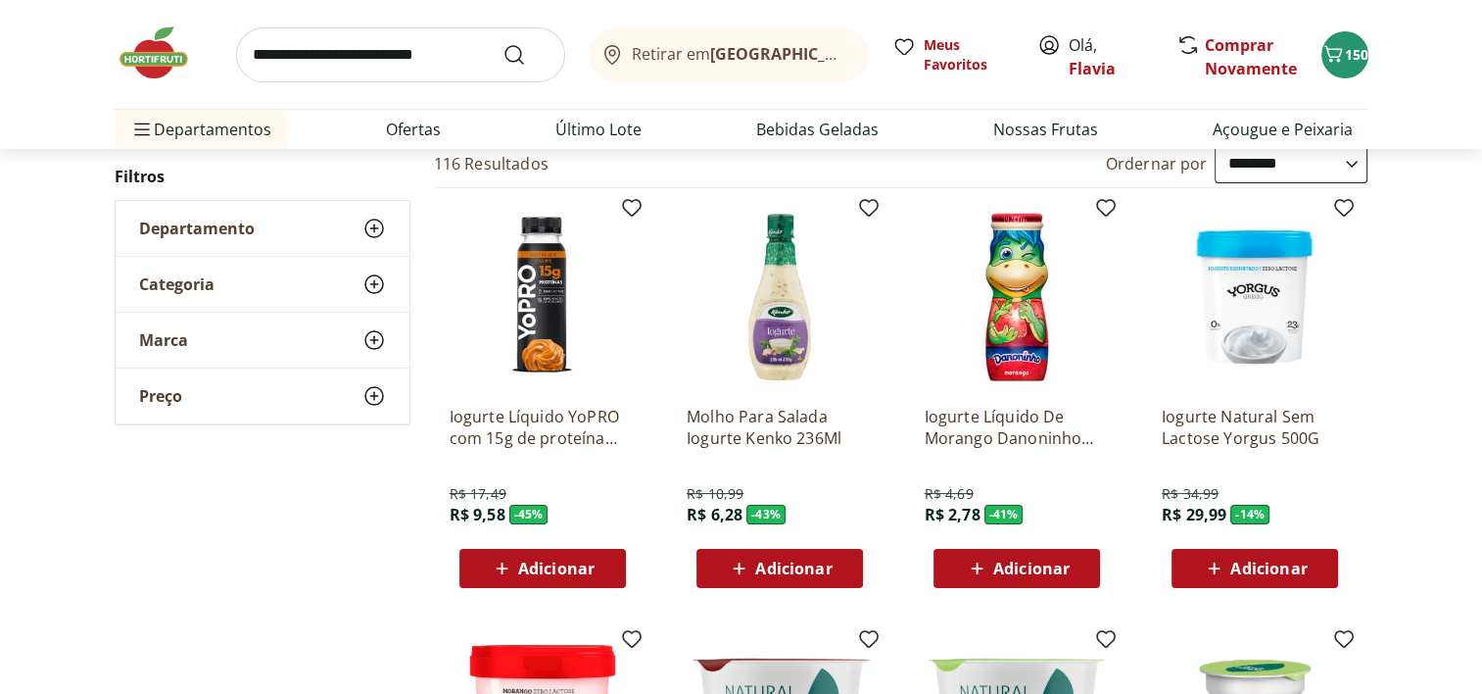
scroll to position [218, 0]
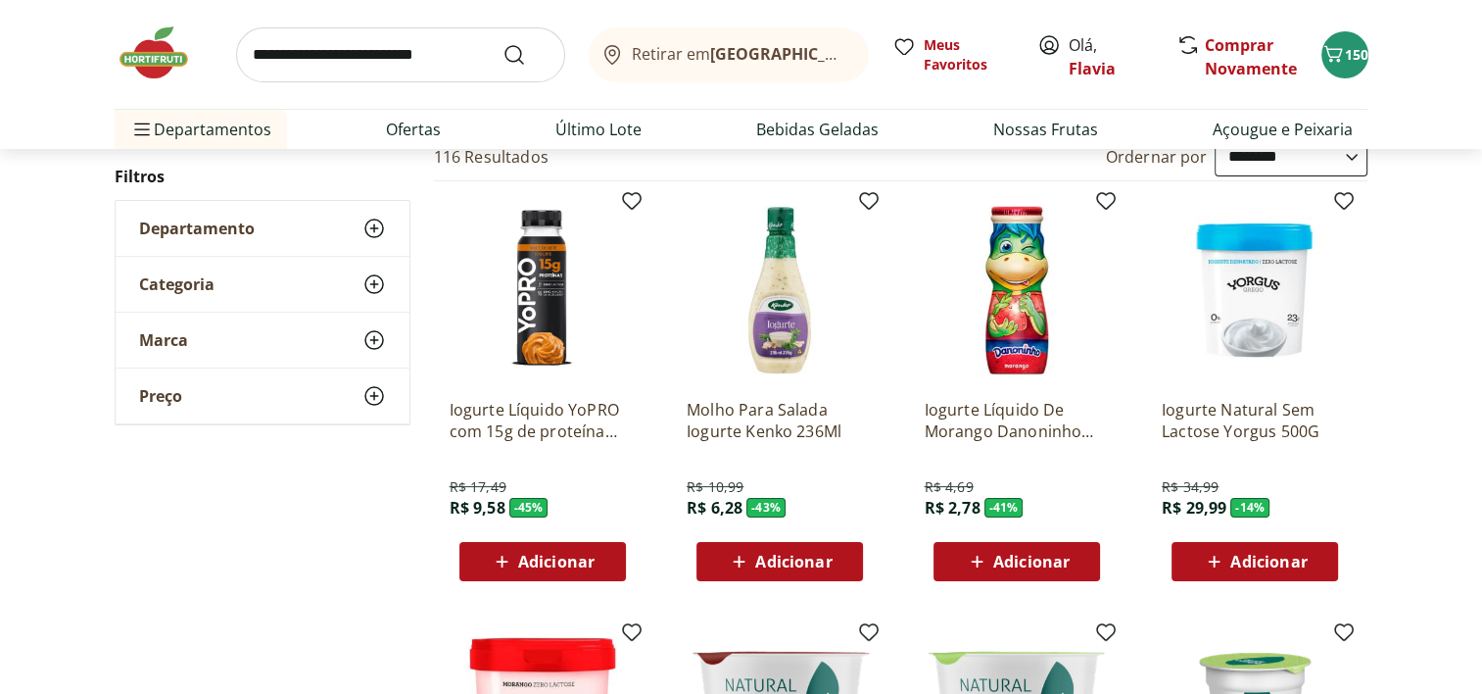
click at [1301, 553] on span "Adicionar" at bounding box center [1268, 561] width 76 height 16
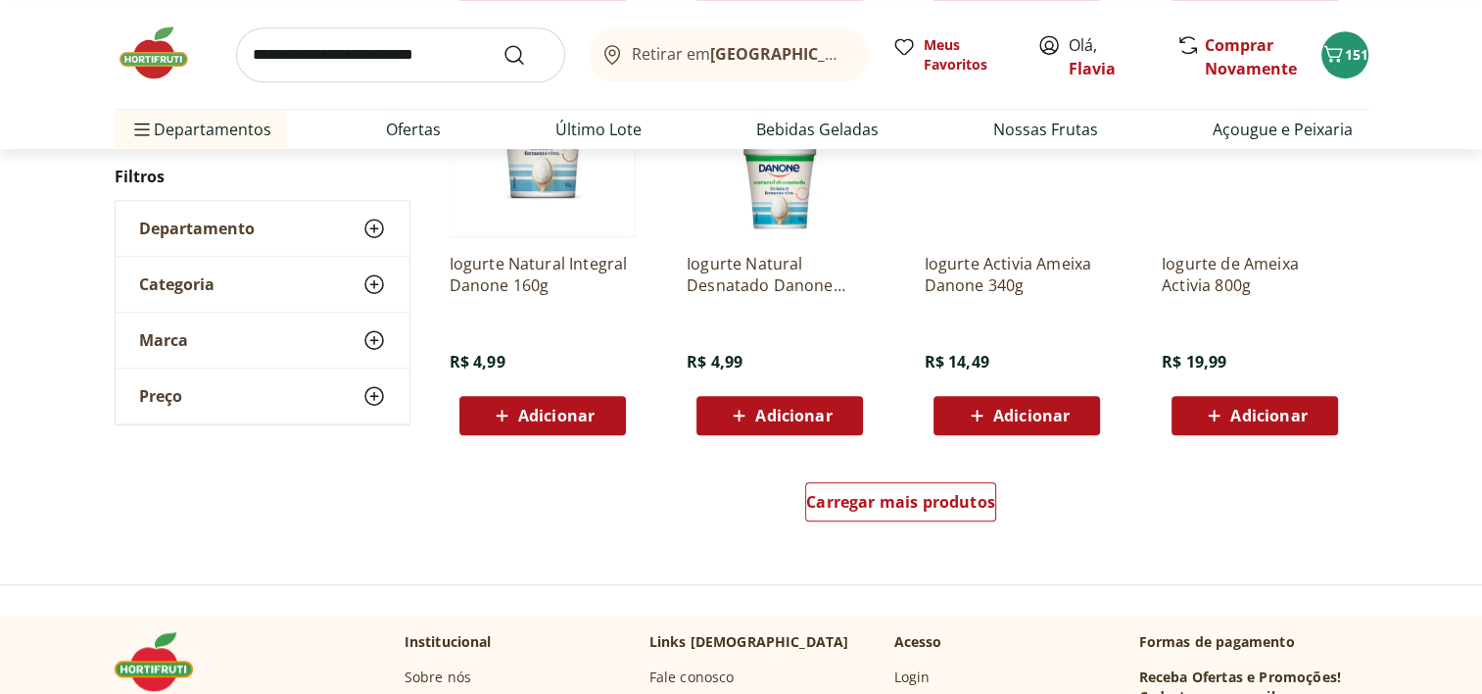
scroll to position [1230, 0]
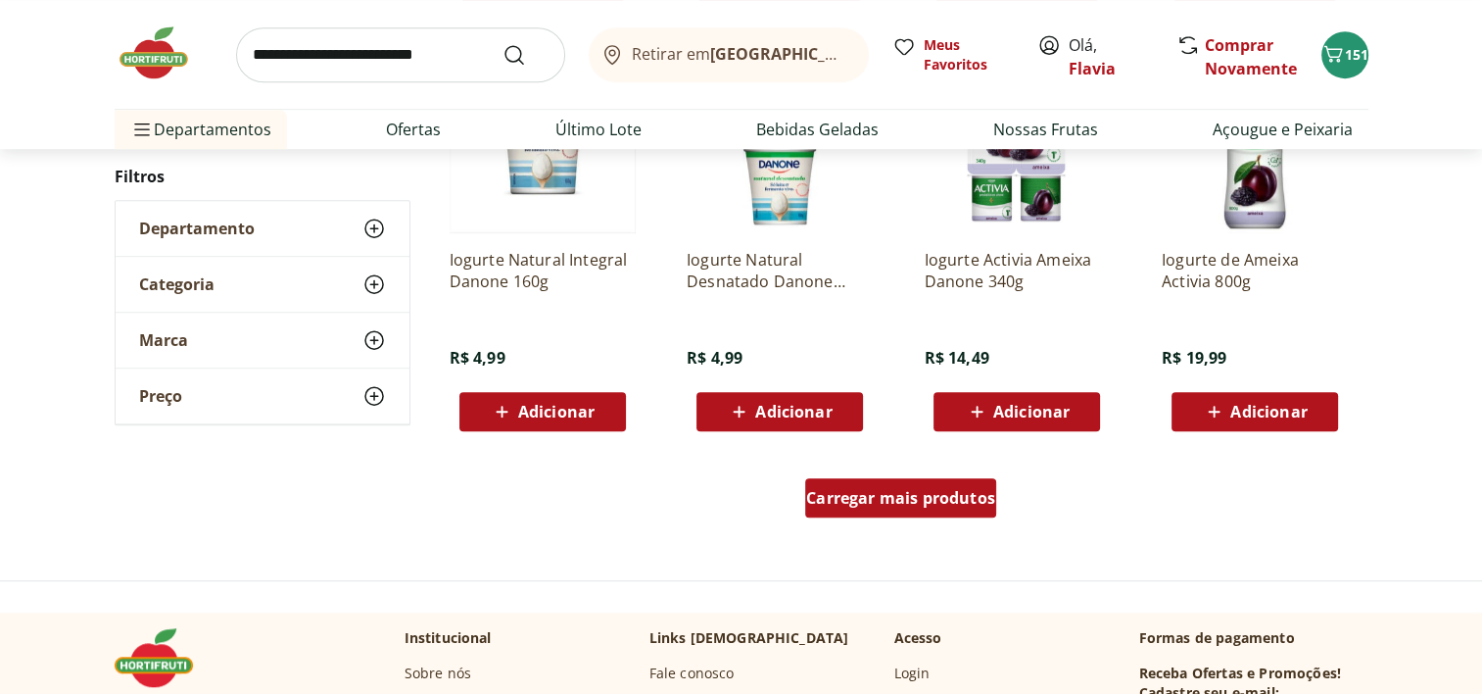
click at [960, 501] on span "Carregar mais produtos" at bounding box center [900, 498] width 189 height 16
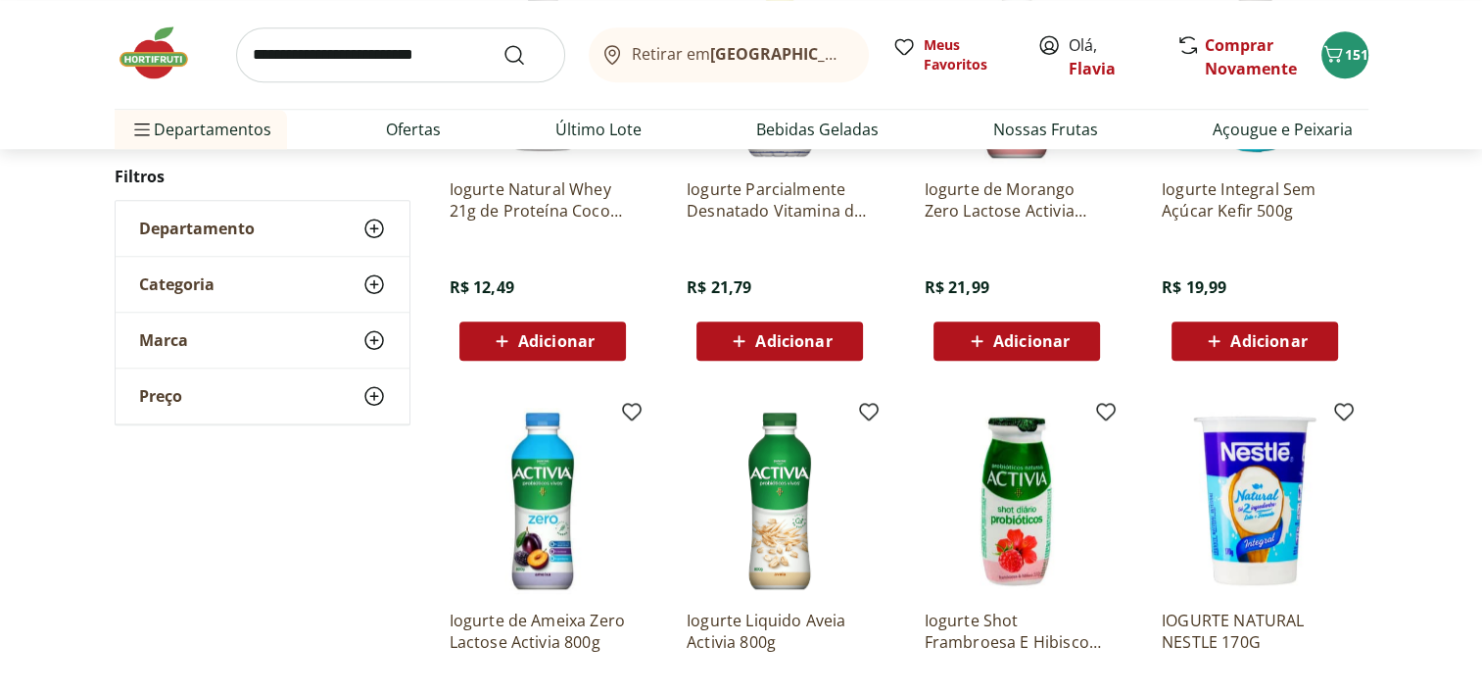
scroll to position [1723, 0]
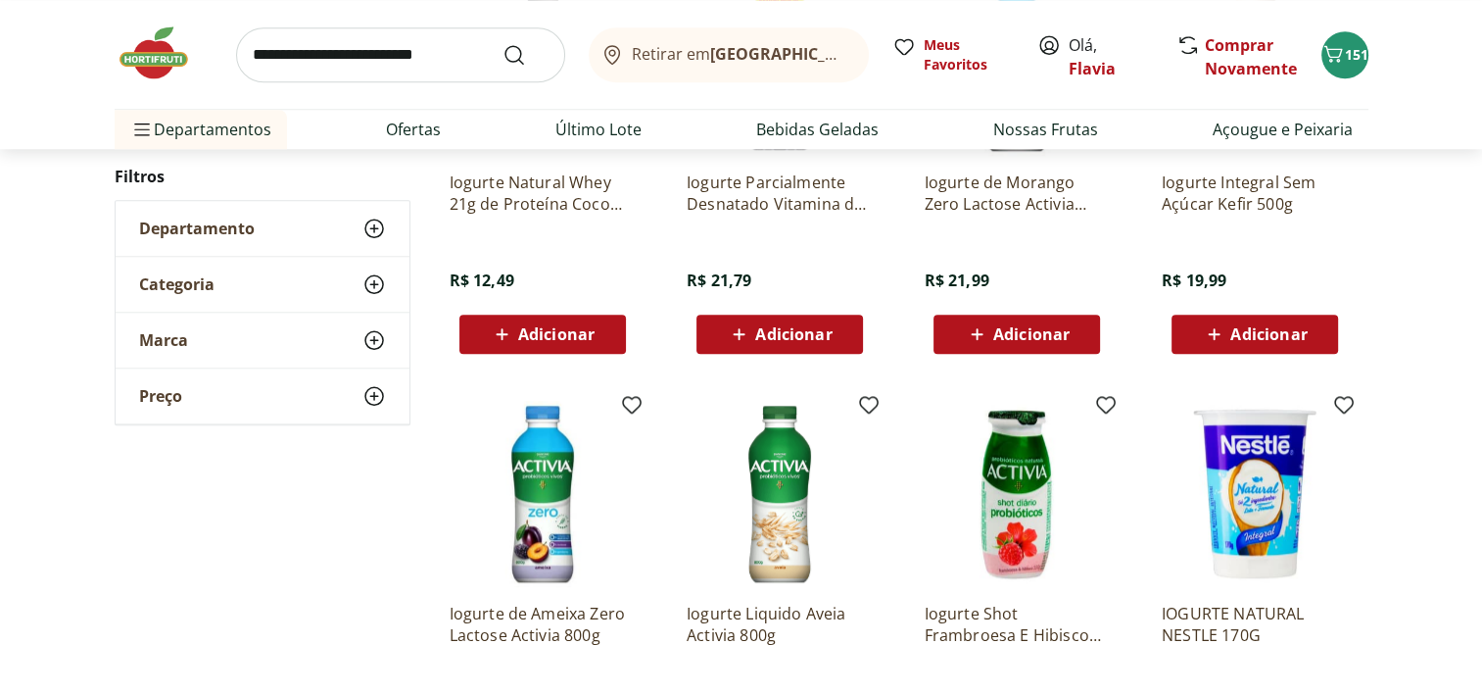
click at [1297, 329] on span "Adicionar" at bounding box center [1268, 334] width 76 height 16
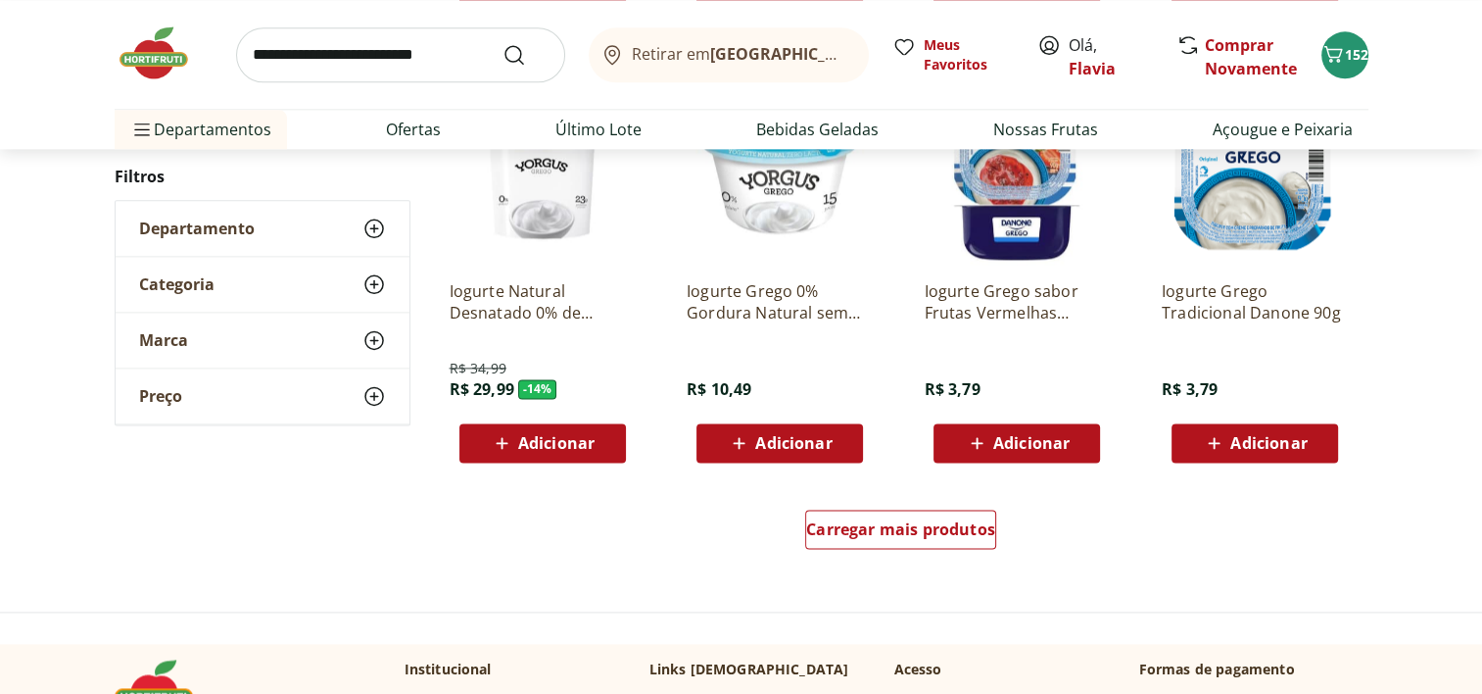
scroll to position [2492, 0]
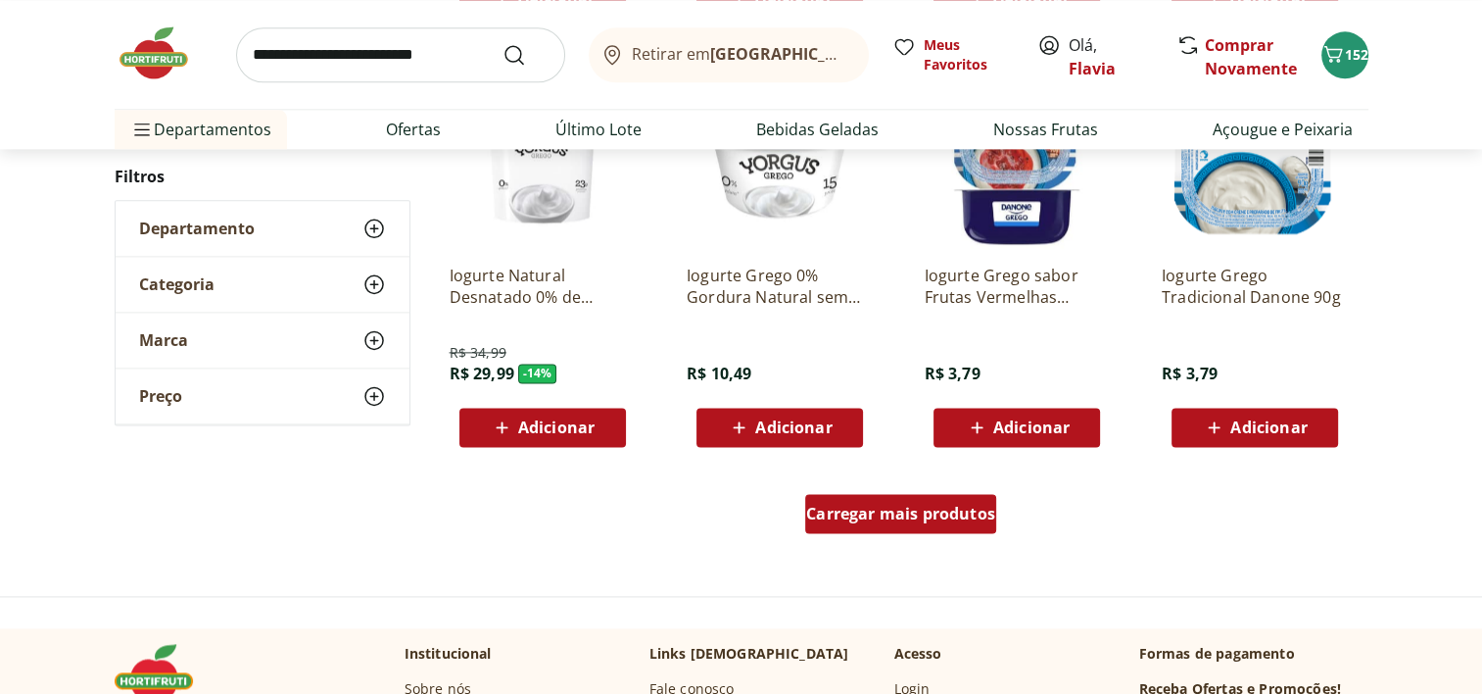
click at [952, 513] on span "Carregar mais produtos" at bounding box center [900, 513] width 189 height 16
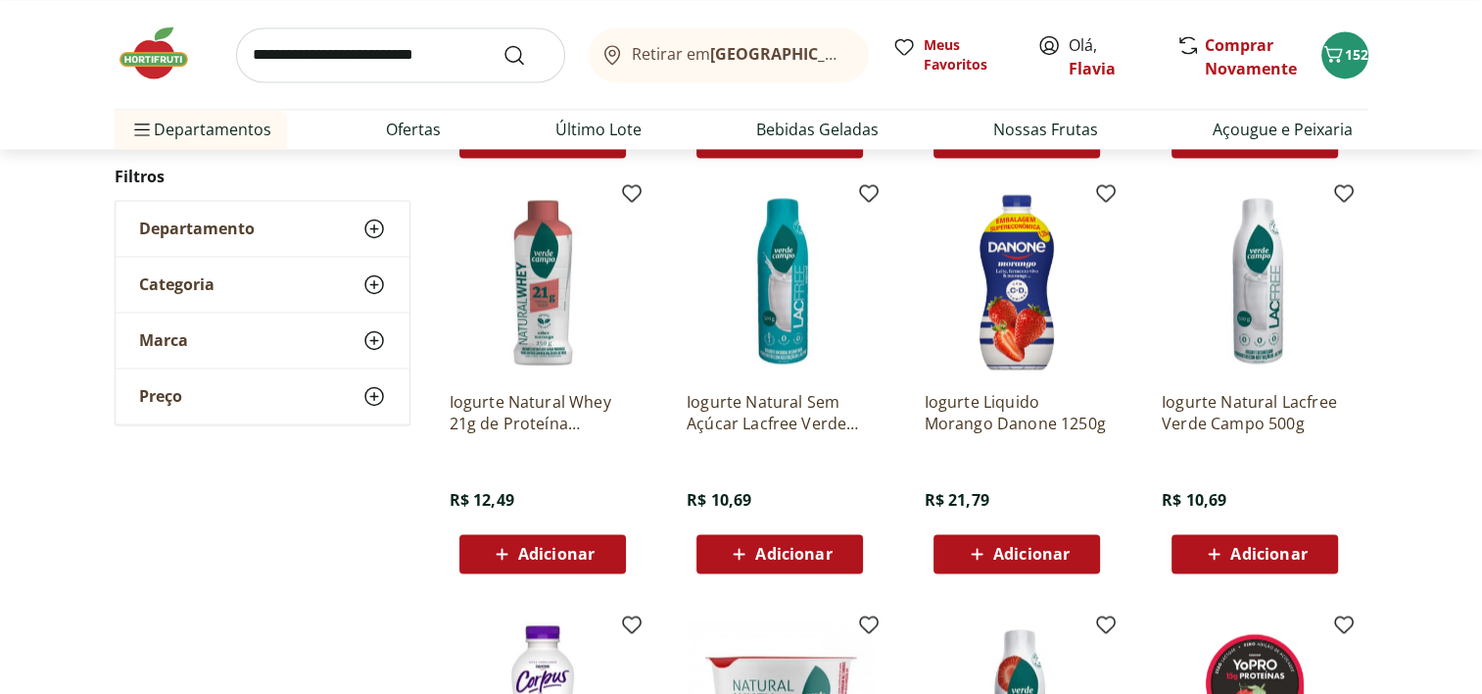
scroll to position [2801, 0]
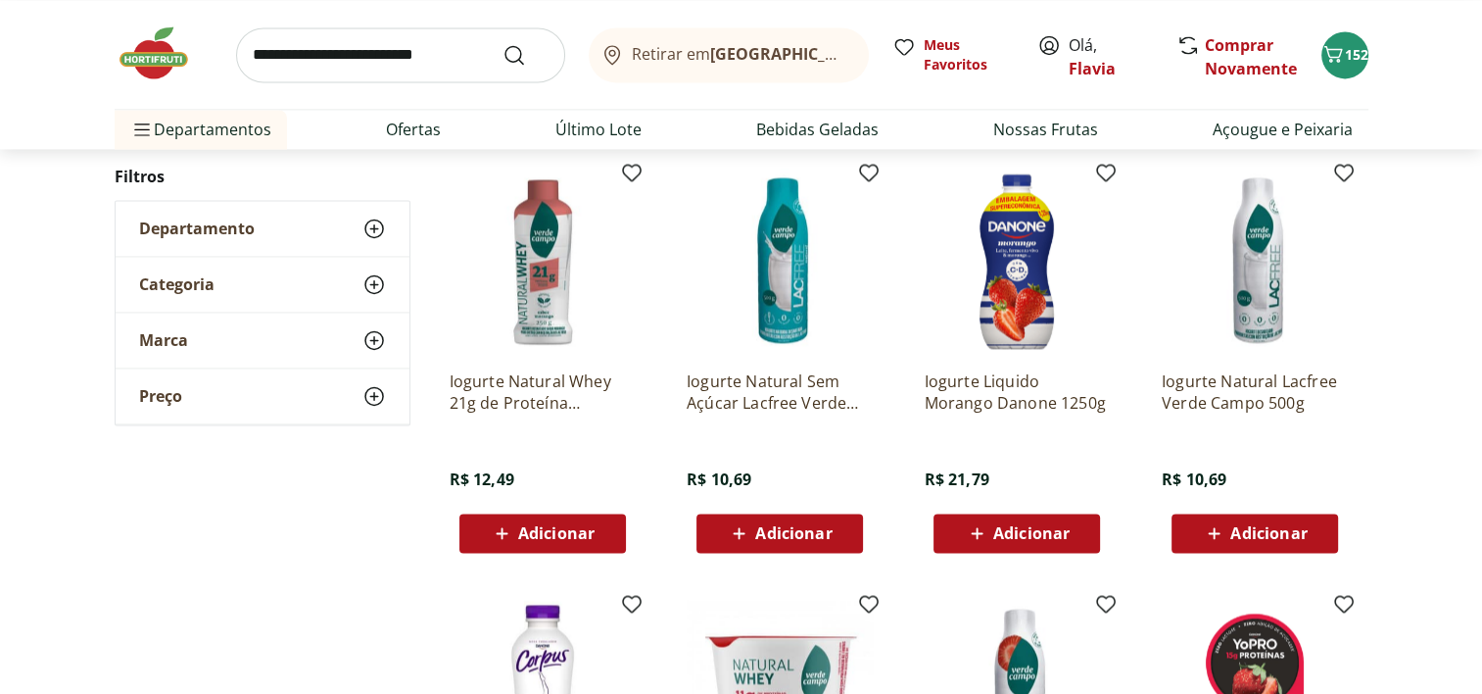
click at [799, 544] on div "Adicionar" at bounding box center [779, 532] width 135 height 35
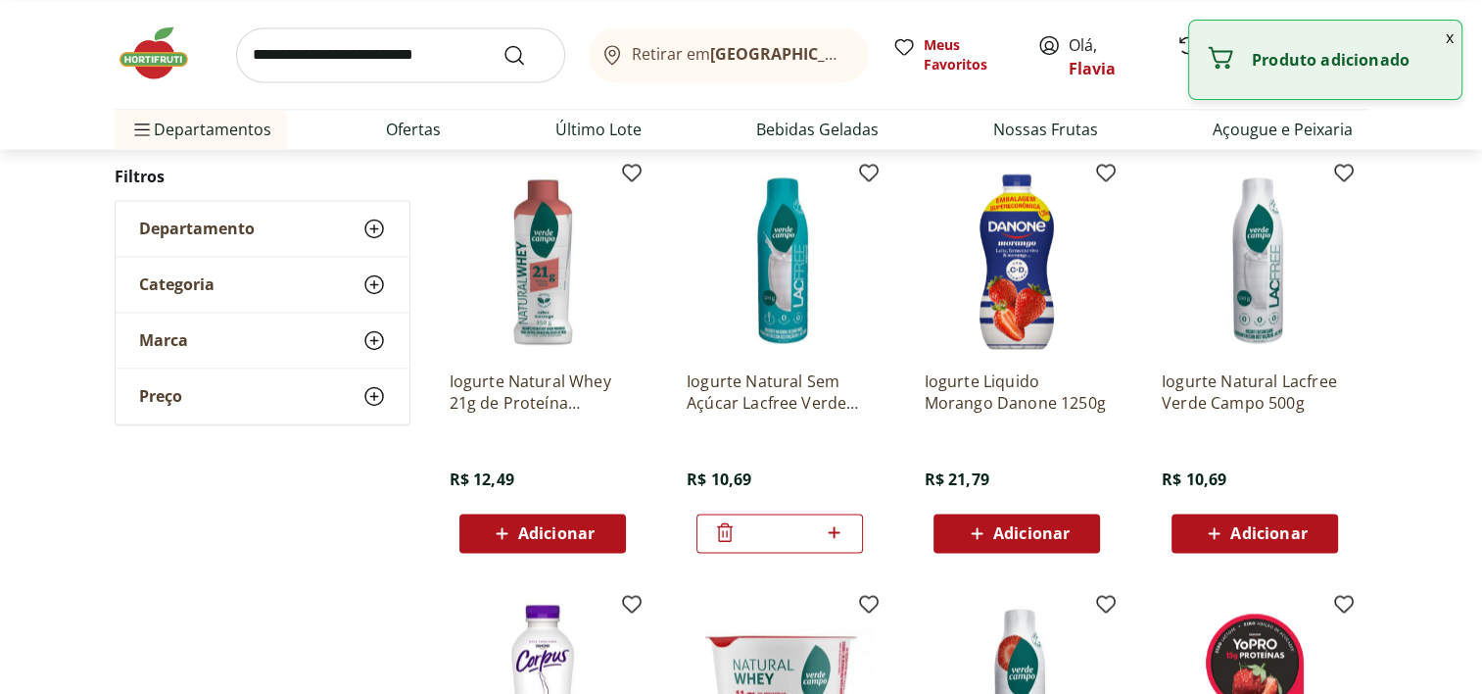
click at [799, 544] on div "*" at bounding box center [779, 532] width 167 height 39
click at [834, 533] on icon at bounding box center [835, 532] width 12 height 12
type input "*"
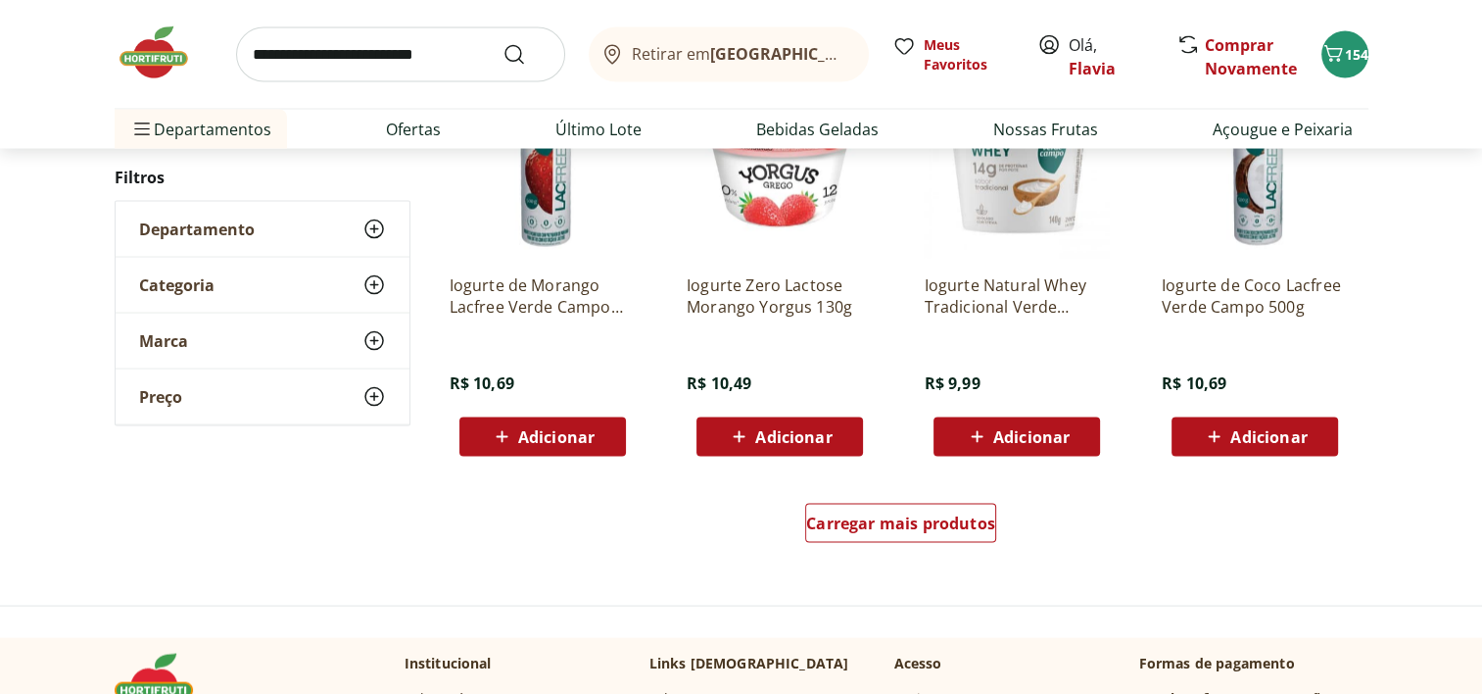
scroll to position [3766, 0]
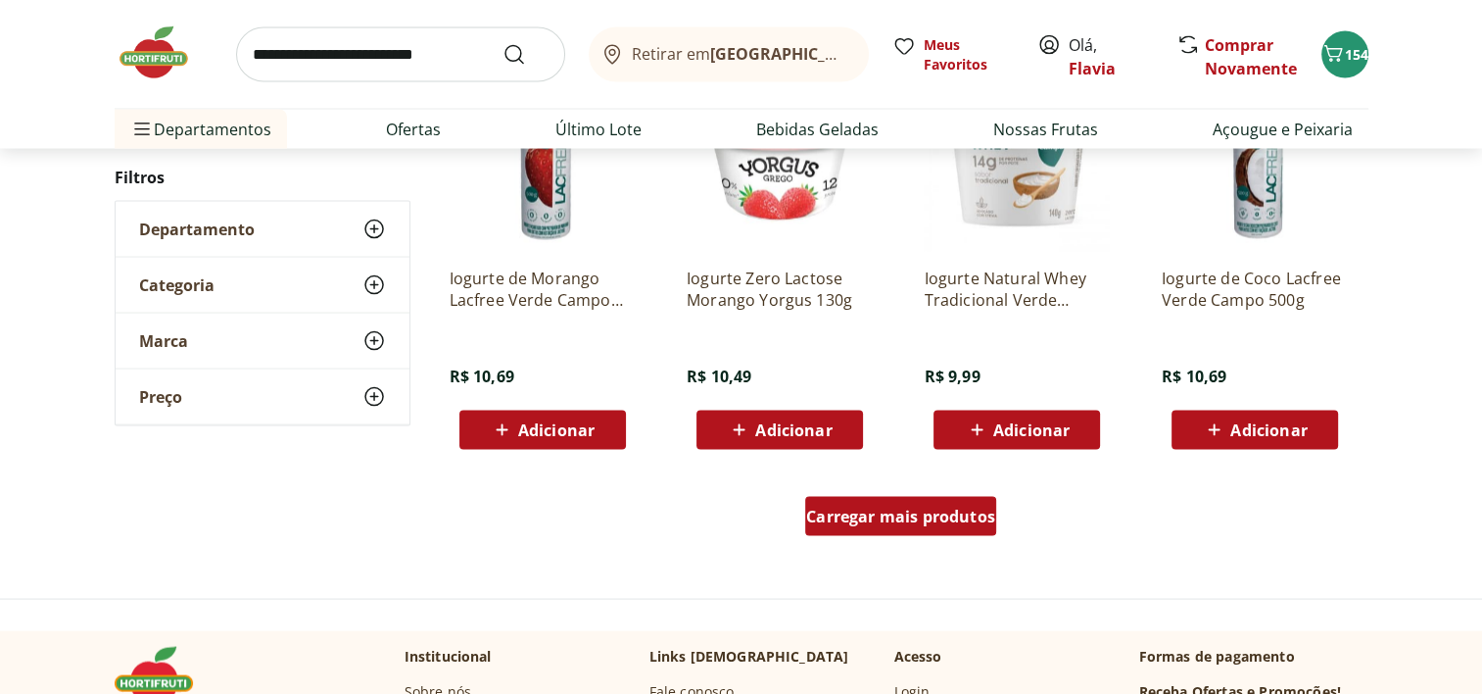
click at [964, 521] on span "Carregar mais produtos" at bounding box center [900, 516] width 189 height 16
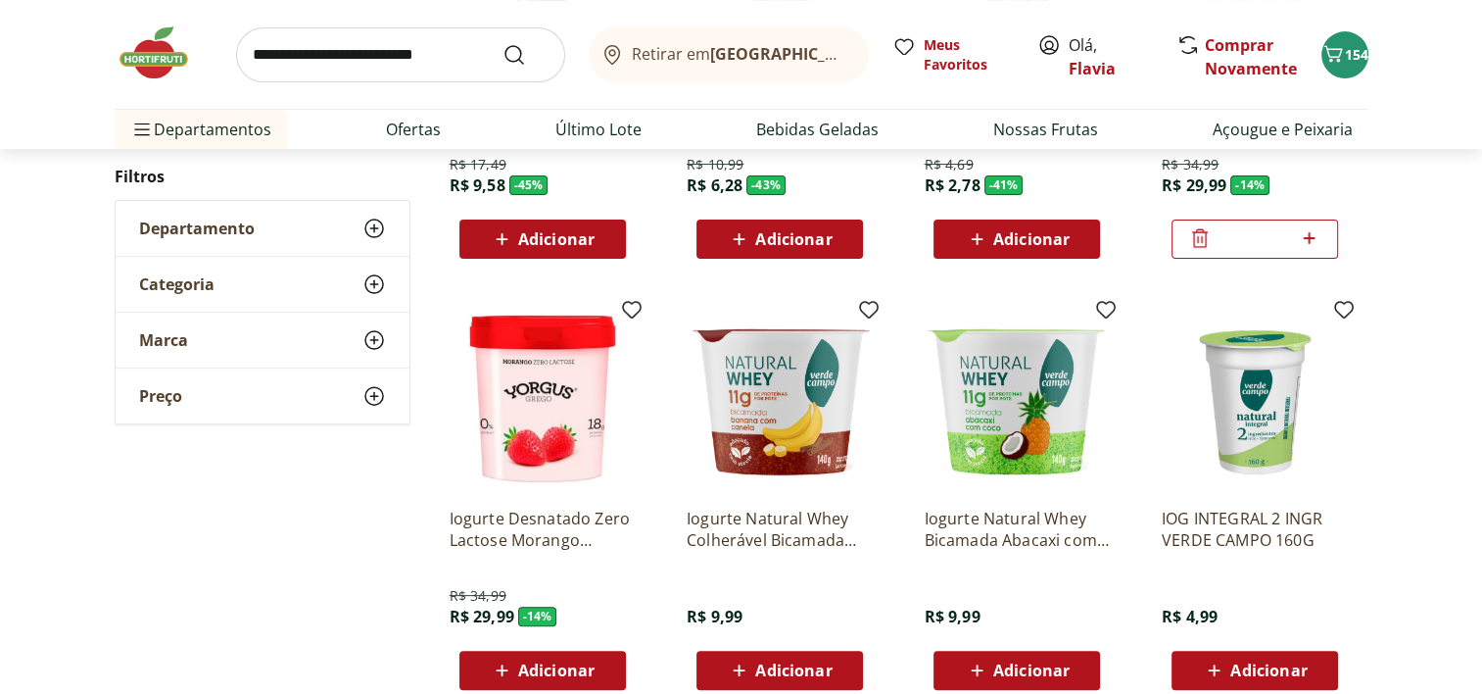
scroll to position [497, 0]
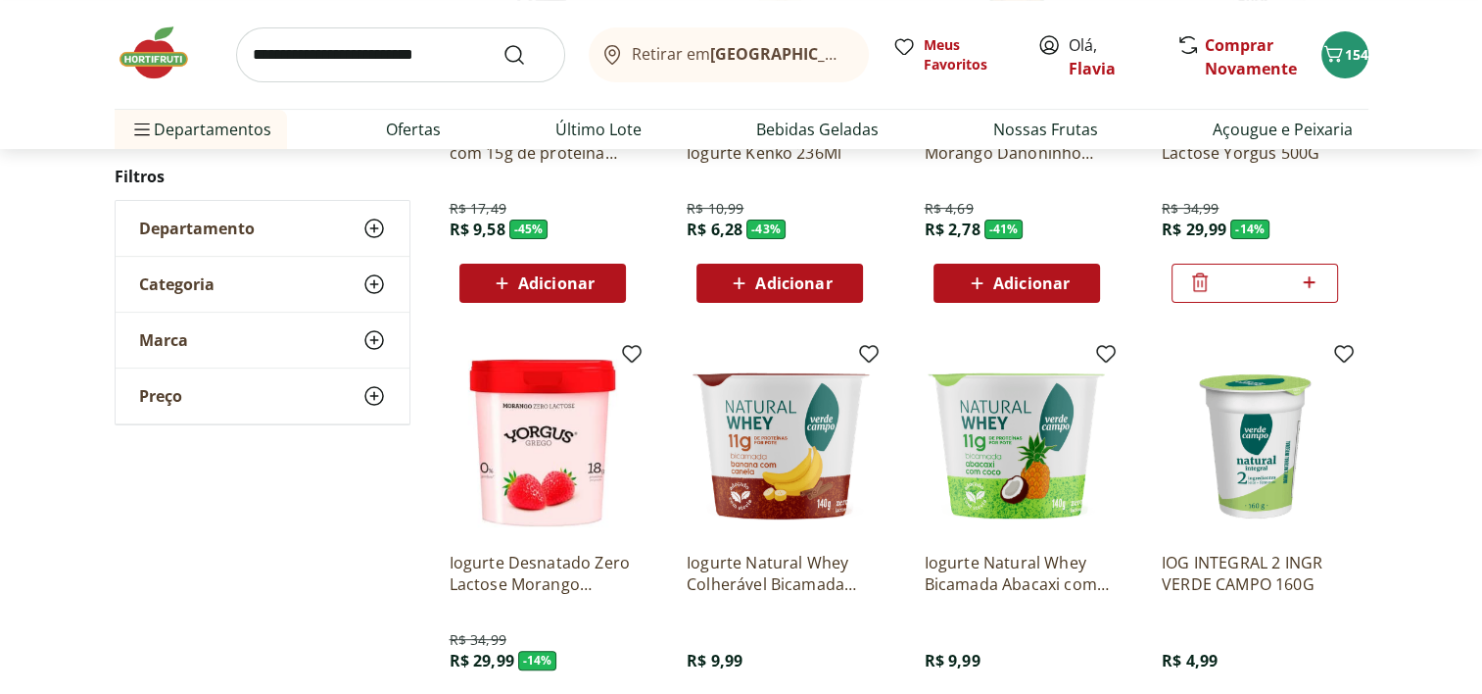
click at [269, 59] on input "search" at bounding box center [400, 54] width 329 height 55
type input "********"
click at [502, 43] on button "Submit Search" at bounding box center [525, 55] width 47 height 24
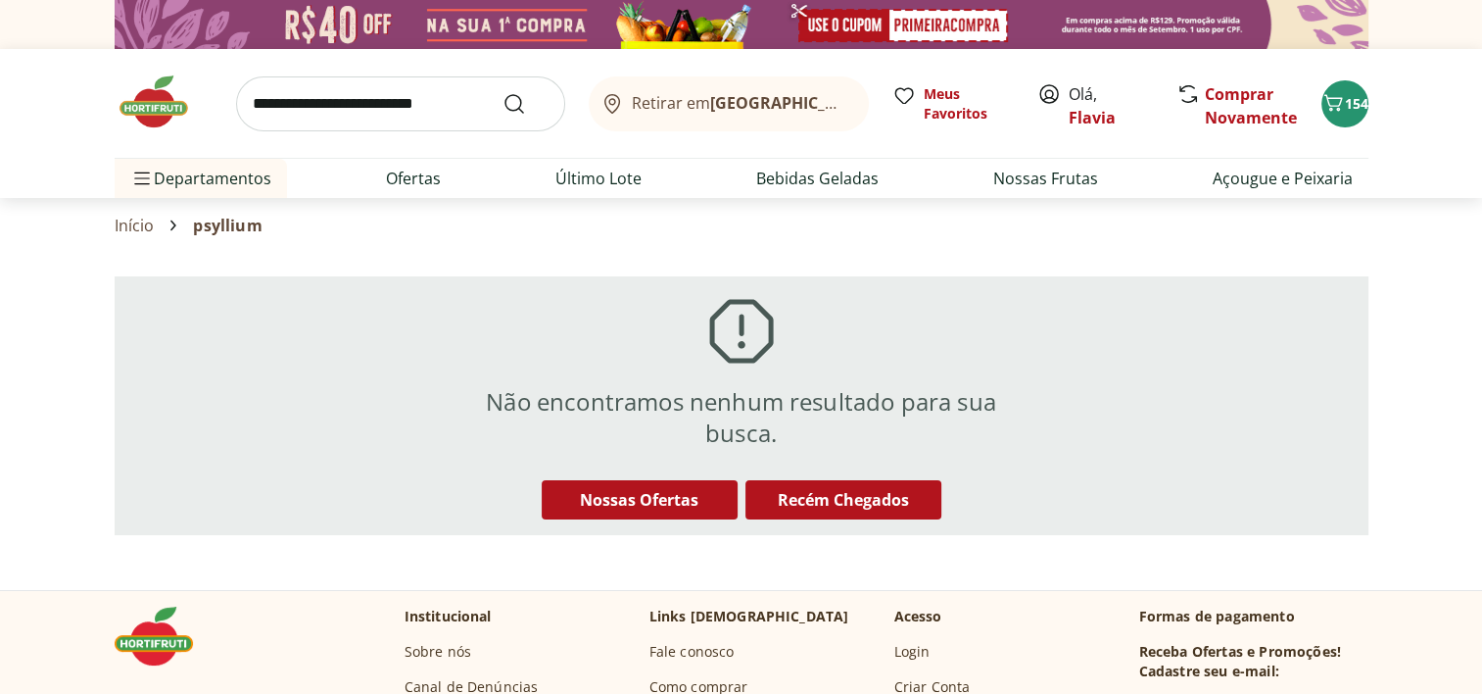
click at [313, 91] on input "search" at bounding box center [400, 103] width 329 height 55
type input "*****"
click at [502, 92] on button "Submit Search" at bounding box center [525, 104] width 47 height 24
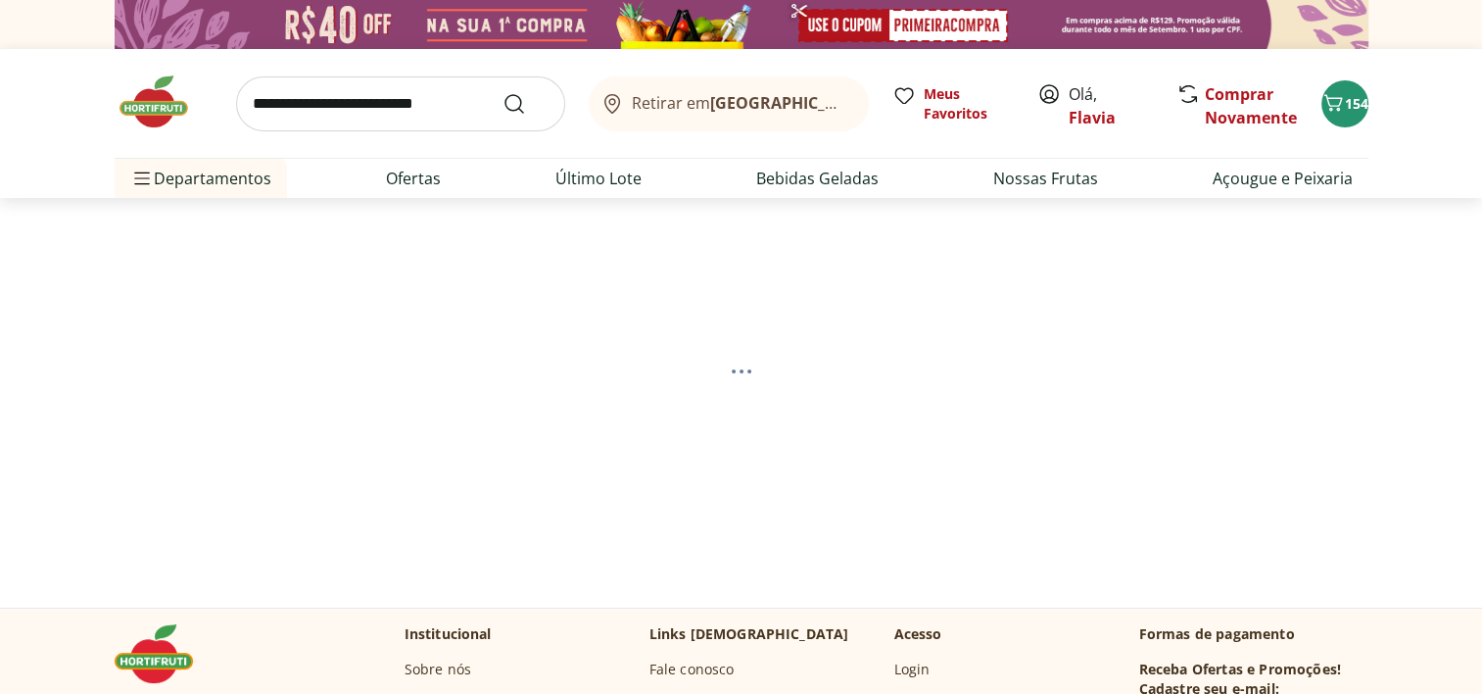
select select "**********"
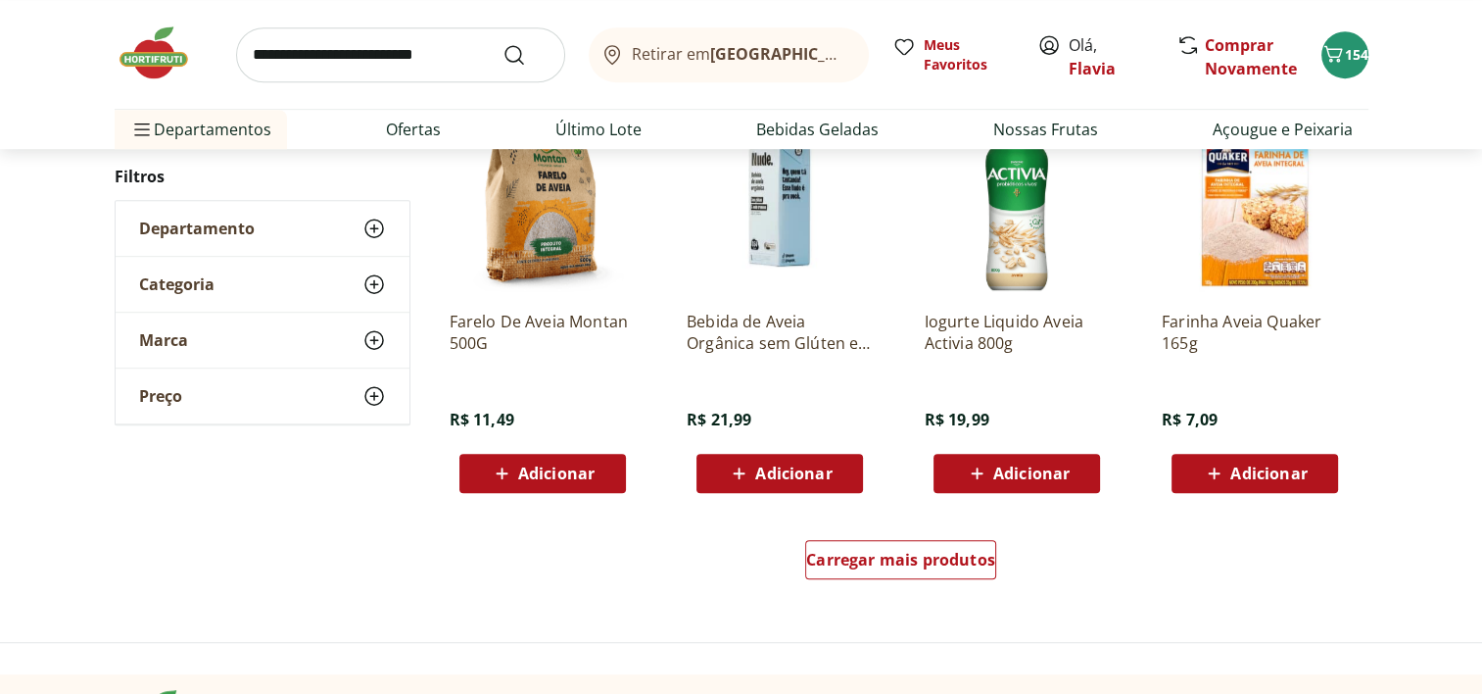
scroll to position [1251, 0]
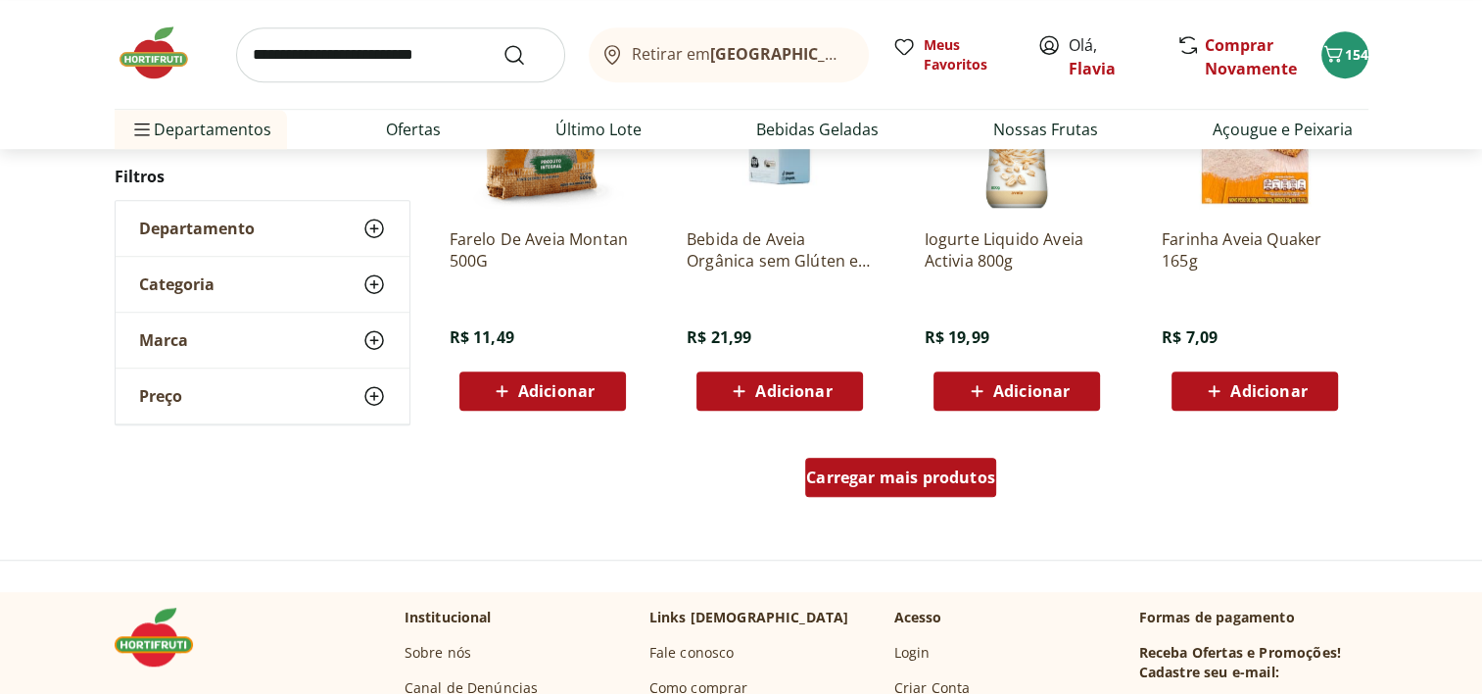
click at [960, 469] on span "Carregar mais produtos" at bounding box center [900, 477] width 189 height 16
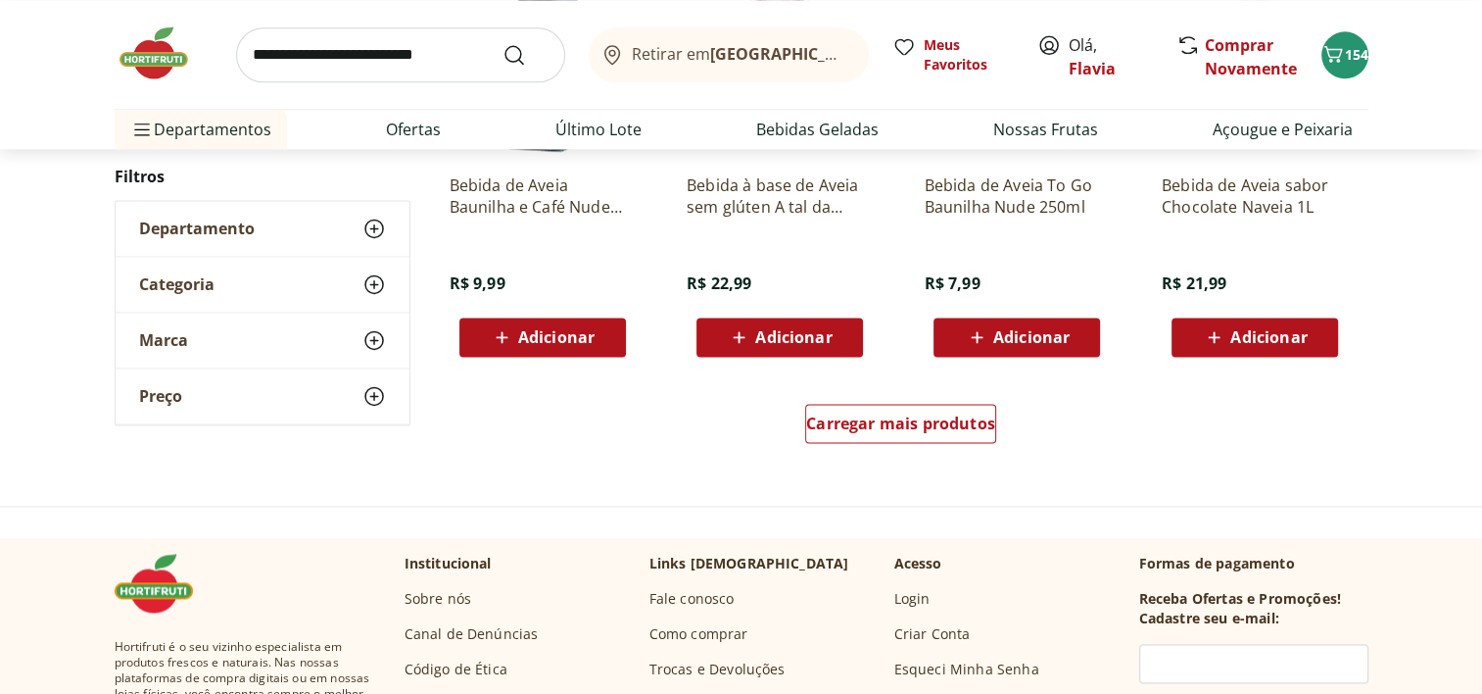
scroll to position [2575, 0]
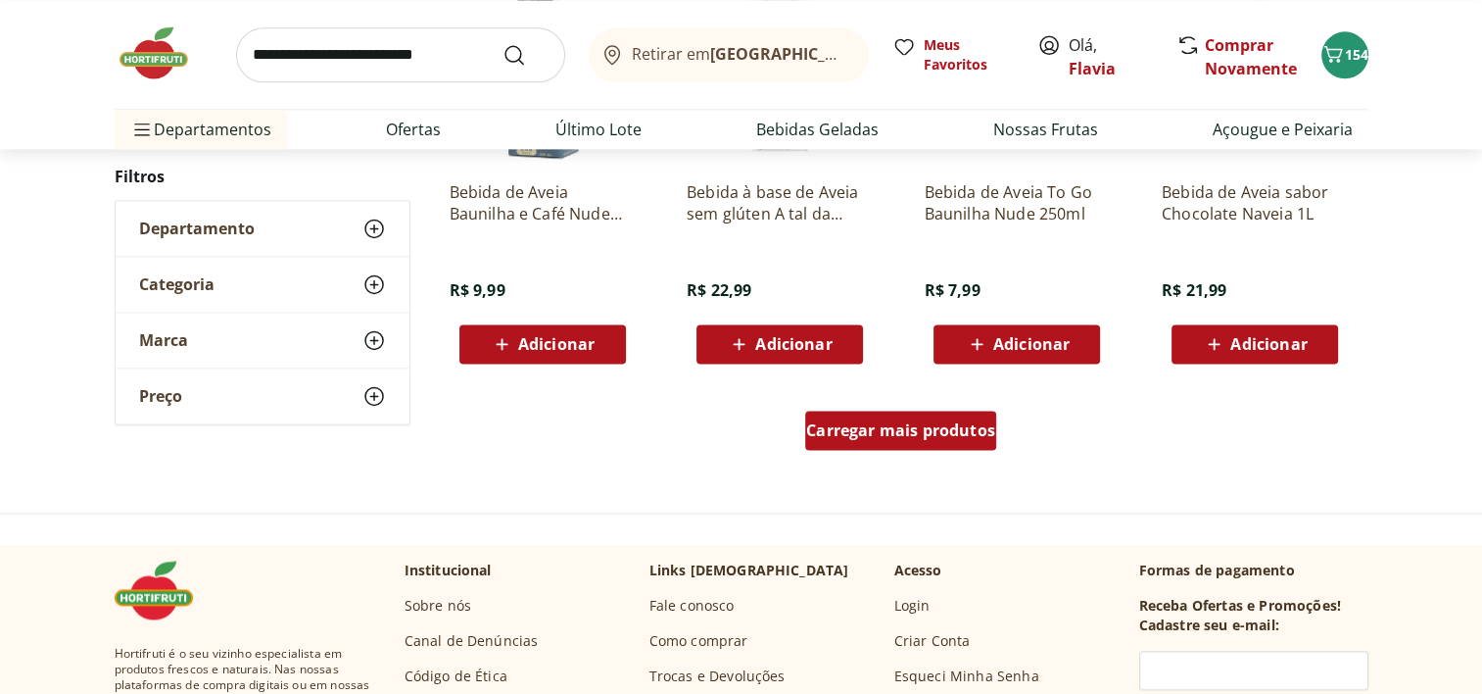
click at [936, 442] on div "Carregar mais produtos" at bounding box center [900, 429] width 191 height 39
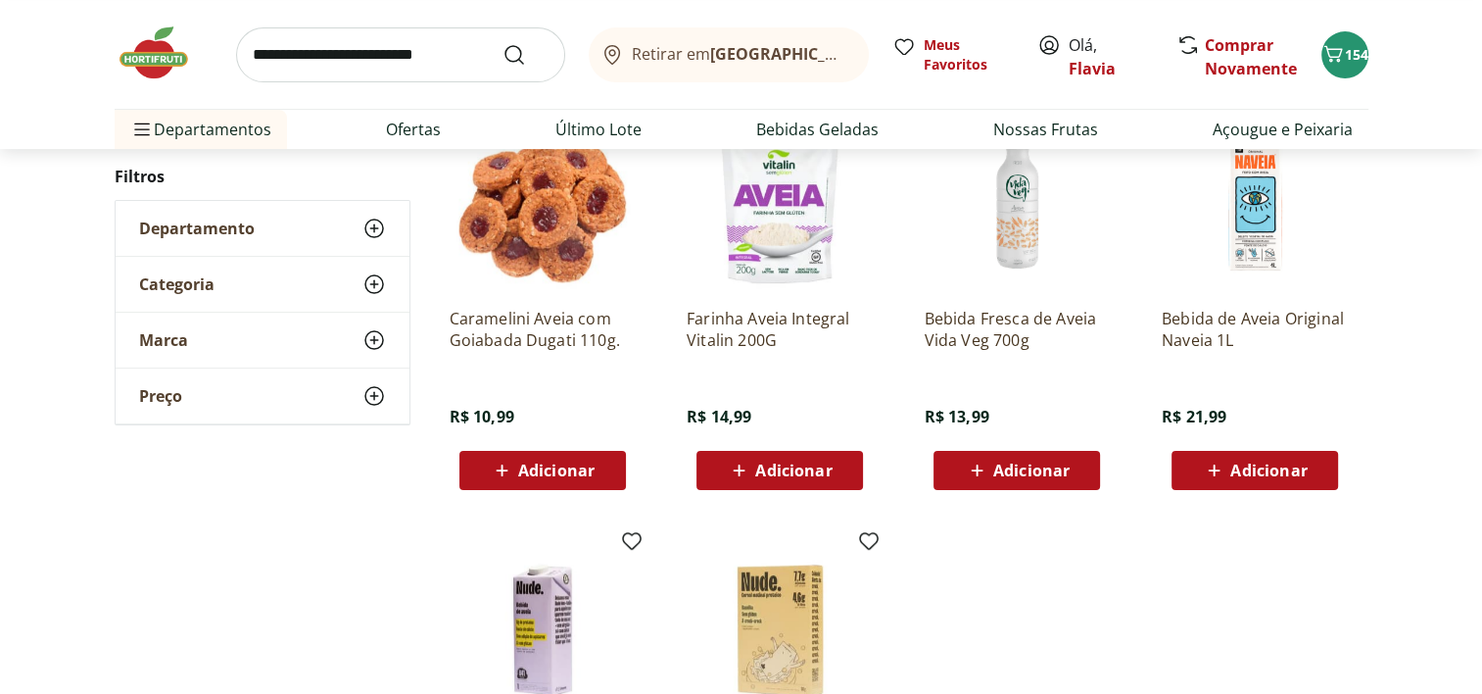
scroll to position [443, 0]
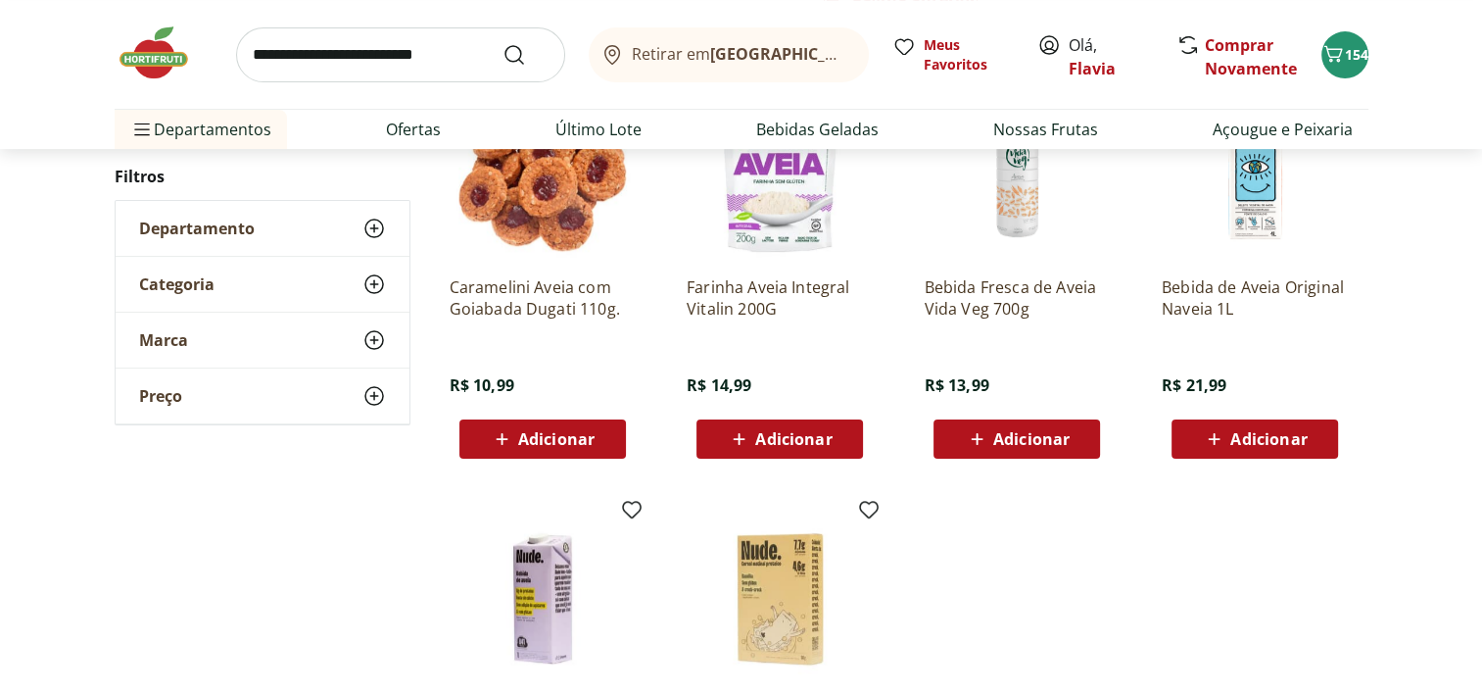
click at [801, 439] on span "Adicionar" at bounding box center [793, 439] width 76 height 16
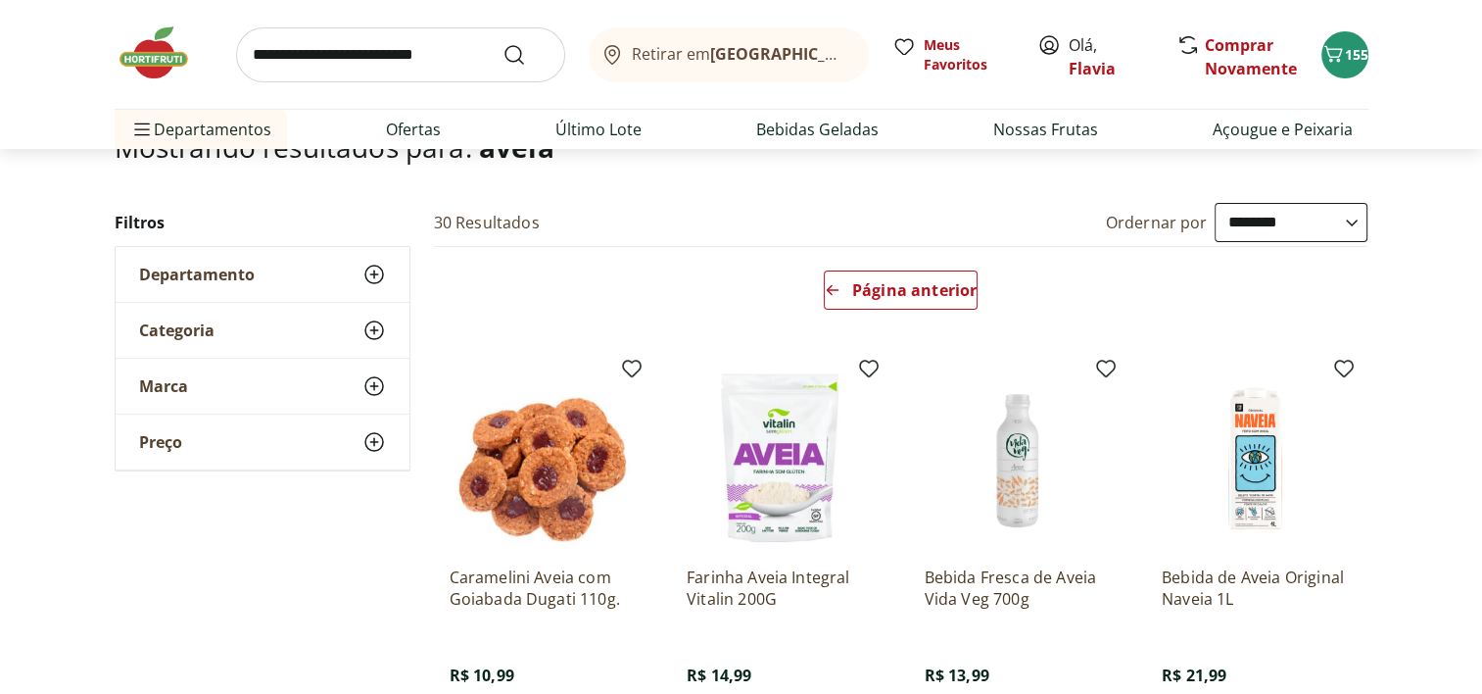
scroll to position [0, 0]
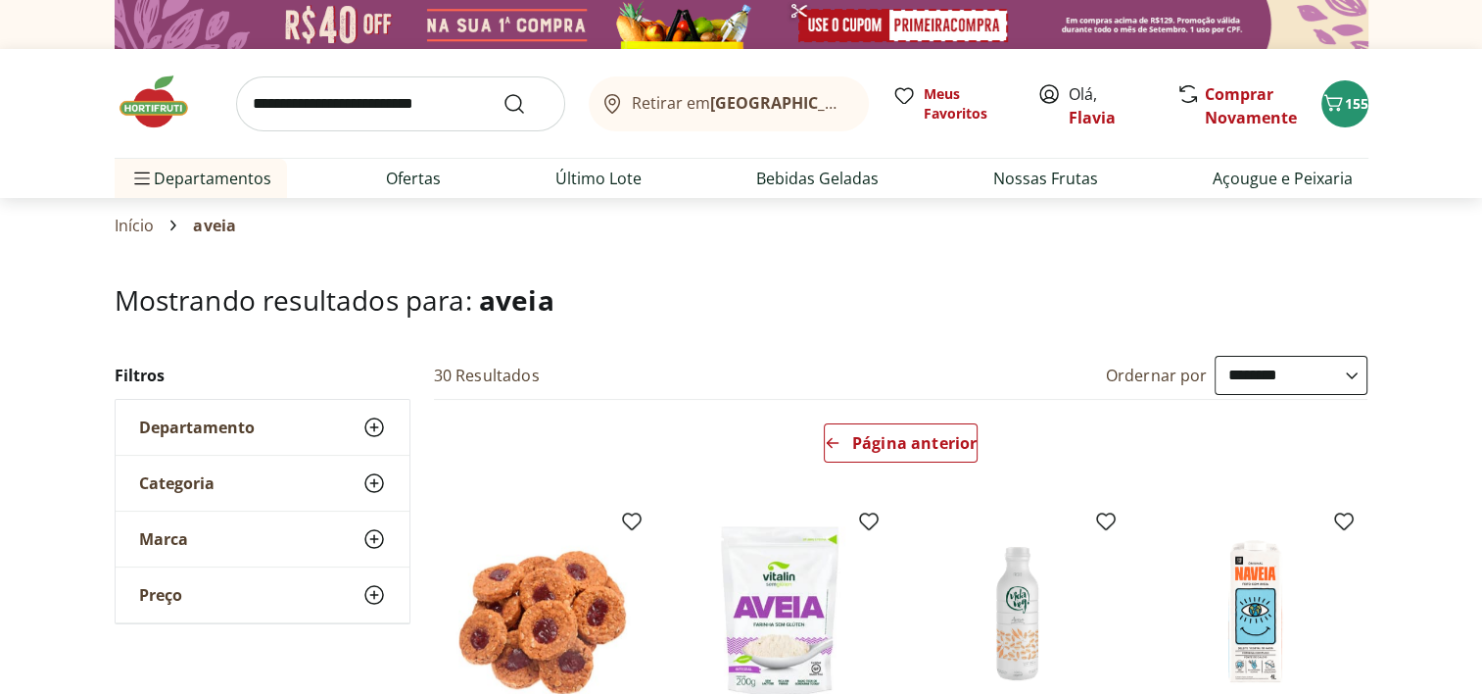
click at [401, 101] on input "search" at bounding box center [400, 103] width 329 height 55
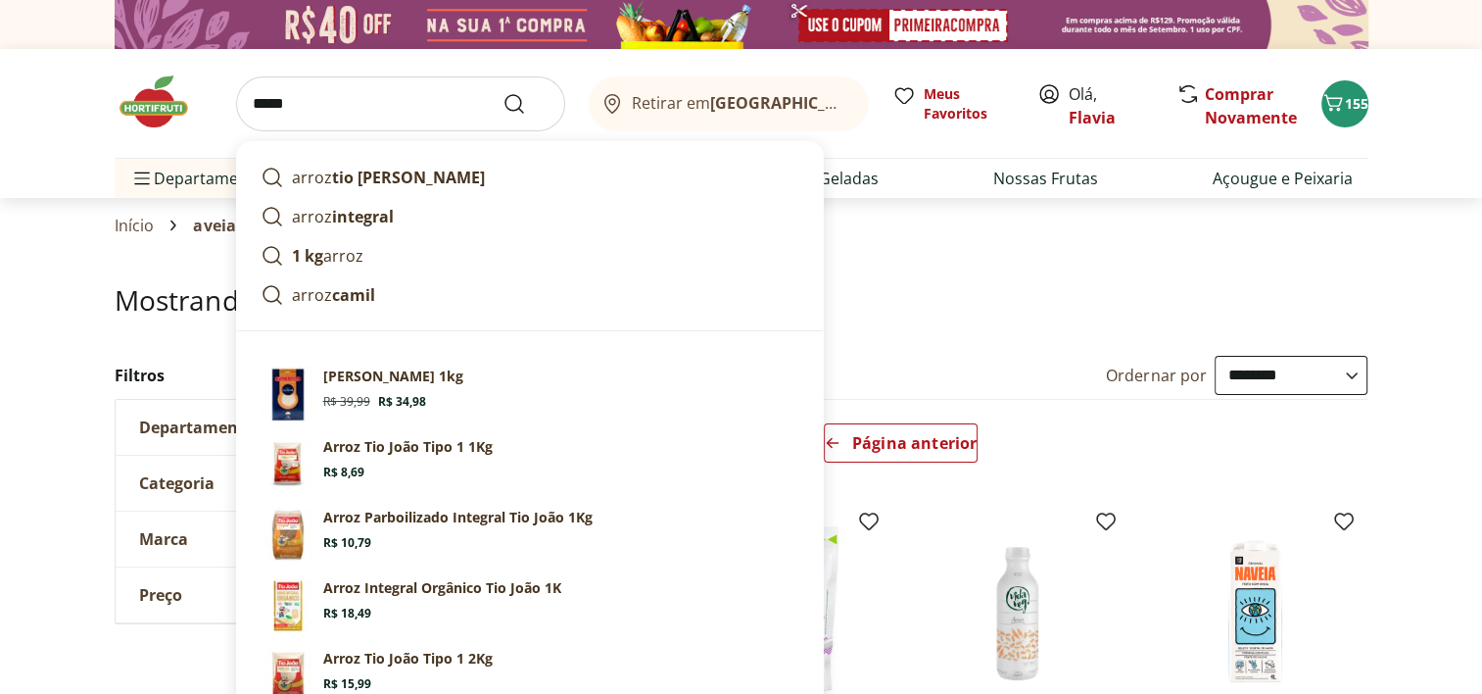
type input "*****"
click at [502, 92] on button "Submit Search" at bounding box center [525, 104] width 47 height 24
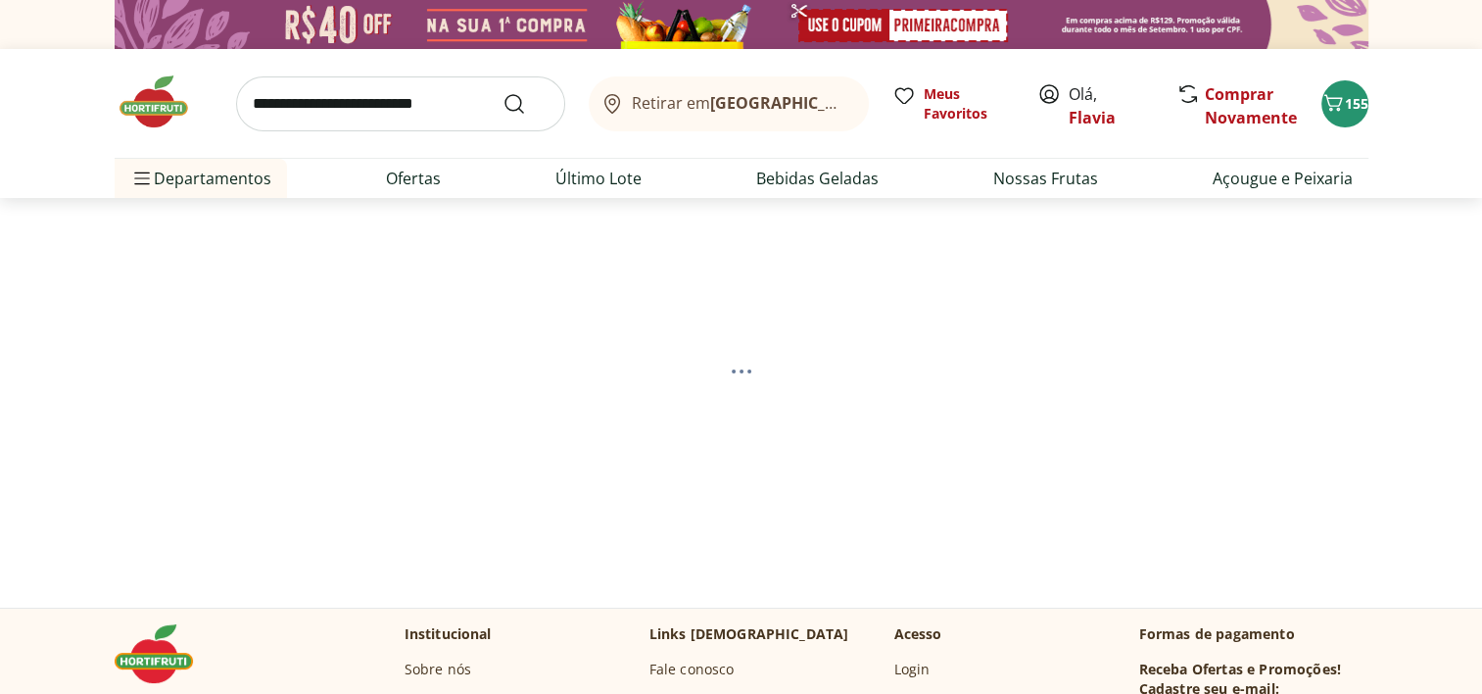
select select "**********"
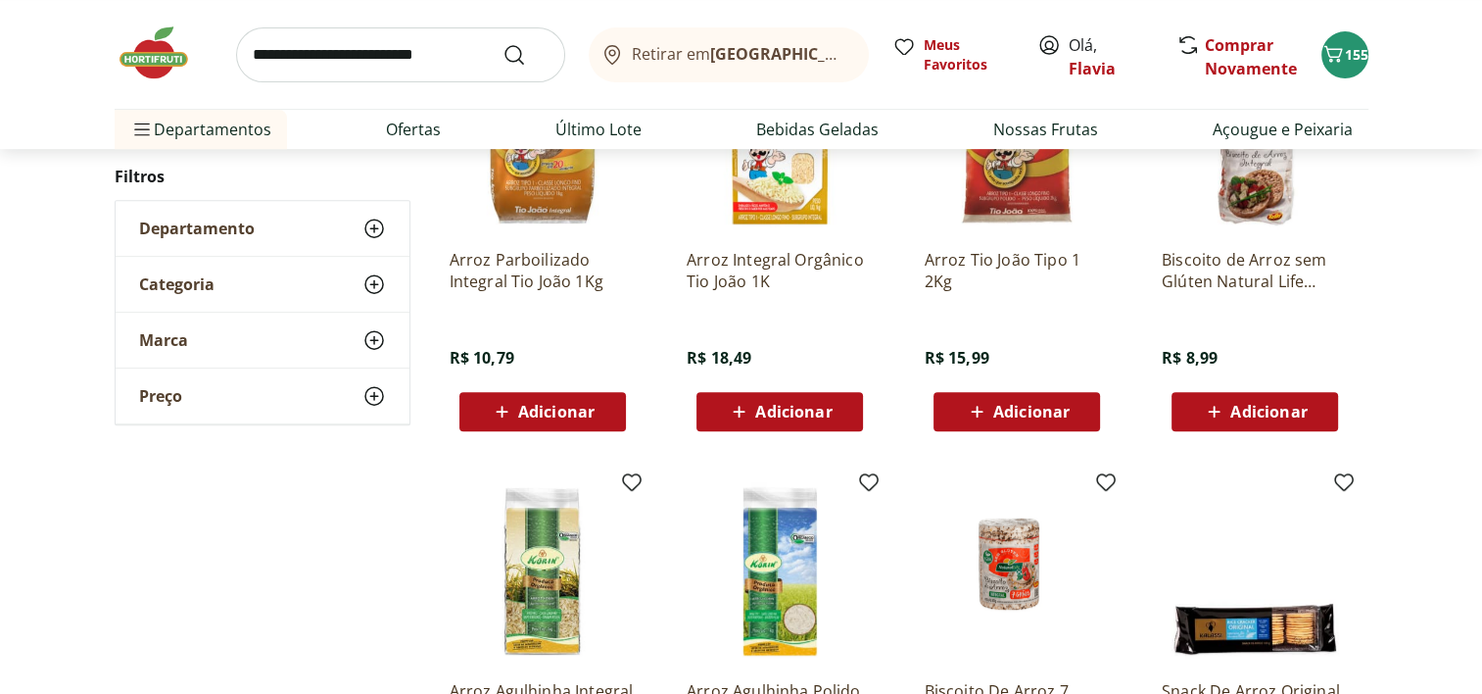
scroll to position [811, 0]
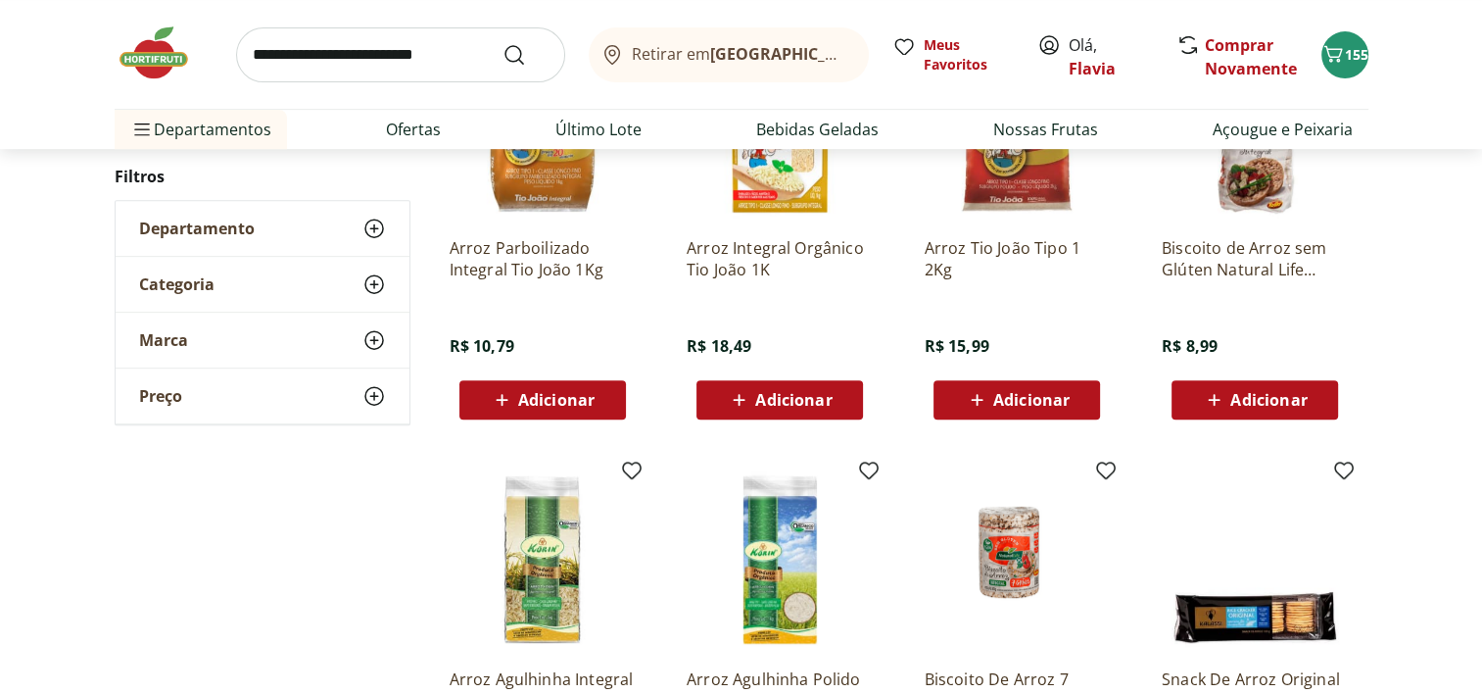
click at [1058, 388] on span "Adicionar" at bounding box center [1017, 400] width 105 height 24
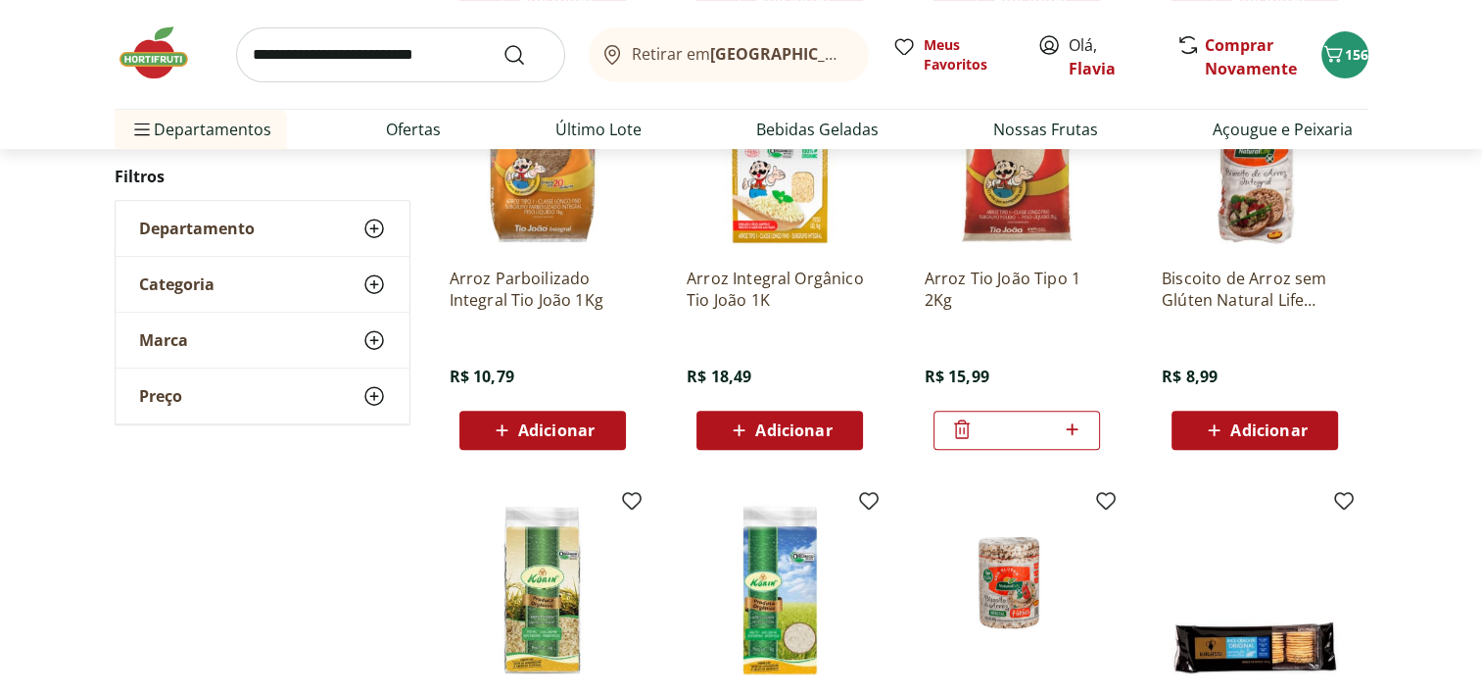
scroll to position [777, 0]
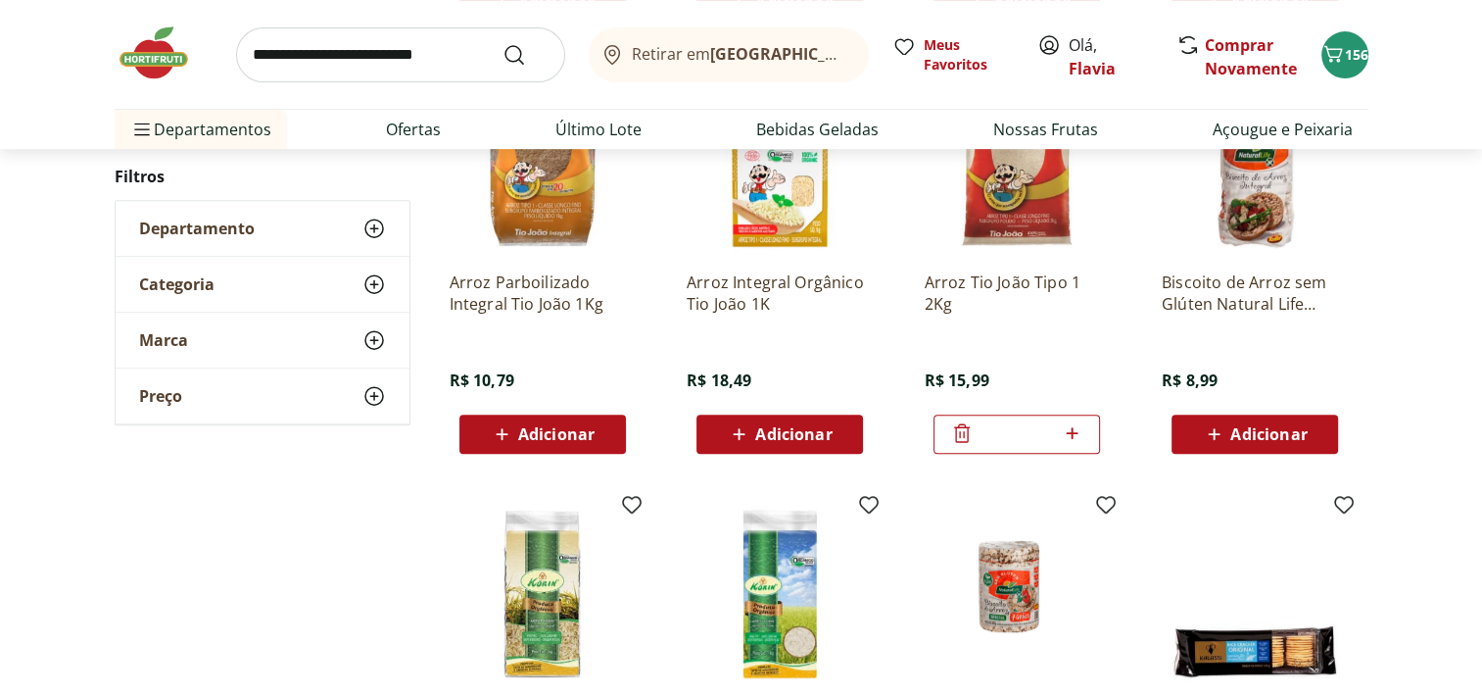
click at [378, 40] on input "search" at bounding box center [400, 54] width 329 height 55
type input "**********"
click at [502, 43] on button "Submit Search" at bounding box center [525, 55] width 47 height 24
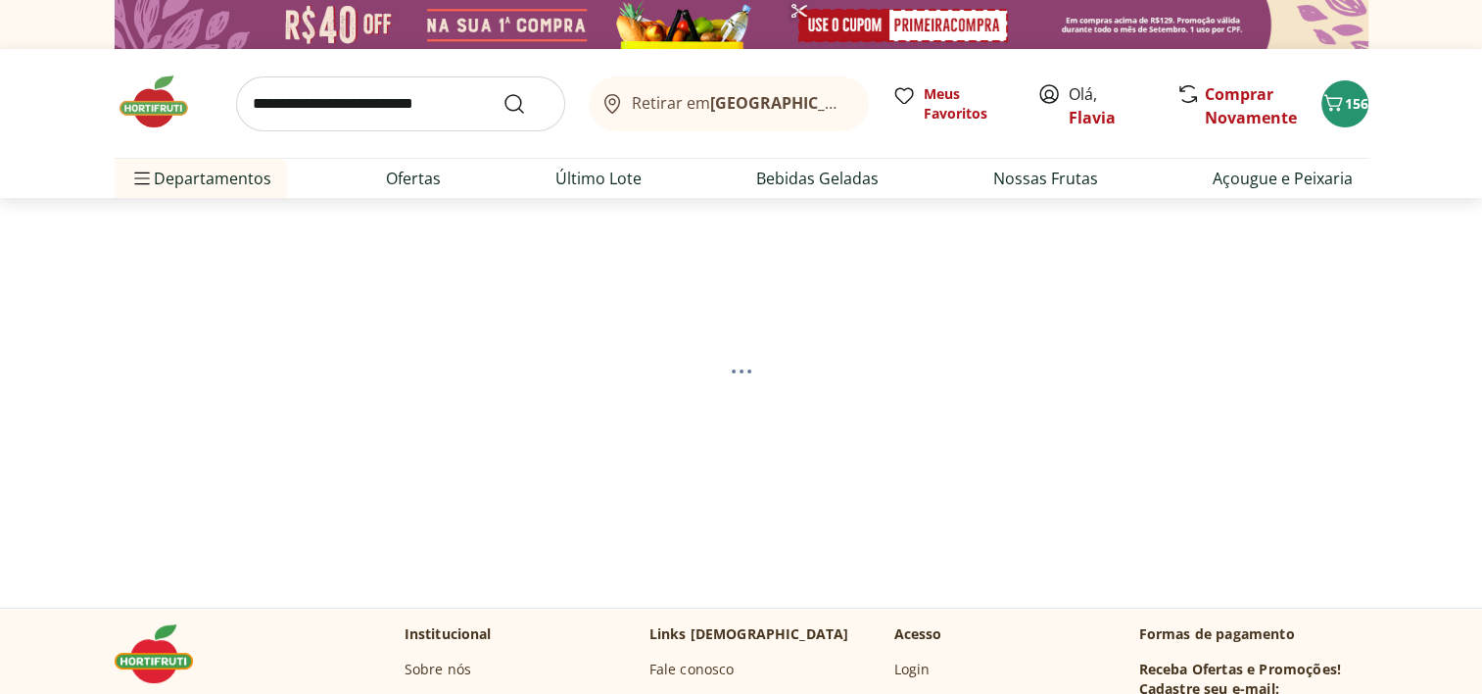
select select "**********"
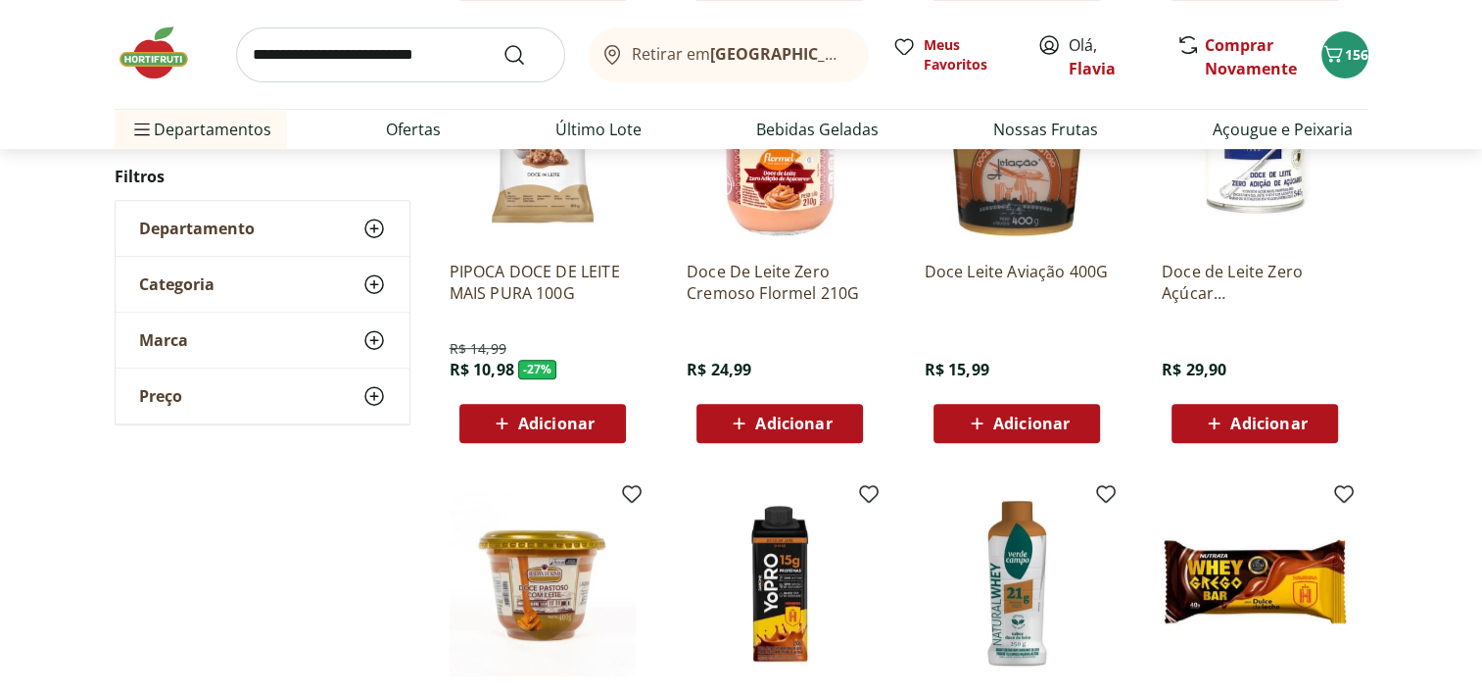
scroll to position [776, 0]
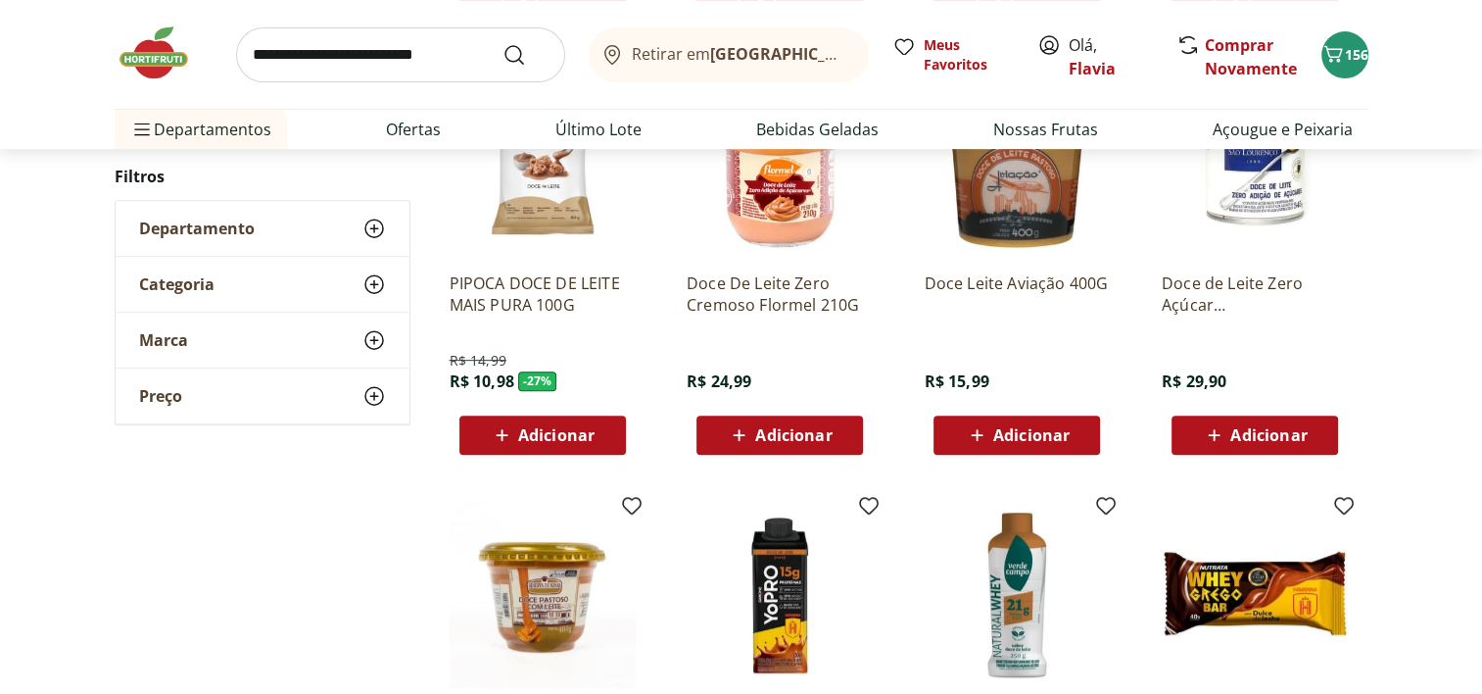
click at [1284, 439] on span "Adicionar" at bounding box center [1268, 435] width 76 height 16
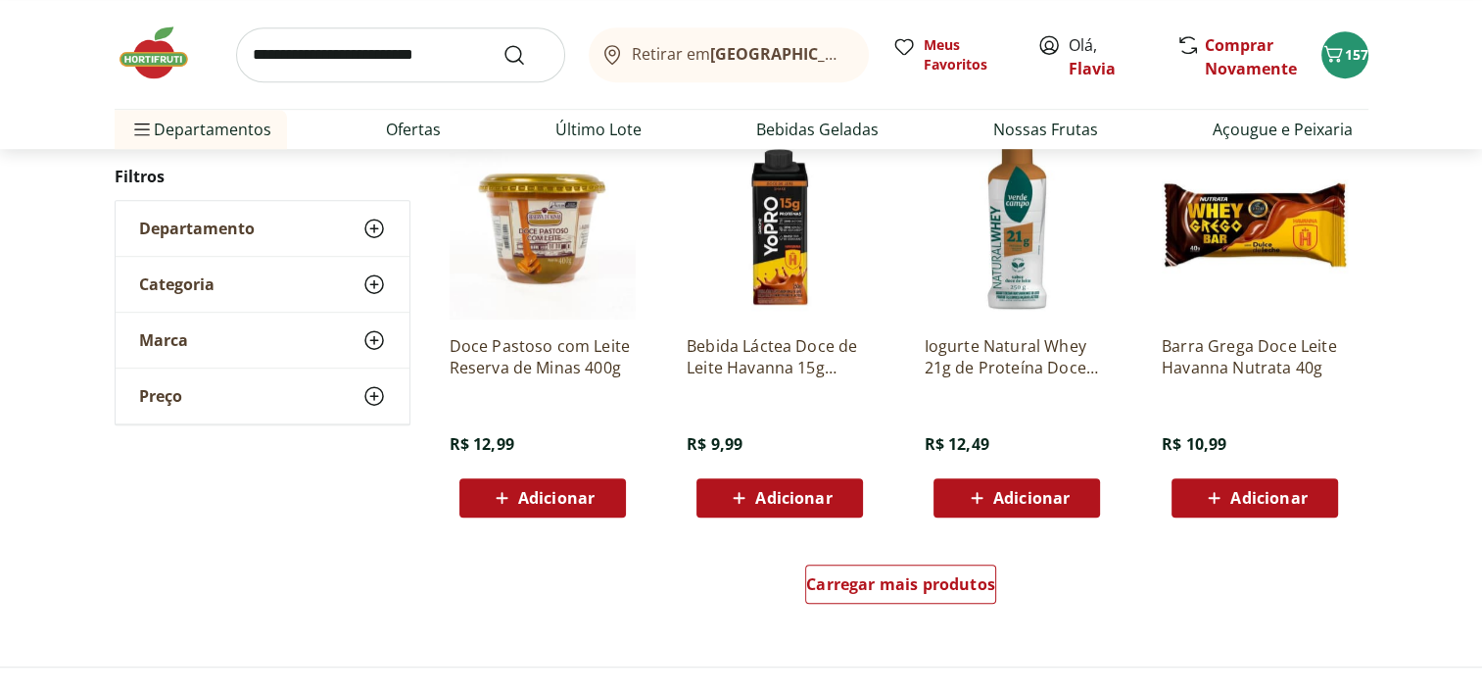
scroll to position [1157, 0]
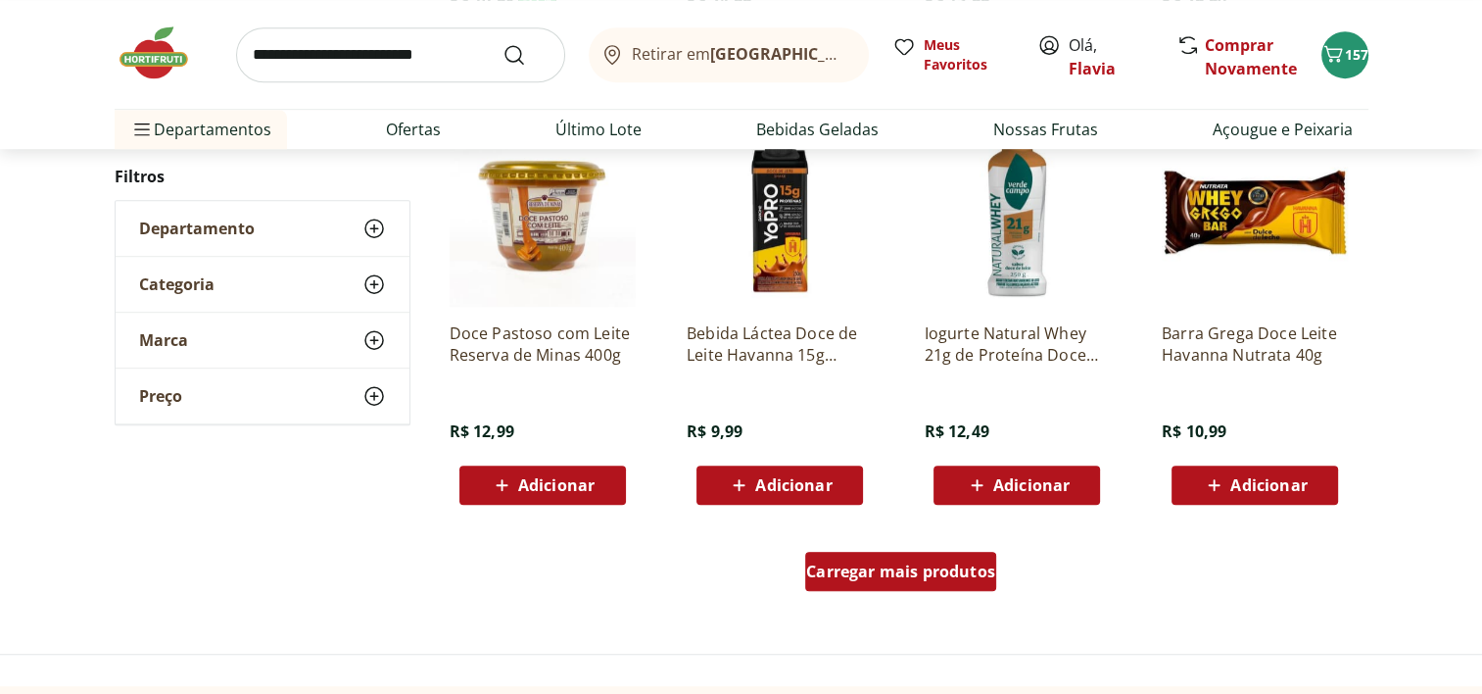
click at [970, 574] on span "Carregar mais produtos" at bounding box center [900, 571] width 189 height 16
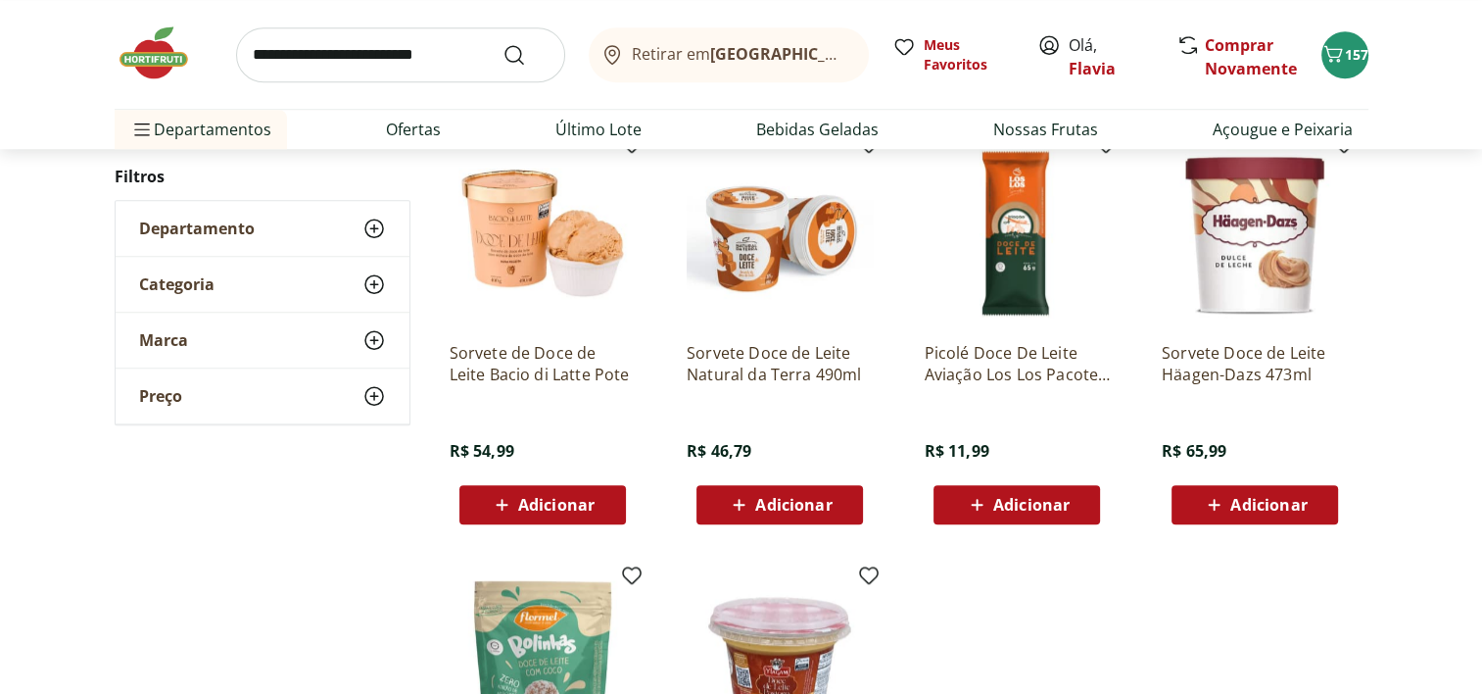
scroll to position [1603, 0]
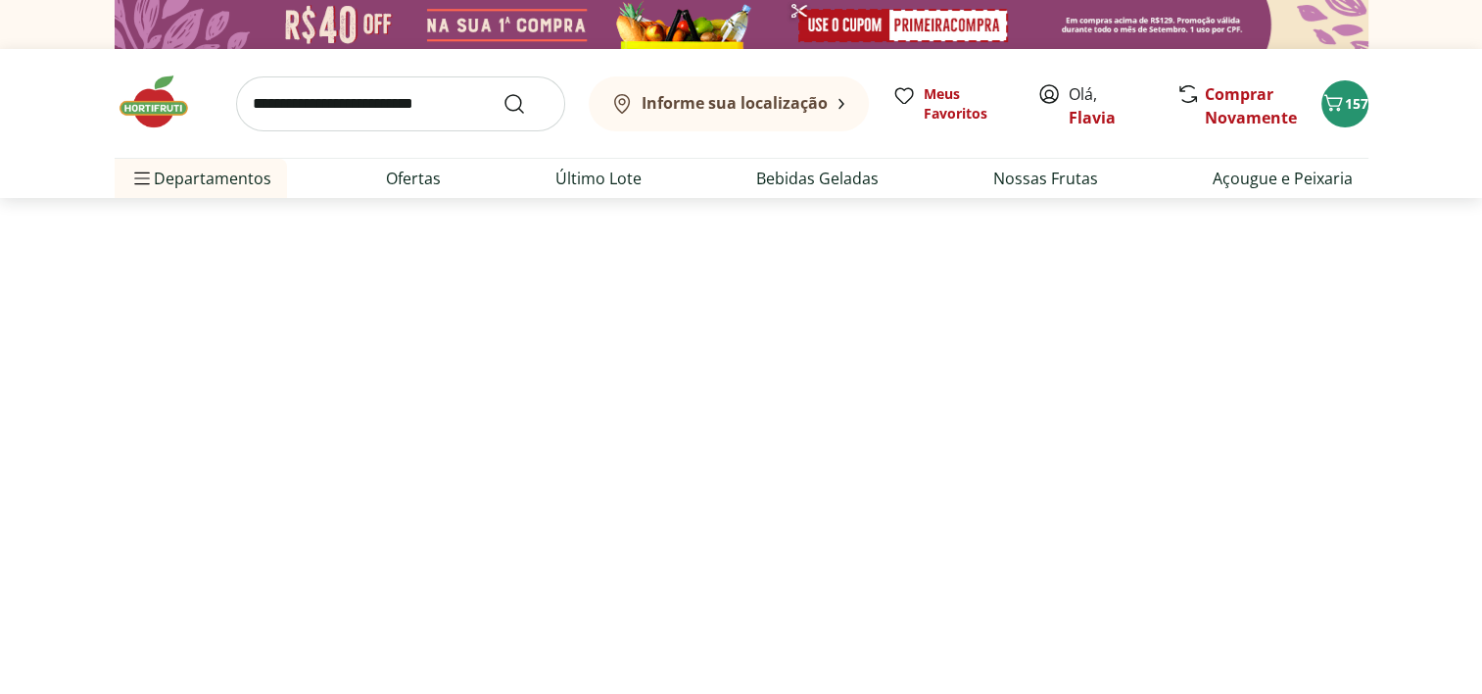
select select "**********"
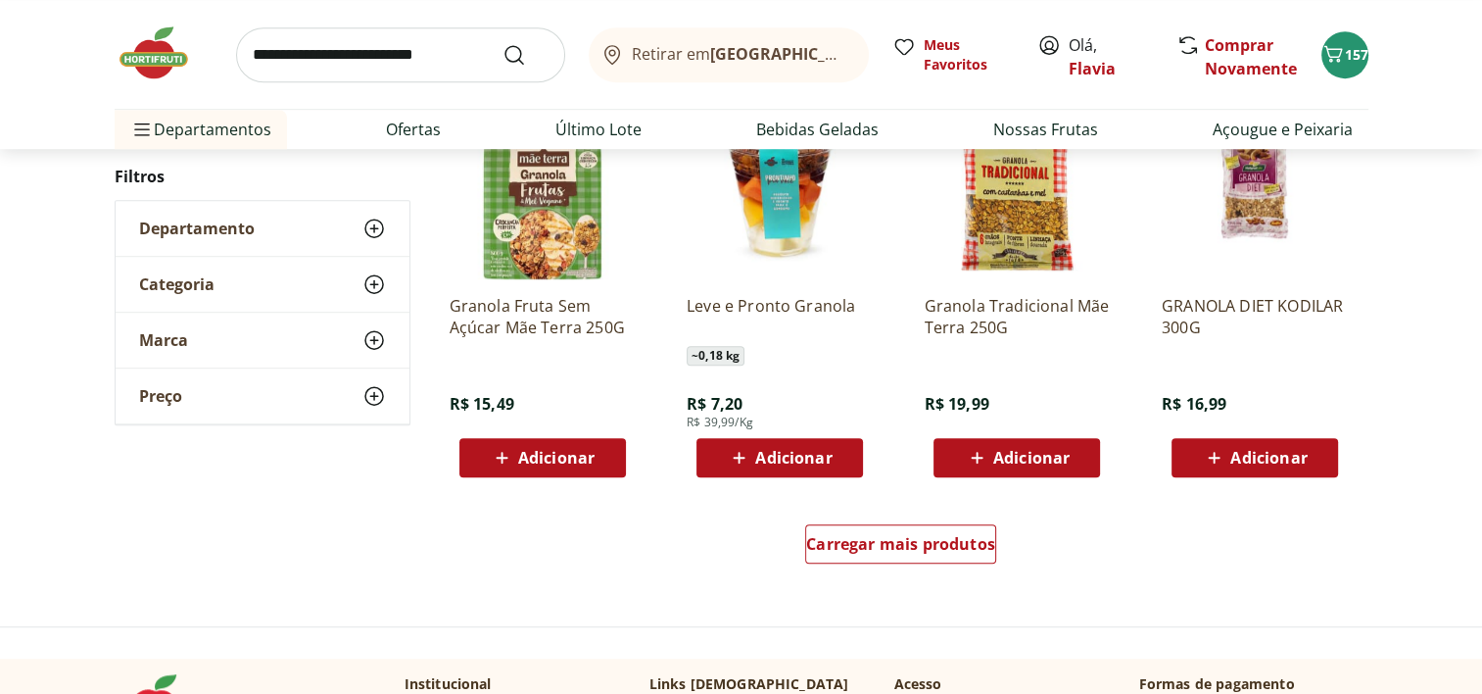
scroll to position [1193, 0]
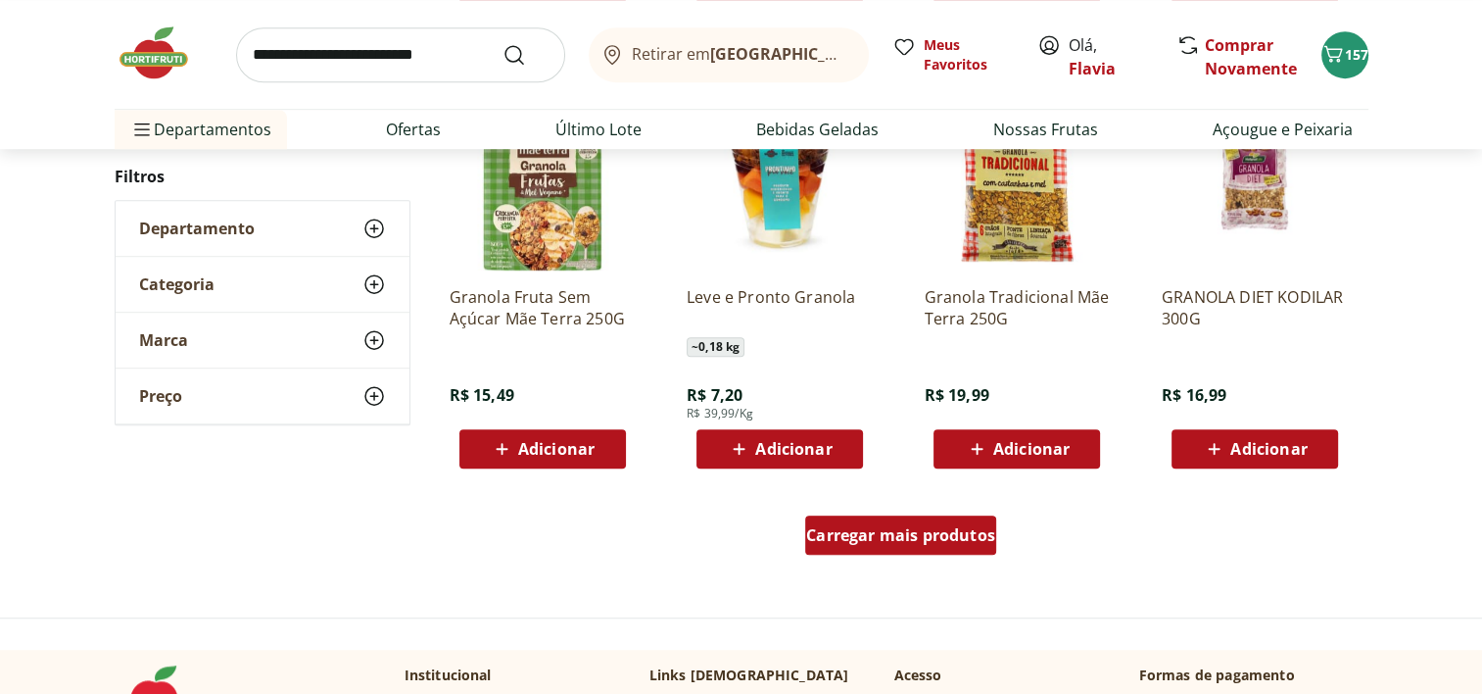
click at [900, 527] on span "Carregar mais produtos" at bounding box center [900, 535] width 189 height 16
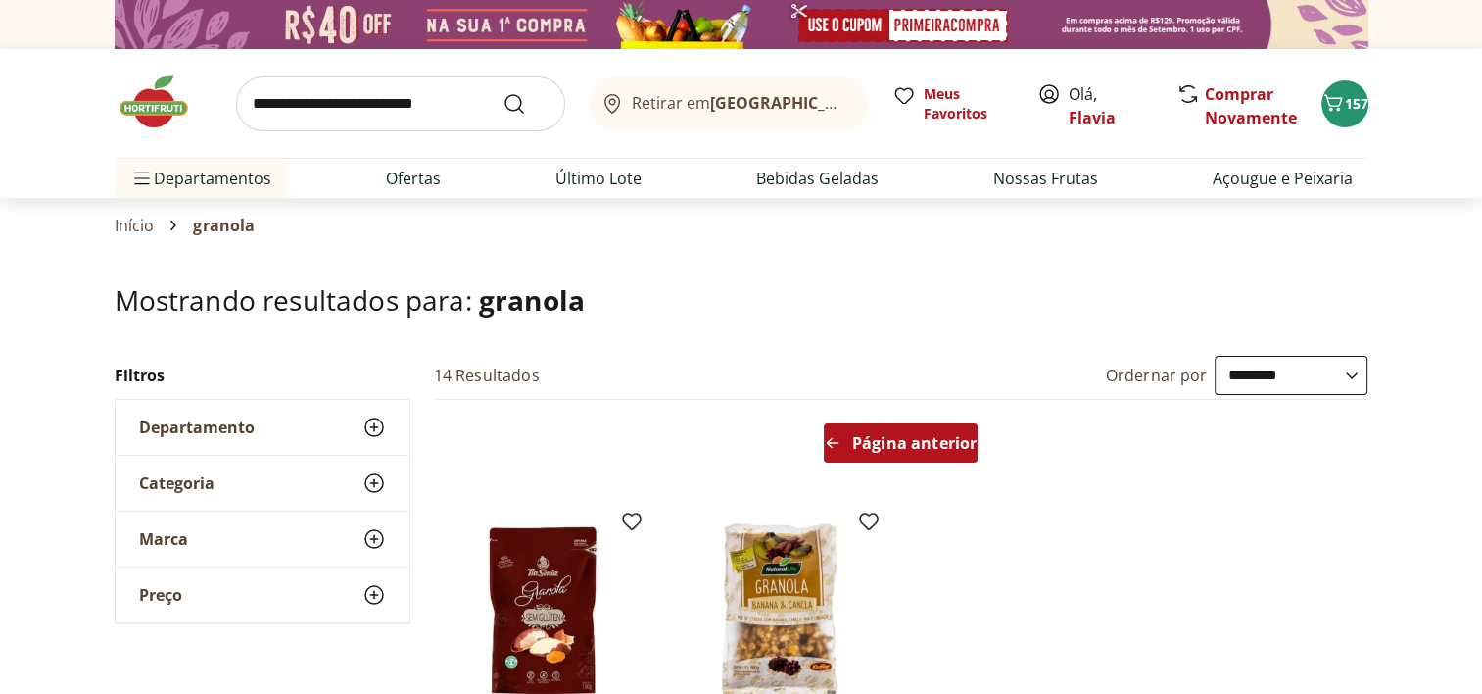
click at [921, 442] on span "Página anterior" at bounding box center [914, 443] width 124 height 16
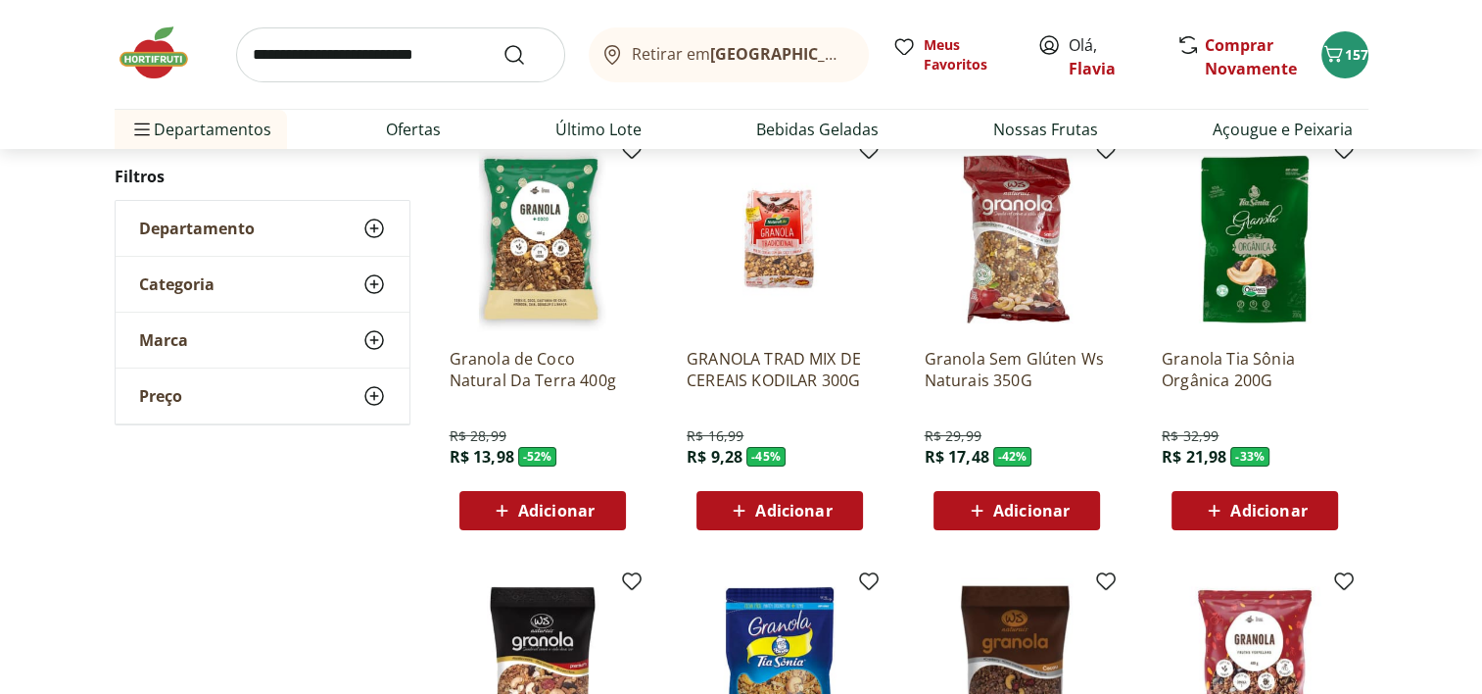
scroll to position [256, 0]
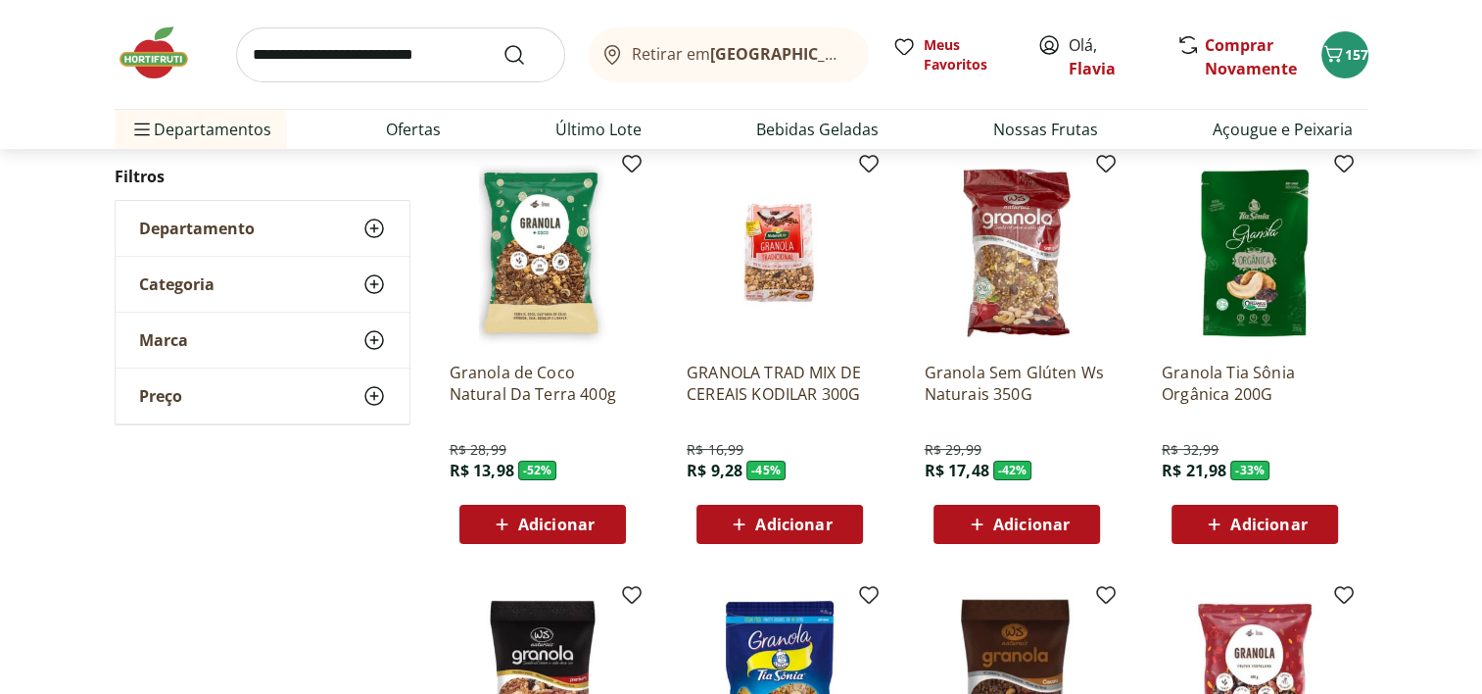
click at [1032, 228] on img at bounding box center [1017, 253] width 186 height 186
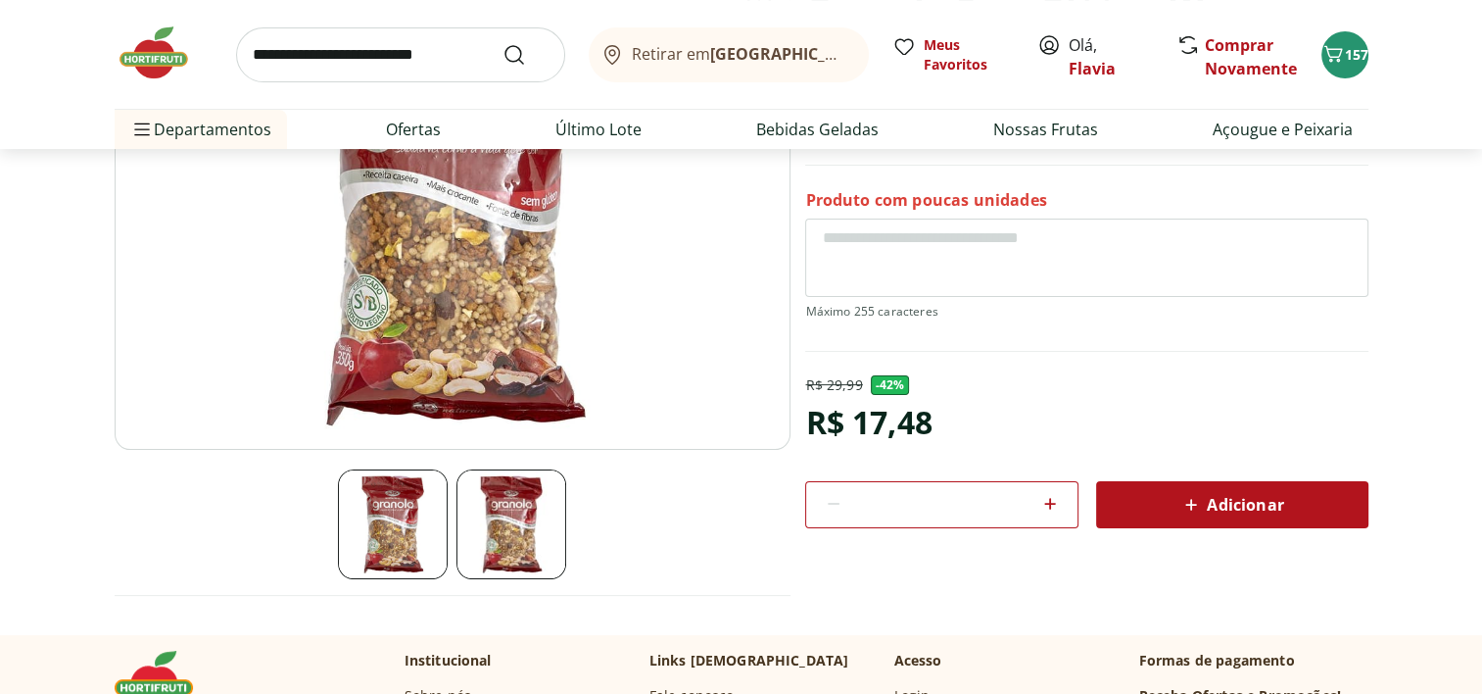
scroll to position [279, 0]
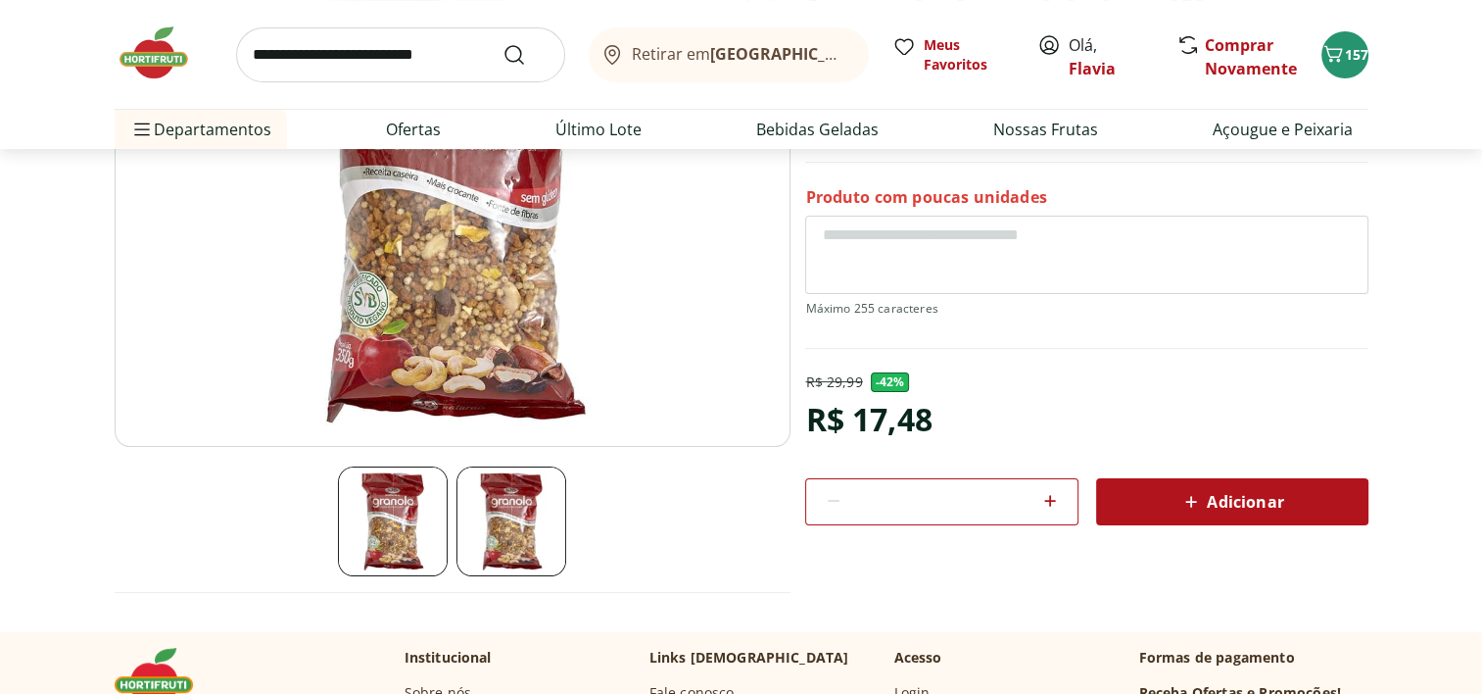
click at [529, 535] on img at bounding box center [511, 521] width 110 height 110
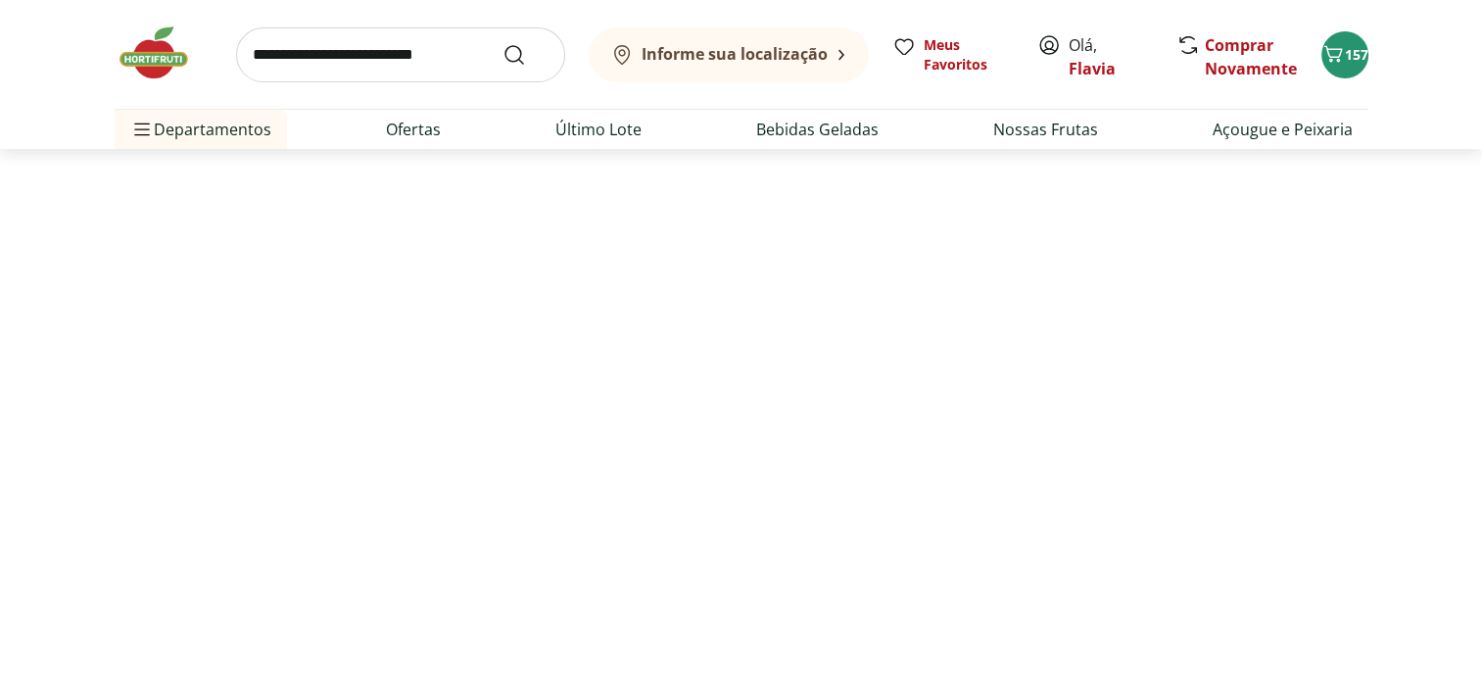
scroll to position [256, 0]
select select "**********"
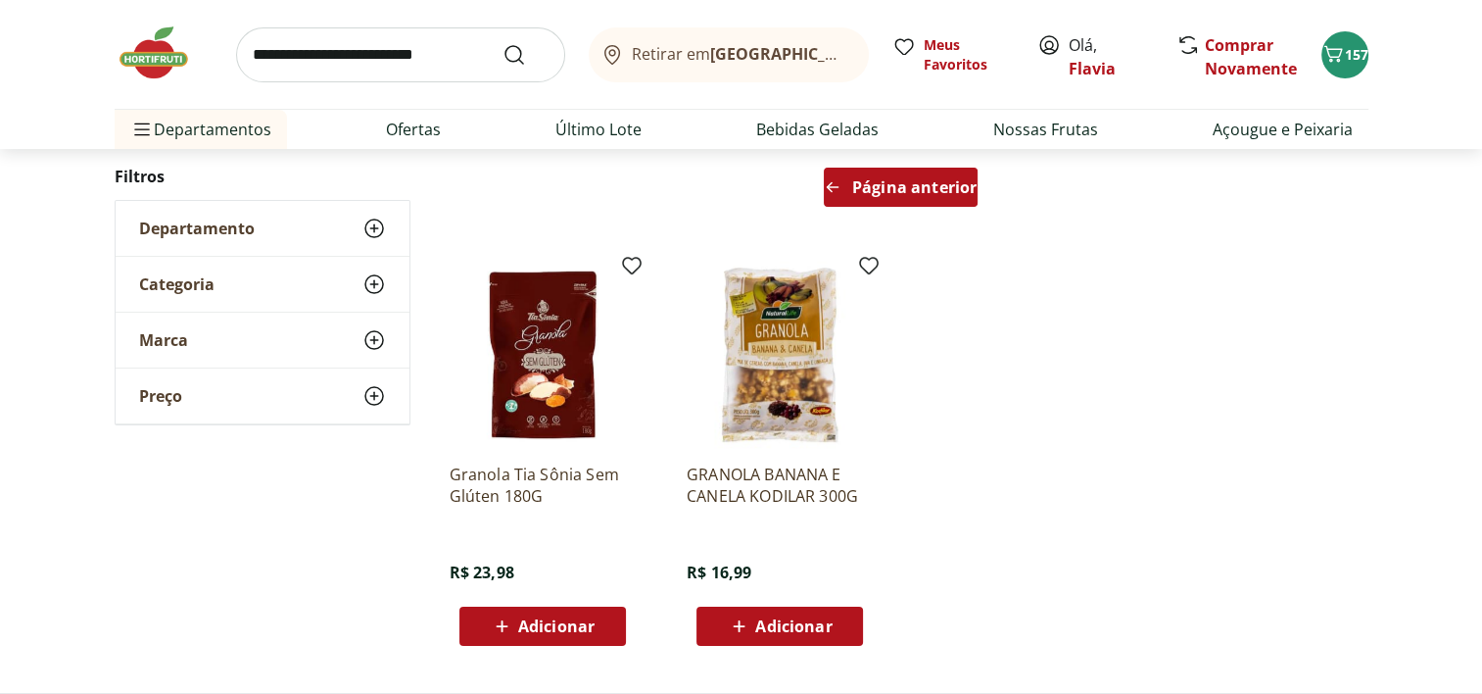
click at [838, 188] on icon "Arrow Left icon" at bounding box center [833, 187] width 16 height 16
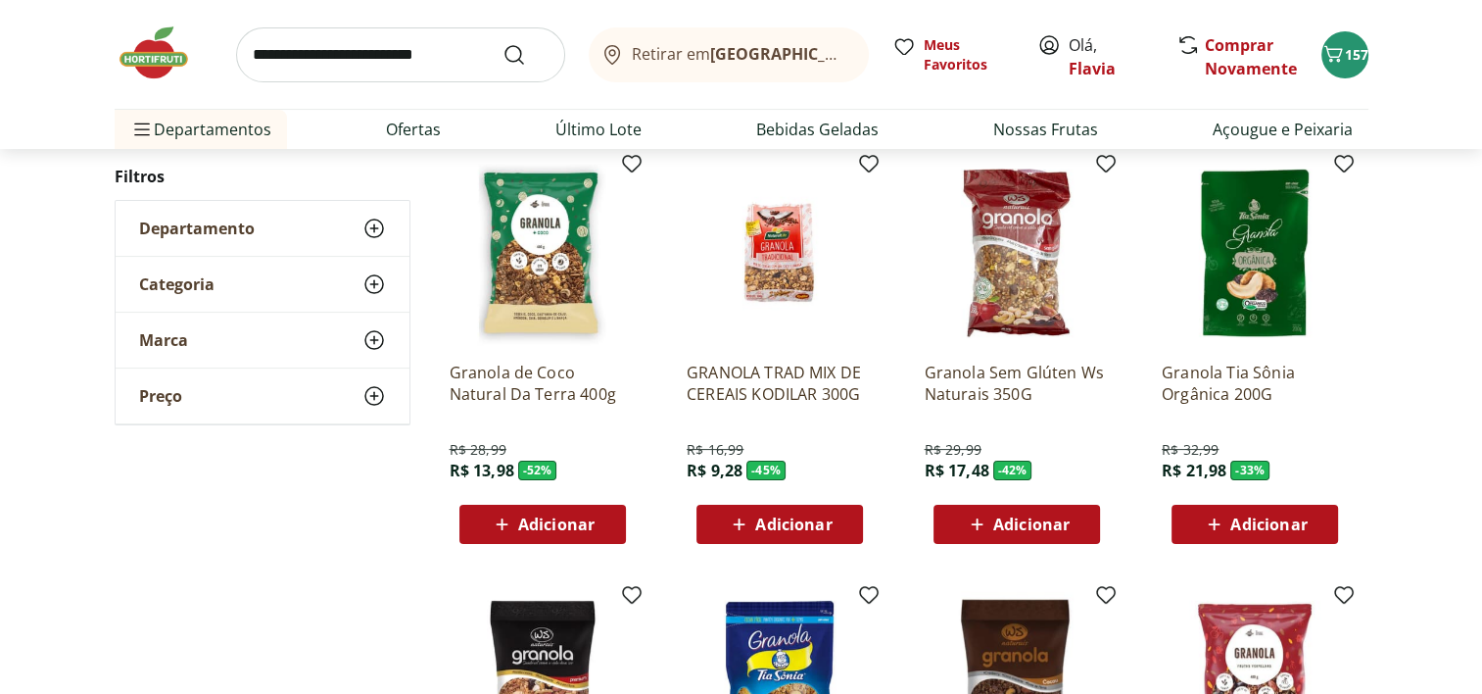
click at [804, 646] on img at bounding box center [780, 684] width 186 height 186
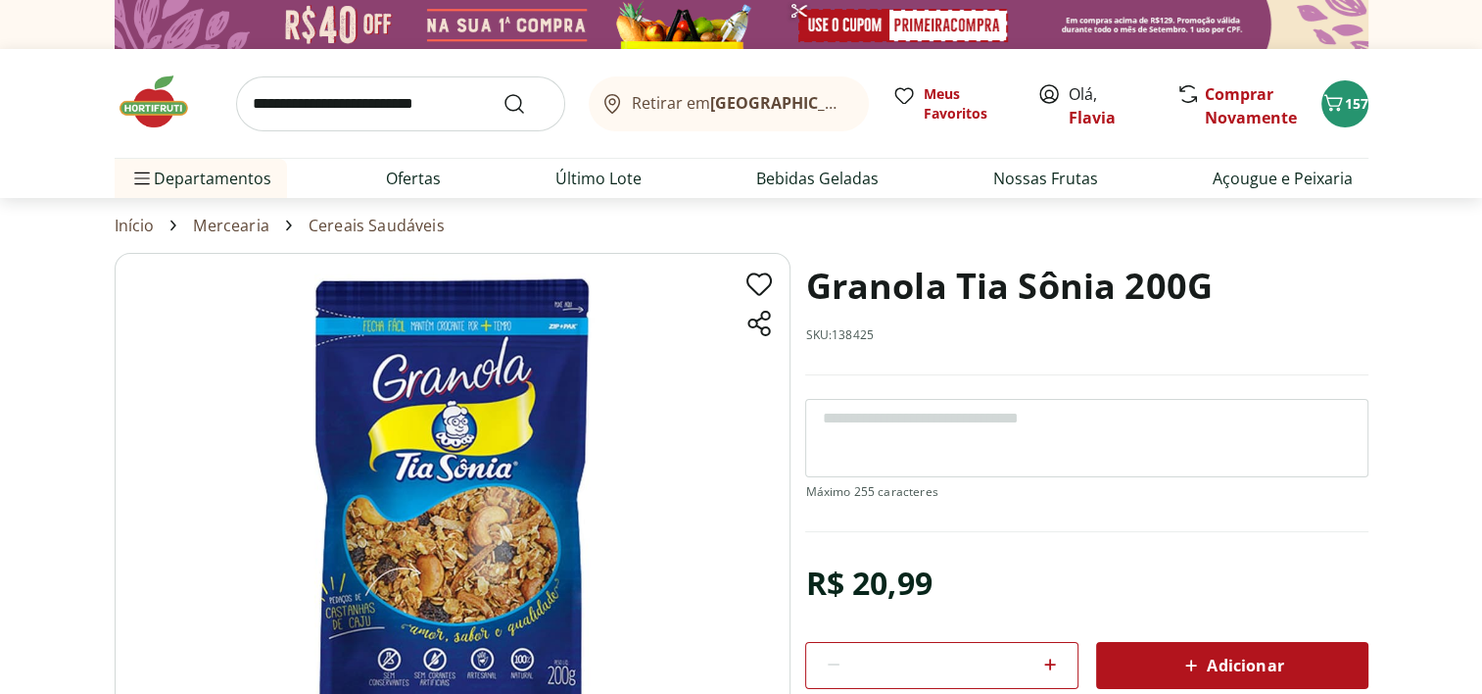
scroll to position [256, 0]
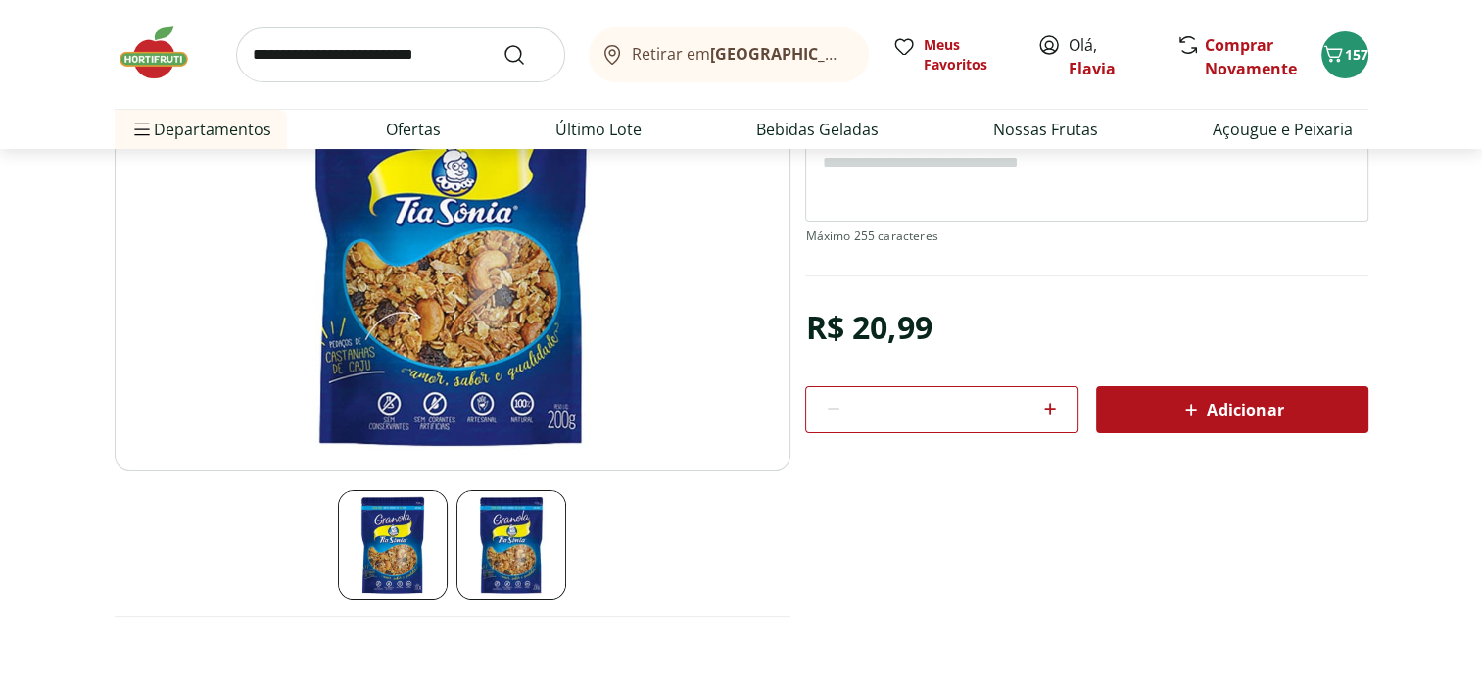
select select "**********"
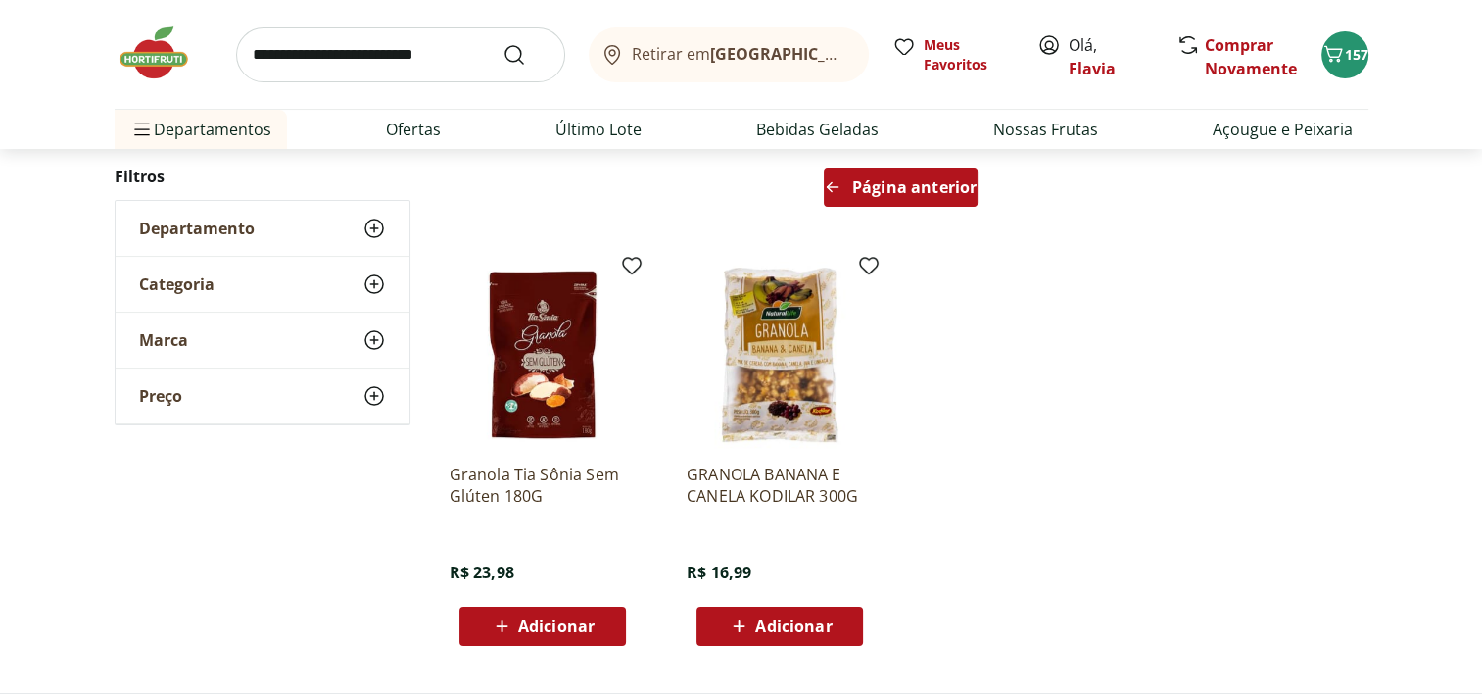
click at [839, 184] on icon "Arrow Left icon" at bounding box center [833, 187] width 16 height 16
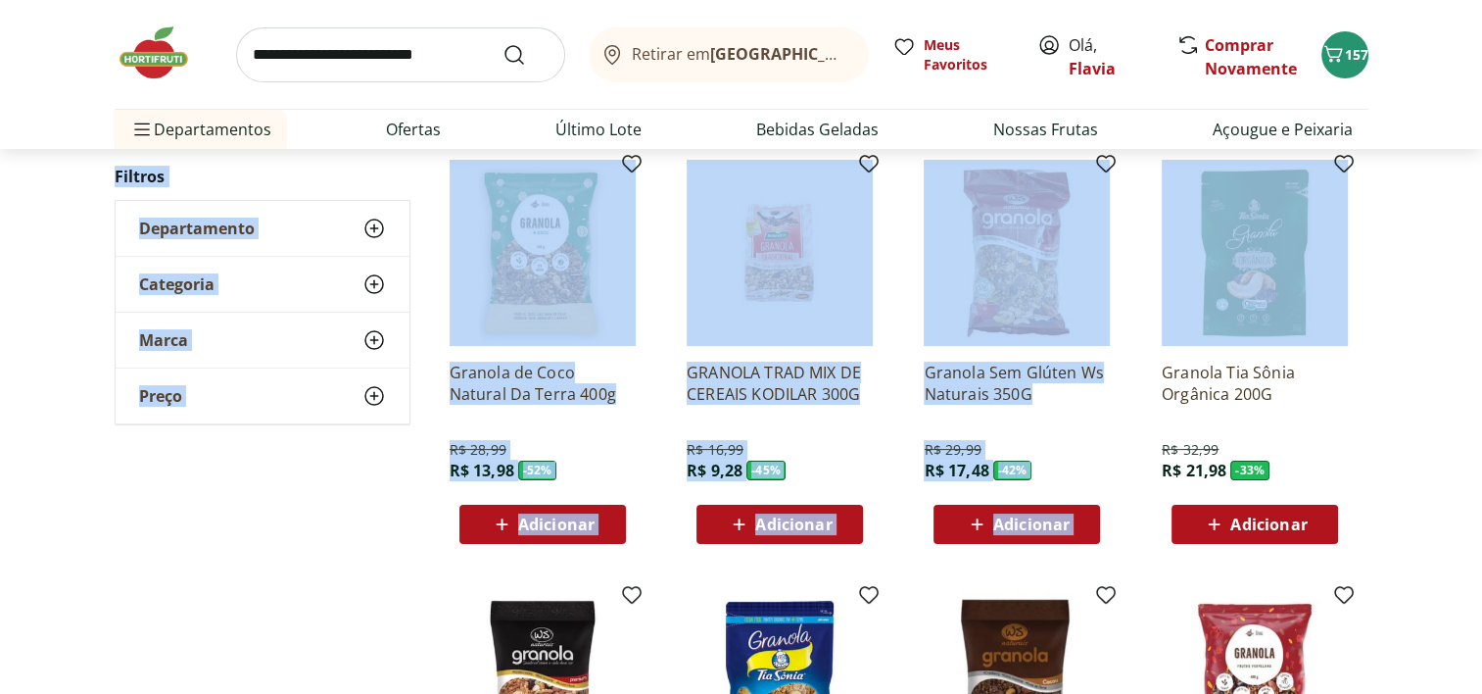
drag, startPoint x: 1480, startPoint y: 127, endPoint x: 1480, endPoint y: 163, distance: 35.3
drag, startPoint x: 1480, startPoint y: 163, endPoint x: 1460, endPoint y: 223, distance: 63.8
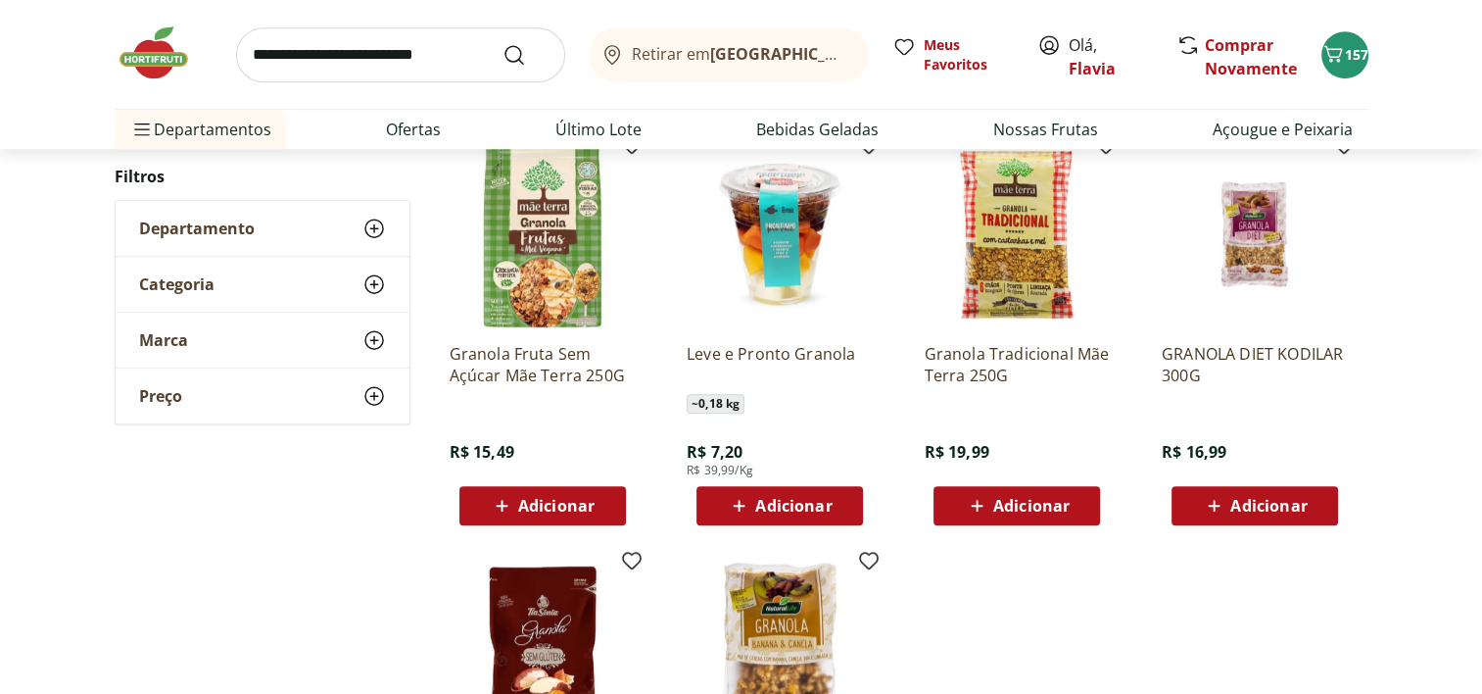
scroll to position [1164, 0]
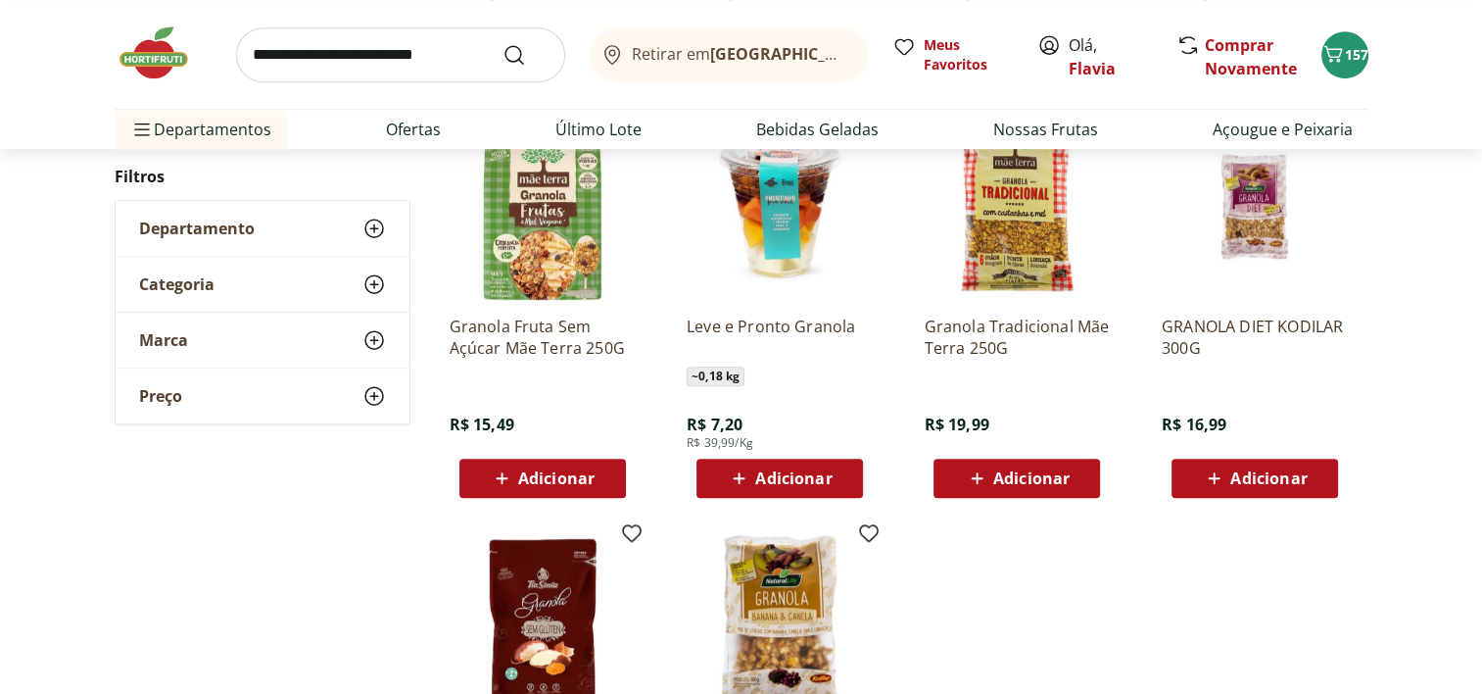
click at [1243, 220] on img at bounding box center [1255, 207] width 186 height 186
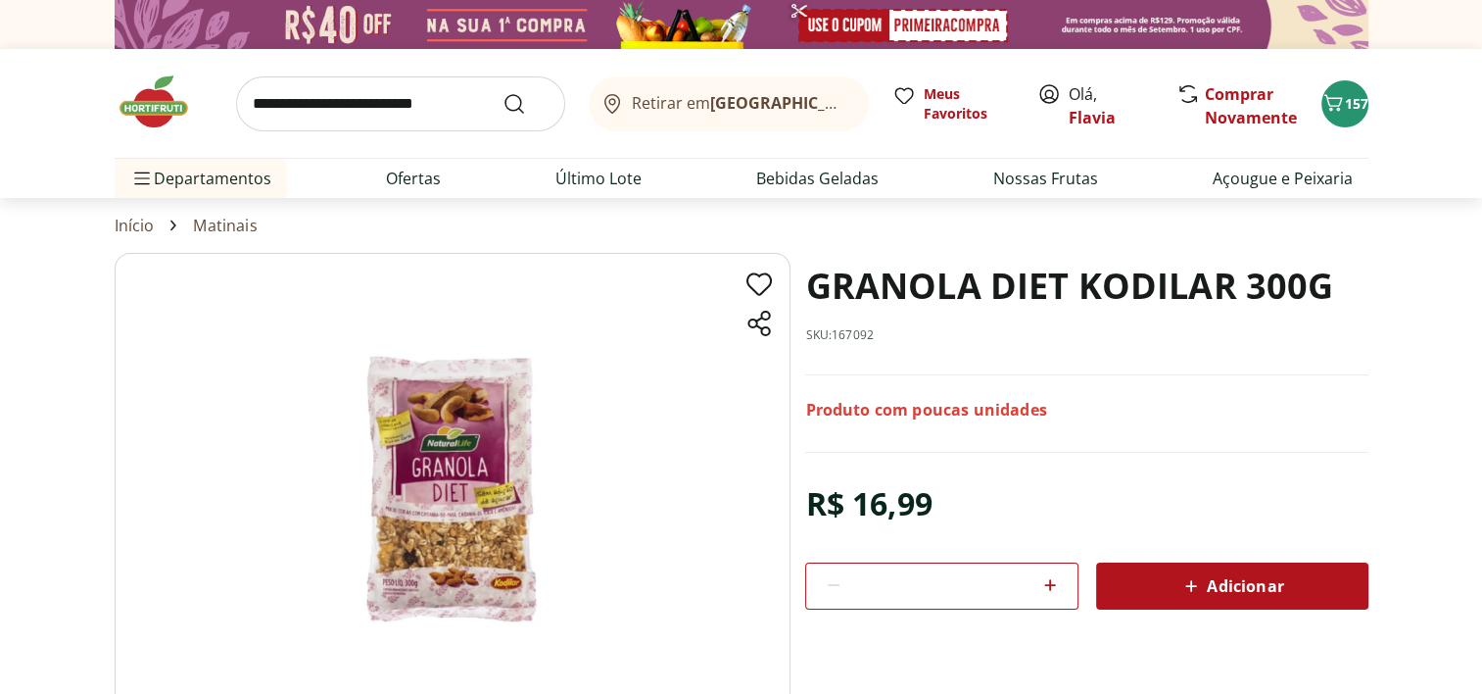
click at [460, 480] on img at bounding box center [453, 489] width 676 height 473
click at [1149, 587] on div "Adicionar" at bounding box center [1232, 585] width 241 height 35
click at [1348, 110] on span "158" at bounding box center [1357, 103] width 24 height 19
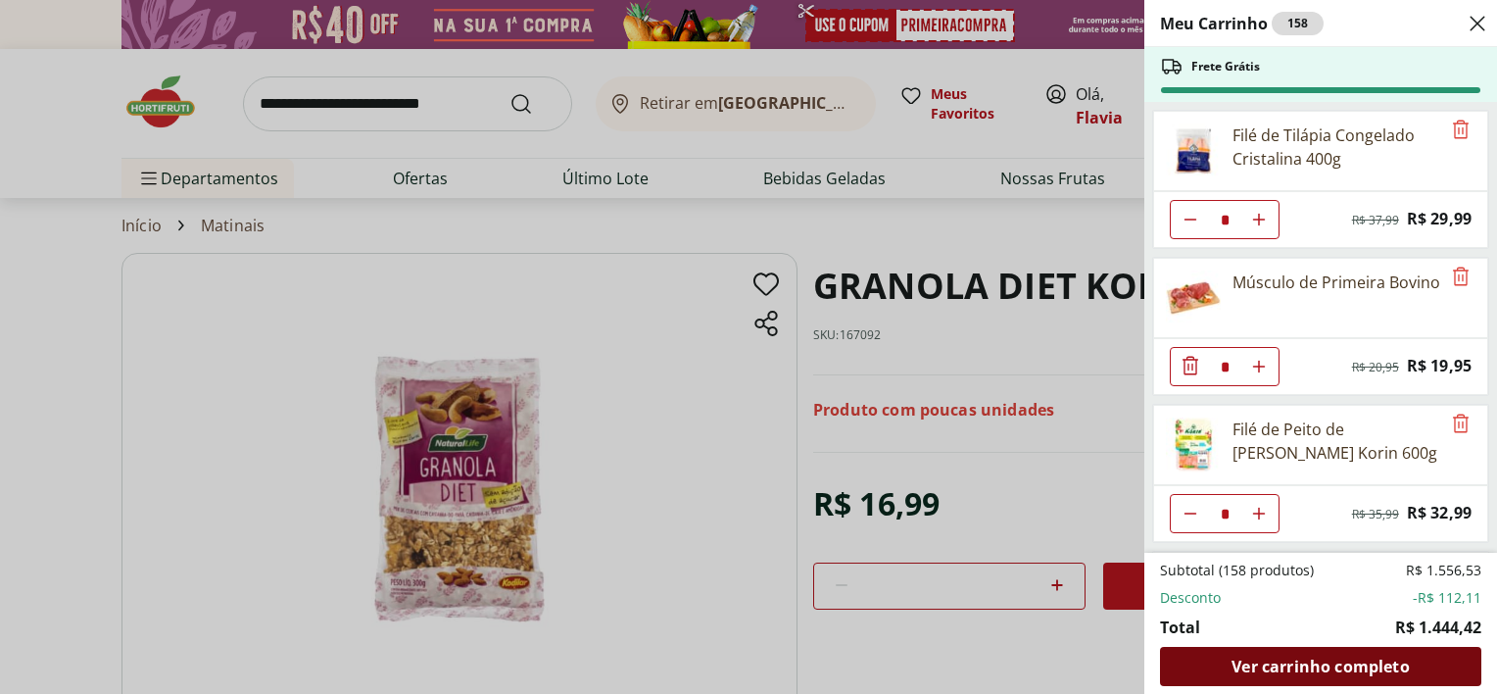
click at [1313, 670] on span "Ver carrinho completo" at bounding box center [1319, 666] width 177 height 16
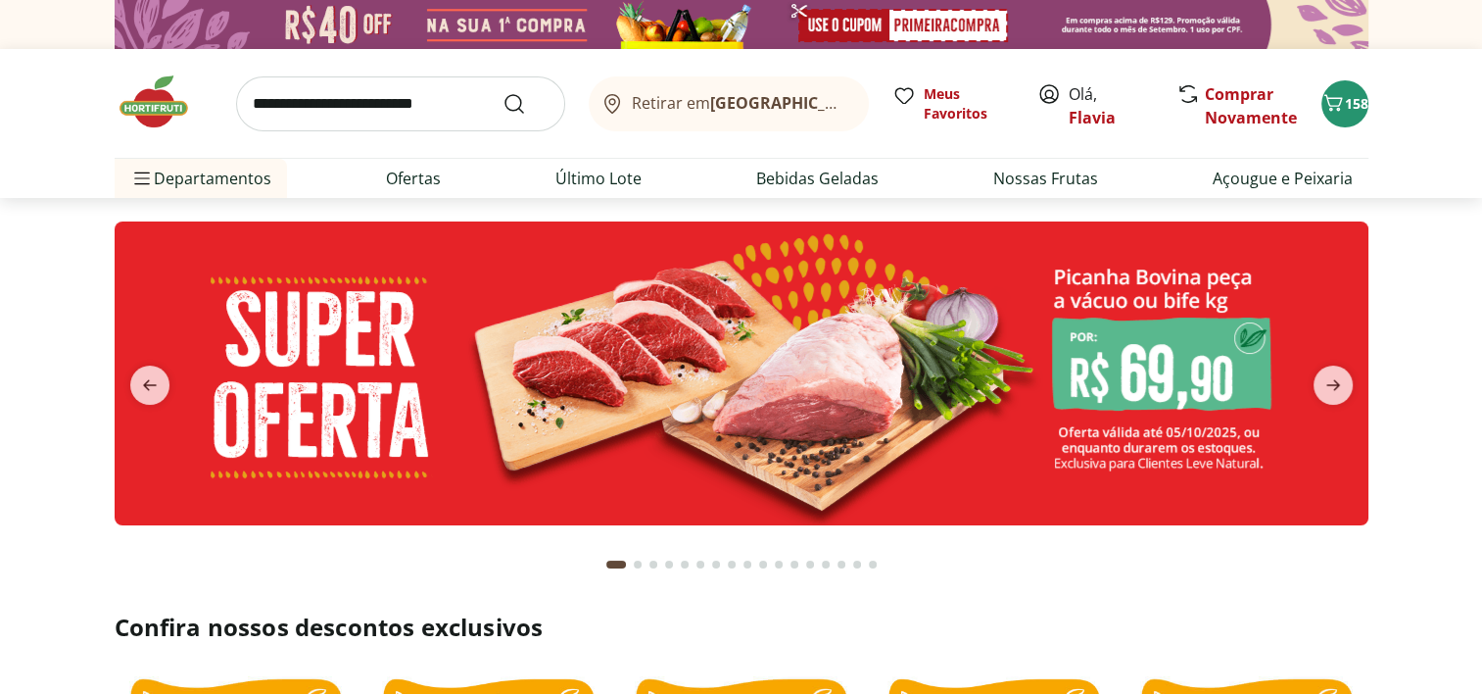
click at [427, 104] on input "search" at bounding box center [400, 103] width 329 height 55
type input "**********"
click at [502, 92] on button "Submit Search" at bounding box center [525, 104] width 47 height 24
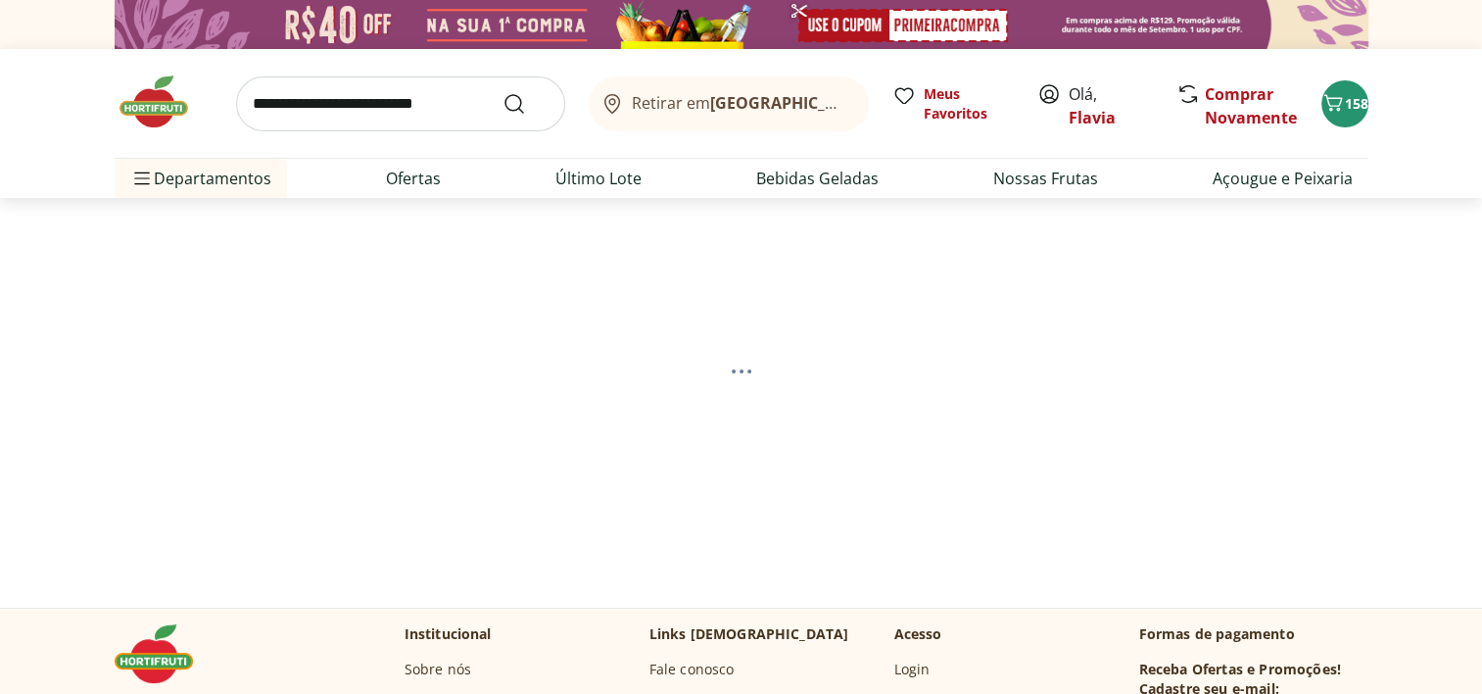
select select "**********"
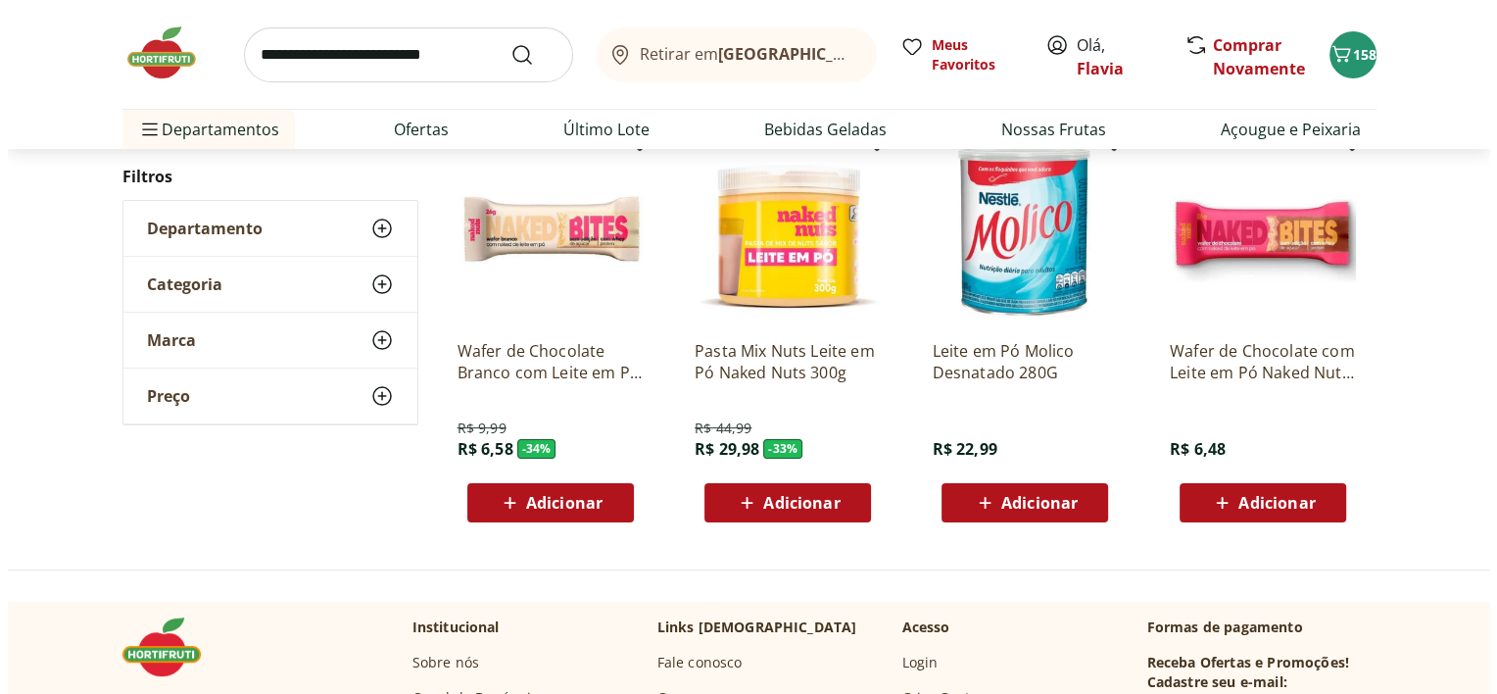
scroll to position [283, 0]
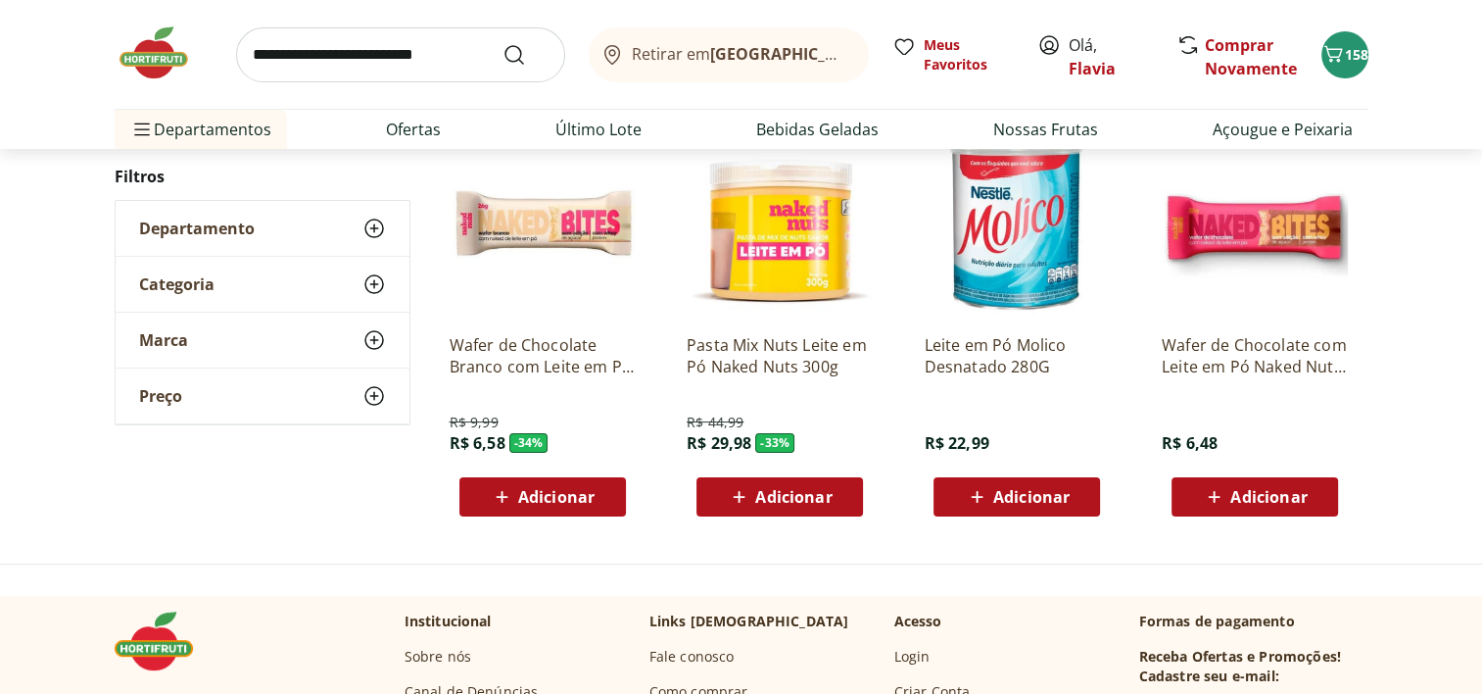
click at [1042, 495] on span "Adicionar" at bounding box center [1031, 497] width 76 height 16
click at [1351, 52] on span "159" at bounding box center [1357, 54] width 24 height 19
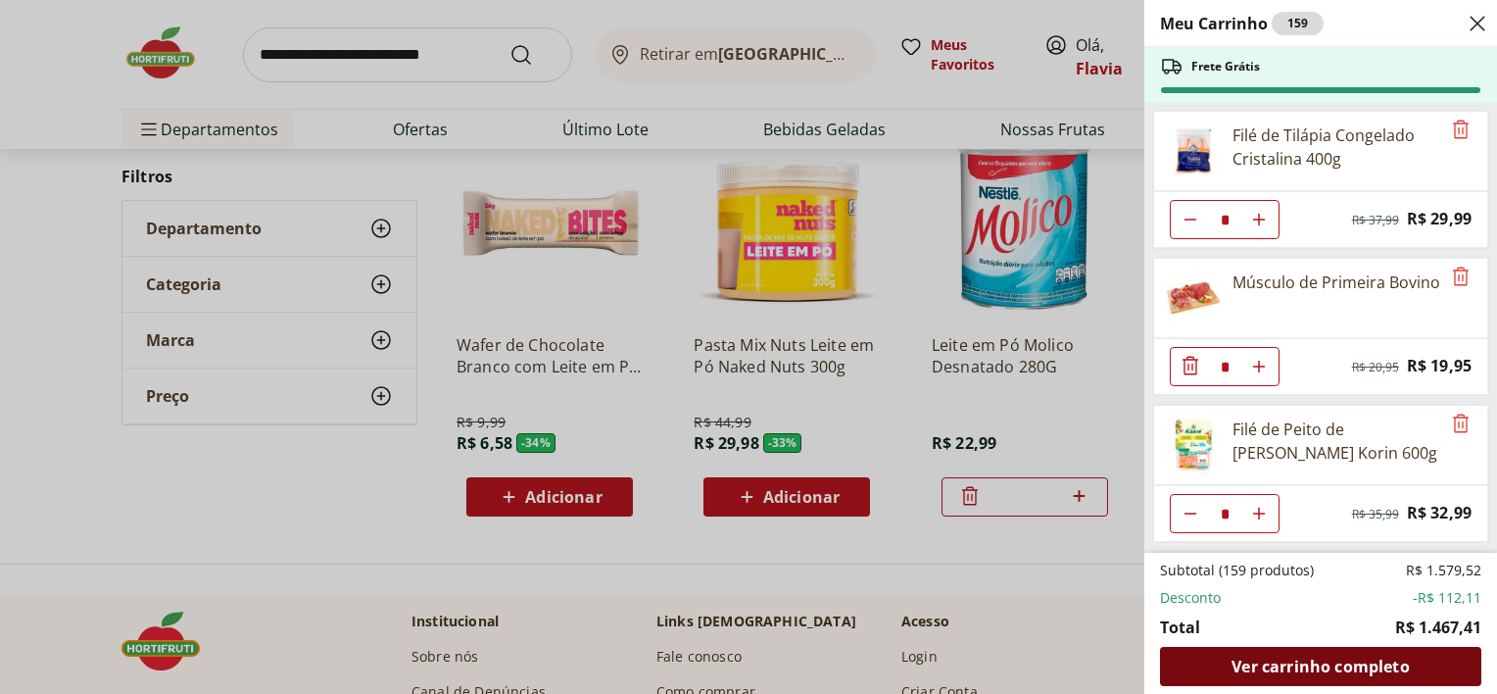
click at [1273, 663] on span "Ver carrinho completo" at bounding box center [1319, 666] width 177 height 16
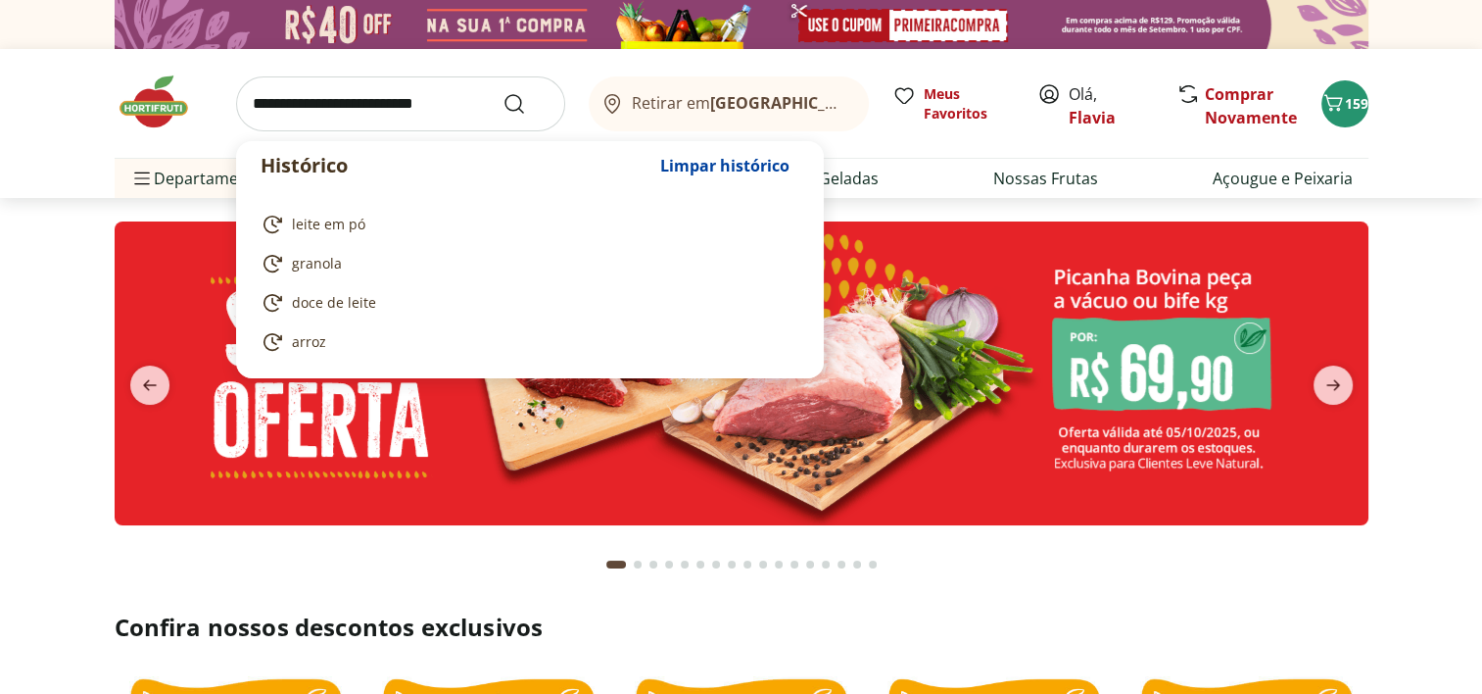
click at [392, 97] on input "search" at bounding box center [400, 103] width 329 height 55
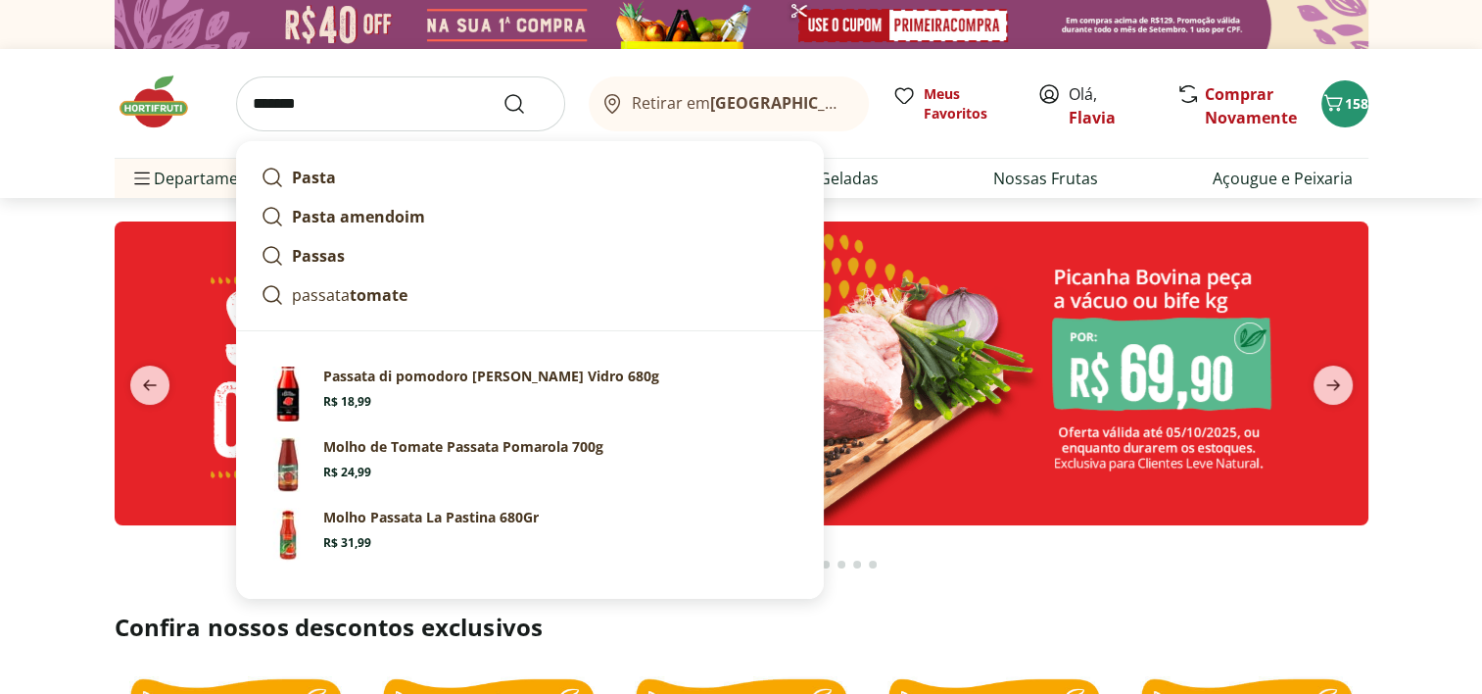
type input "*******"
click at [502, 92] on button "Submit Search" at bounding box center [525, 104] width 47 height 24
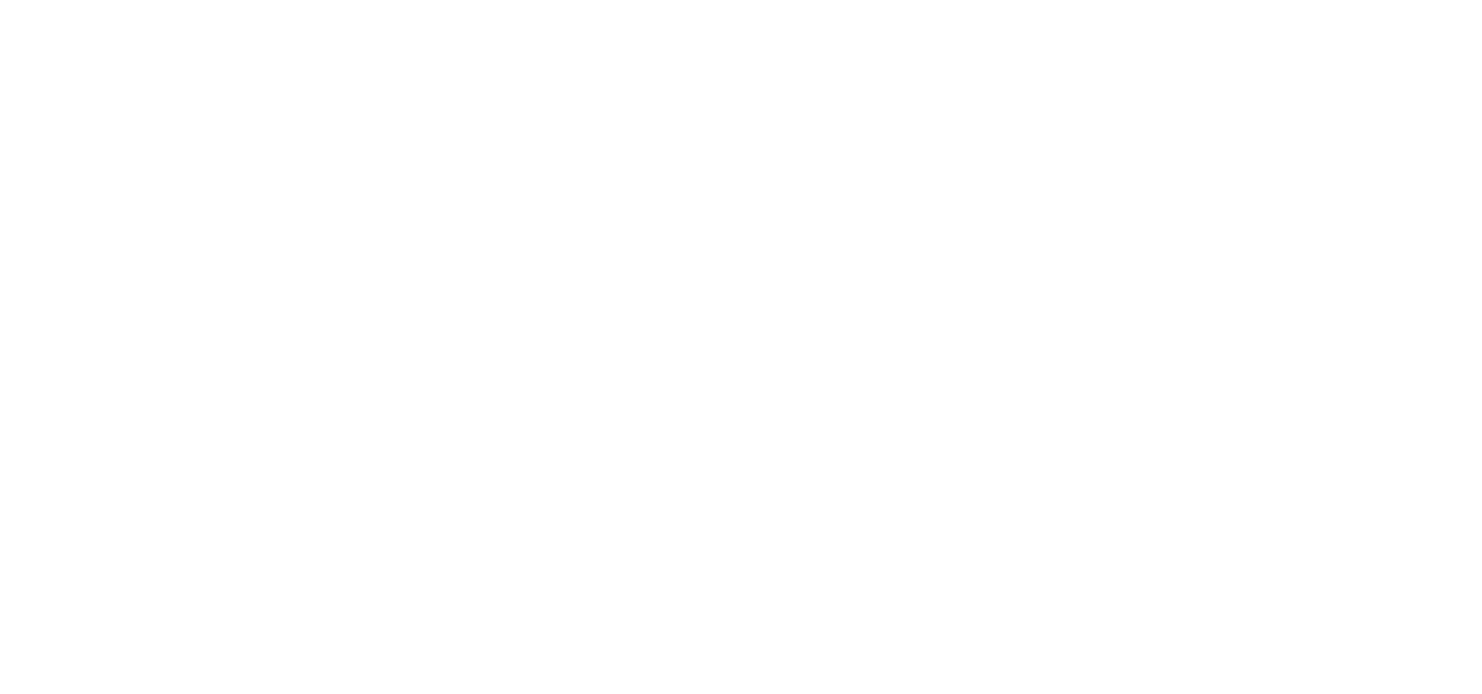
select select "**********"
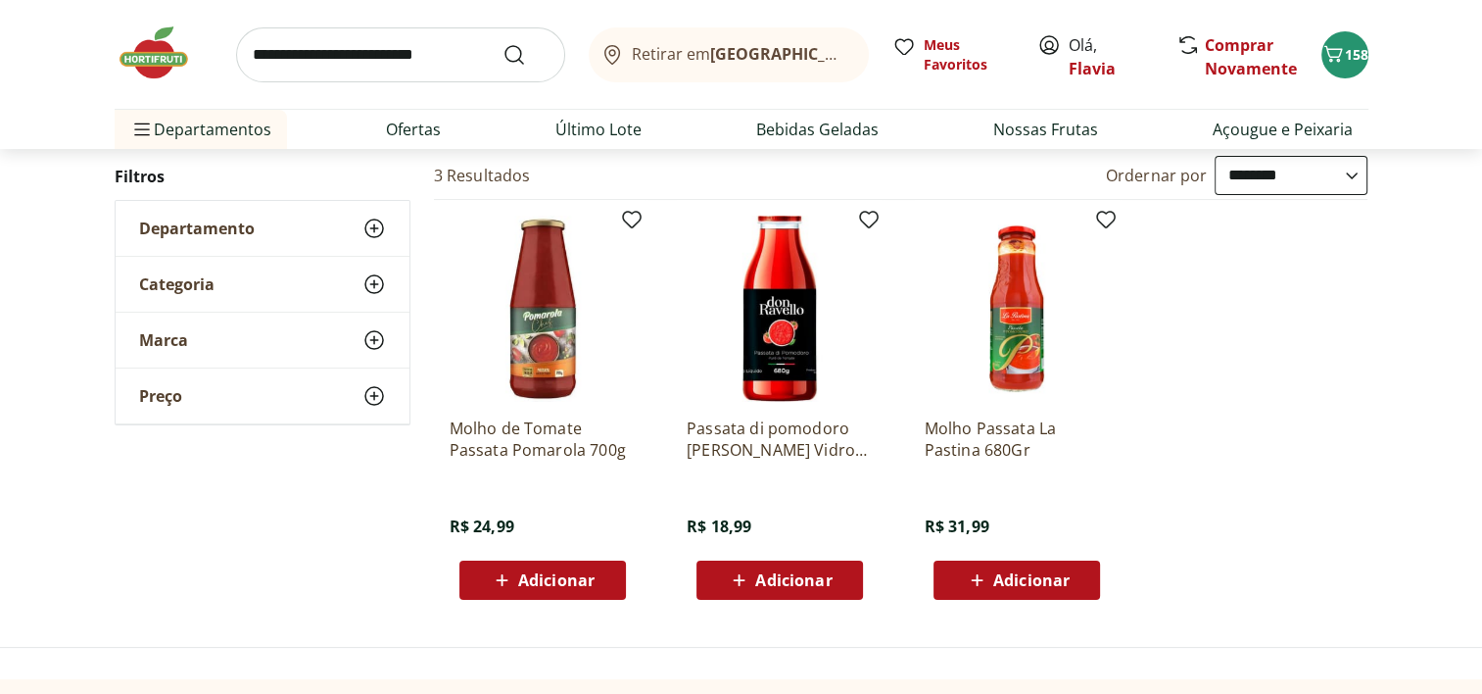
scroll to position [203, 0]
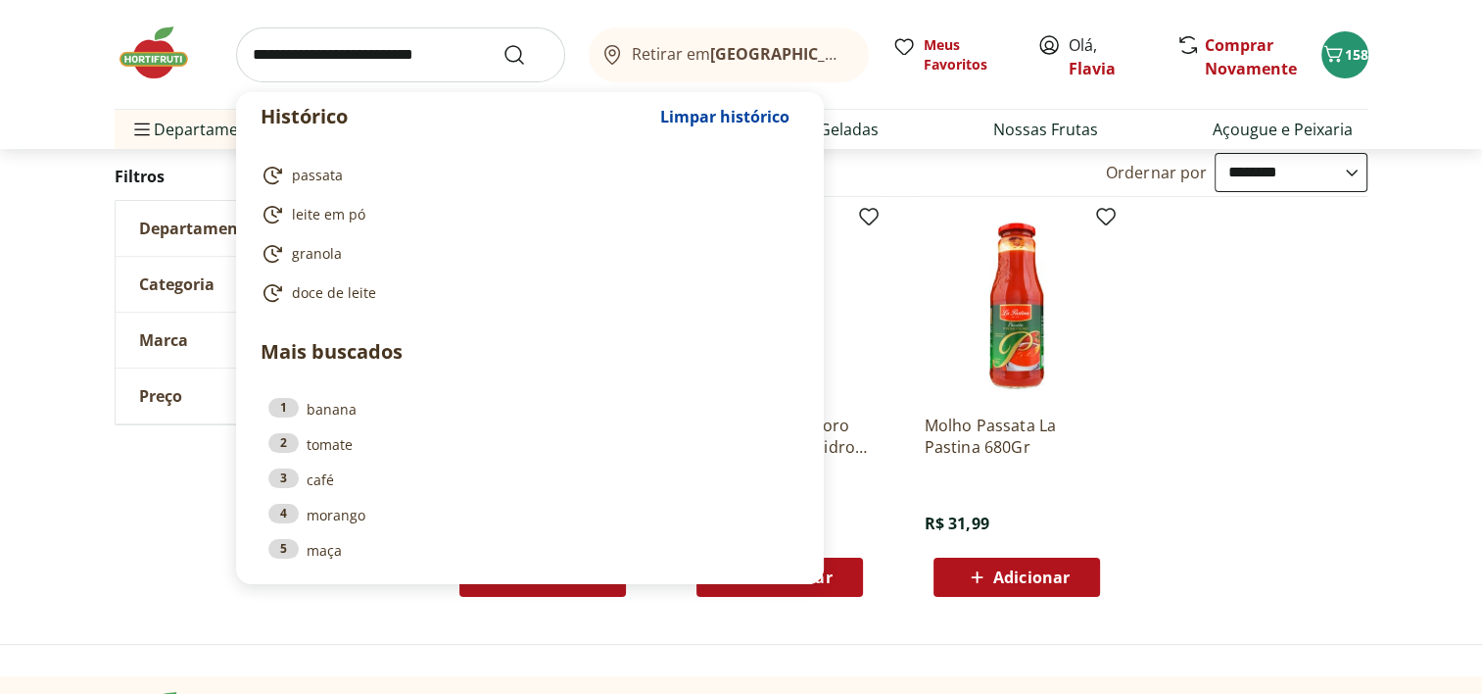
click at [400, 51] on input "search" at bounding box center [400, 54] width 329 height 55
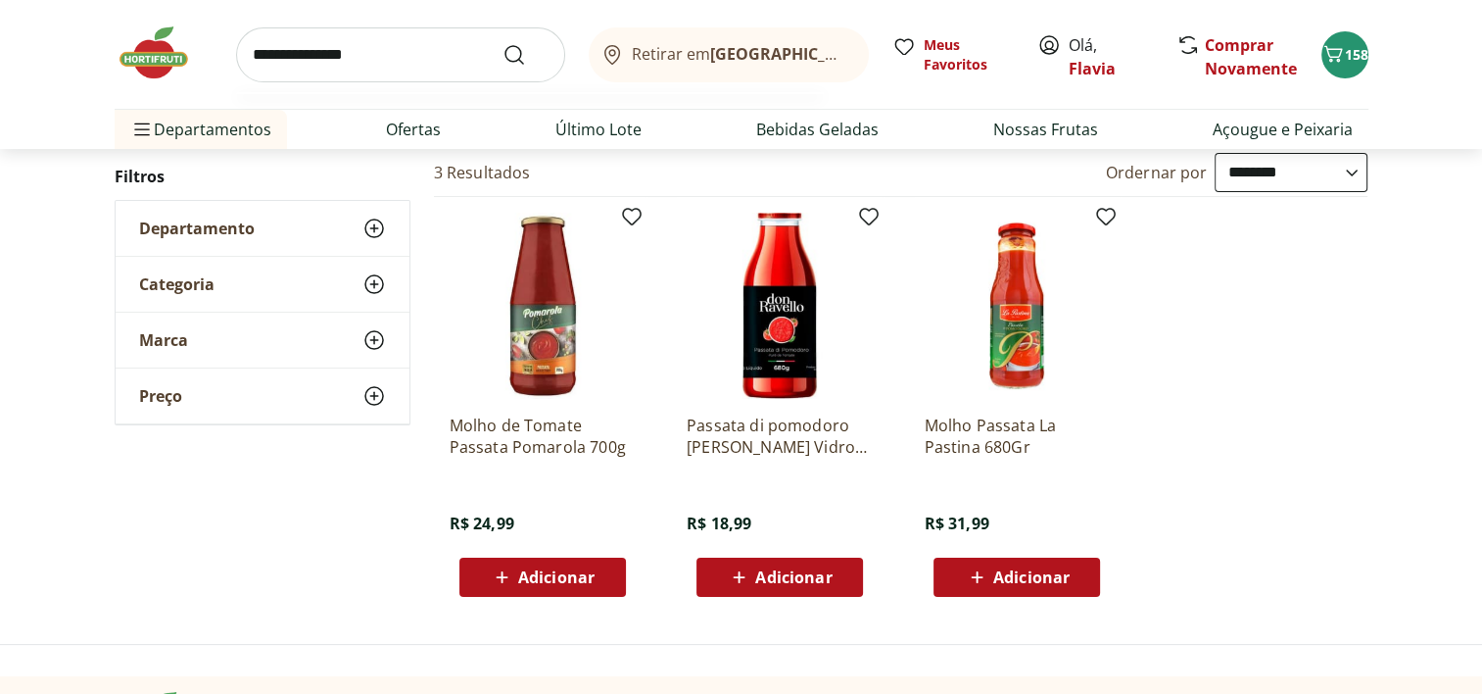
type input "**********"
click at [502, 43] on button "Submit Search" at bounding box center [525, 55] width 47 height 24
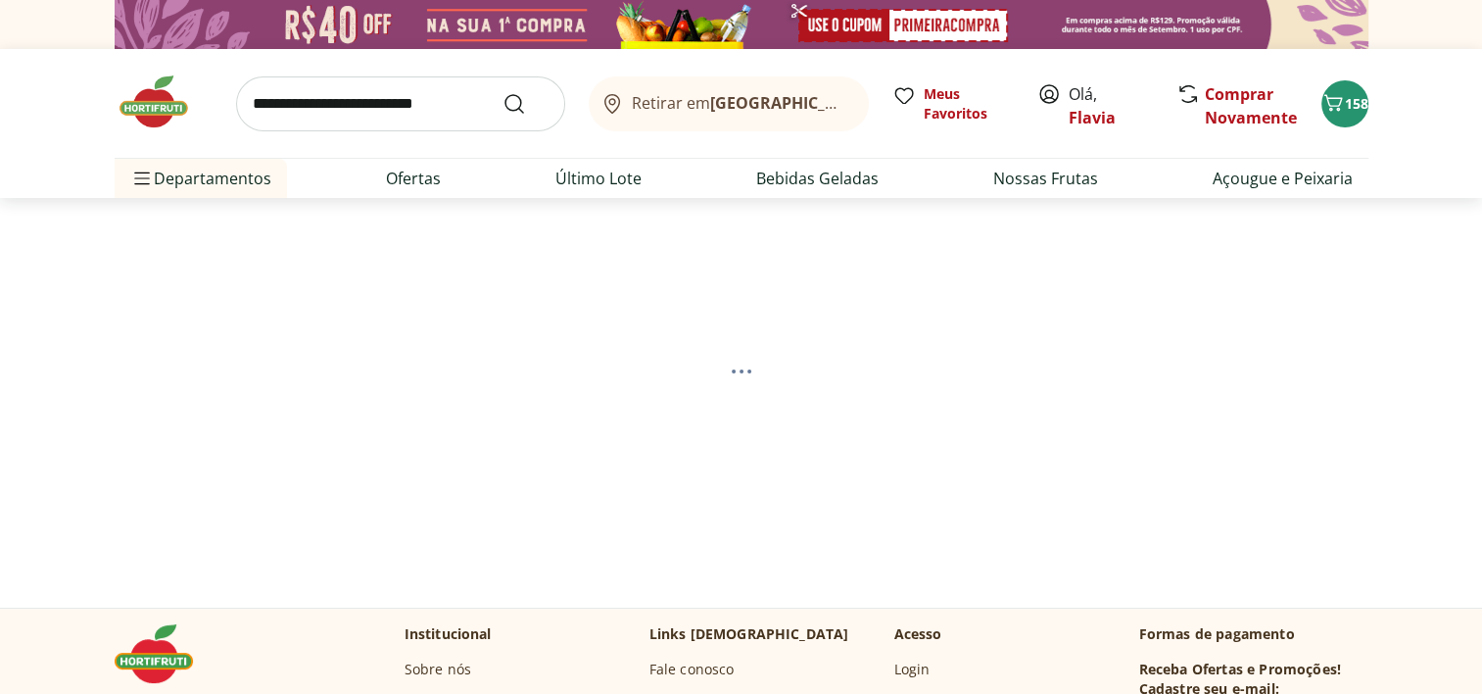
select select "**********"
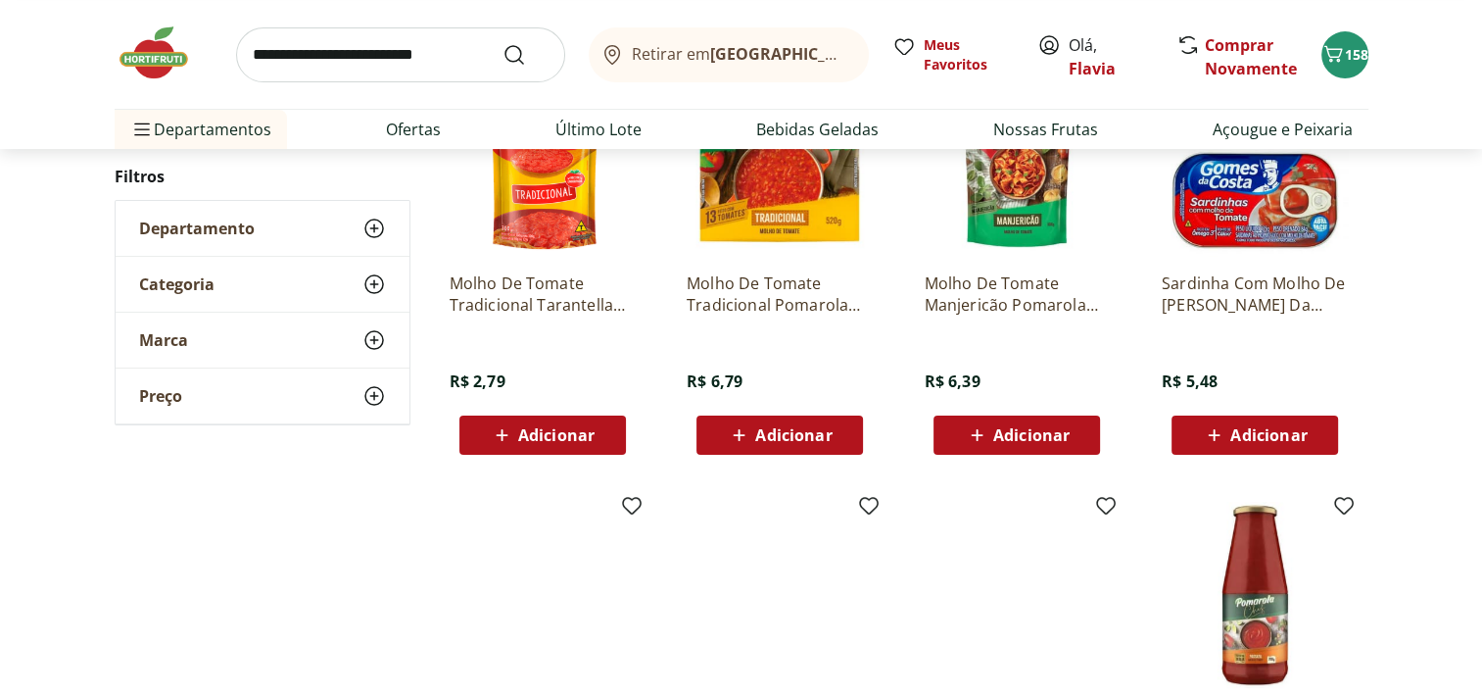
scroll to position [314, 0]
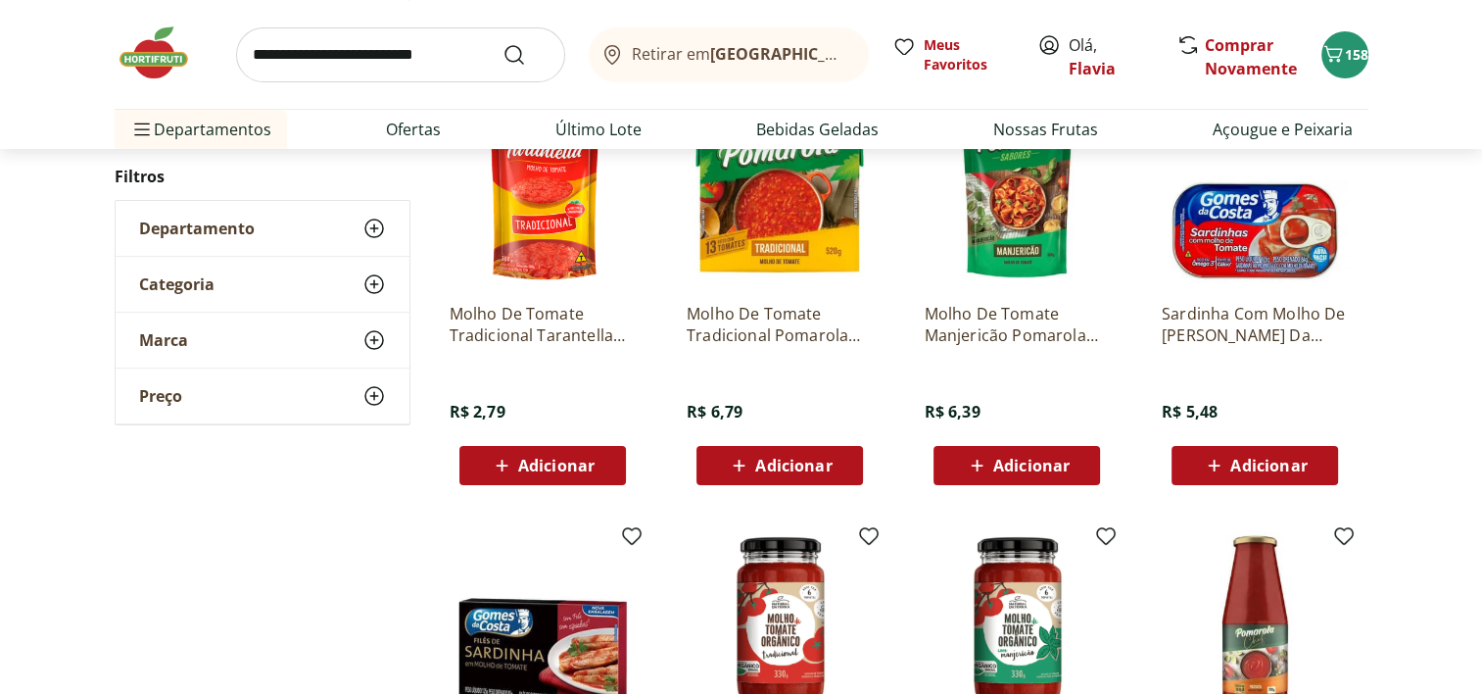
click at [1029, 458] on span "Adicionar" at bounding box center [1031, 465] width 76 height 16
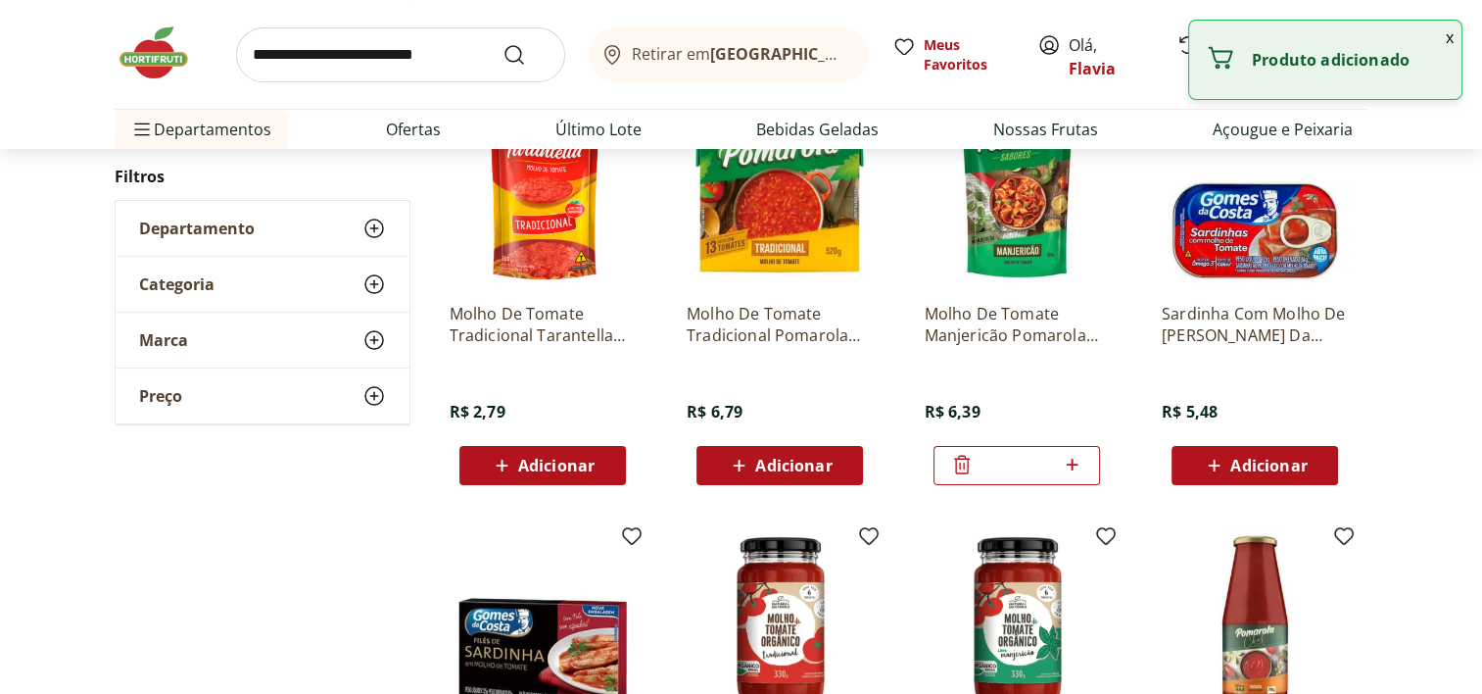
click at [1069, 466] on icon at bounding box center [1072, 465] width 24 height 24
type input "*"
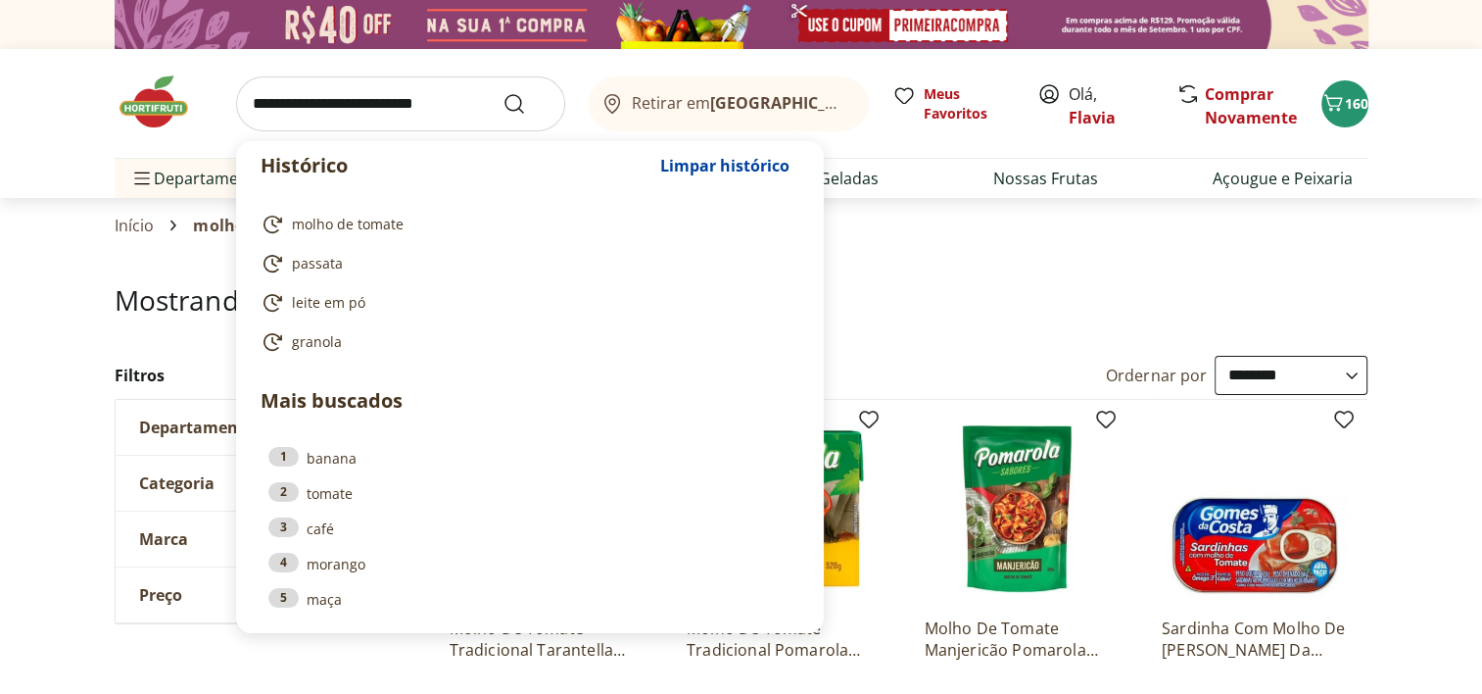
click at [432, 117] on input "search" at bounding box center [400, 103] width 329 height 55
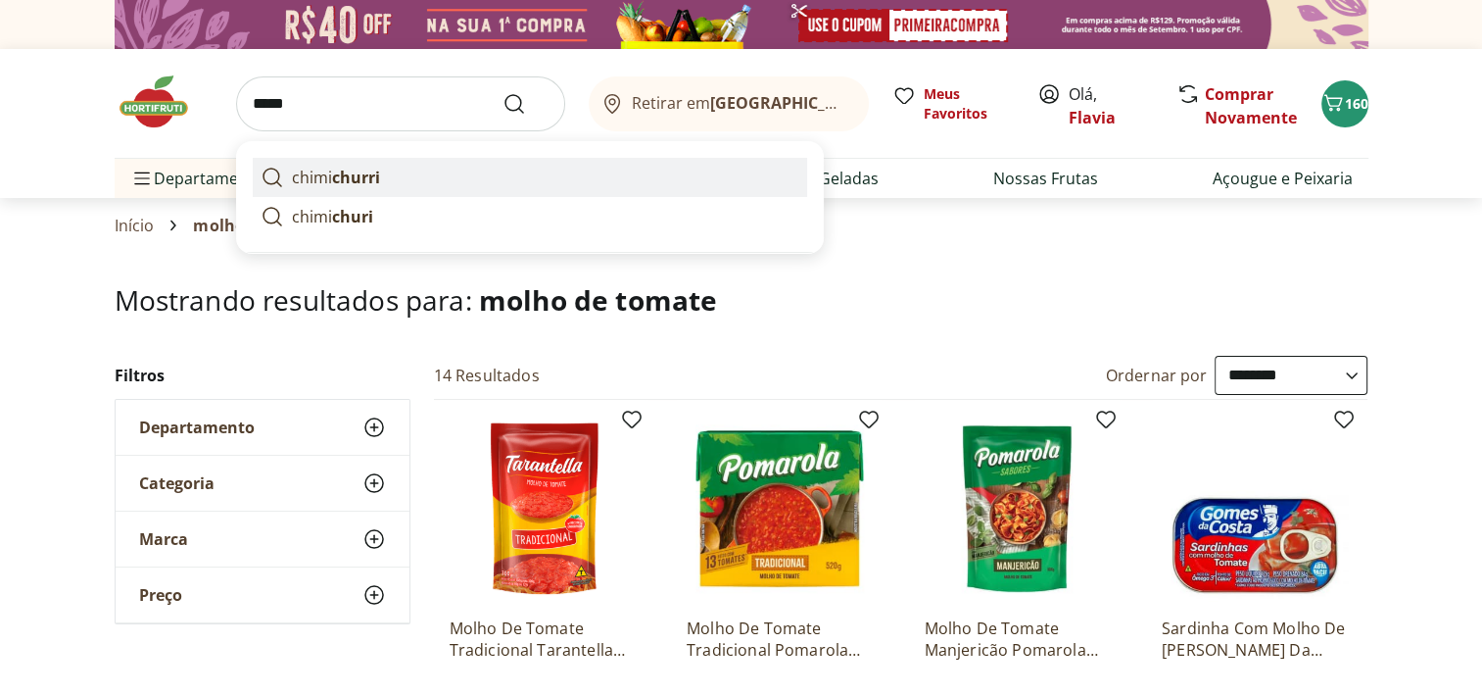
click at [357, 181] on strong "churri" at bounding box center [356, 178] width 48 height 22
type input "**********"
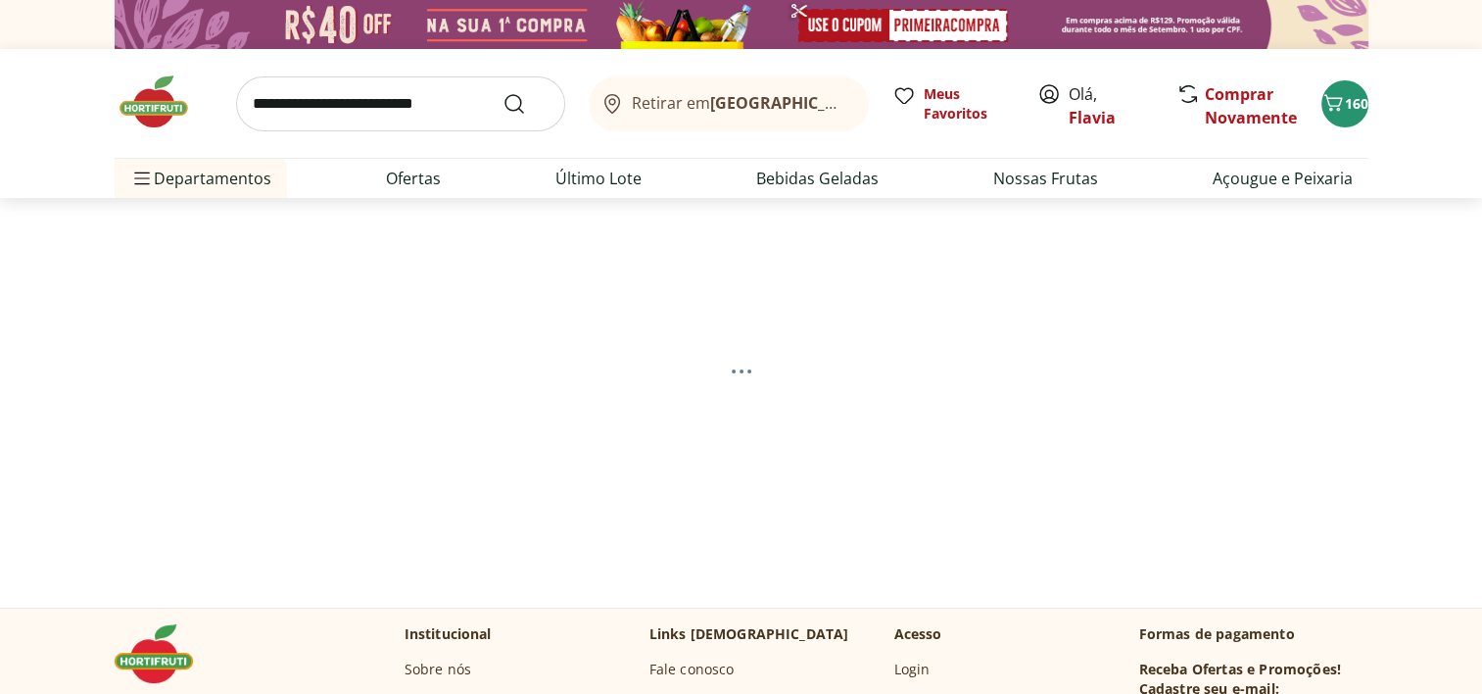
select select "**********"
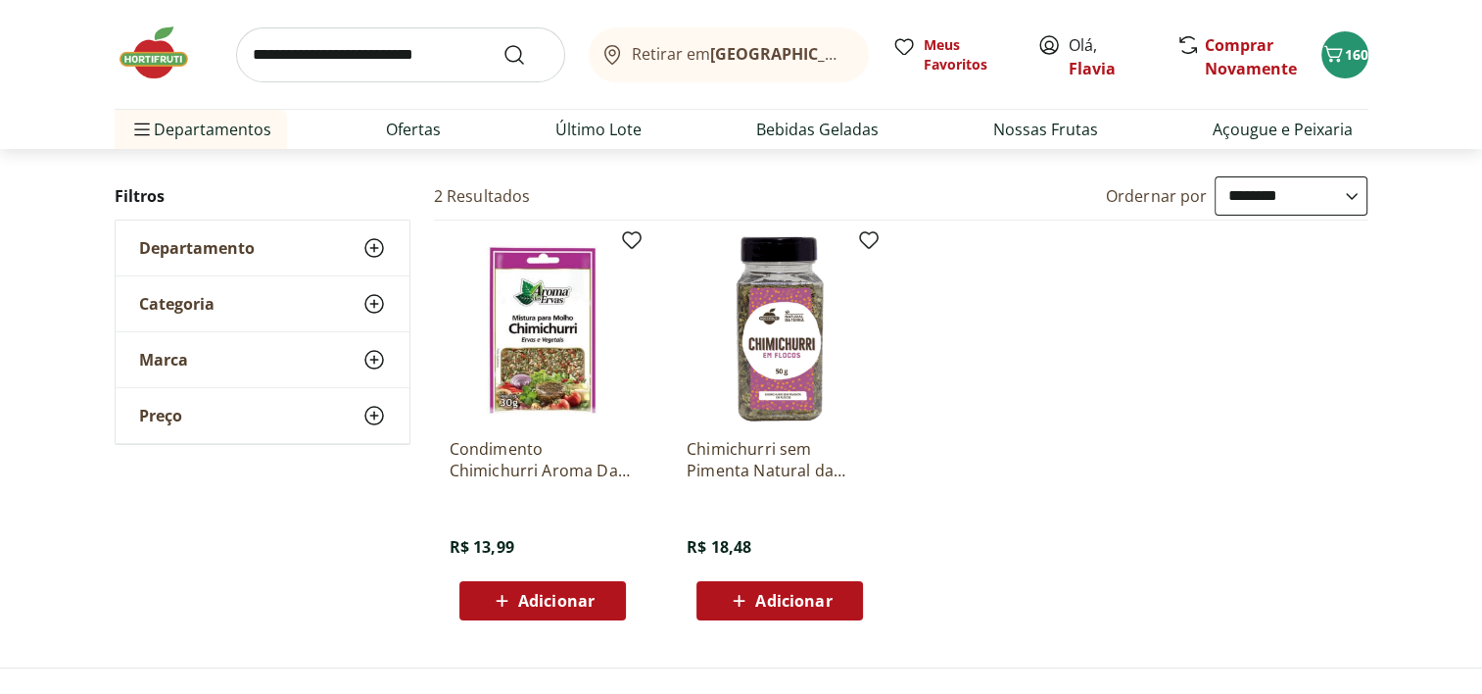
scroll to position [191, 0]
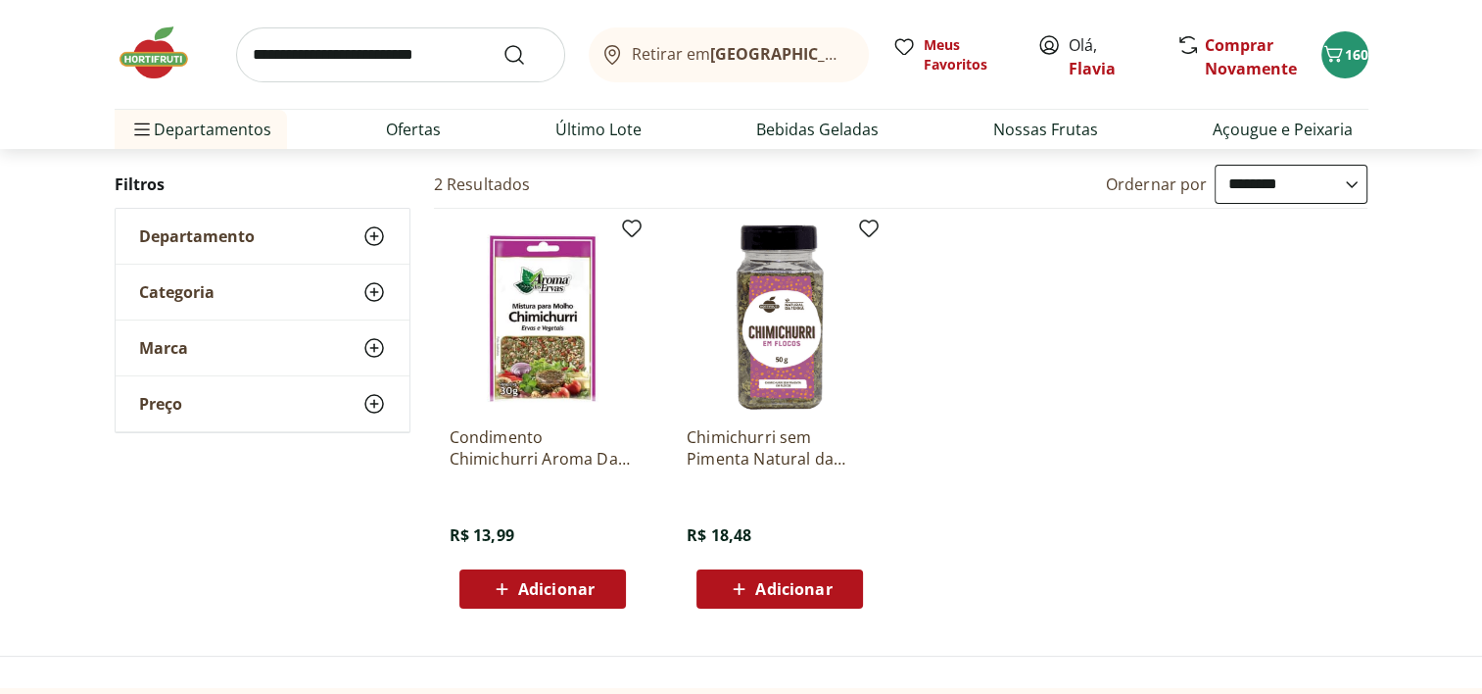
click at [529, 582] on span "Adicionar" at bounding box center [556, 589] width 76 height 16
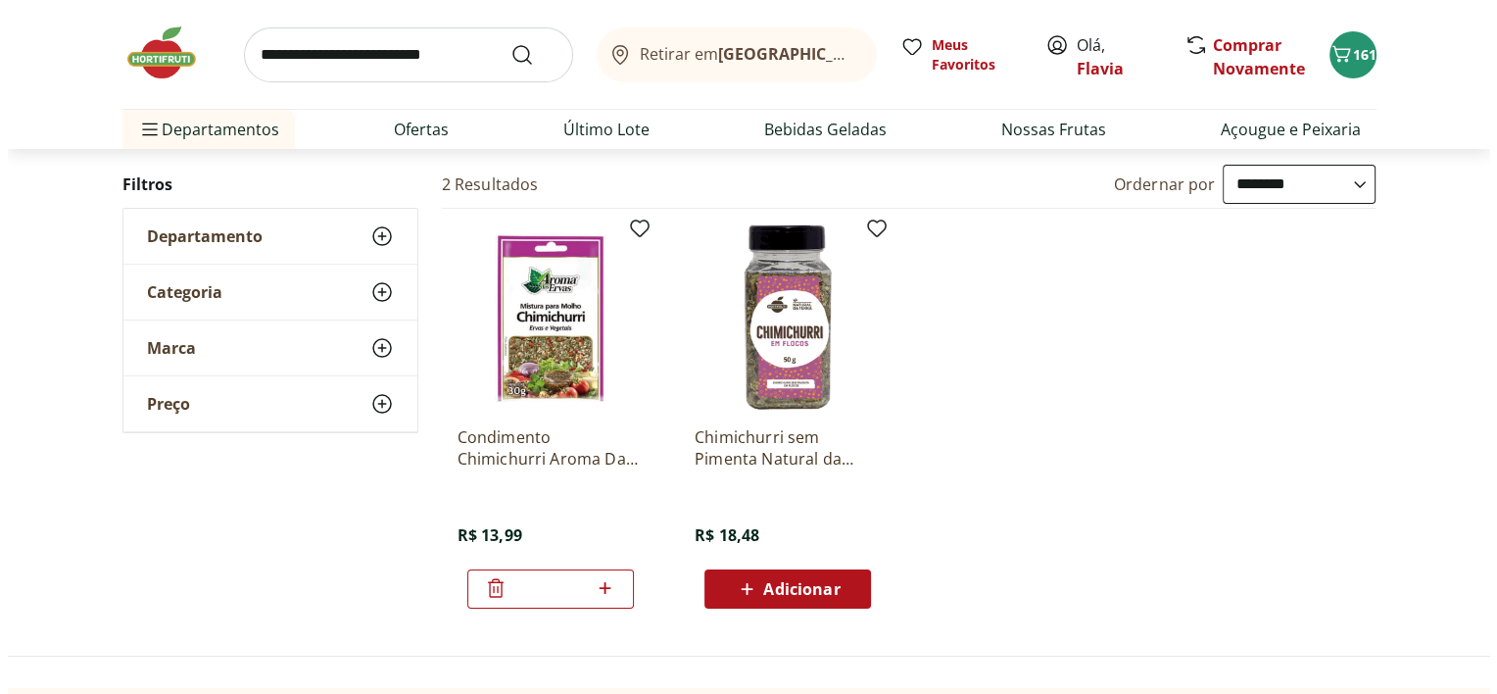
scroll to position [0, 0]
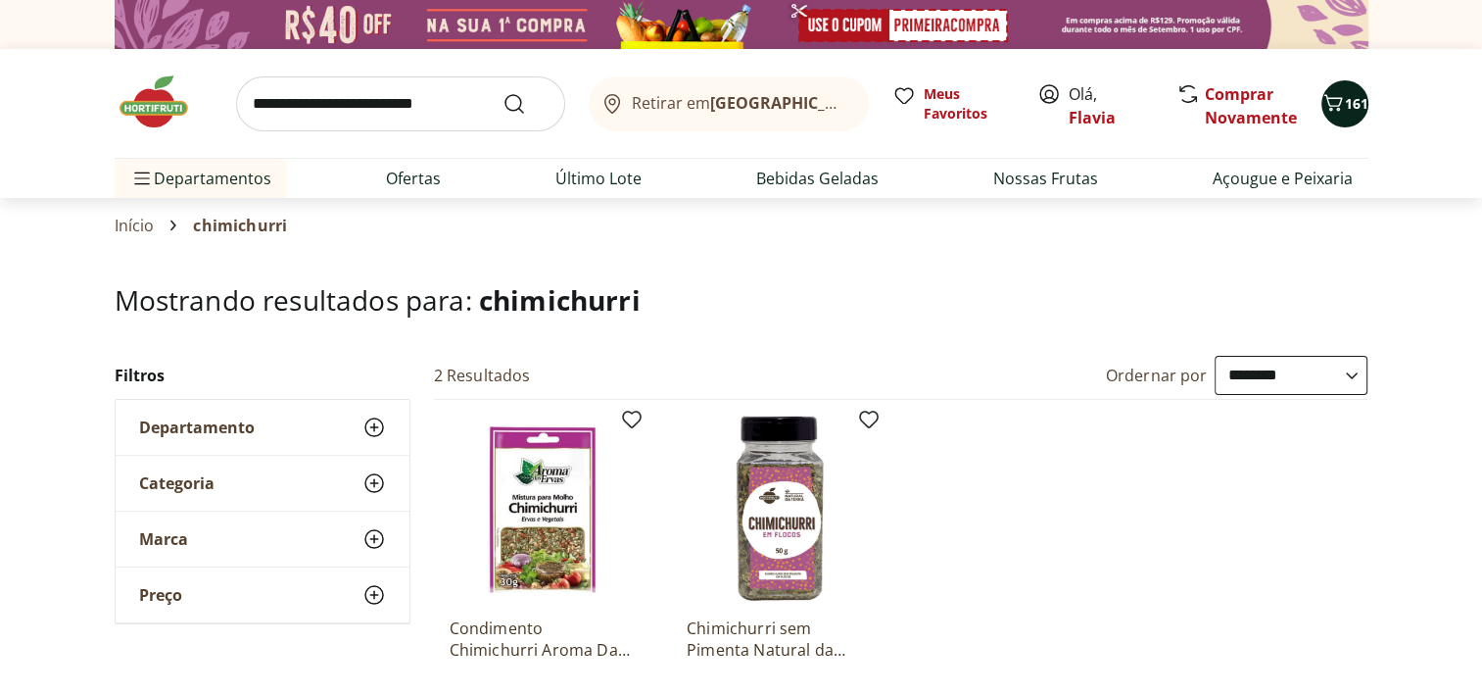
click at [1348, 115] on div "161" at bounding box center [1345, 103] width 16 height 31
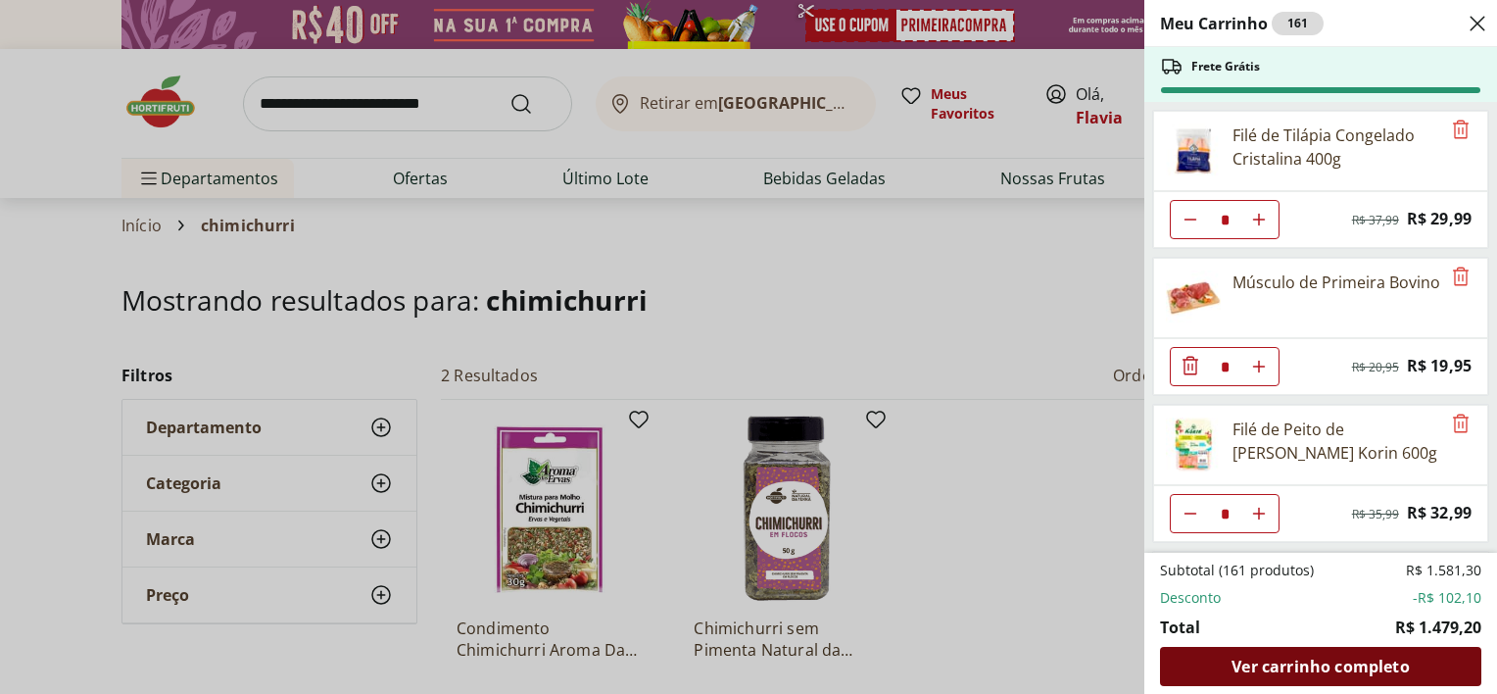
click at [1340, 660] on span "Ver carrinho completo" at bounding box center [1319, 666] width 177 height 16
